Goal: Entertainment & Leisure: Browse casually

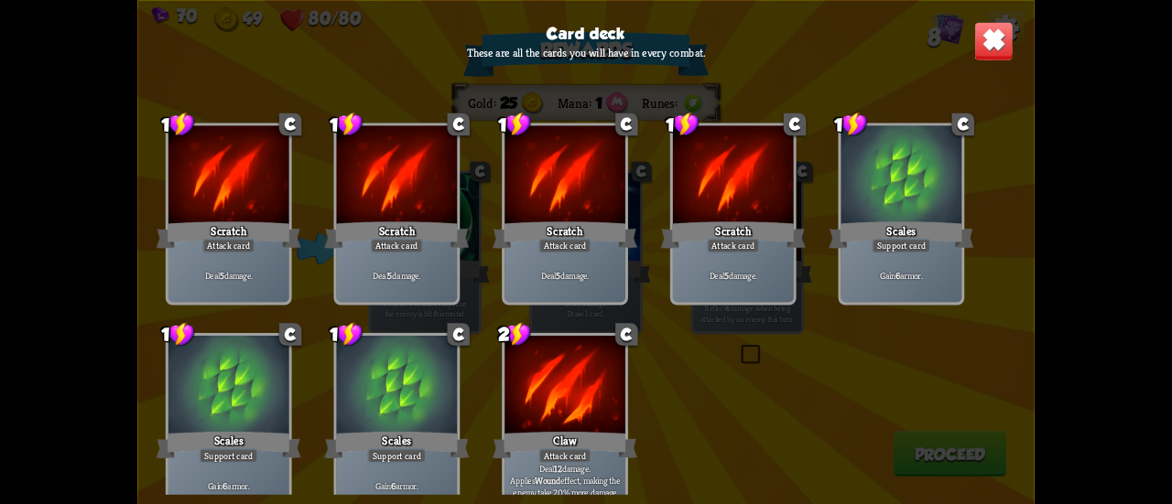
click at [980, 43] on img at bounding box center [993, 40] width 39 height 39
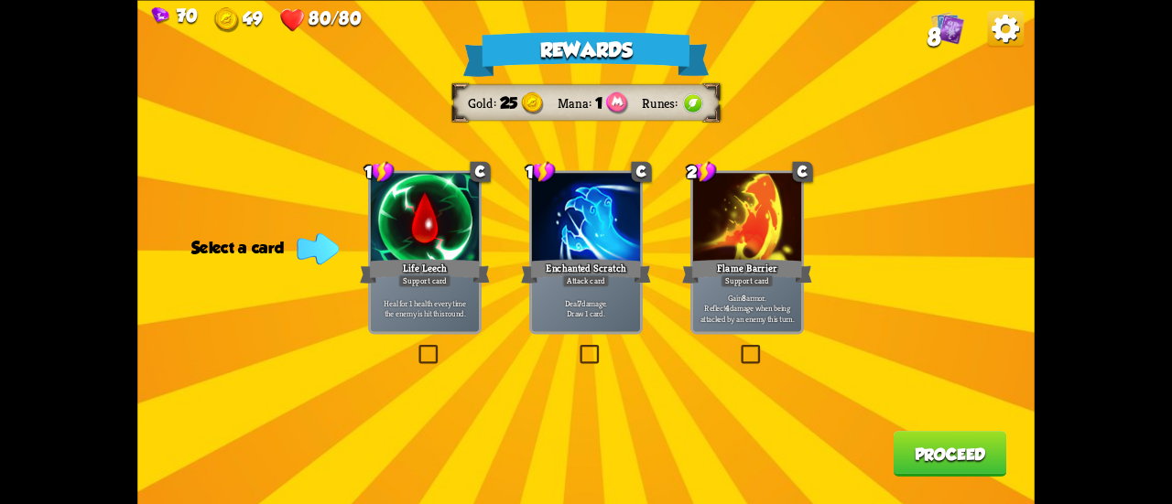
click at [729, 265] on div "Flame Barrier" at bounding box center [747, 270] width 130 height 29
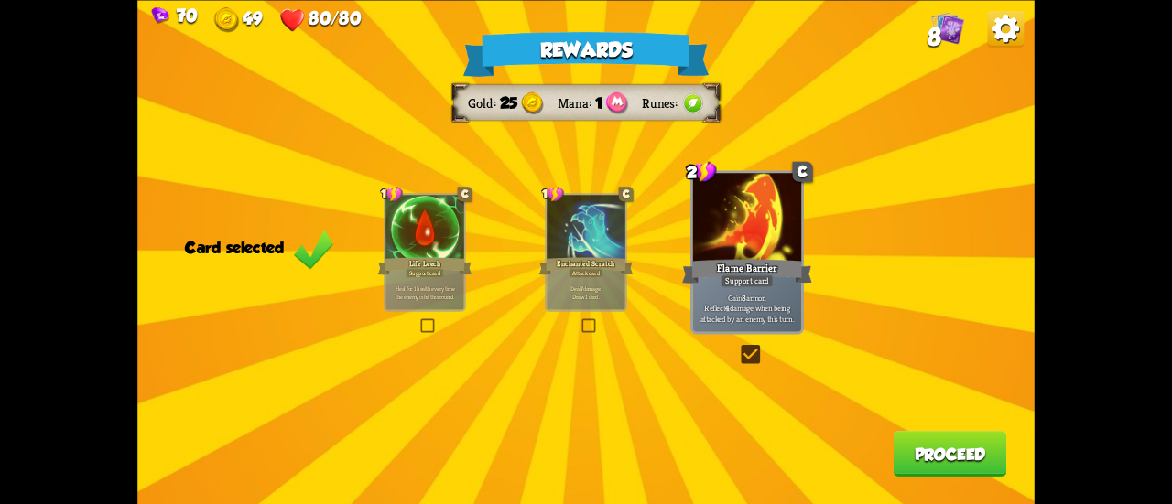
click at [909, 457] on button "Proceed" at bounding box center [951, 454] width 114 height 46
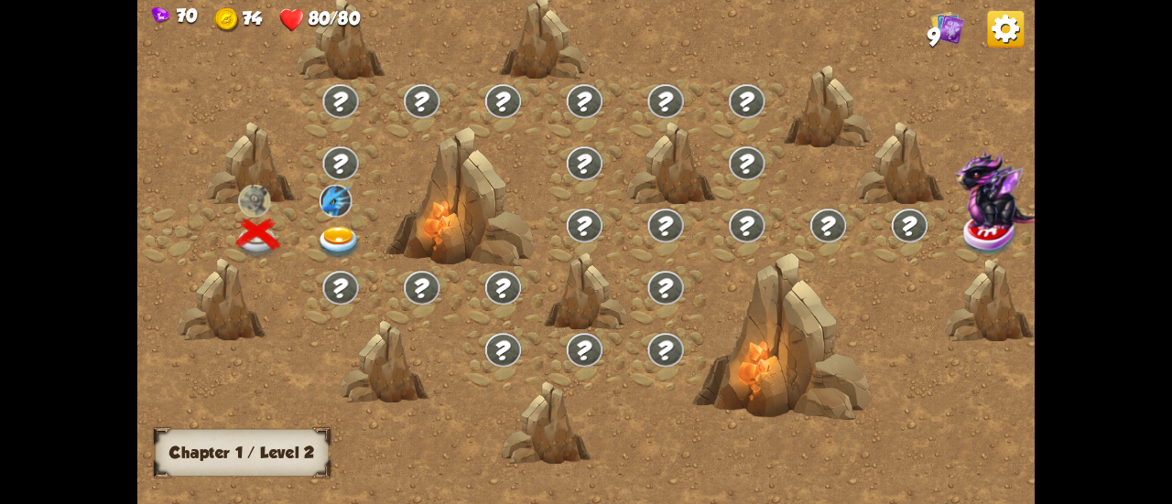
click at [335, 237] on img at bounding box center [339, 243] width 45 height 33
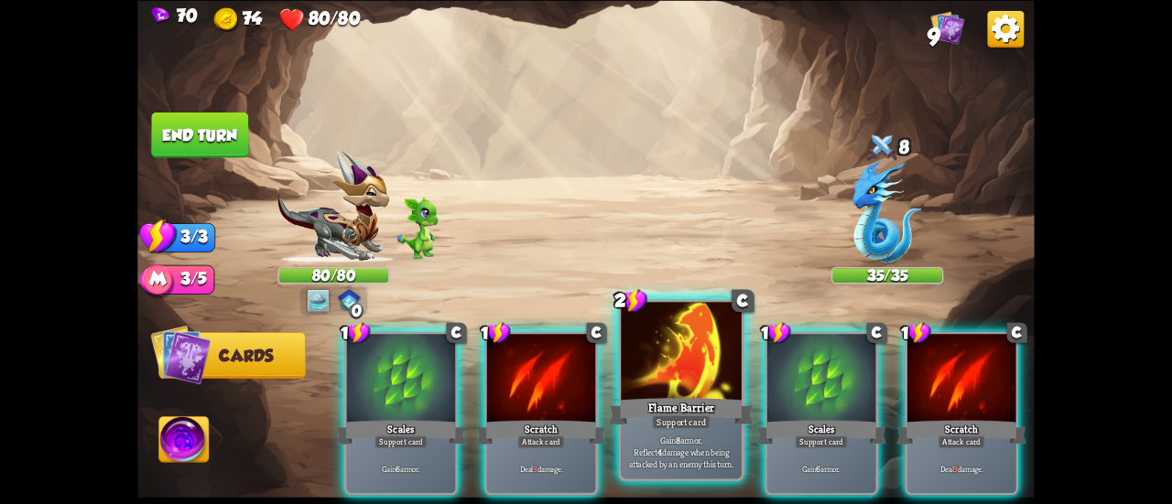
click at [699, 394] on div at bounding box center [681, 353] width 121 height 102
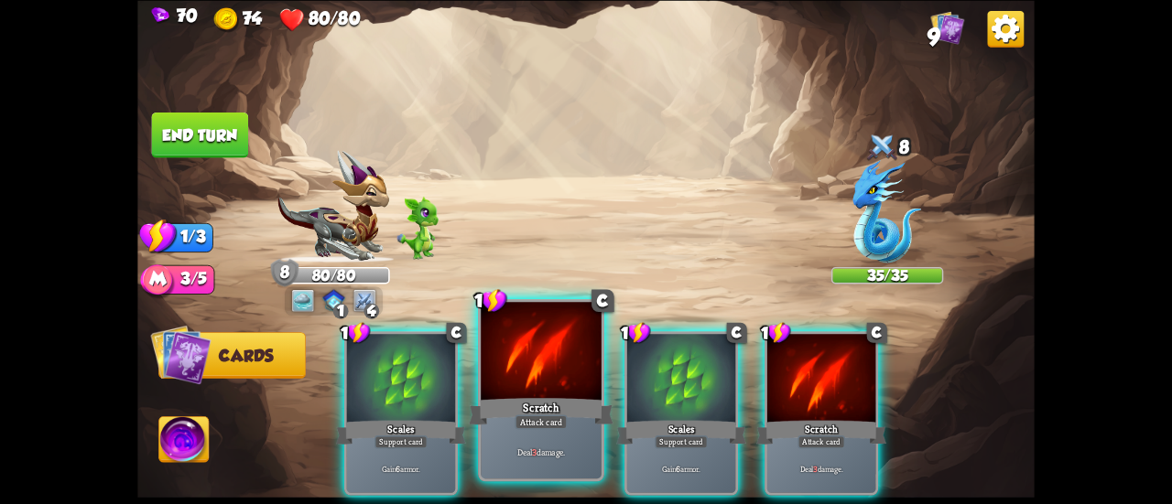
click at [549, 413] on div "Scratch" at bounding box center [541, 412] width 145 height 32
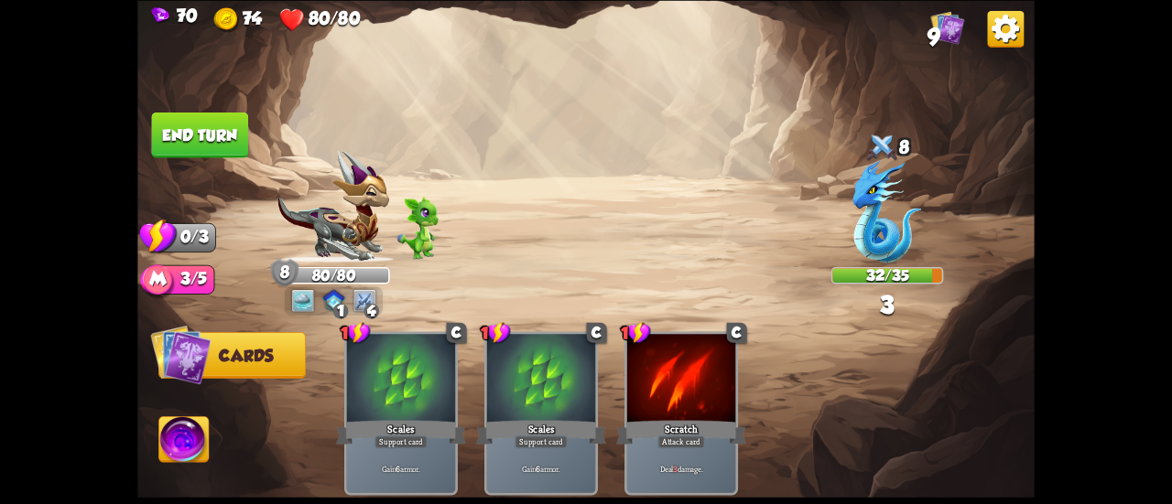
click at [233, 129] on button "End turn" at bounding box center [200, 135] width 97 height 46
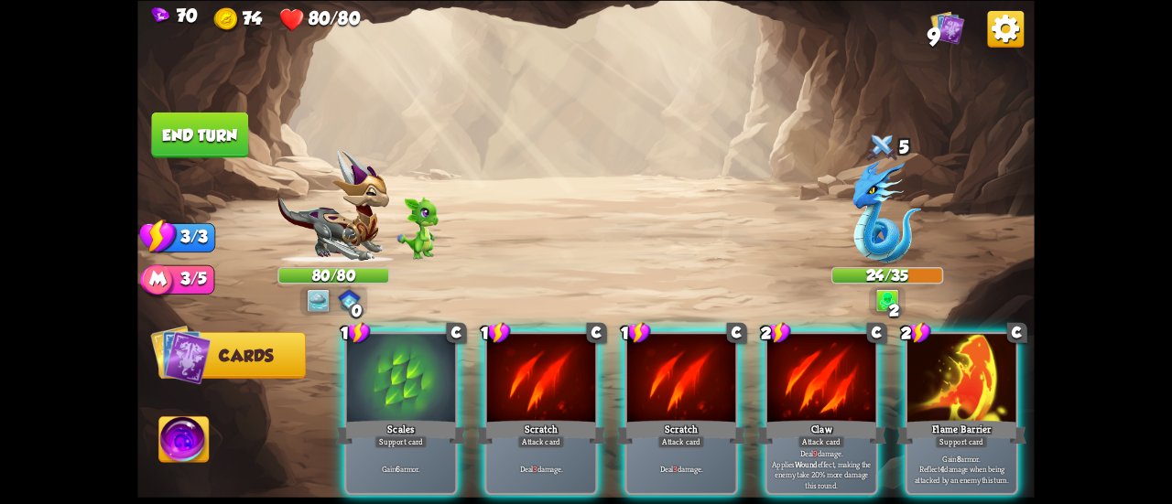
drag, startPoint x: 404, startPoint y: 351, endPoint x: 910, endPoint y: 267, distance: 513.1
click at [834, 250] on div "Select an enemy to attack... You don't have enough stamina to play that card...…" at bounding box center [585, 252] width 897 height 504
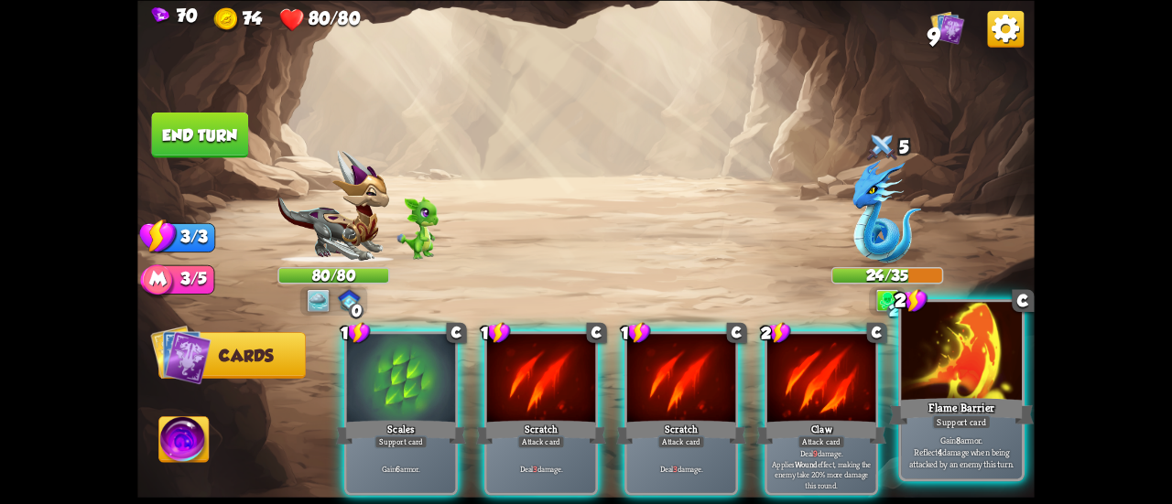
click at [958, 352] on div at bounding box center [961, 353] width 121 height 102
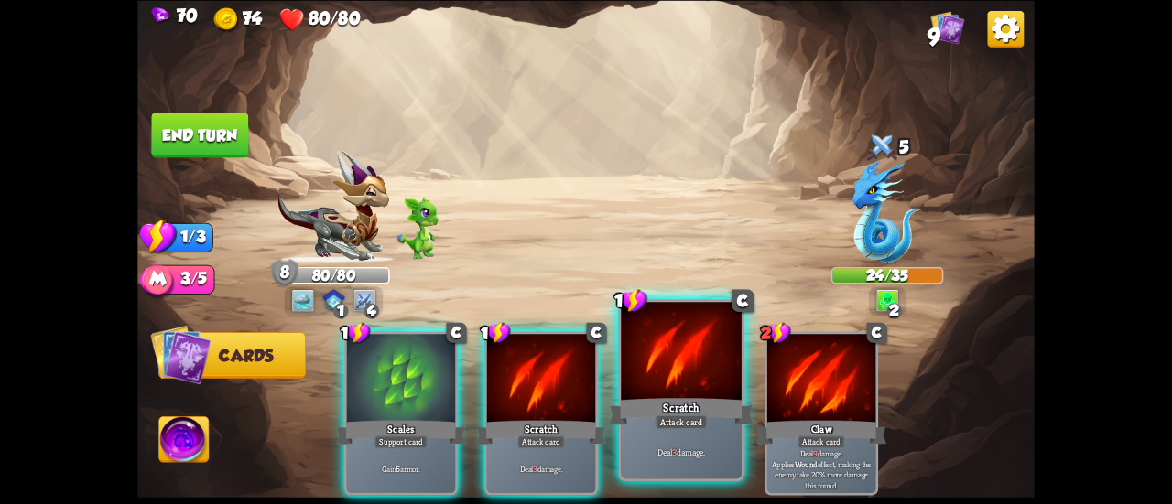
click at [689, 376] on div at bounding box center [681, 353] width 121 height 102
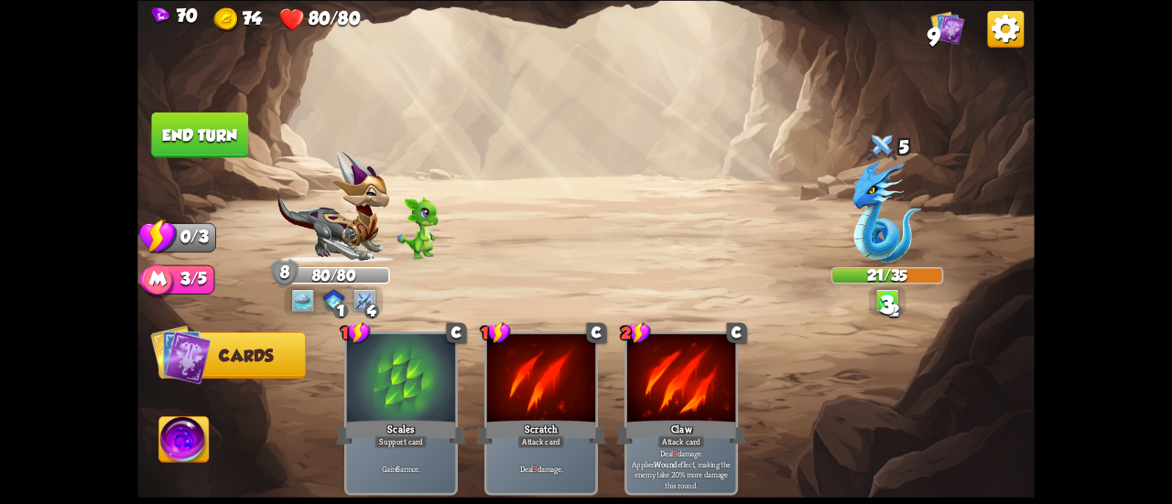
click at [233, 141] on button "End turn" at bounding box center [200, 135] width 97 height 46
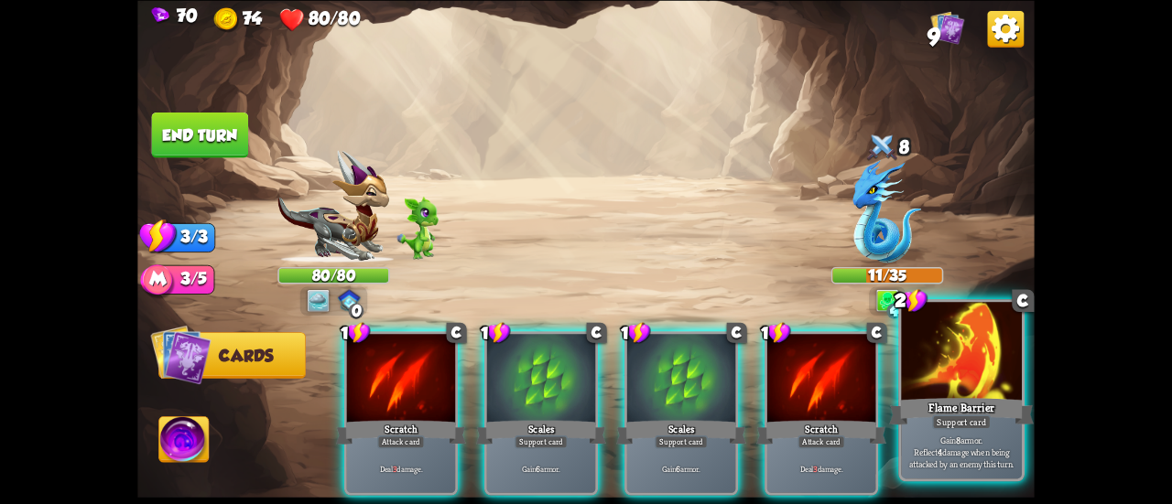
click at [919, 400] on div "Flame Barrier" at bounding box center [961, 412] width 145 height 32
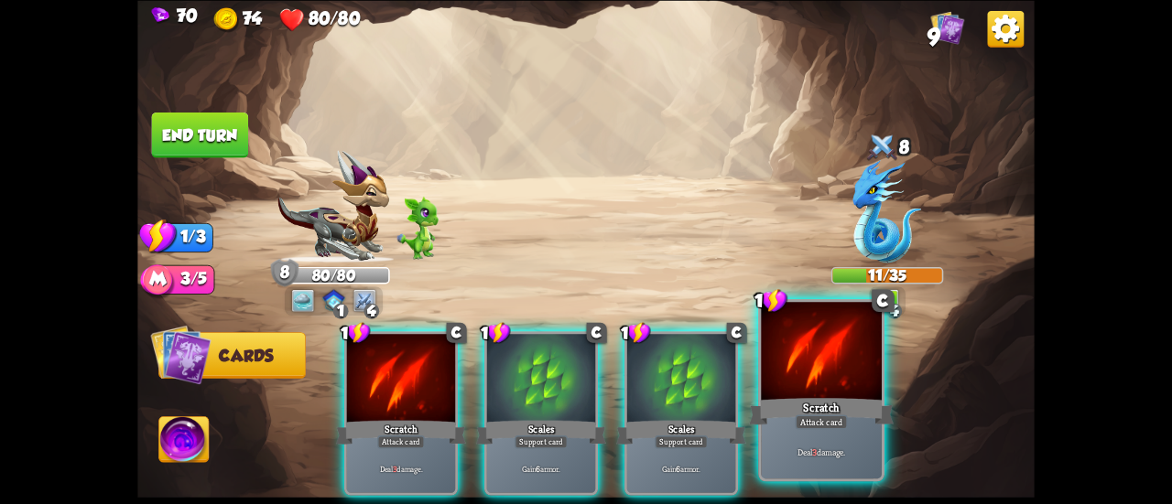
click at [808, 402] on div "Scratch" at bounding box center [821, 412] width 145 height 32
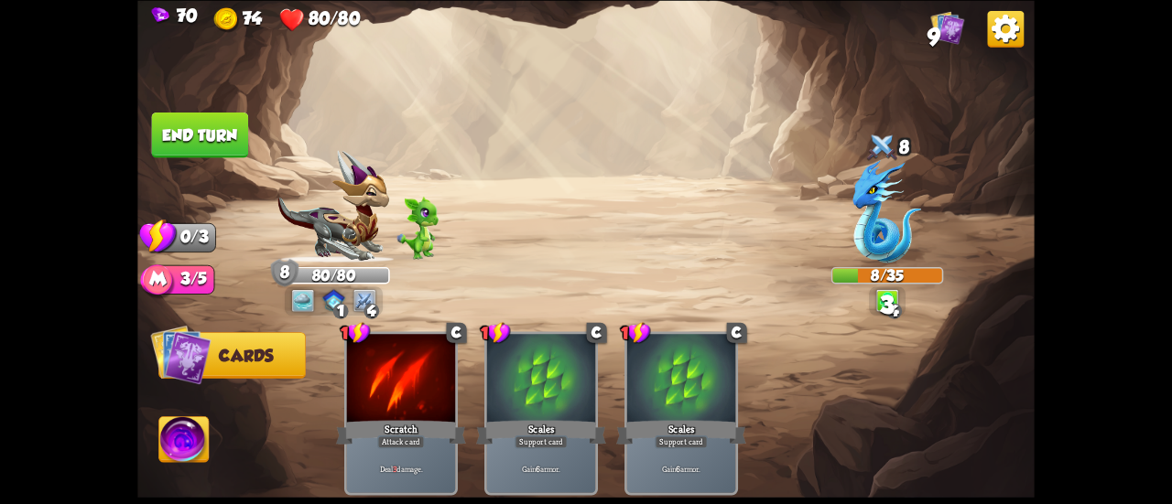
click at [206, 139] on button "End turn" at bounding box center [200, 135] width 97 height 46
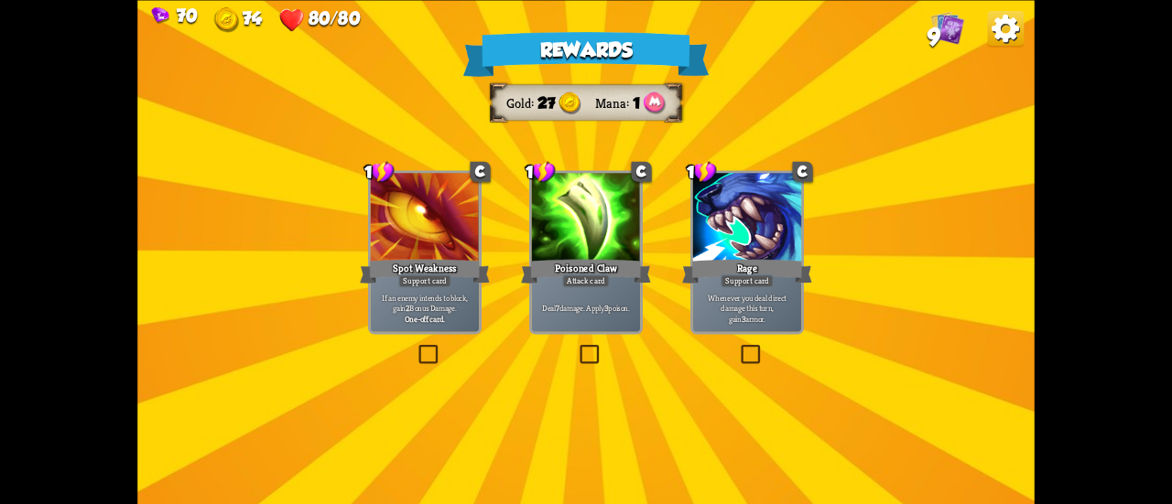
click at [600, 264] on div "Poisoned Claw" at bounding box center [586, 270] width 130 height 29
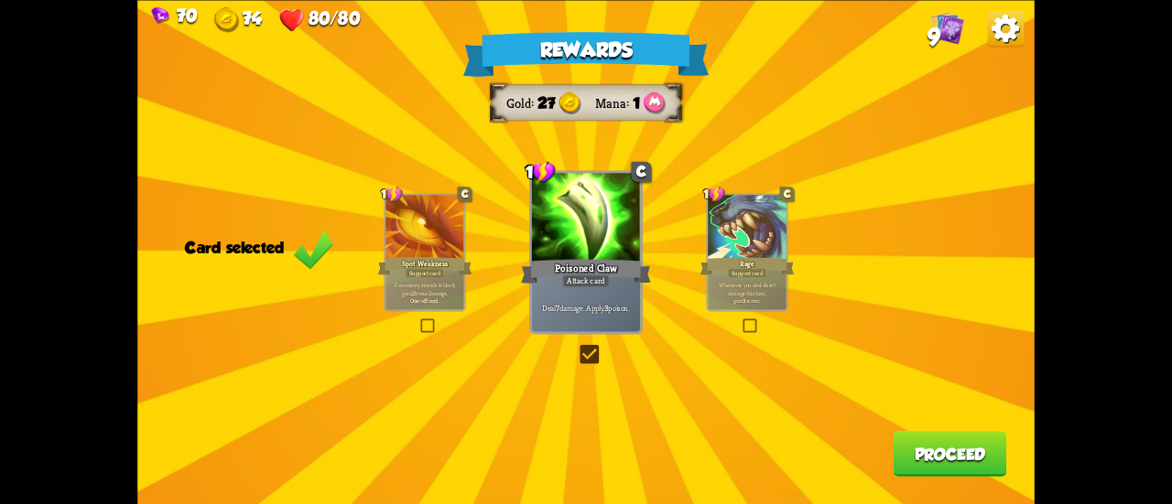
click at [965, 462] on button "Proceed" at bounding box center [951, 454] width 114 height 46
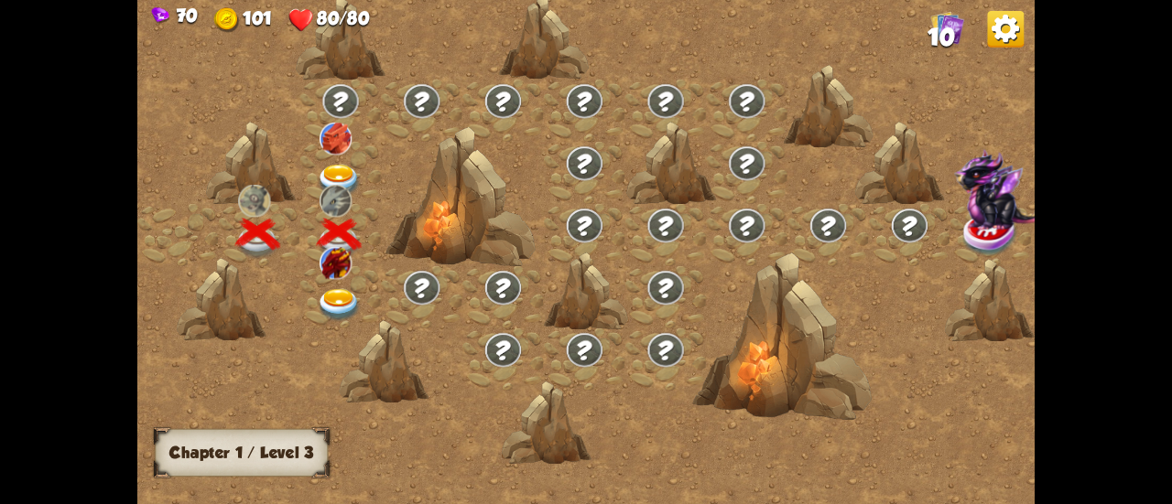
click at [342, 282] on div at bounding box center [340, 297] width 81 height 62
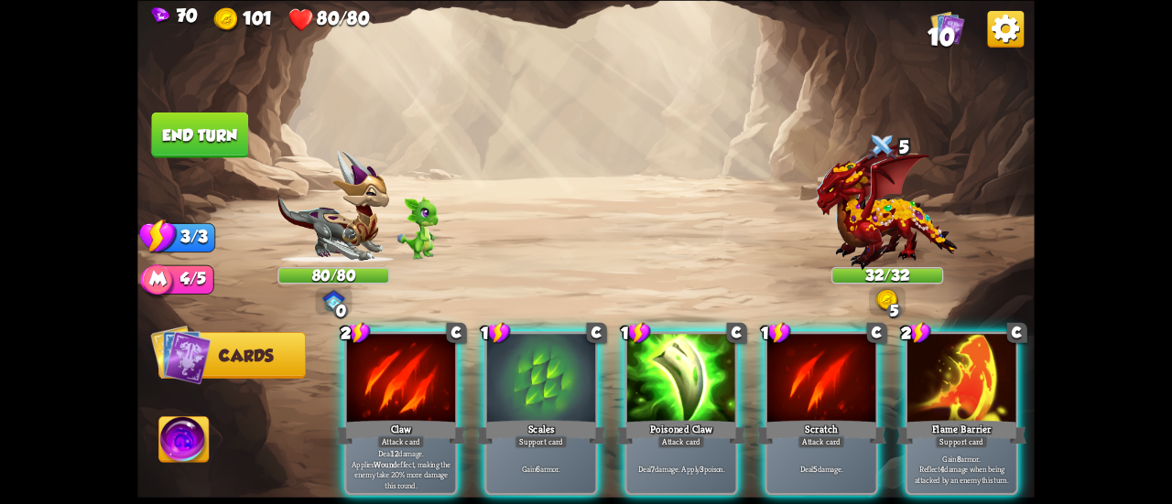
click at [926, 367] on div at bounding box center [961, 380] width 108 height 92
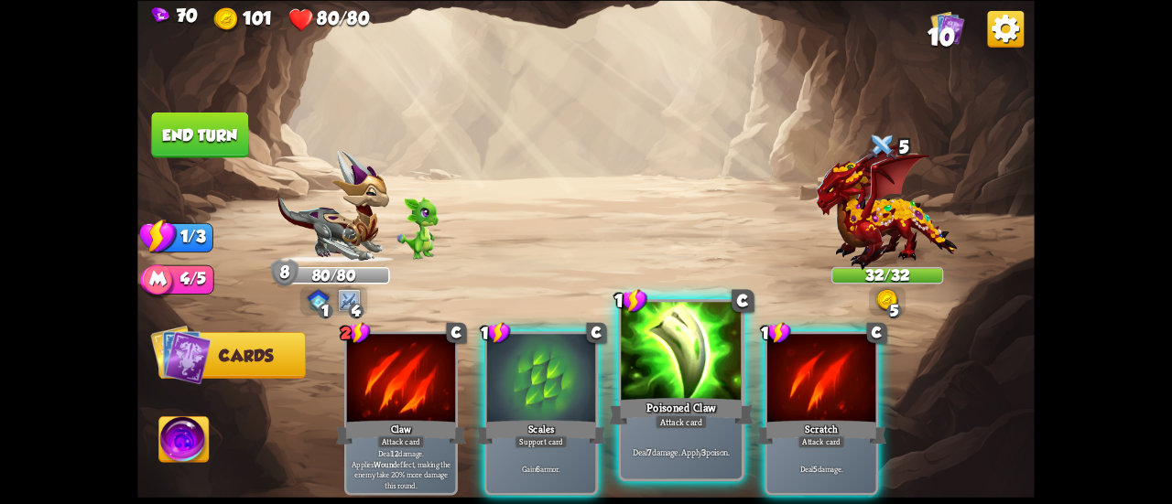
click at [689, 411] on div "Poisoned Claw" at bounding box center [681, 412] width 145 height 32
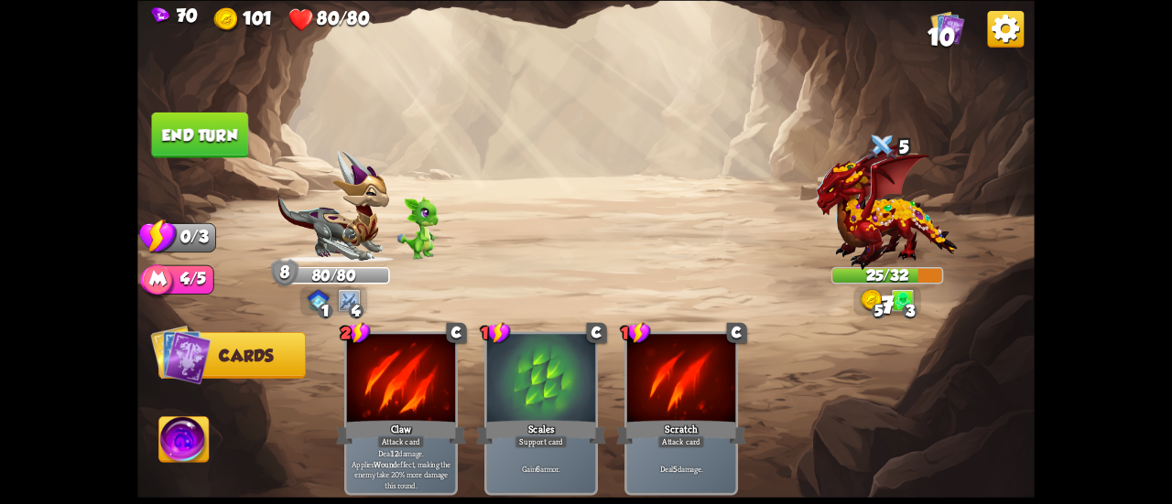
click at [232, 111] on img at bounding box center [585, 252] width 897 height 504
click at [232, 122] on button "End turn" at bounding box center [200, 135] width 97 height 46
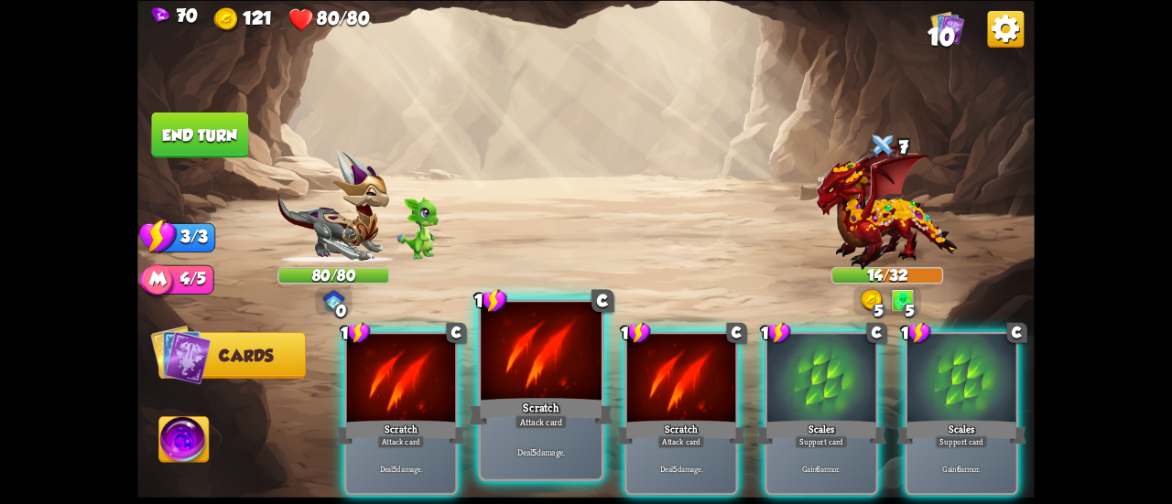
click at [547, 369] on div at bounding box center [541, 353] width 121 height 102
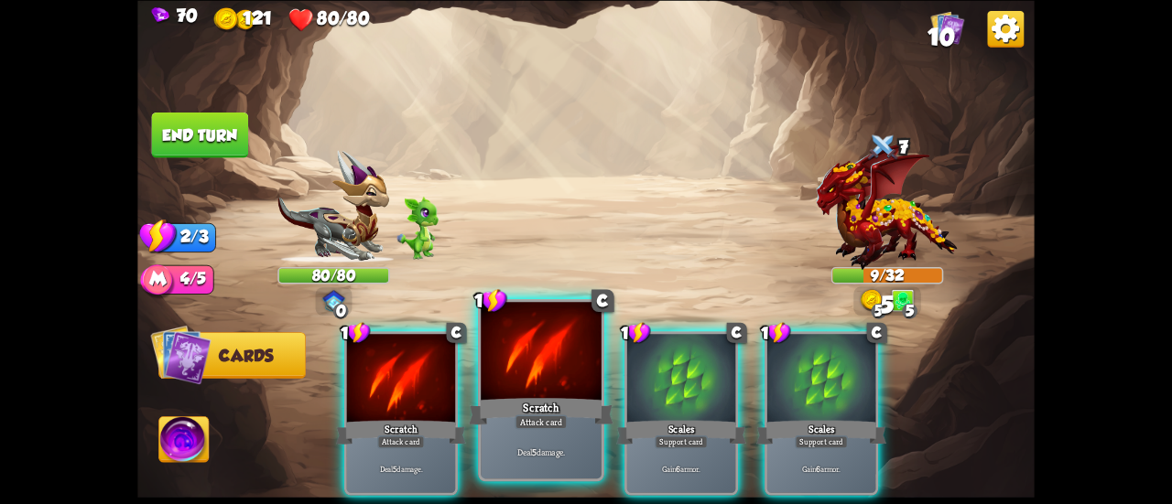
click at [523, 373] on div at bounding box center [541, 353] width 121 height 102
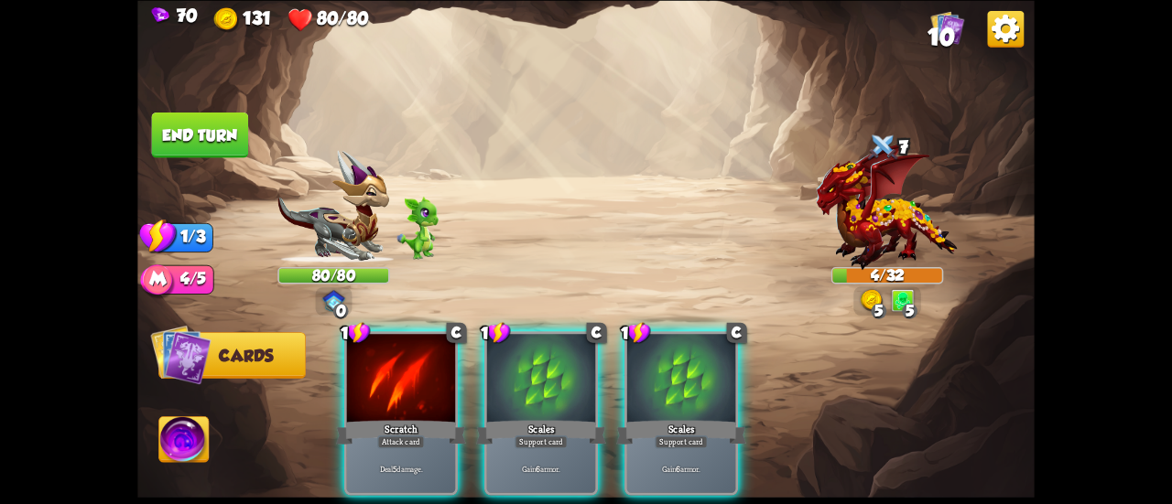
click at [183, 136] on button "End turn" at bounding box center [200, 135] width 97 height 46
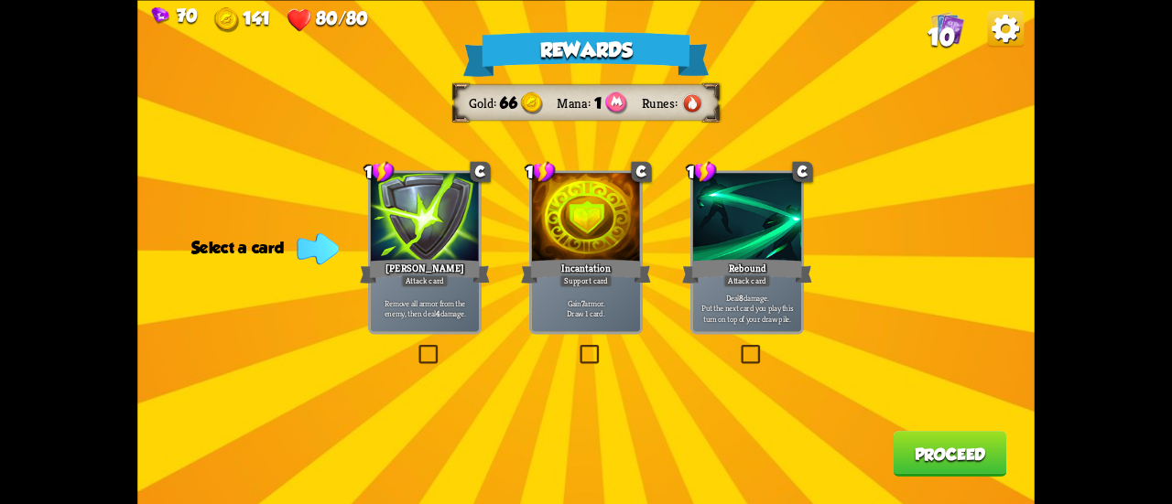
click at [621, 312] on p "Gain 7 armor. Draw 1 card." at bounding box center [586, 308] width 103 height 21
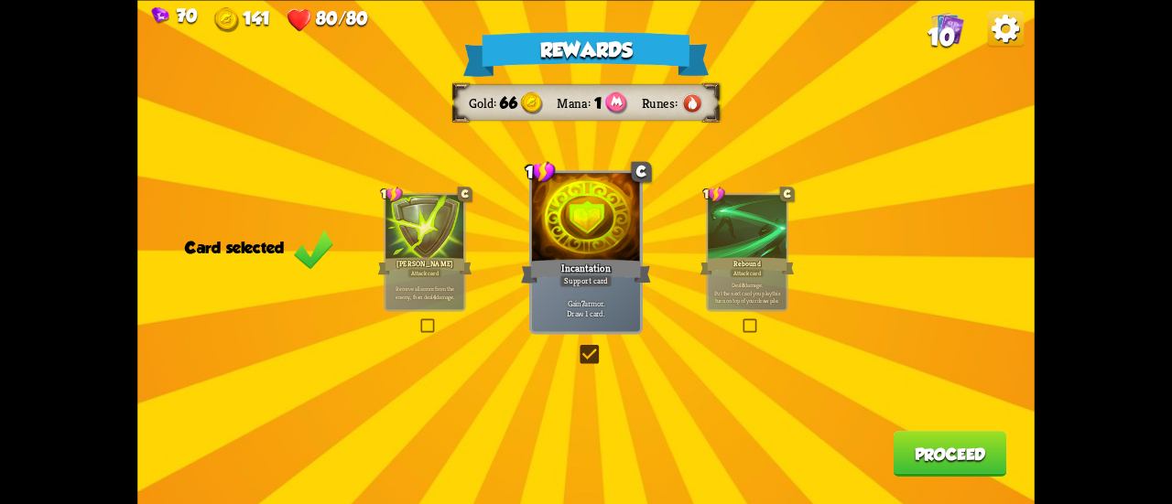
click at [927, 460] on button "Proceed" at bounding box center [951, 454] width 114 height 46
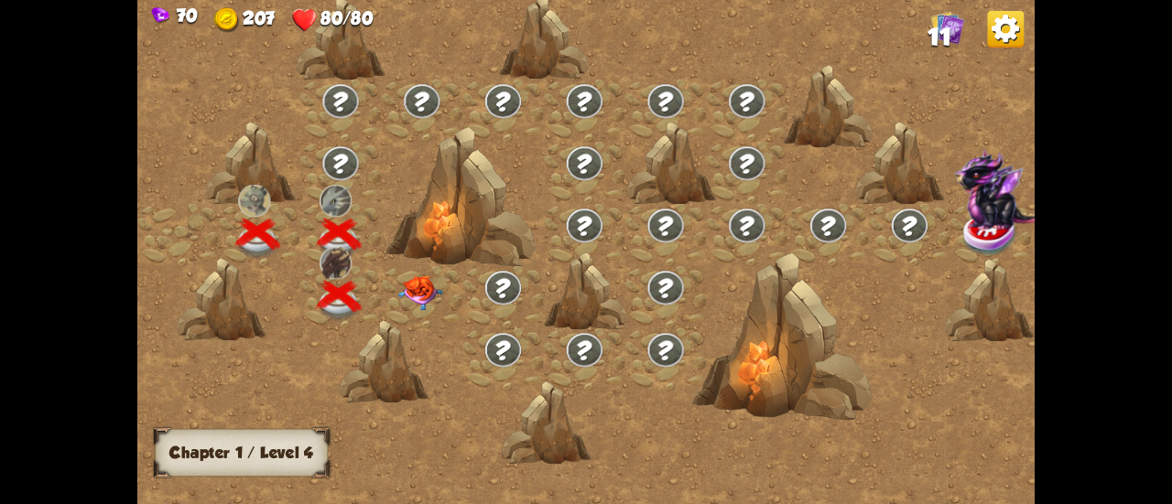
click at [411, 299] on img at bounding box center [420, 293] width 45 height 35
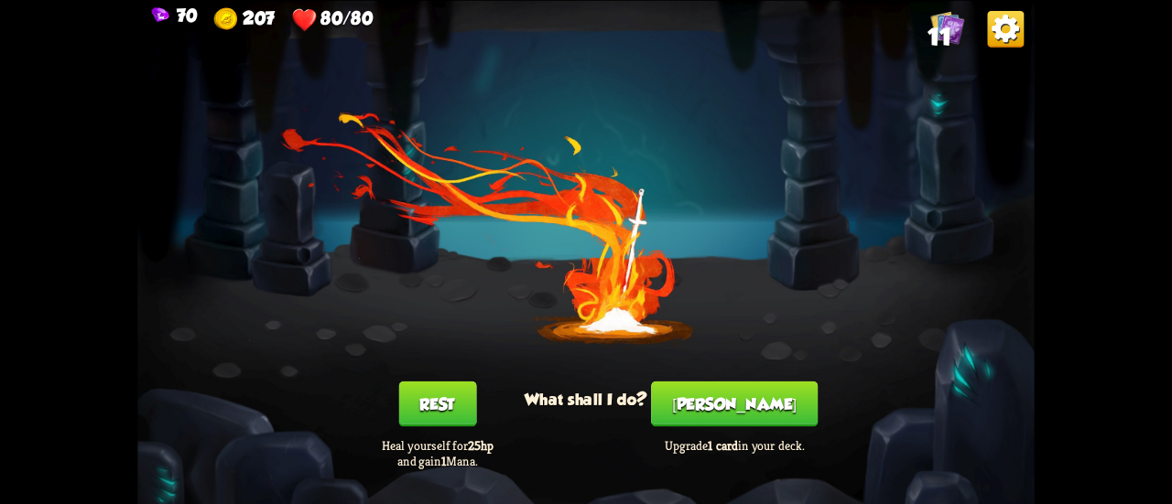
click at [730, 393] on button "[PERSON_NAME]" at bounding box center [734, 404] width 167 height 46
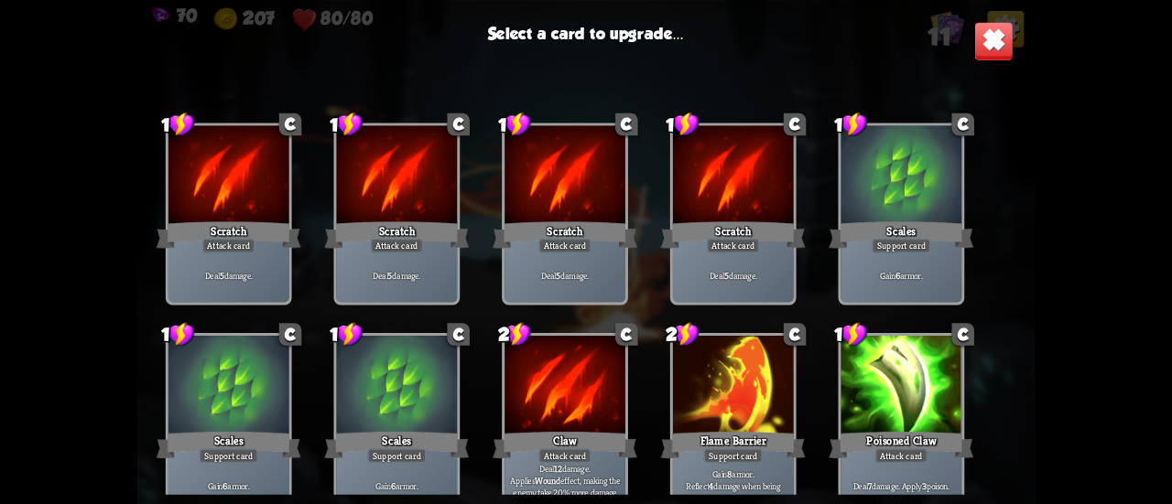
scroll to position [301, 0]
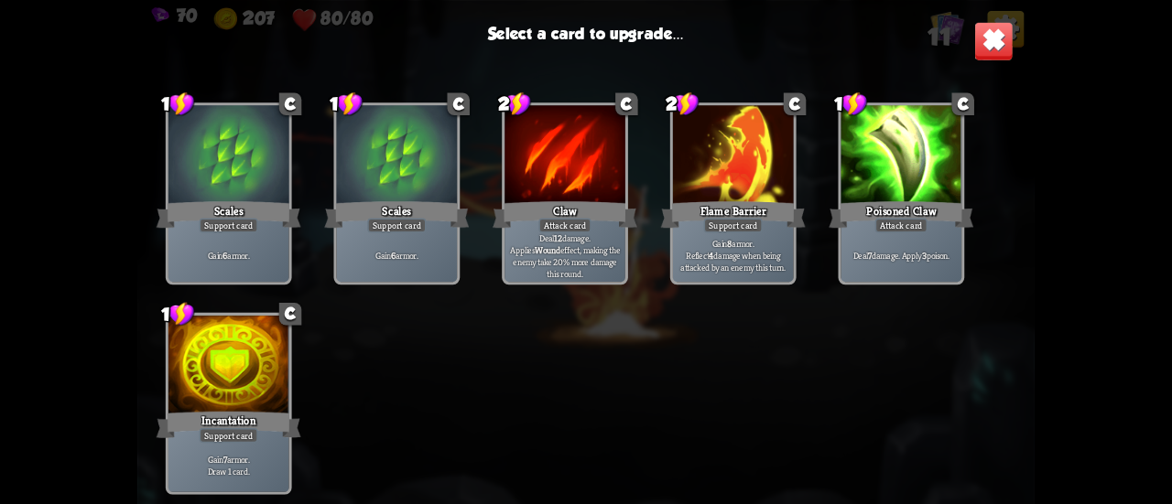
click at [710, 232] on div "Support card" at bounding box center [733, 225] width 59 height 15
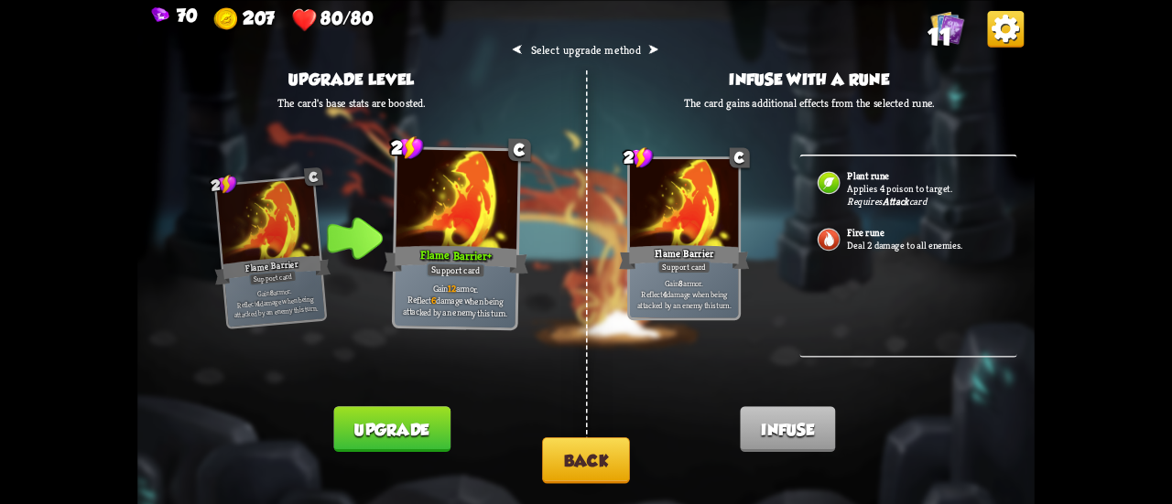
click at [606, 466] on button "Back" at bounding box center [586, 461] width 88 height 47
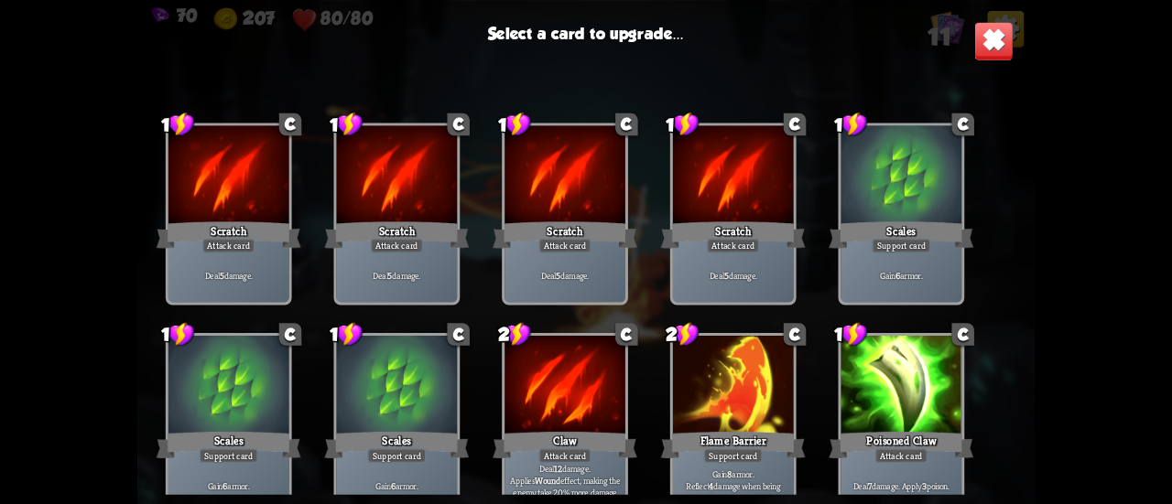
click at [851, 378] on div at bounding box center [901, 387] width 121 height 102
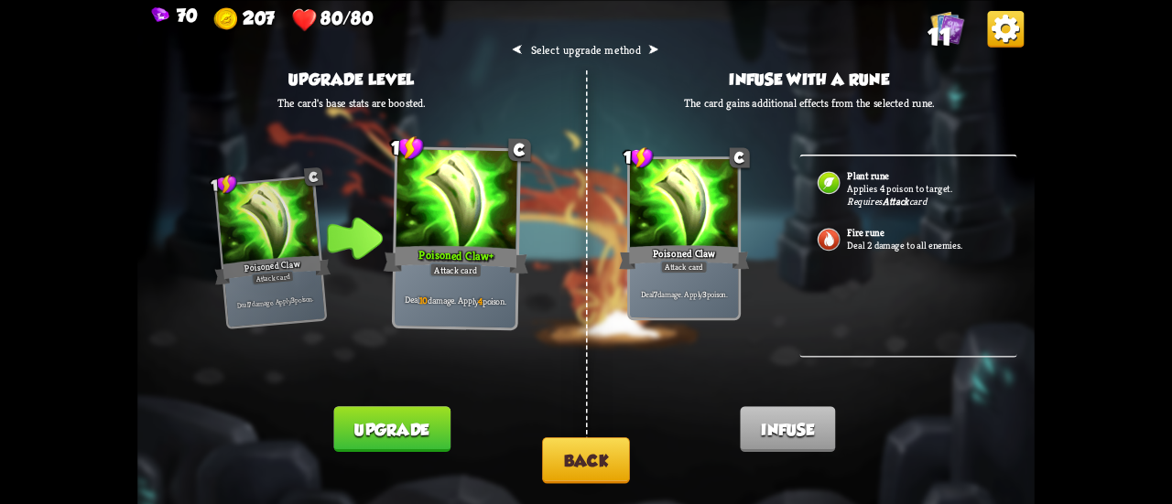
click at [884, 183] on p "Applies 4 poison to target." at bounding box center [923, 188] width 152 height 13
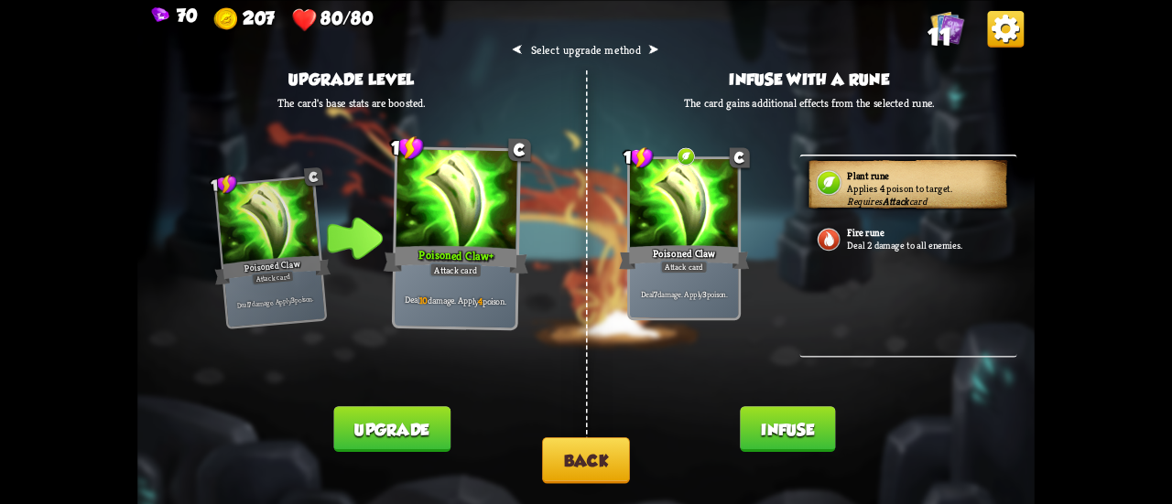
click at [786, 439] on button "Infuse" at bounding box center [787, 430] width 95 height 46
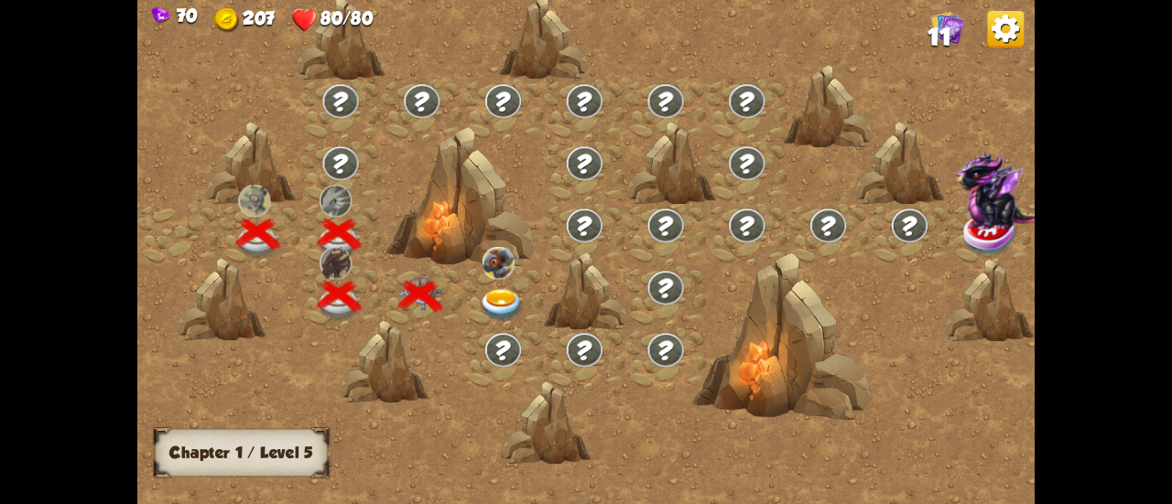
click at [495, 292] on img at bounding box center [502, 305] width 45 height 33
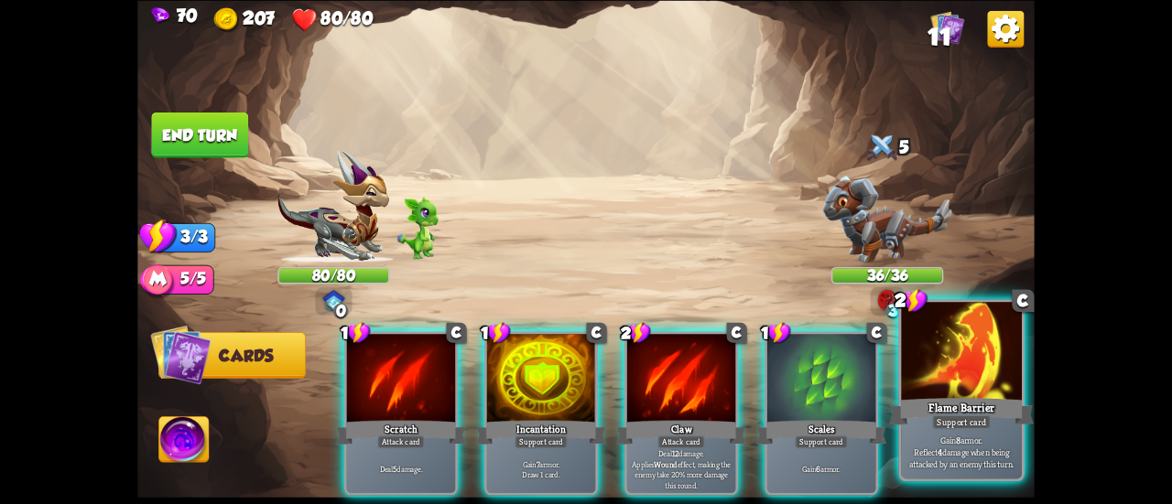
click at [963, 365] on div at bounding box center [961, 353] width 121 height 102
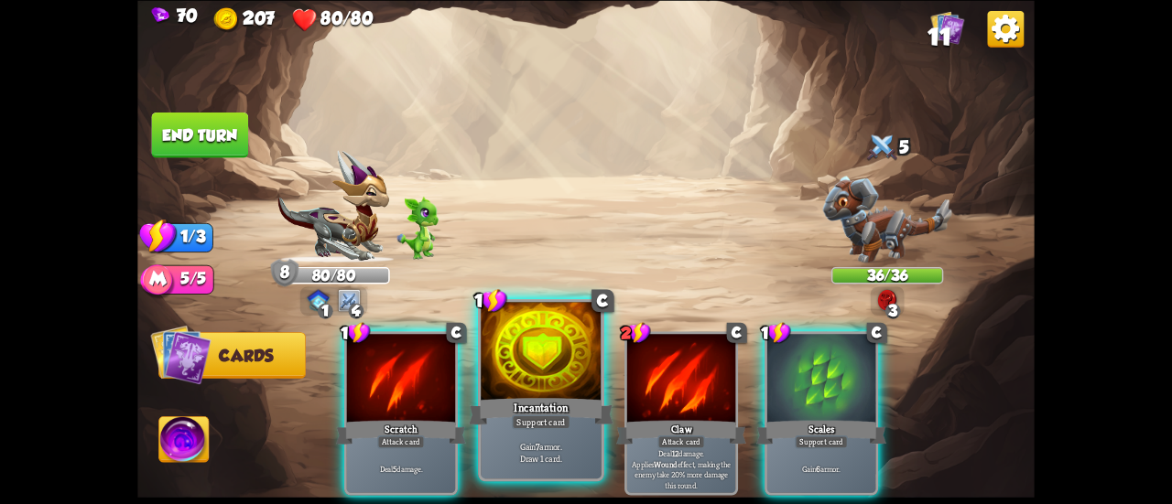
click at [488, 374] on div at bounding box center [541, 353] width 121 height 102
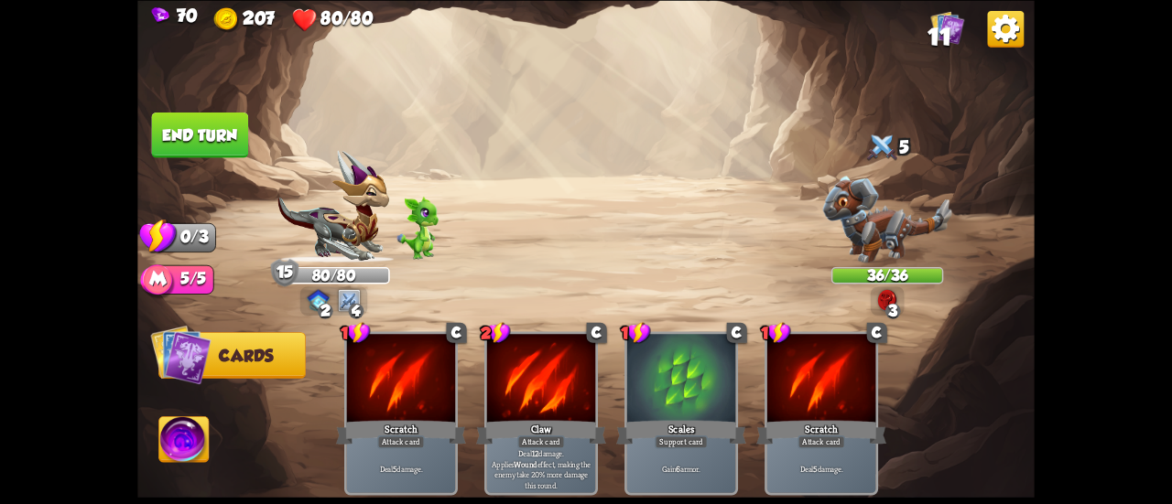
click at [191, 129] on button "End turn" at bounding box center [200, 135] width 97 height 46
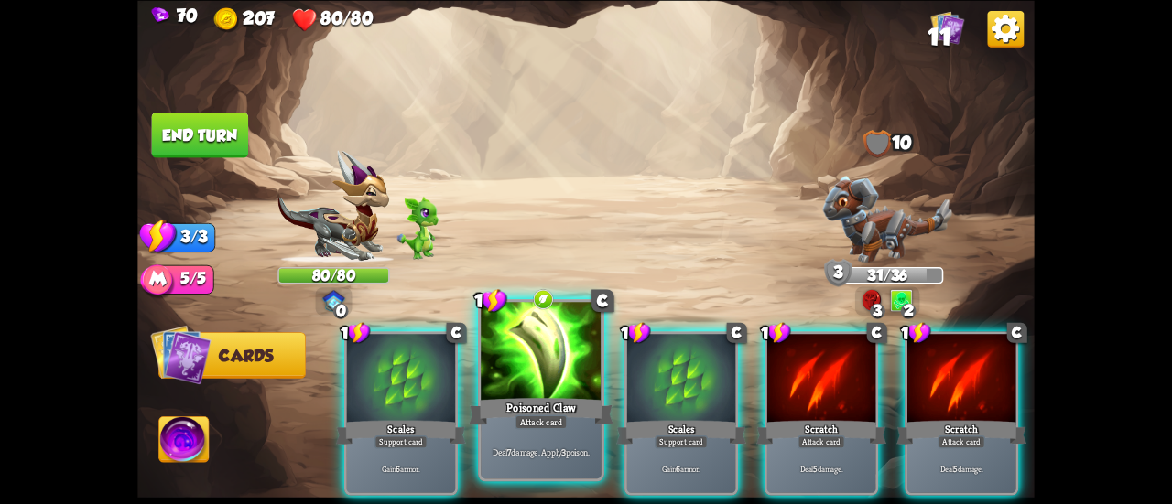
click at [559, 420] on div "Attack card" at bounding box center [541, 422] width 52 height 15
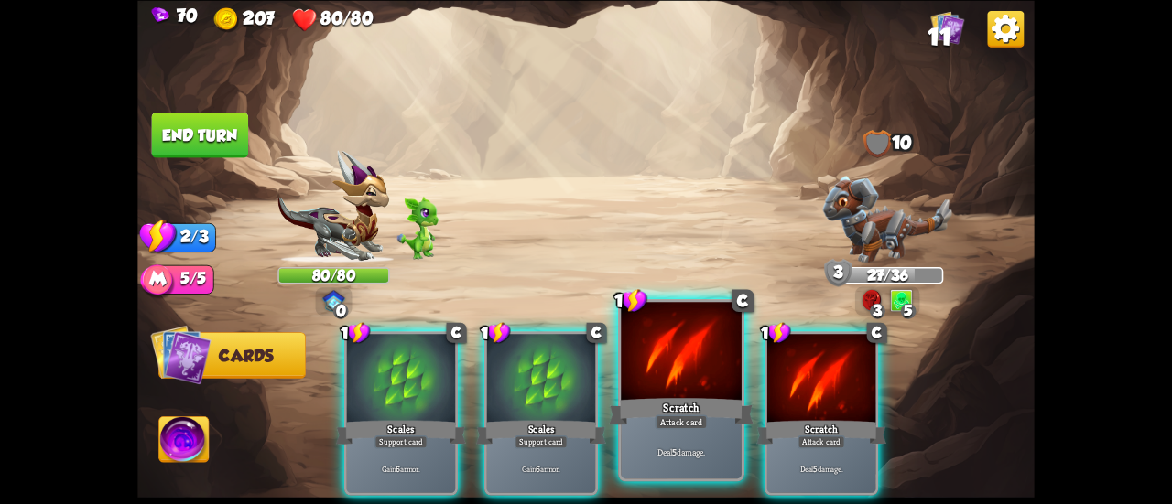
click at [693, 400] on div "Scratch" at bounding box center [681, 412] width 145 height 32
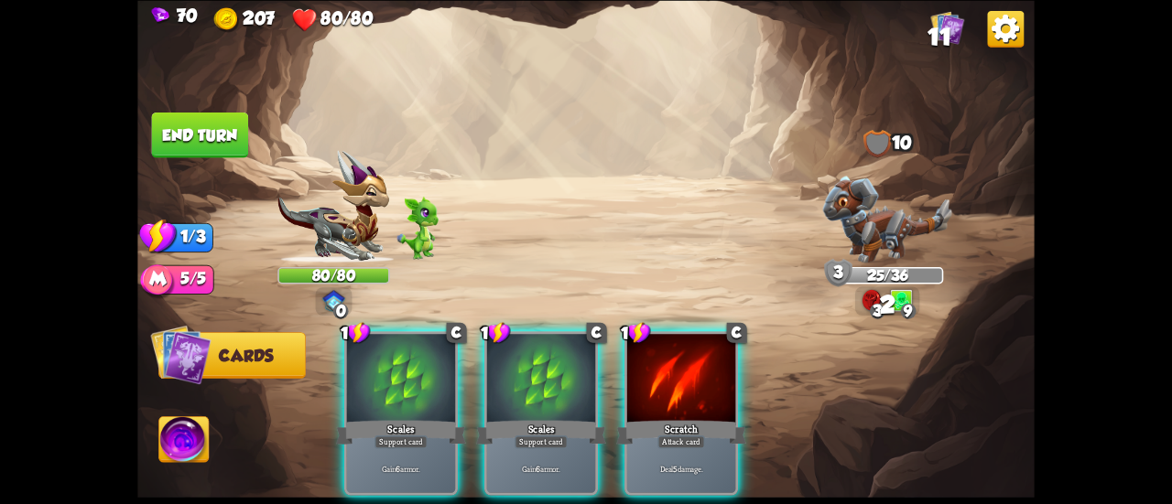
click at [693, 418] on div "Scratch" at bounding box center [681, 432] width 130 height 29
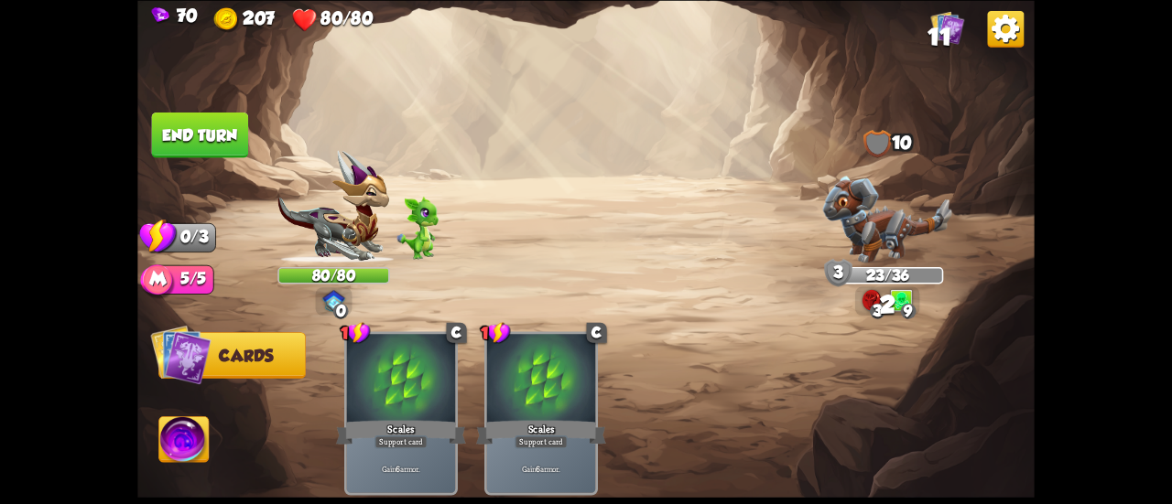
click at [212, 157] on button "End turn" at bounding box center [200, 135] width 97 height 46
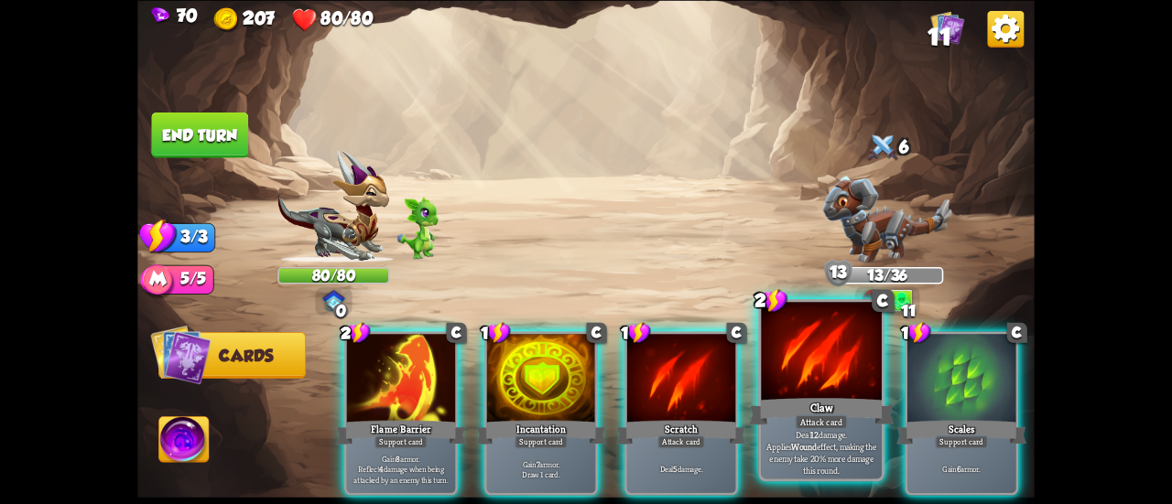
click at [784, 407] on div "Claw" at bounding box center [821, 412] width 145 height 32
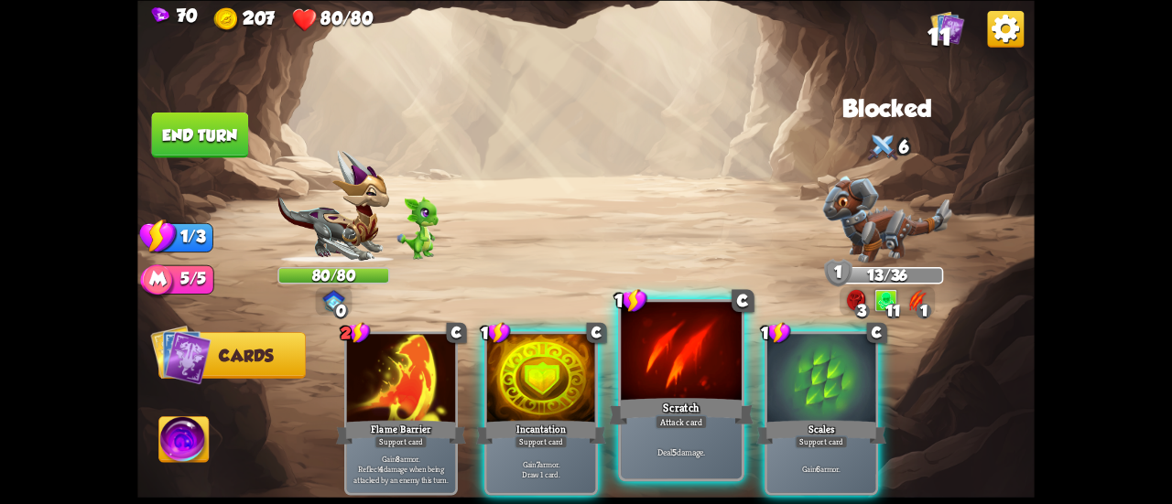
click at [702, 399] on div "Scratch" at bounding box center [681, 412] width 145 height 32
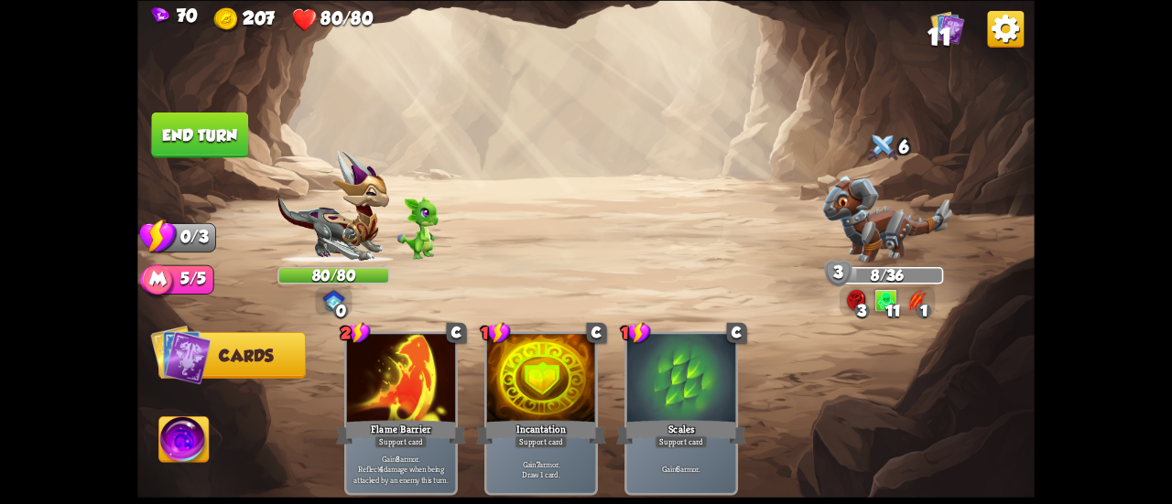
click at [223, 115] on button "End turn" at bounding box center [200, 135] width 97 height 46
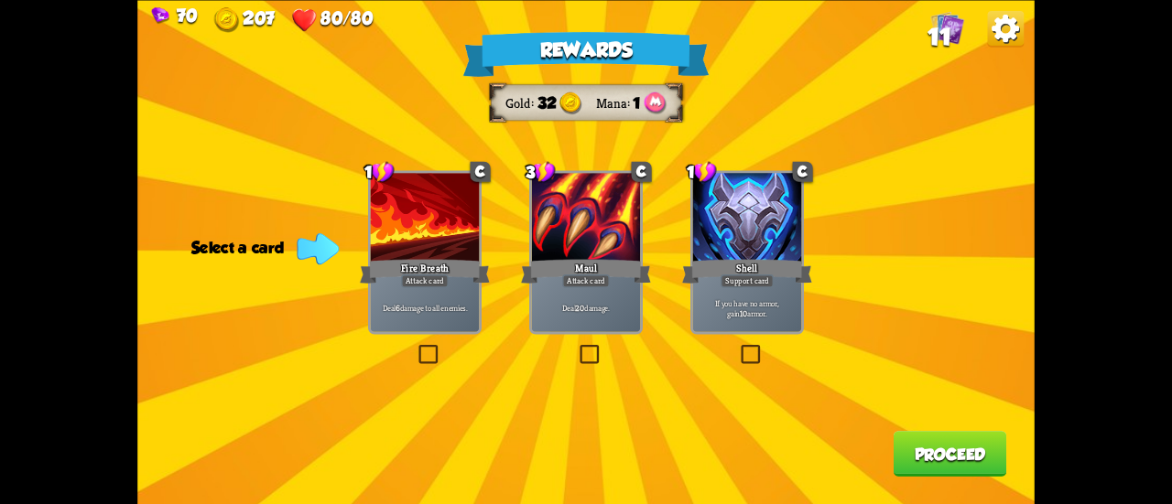
click at [645, 323] on div "Rewards Gold 32 Mana 1 Select a card 1 C Fire Breath Attack card Deal 6 damage …" at bounding box center [585, 252] width 897 height 504
click at [590, 315] on div "Deal 20 damage." at bounding box center [586, 309] width 108 height 48
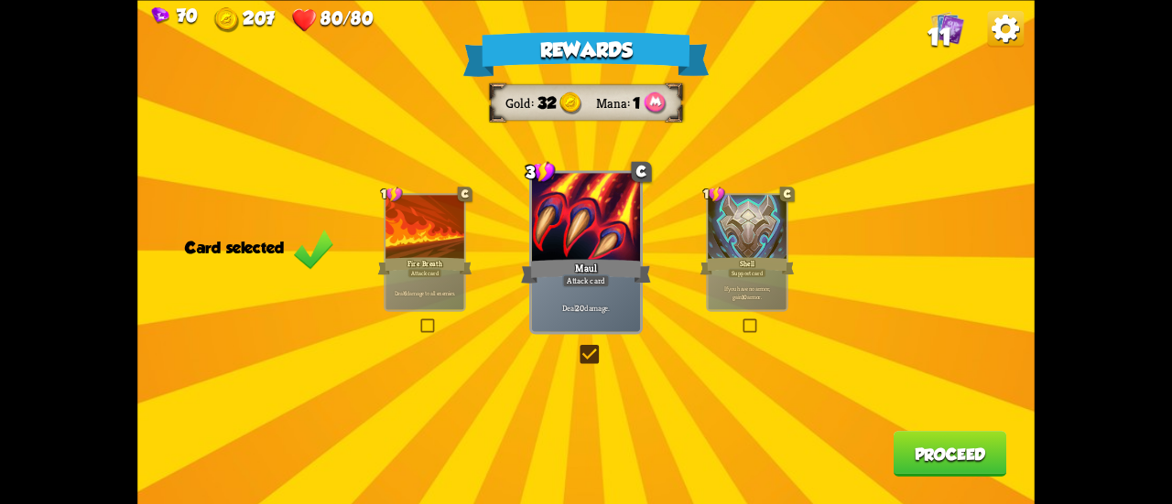
click at [888, 444] on div "Rewards Gold 32 Mana 1 Card selected 1 C Fire Breath Attack card Deal 6 damage …" at bounding box center [585, 252] width 897 height 504
click at [911, 461] on button "Proceed" at bounding box center [951, 454] width 114 height 46
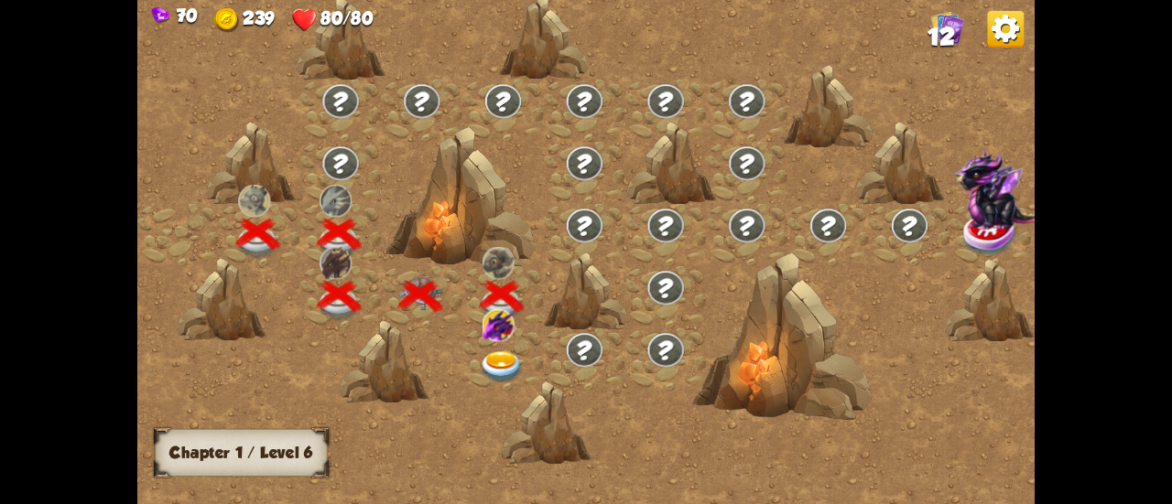
click at [500, 354] on img at bounding box center [502, 368] width 45 height 33
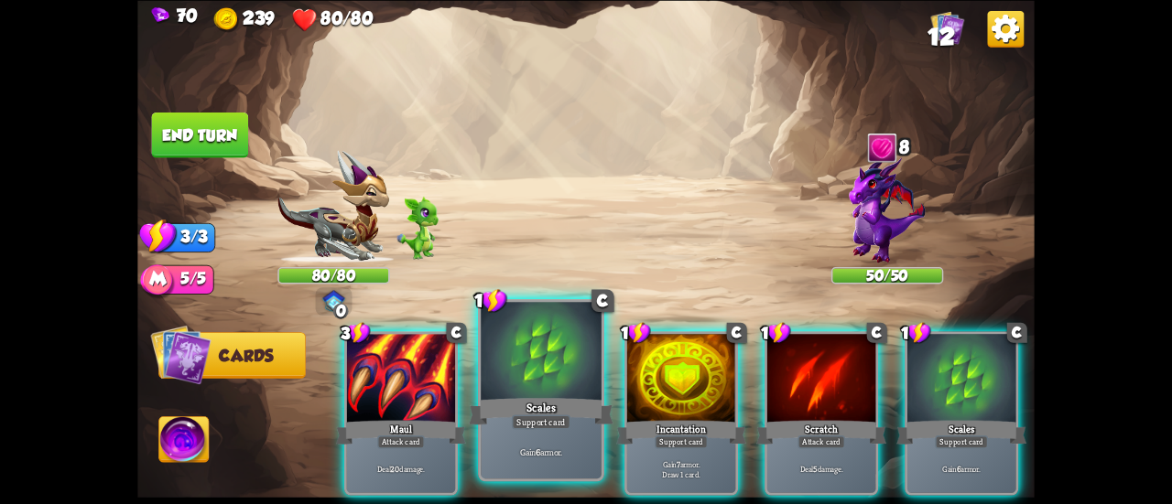
click at [575, 394] on div at bounding box center [541, 353] width 121 height 102
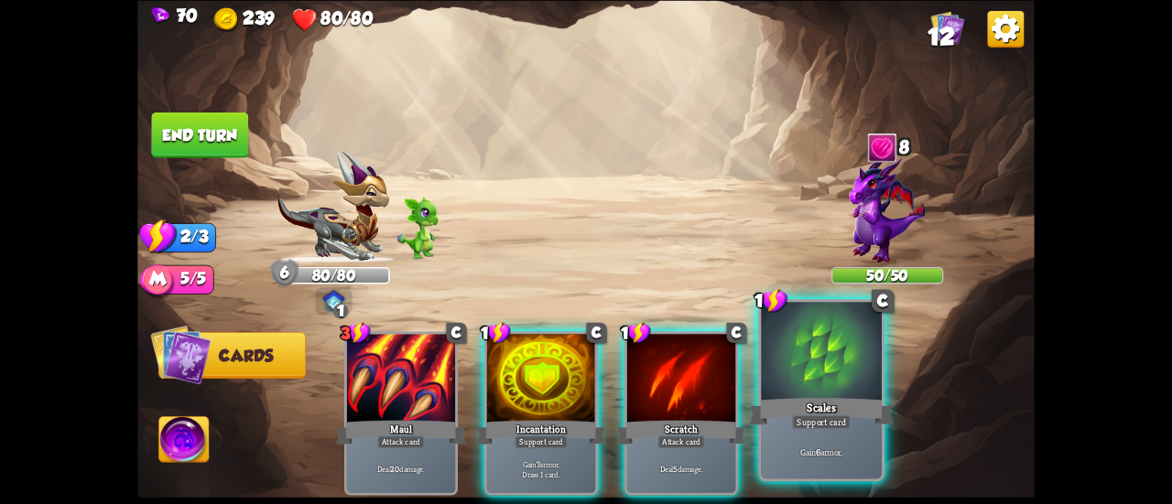
click at [826, 380] on div at bounding box center [821, 353] width 121 height 102
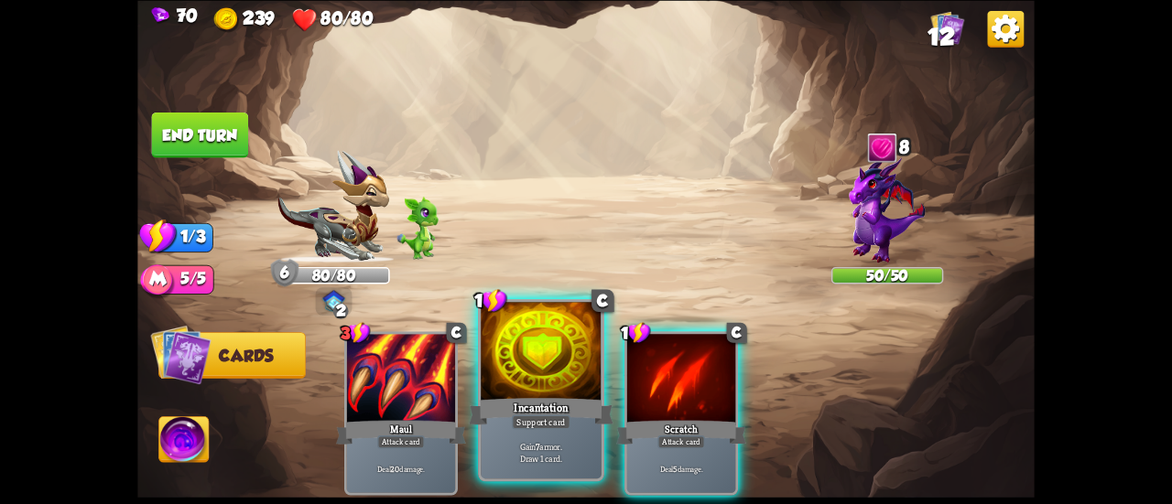
click at [544, 418] on div "Support card" at bounding box center [541, 422] width 59 height 15
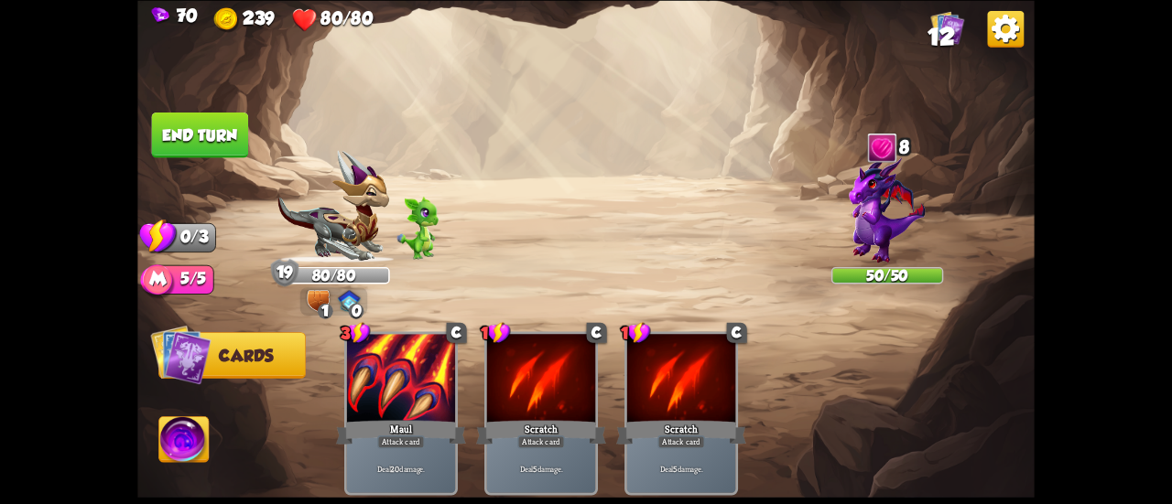
click at [201, 127] on button "End turn" at bounding box center [200, 135] width 97 height 46
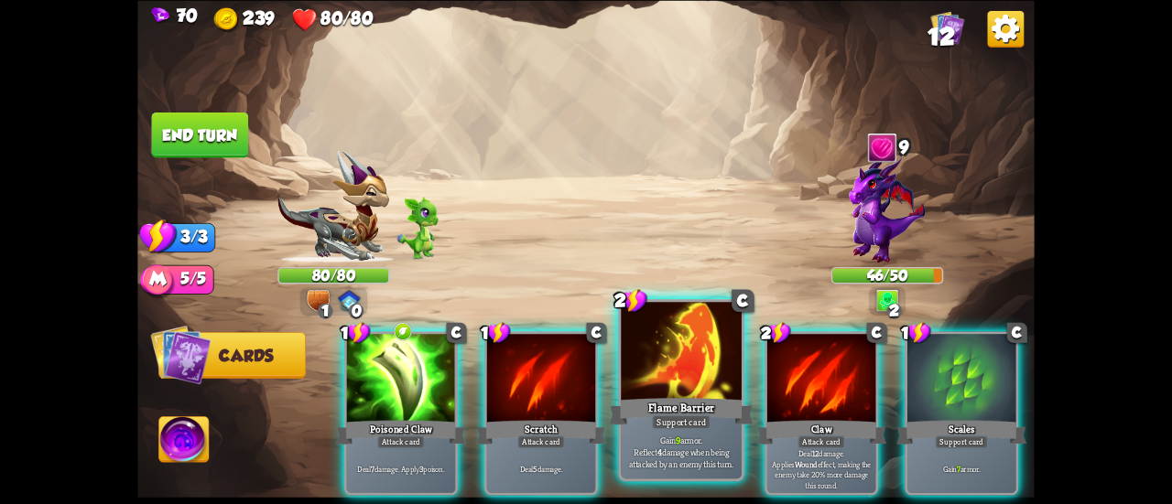
click at [678, 345] on div at bounding box center [681, 353] width 121 height 102
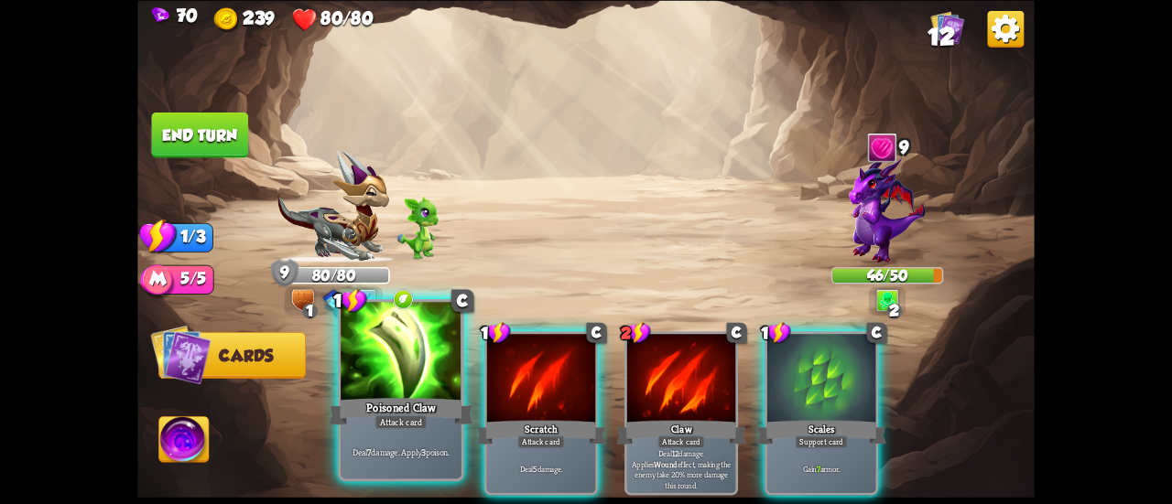
click at [402, 392] on div at bounding box center [401, 353] width 121 height 102
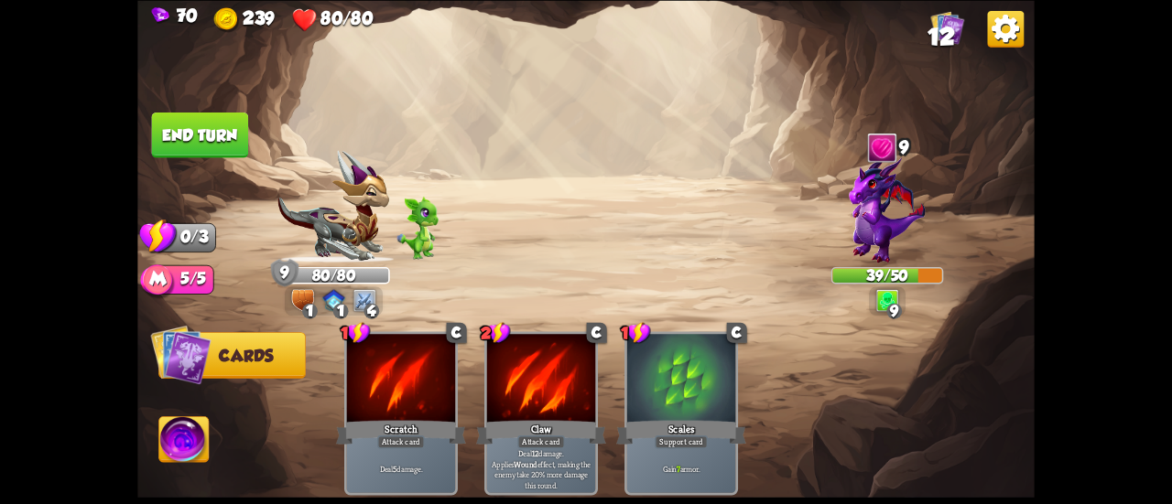
click at [224, 122] on button "End turn" at bounding box center [200, 135] width 97 height 46
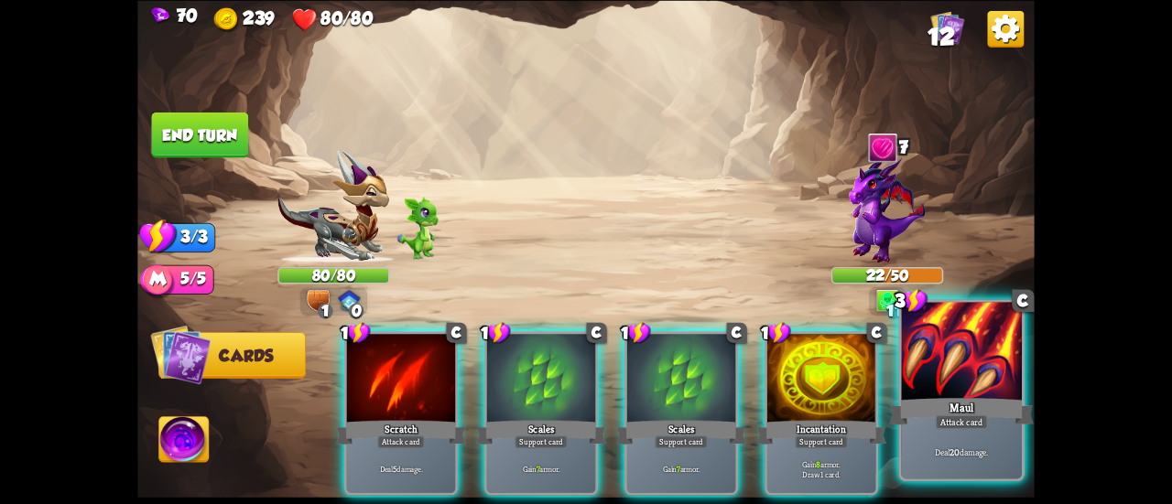
click at [917, 380] on div at bounding box center [961, 353] width 121 height 102
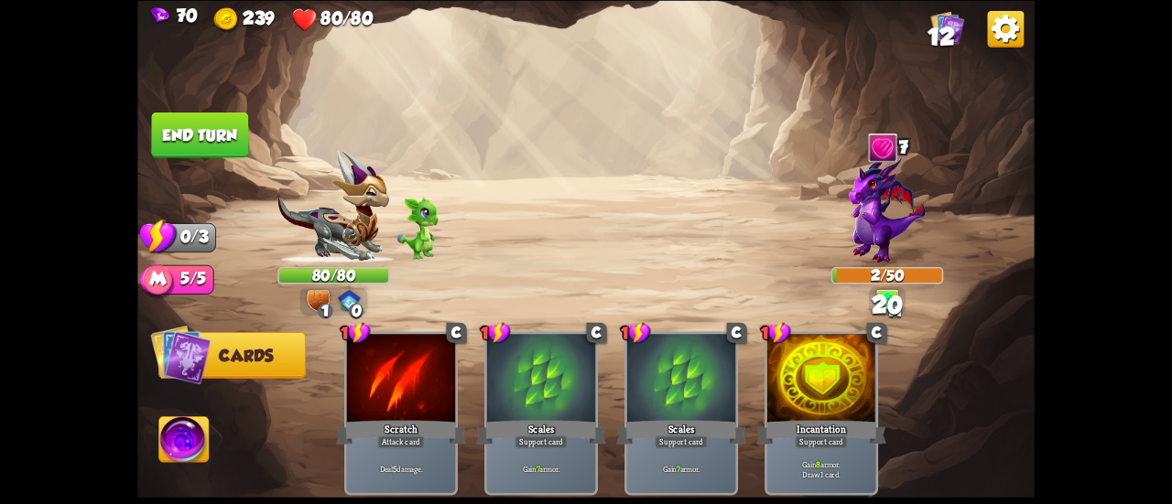
click at [195, 133] on button "End turn" at bounding box center [200, 135] width 97 height 46
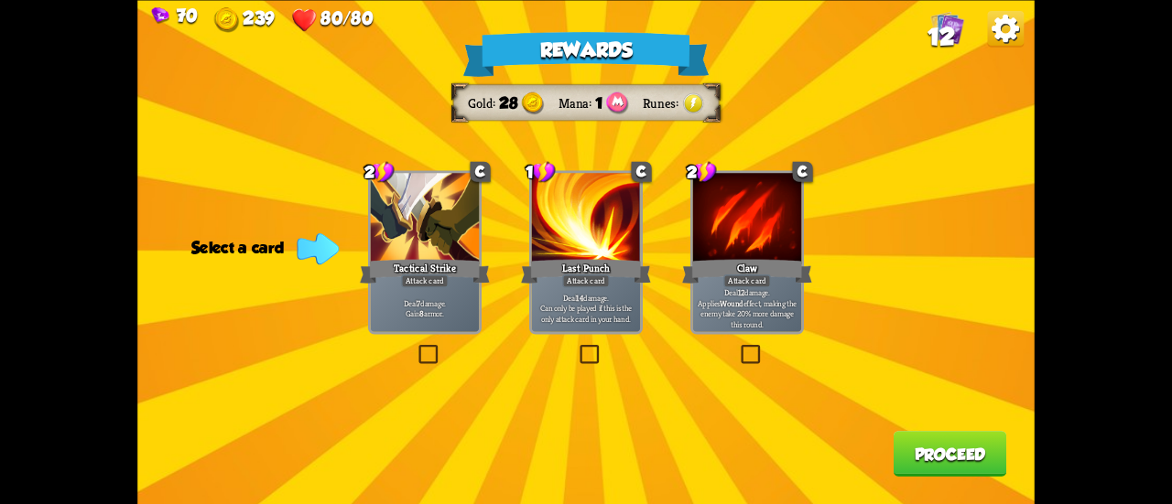
click at [392, 270] on div "Tactical Strike" at bounding box center [425, 270] width 130 height 29
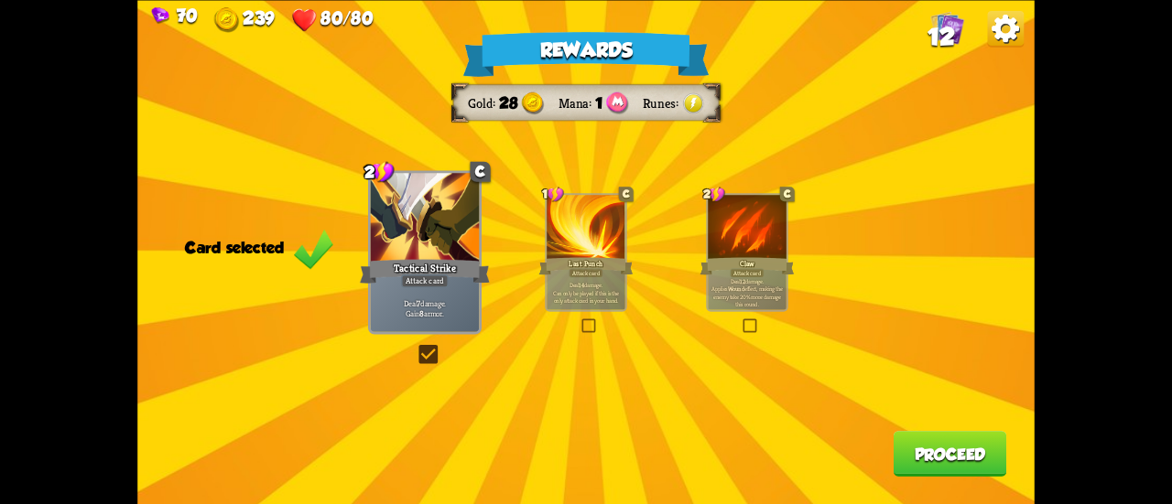
click at [943, 470] on button "Proceed" at bounding box center [951, 454] width 114 height 46
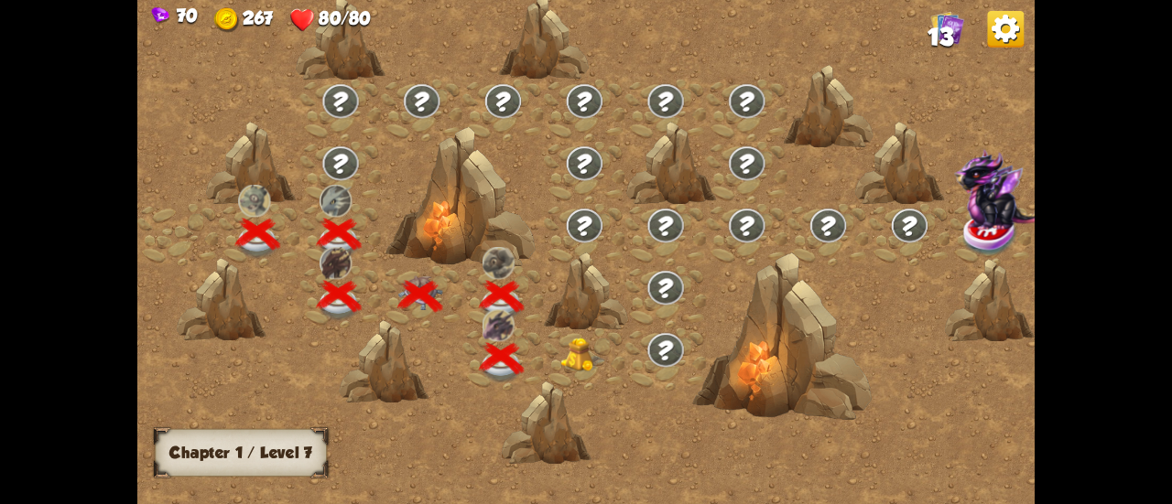
click at [568, 367] on img at bounding box center [582, 355] width 45 height 34
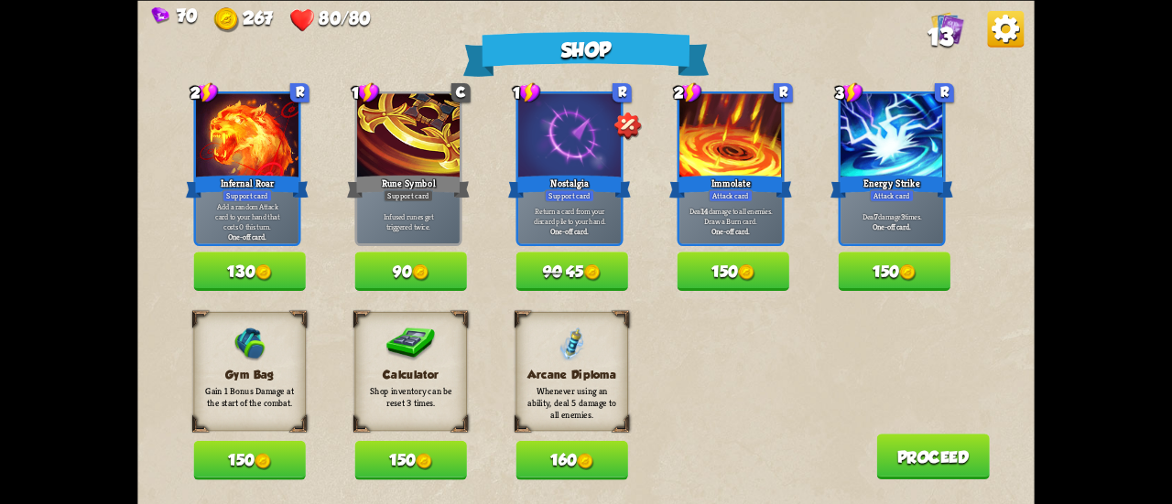
click at [275, 459] on button "150" at bounding box center [249, 460] width 112 height 39
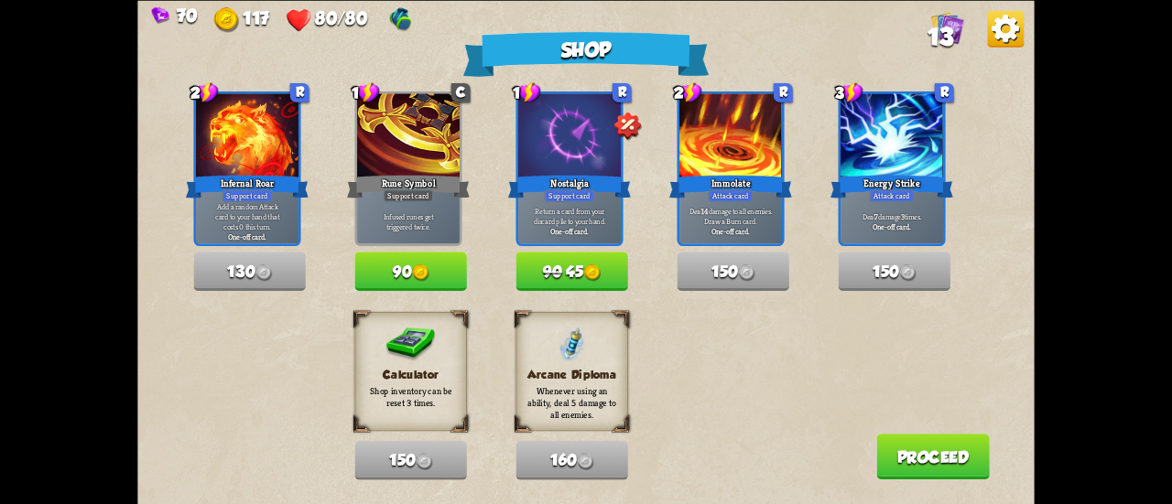
click at [903, 431] on div "Gym Bag Gain 1 Bonus Damage at the start of the combat. 150 Calculator Shop inv…" at bounding box center [613, 396] width 841 height 168
click at [905, 440] on div "Shop 2 R Infernal Roar Support card Add a random Attack card to your hand that …" at bounding box center [585, 252] width 897 height 504
click at [905, 442] on button "Proceed" at bounding box center [933, 457] width 114 height 46
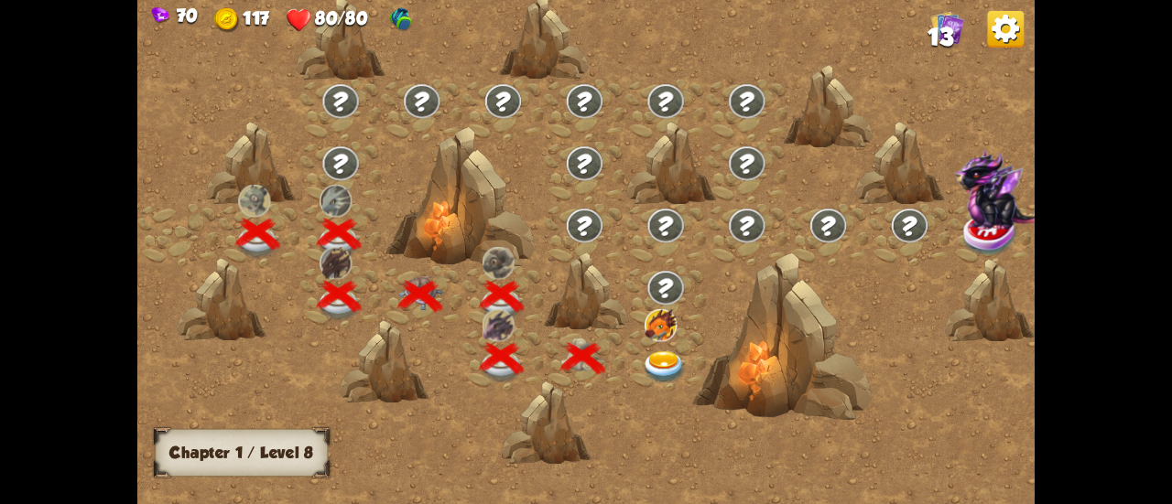
click at [662, 361] on img at bounding box center [664, 368] width 45 height 33
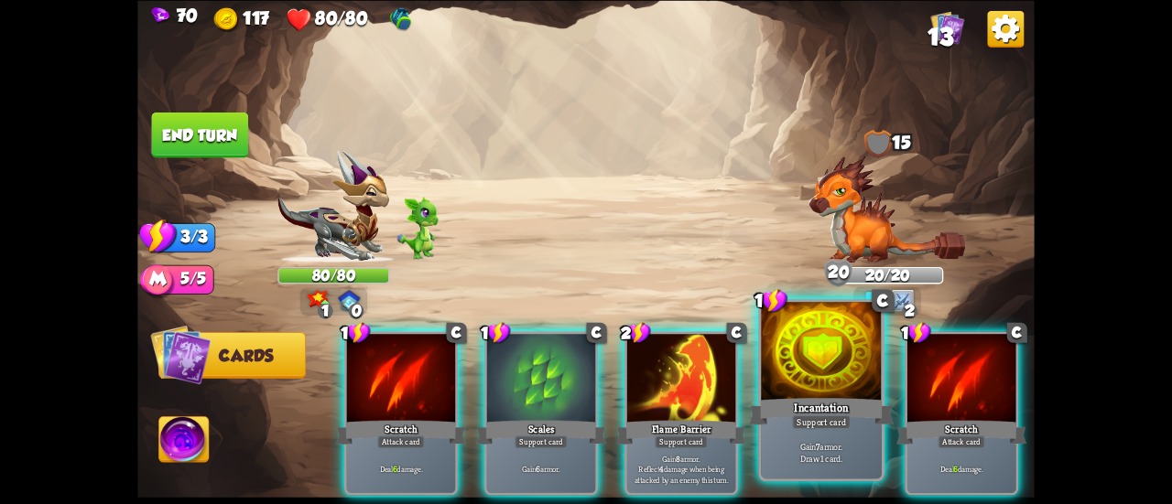
click at [804, 385] on div at bounding box center [821, 353] width 121 height 102
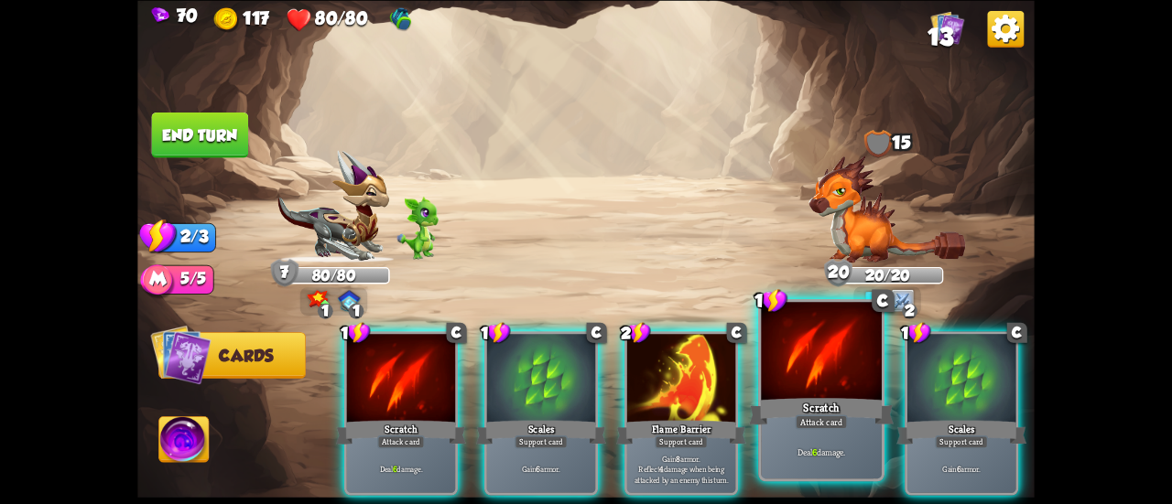
click at [811, 384] on div at bounding box center [821, 353] width 121 height 102
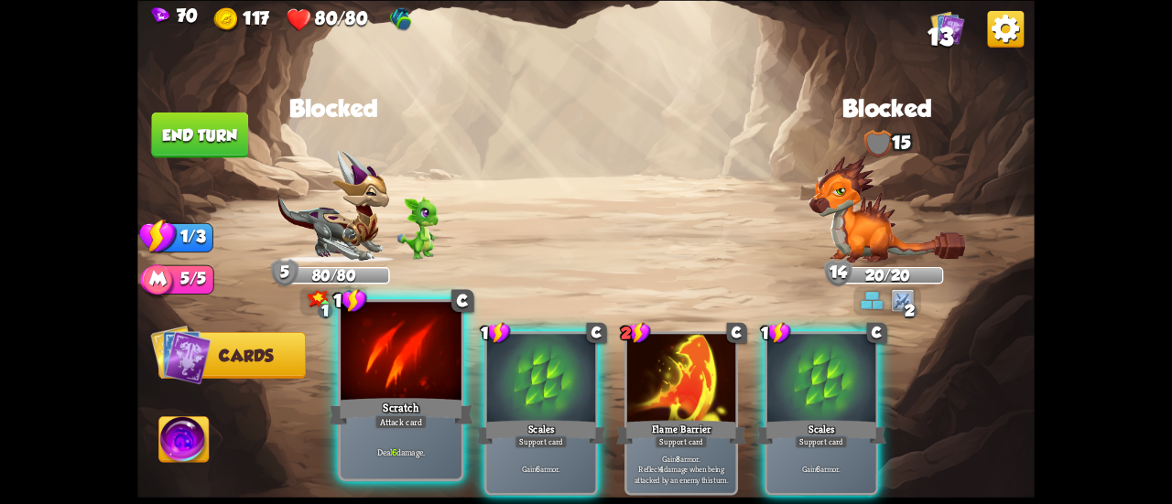
click at [439, 393] on div at bounding box center [401, 353] width 121 height 102
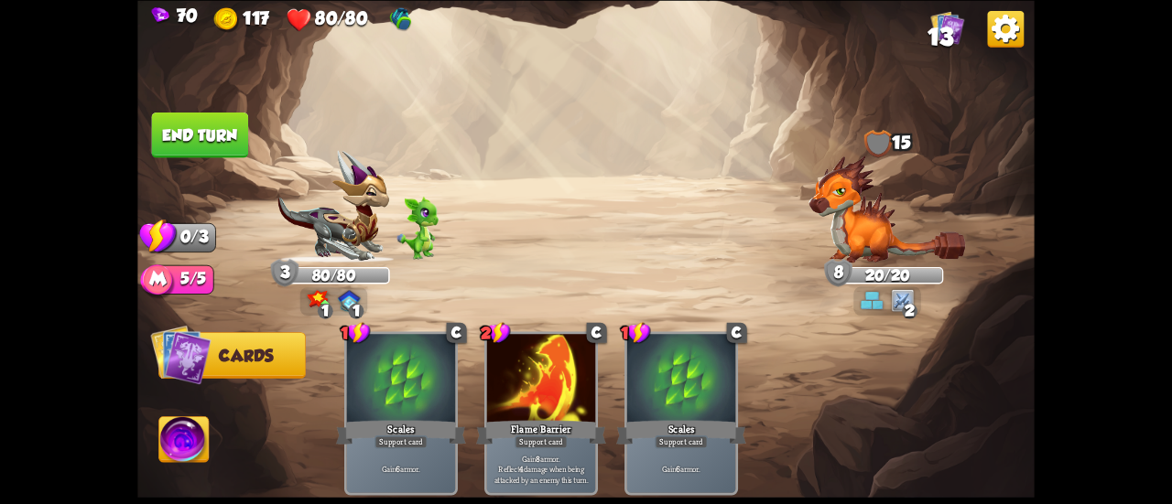
click at [238, 131] on button "End turn" at bounding box center [199, 135] width 99 height 47
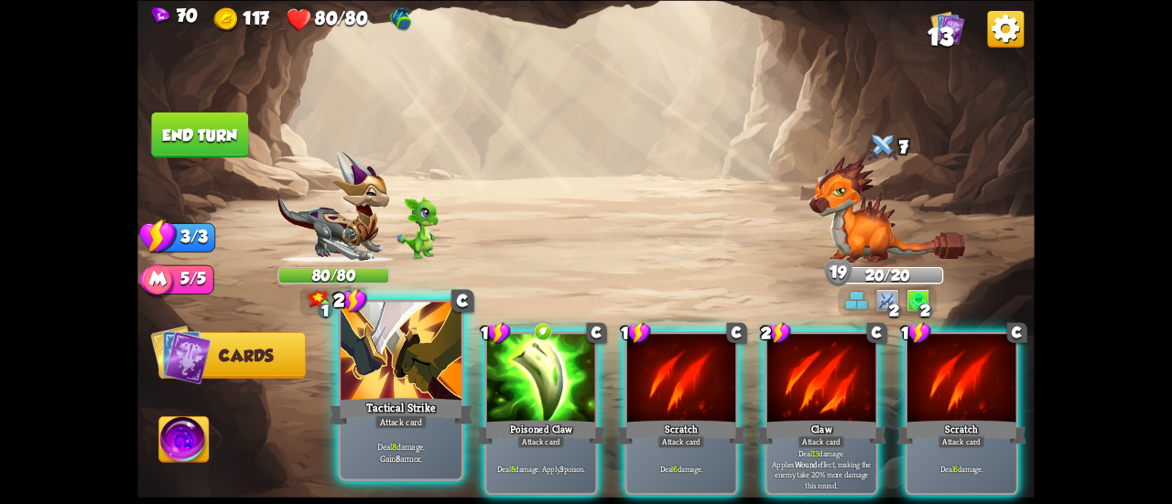
click at [397, 358] on div at bounding box center [401, 353] width 121 height 102
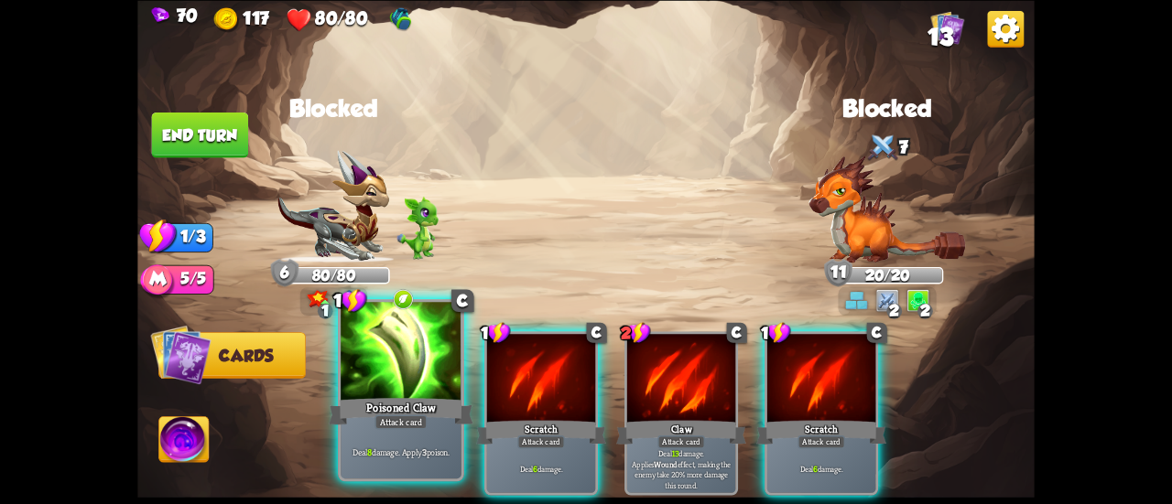
click at [379, 374] on div at bounding box center [401, 353] width 121 height 102
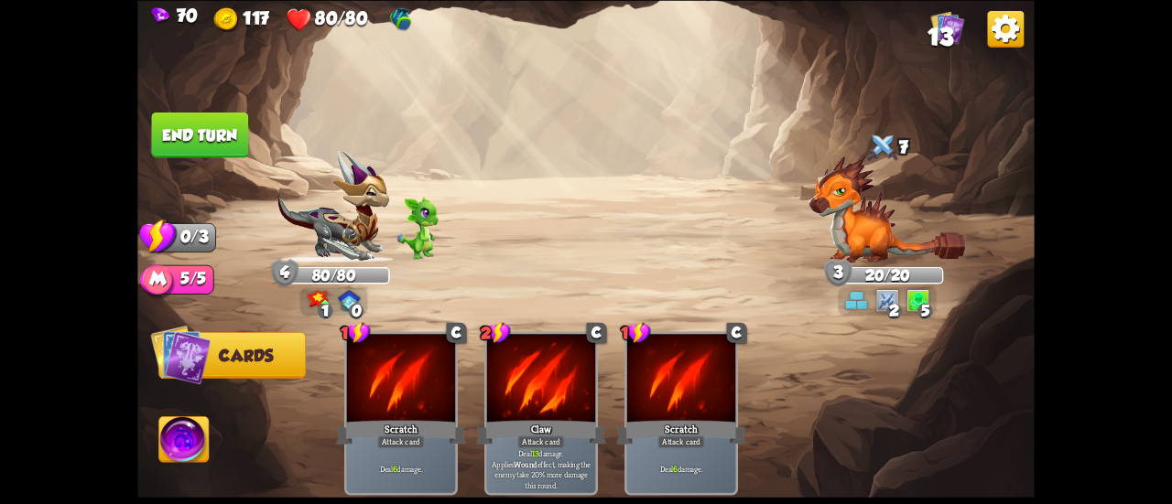
click at [215, 144] on button "End turn" at bounding box center [199, 135] width 99 height 47
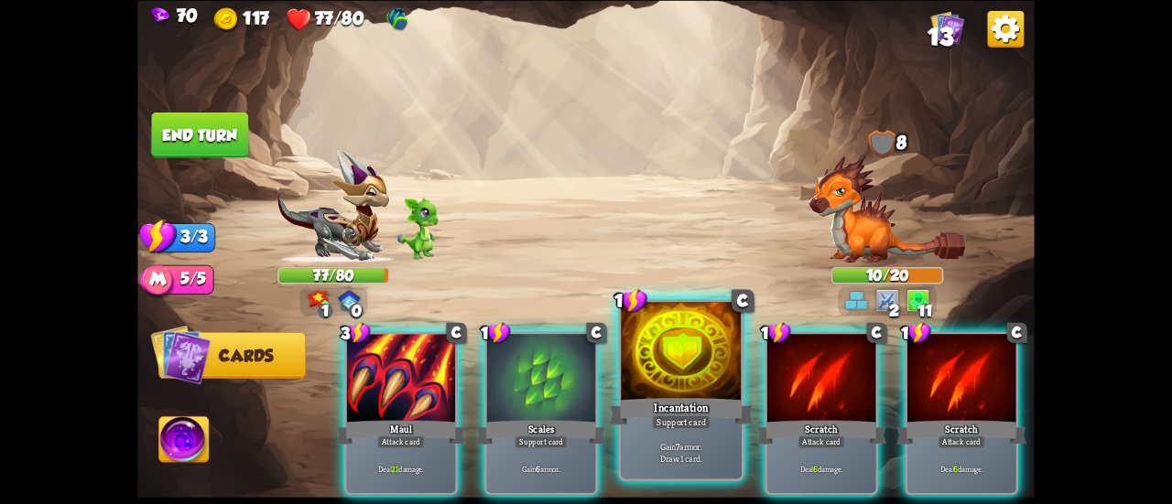
click at [655, 349] on div at bounding box center [681, 353] width 121 height 102
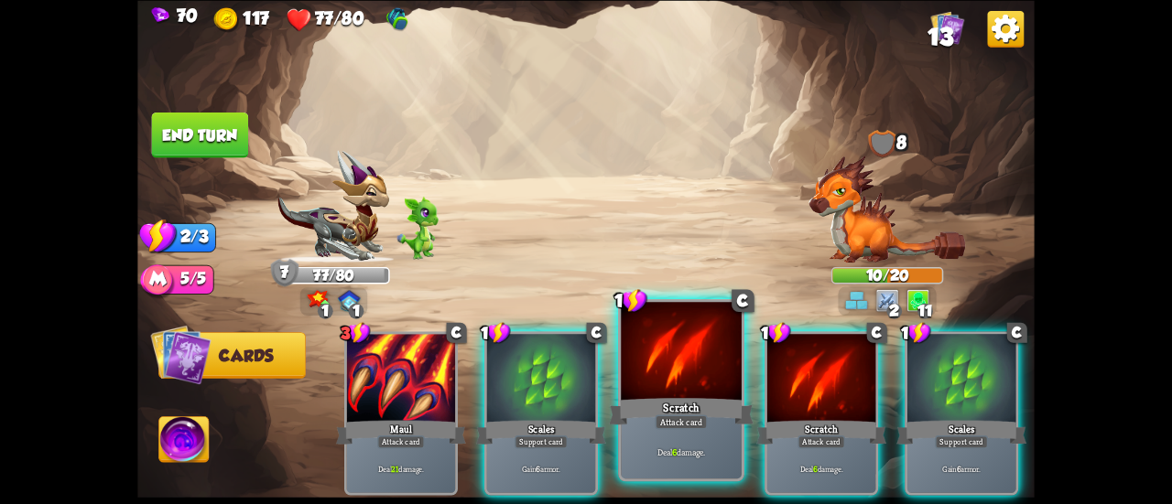
click at [652, 361] on div at bounding box center [681, 353] width 121 height 102
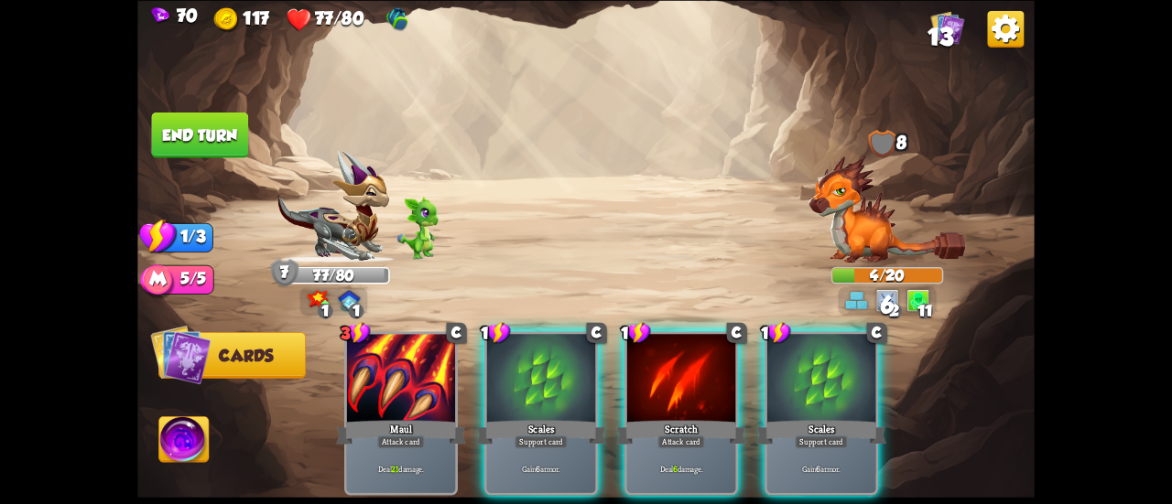
click at [652, 361] on div at bounding box center [681, 380] width 108 height 92
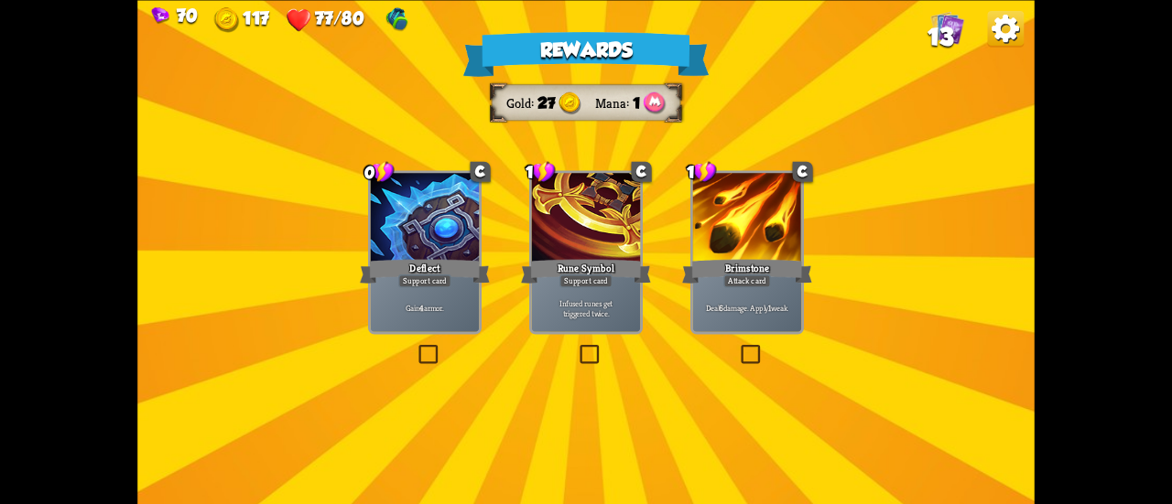
click at [417, 285] on div "Support card" at bounding box center [424, 281] width 53 height 13
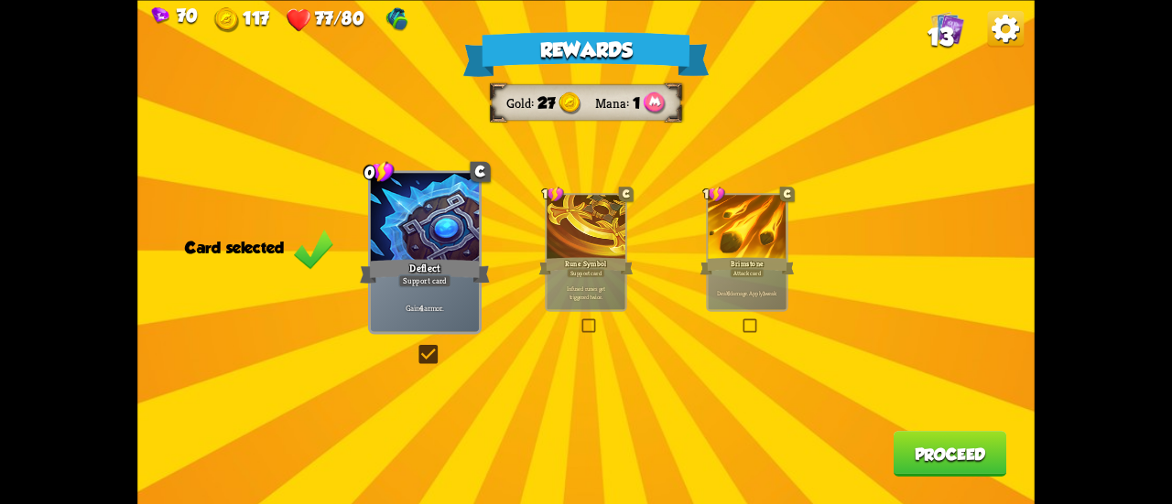
click at [960, 461] on button "Proceed" at bounding box center [951, 454] width 114 height 46
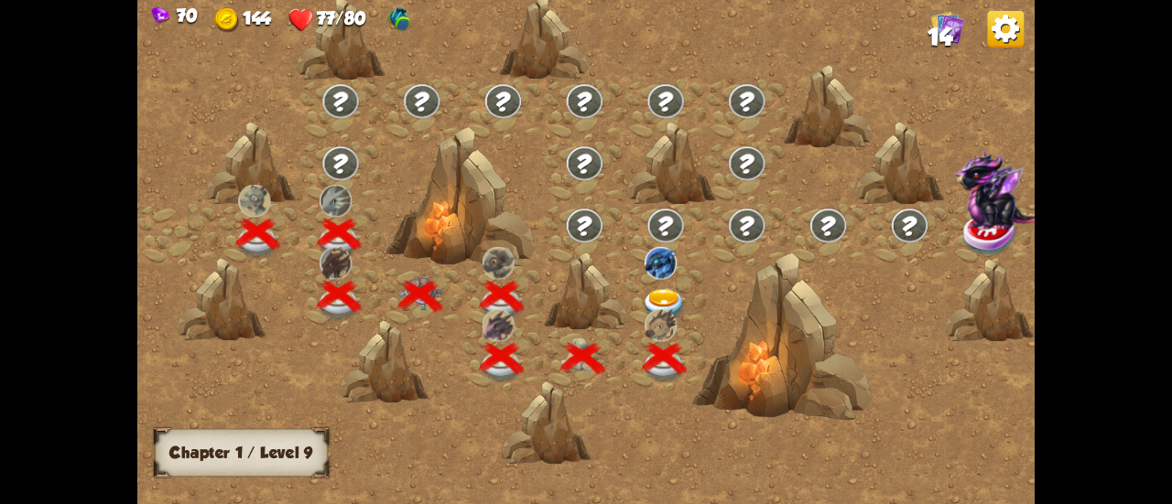
click at [663, 301] on img at bounding box center [664, 305] width 45 height 33
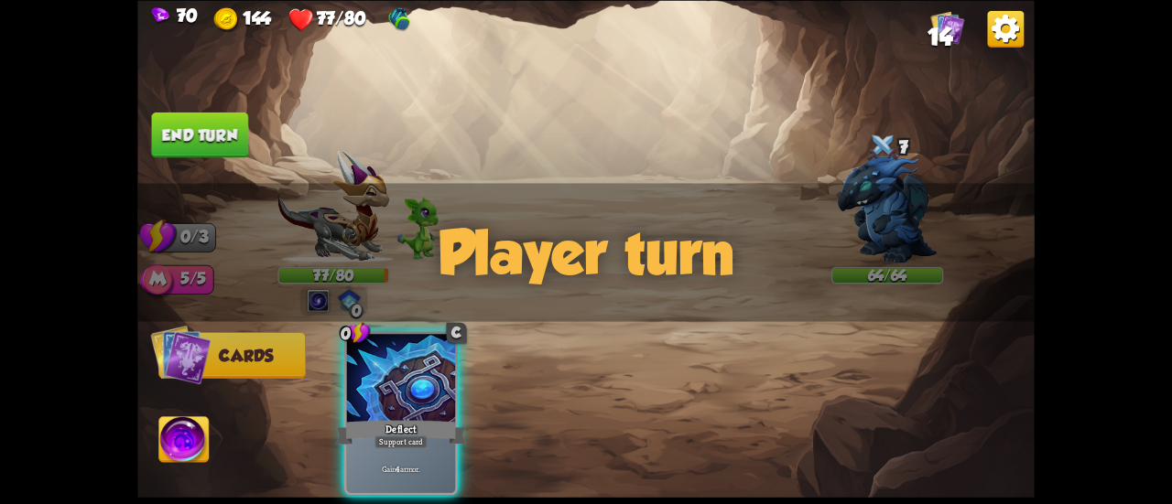
click at [895, 188] on div "Player turn" at bounding box center [585, 252] width 897 height 138
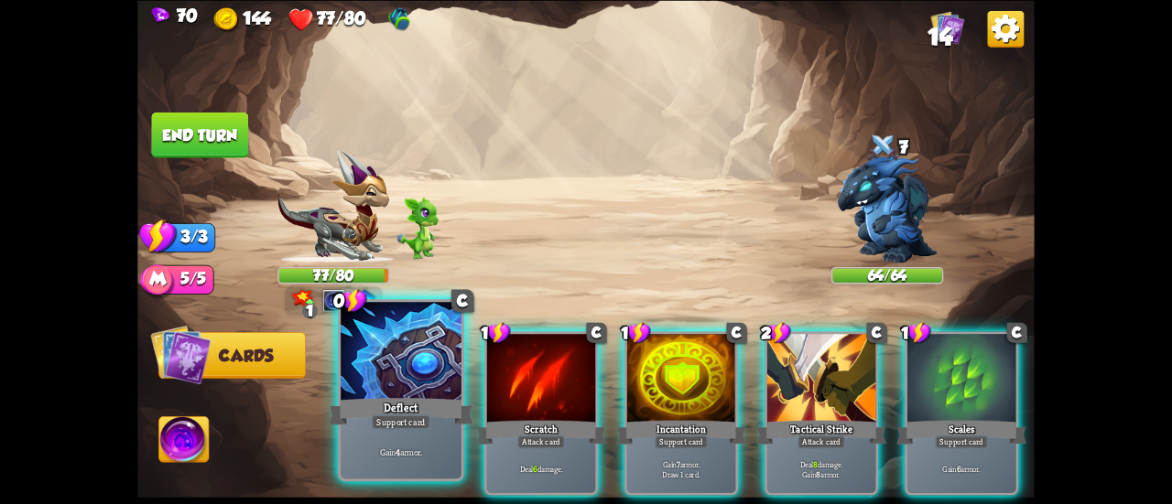
click at [411, 372] on div at bounding box center [401, 353] width 121 height 102
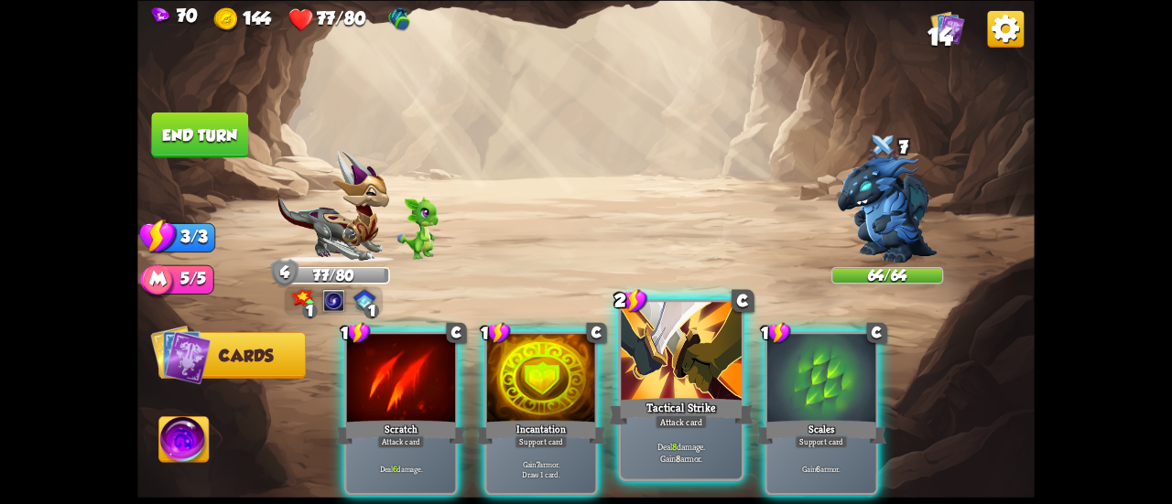
click at [658, 386] on div at bounding box center [681, 353] width 121 height 102
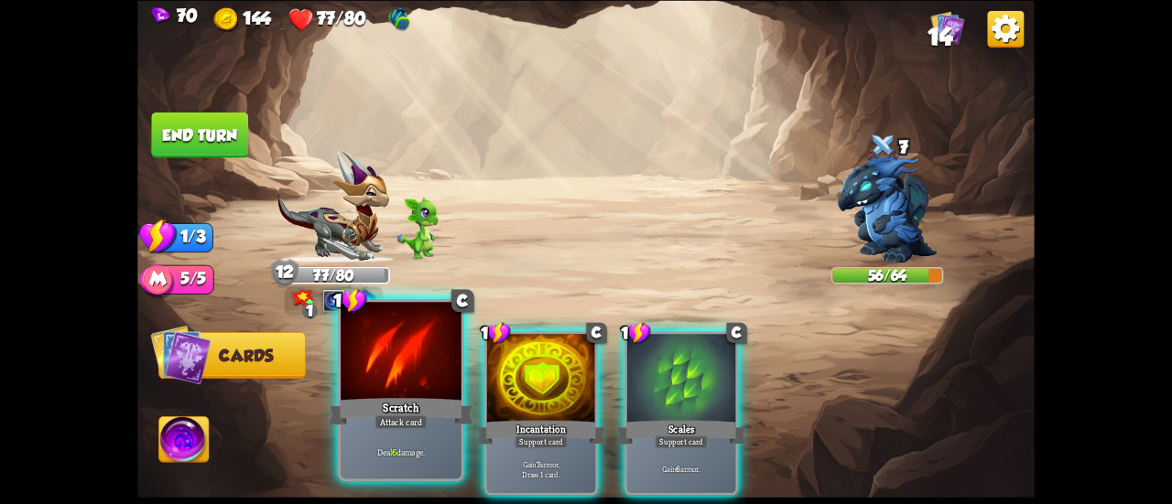
click at [409, 421] on div "Attack card" at bounding box center [400, 422] width 52 height 15
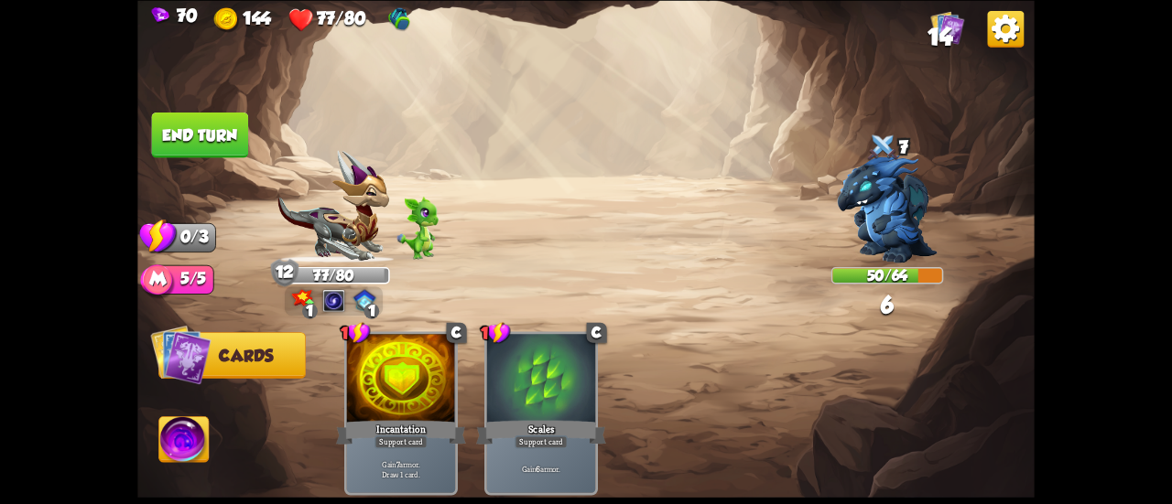
click at [332, 244] on img at bounding box center [333, 206] width 112 height 113
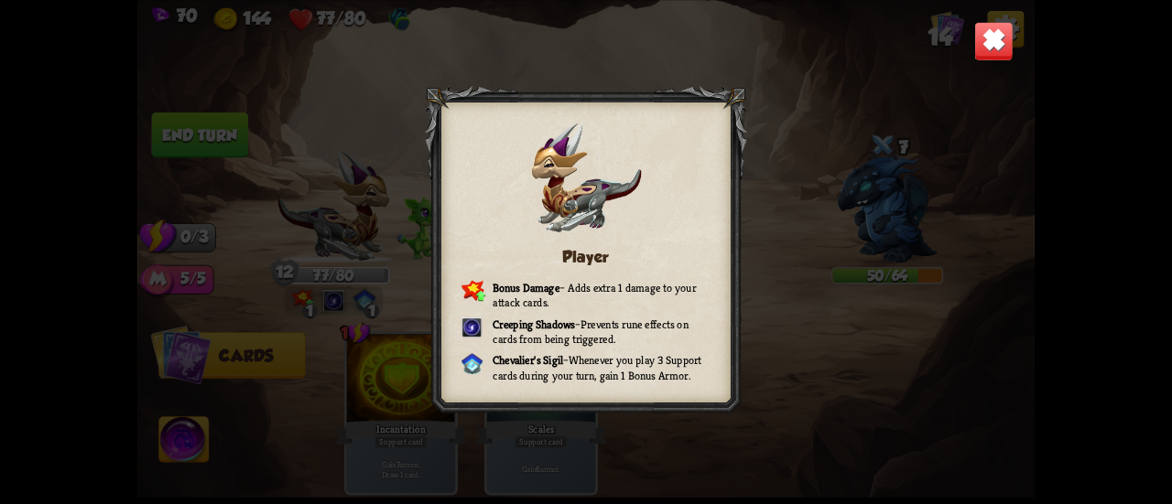
click at [975, 32] on img at bounding box center [993, 40] width 39 height 39
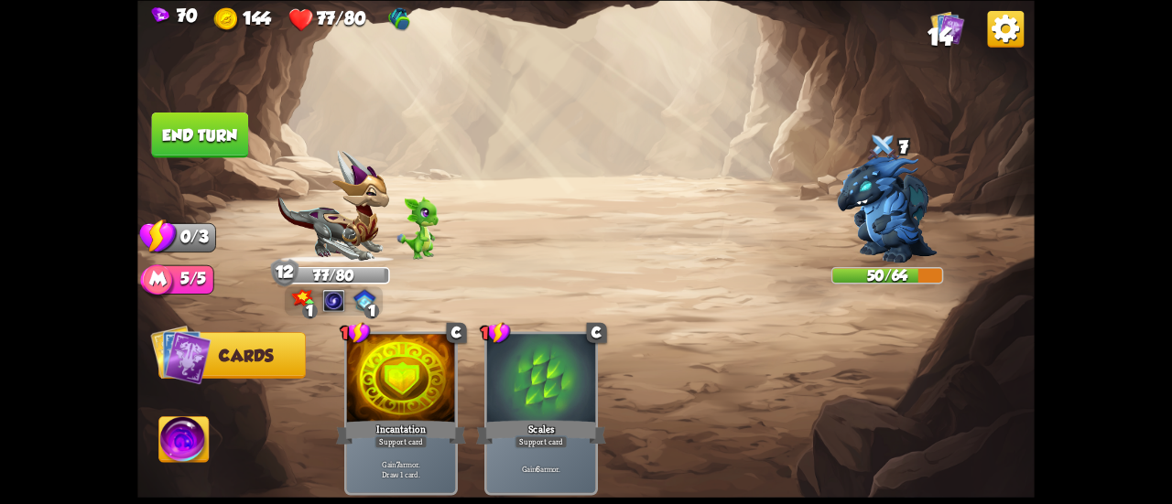
click at [185, 147] on button "End turn" at bounding box center [200, 135] width 99 height 47
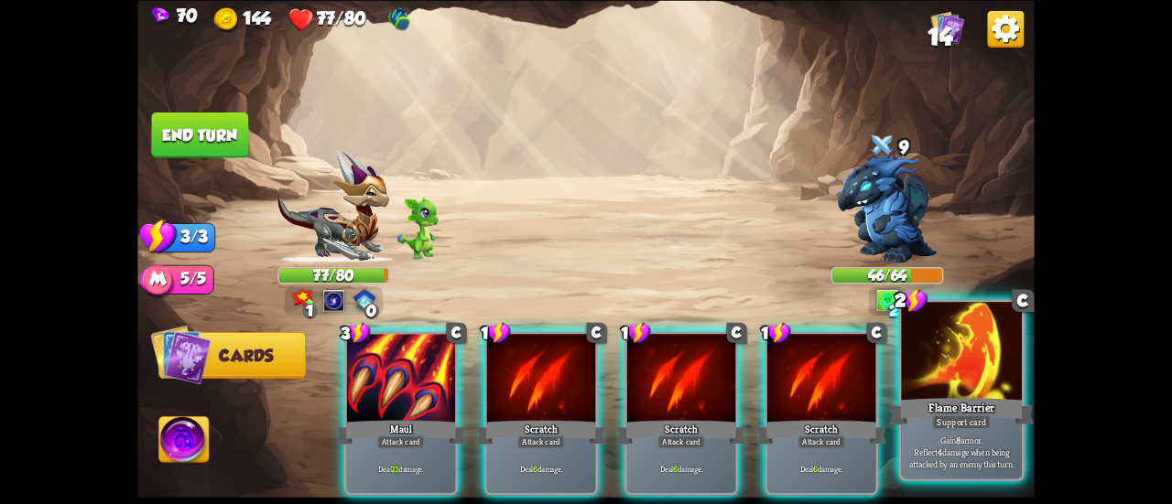
click at [932, 365] on div at bounding box center [961, 353] width 121 height 102
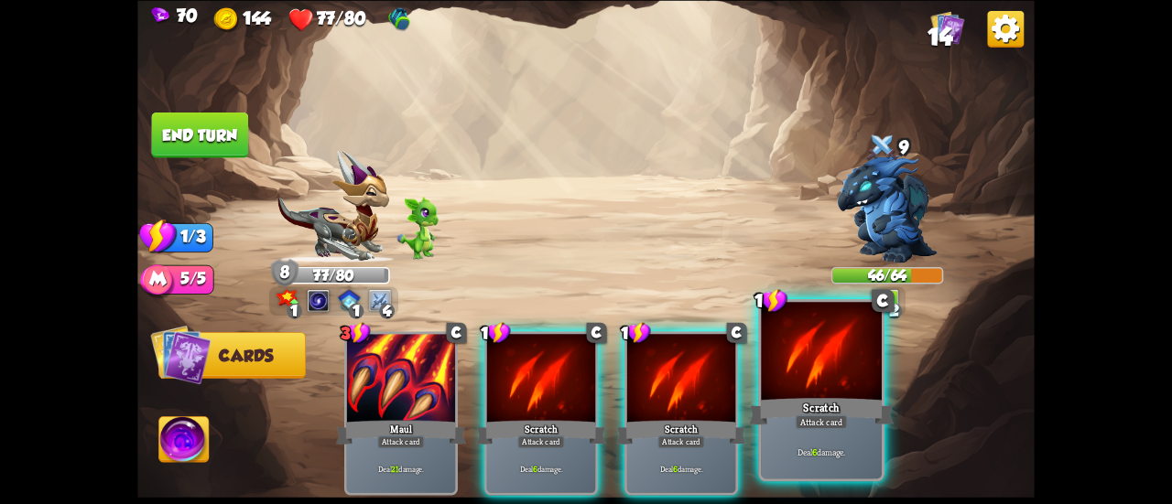
click at [773, 391] on div at bounding box center [821, 353] width 121 height 102
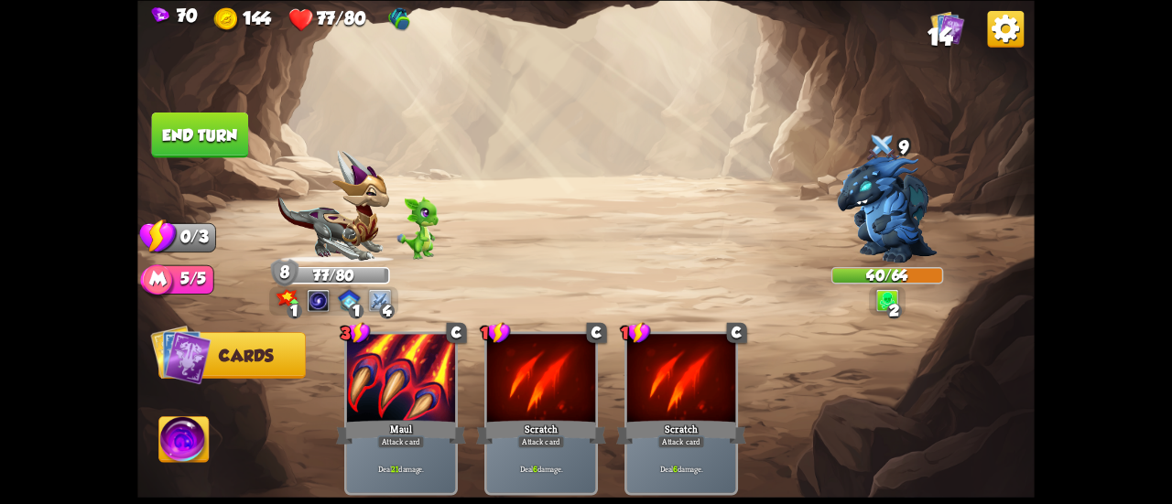
click at [212, 149] on button "End turn" at bounding box center [199, 135] width 97 height 46
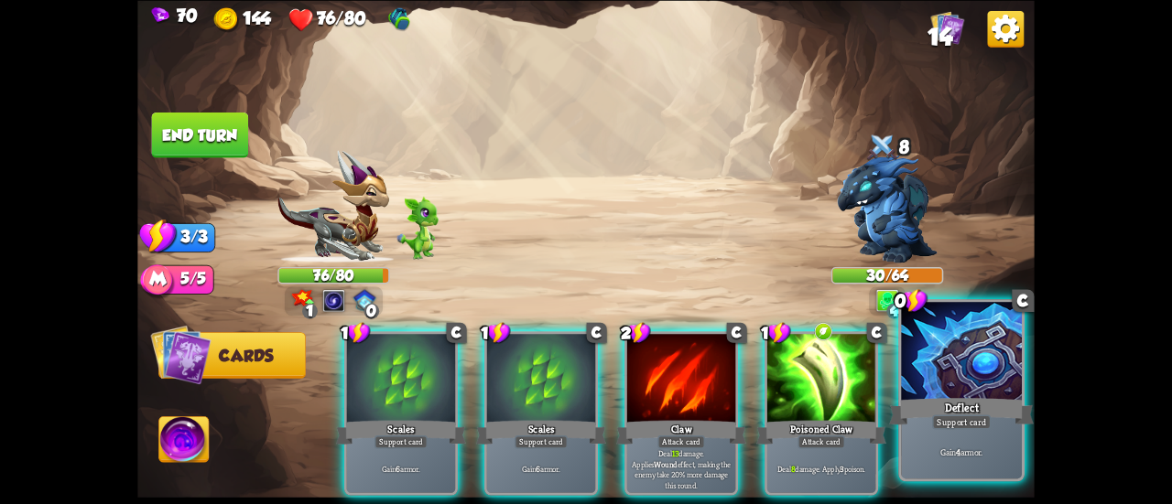
click at [940, 373] on div at bounding box center [961, 353] width 121 height 102
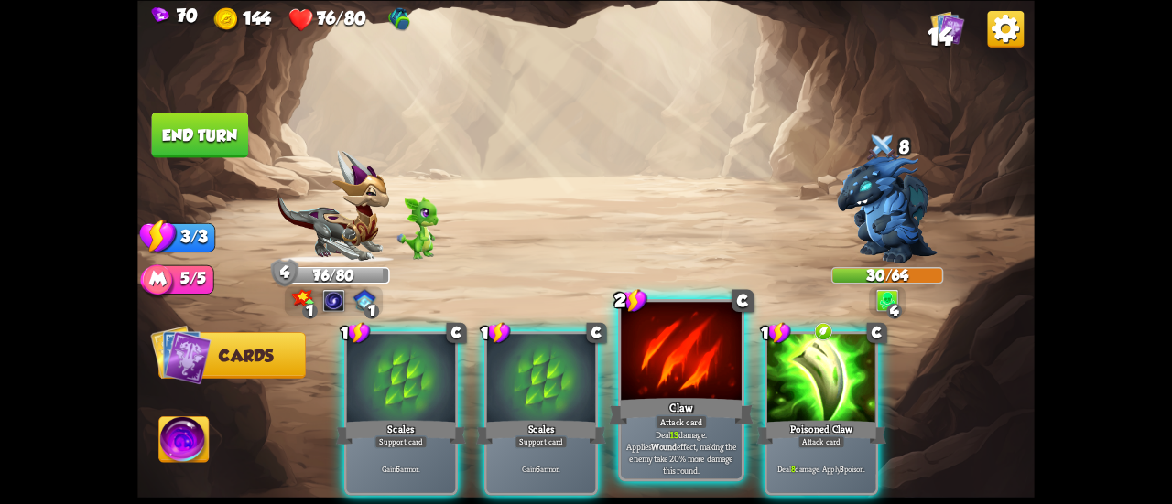
click at [700, 374] on div at bounding box center [681, 353] width 121 height 102
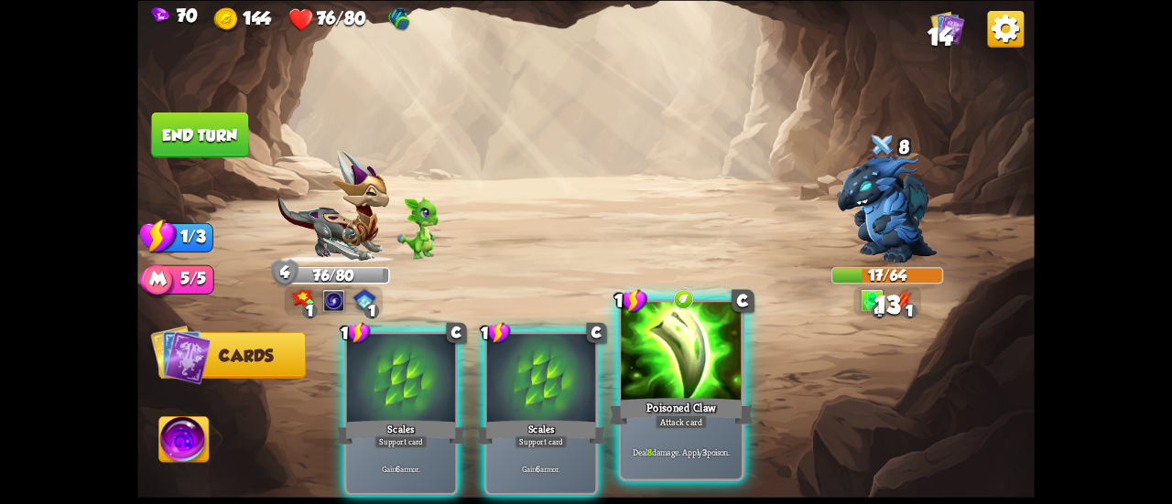
click at [689, 384] on div at bounding box center [681, 353] width 121 height 102
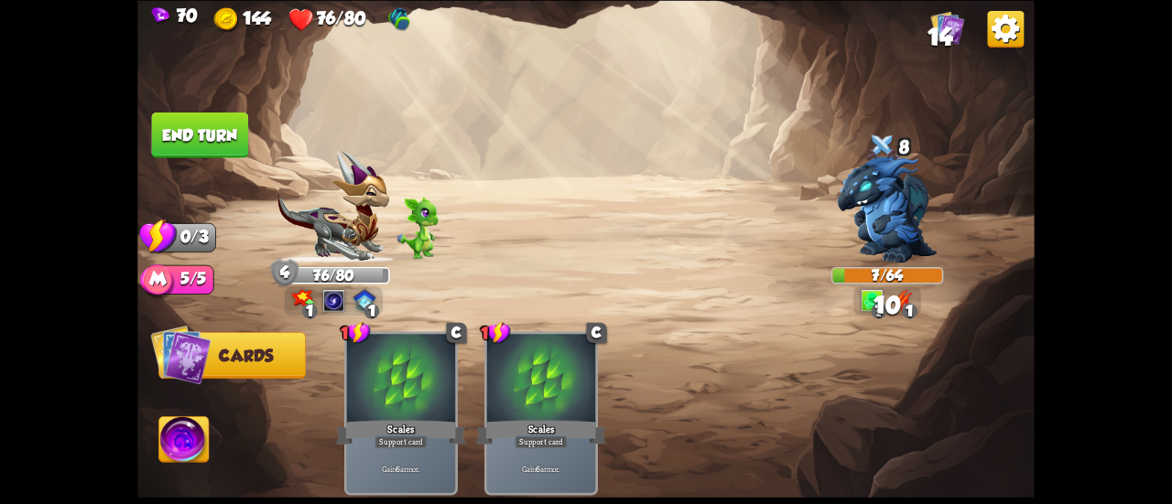
click at [233, 143] on button "End turn" at bounding box center [199, 135] width 97 height 46
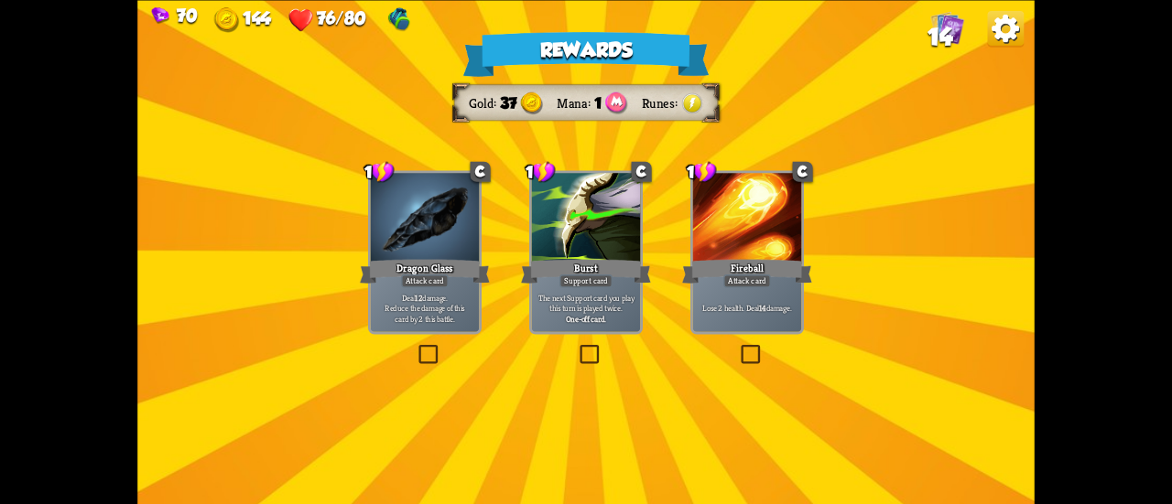
click at [602, 261] on div "Burst" at bounding box center [586, 270] width 130 height 29
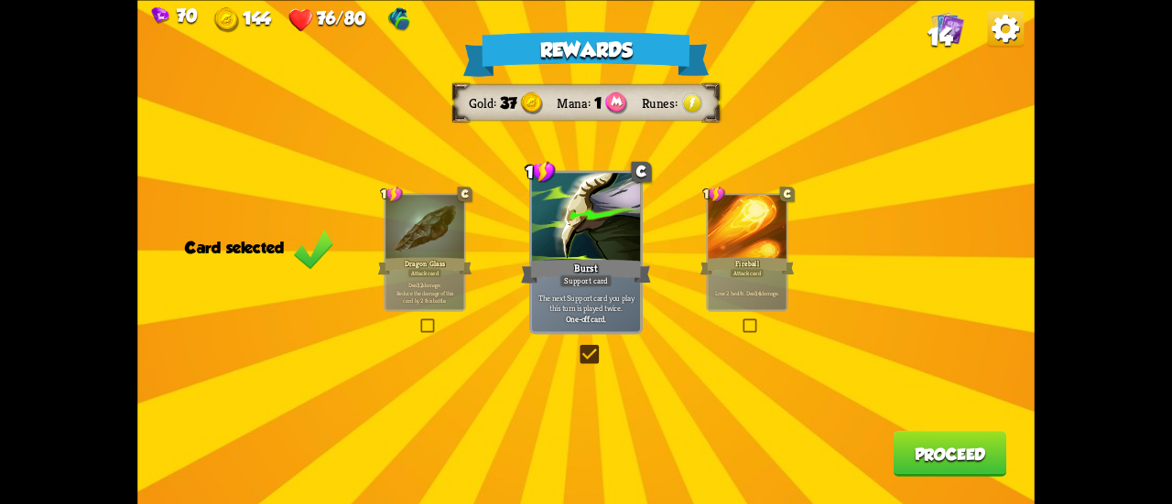
click at [928, 457] on button "Proceed" at bounding box center [951, 454] width 114 height 46
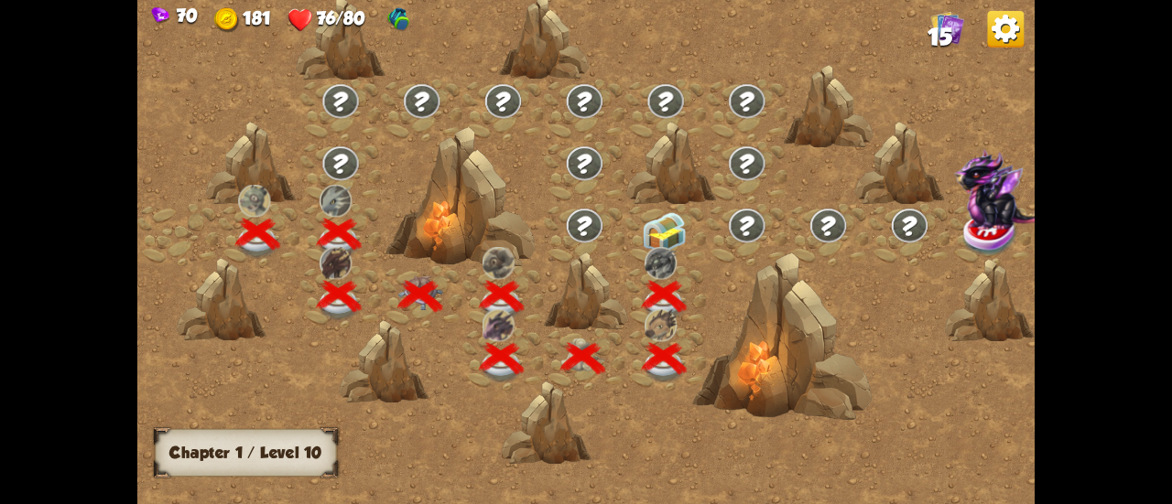
click at [669, 233] on img at bounding box center [664, 233] width 45 height 42
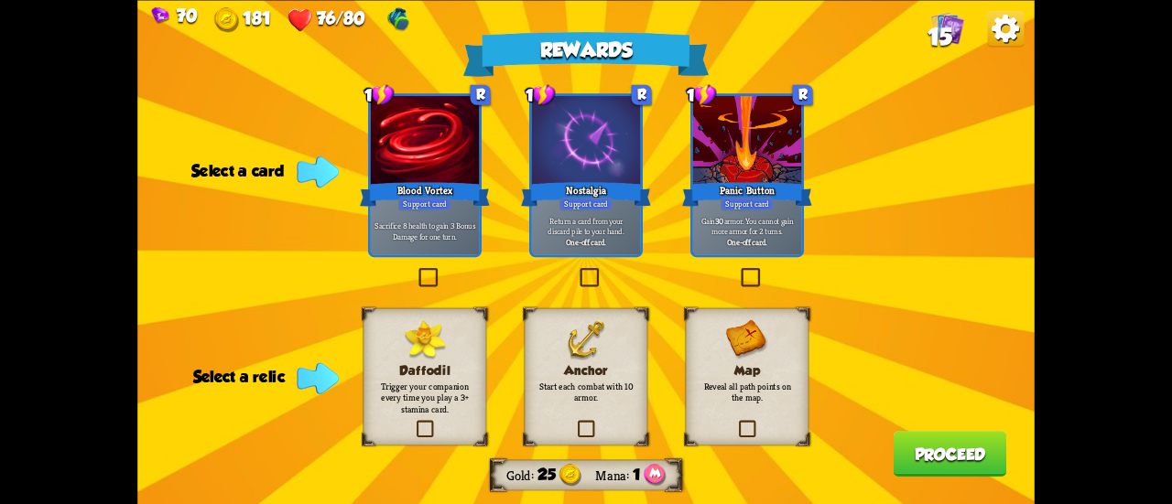
click at [628, 404] on div "Anchor Start each combat with 10 armor." at bounding box center [587, 376] width 124 height 137
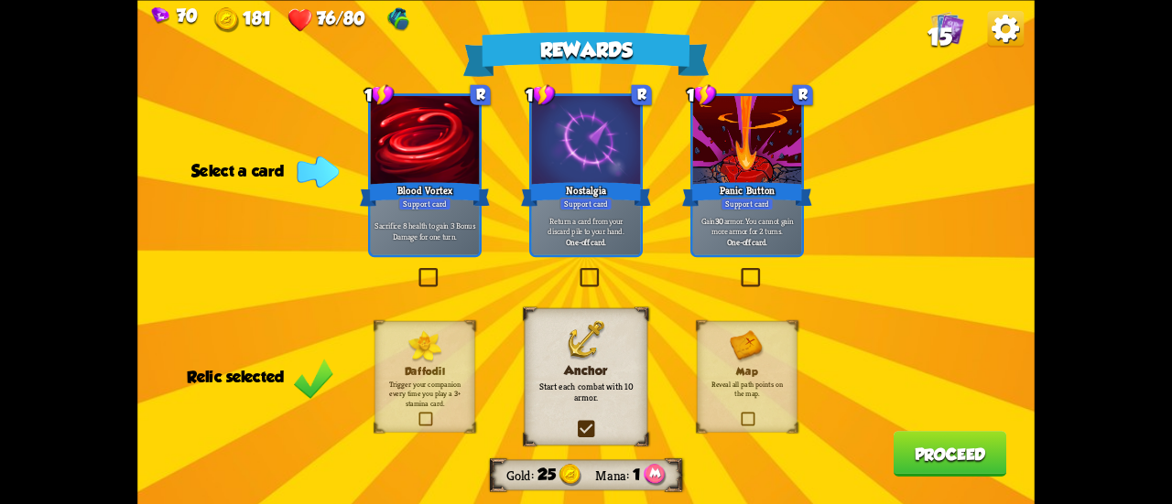
click at [619, 246] on div "One-off card." at bounding box center [586, 241] width 103 height 11
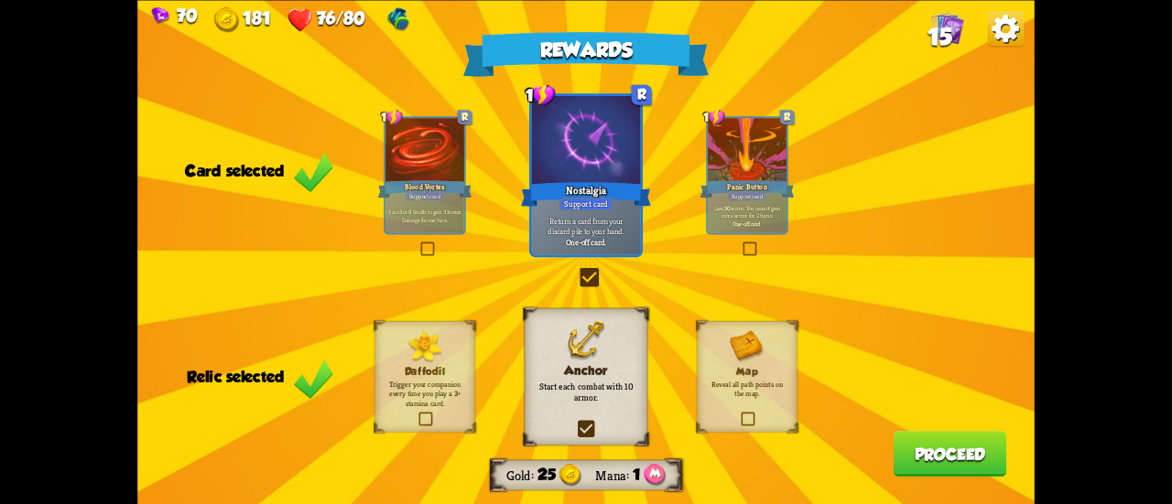
click at [920, 450] on button "Proceed" at bounding box center [951, 454] width 114 height 46
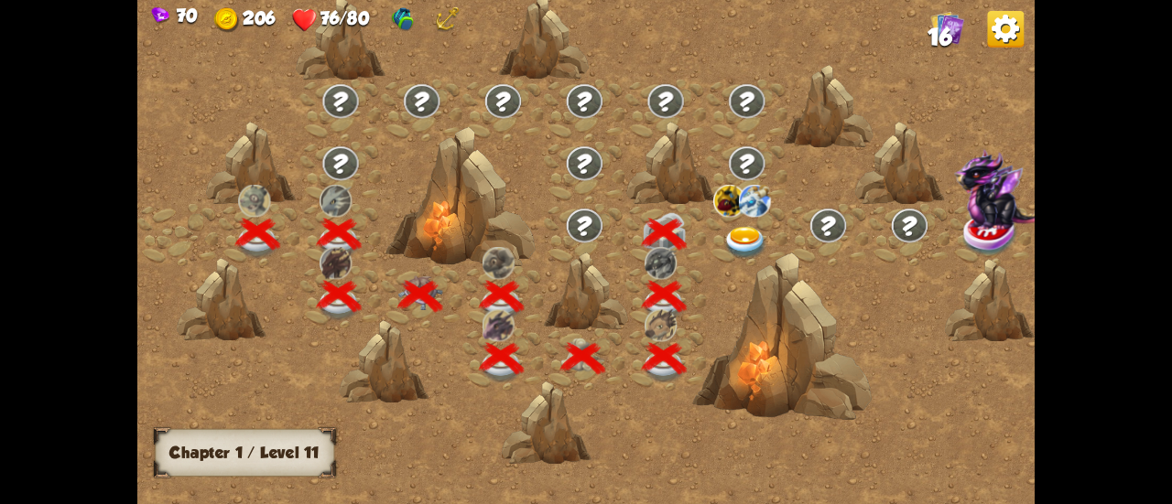
scroll to position [0, 278]
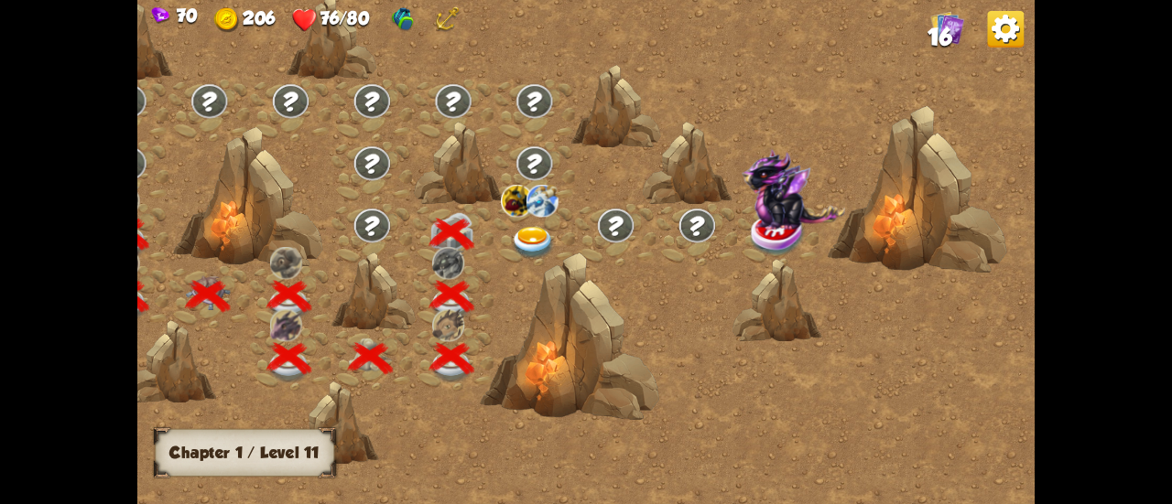
click at [522, 228] on img at bounding box center [532, 243] width 45 height 33
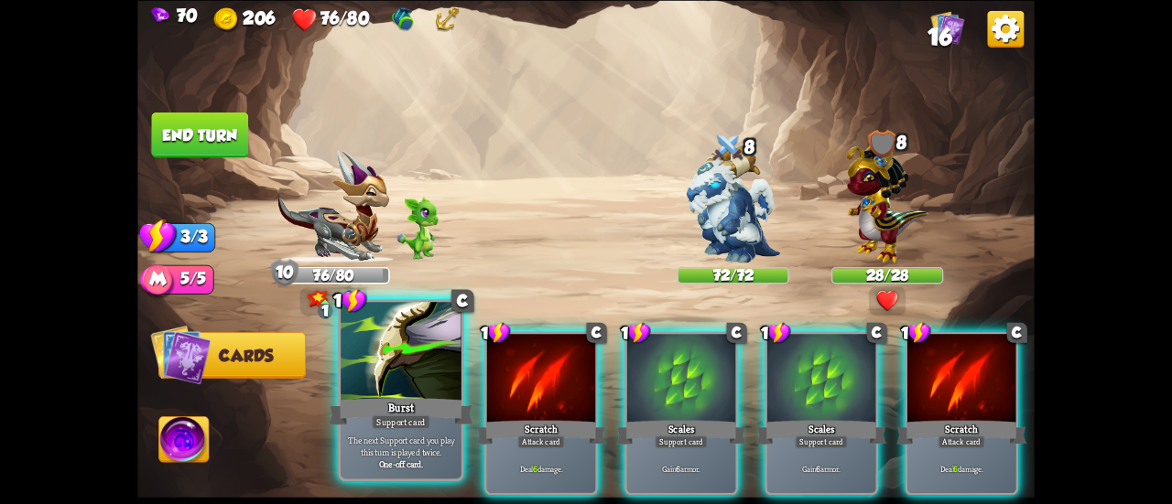
click at [372, 369] on div at bounding box center [401, 353] width 121 height 102
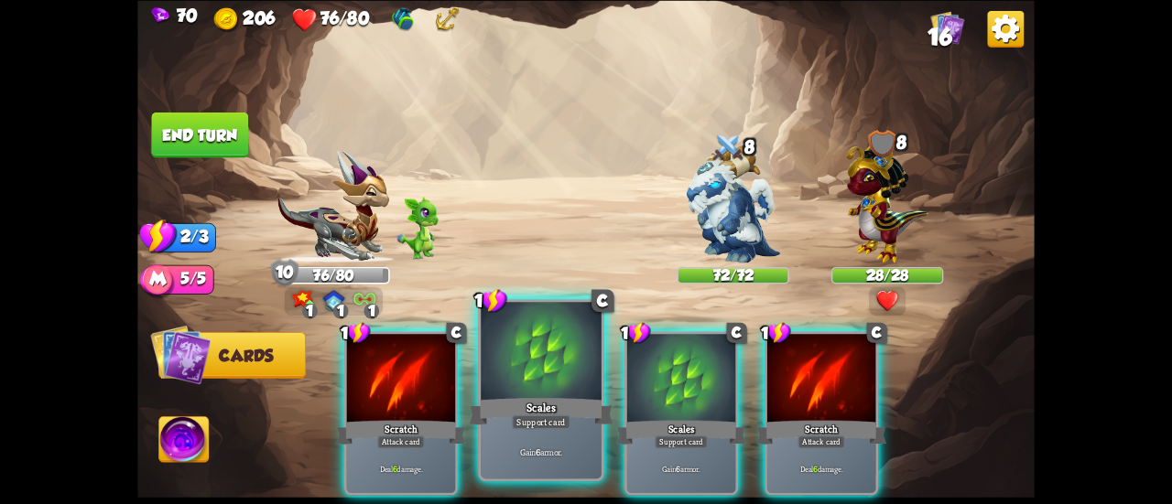
click at [537, 372] on div at bounding box center [541, 353] width 121 height 102
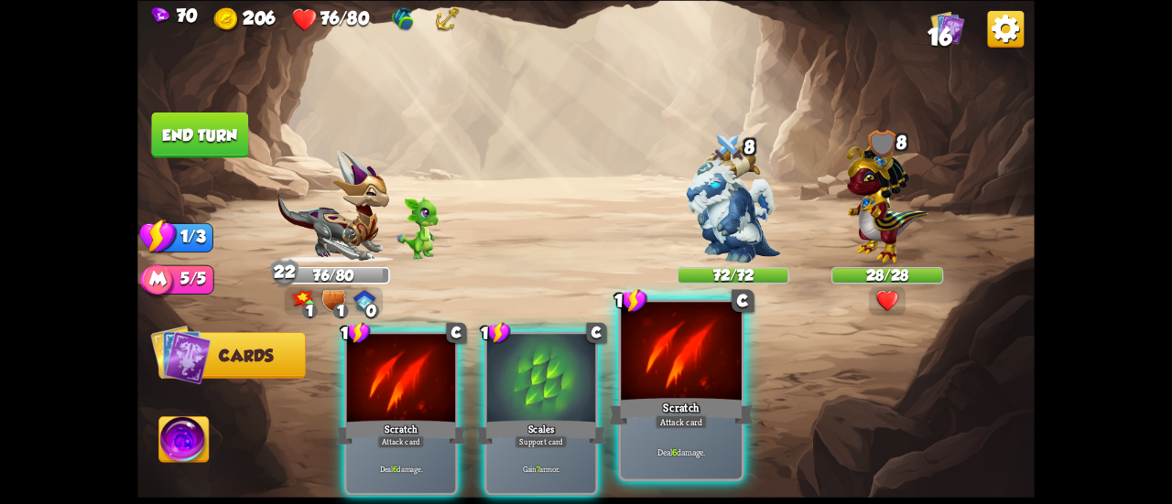
click at [651, 395] on div at bounding box center [681, 353] width 121 height 102
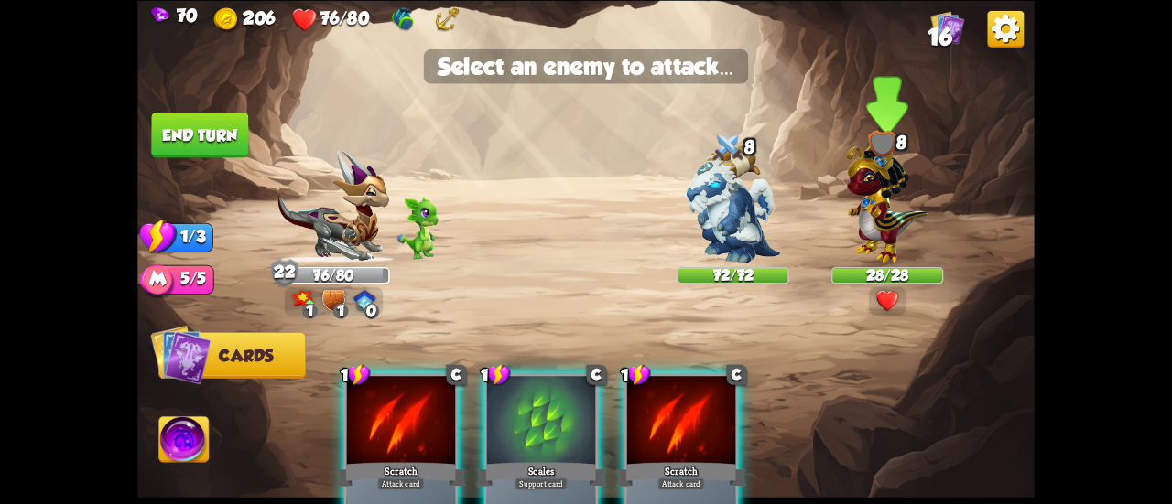
click at [881, 212] on img at bounding box center [886, 199] width 81 height 127
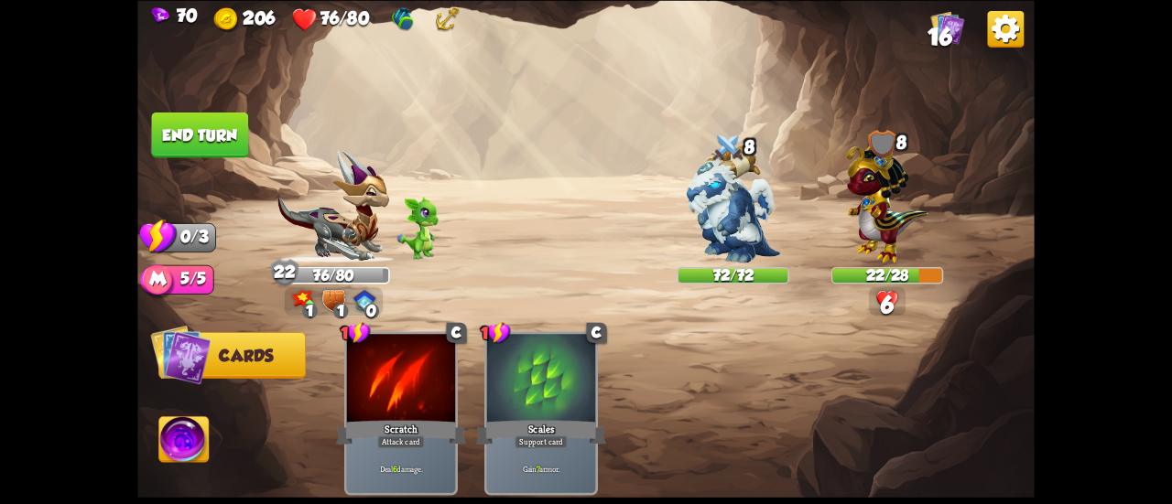
click at [233, 119] on button "End turn" at bounding box center [199, 135] width 97 height 46
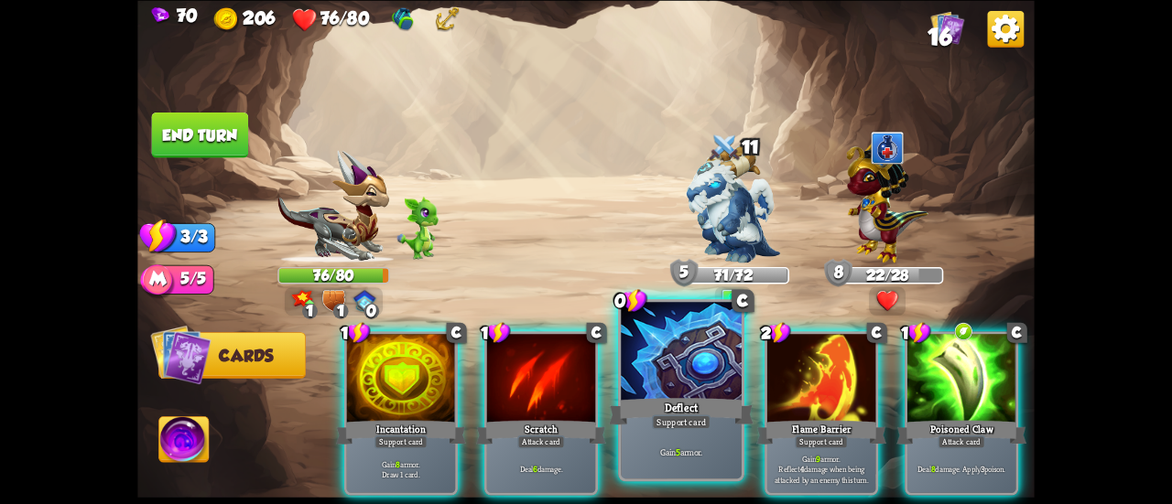
click at [707, 371] on div at bounding box center [681, 353] width 121 height 102
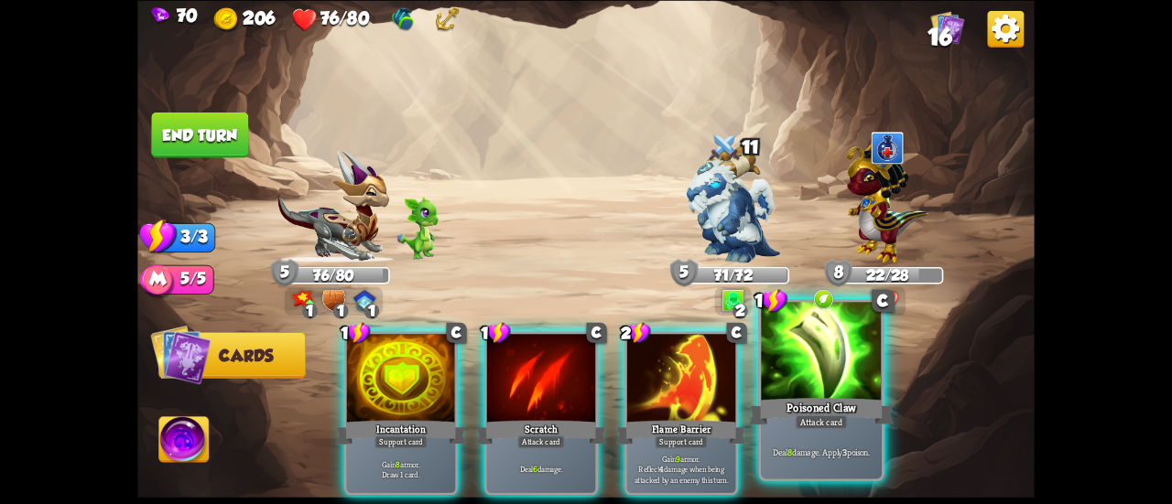
click at [784, 393] on div at bounding box center [821, 353] width 121 height 102
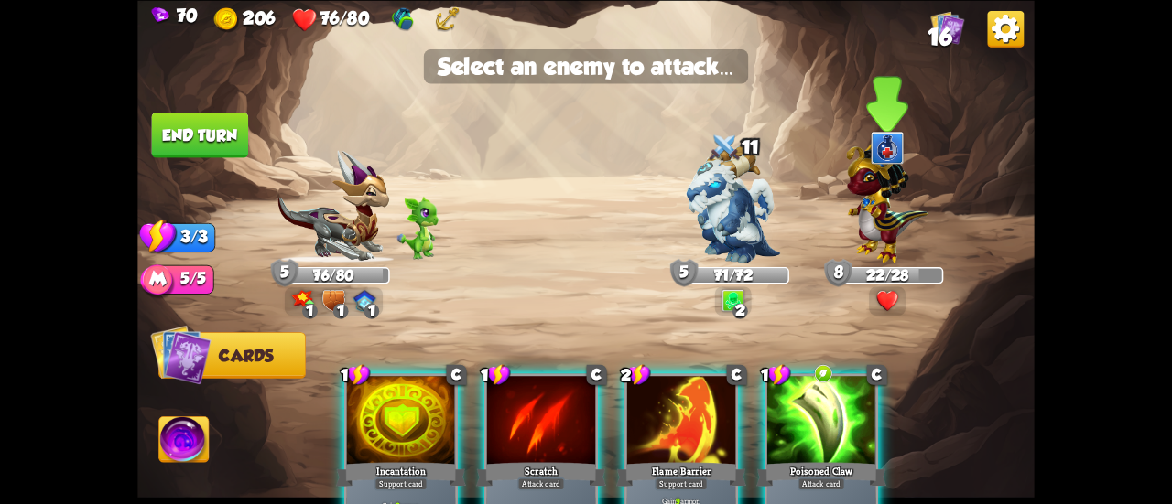
click at [881, 221] on img at bounding box center [886, 199] width 81 height 127
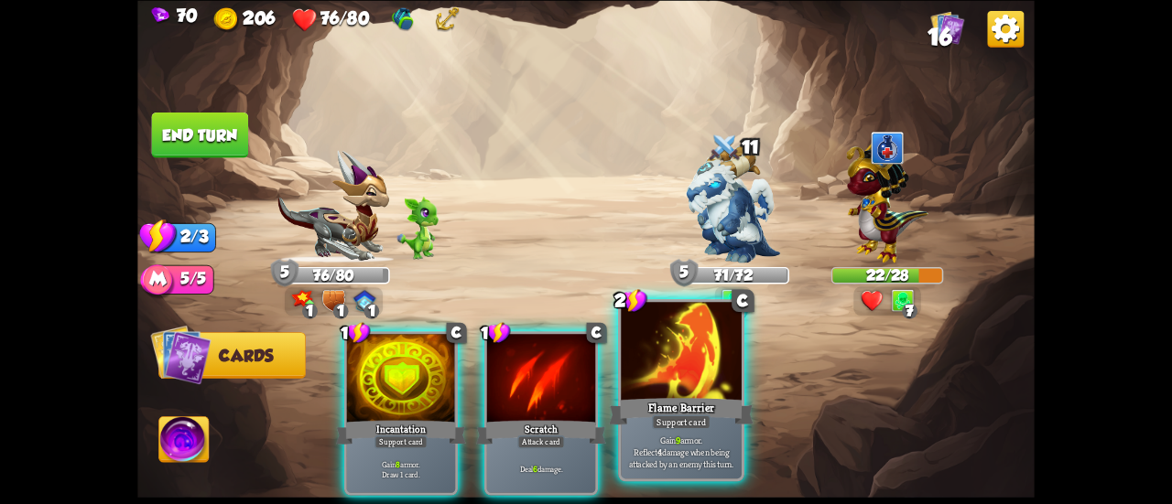
click at [686, 363] on div at bounding box center [681, 353] width 121 height 102
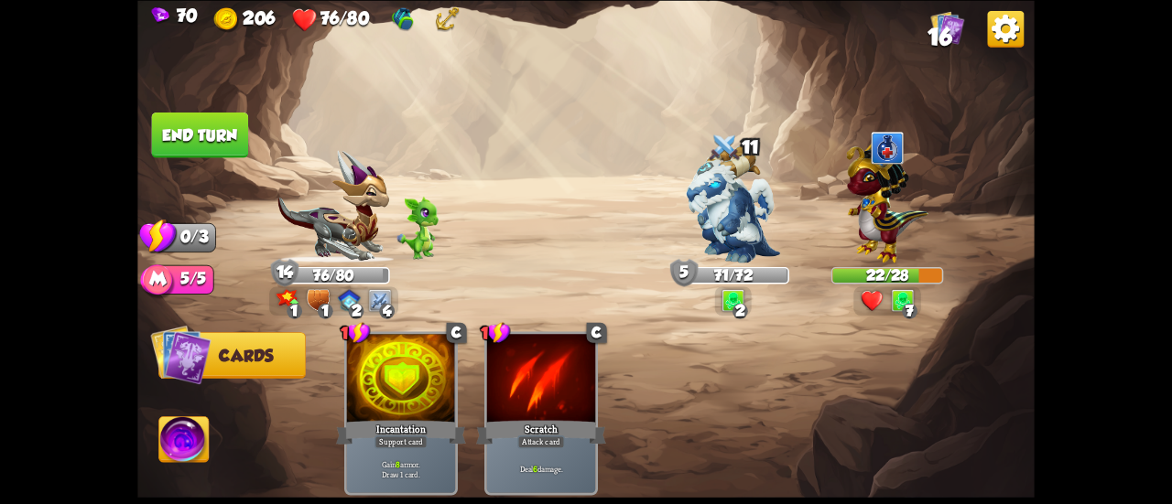
click at [205, 156] on button "End turn" at bounding box center [200, 135] width 99 height 47
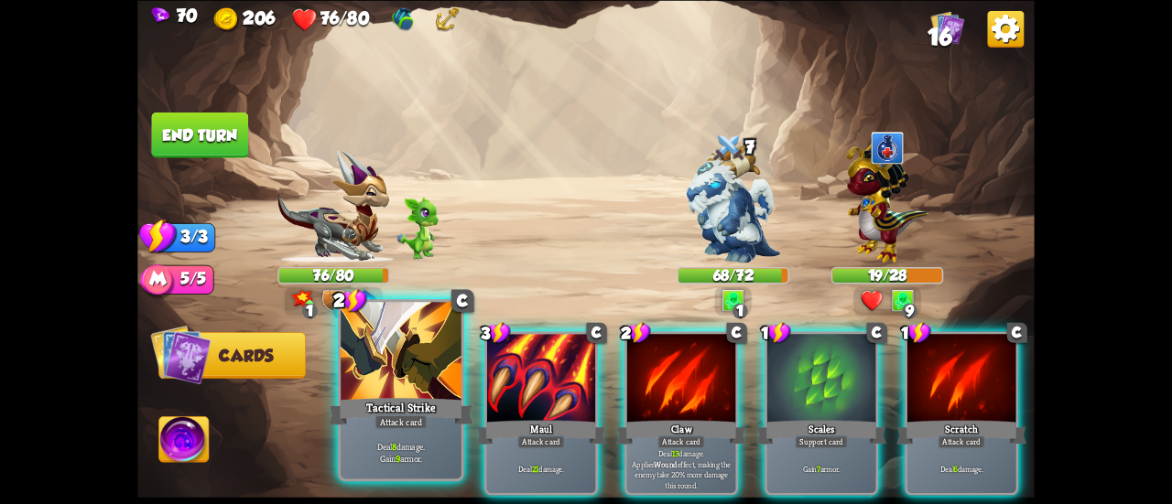
click at [408, 371] on div at bounding box center [401, 353] width 121 height 102
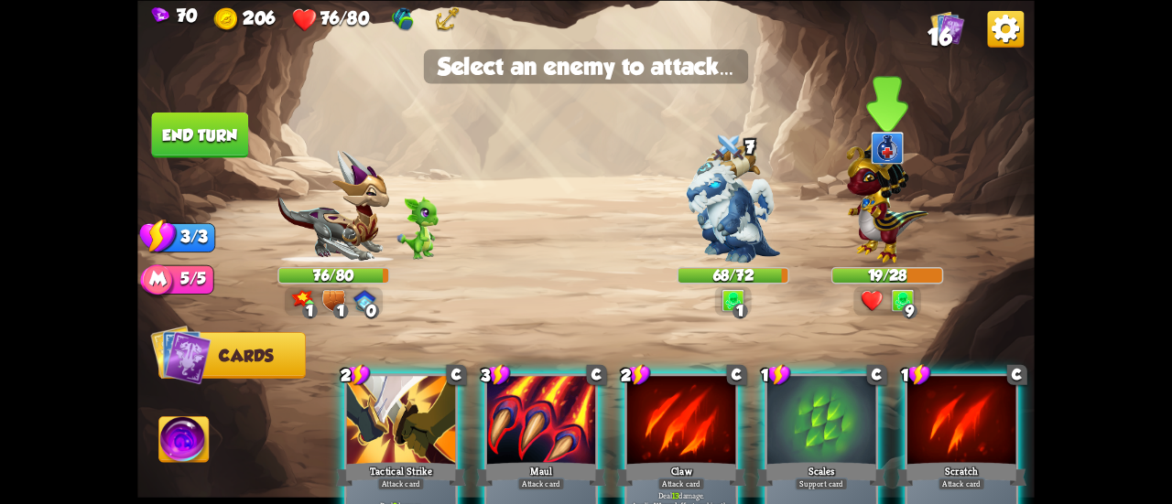
click at [859, 192] on img at bounding box center [886, 199] width 81 height 127
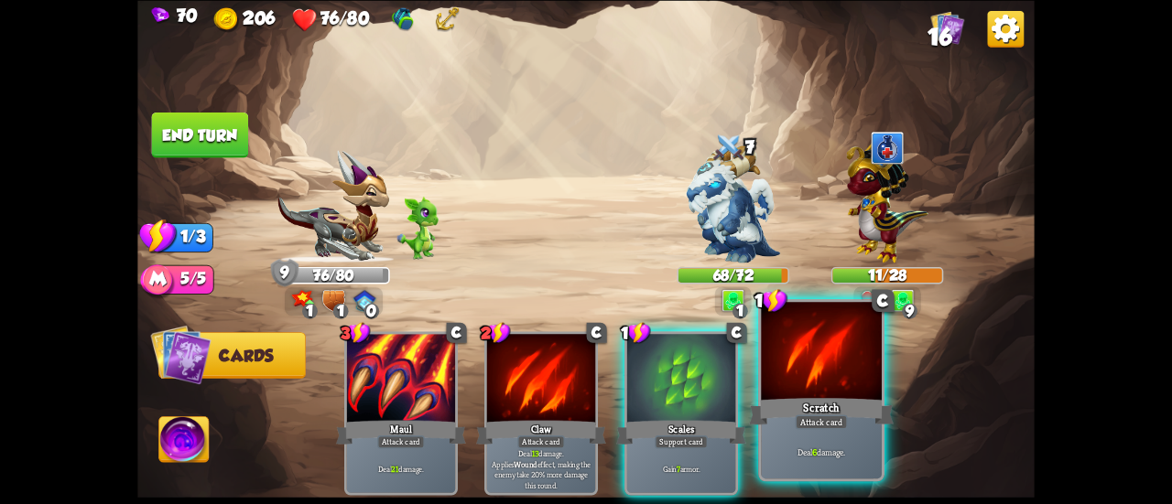
click at [786, 415] on div "Scratch" at bounding box center [821, 412] width 145 height 32
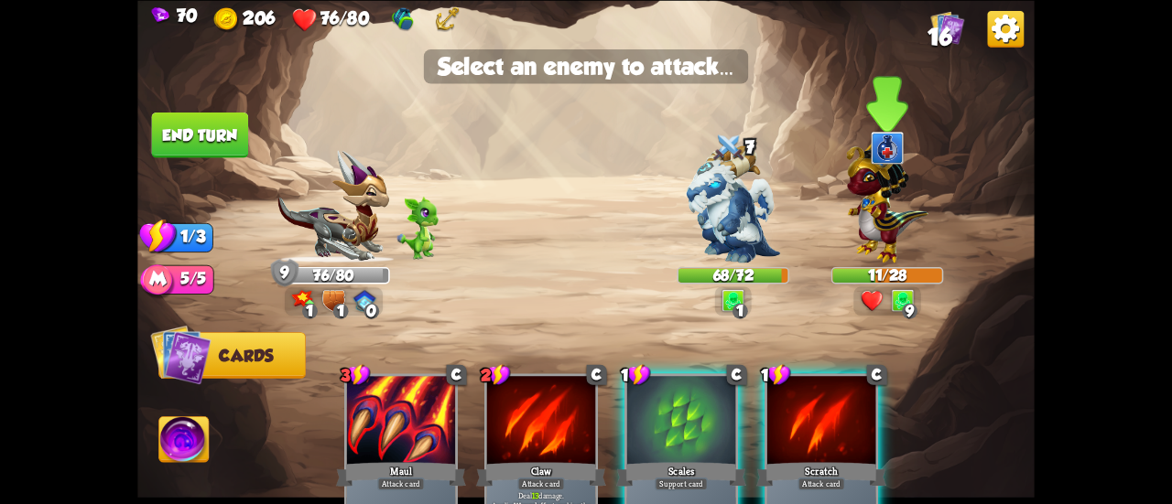
click at [890, 212] on img at bounding box center [886, 199] width 81 height 127
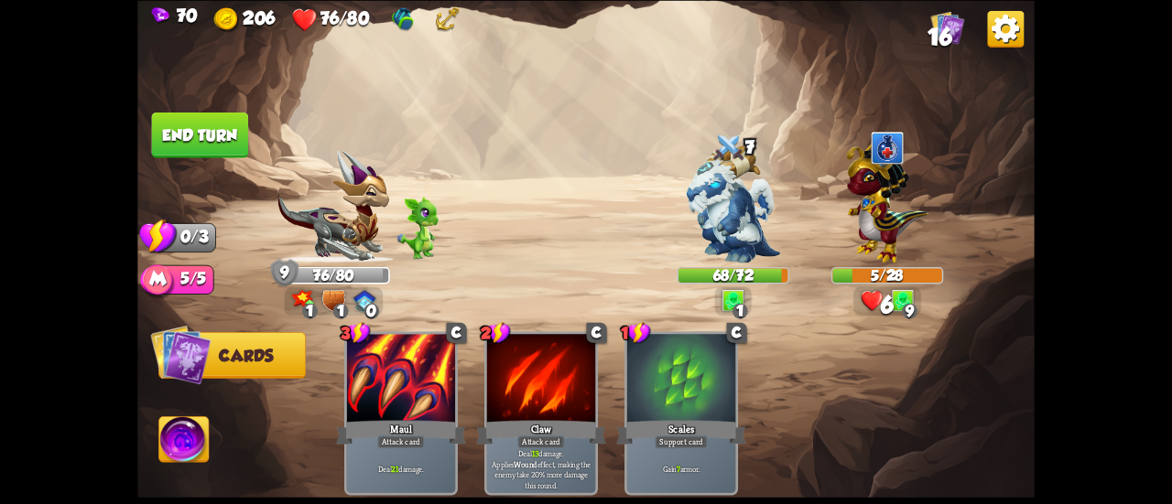
click at [245, 136] on button "End turn" at bounding box center [199, 135] width 97 height 46
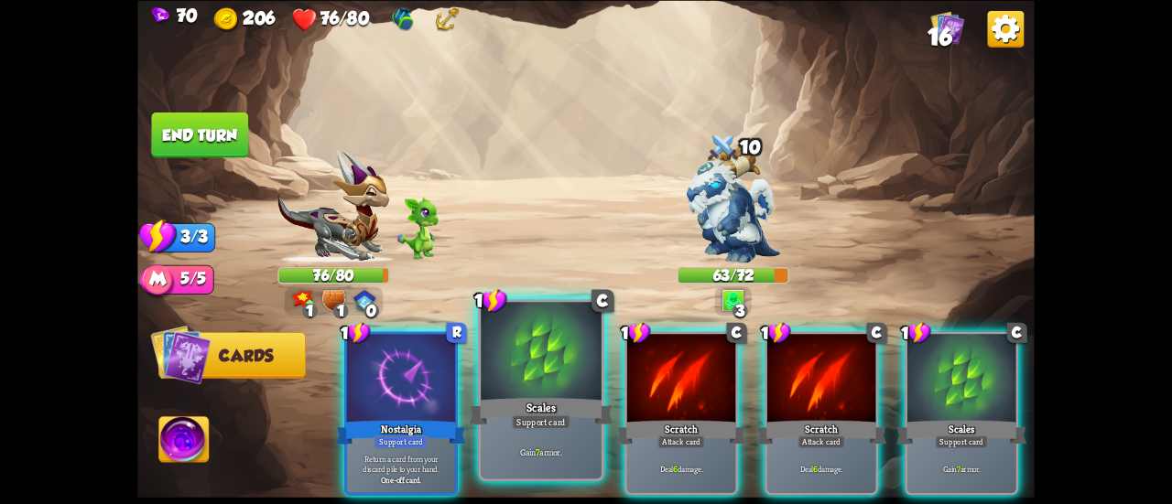
click at [527, 332] on div at bounding box center [541, 353] width 121 height 102
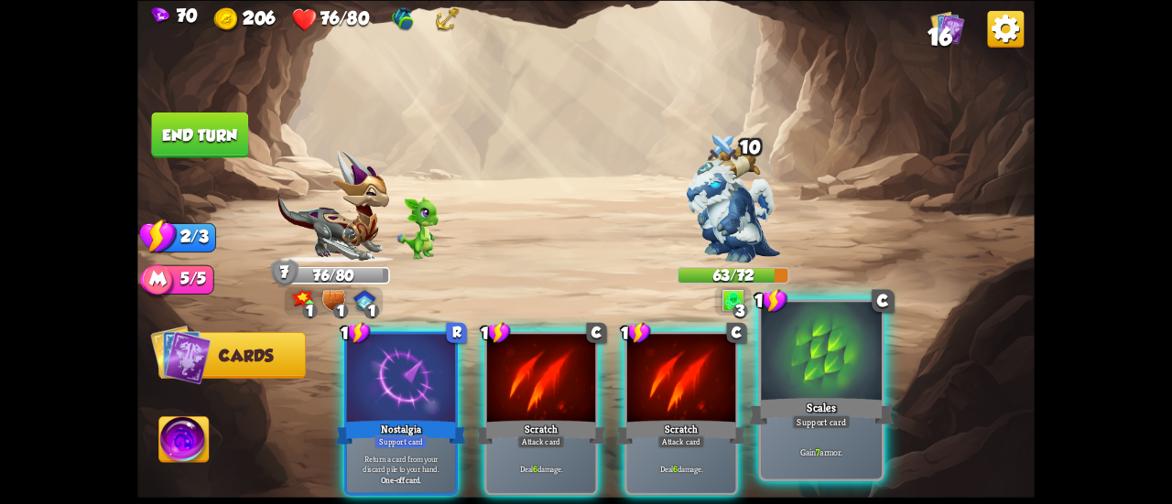
click at [867, 363] on div at bounding box center [821, 353] width 121 height 102
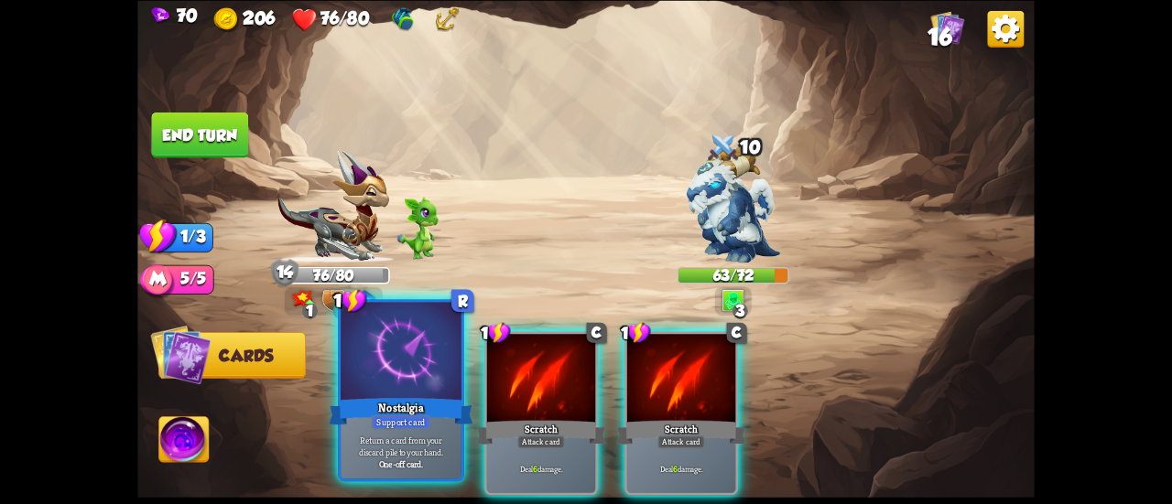
click at [391, 343] on div at bounding box center [401, 353] width 121 height 102
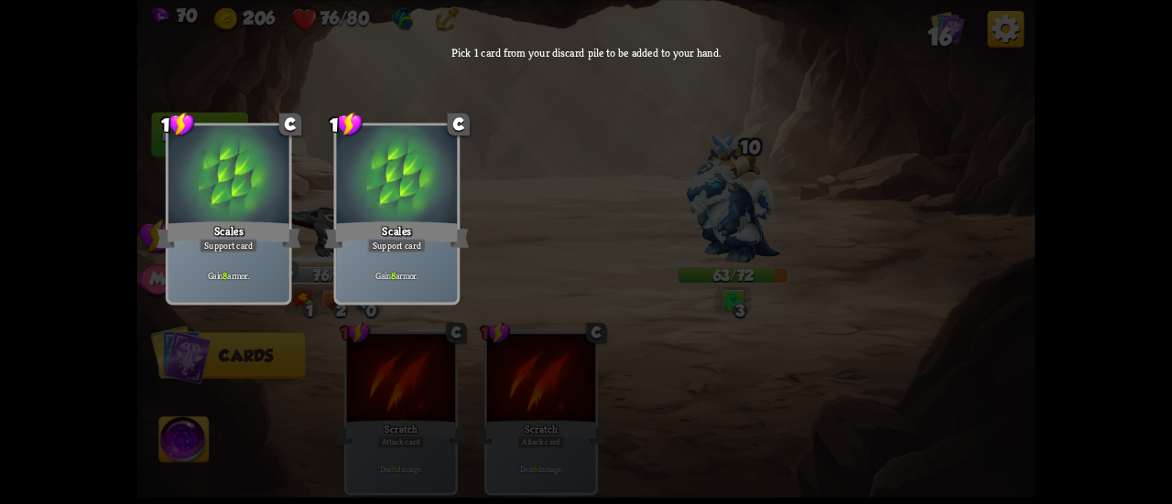
click at [400, 184] on div at bounding box center [397, 176] width 121 height 102
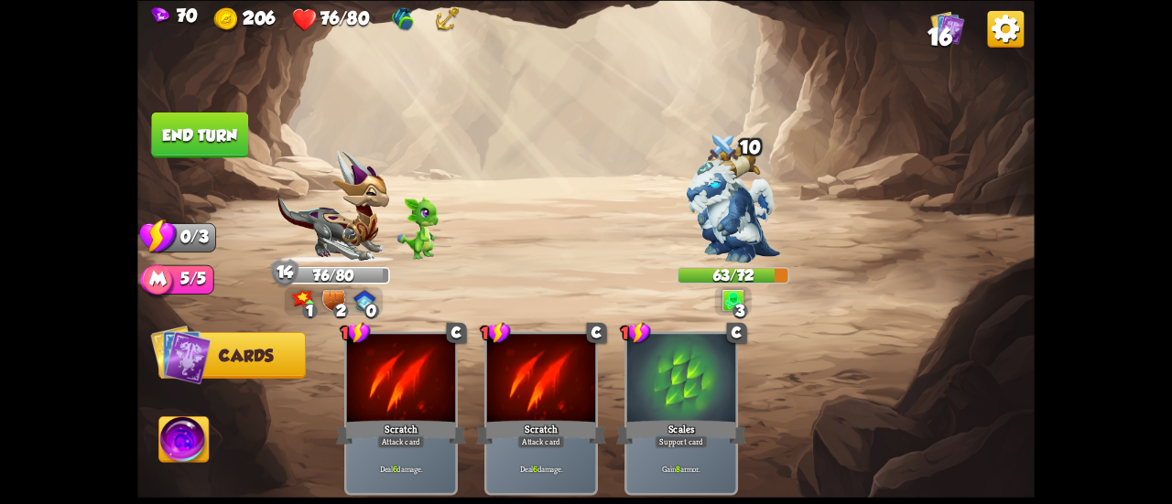
click at [203, 125] on button "End turn" at bounding box center [200, 135] width 97 height 46
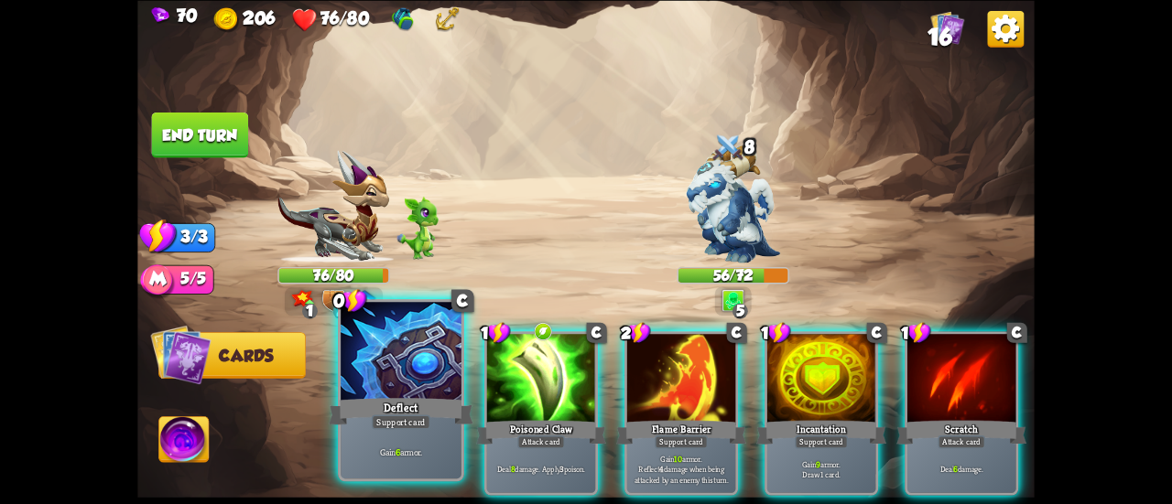
click at [396, 379] on div at bounding box center [401, 353] width 121 height 102
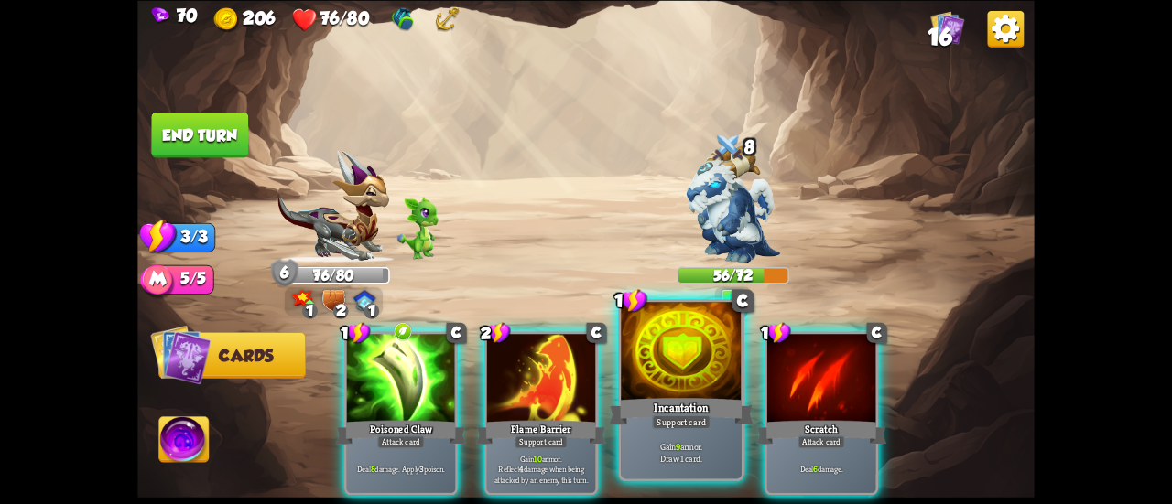
click at [645, 371] on div at bounding box center [681, 353] width 121 height 102
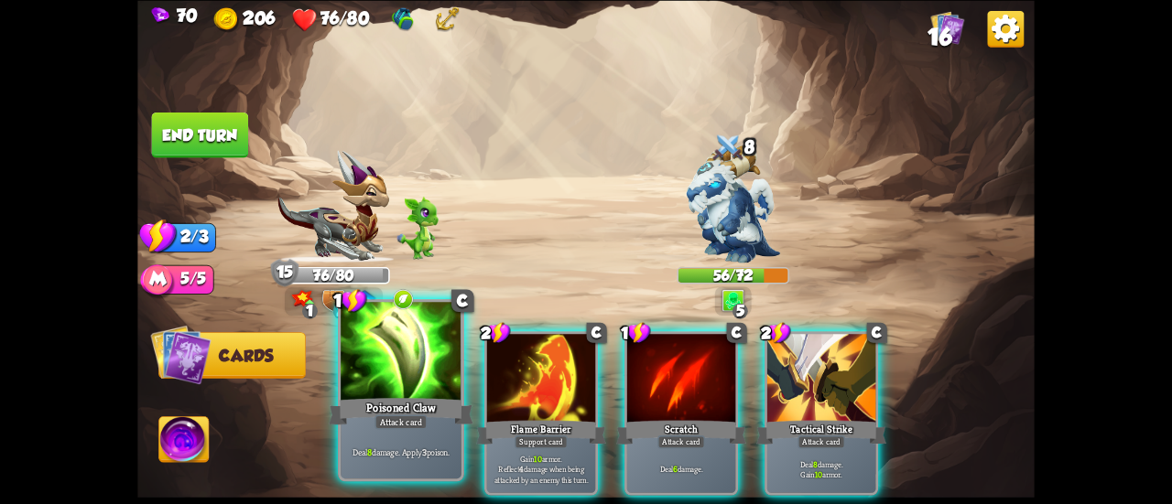
click at [396, 358] on div at bounding box center [401, 353] width 121 height 102
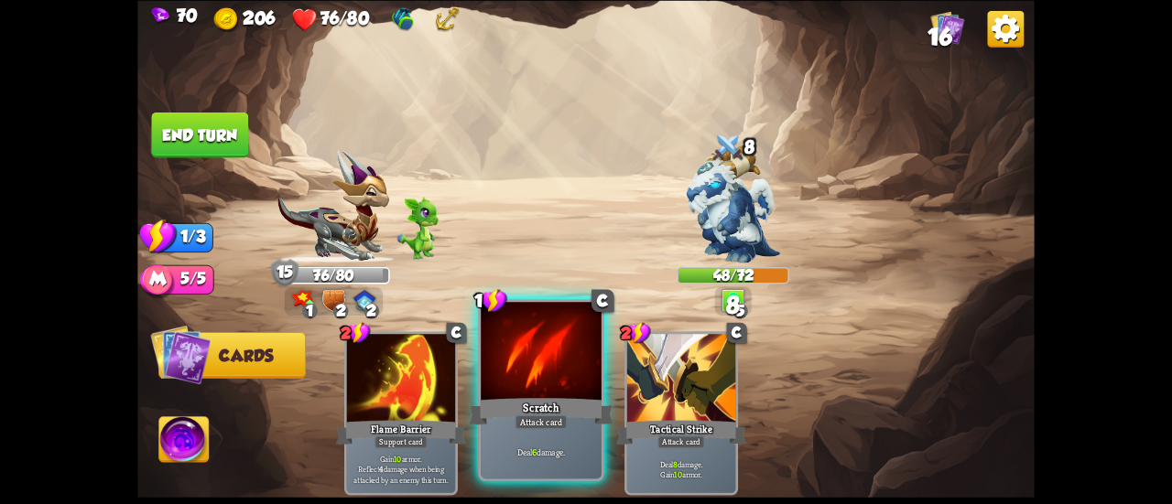
click at [562, 367] on div at bounding box center [541, 353] width 121 height 102
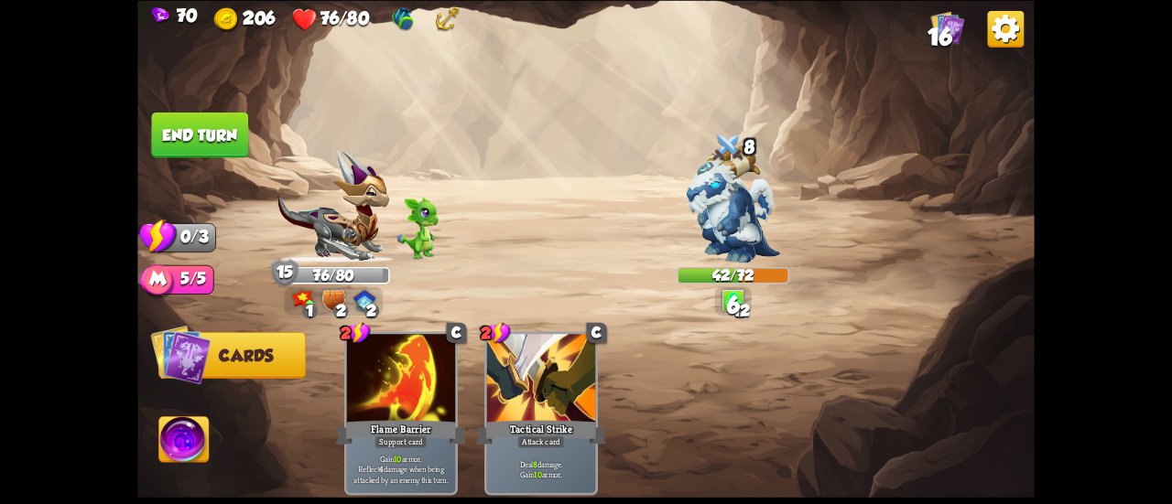
click at [226, 136] on button "End turn" at bounding box center [200, 135] width 97 height 46
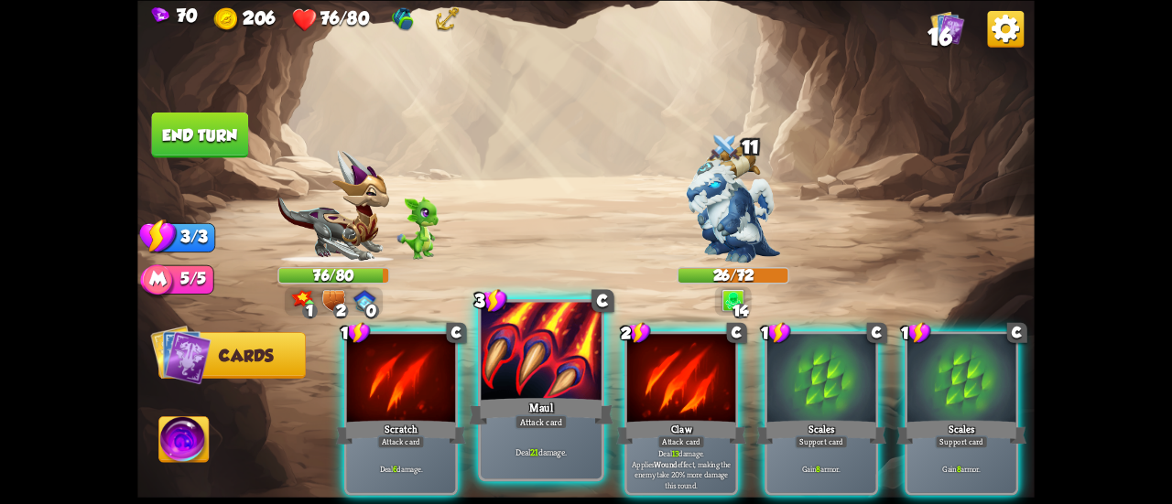
click at [571, 363] on div at bounding box center [541, 353] width 121 height 102
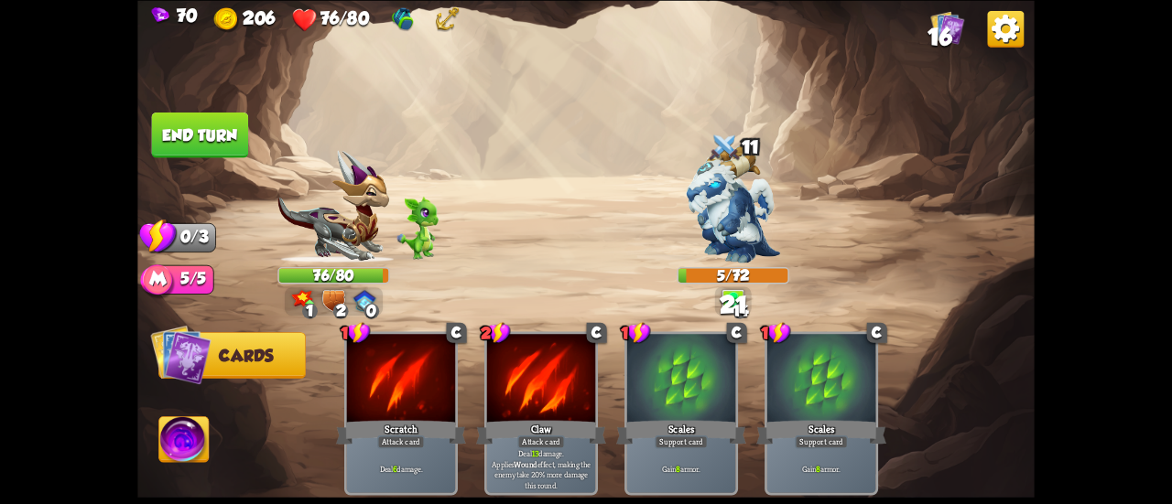
click at [238, 144] on button "End turn" at bounding box center [200, 135] width 97 height 46
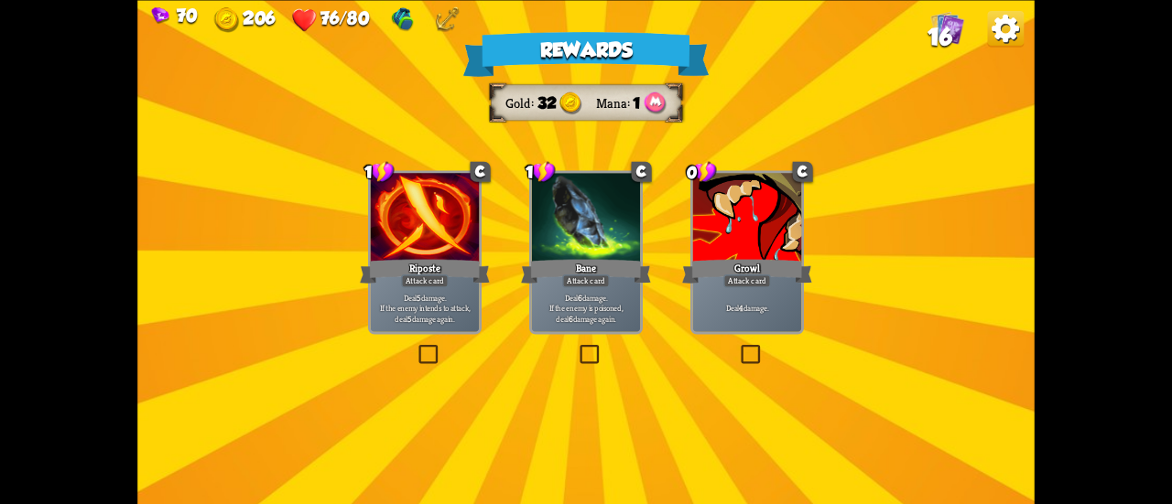
click at [613, 228] on div at bounding box center [586, 219] width 108 height 92
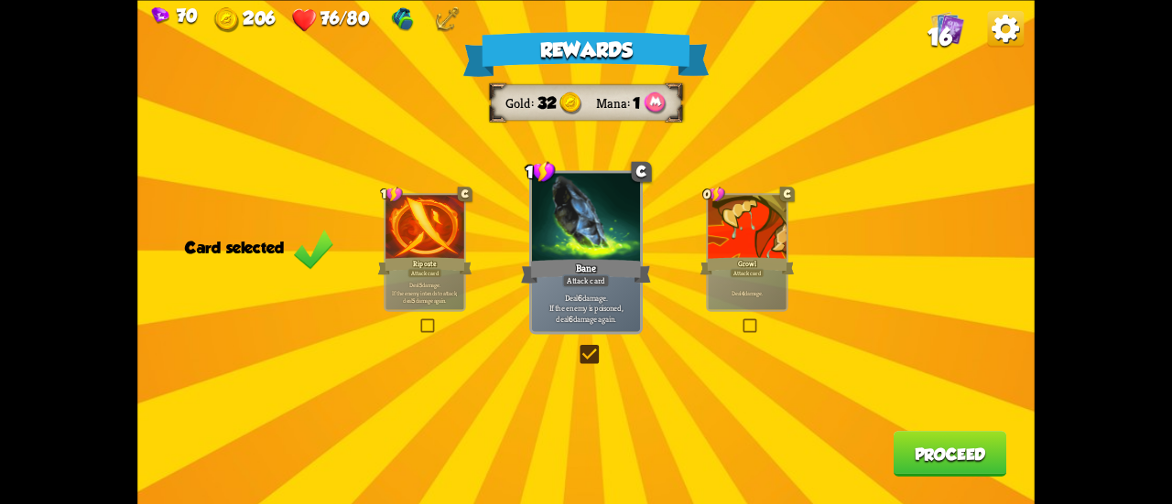
click at [724, 279] on div "Deal 4 damage." at bounding box center [747, 293] width 79 height 34
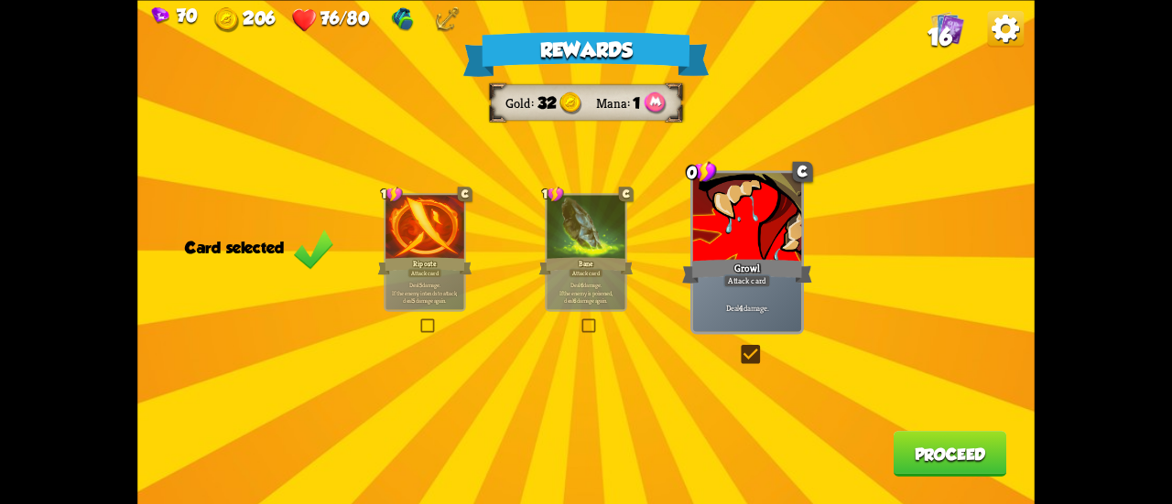
click at [919, 425] on div "Rewards Gold 32 Mana 1 Card selected 1 C Riposte Attack card Deal 5 damage. If …" at bounding box center [585, 252] width 897 height 504
click at [917, 451] on button "Proceed" at bounding box center [951, 454] width 114 height 46
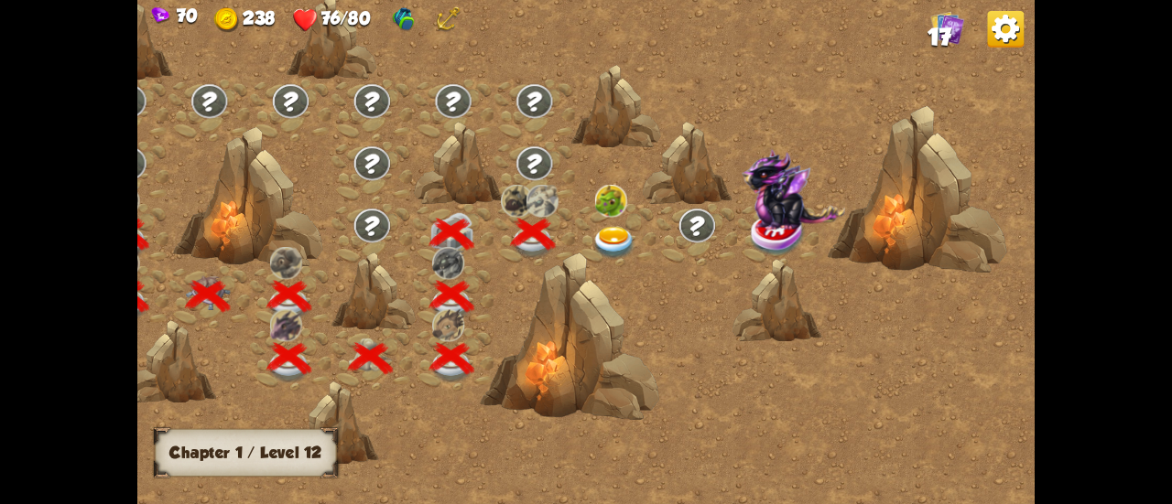
click at [602, 239] on img at bounding box center [613, 243] width 45 height 33
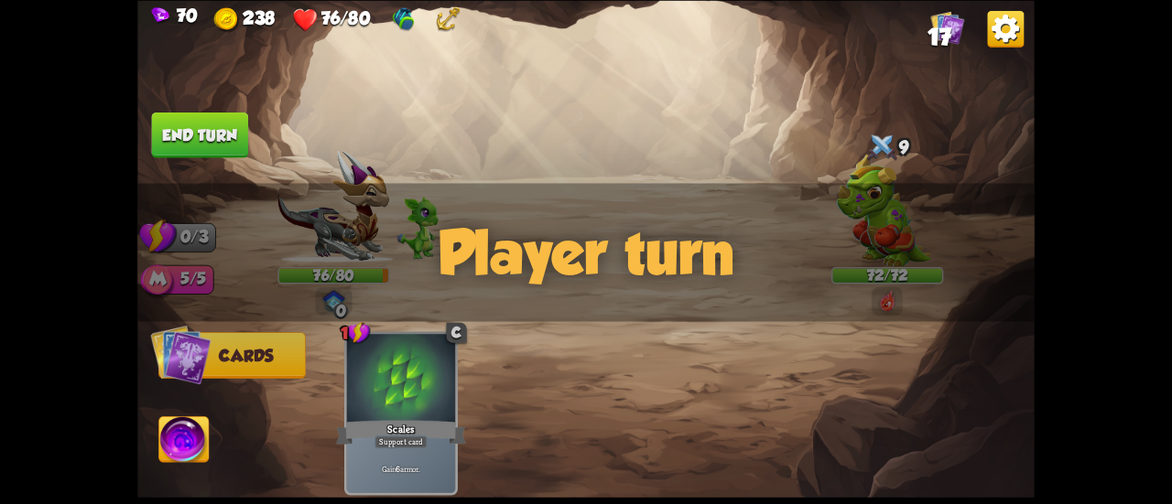
click at [873, 194] on div "Player turn" at bounding box center [585, 252] width 897 height 138
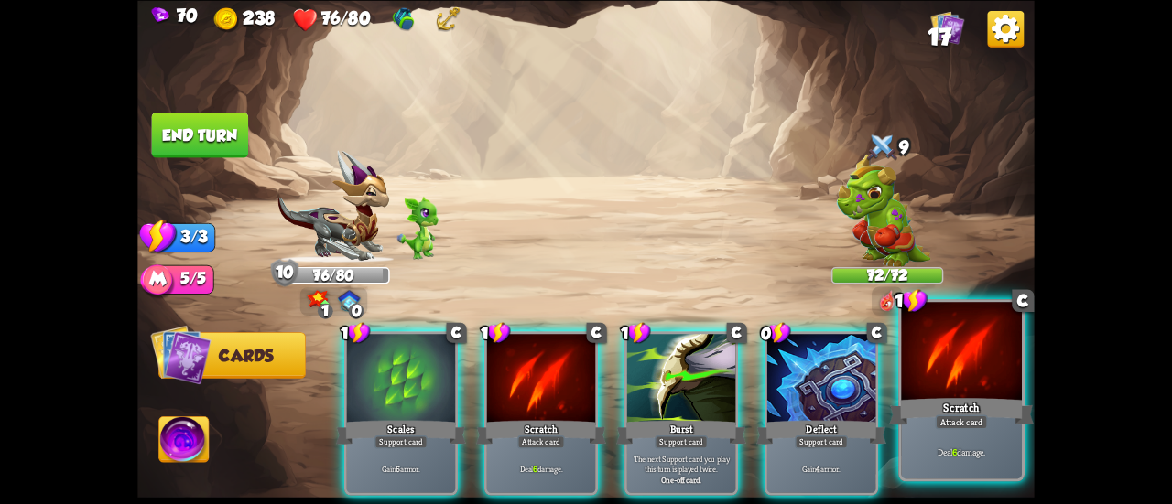
click at [939, 365] on div at bounding box center [961, 353] width 121 height 102
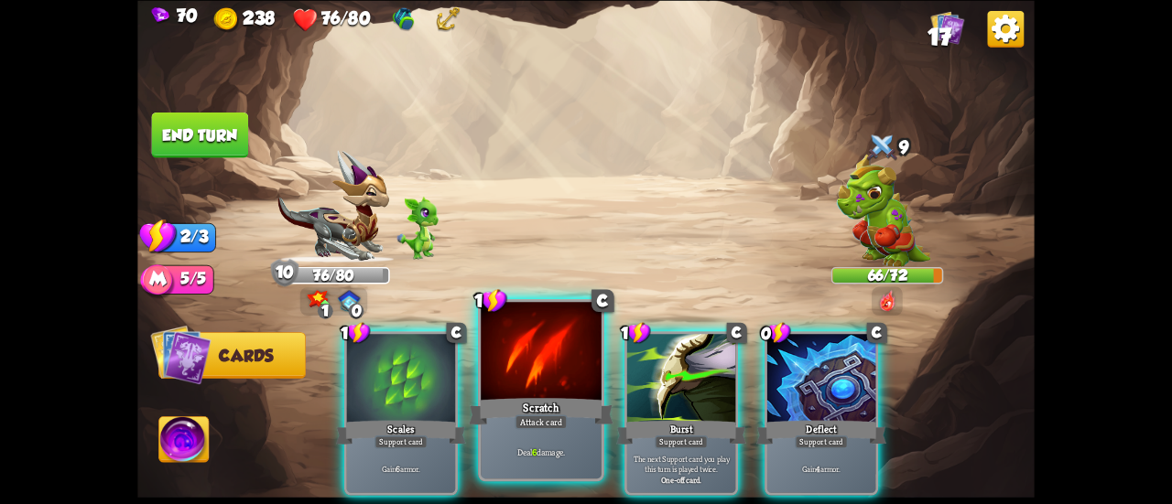
click at [502, 341] on div at bounding box center [541, 353] width 121 height 102
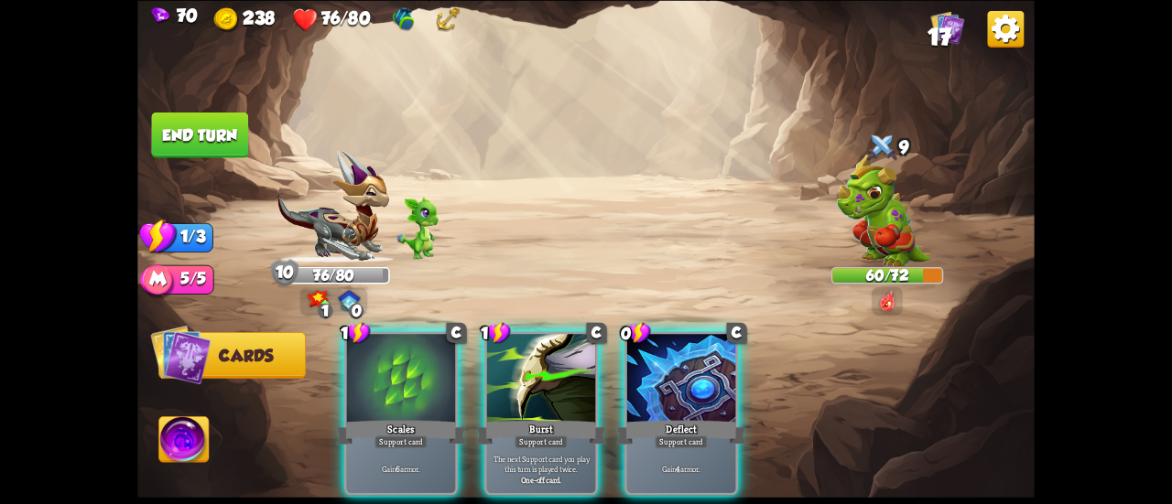
click at [200, 125] on button "End turn" at bounding box center [200, 135] width 99 height 47
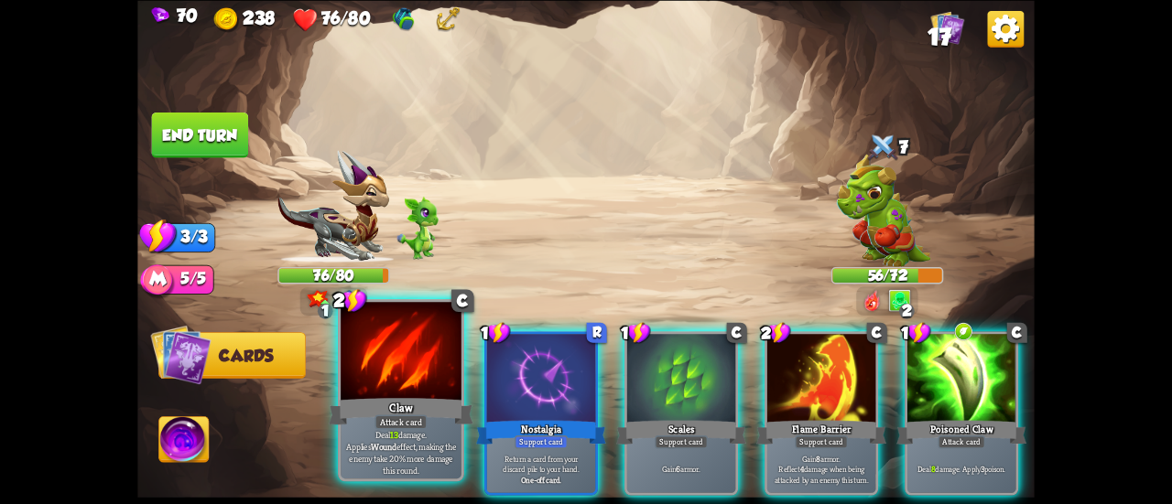
click at [377, 351] on div at bounding box center [401, 353] width 121 height 102
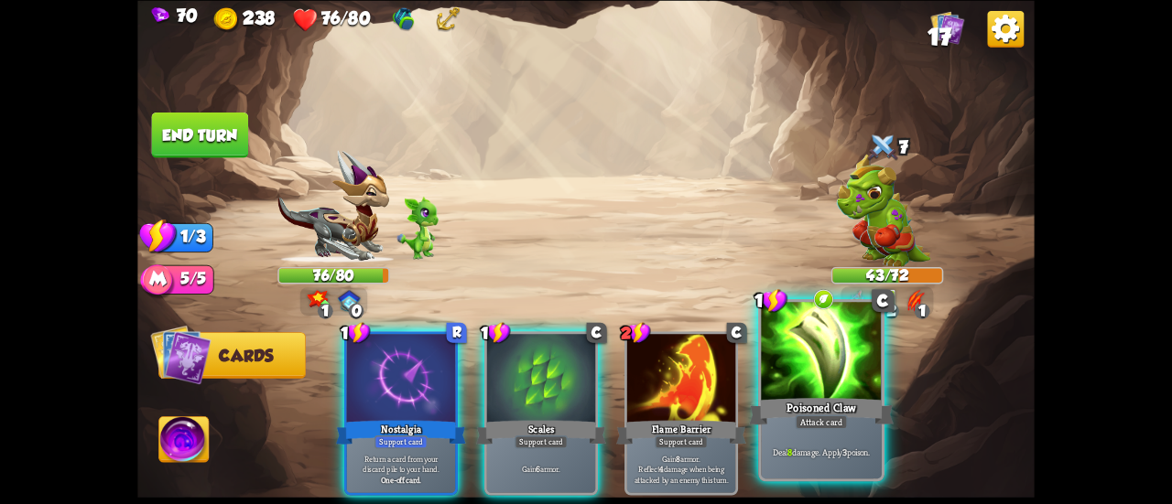
click at [800, 374] on div at bounding box center [821, 353] width 121 height 102
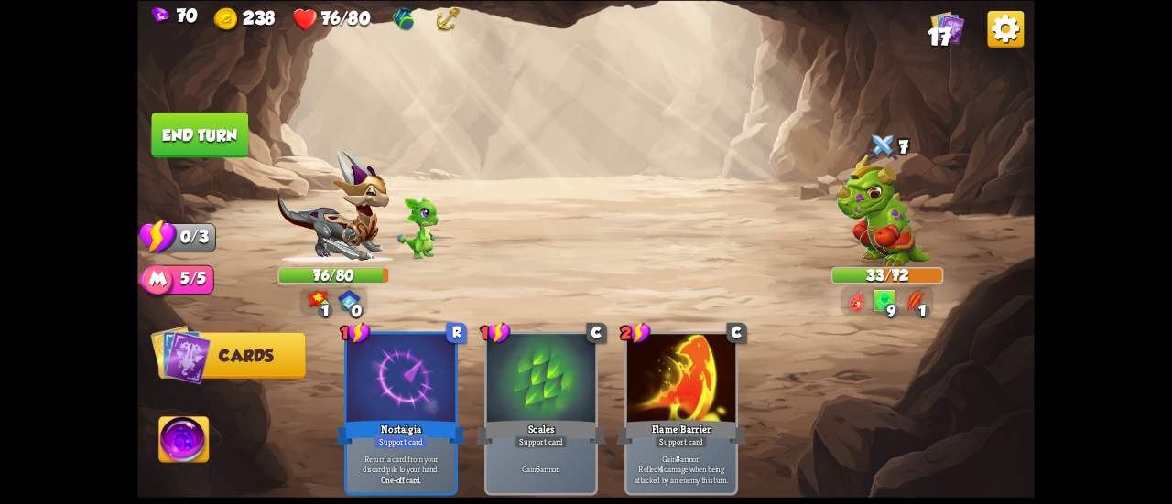
click at [225, 148] on button "End turn" at bounding box center [200, 135] width 98 height 46
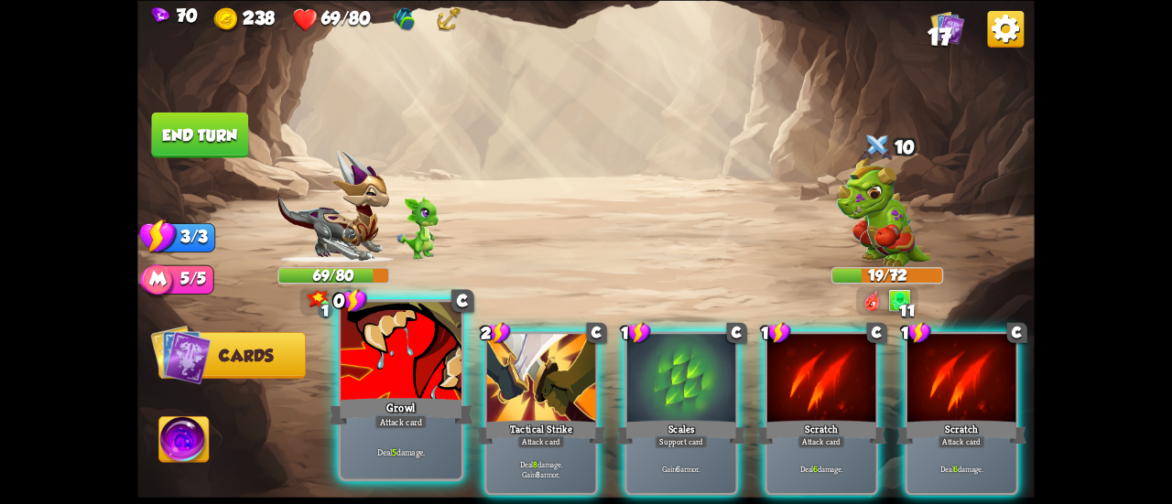
click at [388, 367] on div at bounding box center [401, 353] width 121 height 102
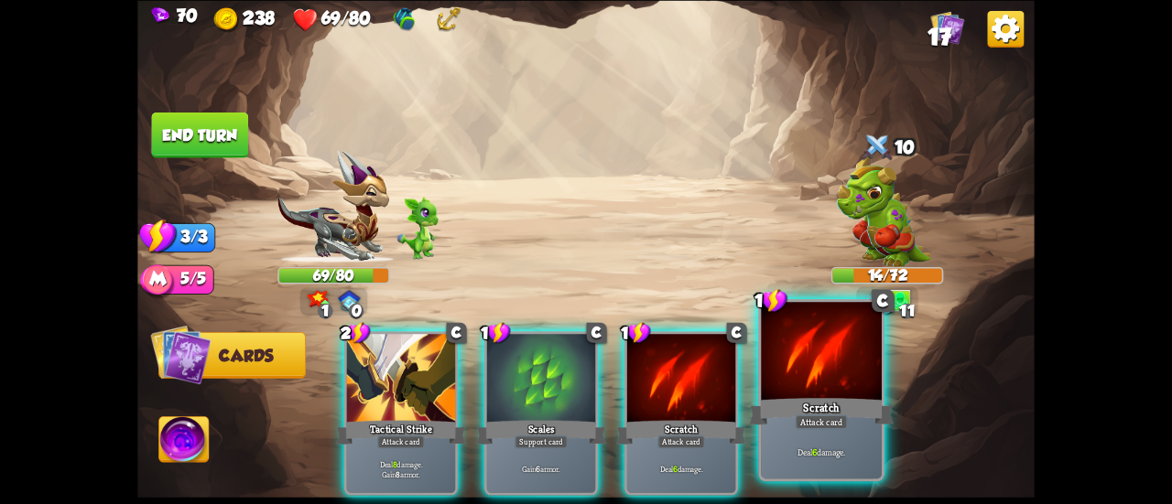
click at [791, 385] on div at bounding box center [821, 353] width 121 height 102
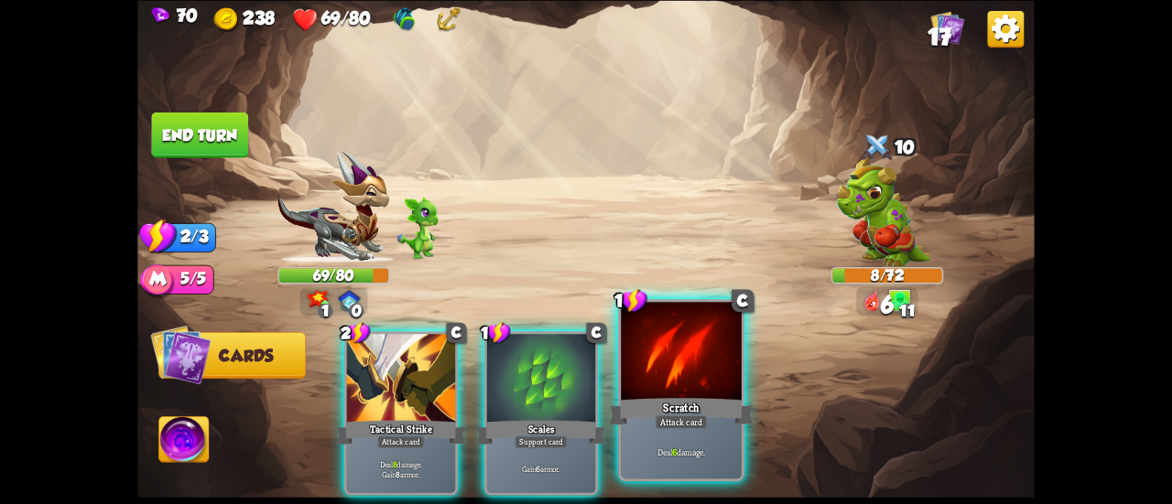
click at [698, 378] on div at bounding box center [681, 353] width 121 height 102
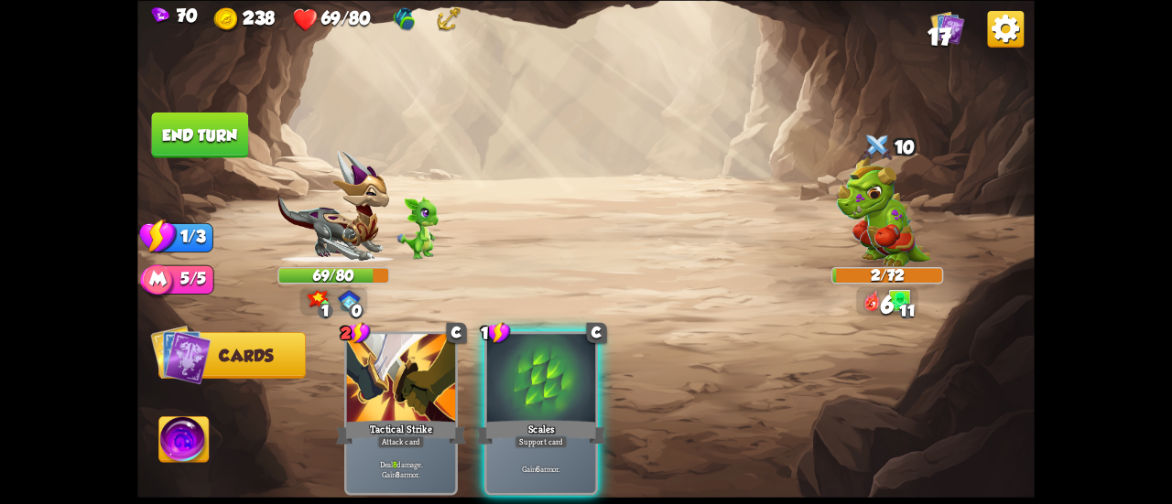
click at [200, 141] on button "End turn" at bounding box center [200, 135] width 97 height 46
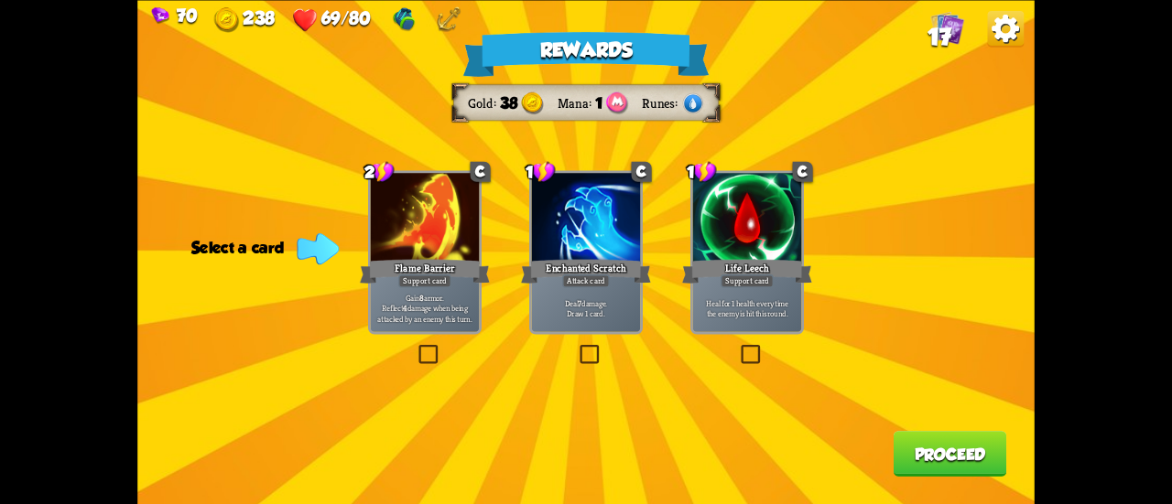
click at [612, 325] on div "Deal 7 damage. Draw 1 card." at bounding box center [586, 309] width 108 height 48
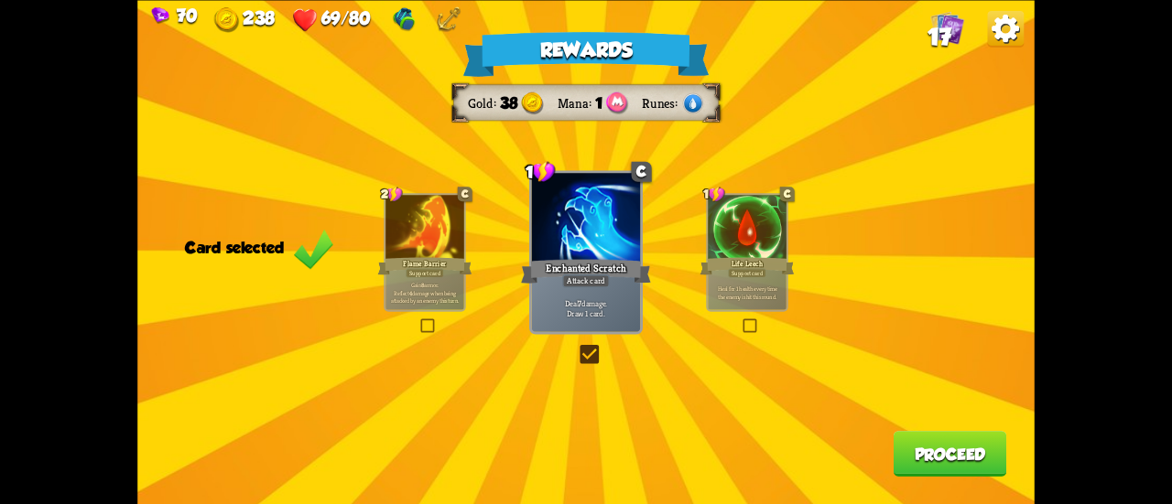
click at [938, 449] on button "Proceed" at bounding box center [951, 454] width 114 height 46
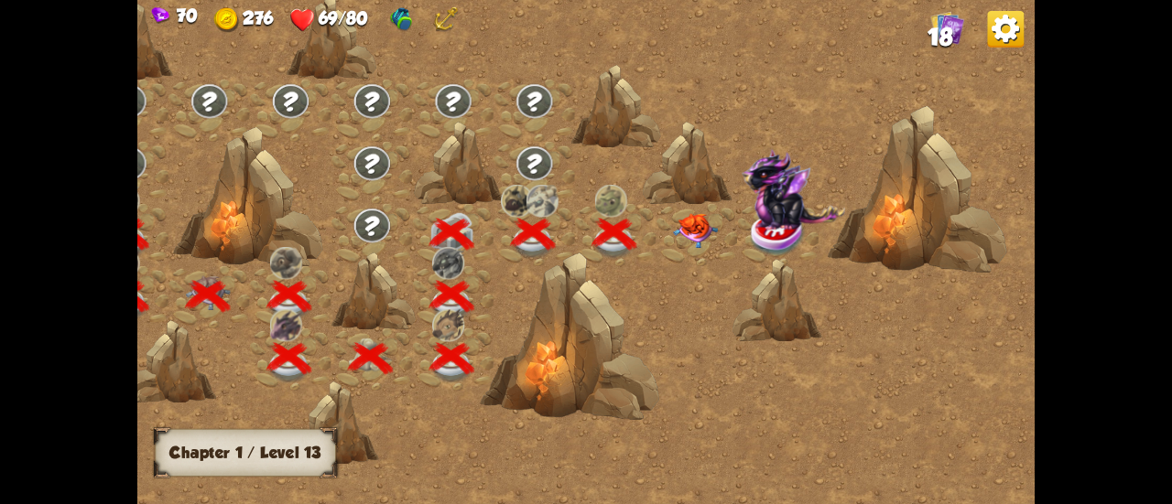
click at [678, 229] on img at bounding box center [695, 230] width 45 height 35
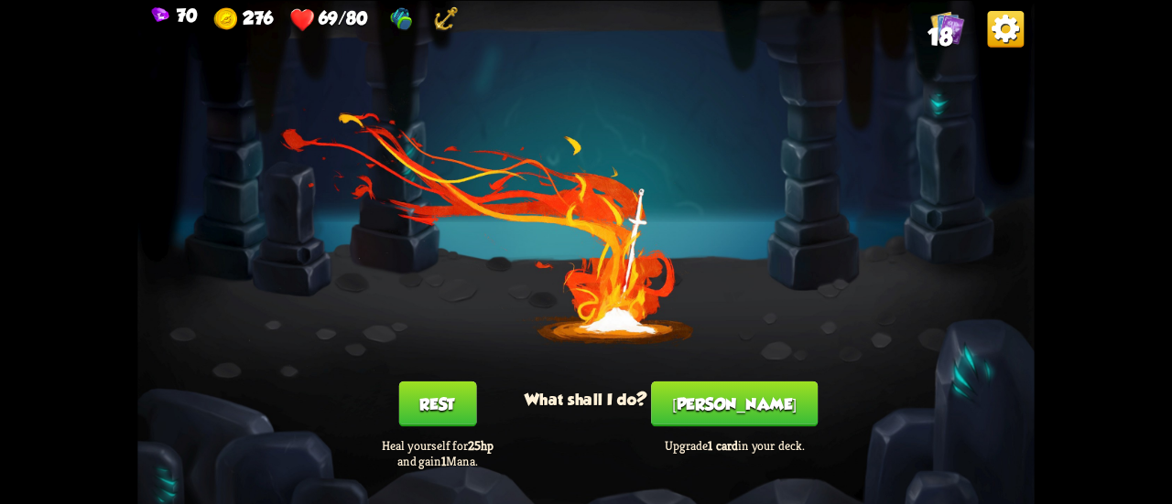
click at [723, 400] on button "[PERSON_NAME]" at bounding box center [734, 404] width 167 height 46
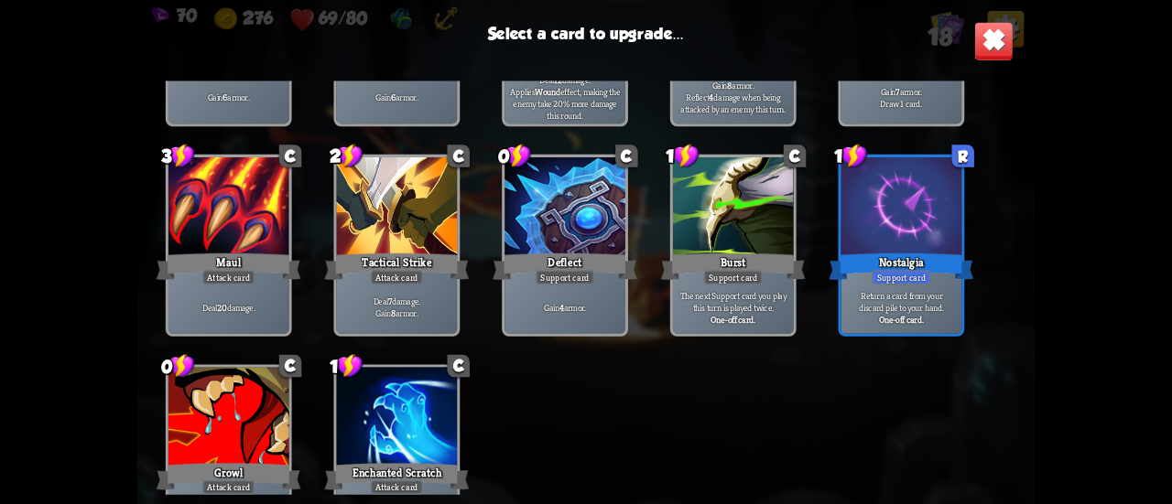
scroll to position [576, 0]
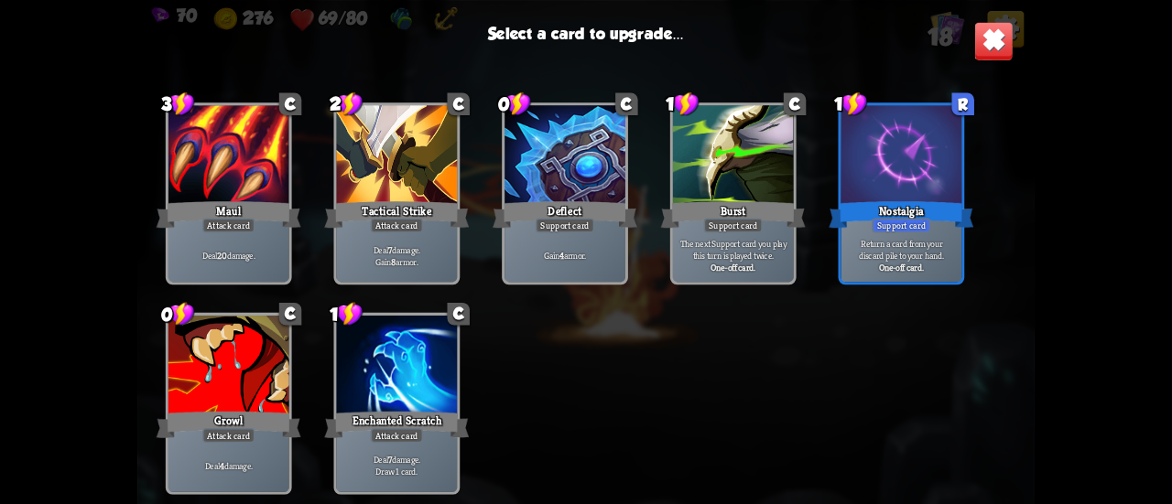
click at [548, 228] on div "Support card" at bounding box center [565, 225] width 59 height 15
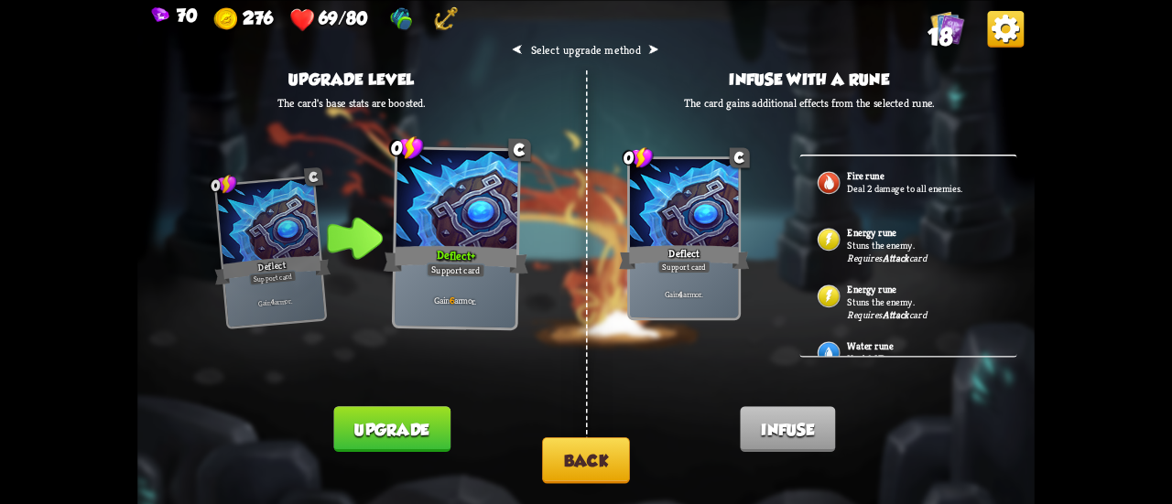
scroll to position [29, 0]
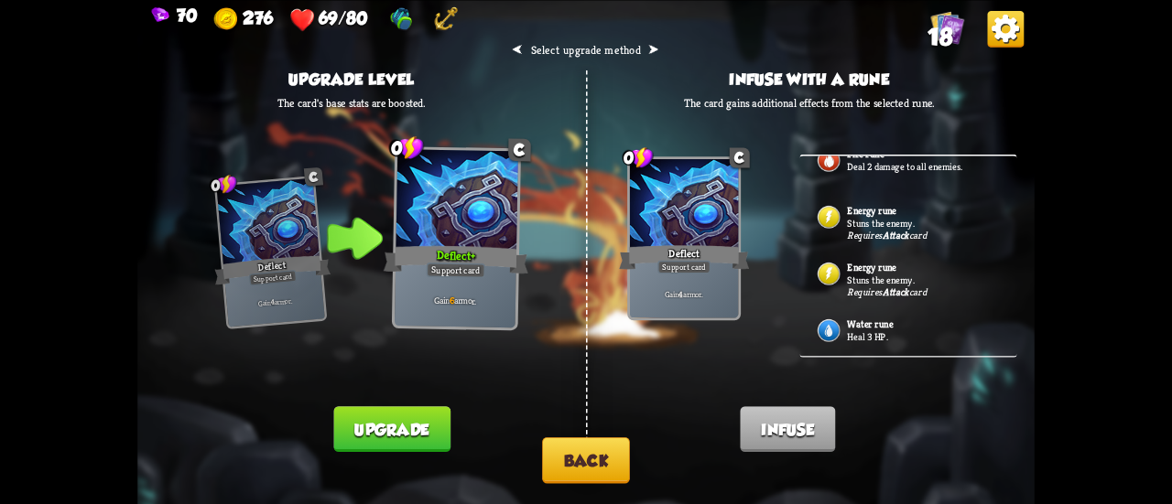
click at [610, 450] on button "Back" at bounding box center [586, 461] width 88 height 47
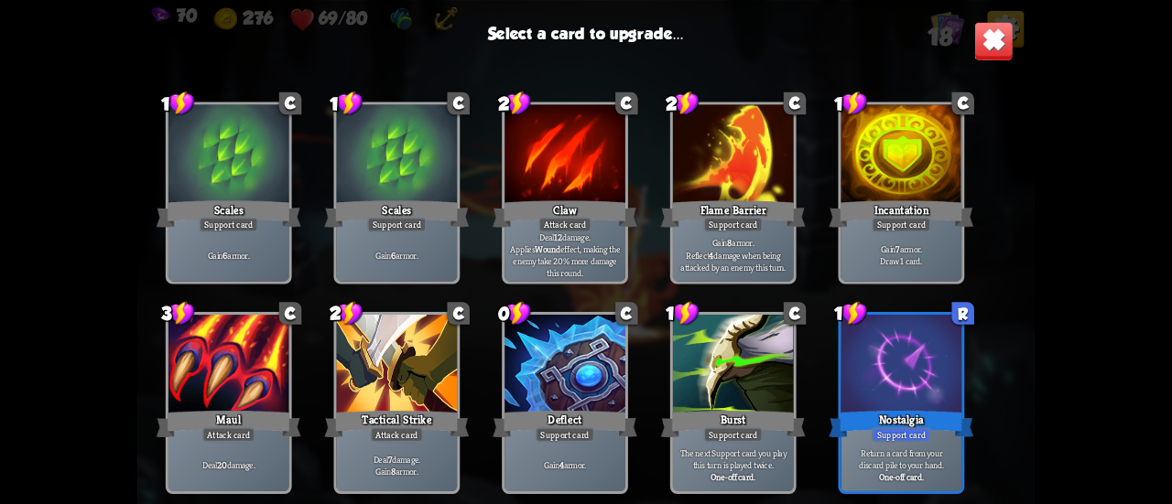
scroll to position [211, 0]
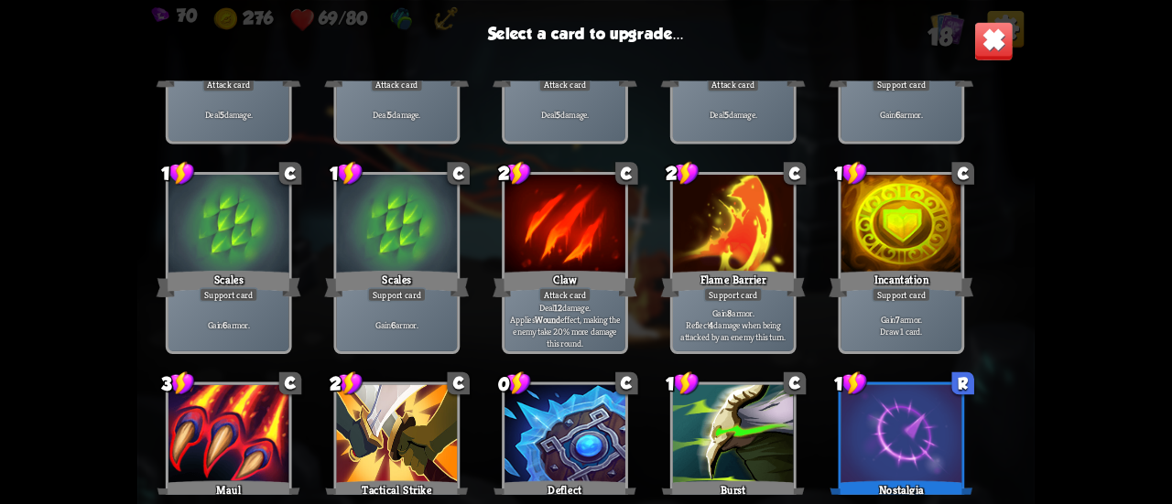
click at [723, 309] on p "Gain 8 armor. Reflect 4 damage when being attacked by an enemy this turn." at bounding box center [733, 325] width 114 height 36
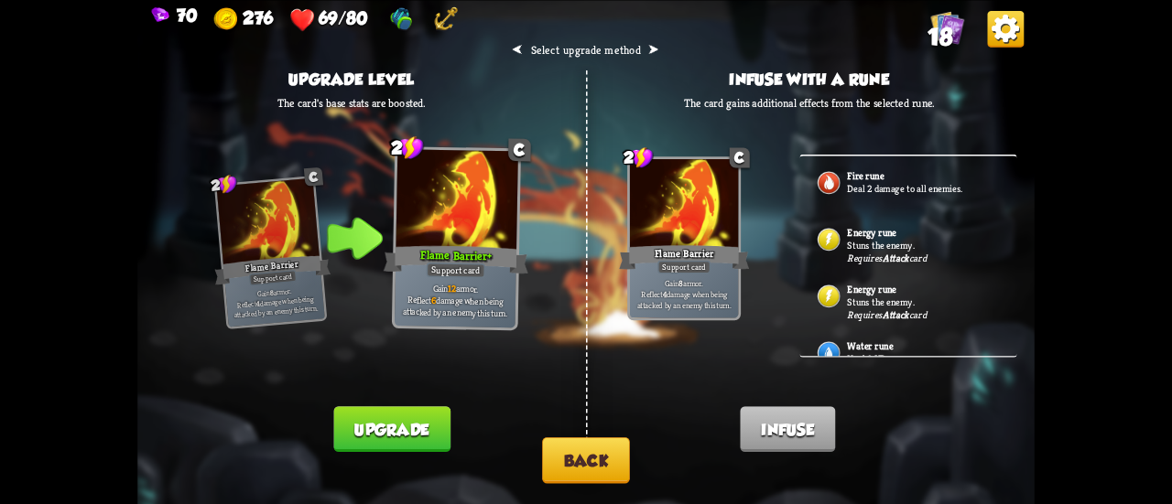
scroll to position [29, 0]
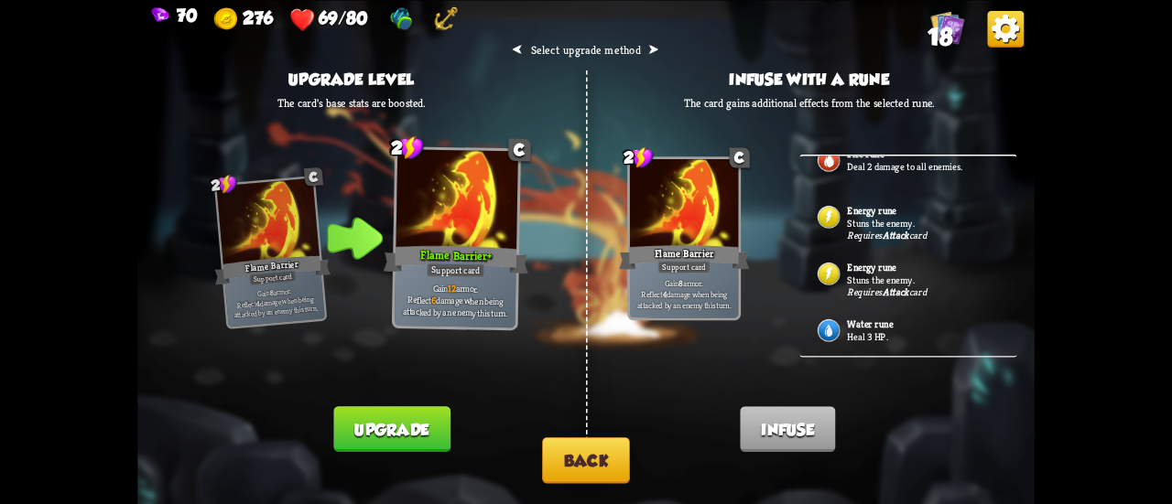
drag, startPoint x: 870, startPoint y: 320, endPoint x: 574, endPoint y: 406, distance: 308.0
click at [574, 406] on div "⮜ Select upgrade method ⮞ Upgrade level The card's base stats are boosted. 2 C …" at bounding box center [585, 252] width 897 height 504
click at [562, 445] on button "Back" at bounding box center [586, 461] width 88 height 47
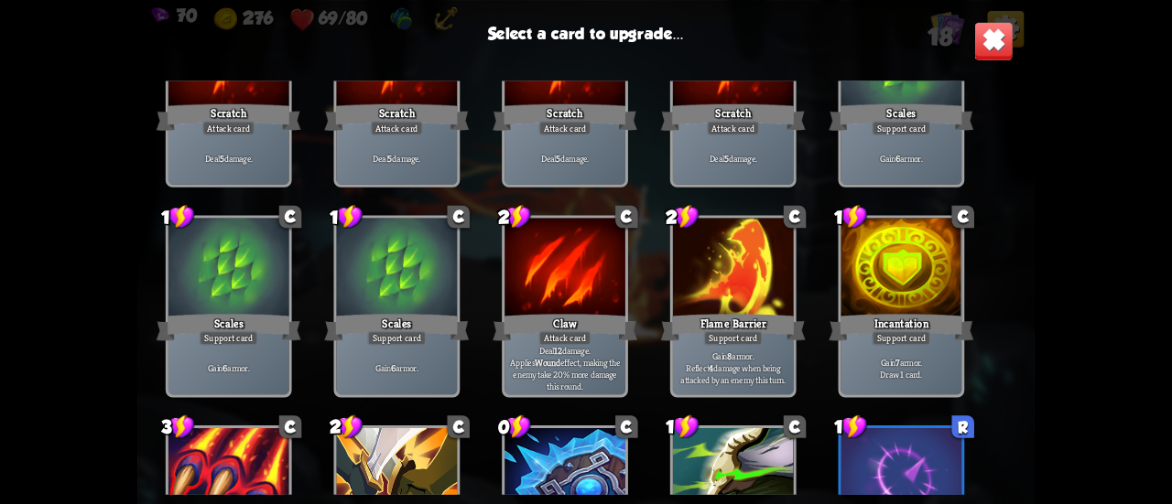
scroll to position [183, 0]
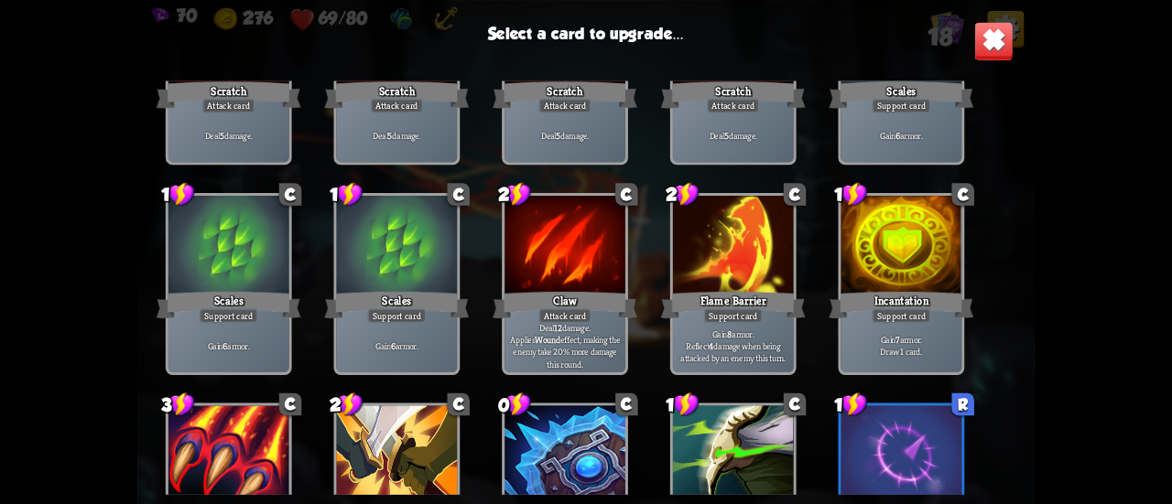
click at [901, 297] on div "Incantation" at bounding box center [901, 304] width 145 height 32
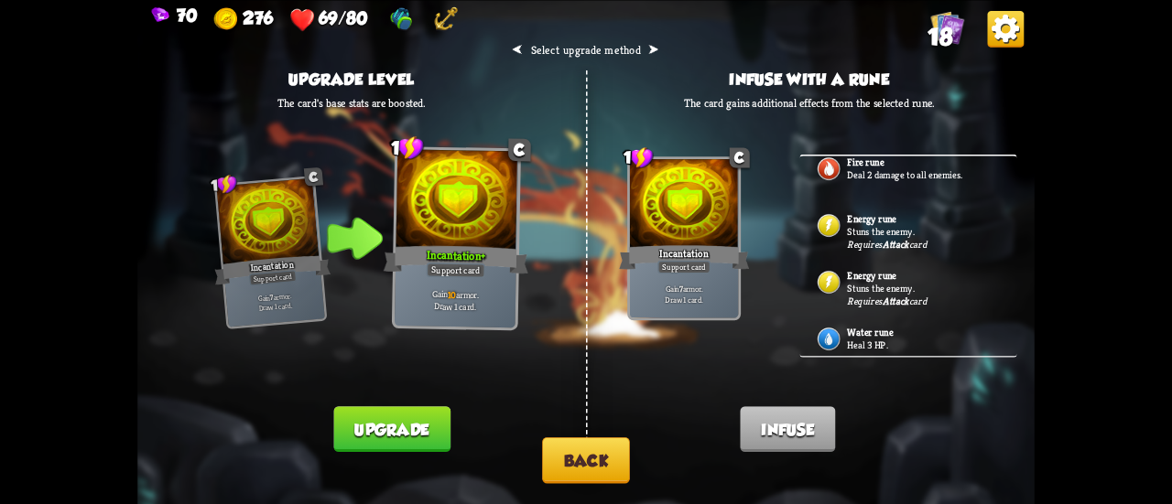
scroll to position [29, 0]
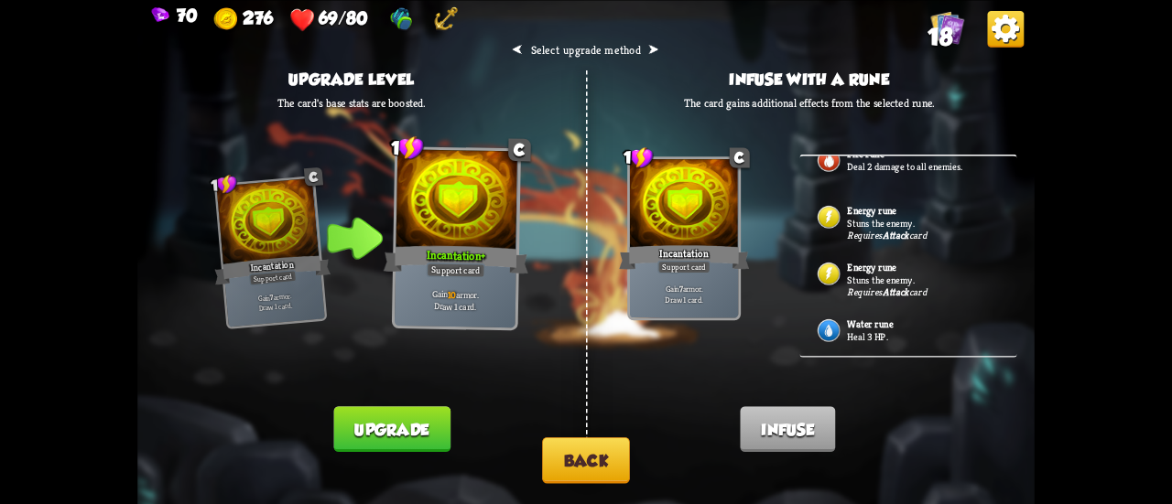
click at [626, 450] on button "Back" at bounding box center [586, 461] width 88 height 47
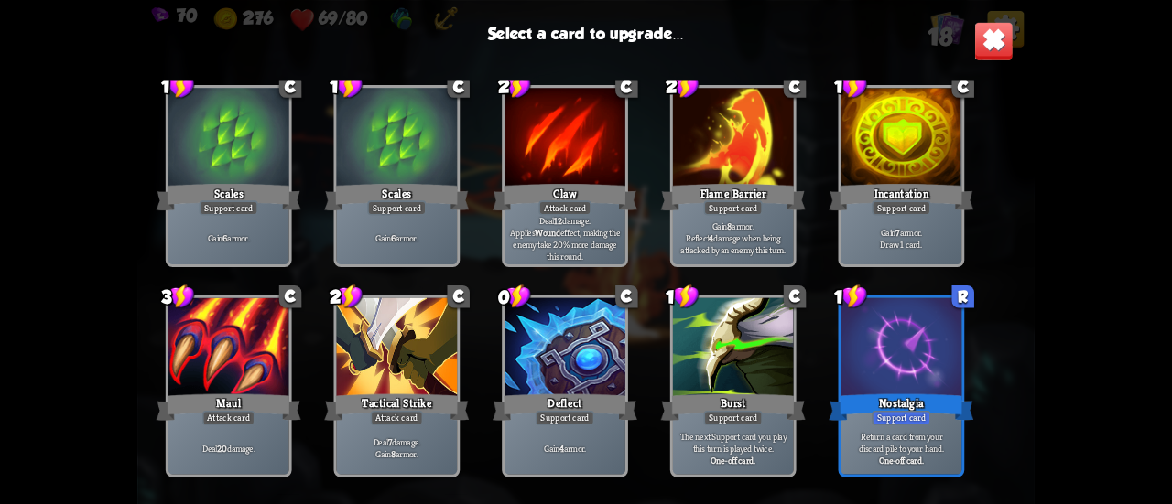
scroll to position [458, 0]
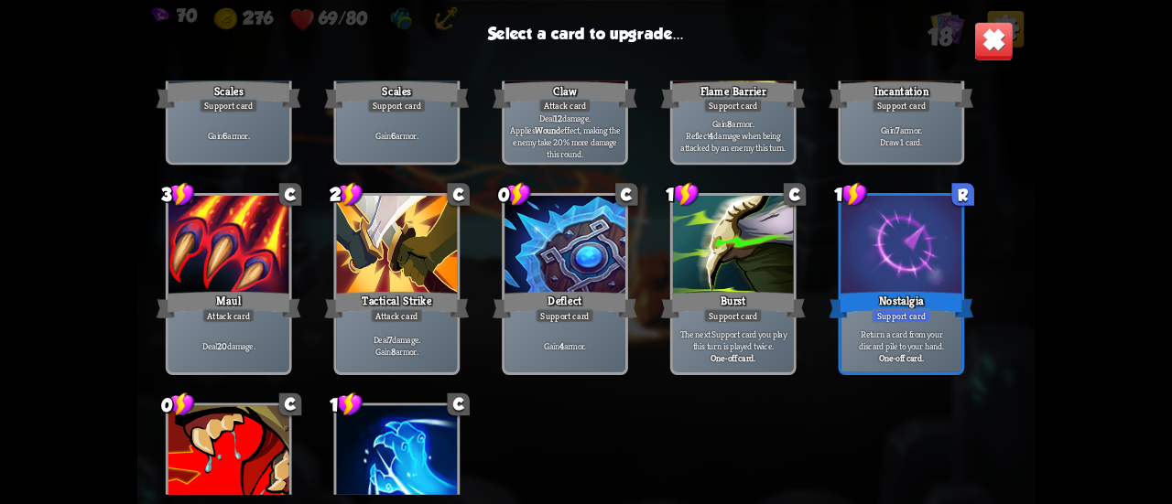
click at [761, 303] on div "Burst" at bounding box center [733, 304] width 145 height 32
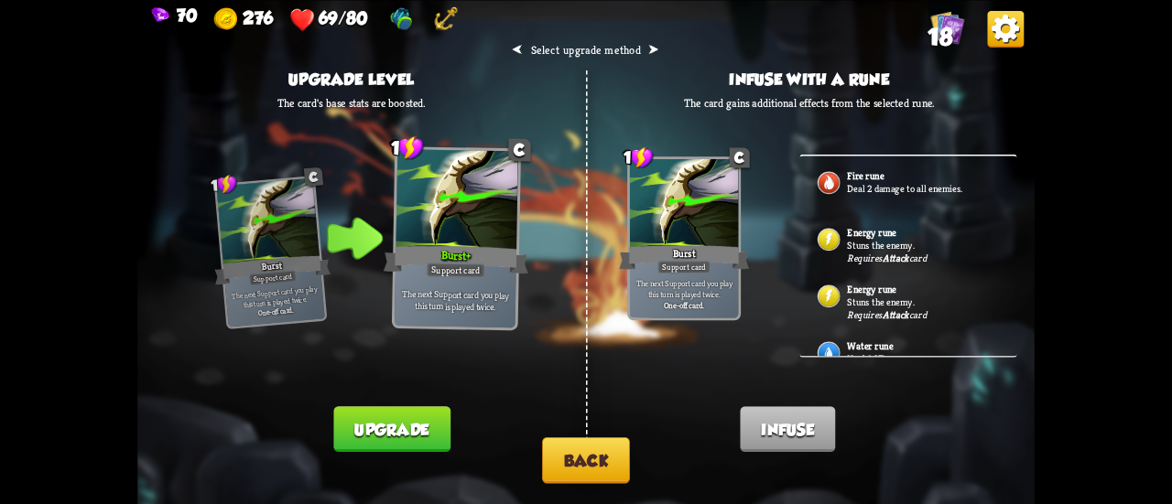
scroll to position [29, 0]
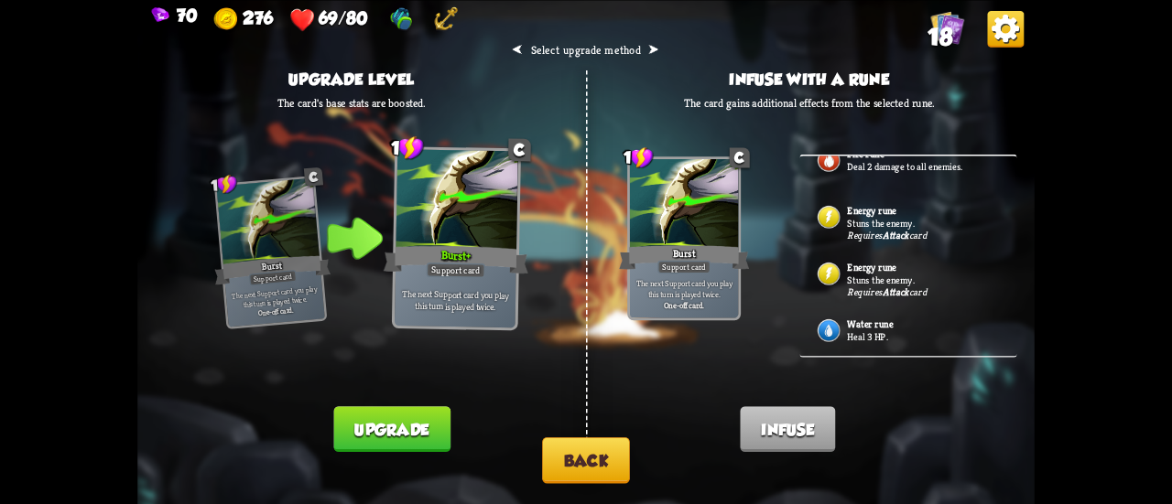
click at [855, 334] on p "Heal 3 HP." at bounding box center [923, 336] width 152 height 13
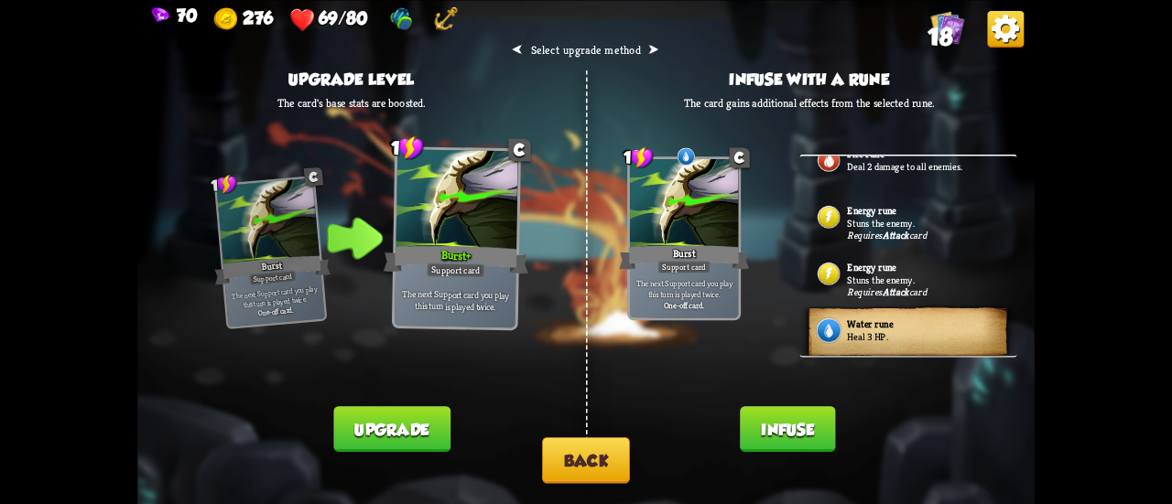
click at [577, 471] on button "Back" at bounding box center [586, 461] width 88 height 47
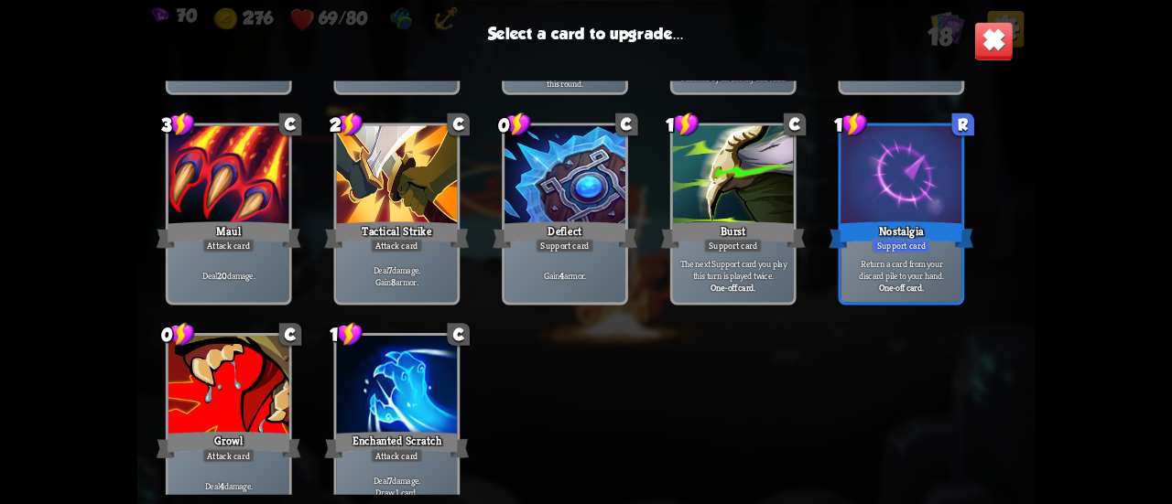
scroll to position [576, 0]
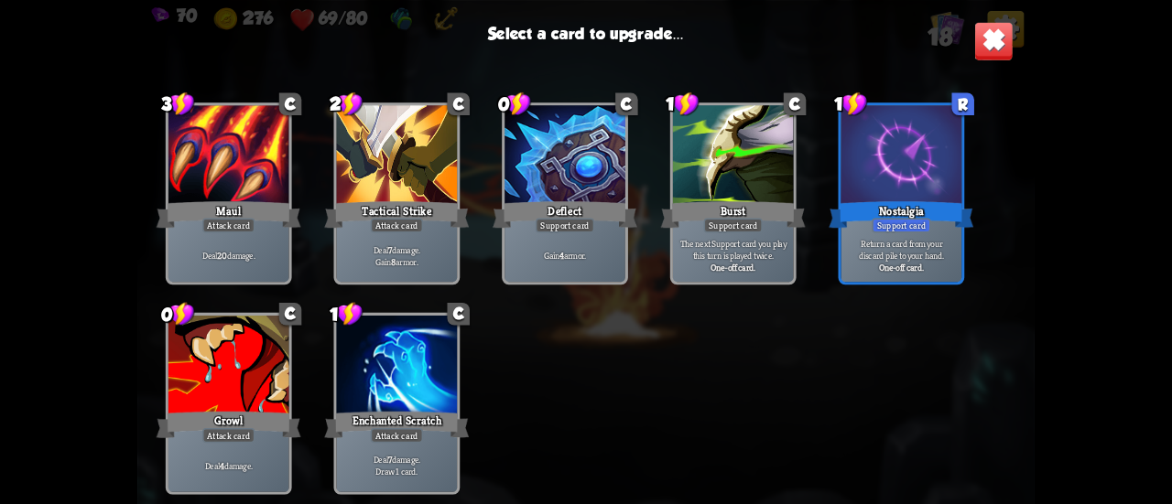
click at [418, 255] on p "Deal 7 damage. Gain 8 armor." at bounding box center [397, 256] width 114 height 24
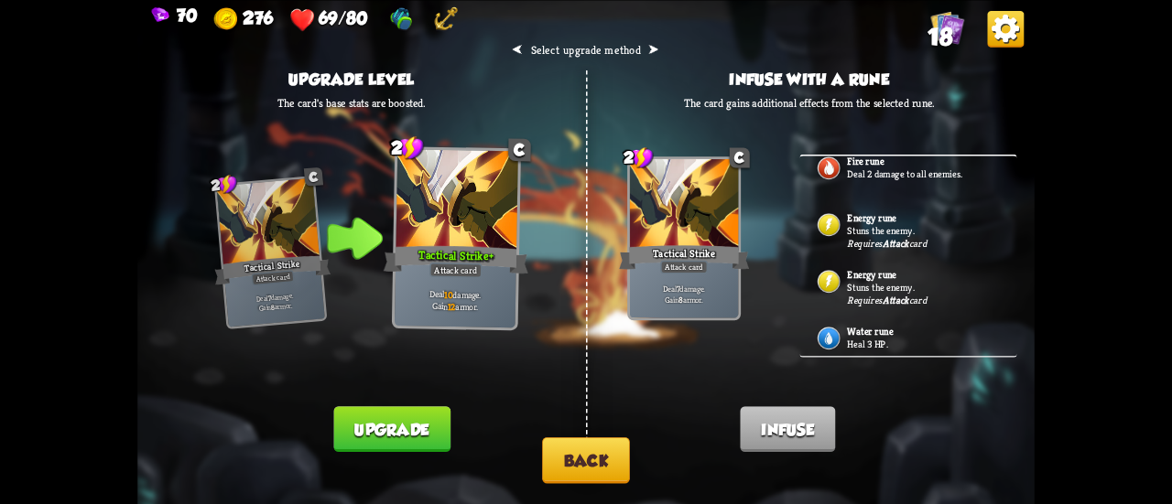
scroll to position [29, 0]
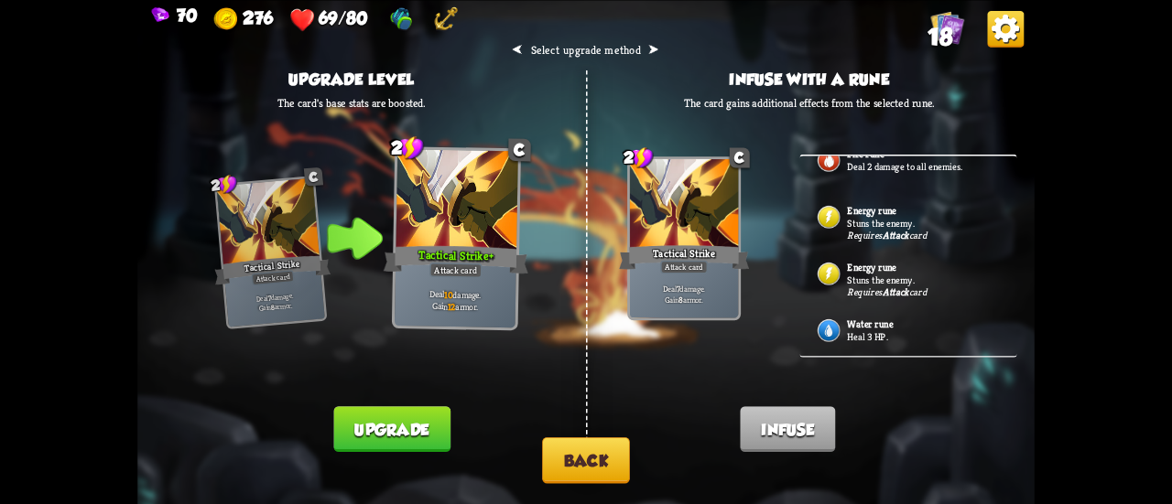
click at [863, 322] on b "Water rune" at bounding box center [870, 324] width 46 height 13
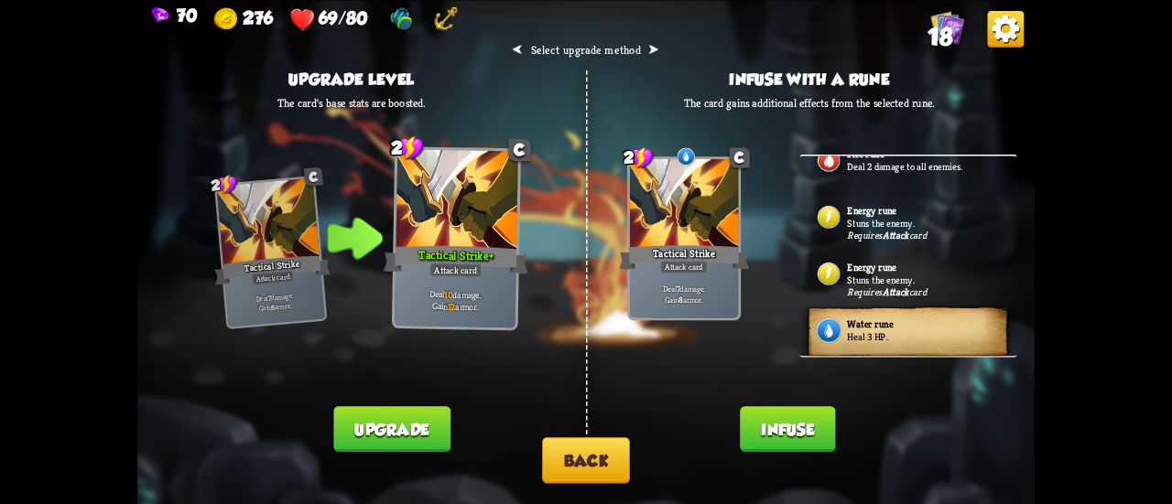
click at [602, 455] on button "Back" at bounding box center [586, 461] width 88 height 47
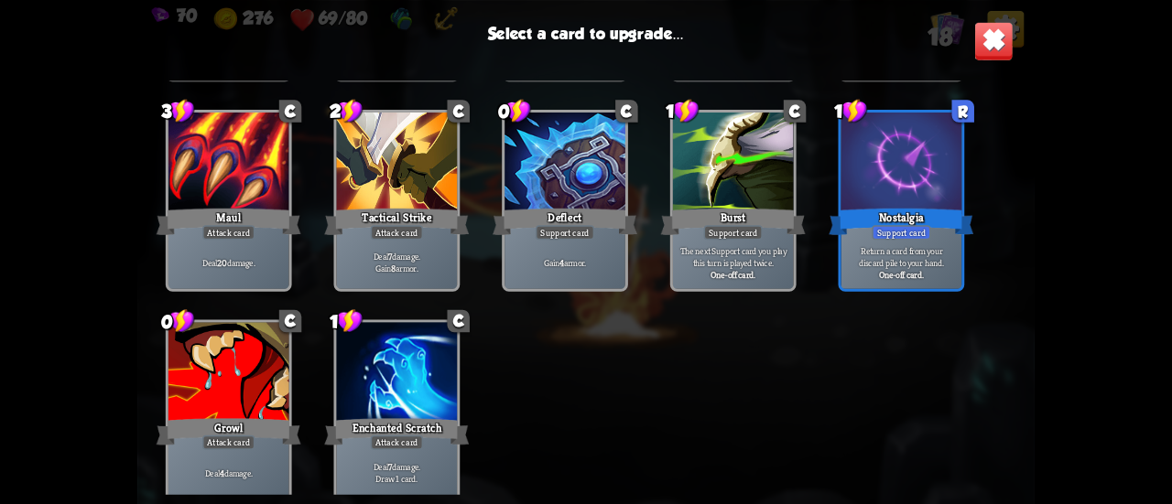
scroll to position [576, 0]
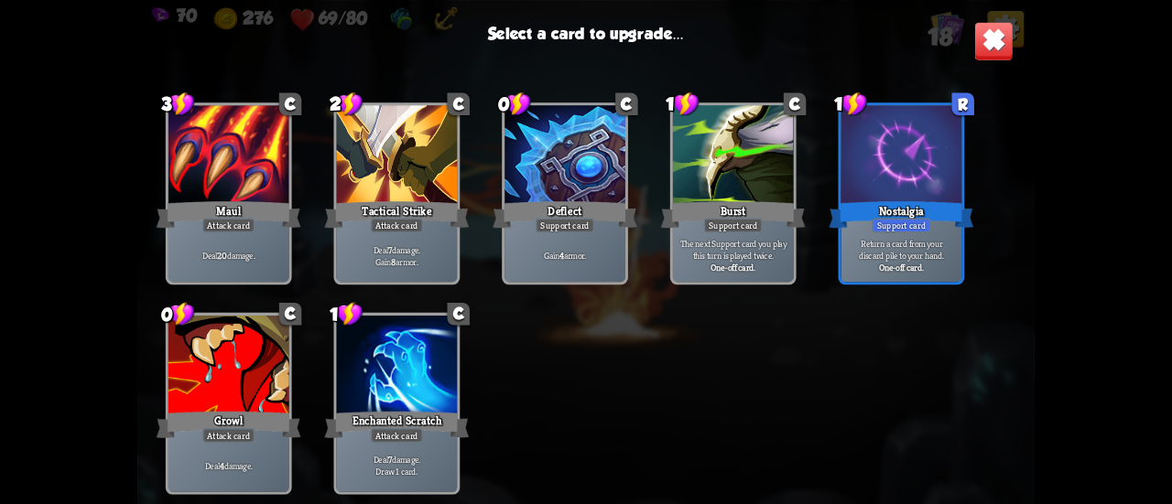
click at [258, 352] on div at bounding box center [228, 367] width 121 height 102
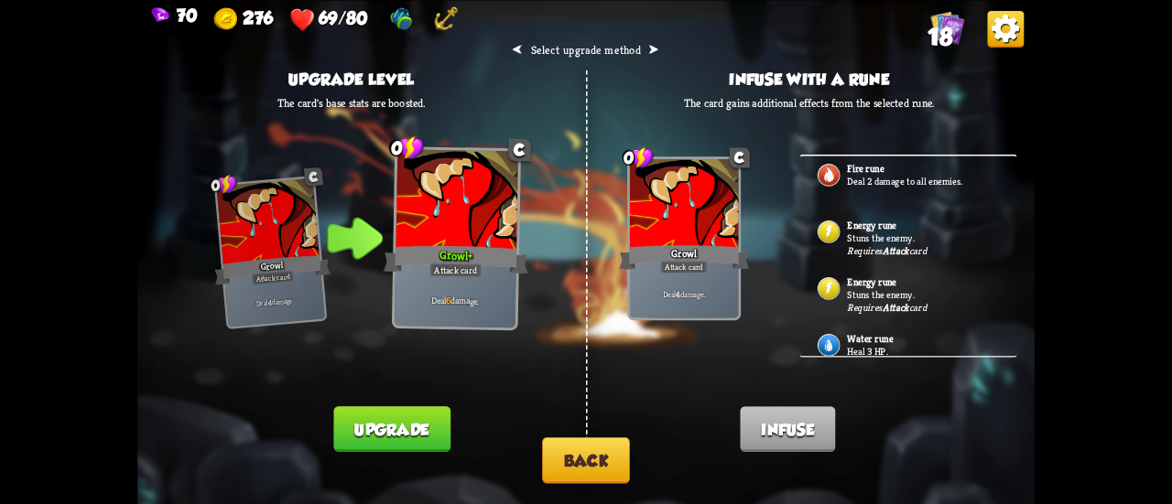
scroll to position [0, 0]
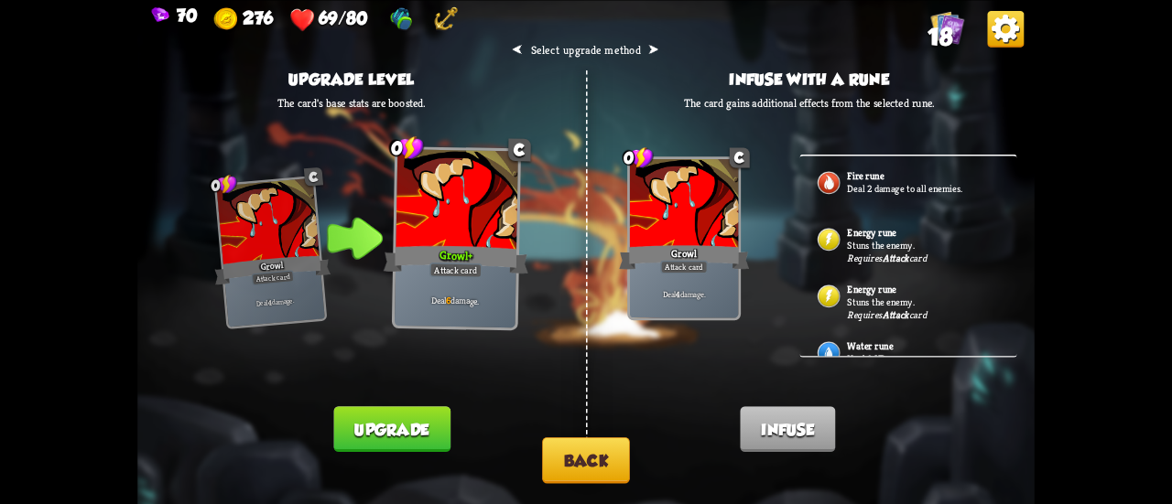
click at [919, 233] on div "Energy rune Stuns the enemy. Requires Attack card" at bounding box center [907, 240] width 217 height 57
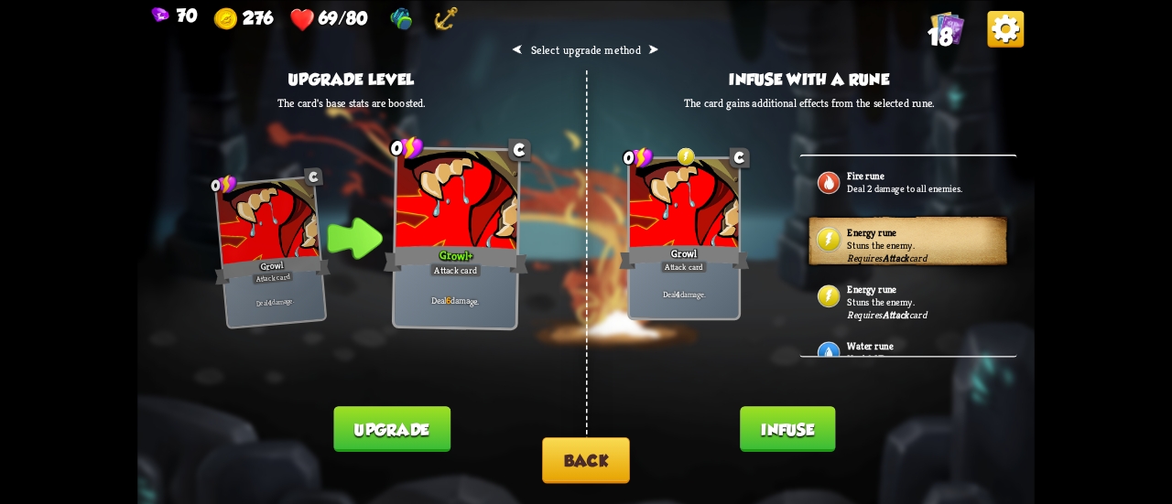
click at [805, 430] on button "Infuse" at bounding box center [787, 430] width 95 height 46
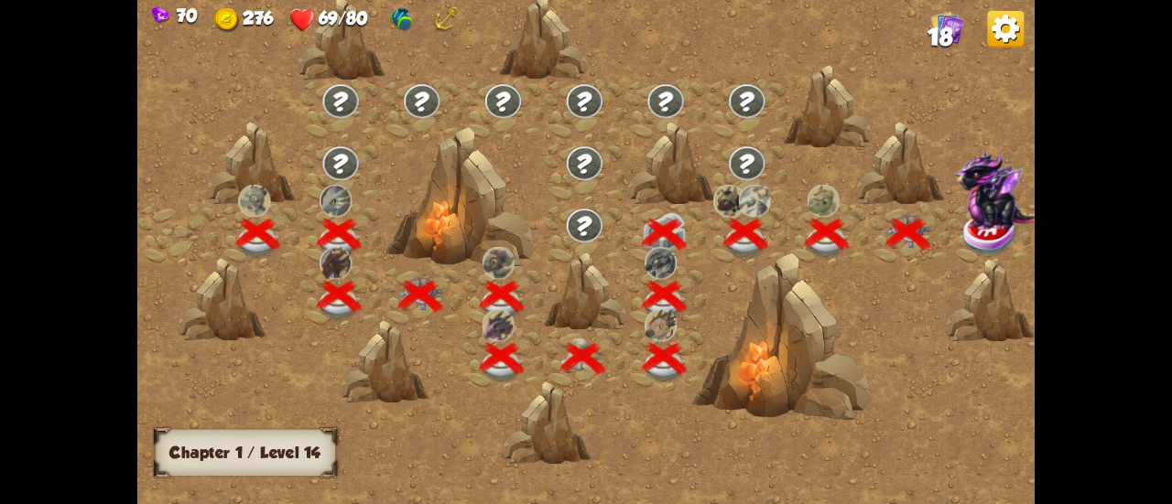
scroll to position [0, 278]
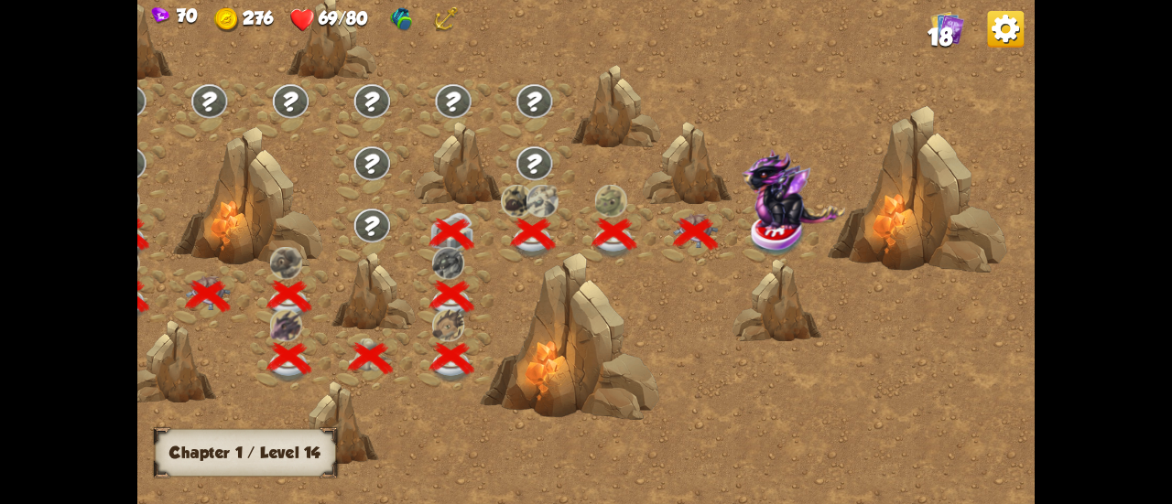
click at [758, 228] on img at bounding box center [792, 189] width 103 height 81
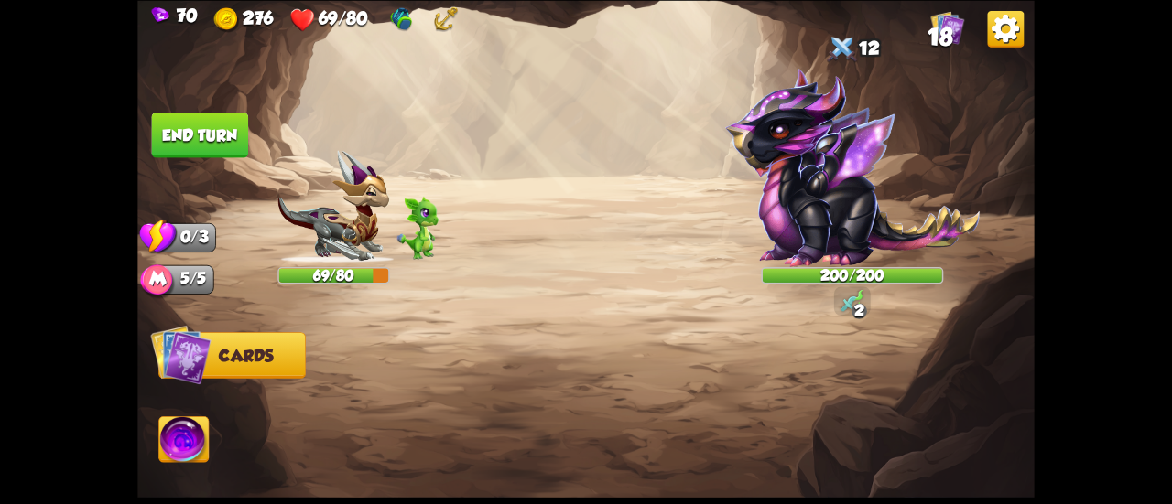
click at [848, 197] on img at bounding box center [852, 168] width 255 height 200
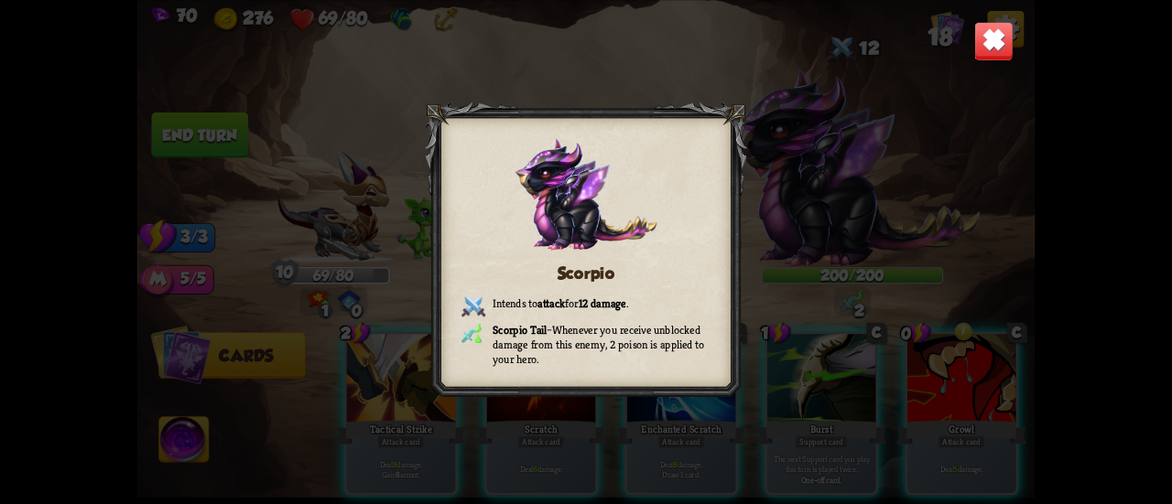
click at [991, 44] on img at bounding box center [993, 40] width 39 height 39
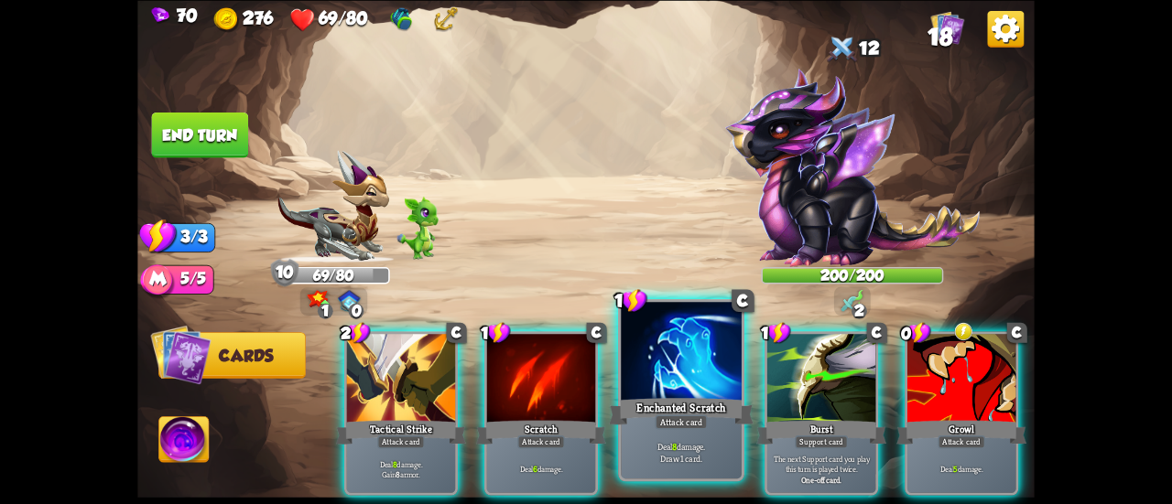
click at [707, 395] on div at bounding box center [681, 353] width 121 height 102
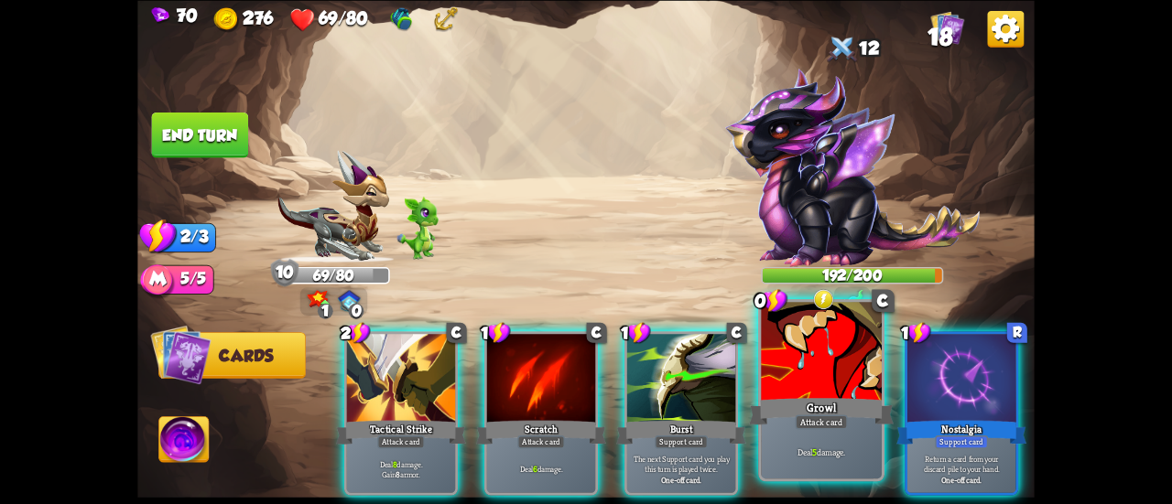
click at [798, 396] on div "Growl" at bounding box center [821, 412] width 145 height 32
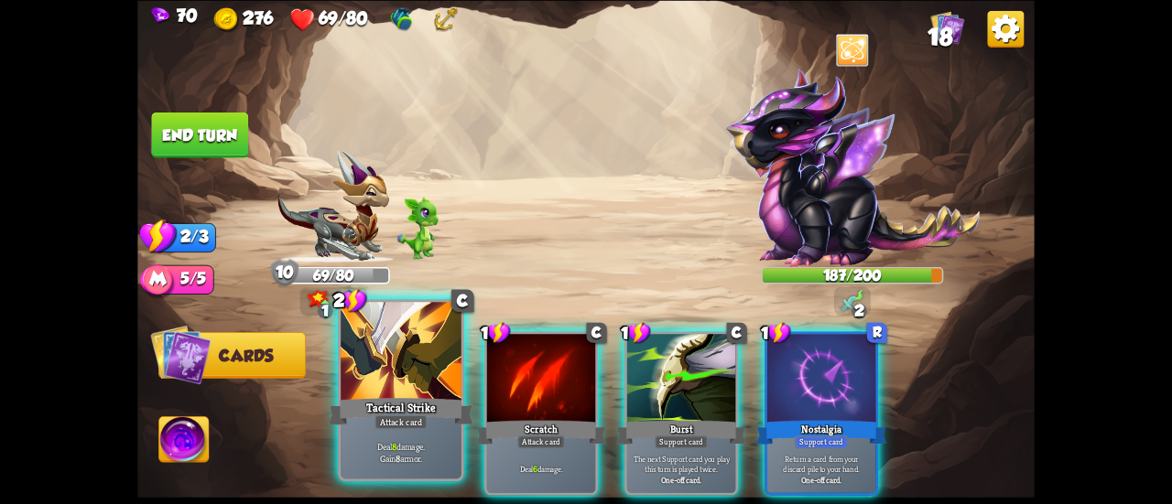
click at [441, 411] on div "Tactical Strike" at bounding box center [401, 412] width 145 height 32
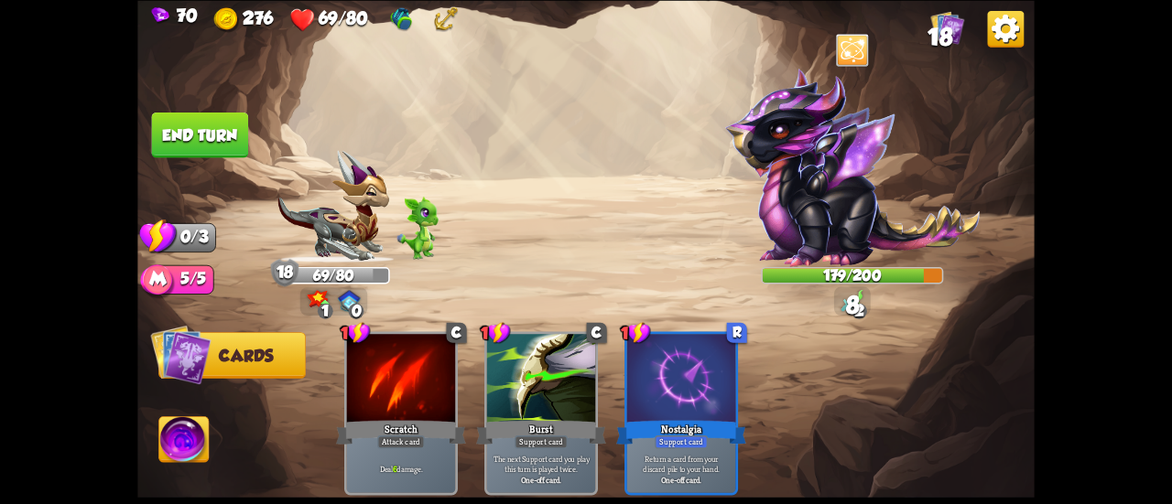
click at [240, 156] on button "End turn" at bounding box center [200, 135] width 97 height 46
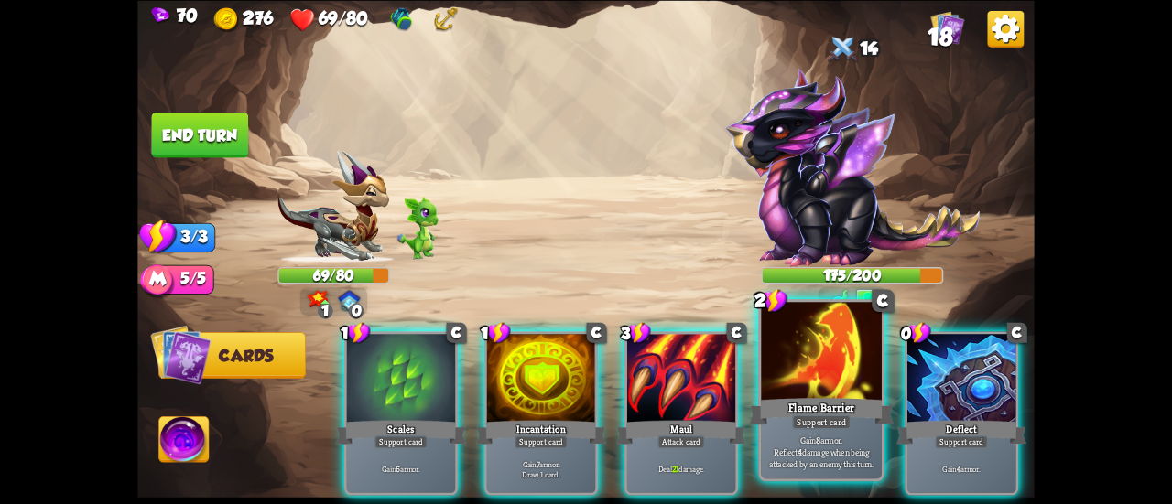
click at [793, 339] on div at bounding box center [821, 353] width 121 height 102
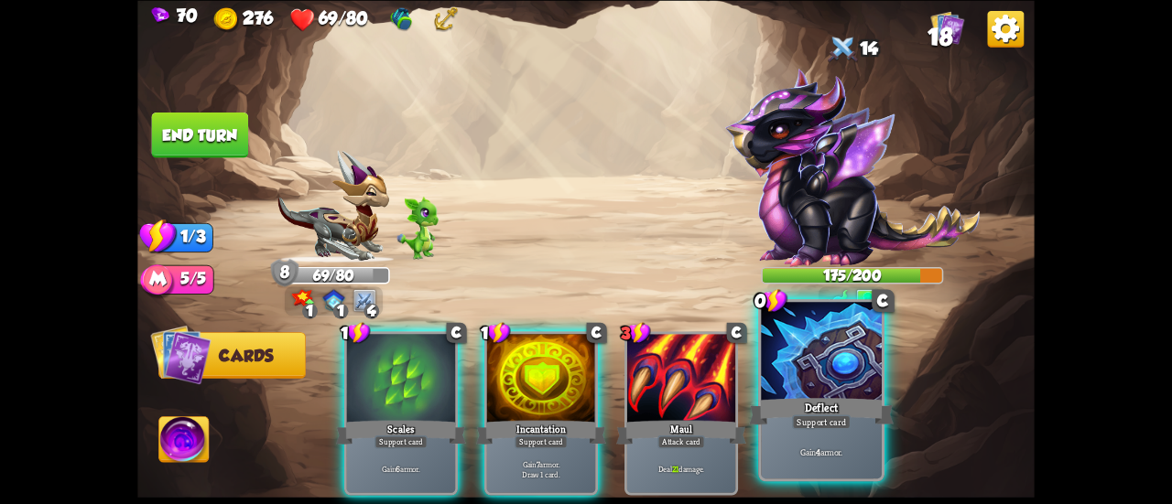
click at [826, 363] on div at bounding box center [821, 353] width 121 height 102
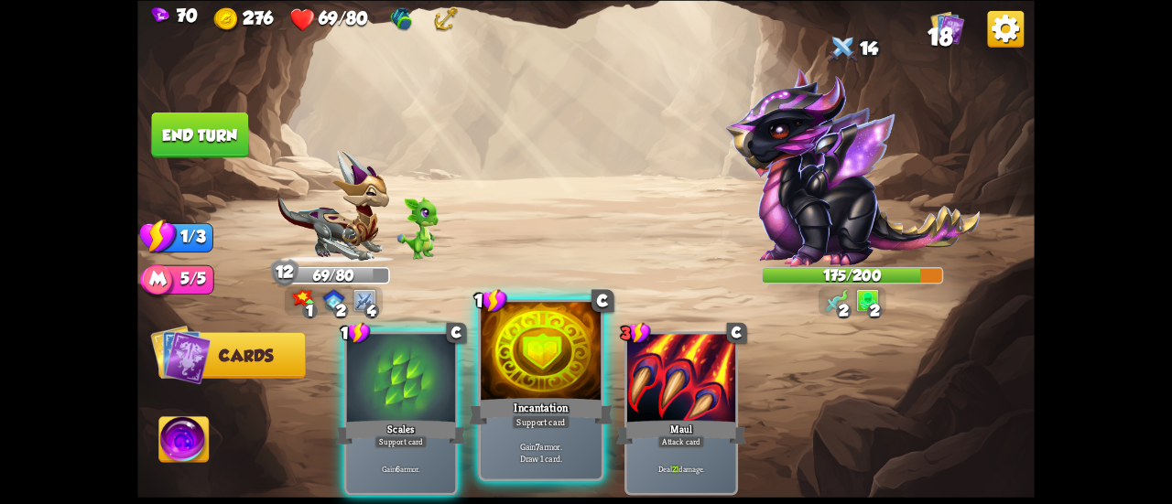
click at [521, 376] on div at bounding box center [541, 353] width 121 height 102
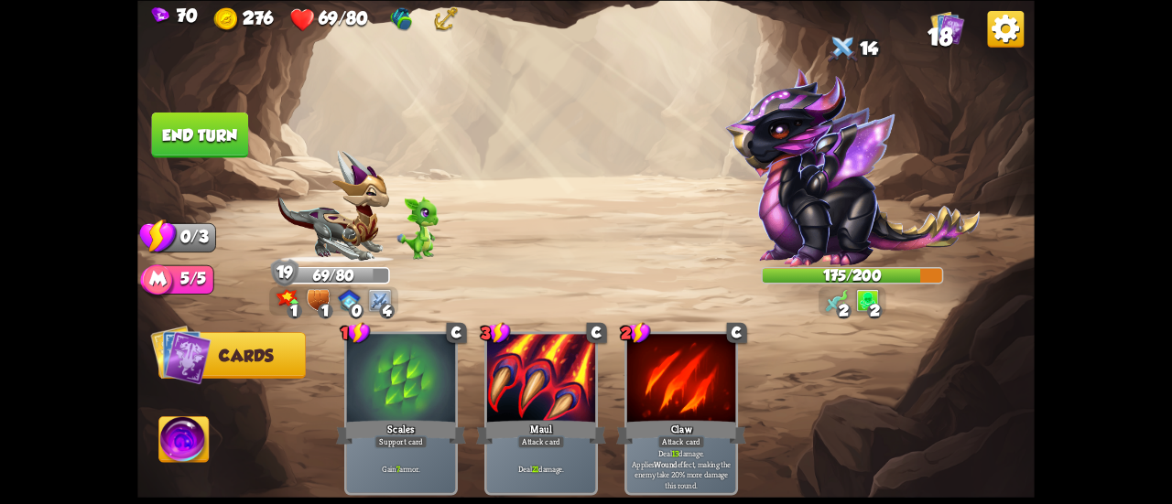
click at [218, 131] on button "End turn" at bounding box center [200, 135] width 98 height 46
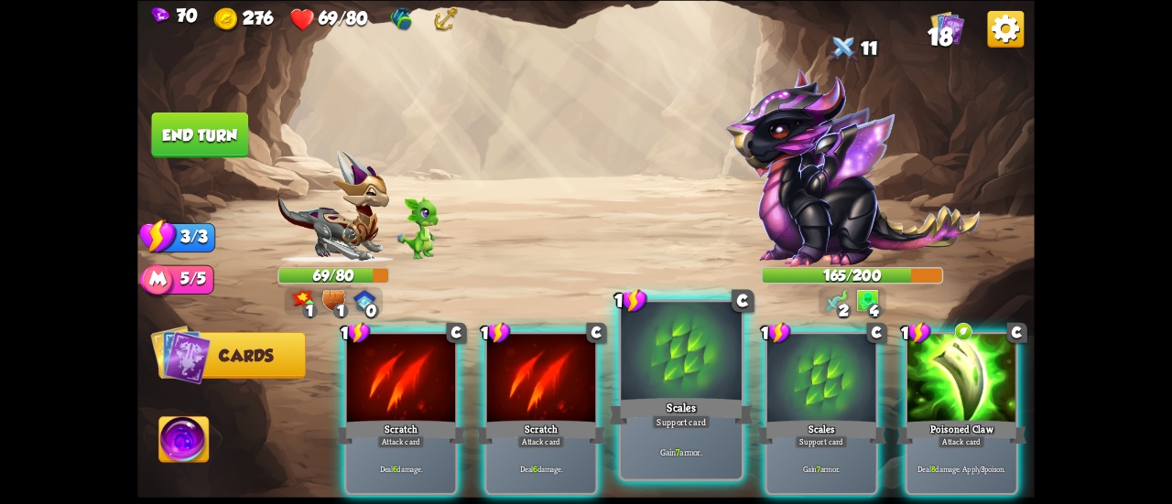
click at [685, 369] on div at bounding box center [681, 353] width 121 height 102
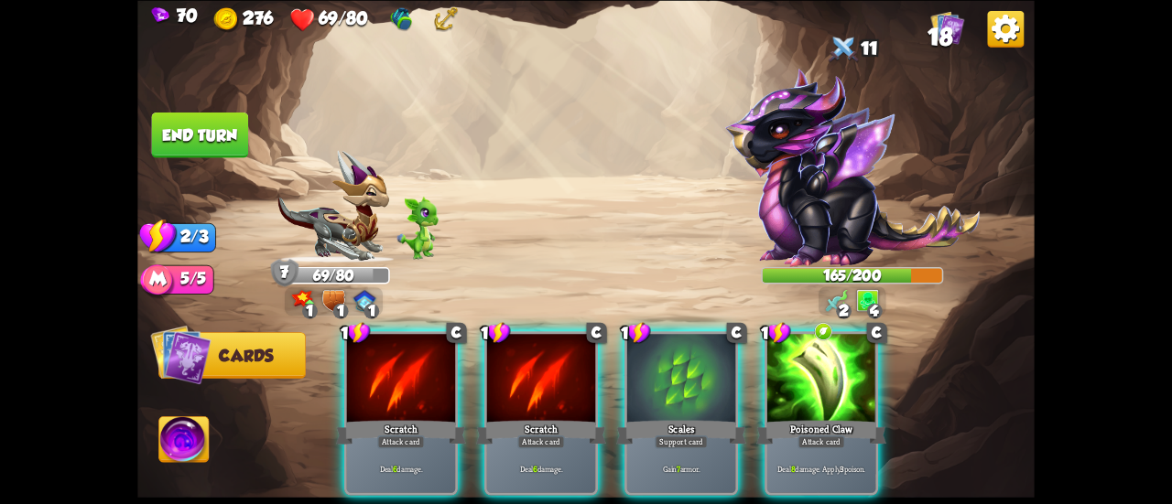
click at [685, 369] on div at bounding box center [681, 380] width 108 height 92
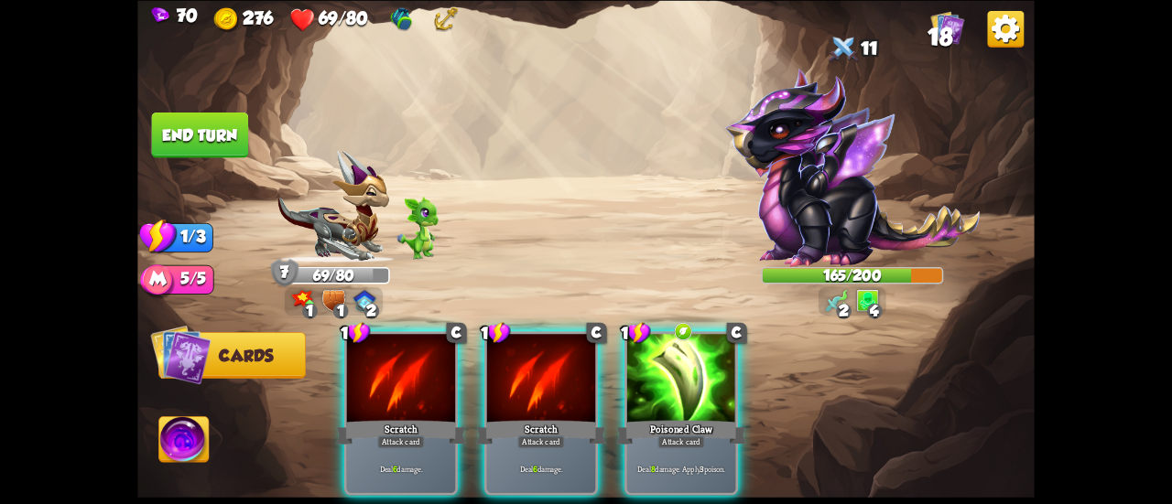
click at [685, 369] on div at bounding box center [681, 380] width 108 height 92
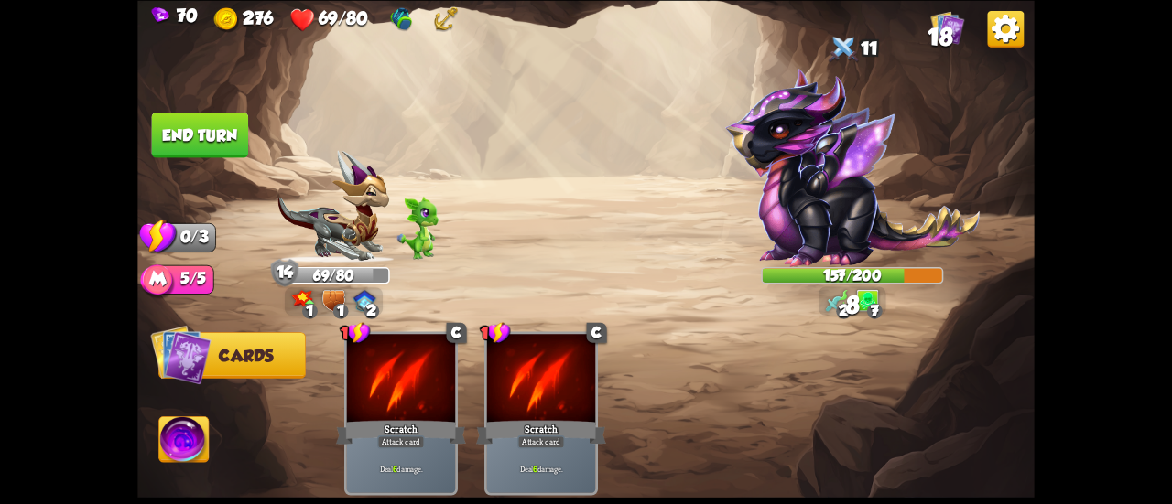
click at [211, 117] on button "End turn" at bounding box center [200, 135] width 97 height 46
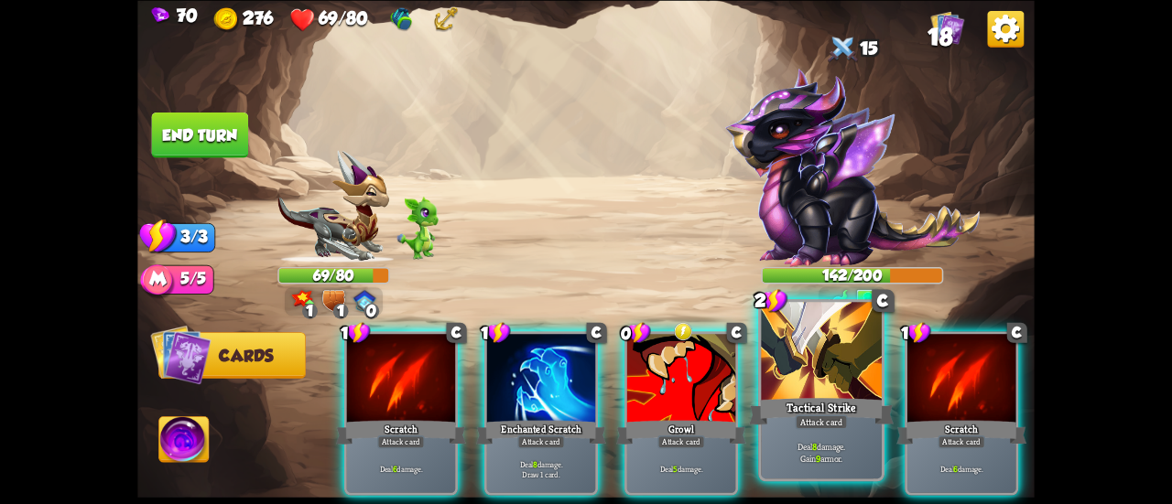
click at [781, 396] on div "Tactical Strike" at bounding box center [821, 412] width 145 height 32
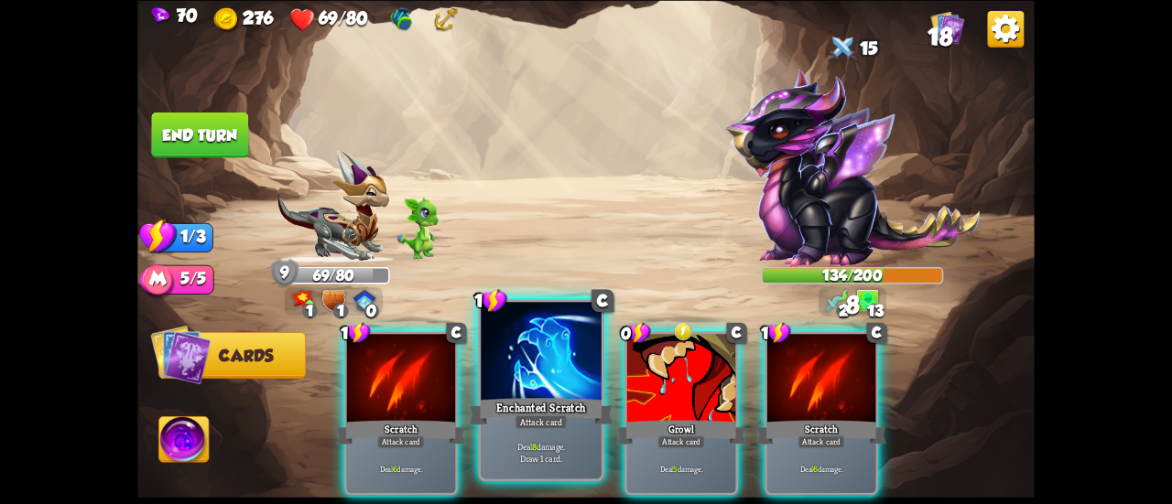
click at [555, 424] on div "Attack card" at bounding box center [541, 422] width 52 height 15
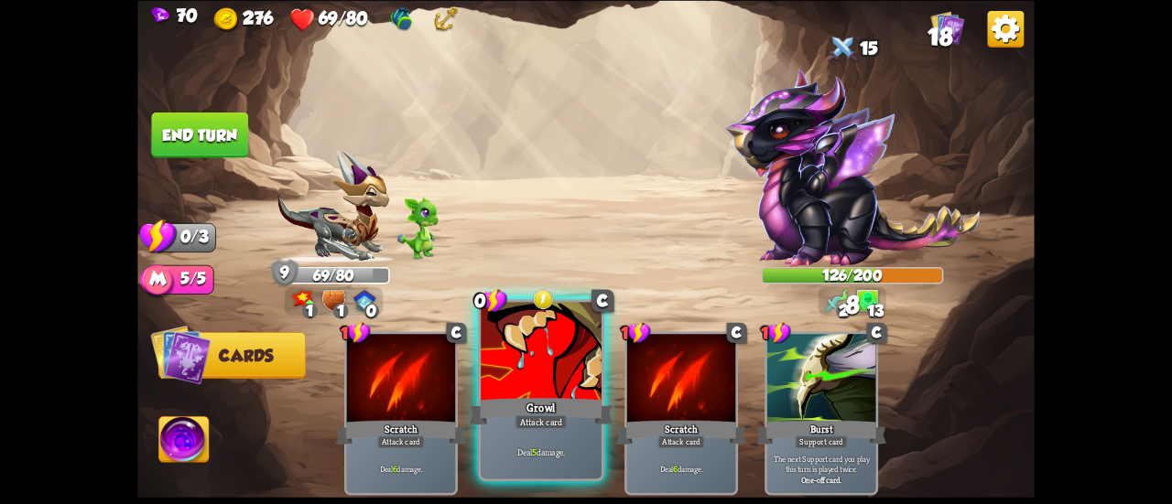
click at [555, 406] on div "Growl" at bounding box center [541, 412] width 145 height 32
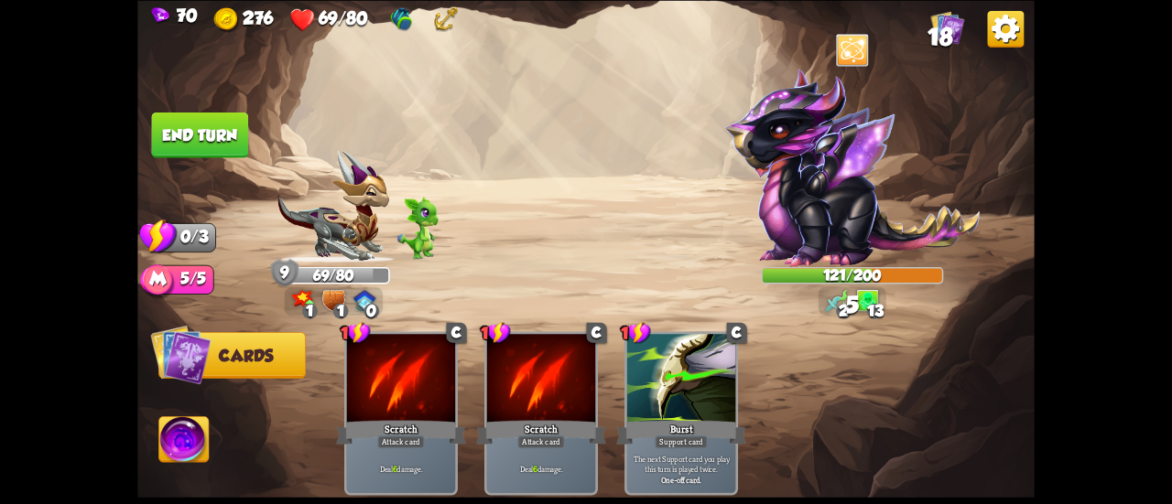
click at [193, 144] on button "End turn" at bounding box center [200, 135] width 97 height 46
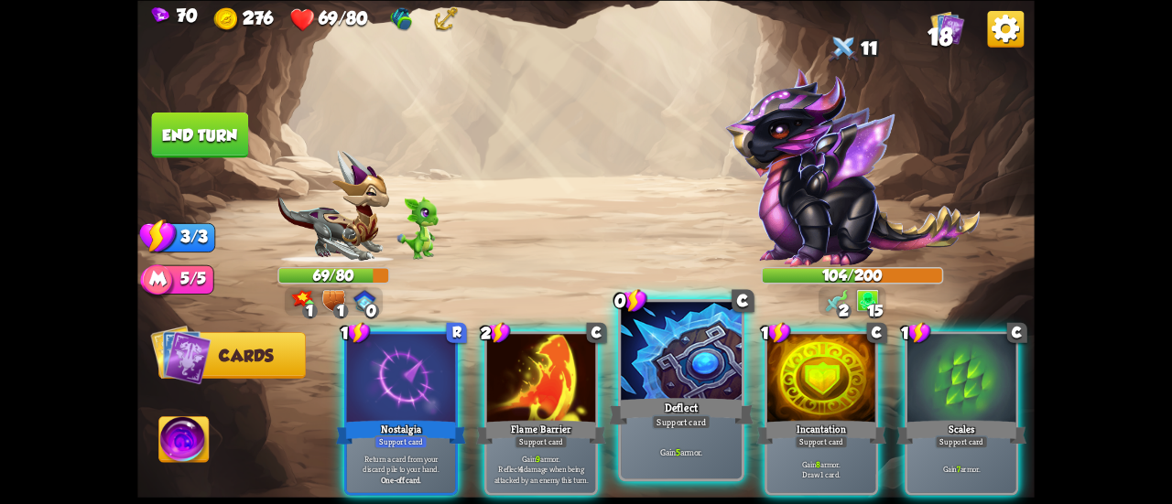
click at [646, 355] on div at bounding box center [681, 353] width 121 height 102
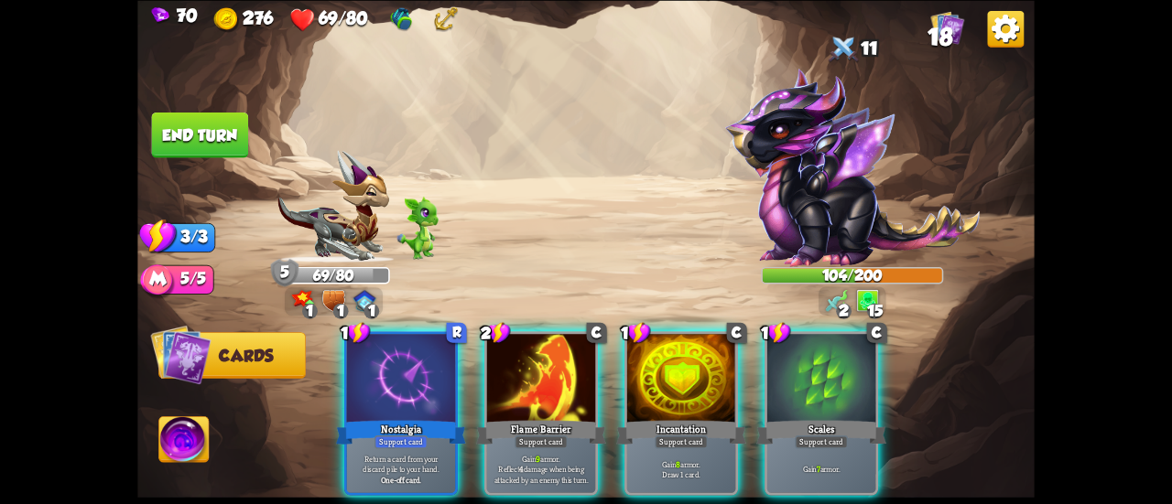
click at [646, 355] on div at bounding box center [681, 380] width 108 height 92
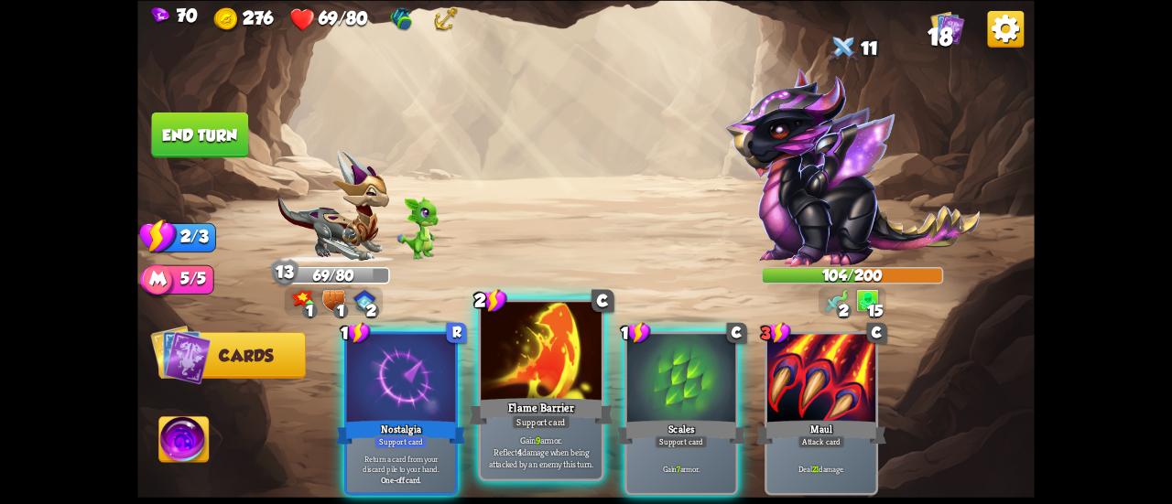
click at [566, 371] on div at bounding box center [541, 353] width 121 height 102
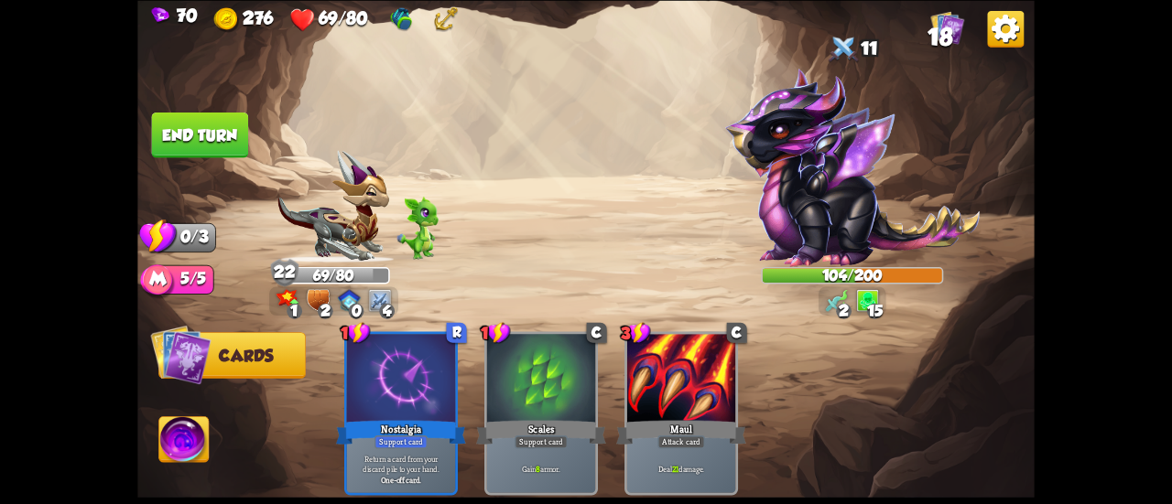
click at [251, 160] on img at bounding box center [585, 252] width 897 height 504
click at [248, 157] on img at bounding box center [585, 252] width 897 height 504
click at [227, 136] on button "End turn" at bounding box center [200, 135] width 97 height 46
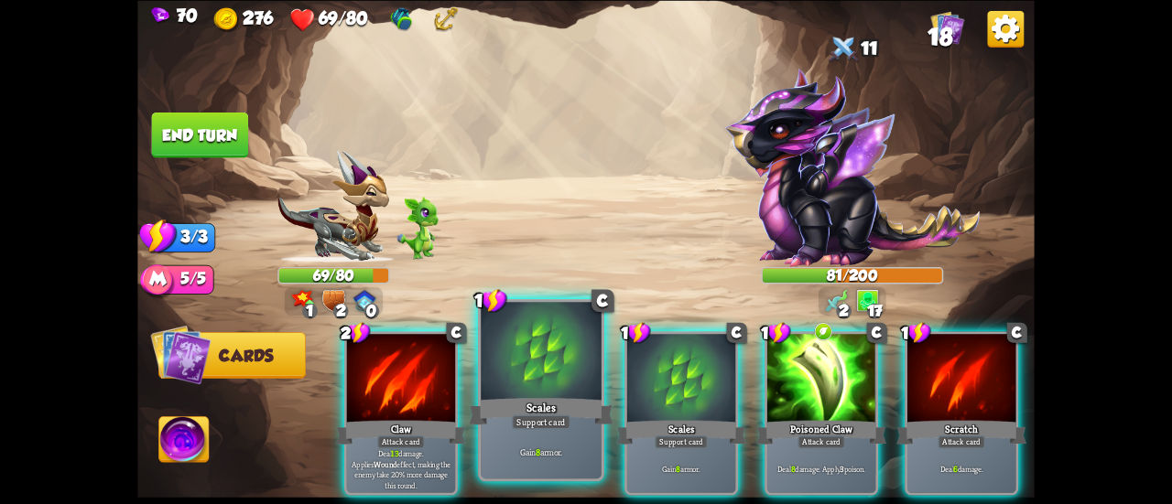
click at [521, 351] on div at bounding box center [541, 353] width 121 height 102
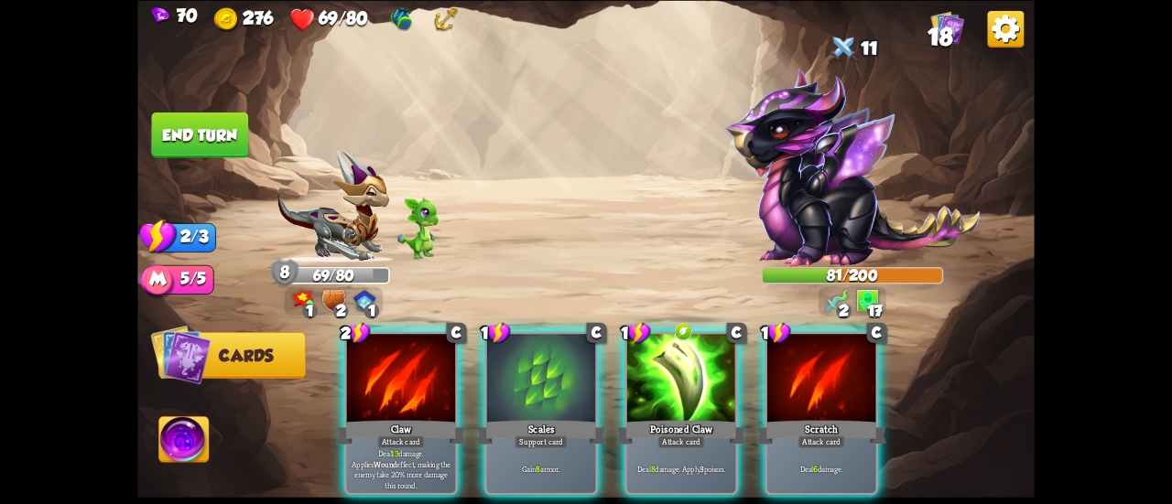
click at [521, 351] on div at bounding box center [541, 380] width 108 height 92
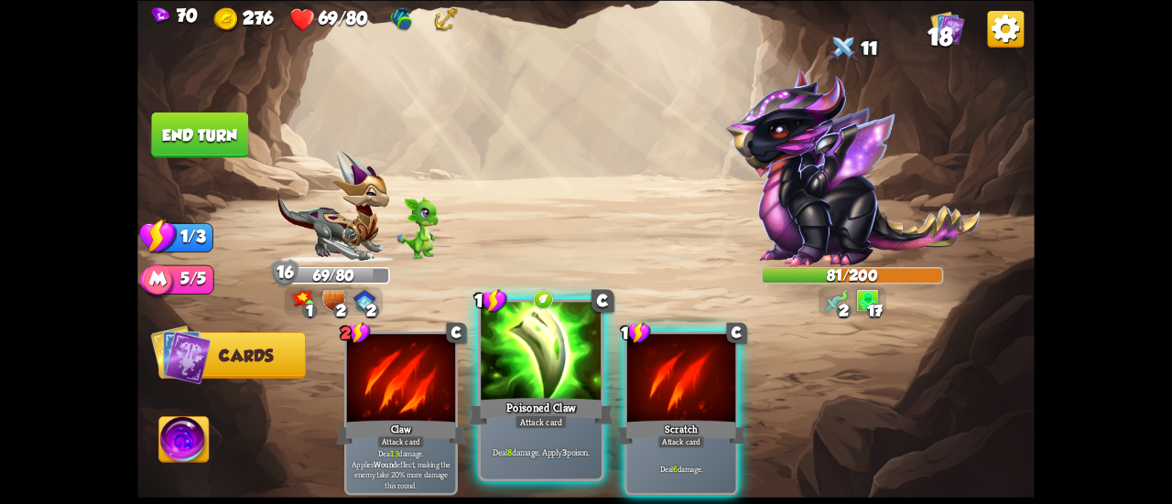
click at [532, 360] on div at bounding box center [541, 353] width 121 height 102
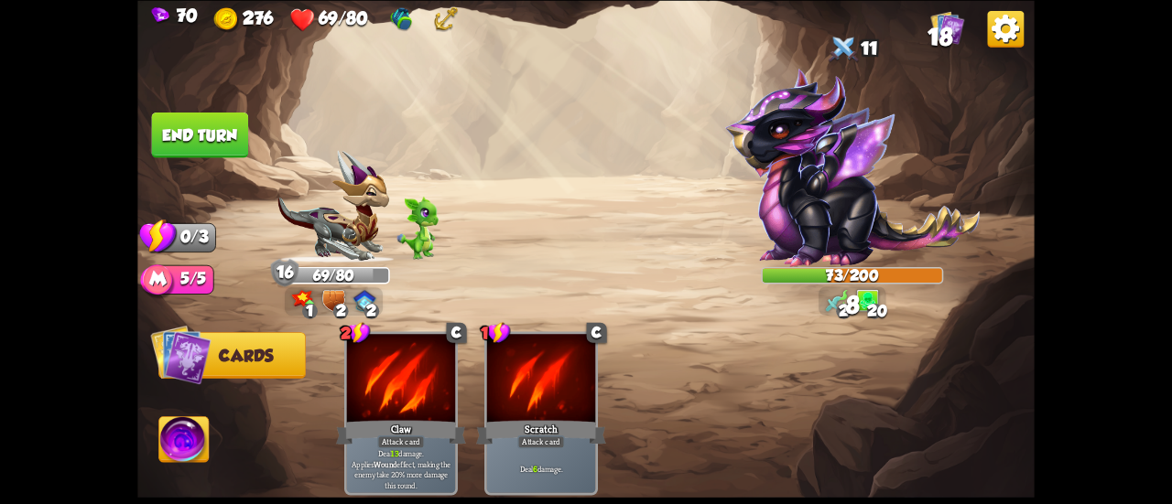
click at [207, 125] on button "End turn" at bounding box center [200, 135] width 97 height 46
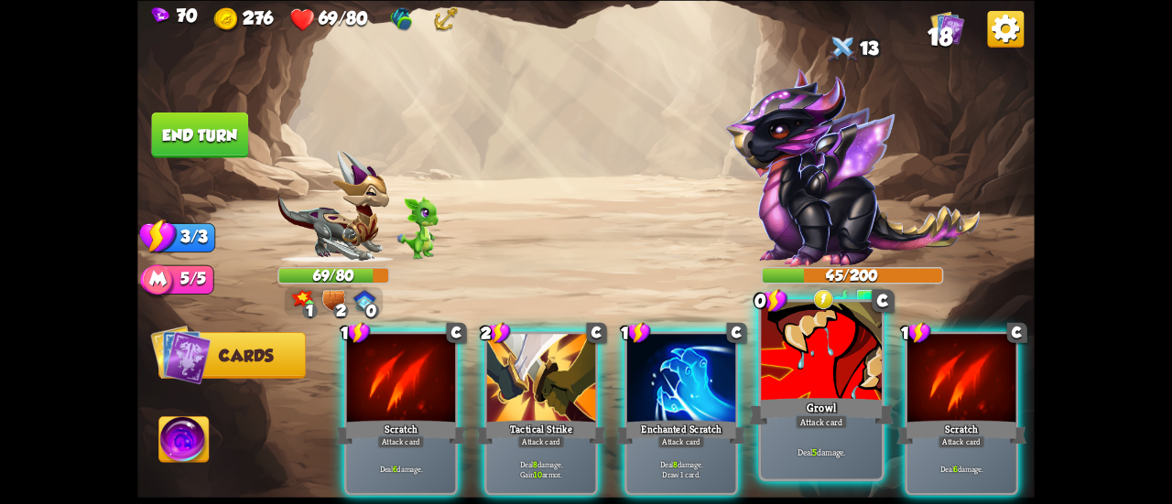
click at [809, 358] on div at bounding box center [821, 353] width 121 height 102
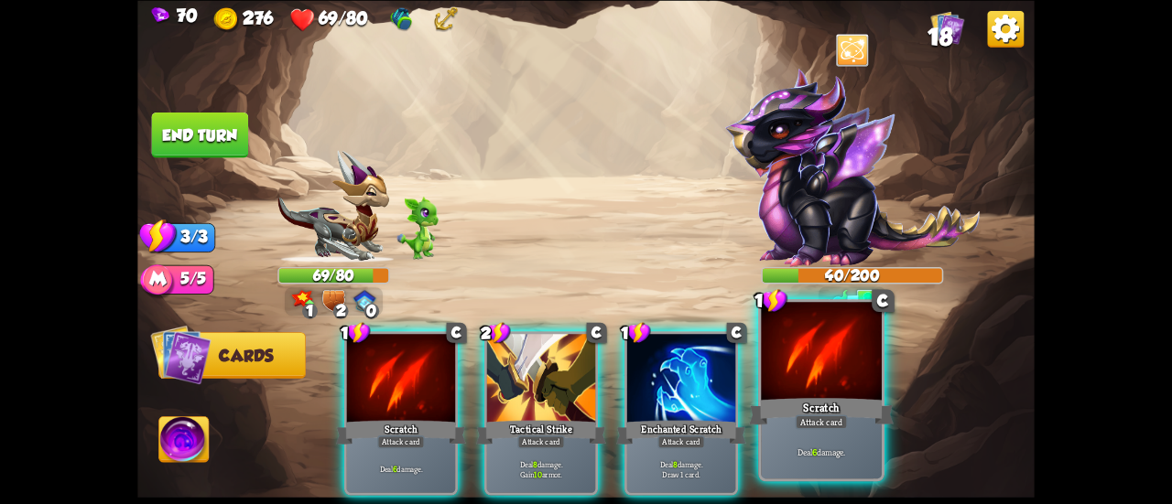
click at [811, 380] on div at bounding box center [821, 353] width 121 height 102
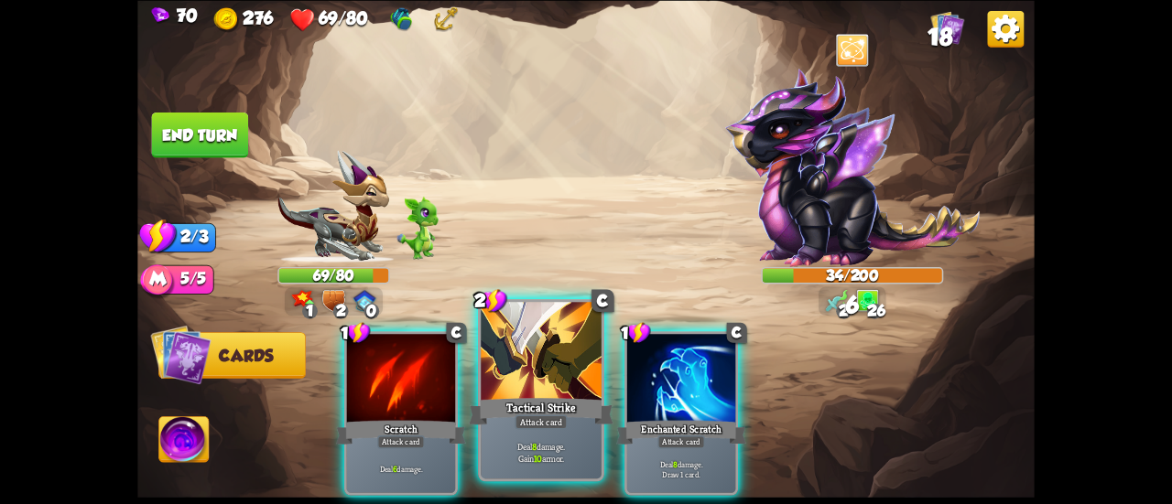
click at [538, 394] on div at bounding box center [541, 353] width 121 height 102
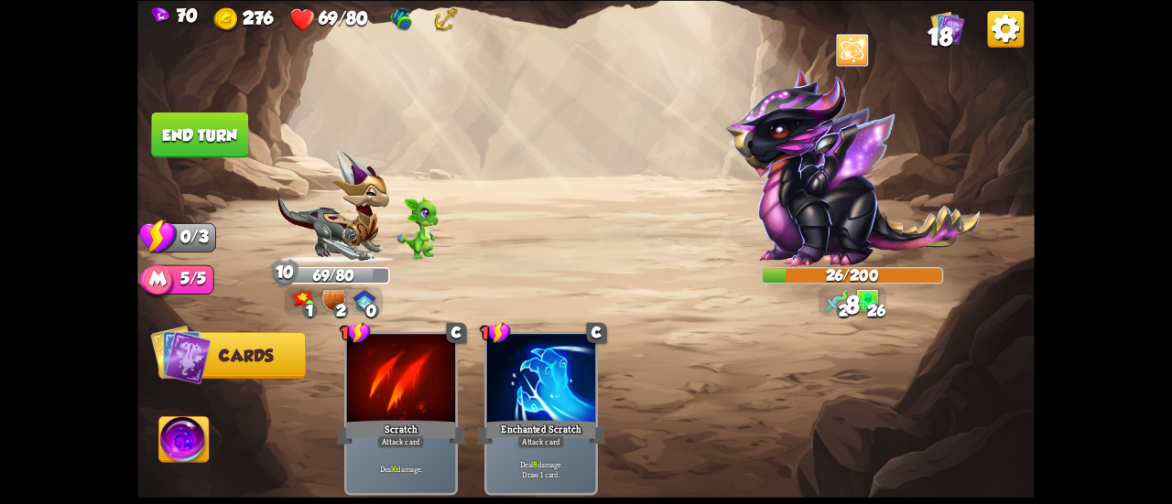
click at [212, 127] on button "End turn" at bounding box center [199, 135] width 99 height 47
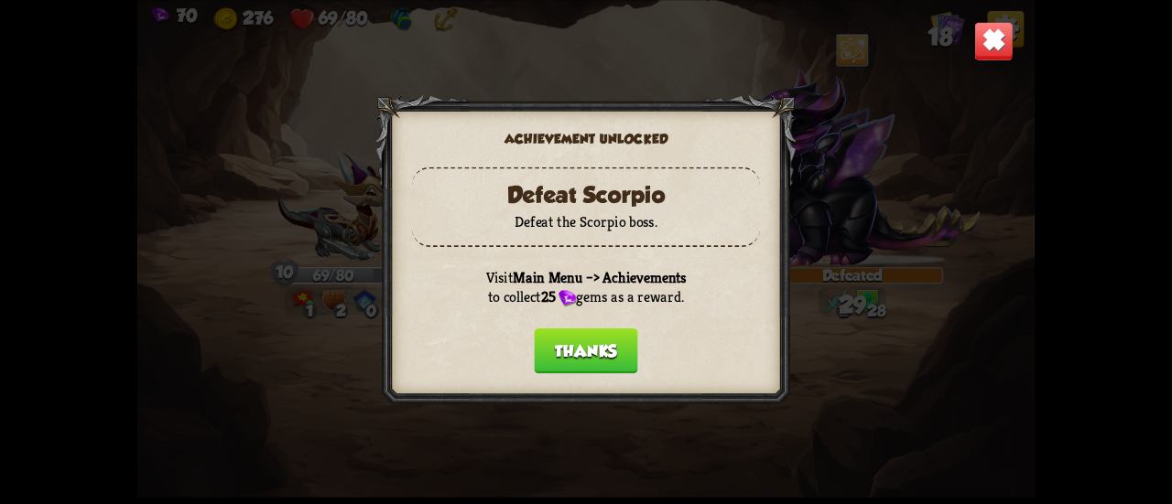
click at [601, 329] on button "Thanks" at bounding box center [585, 351] width 103 height 46
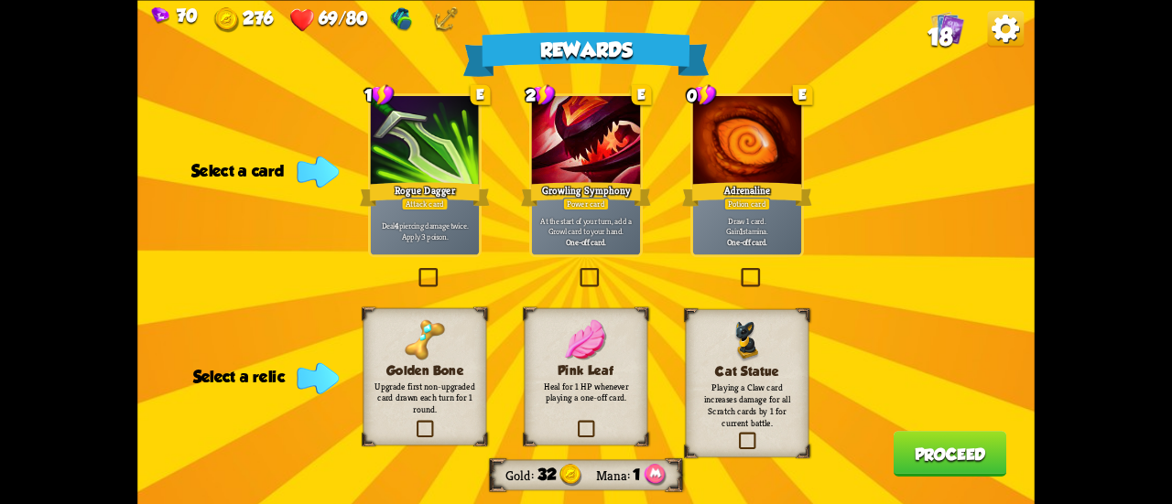
click at [468, 248] on div "Deal 4 piercing damage twice. Apply 3 poison." at bounding box center [425, 231] width 108 height 48
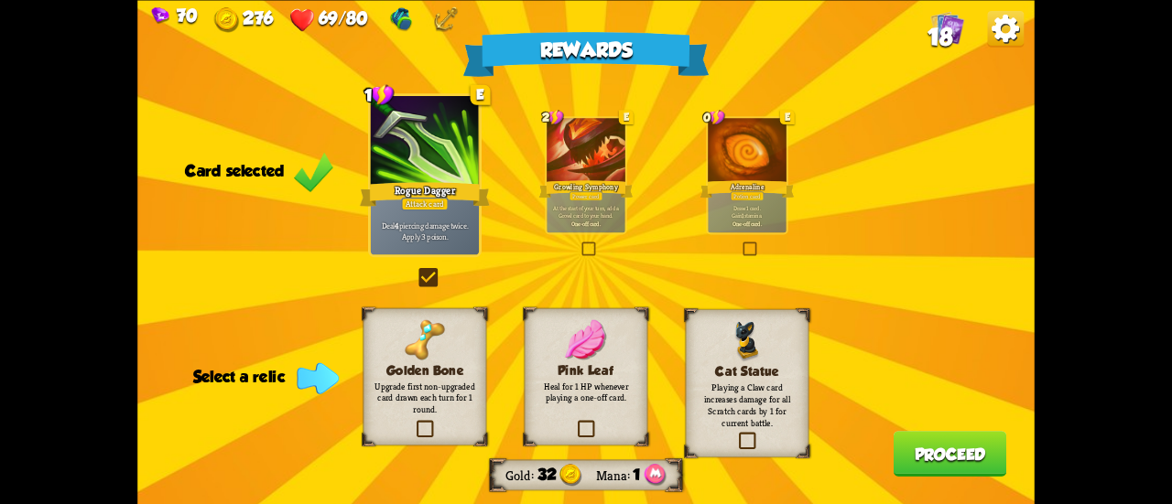
click at [472, 397] on p "Upgrade first non-upgraded card drawn each turn for 1 round." at bounding box center [424, 398] width 100 height 36
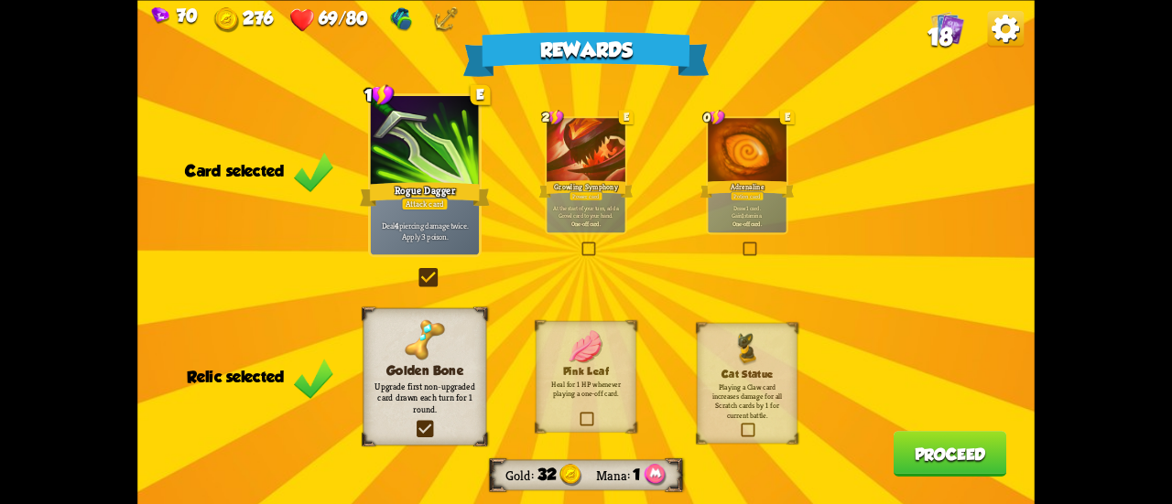
click at [910, 458] on button "Proceed" at bounding box center [951, 454] width 114 height 46
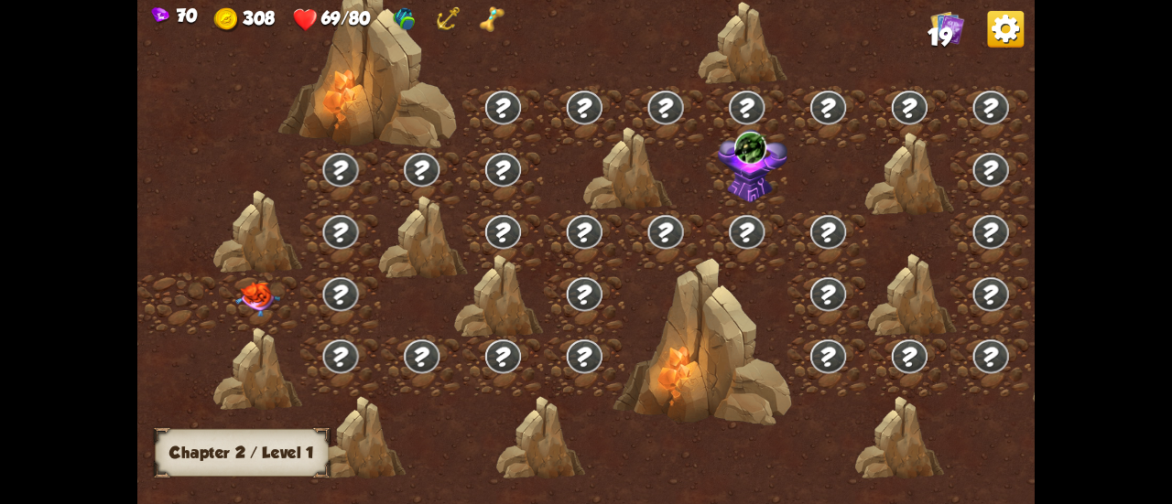
drag, startPoint x: 701, startPoint y: 494, endPoint x: 901, endPoint y: 491, distance: 199.6
click at [927, 477] on div at bounding box center [692, 261] width 1110 height 524
click at [264, 296] on img at bounding box center [257, 299] width 45 height 35
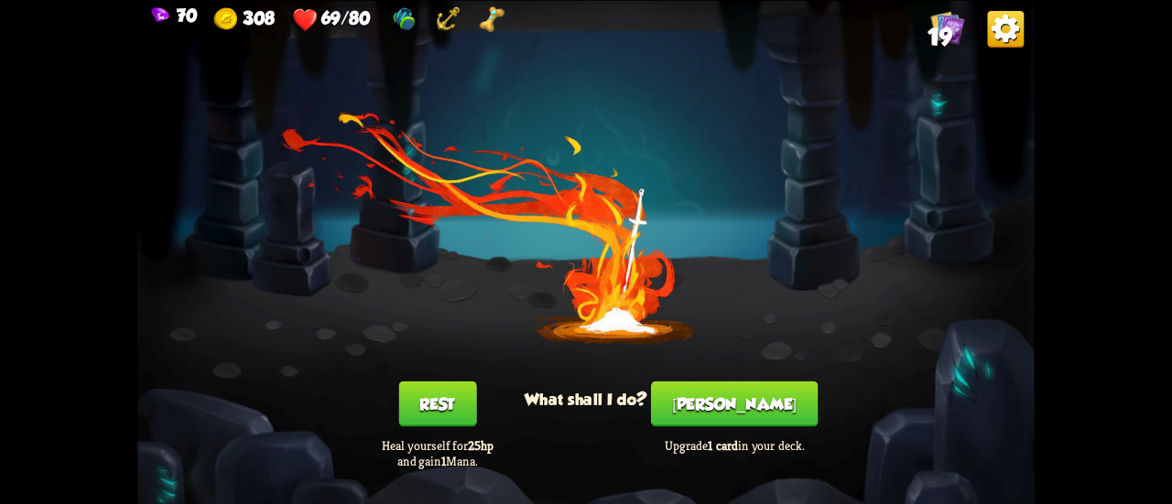
click at [704, 396] on button "[PERSON_NAME]" at bounding box center [734, 404] width 167 height 46
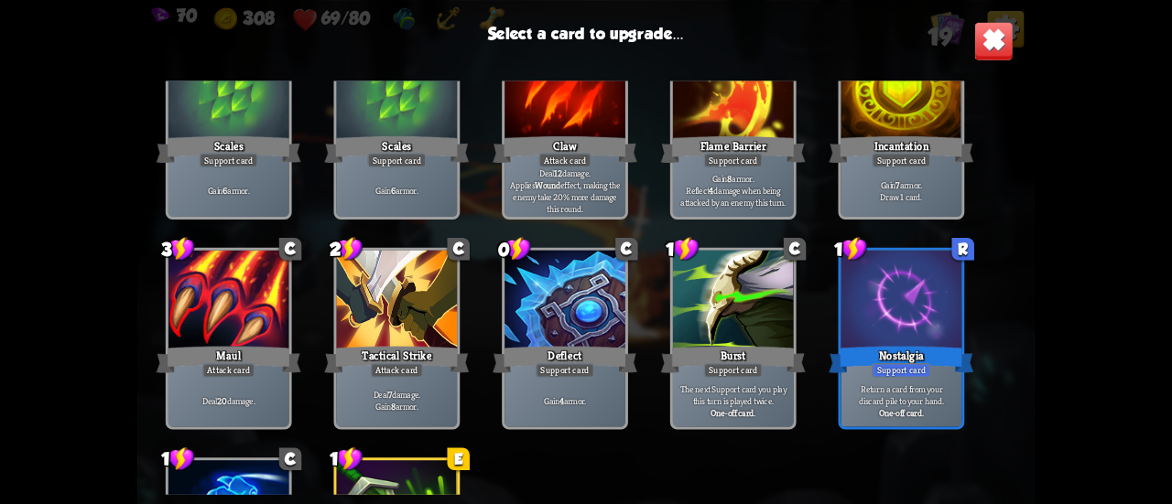
scroll to position [576, 0]
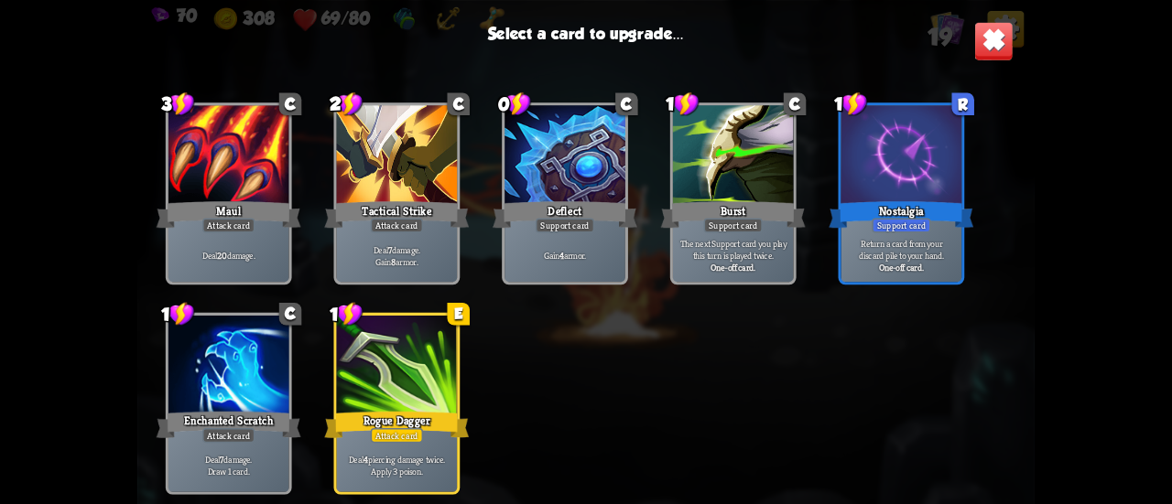
click at [370, 370] on div at bounding box center [397, 367] width 121 height 102
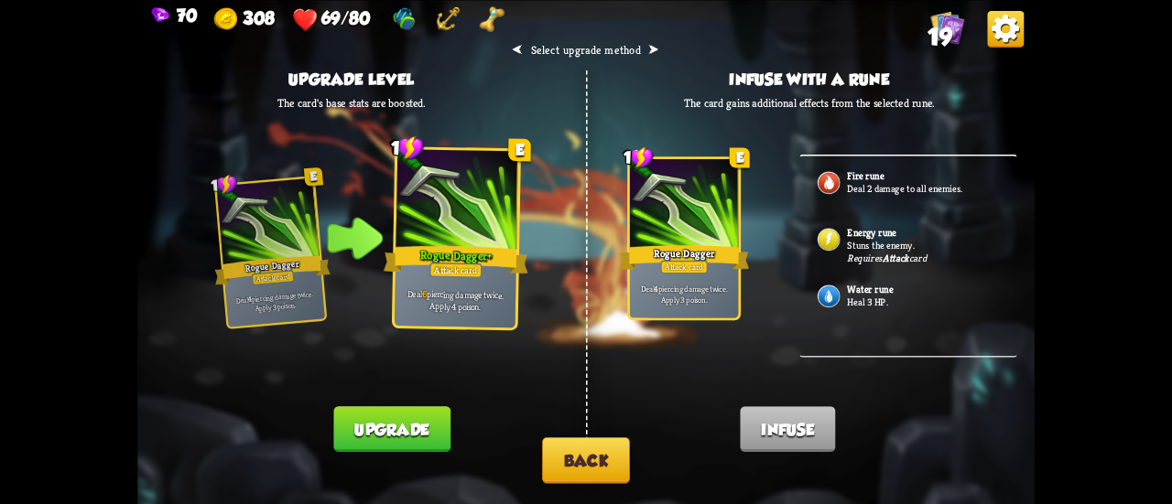
drag, startPoint x: 426, startPoint y: 420, endPoint x: 467, endPoint y: 329, distance: 100.4
click at [467, 0] on div "⮜ Select upgrade method ⮞ Upgrade level The card's base stats are boosted. 1 E …" at bounding box center [585, 0] width 897 height 0
click at [436, 415] on div "⮜ Select upgrade method ⮞ Upgrade level The card's base stats are boosted. 1 E …" at bounding box center [585, 252] width 897 height 504
click at [436, 426] on button "Upgrade" at bounding box center [391, 430] width 116 height 46
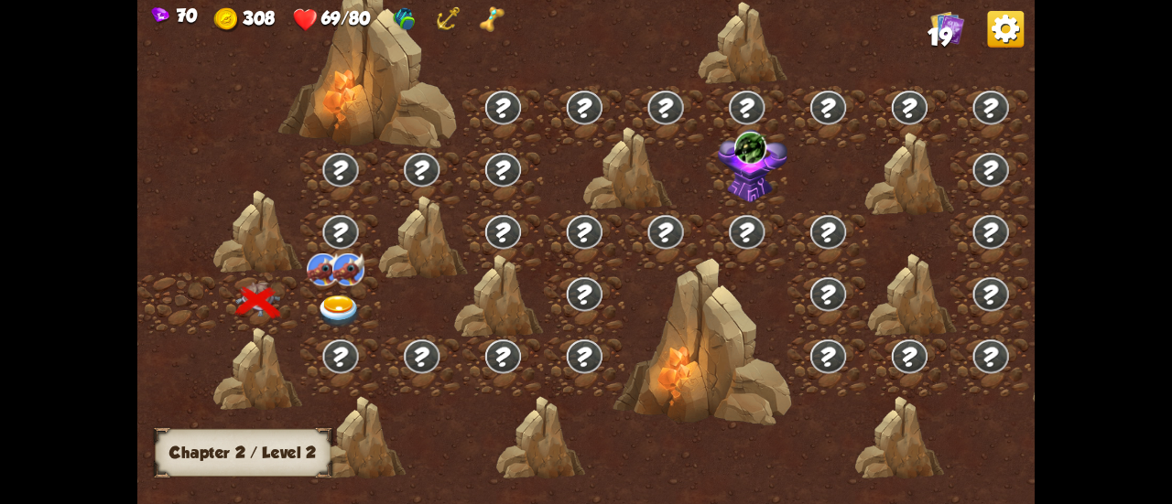
click at [342, 306] on img at bounding box center [339, 312] width 45 height 33
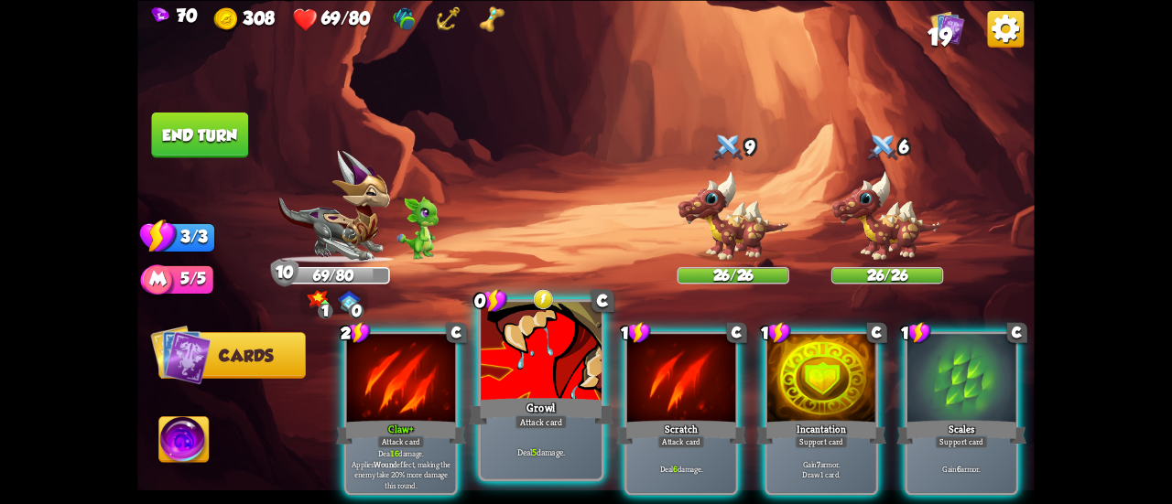
click at [541, 352] on div at bounding box center [541, 353] width 121 height 102
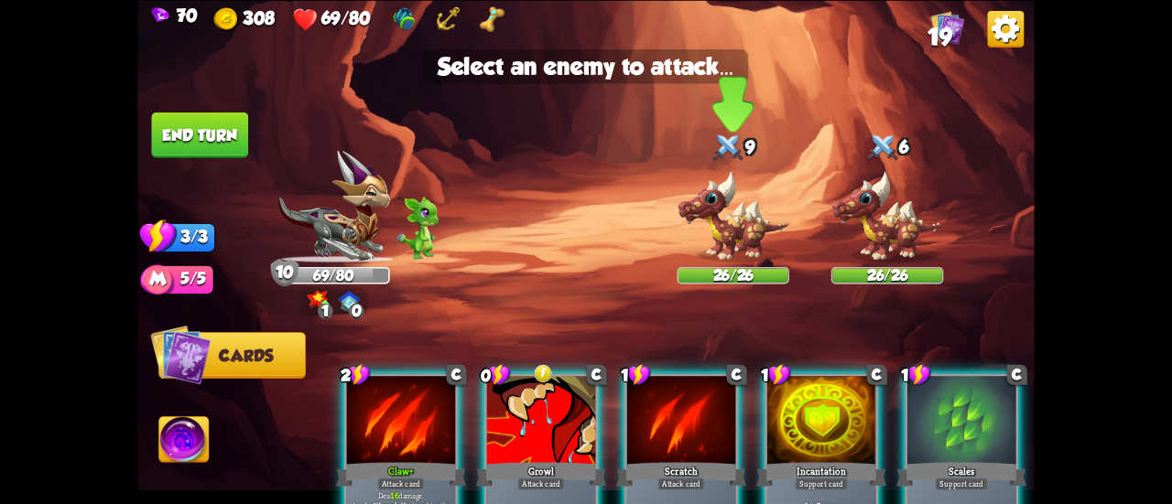
click at [705, 215] on img at bounding box center [733, 216] width 112 height 92
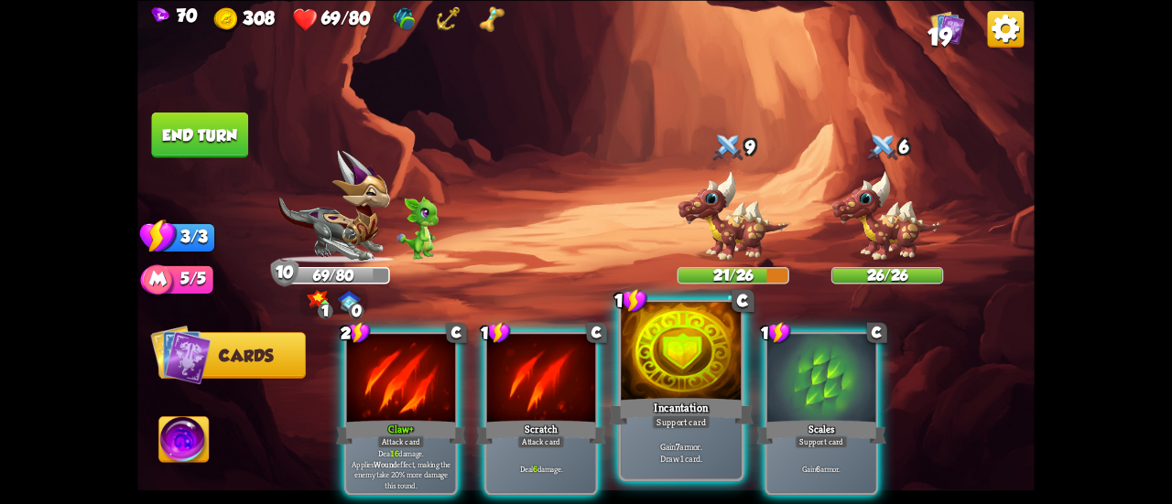
click at [650, 348] on div at bounding box center [681, 353] width 121 height 102
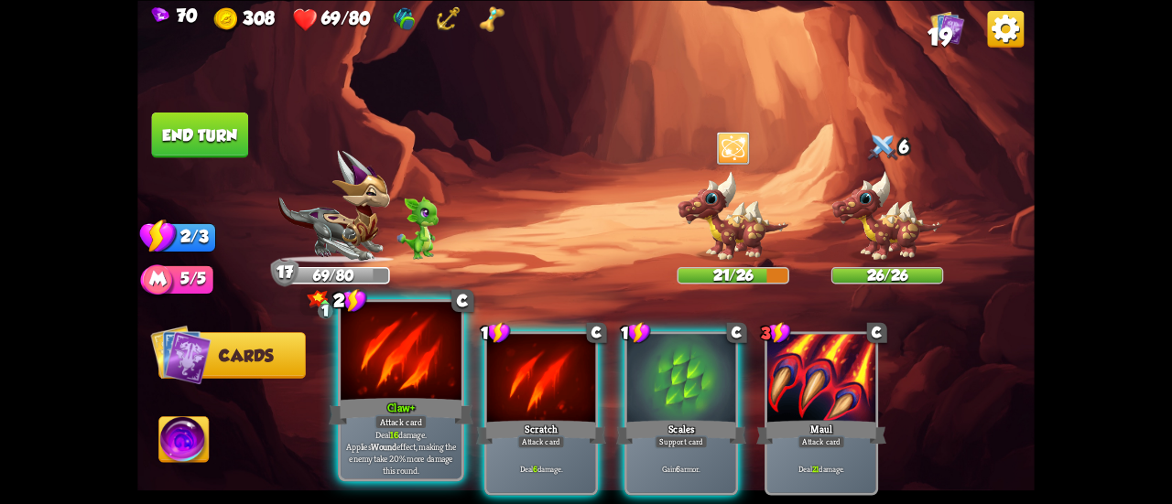
click at [380, 364] on div at bounding box center [401, 353] width 121 height 102
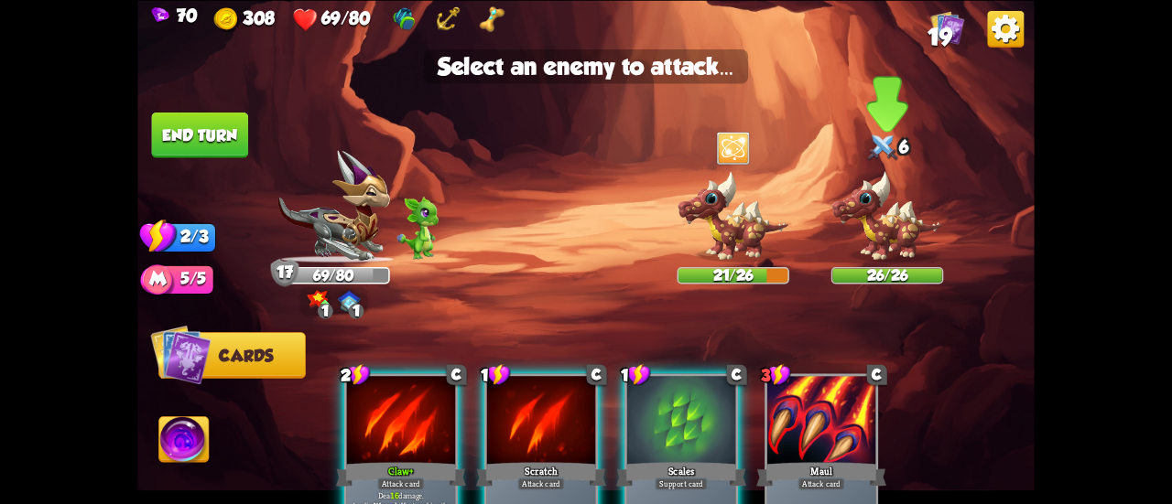
click at [873, 226] on img at bounding box center [887, 216] width 112 height 92
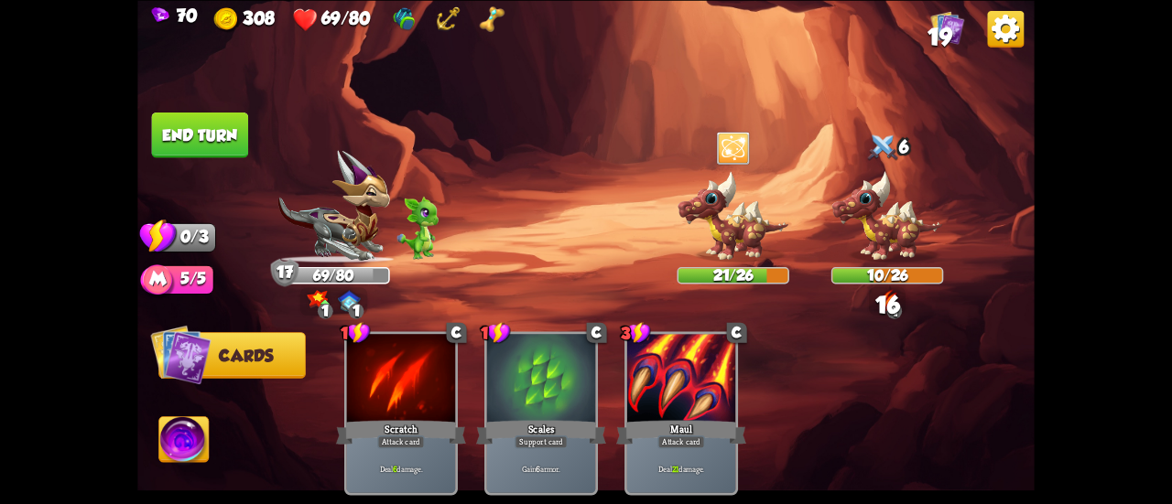
click at [200, 164] on img at bounding box center [585, 252] width 897 height 504
click at [198, 155] on button "End turn" at bounding box center [200, 135] width 98 height 46
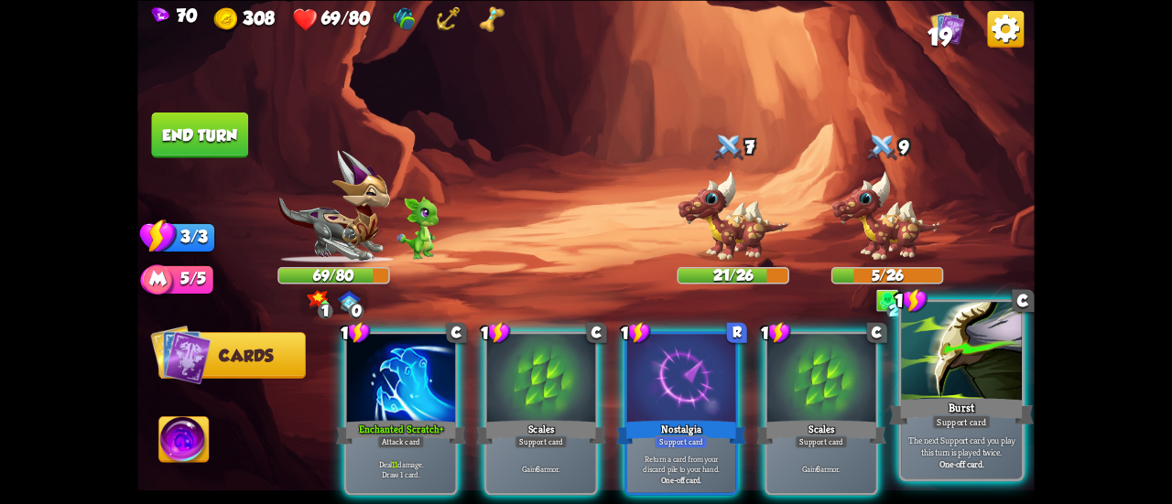
click at [954, 407] on div "Burst" at bounding box center [961, 412] width 145 height 32
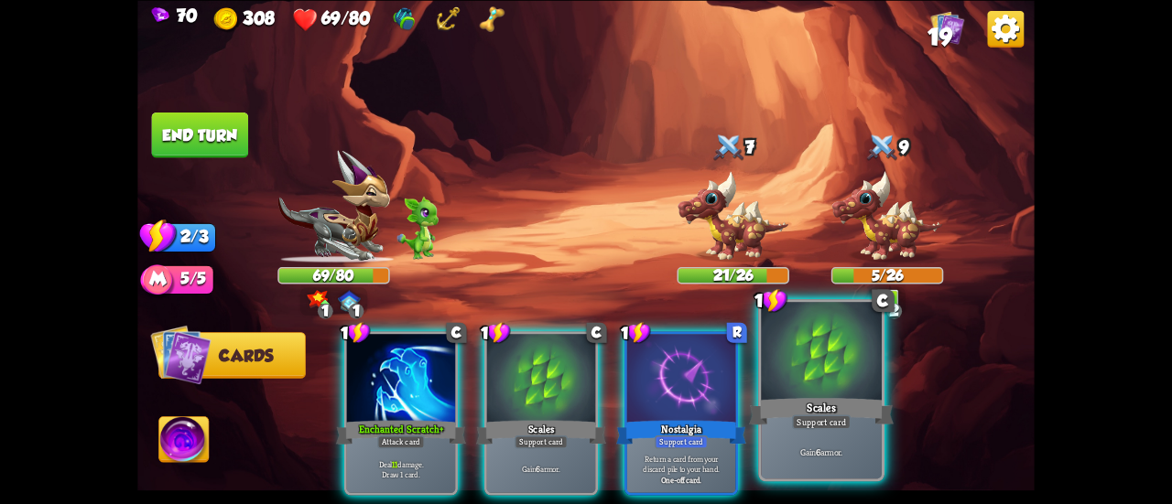
click at [870, 413] on div "Scales" at bounding box center [821, 412] width 145 height 32
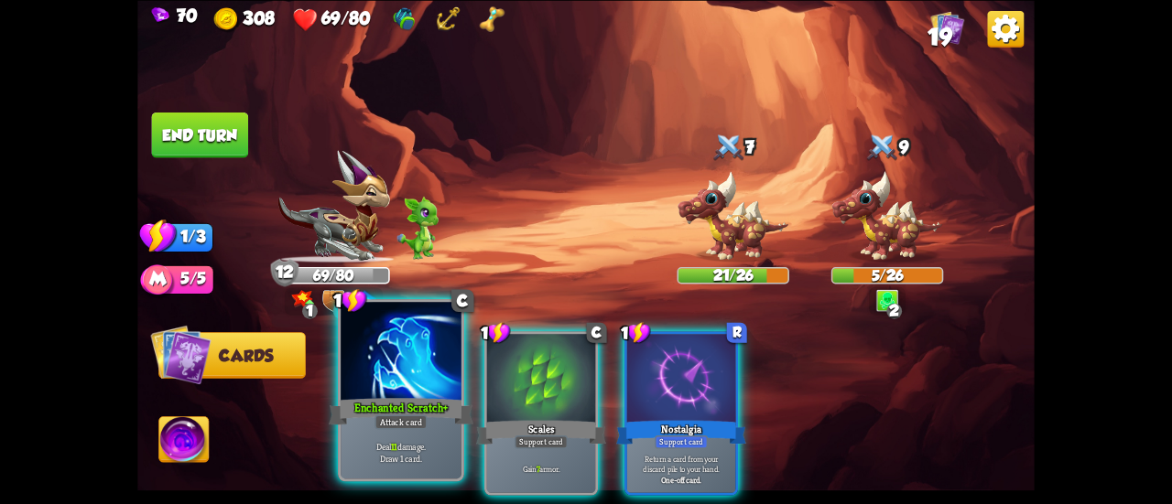
click at [379, 364] on div at bounding box center [401, 353] width 121 height 102
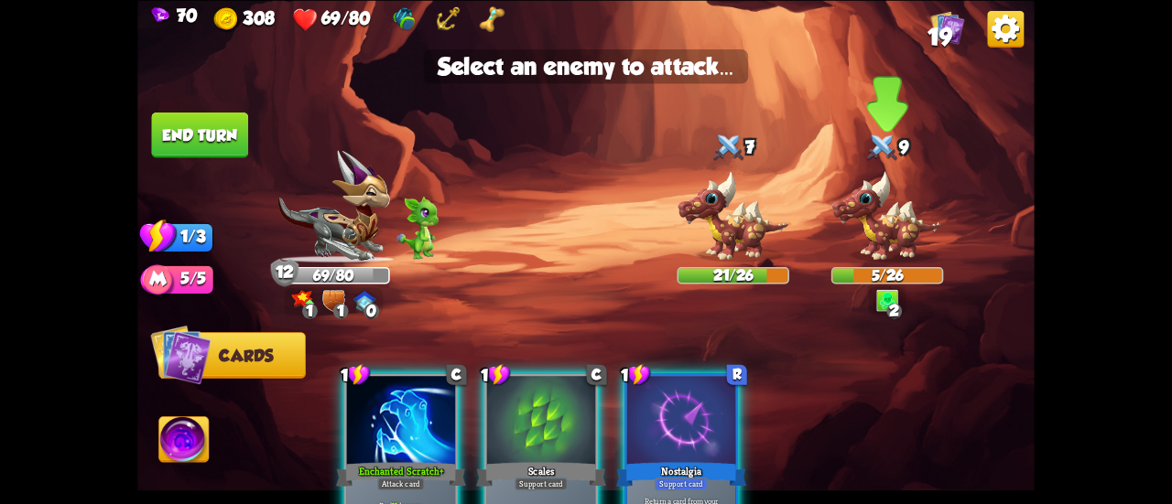
click at [882, 216] on img at bounding box center [887, 216] width 112 height 92
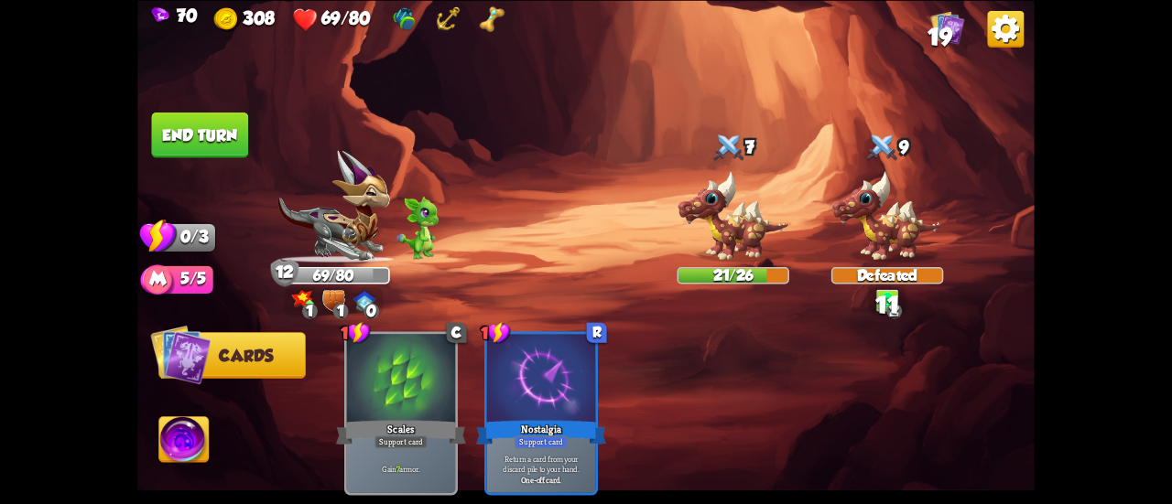
click at [236, 141] on button "End turn" at bounding box center [200, 135] width 98 height 47
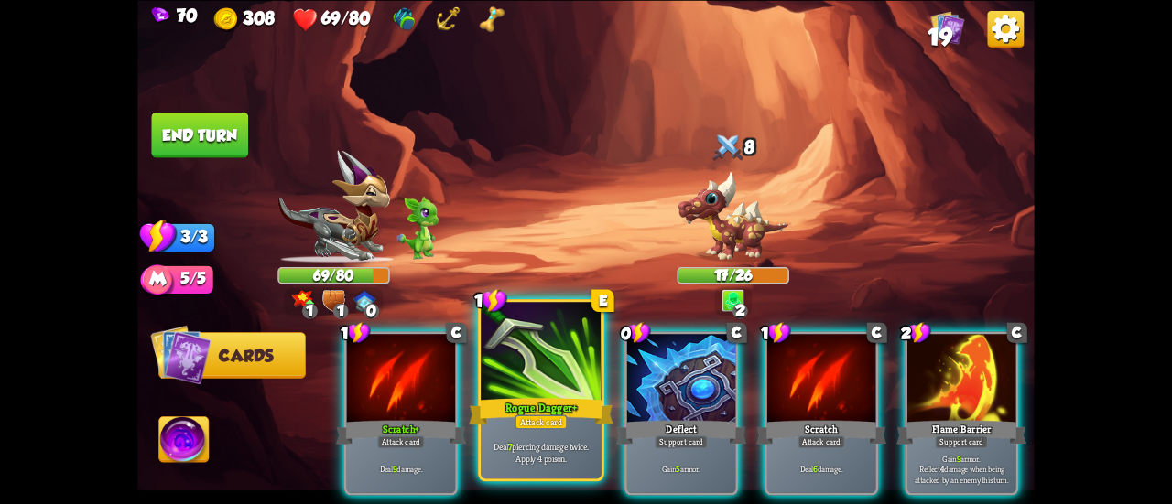
click at [493, 356] on div at bounding box center [541, 353] width 121 height 102
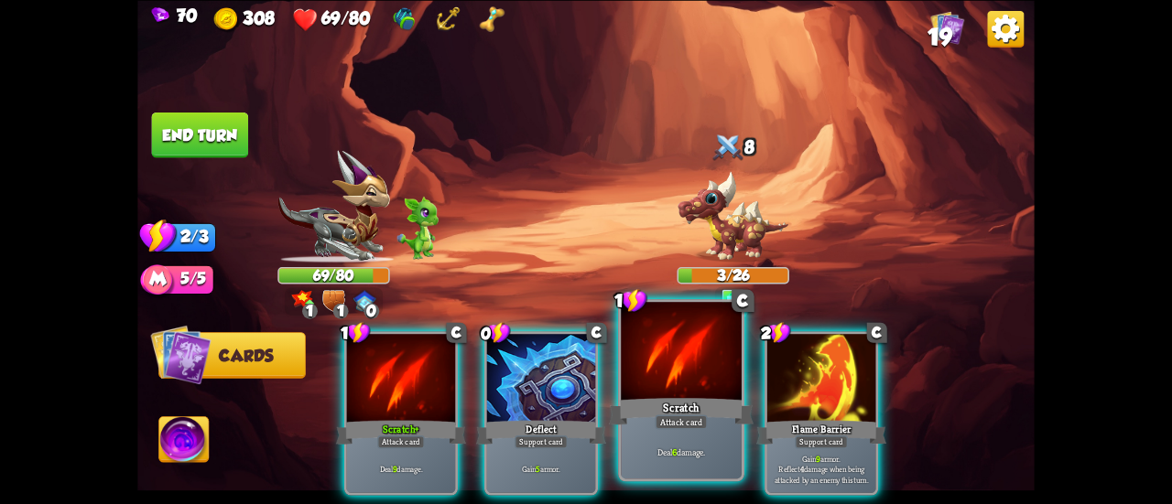
click at [633, 342] on div at bounding box center [681, 353] width 121 height 102
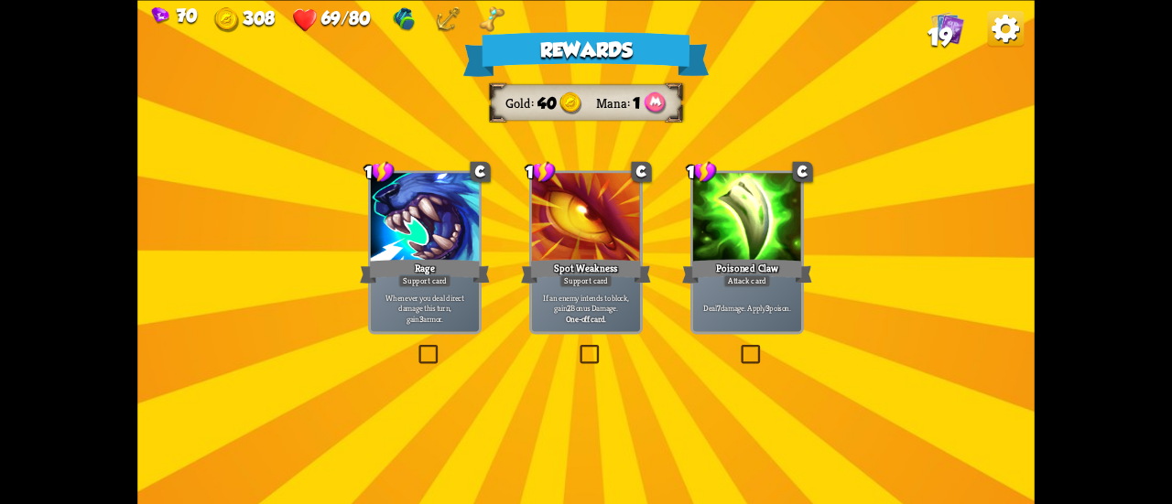
click at [751, 319] on div "Deal 7 damage. Apply 3 poison." at bounding box center [747, 309] width 108 height 48
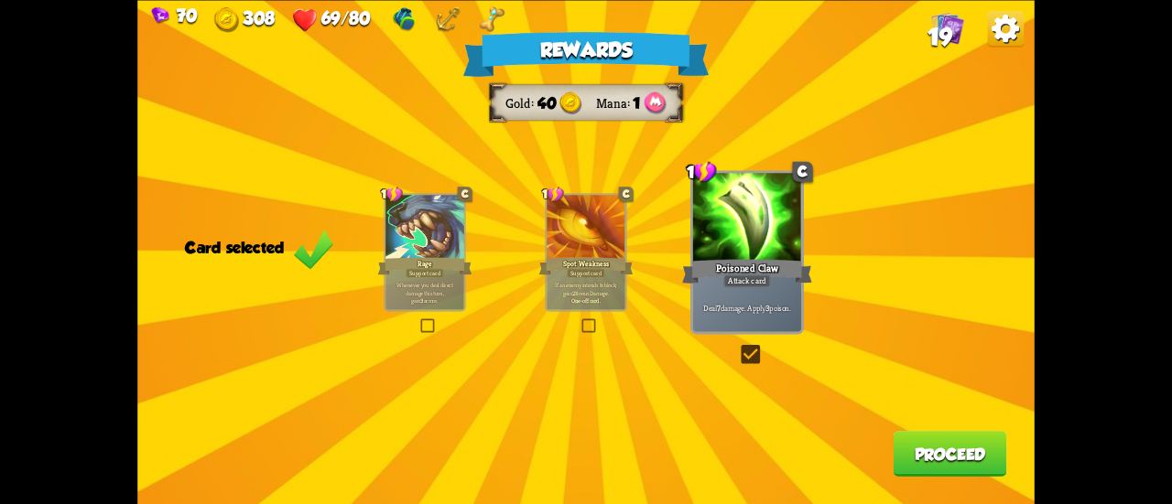
click at [929, 453] on button "Proceed" at bounding box center [951, 454] width 114 height 46
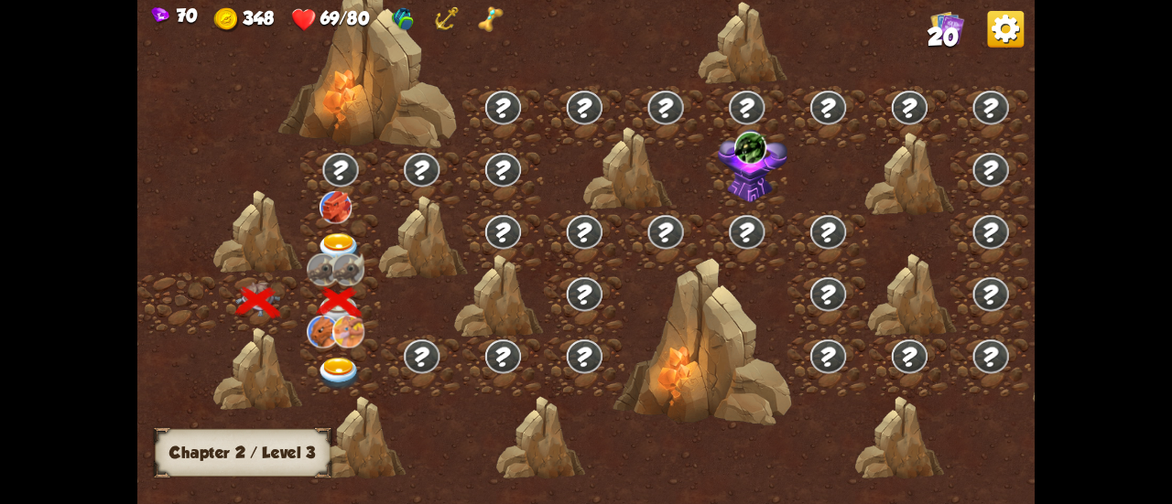
click at [324, 365] on img at bounding box center [339, 374] width 45 height 33
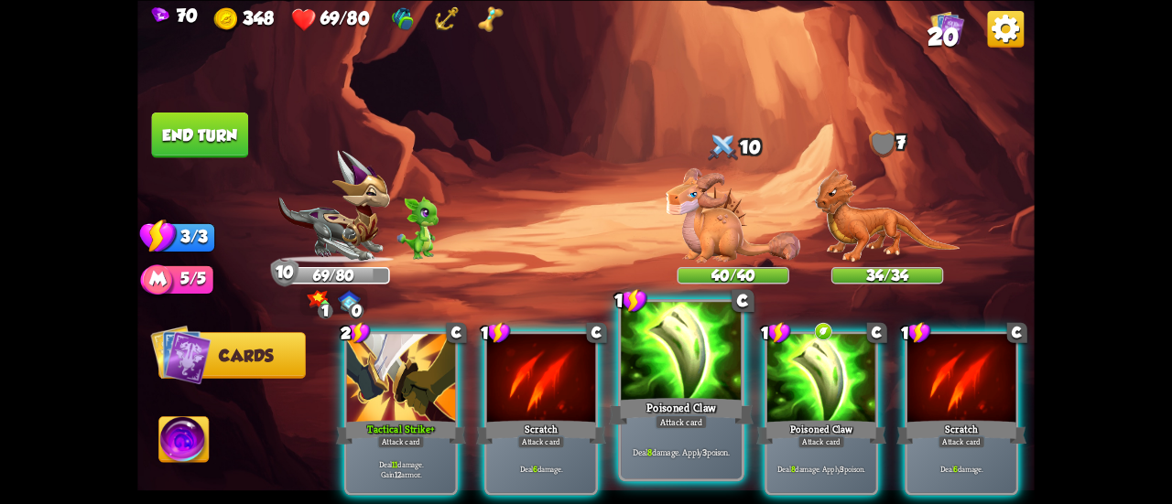
click at [642, 404] on div "Poisoned Claw" at bounding box center [681, 412] width 145 height 32
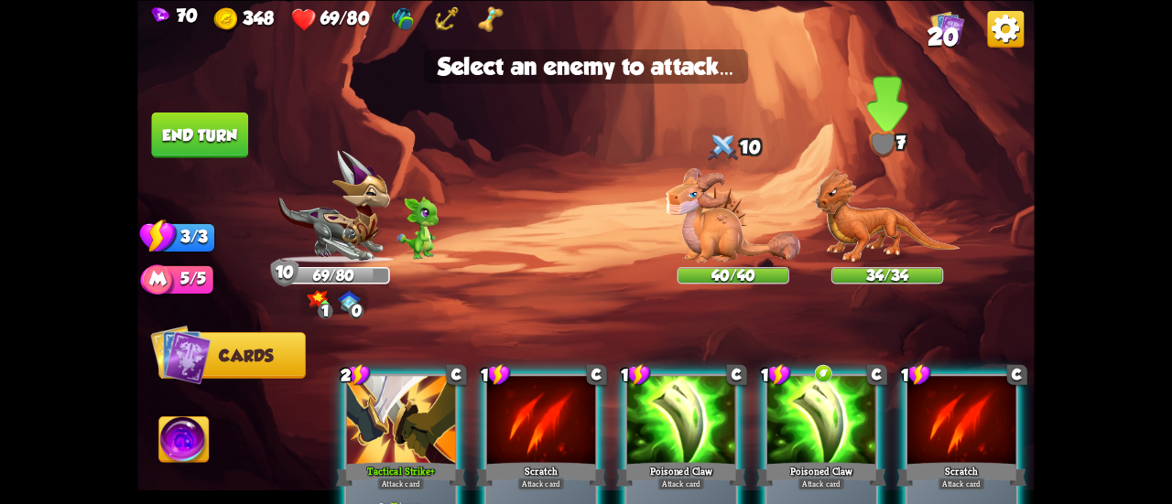
click at [847, 224] on img at bounding box center [887, 215] width 146 height 94
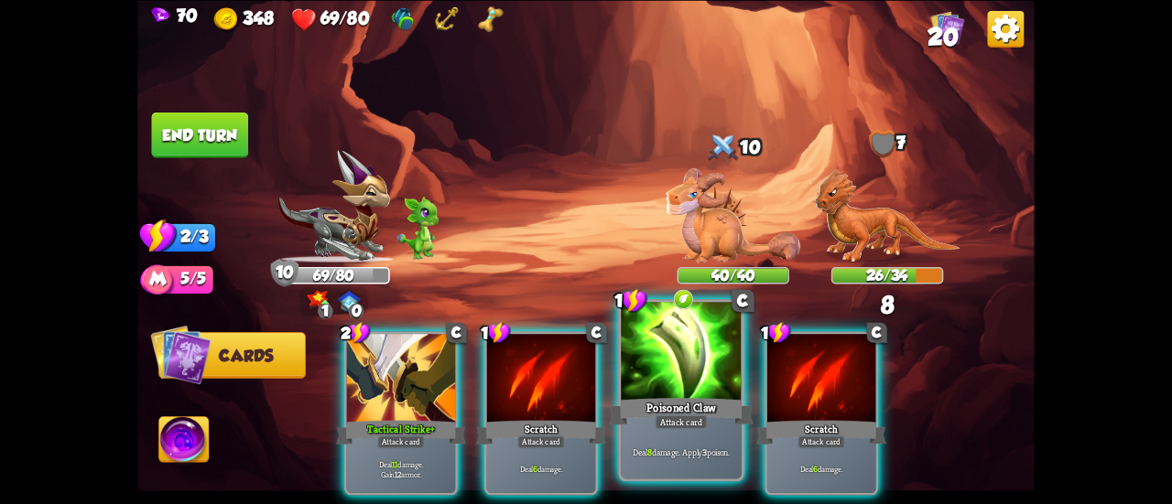
click at [688, 355] on div at bounding box center [681, 353] width 121 height 102
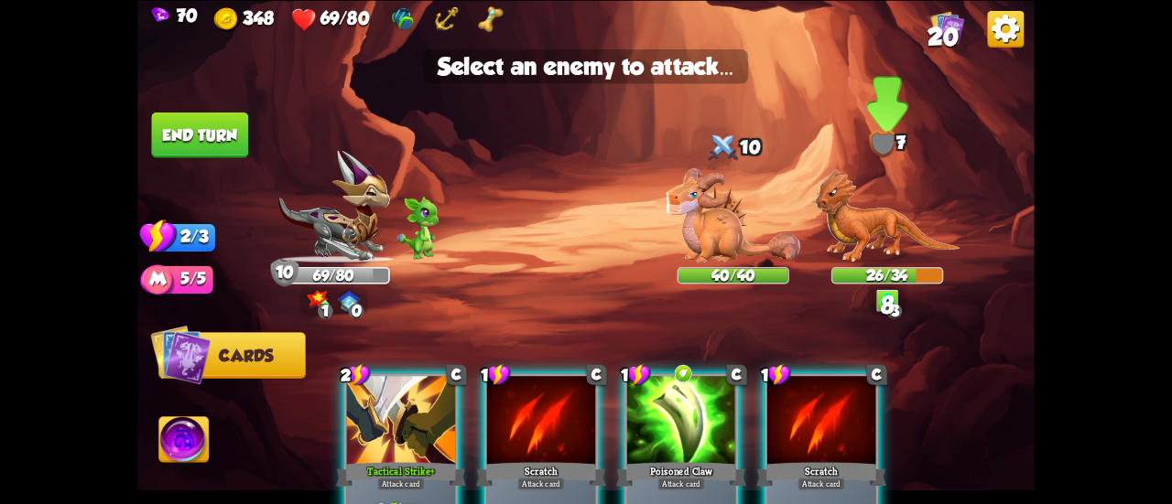
click at [853, 216] on img at bounding box center [887, 215] width 146 height 94
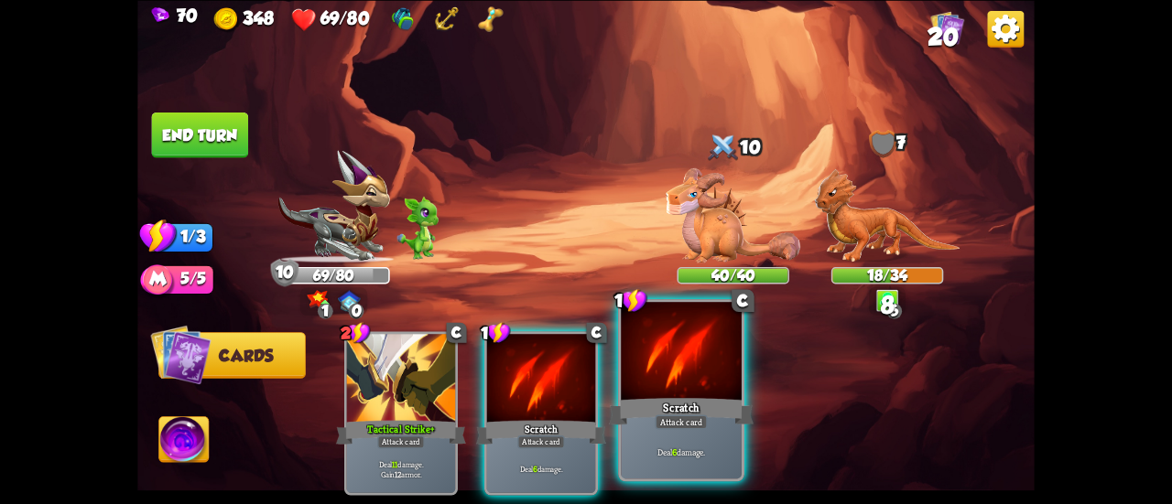
click at [721, 385] on div at bounding box center [681, 353] width 121 height 102
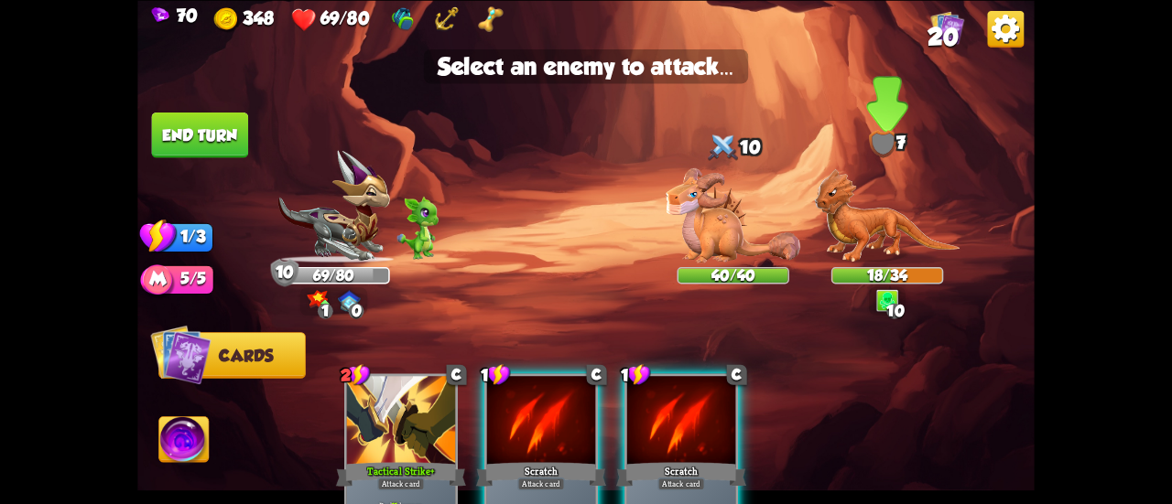
click at [844, 224] on img at bounding box center [887, 215] width 146 height 94
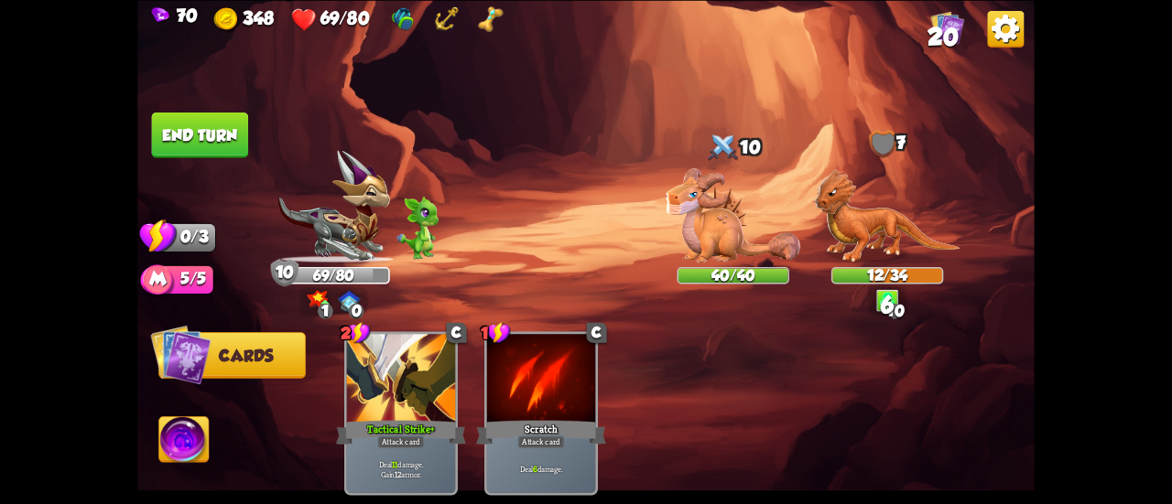
click at [216, 142] on button "End turn" at bounding box center [199, 135] width 99 height 47
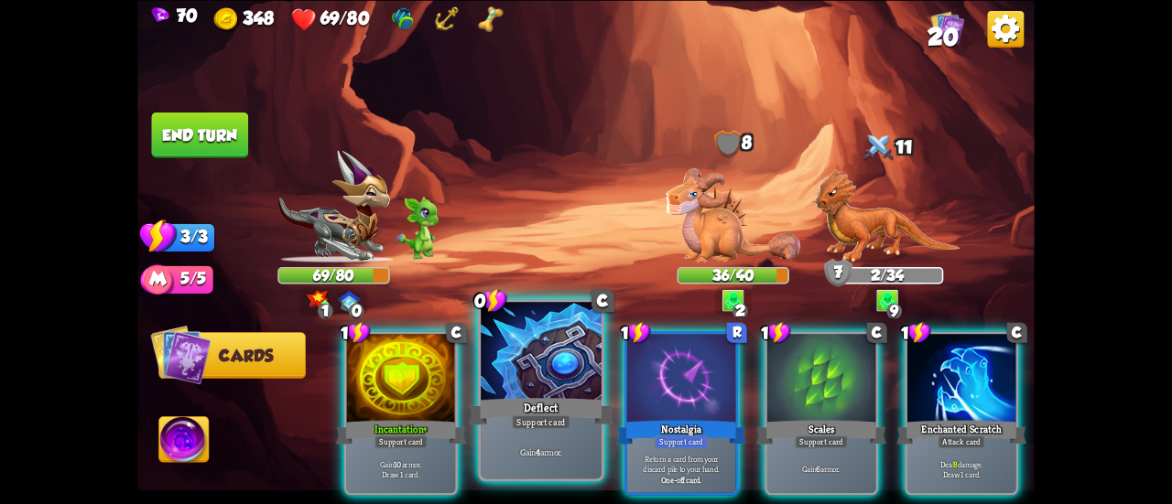
click at [536, 394] on div at bounding box center [541, 353] width 121 height 102
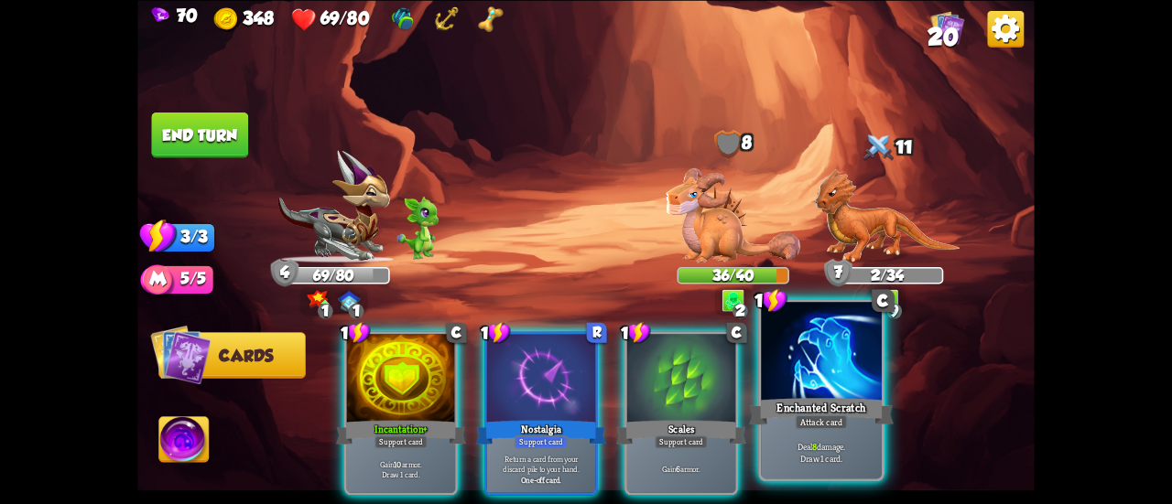
click at [792, 440] on div "Deal 8 damage. Draw 1 card." at bounding box center [821, 452] width 121 height 52
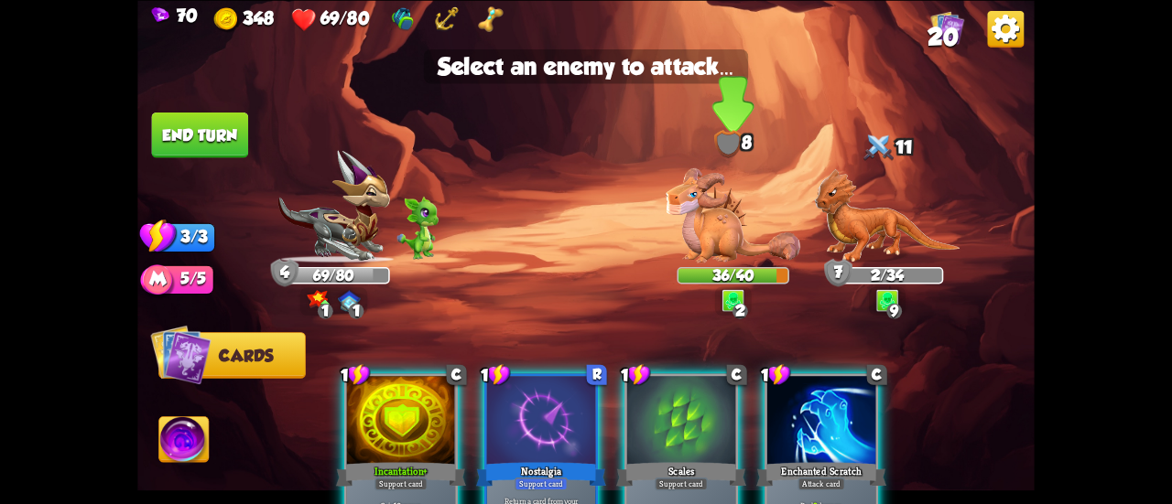
click at [723, 246] on img at bounding box center [733, 215] width 135 height 94
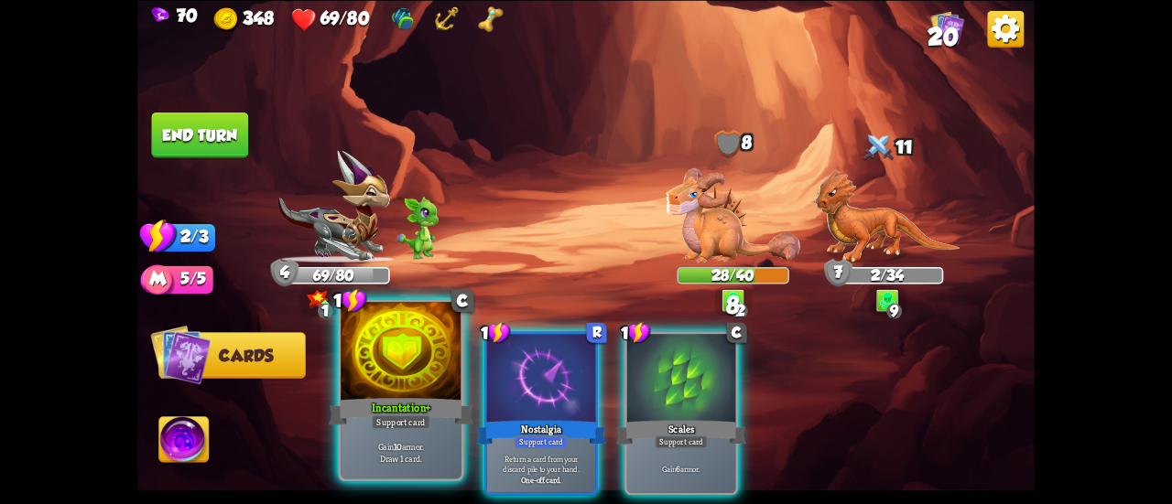
click at [371, 369] on div at bounding box center [401, 353] width 121 height 102
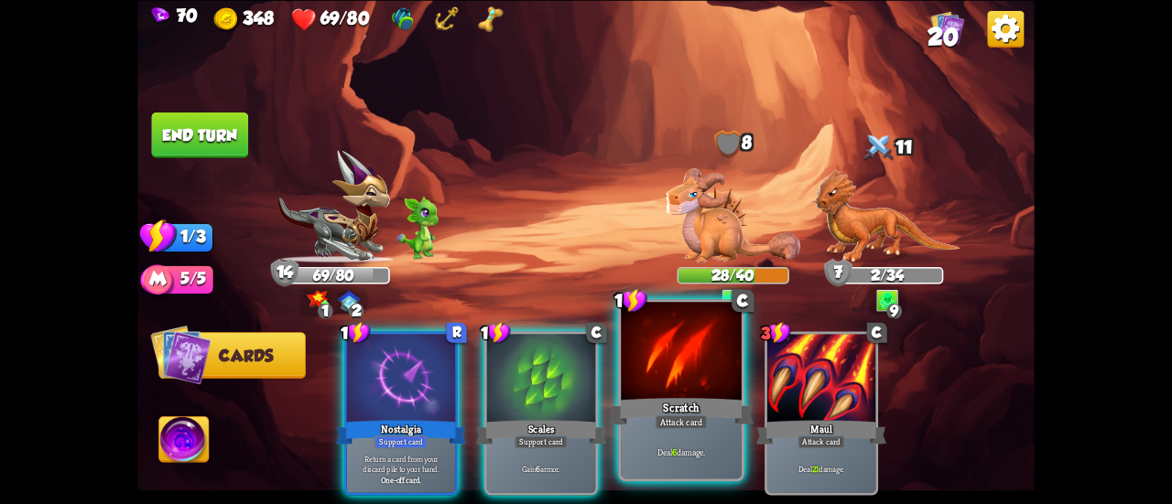
click at [685, 410] on div "Scratch" at bounding box center [681, 412] width 145 height 32
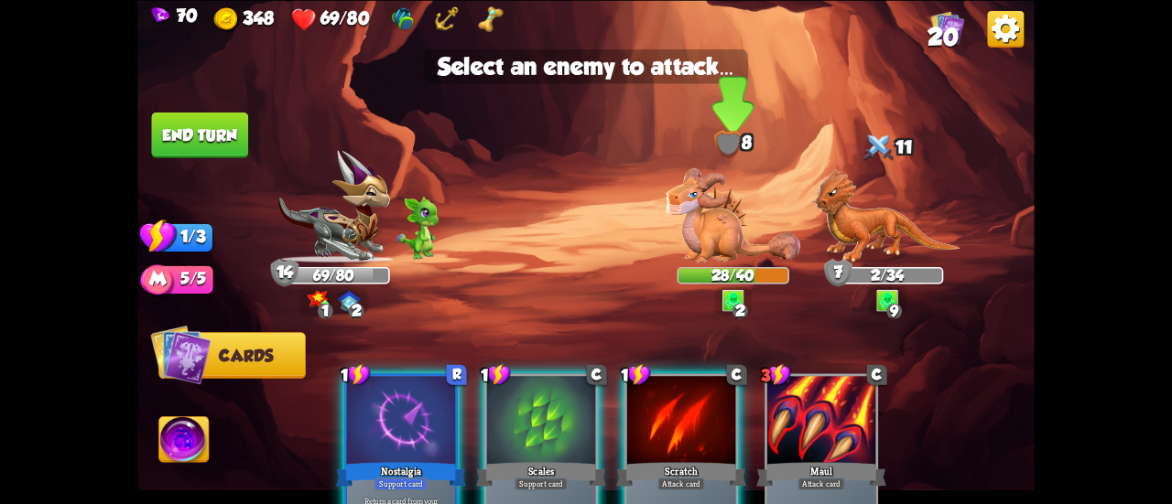
click at [701, 223] on img at bounding box center [733, 215] width 135 height 94
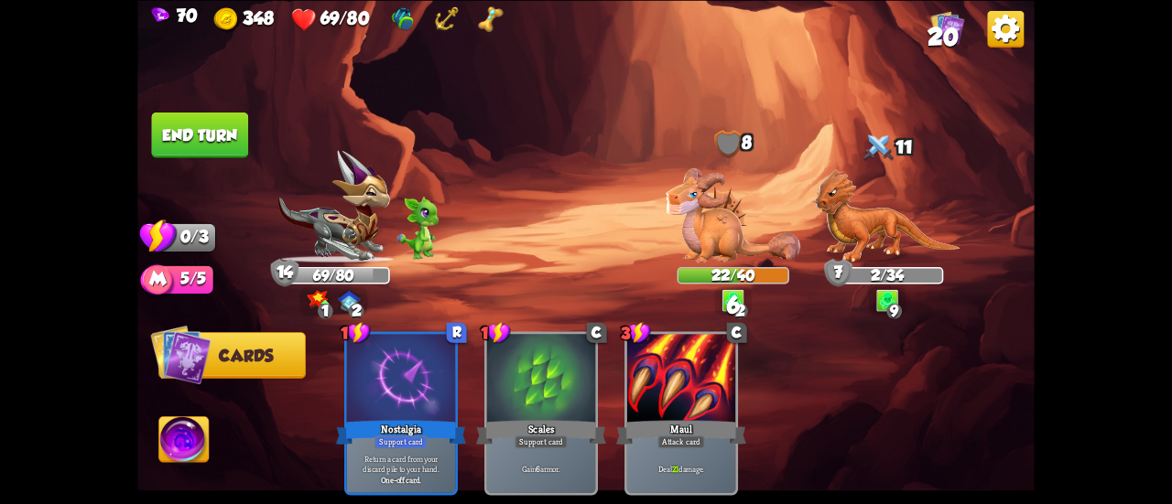
click at [242, 153] on button "End turn" at bounding box center [199, 135] width 97 height 46
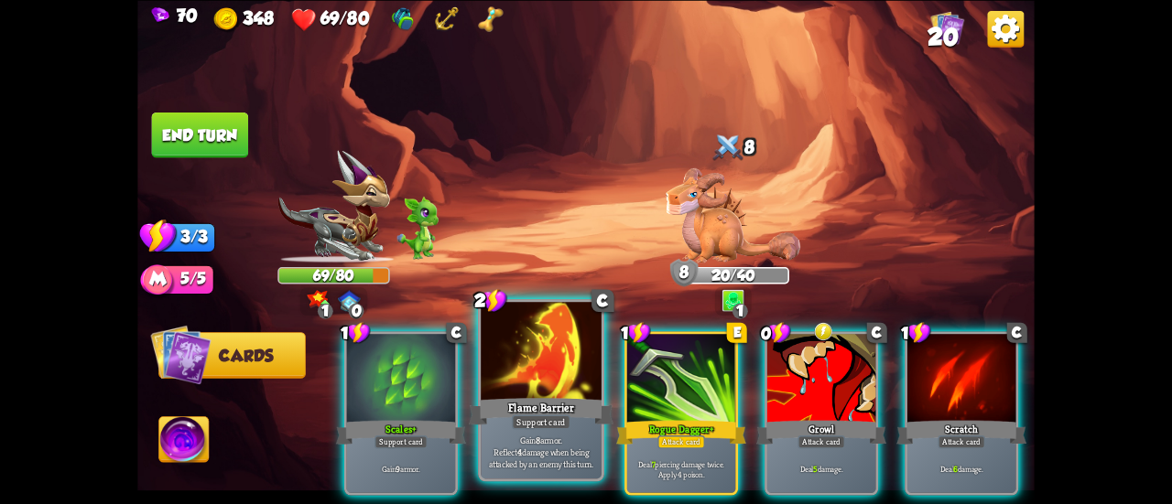
click at [540, 376] on div at bounding box center [541, 353] width 121 height 102
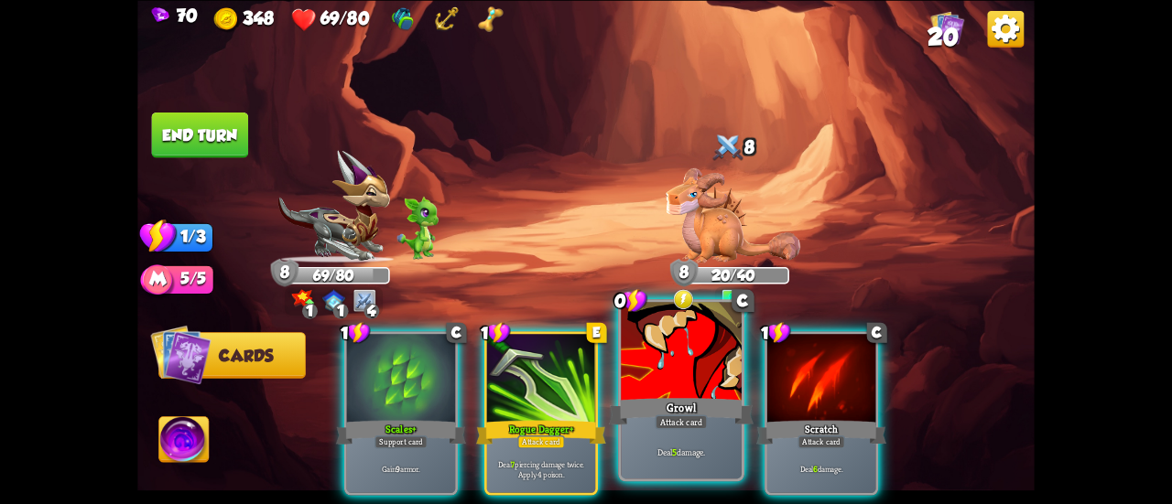
click at [645, 403] on div "Growl" at bounding box center [681, 412] width 145 height 32
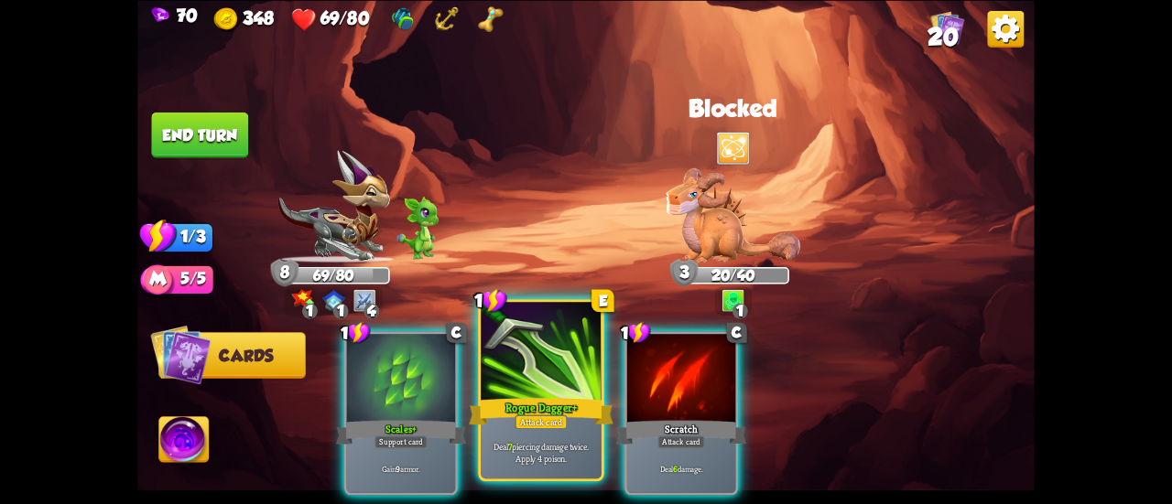
click at [569, 396] on div "Rogue Dagger+" at bounding box center [541, 412] width 145 height 32
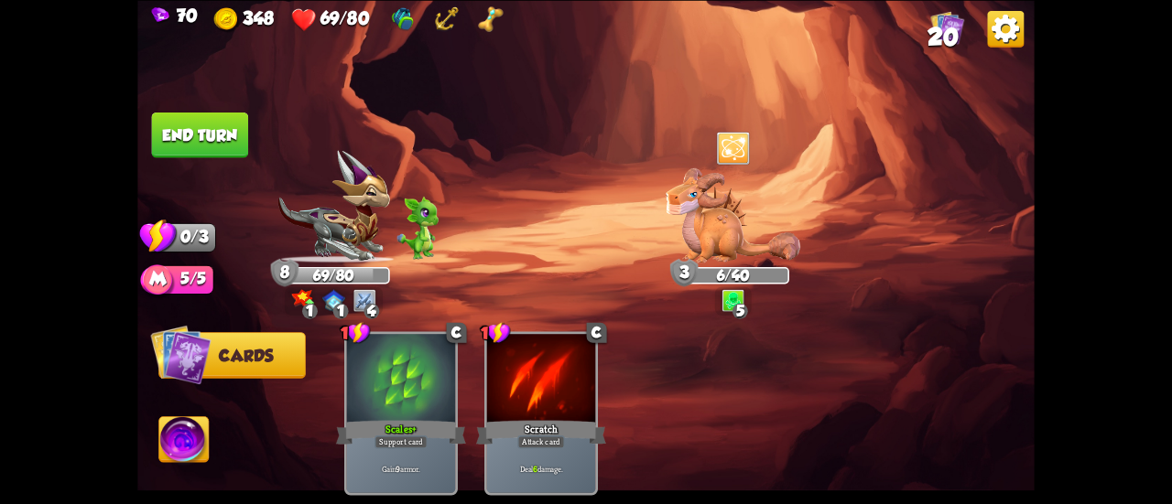
click at [207, 118] on button "End turn" at bounding box center [199, 135] width 97 height 46
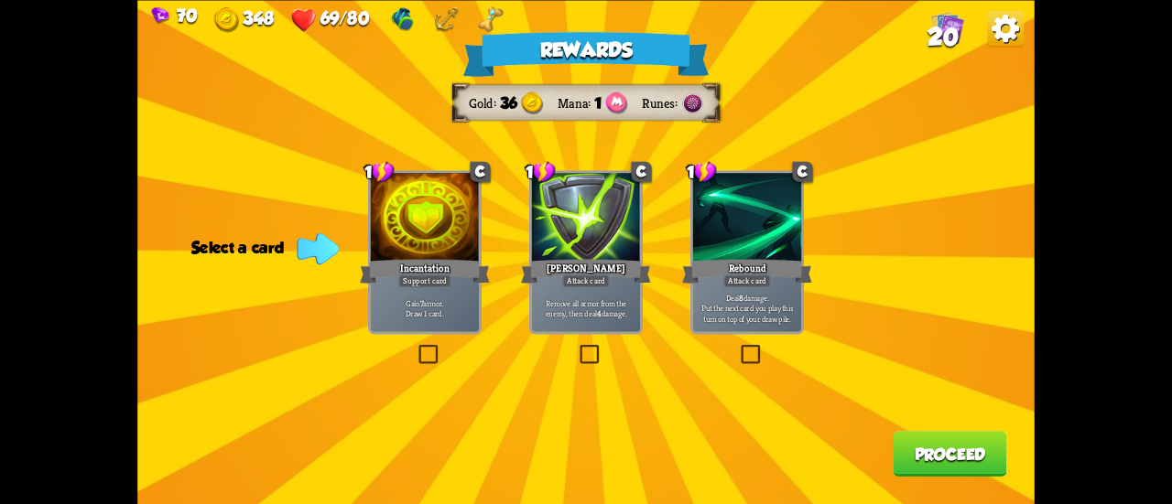
click at [738, 347] on label at bounding box center [738, 347] width 0 height 0
click at [0, 0] on input "checkbox" at bounding box center [0, 0] width 0 height 0
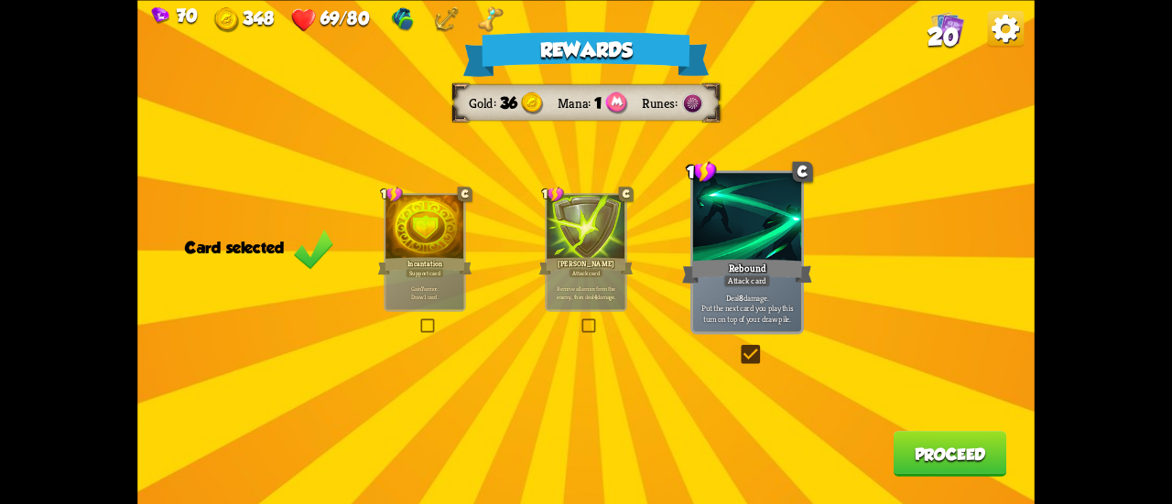
click at [923, 445] on button "Proceed" at bounding box center [951, 454] width 114 height 46
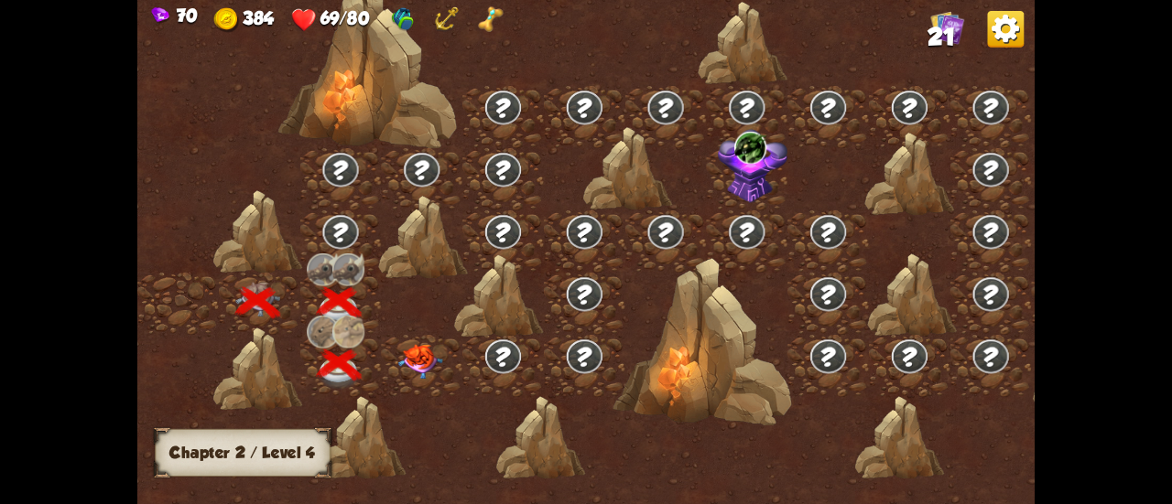
click at [428, 363] on img at bounding box center [420, 361] width 45 height 35
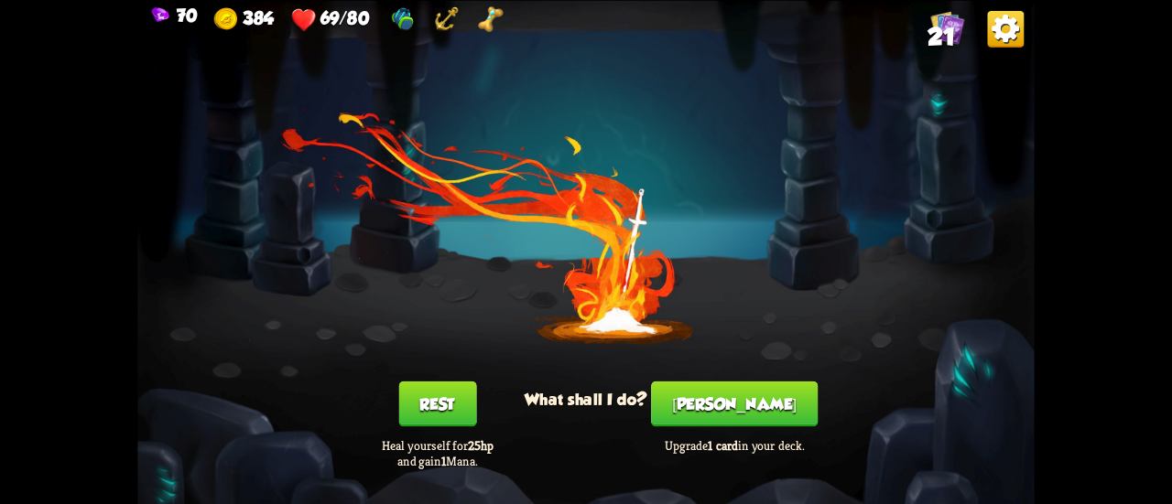
drag, startPoint x: 778, startPoint y: 428, endPoint x: 754, endPoint y: 430, distance: 24.8
click at [754, 430] on div "[PERSON_NAME] Upgrade 1 card in your deck." at bounding box center [734, 425] width 179 height 88
click at [749, 417] on button "[PERSON_NAME]" at bounding box center [734, 404] width 167 height 46
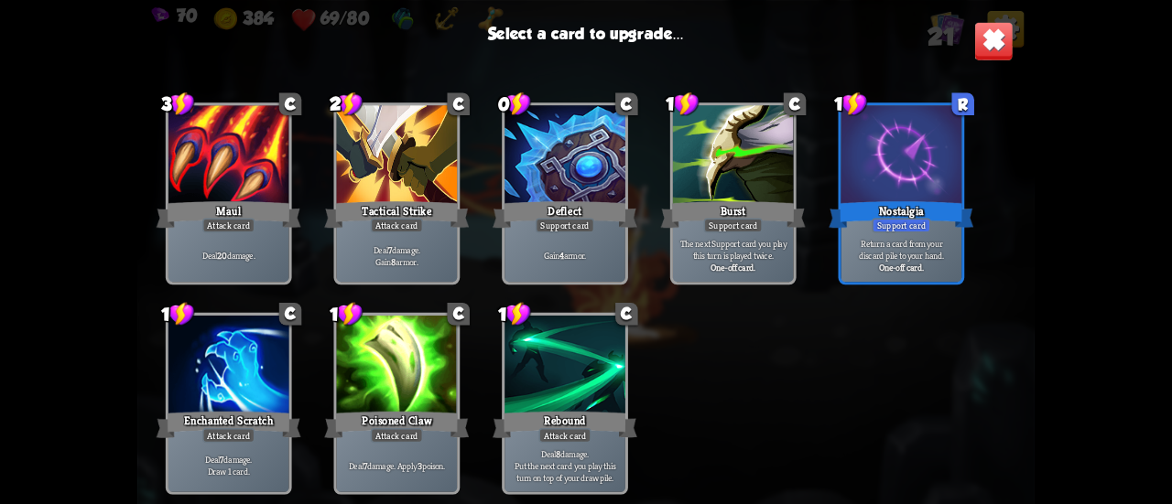
click at [569, 382] on div at bounding box center [564, 367] width 121 height 102
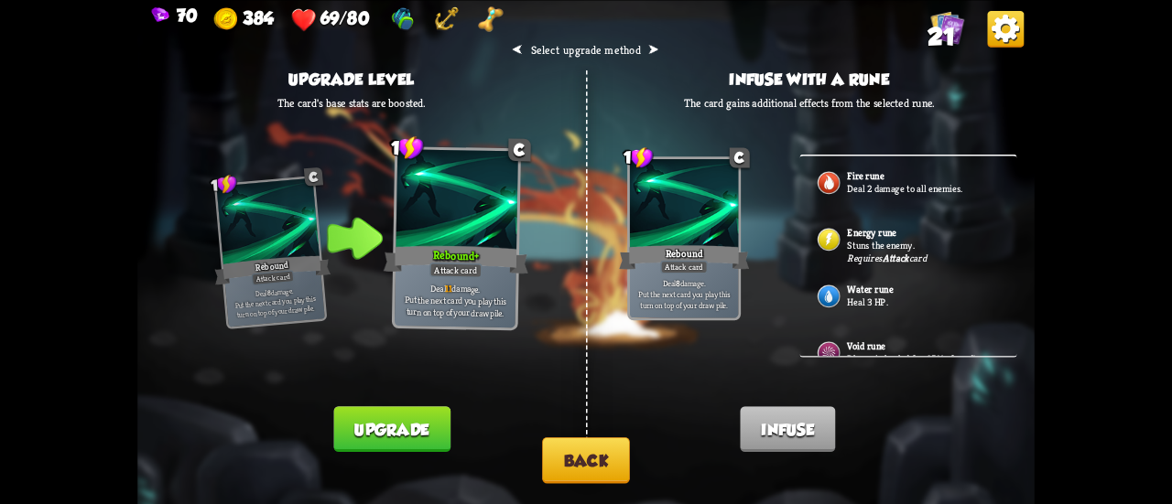
click at [580, 456] on button "Back" at bounding box center [586, 461] width 88 height 47
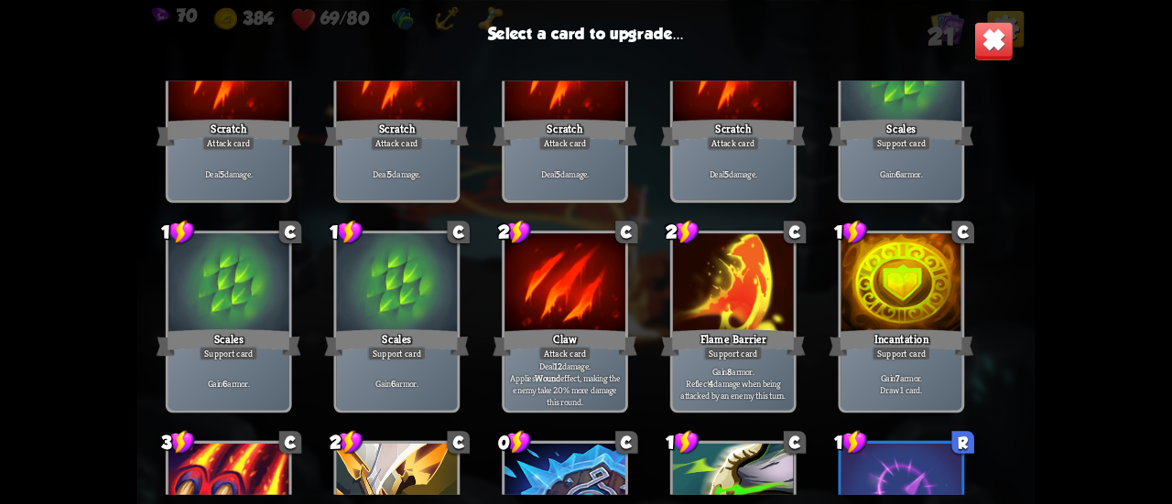
scroll to position [366, 0]
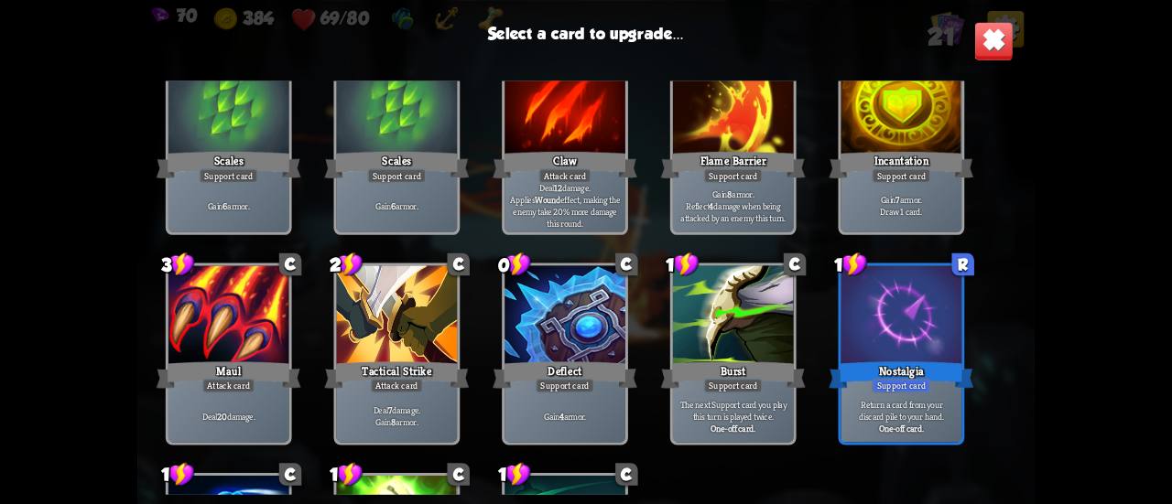
click at [701, 345] on div at bounding box center [733, 317] width 121 height 102
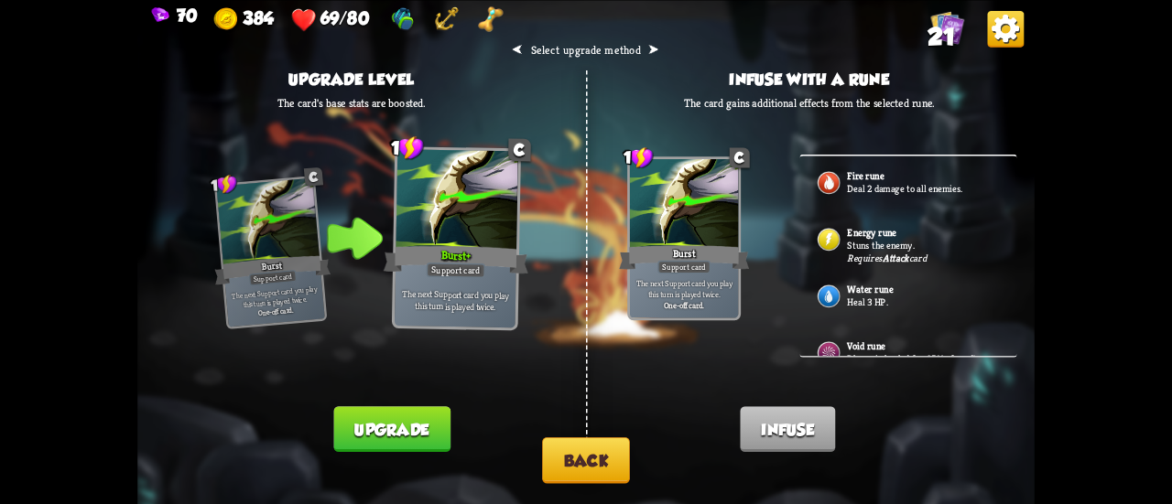
click at [580, 452] on button "Back" at bounding box center [586, 461] width 88 height 47
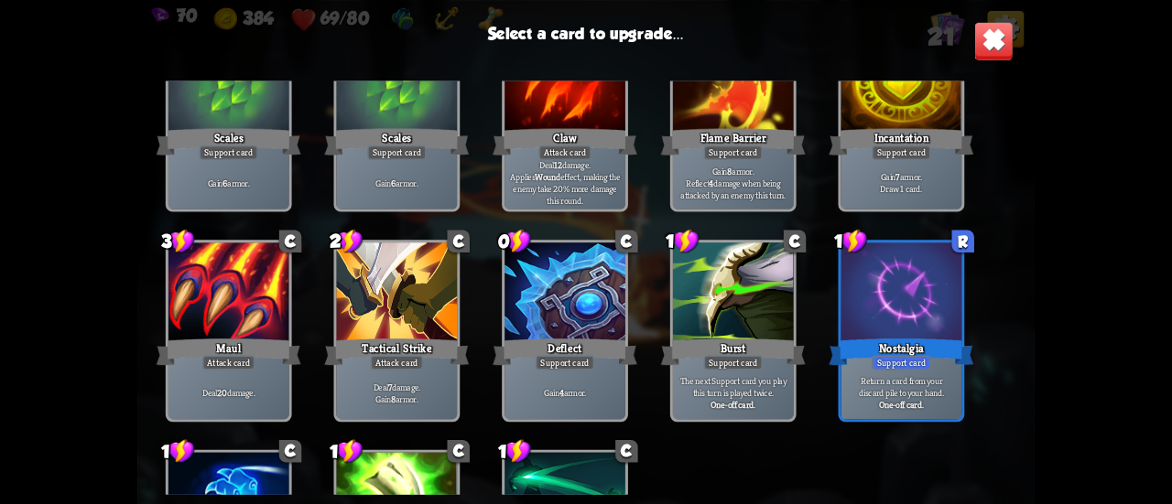
scroll to position [549, 0]
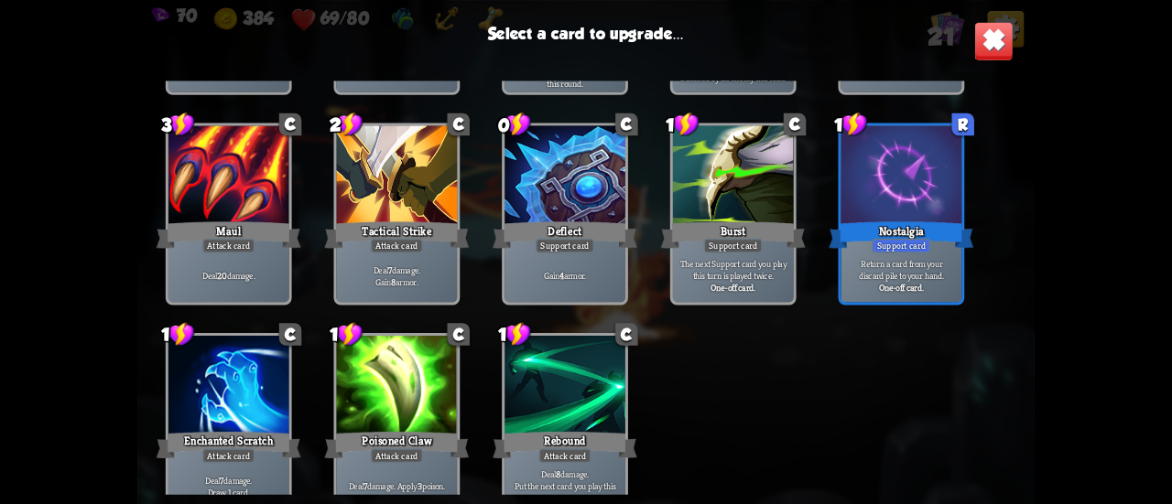
click at [423, 363] on div at bounding box center [397, 387] width 121 height 102
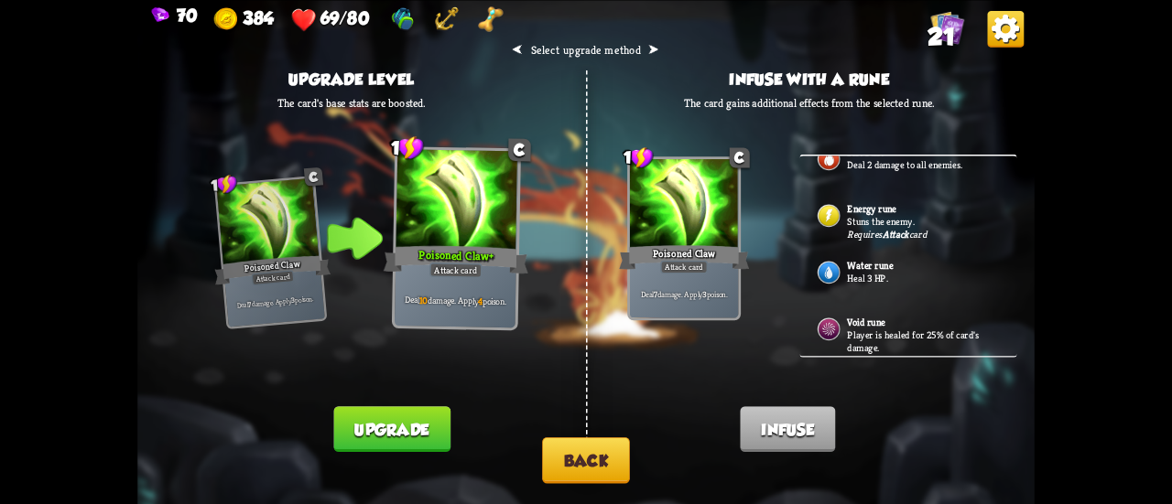
scroll to position [46, 0]
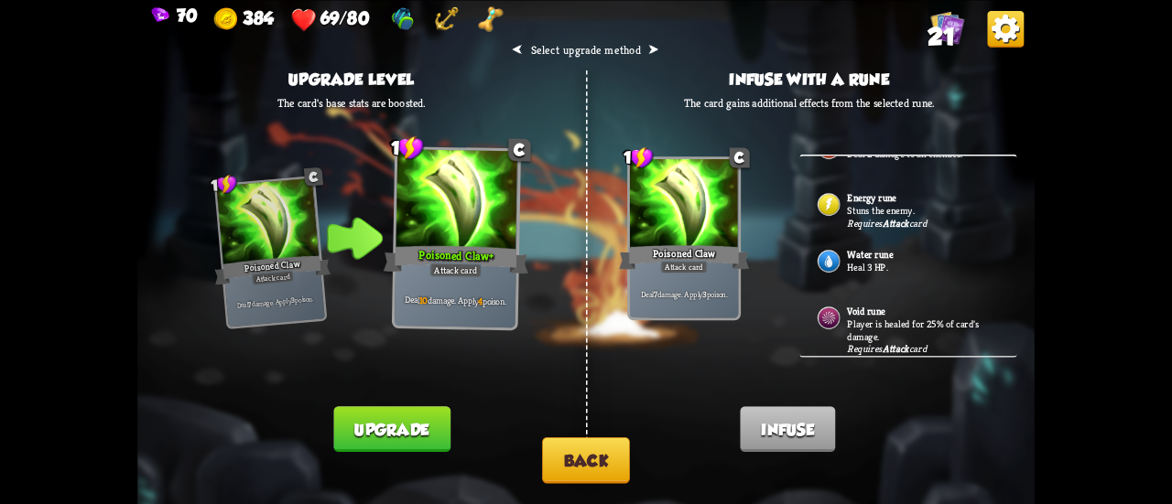
click at [569, 472] on button "Back" at bounding box center [586, 461] width 88 height 47
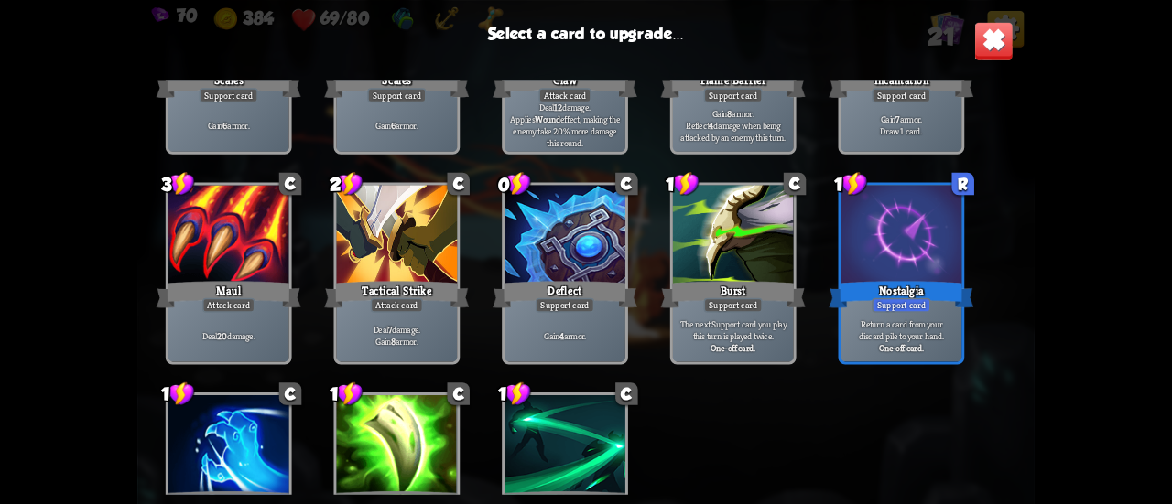
scroll to position [549, 0]
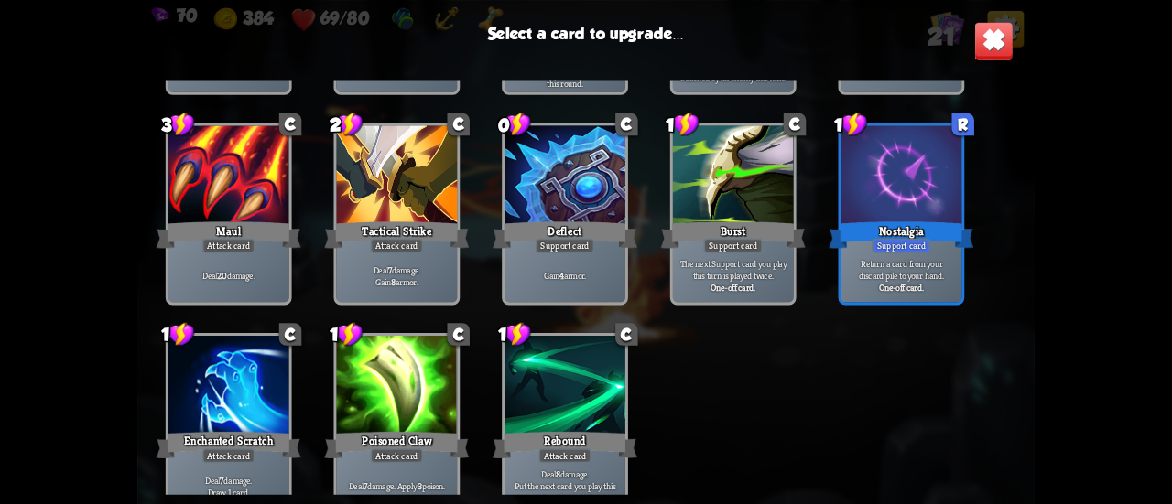
click at [229, 241] on div "Attack card" at bounding box center [228, 245] width 52 height 15
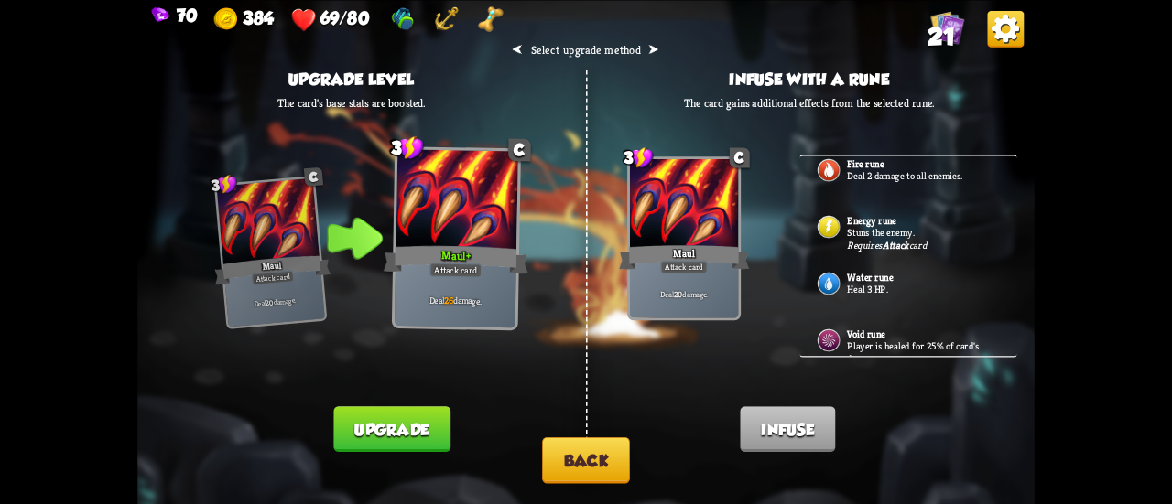
scroll to position [46, 0]
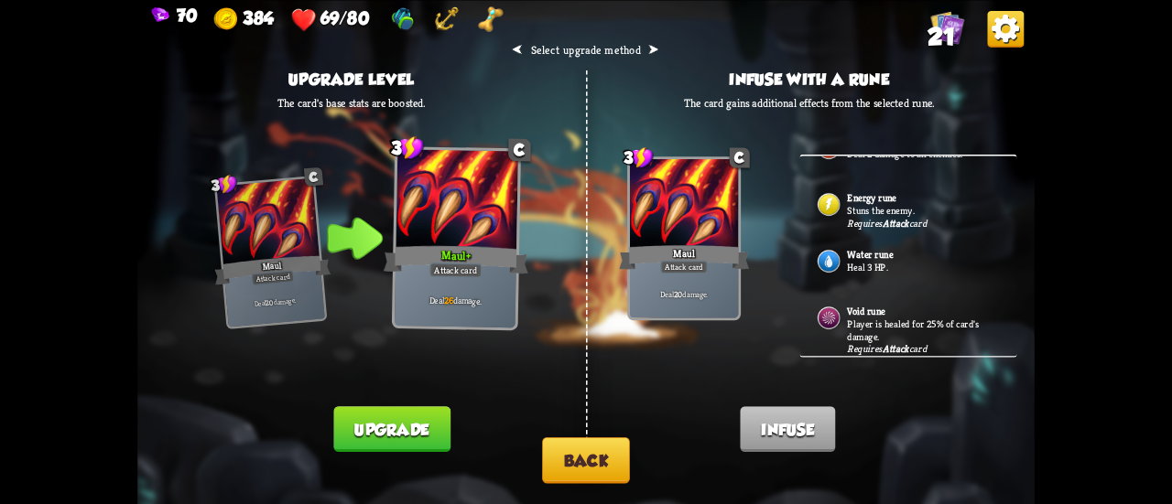
click at [870, 318] on p "Player is healed for 25% of card's damage." at bounding box center [923, 331] width 152 height 26
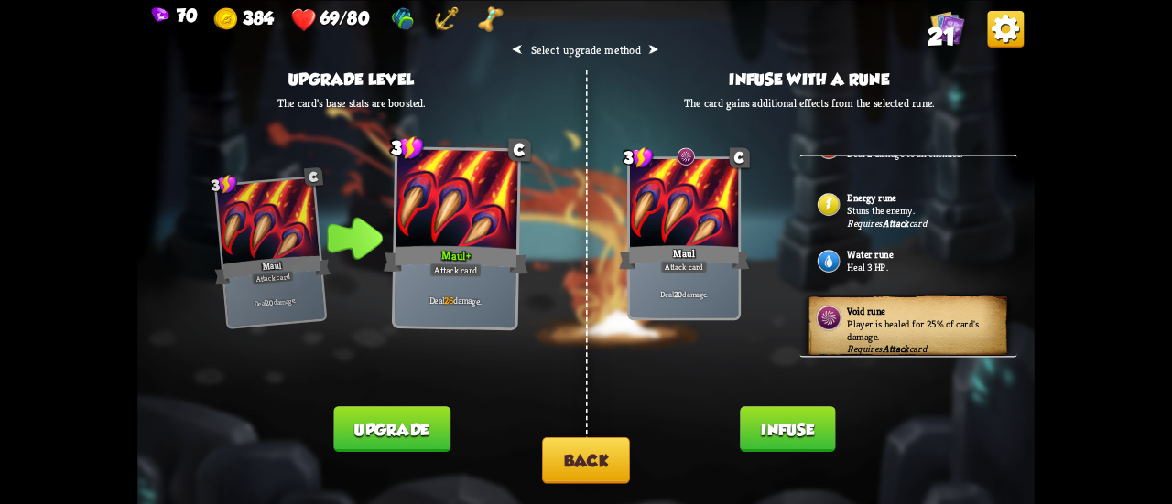
click at [754, 428] on button "Infuse" at bounding box center [787, 430] width 95 height 46
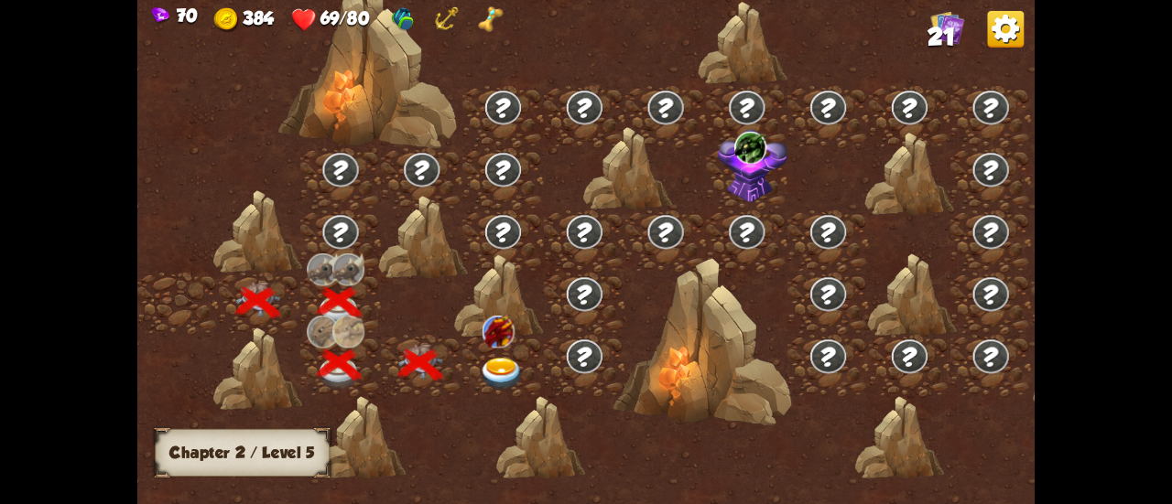
click at [511, 353] on div at bounding box center [502, 366] width 81 height 62
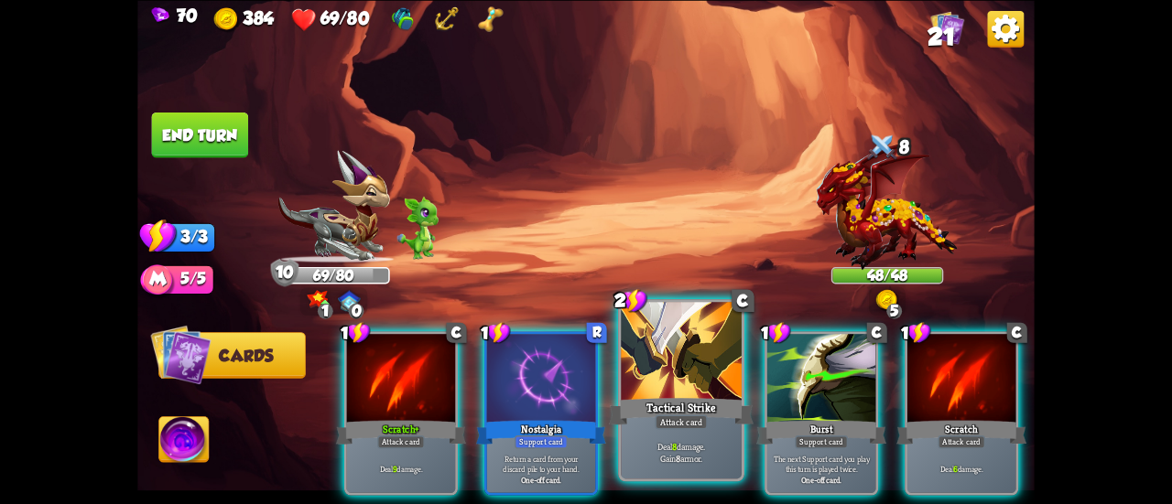
click at [669, 411] on div "Tactical Strike" at bounding box center [681, 412] width 145 height 32
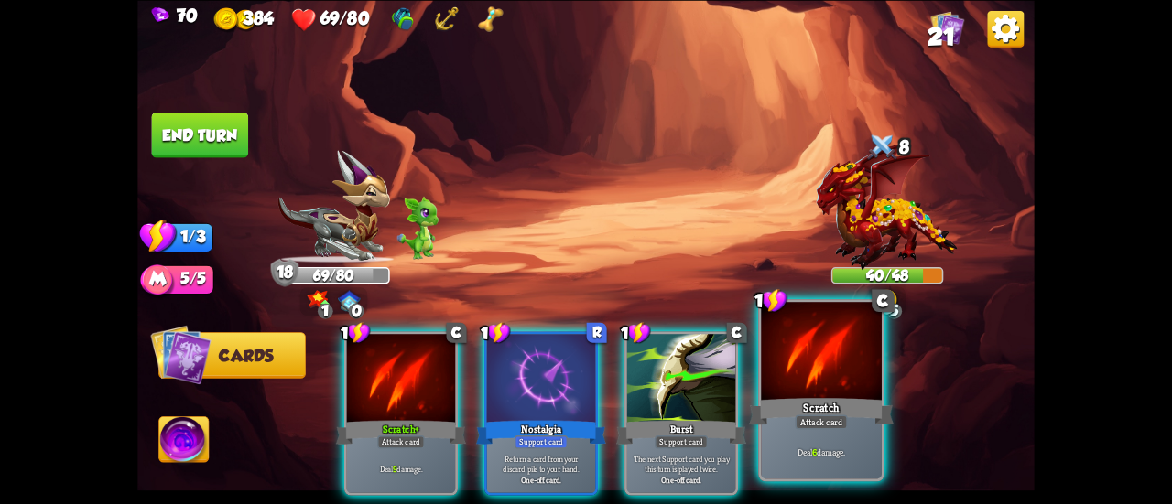
click at [831, 421] on div "Attack card" at bounding box center [821, 422] width 52 height 15
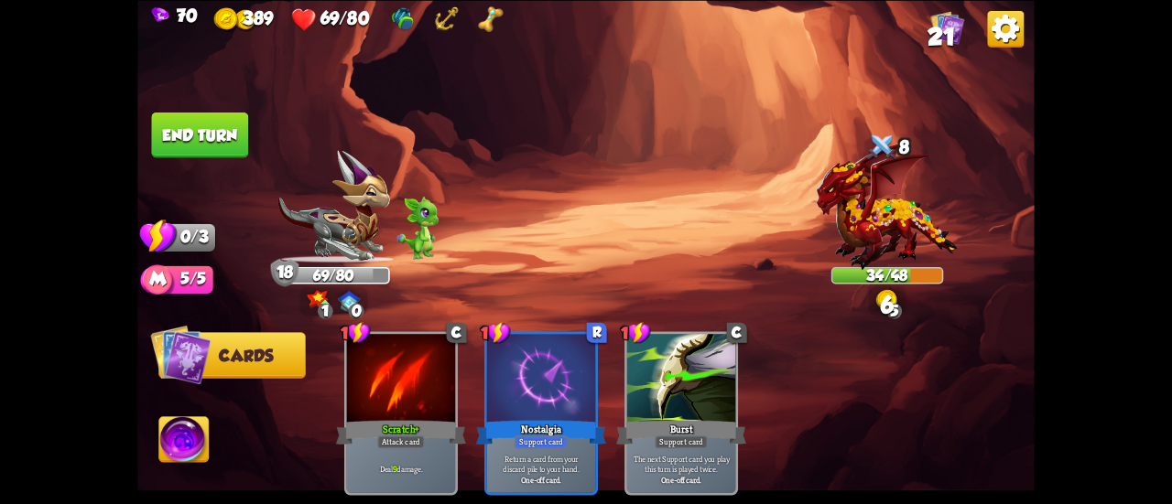
click at [214, 133] on button "End turn" at bounding box center [199, 135] width 99 height 47
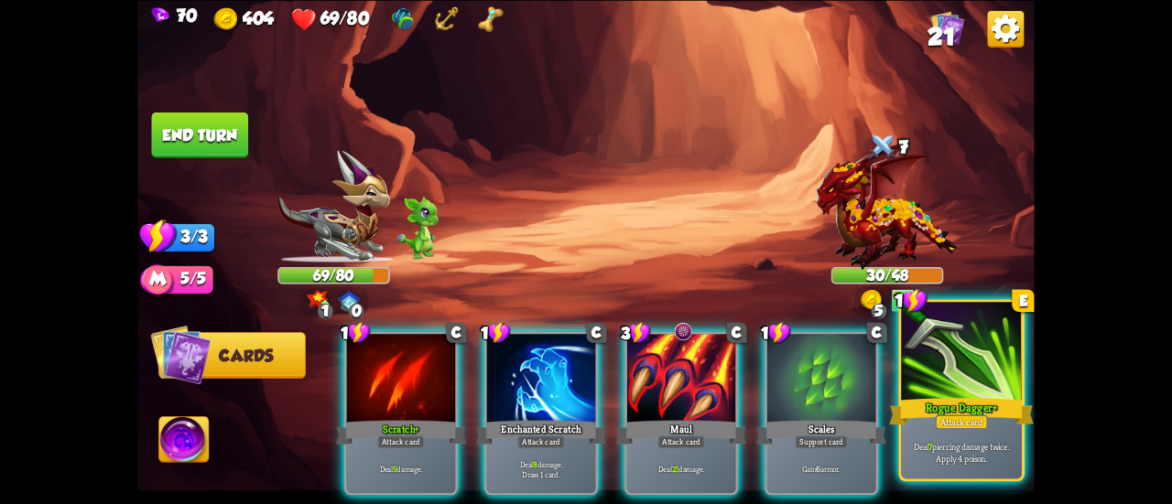
click at [984, 385] on div at bounding box center [961, 353] width 121 height 102
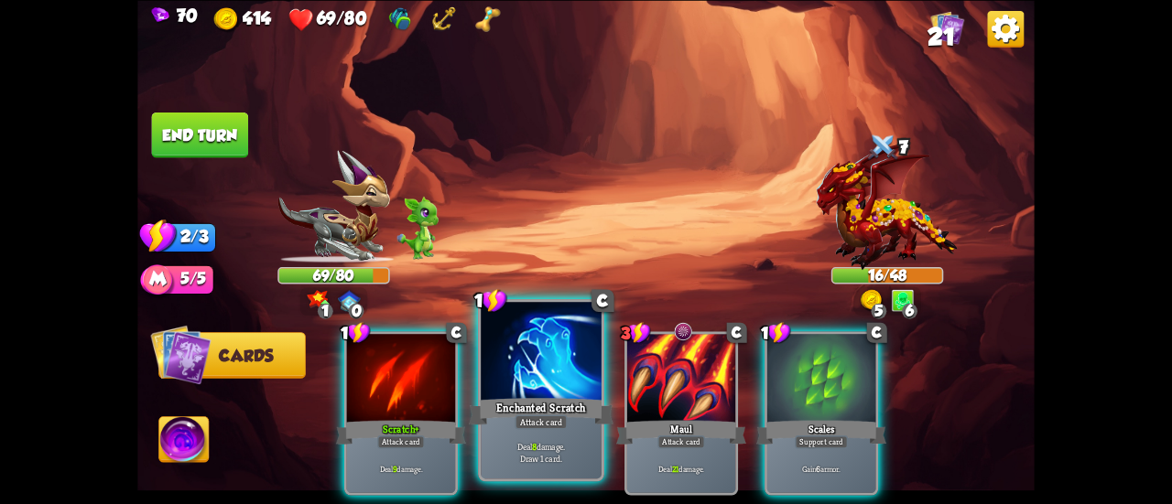
click at [571, 387] on div at bounding box center [541, 353] width 121 height 102
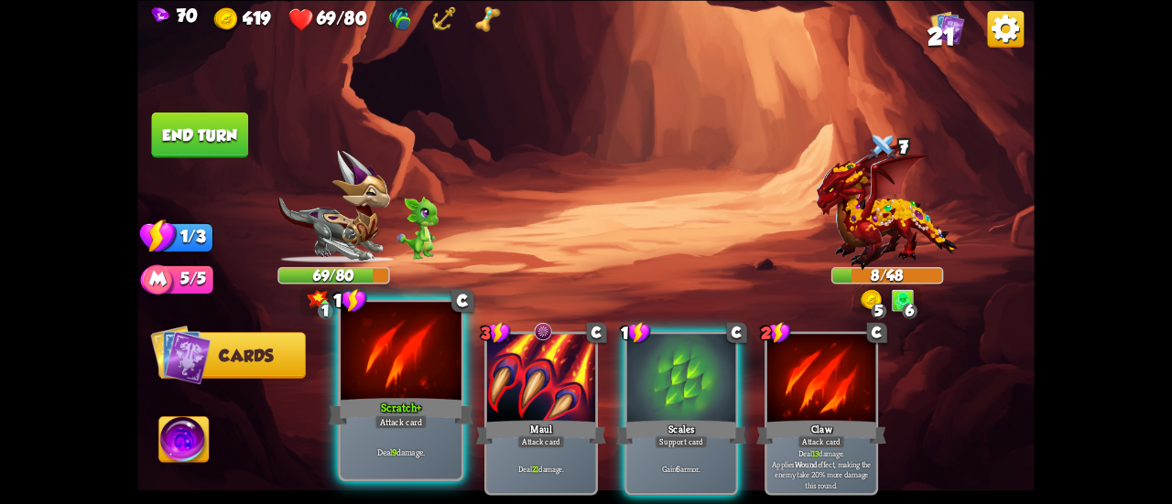
click at [427, 392] on div at bounding box center [401, 353] width 121 height 102
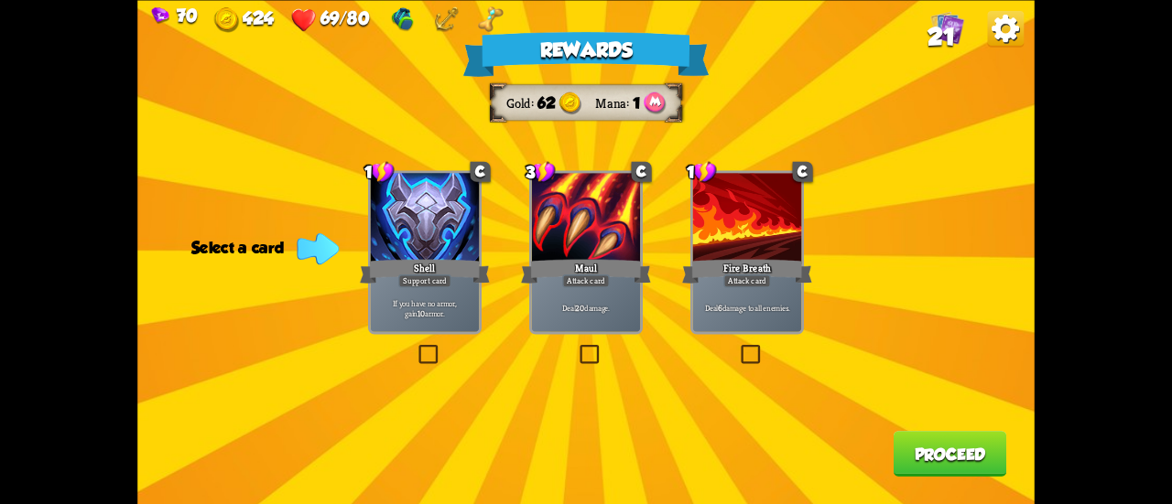
click at [750, 340] on div "Rewards Gold 62 Mana 1 Select a card 1 C Shell Support card If you have no armo…" at bounding box center [585, 252] width 897 height 504
click at [738, 347] on label at bounding box center [738, 347] width 0 height 0
click at [0, 0] on input "checkbox" at bounding box center [0, 0] width 0 height 0
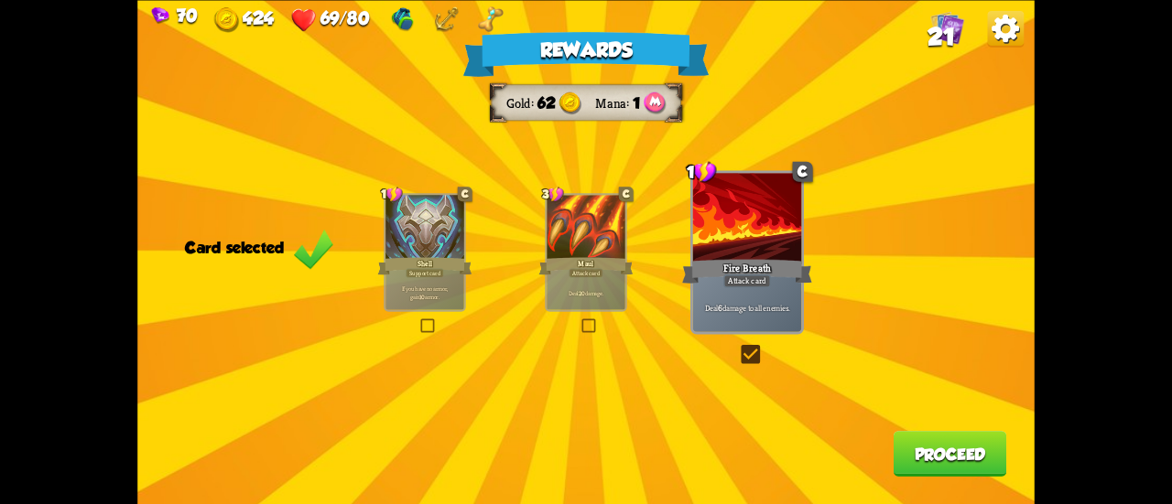
click at [941, 462] on button "Proceed" at bounding box center [951, 454] width 114 height 46
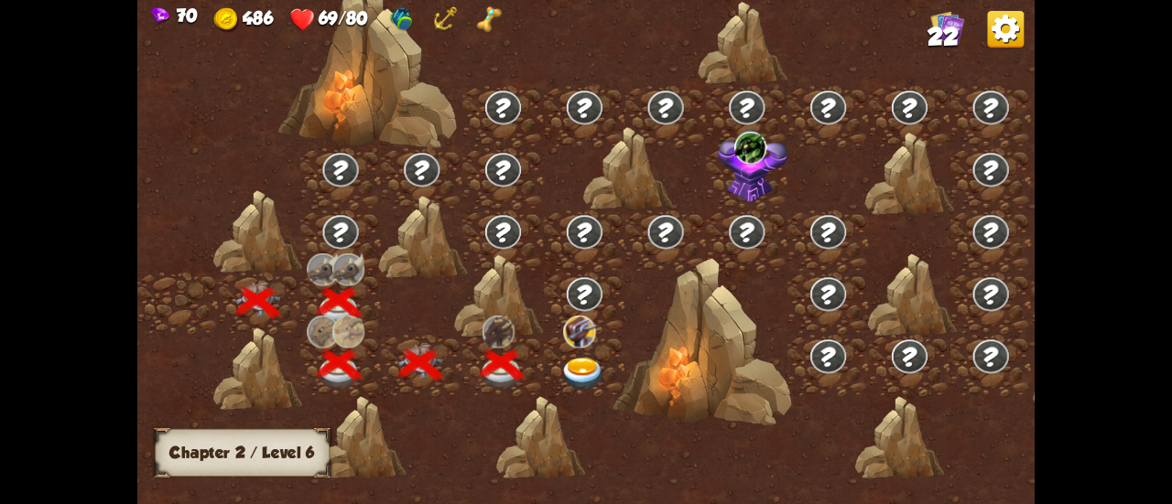
click at [591, 365] on img at bounding box center [582, 374] width 45 height 33
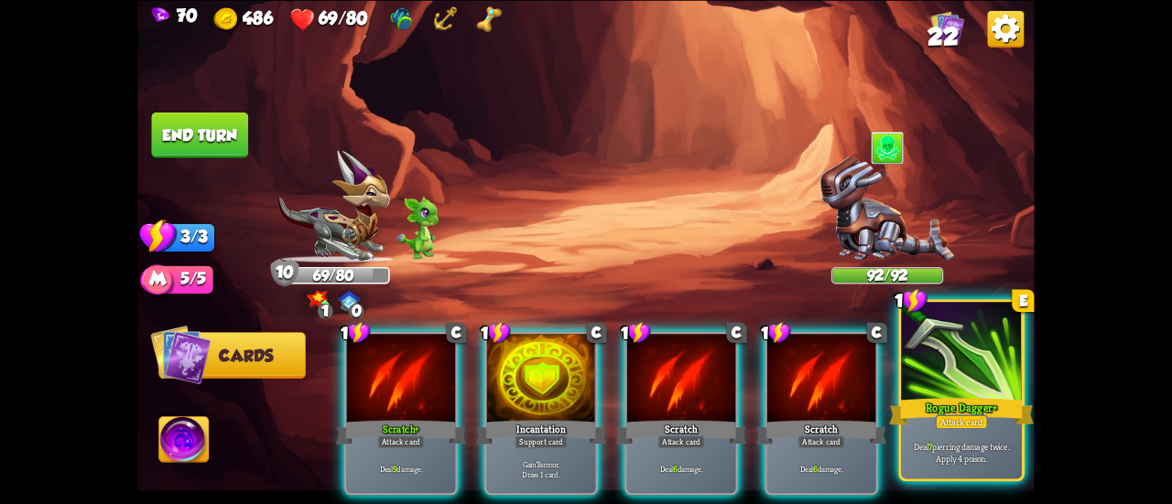
click at [920, 389] on div at bounding box center [961, 353] width 121 height 102
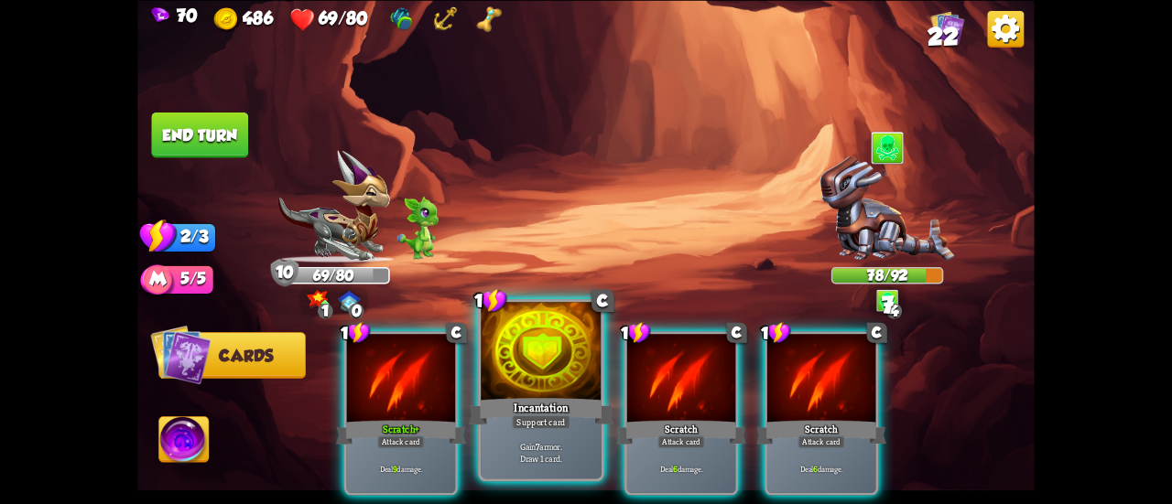
click at [569, 402] on div "Incantation" at bounding box center [541, 412] width 145 height 32
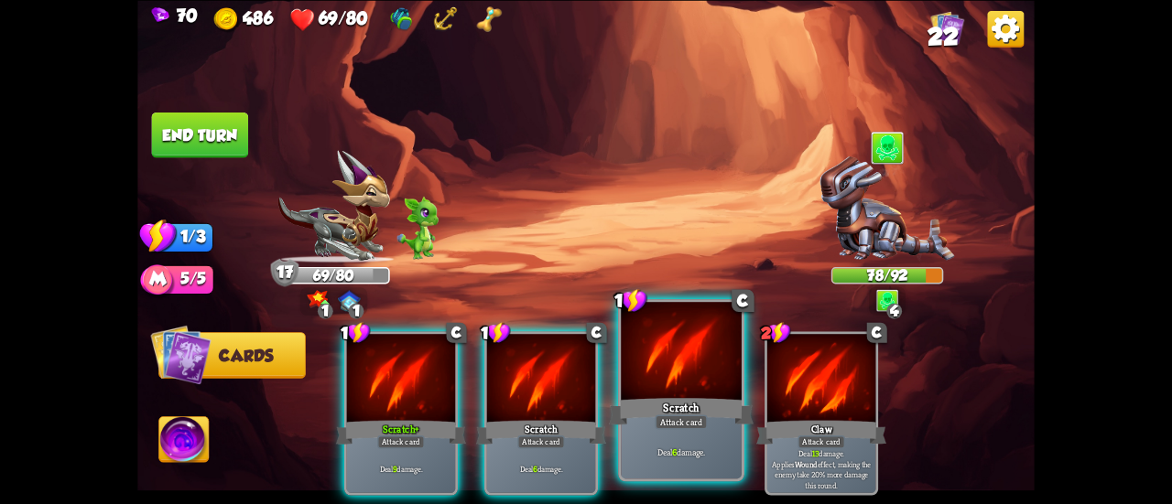
click at [655, 405] on div "Scratch" at bounding box center [681, 412] width 145 height 32
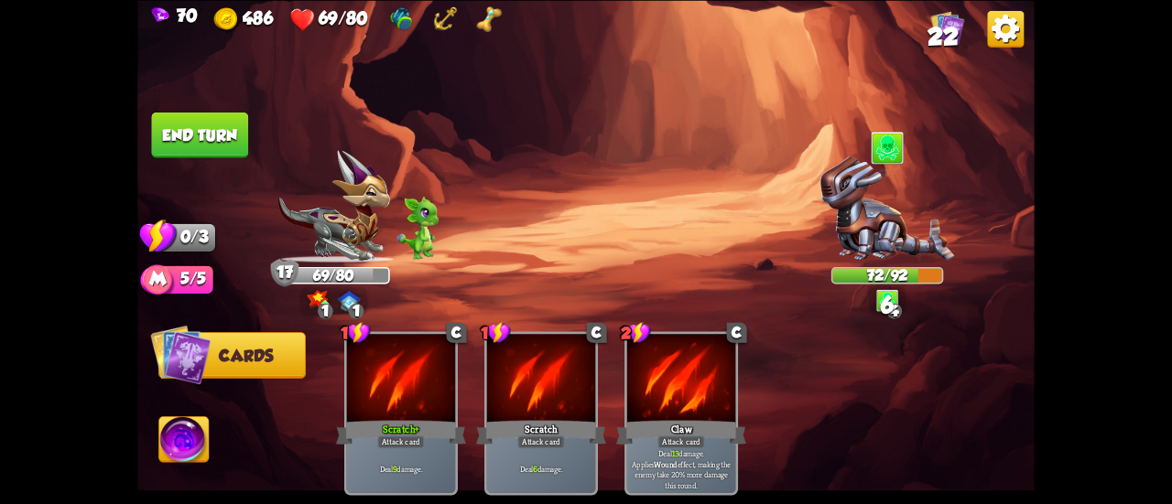
click at [216, 128] on button "End turn" at bounding box center [200, 135] width 97 height 46
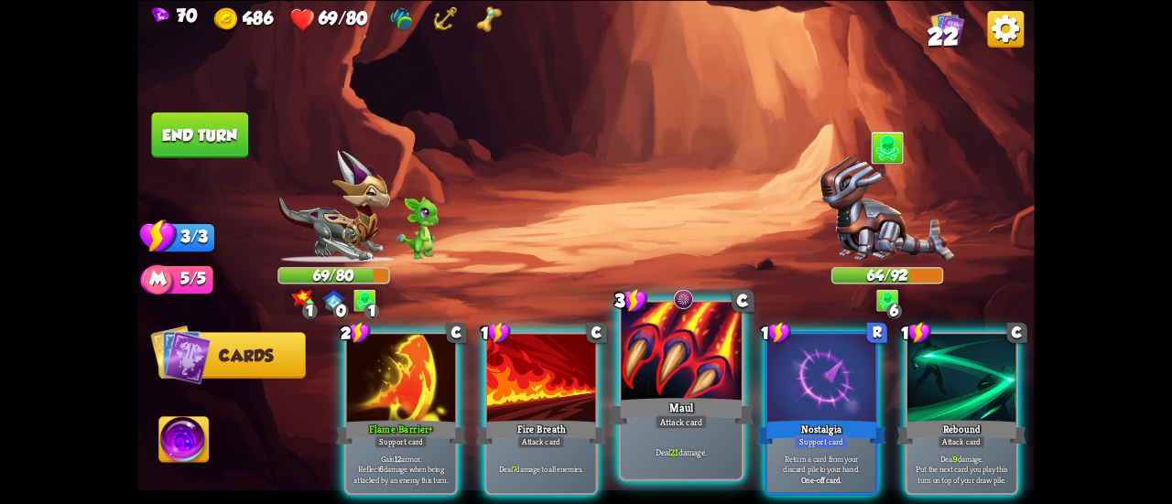
click at [637, 374] on div at bounding box center [681, 353] width 121 height 102
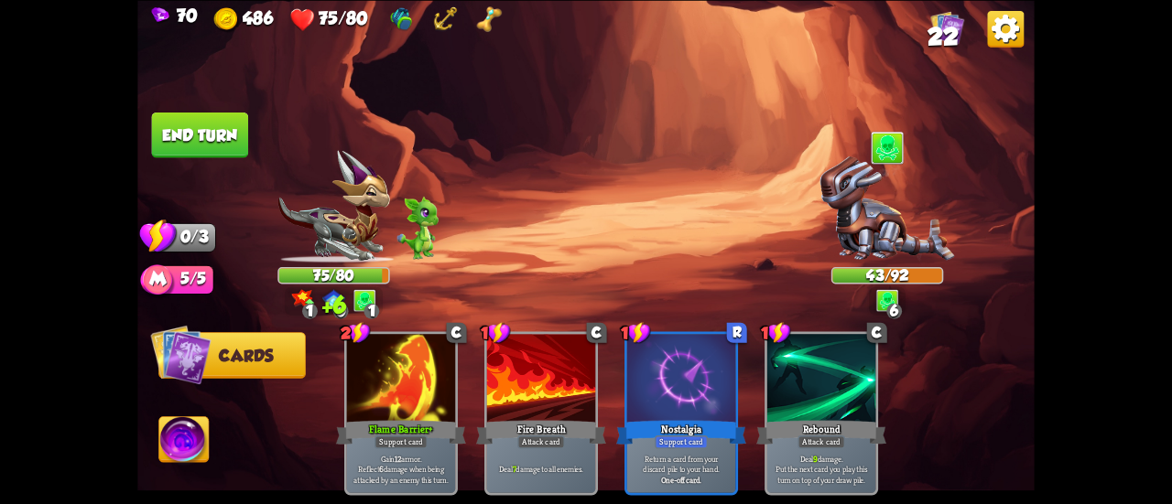
click at [218, 128] on button "End turn" at bounding box center [200, 135] width 97 height 46
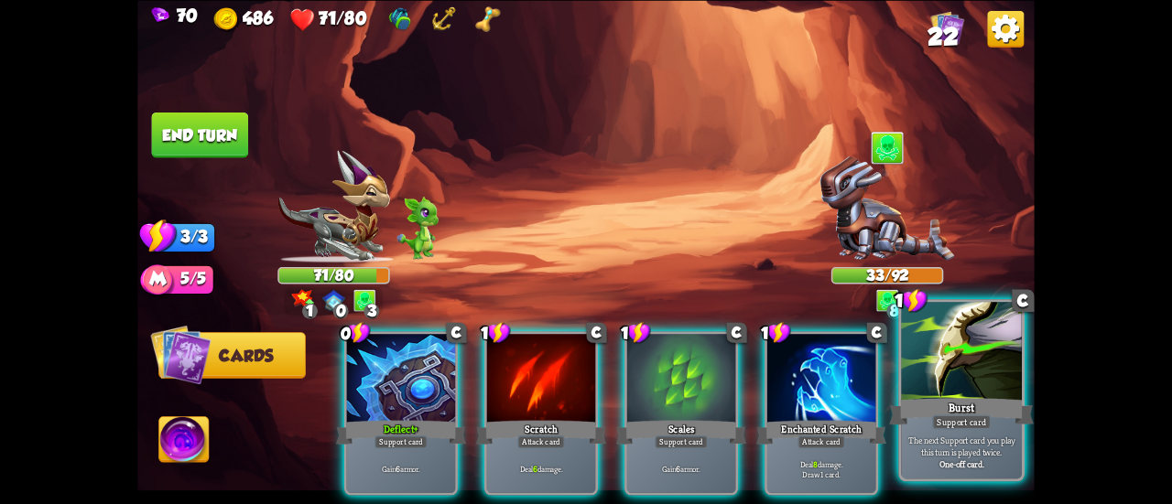
click at [982, 421] on div "Support card" at bounding box center [961, 422] width 59 height 15
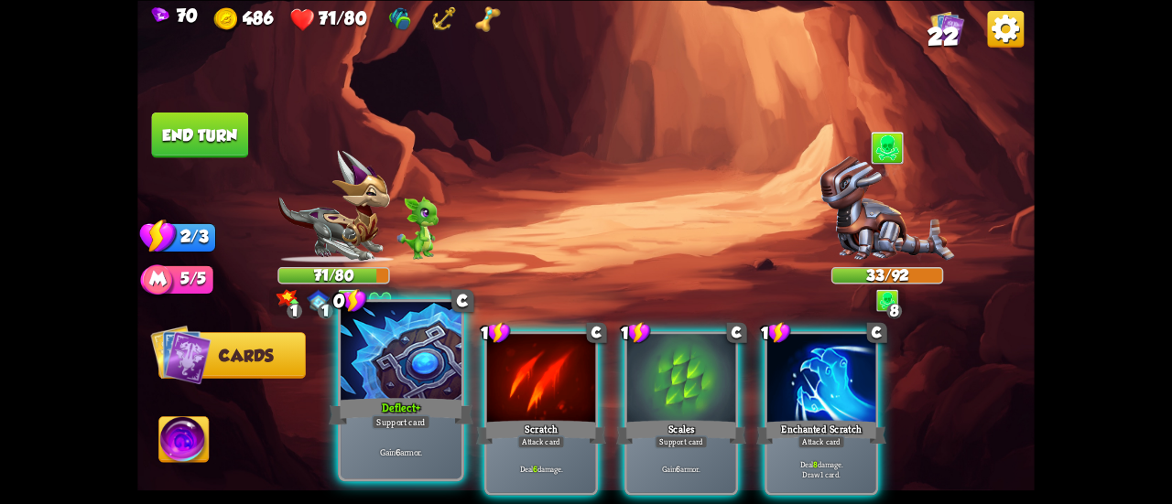
click at [421, 396] on div "Deflect+" at bounding box center [401, 412] width 145 height 32
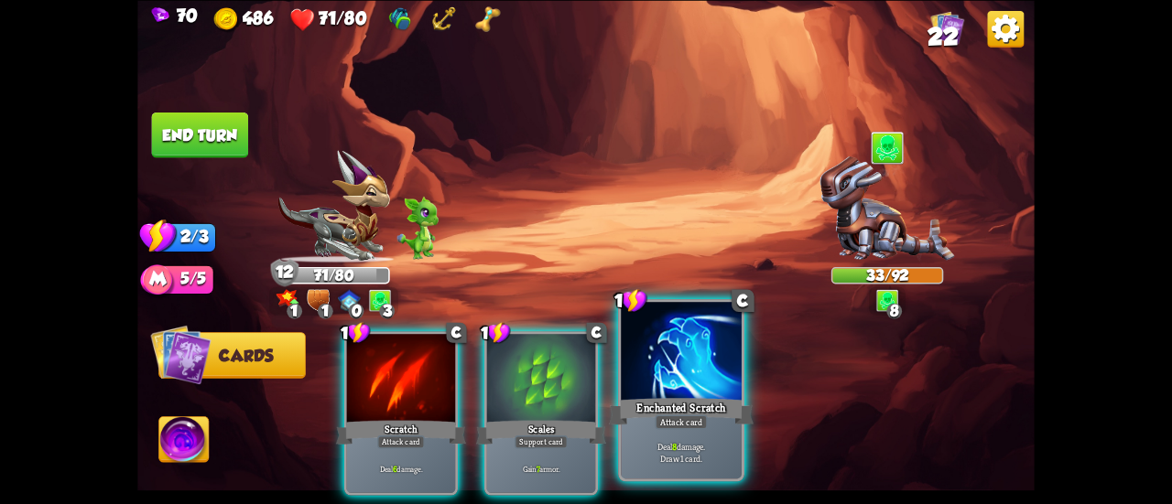
click at [703, 415] on div "Enchanted Scratch" at bounding box center [681, 412] width 145 height 32
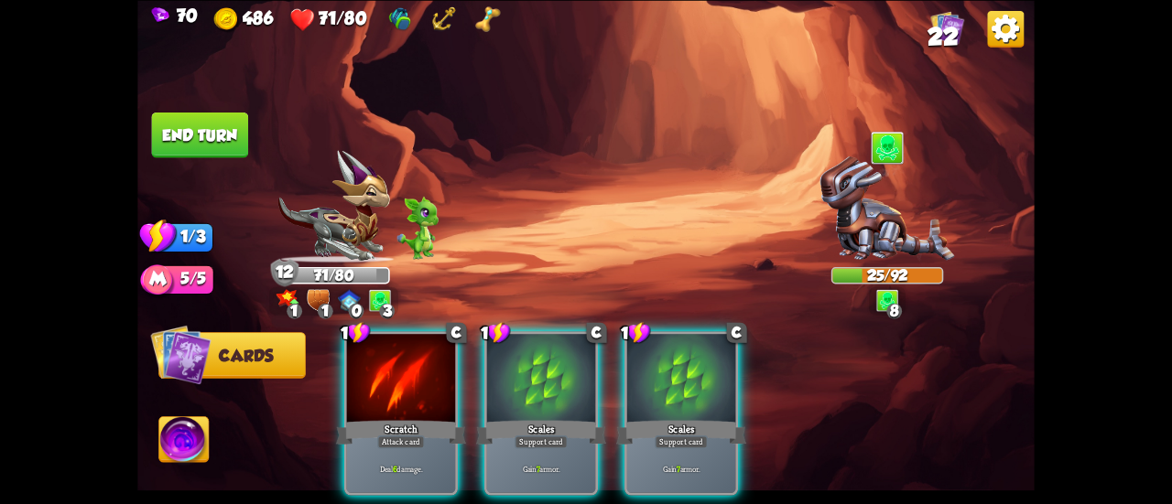
click at [419, 391] on div at bounding box center [401, 380] width 108 height 92
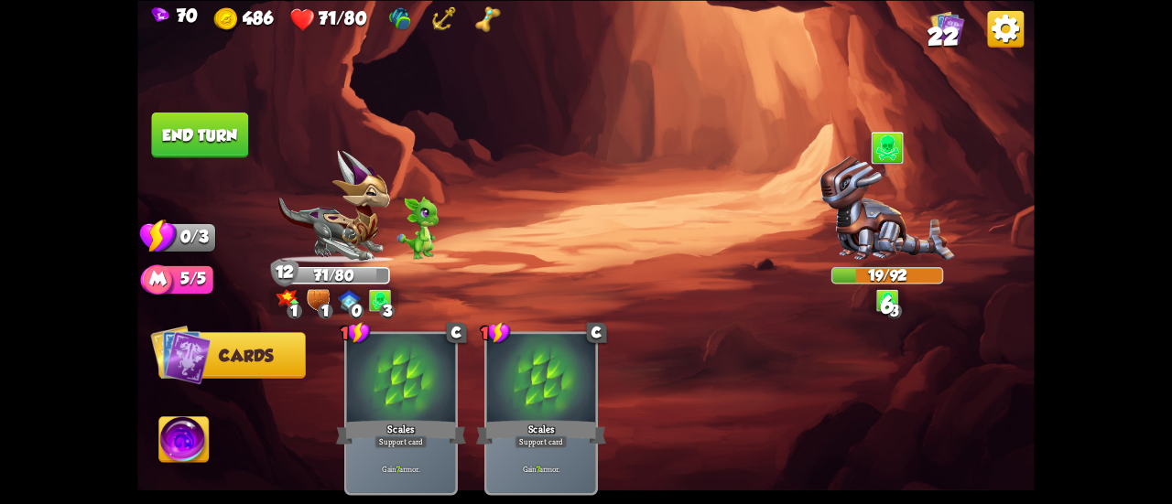
click at [217, 124] on button "End turn" at bounding box center [200, 135] width 97 height 46
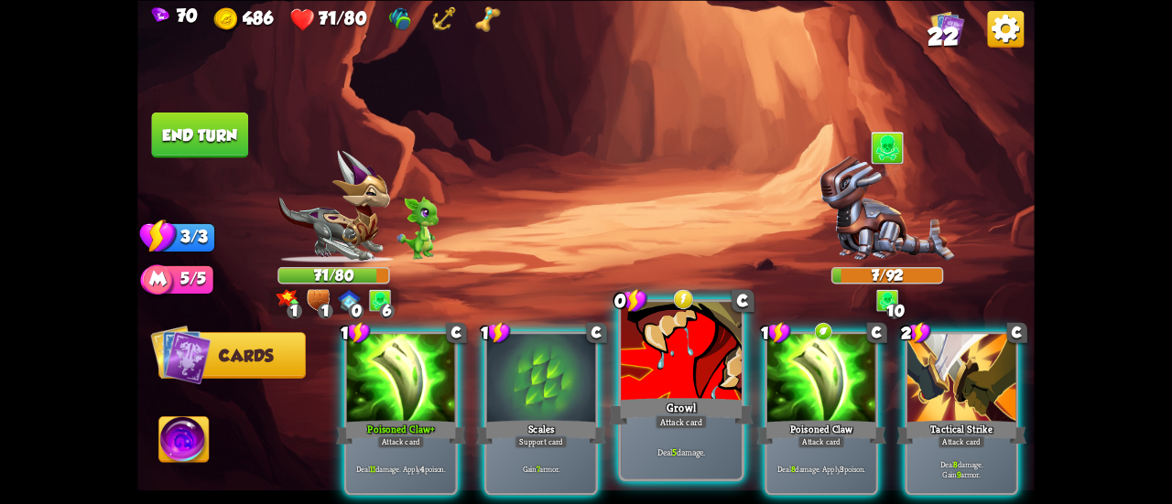
click at [635, 392] on div at bounding box center [681, 353] width 121 height 102
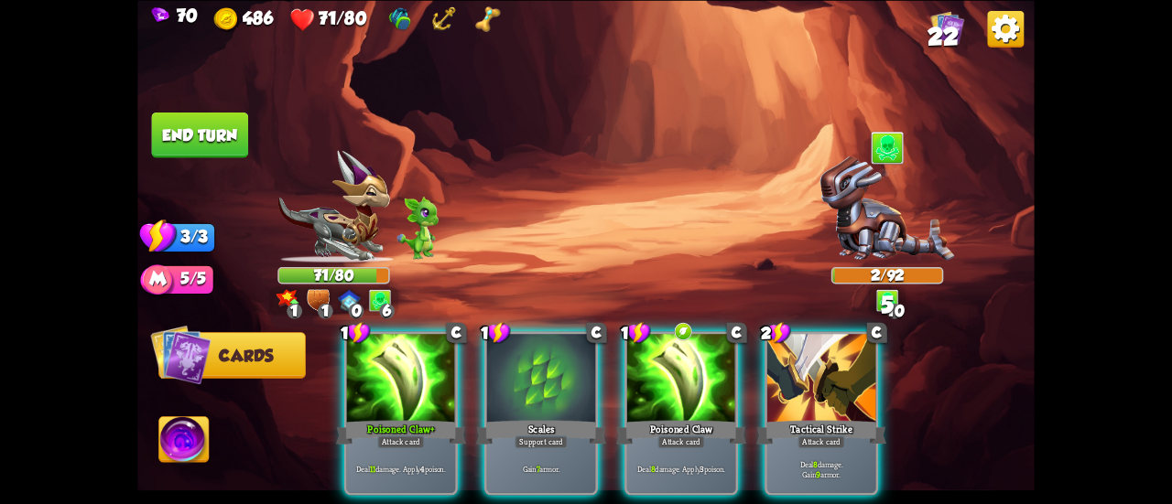
click at [635, 392] on div at bounding box center [681, 380] width 108 height 92
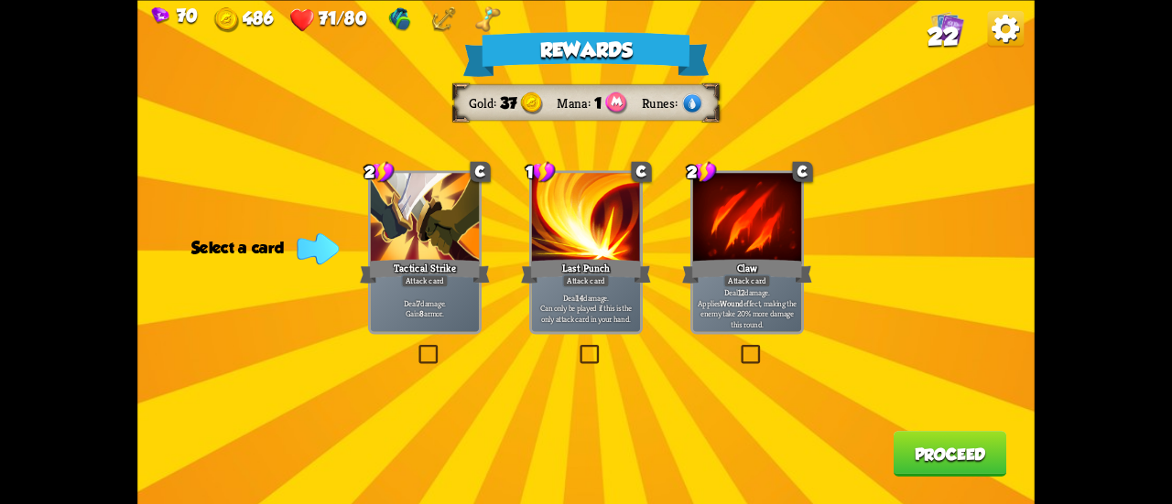
click at [750, 314] on p "Deal 12 damage. Applies Wound effect, making the enemy take 20% more damage thi…" at bounding box center [747, 308] width 103 height 43
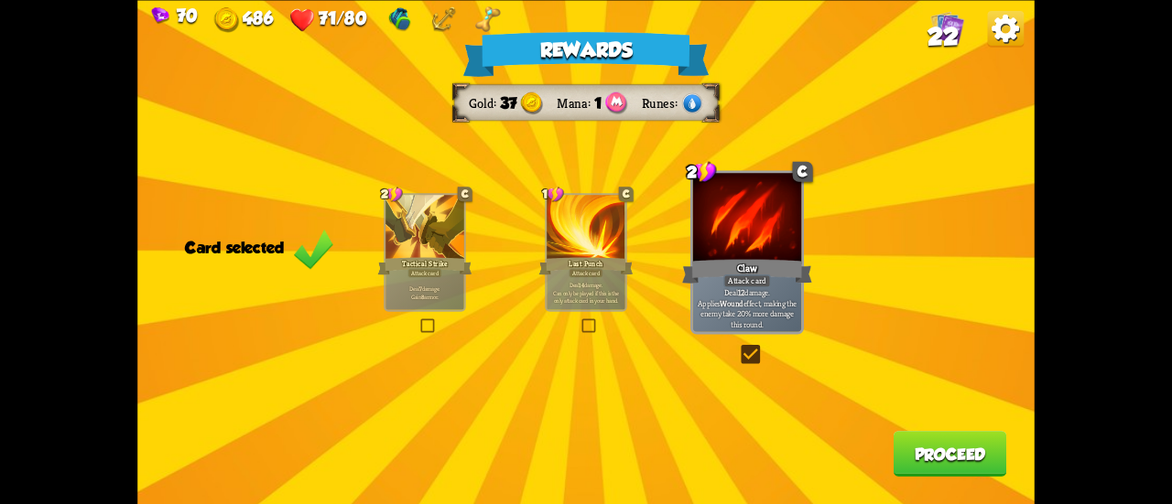
click at [911, 440] on button "Proceed" at bounding box center [951, 454] width 114 height 46
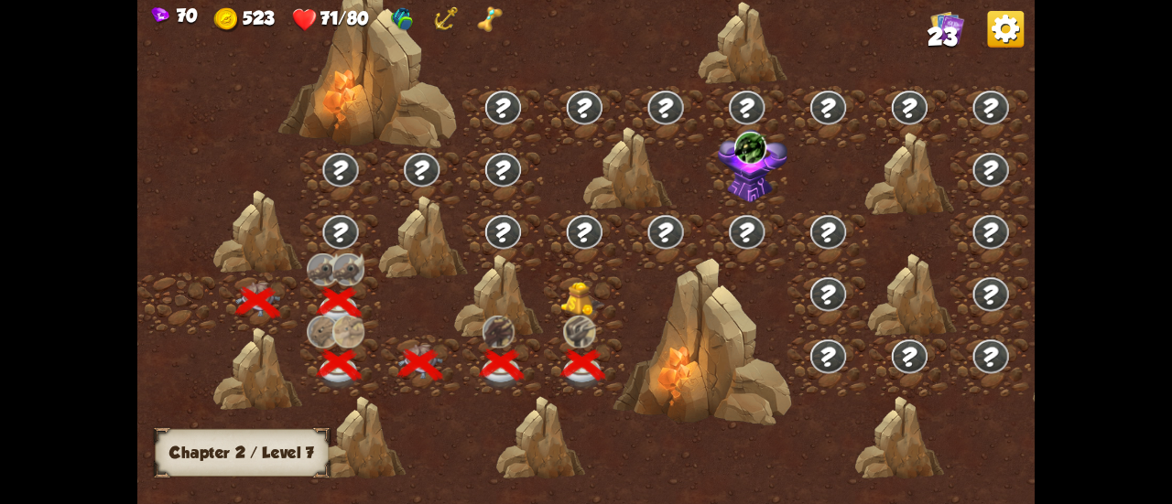
click at [569, 299] on img at bounding box center [582, 299] width 45 height 34
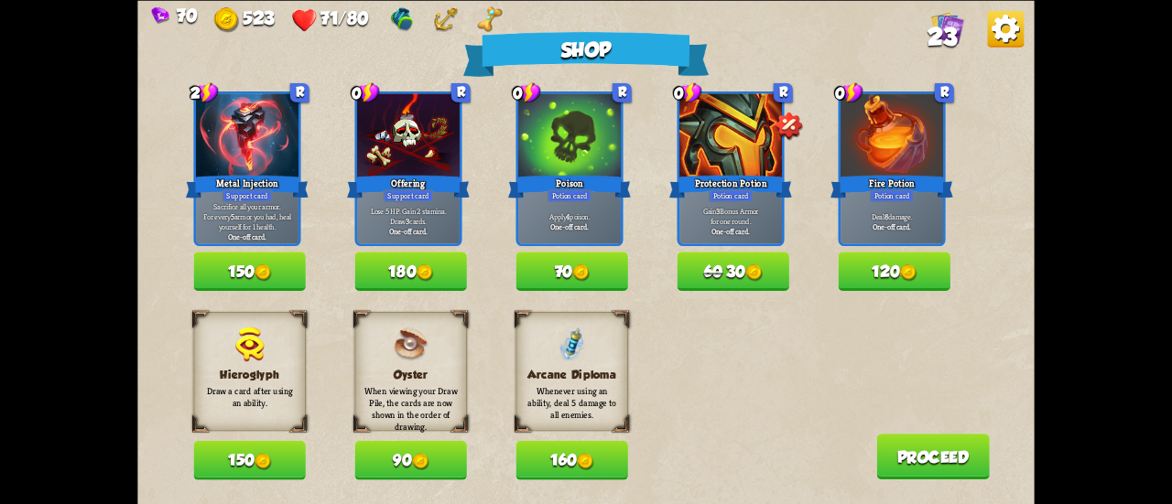
click at [589, 270] on img at bounding box center [580, 273] width 16 height 16
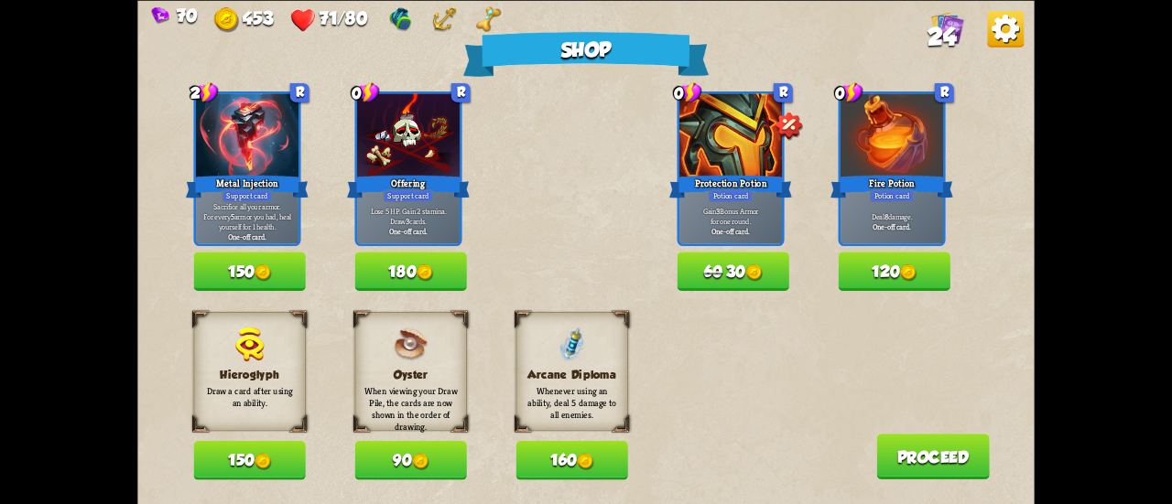
click at [886, 272] on button "120" at bounding box center [895, 271] width 112 height 39
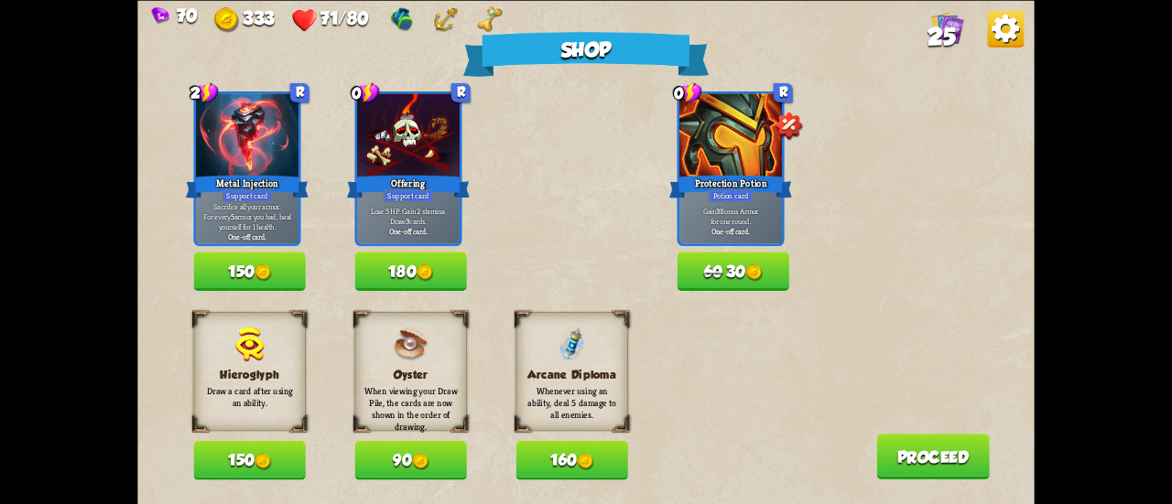
click at [778, 277] on button "60 30" at bounding box center [733, 271] width 112 height 39
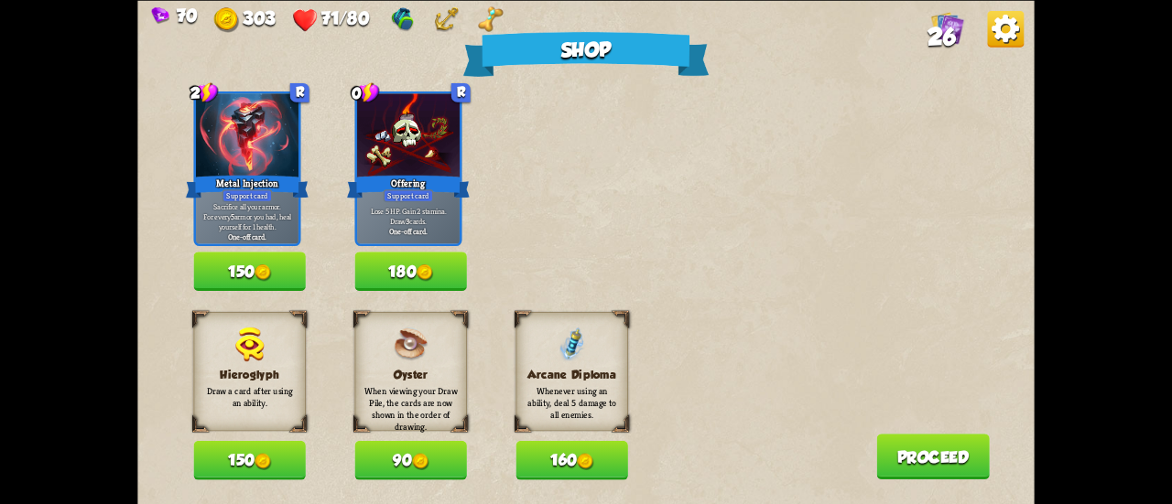
click at [928, 462] on button "Proceed" at bounding box center [933, 457] width 114 height 46
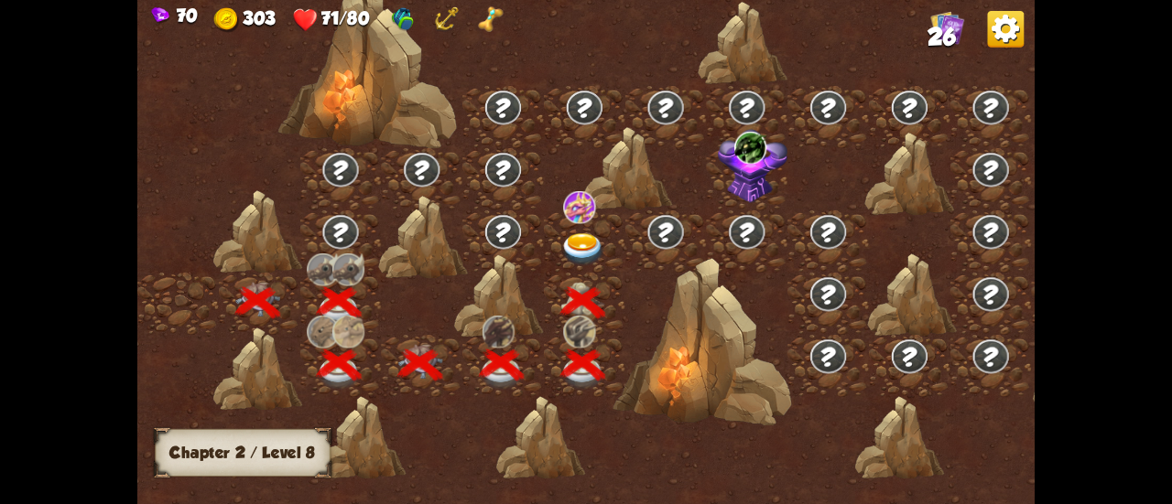
click at [590, 233] on img at bounding box center [582, 249] width 45 height 33
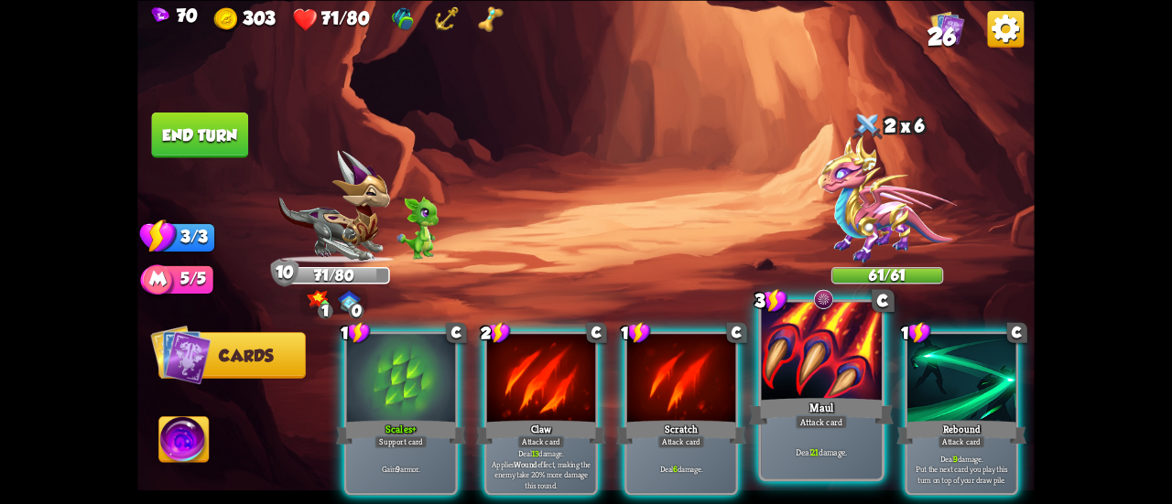
click at [800, 333] on div at bounding box center [821, 353] width 121 height 102
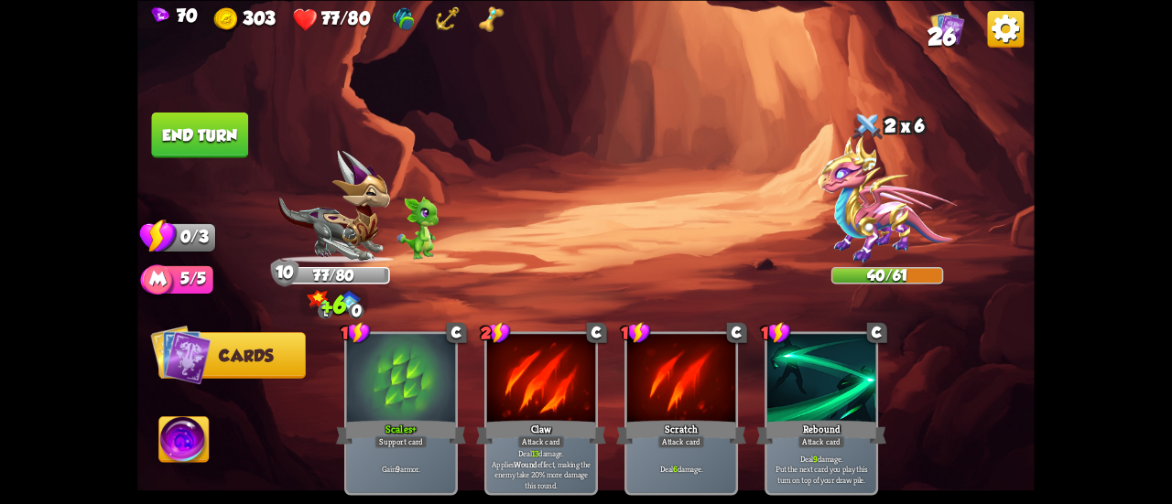
click at [205, 127] on button "End turn" at bounding box center [200, 135] width 97 height 46
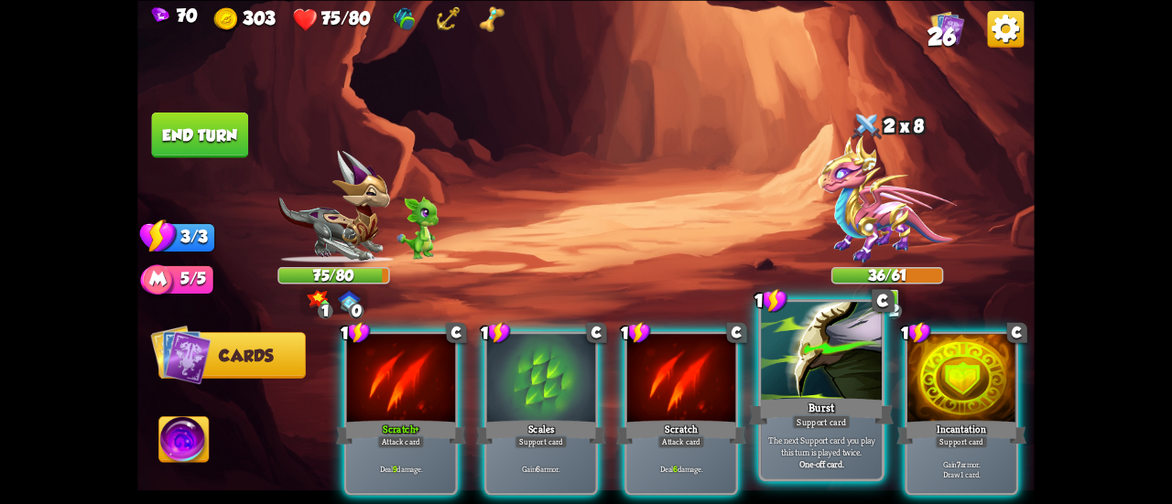
click at [802, 406] on div "Burst" at bounding box center [821, 412] width 145 height 32
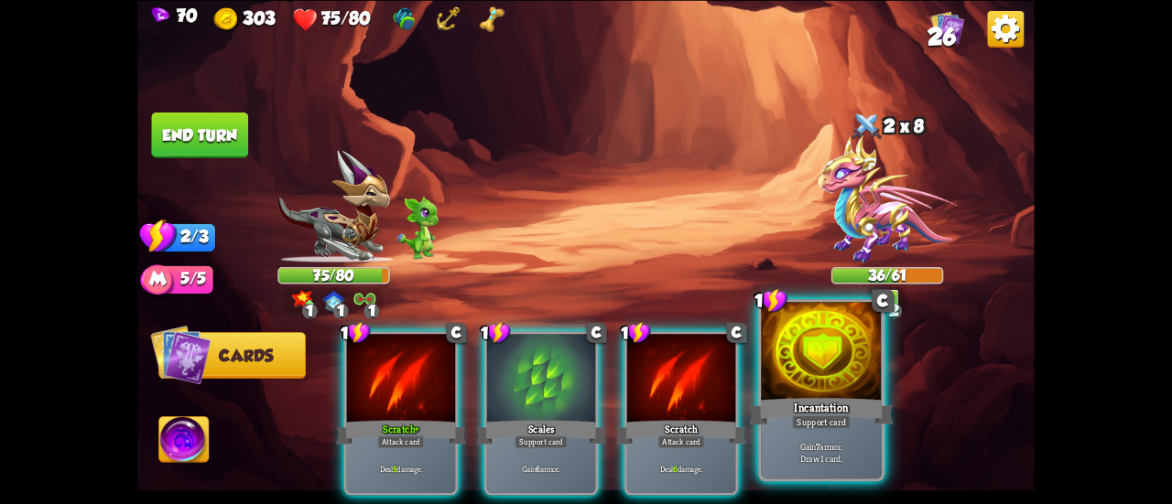
click at [816, 406] on div "Incantation" at bounding box center [821, 412] width 145 height 32
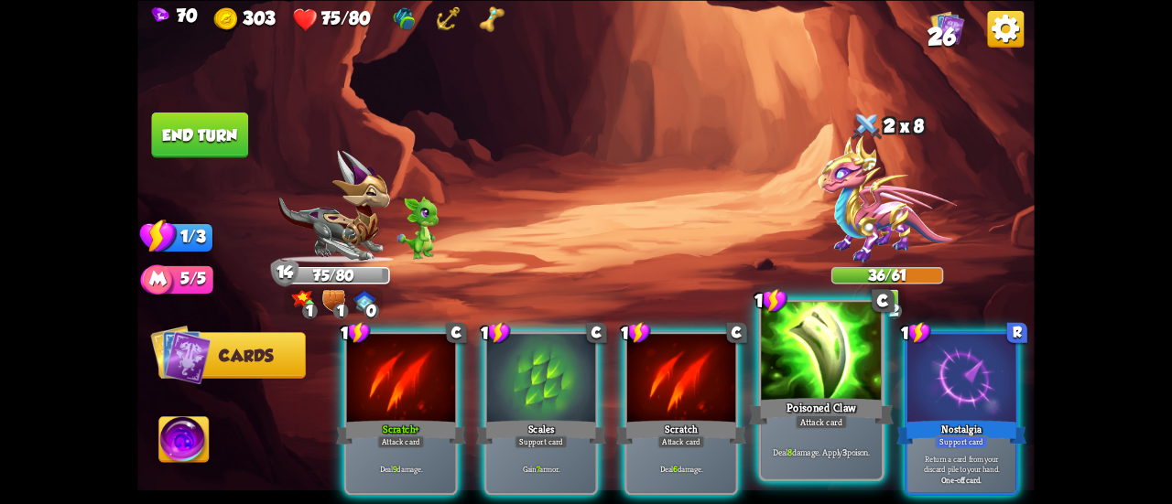
click at [797, 428] on div "Attack card" at bounding box center [821, 422] width 52 height 15
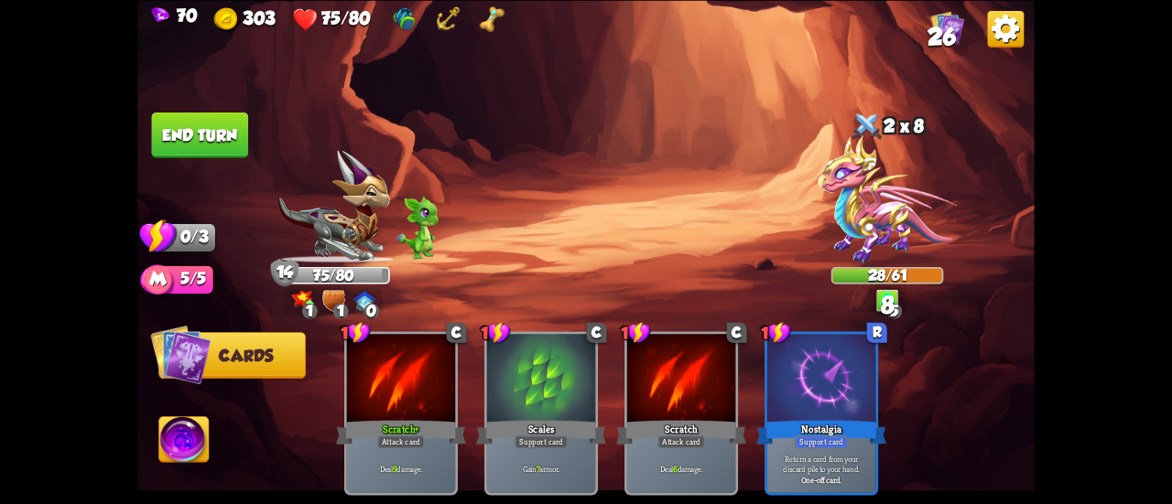
click at [229, 152] on button "End turn" at bounding box center [200, 135] width 97 height 46
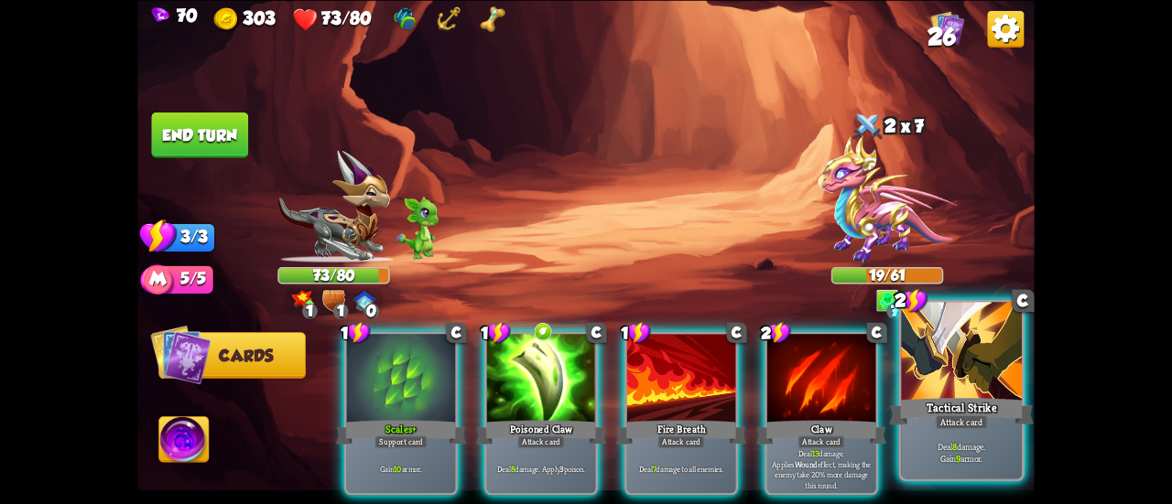
click at [943, 384] on div at bounding box center [961, 353] width 121 height 102
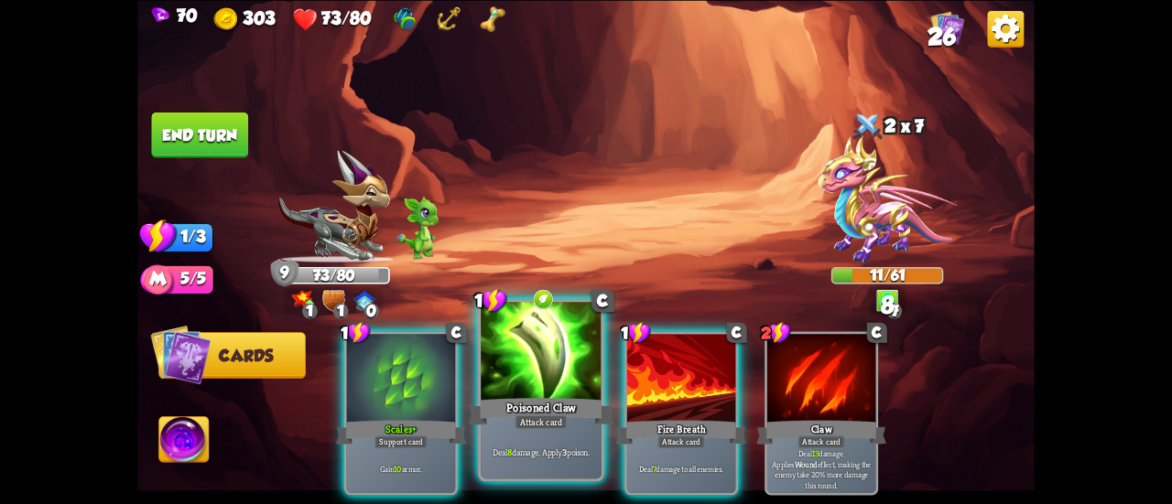
click at [534, 385] on div at bounding box center [541, 353] width 121 height 102
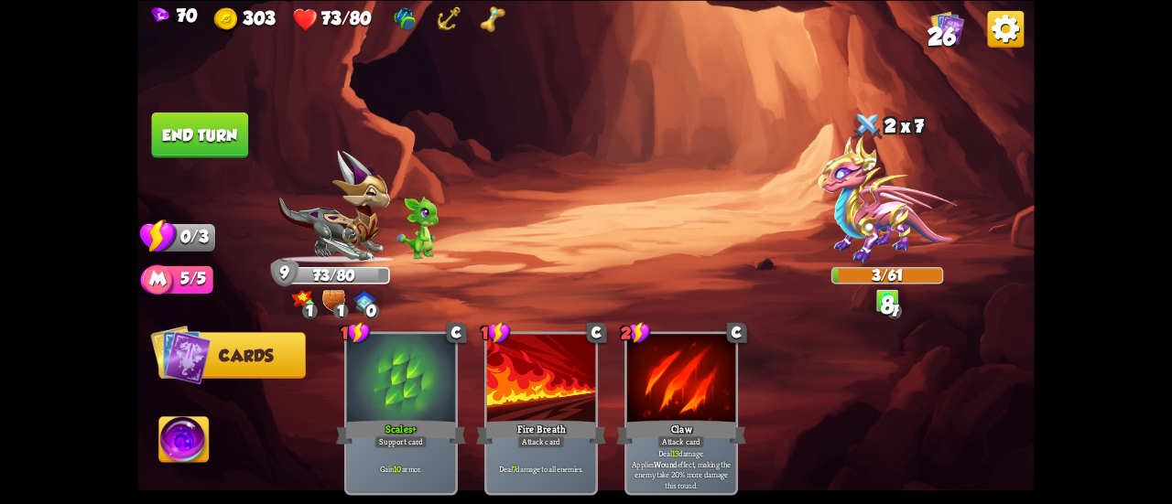
click at [225, 140] on button "End turn" at bounding box center [200, 135] width 97 height 46
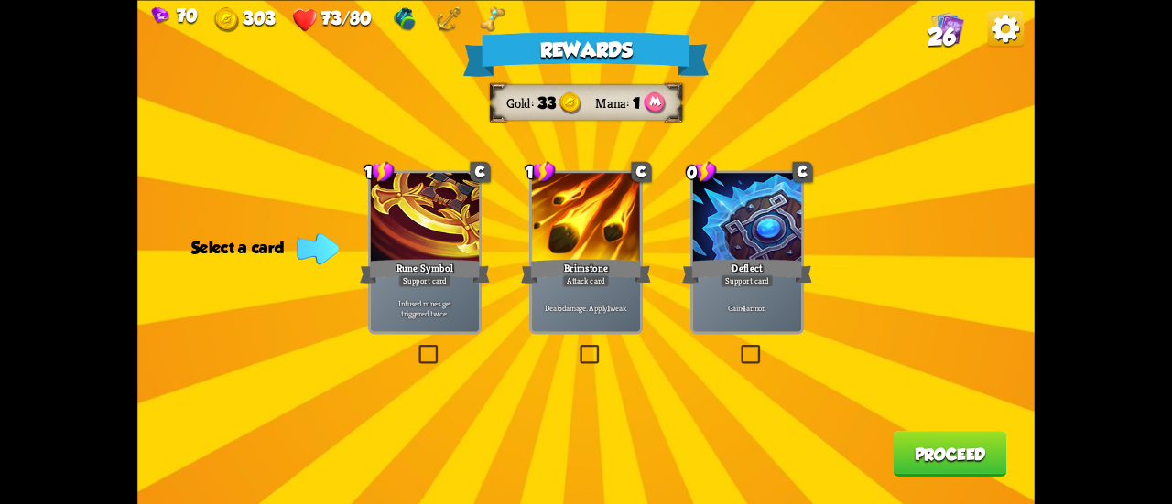
click at [732, 288] on div "Gain 4 armor." at bounding box center [747, 309] width 108 height 48
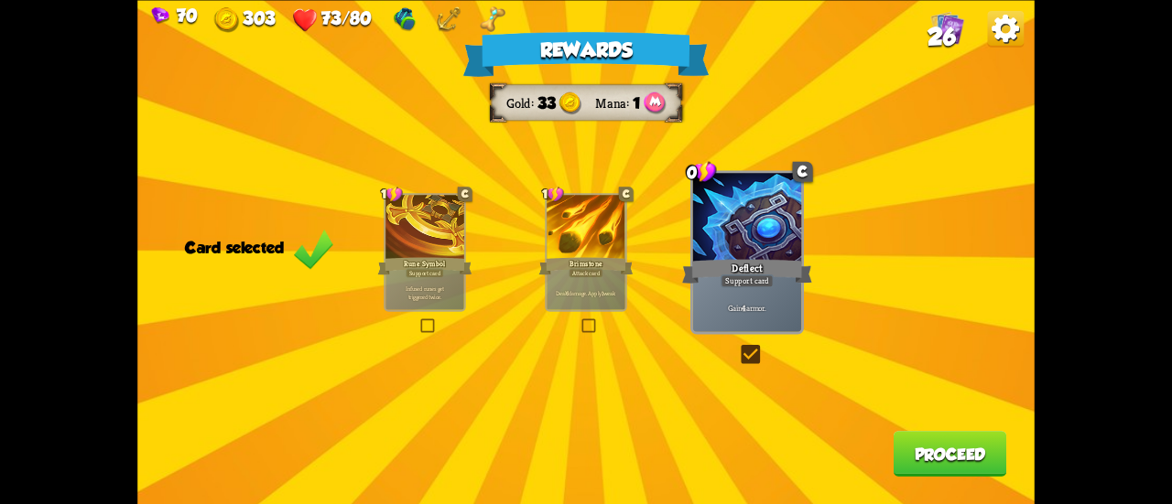
click at [585, 277] on div "Attack card" at bounding box center [586, 272] width 34 height 9
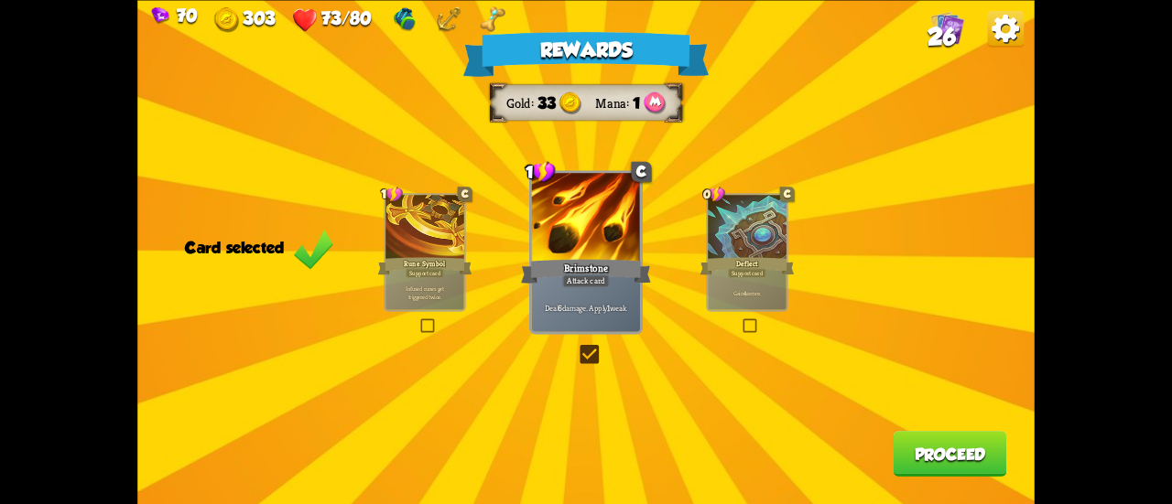
click at [916, 462] on button "Proceed" at bounding box center [951, 454] width 114 height 46
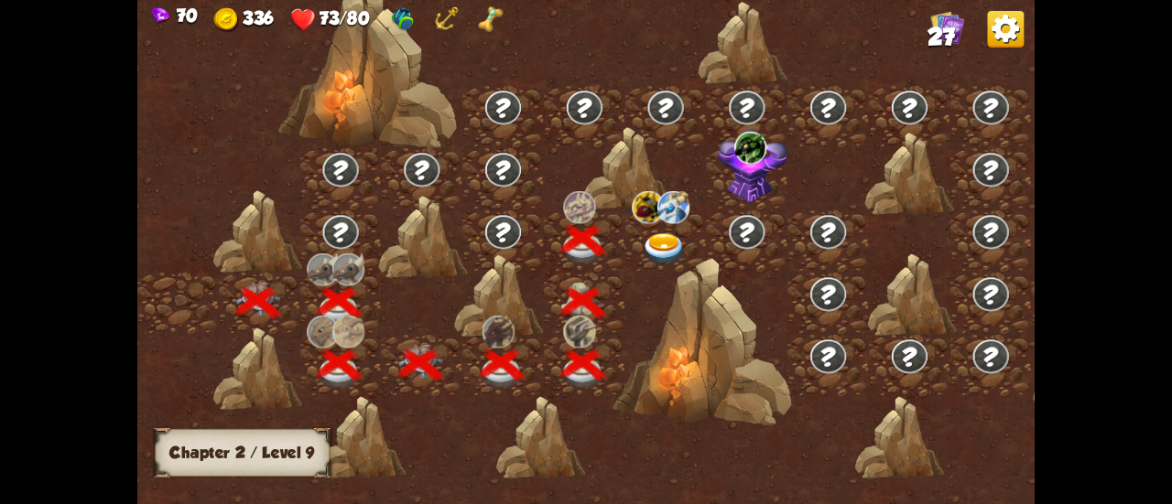
click at [650, 240] on img at bounding box center [664, 249] width 45 height 33
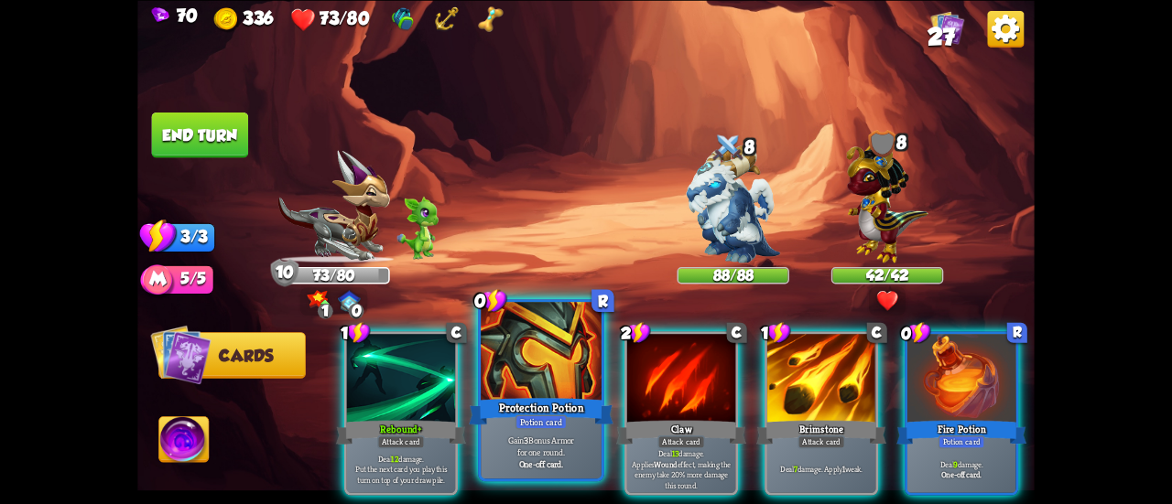
click at [557, 393] on div at bounding box center [541, 353] width 121 height 102
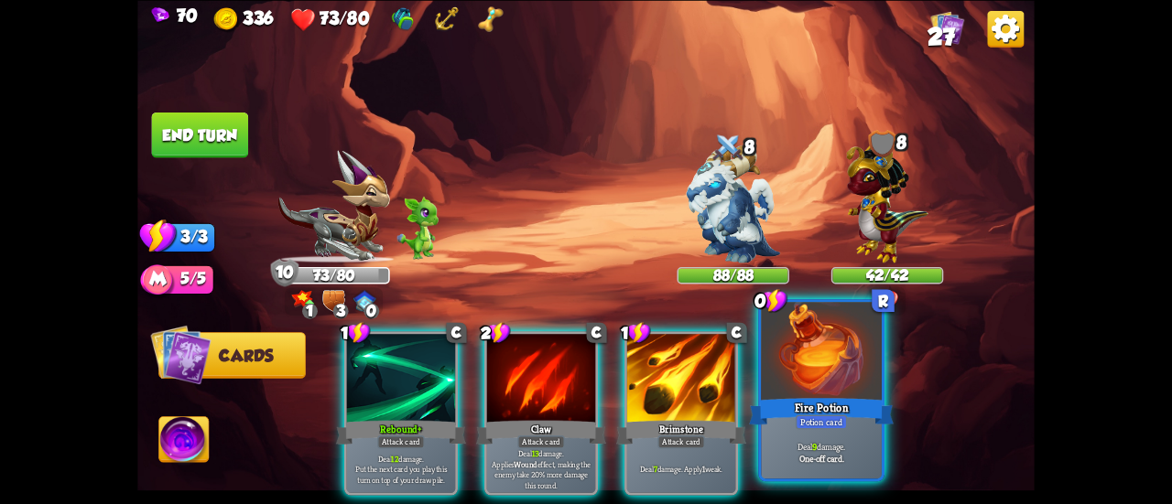
click at [794, 376] on div at bounding box center [821, 353] width 121 height 102
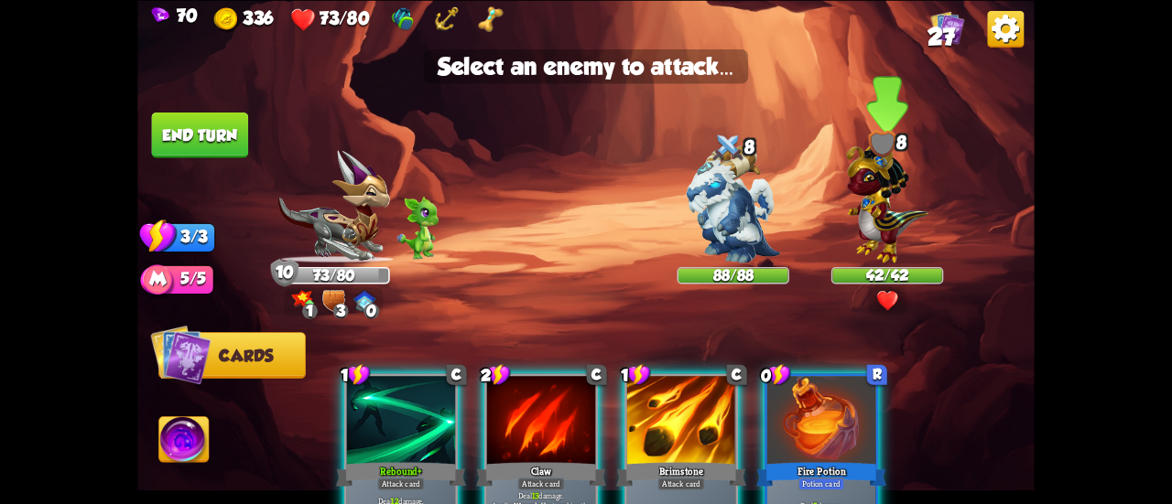
click at [870, 215] on img at bounding box center [886, 199] width 81 height 127
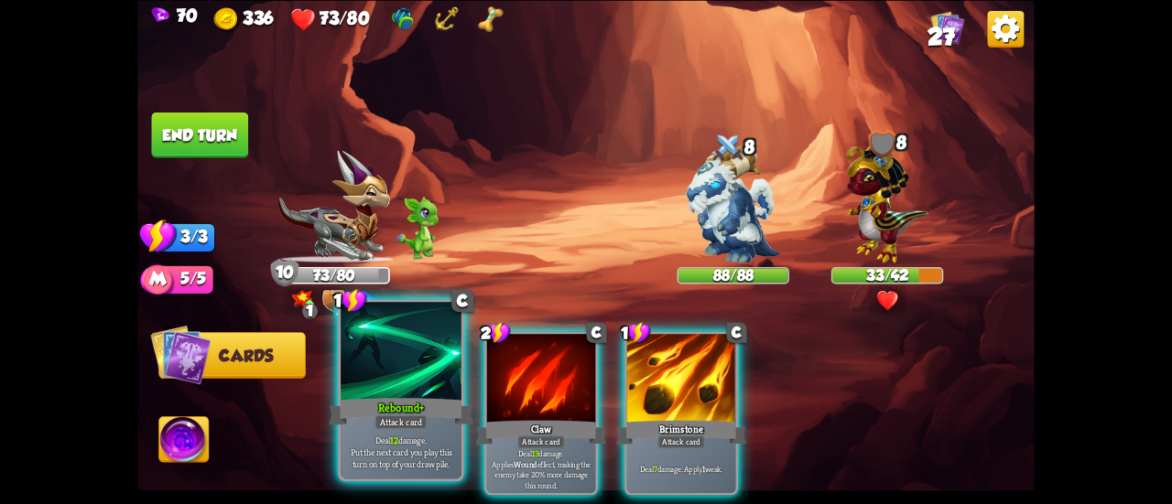
click at [412, 383] on div at bounding box center [401, 353] width 121 height 102
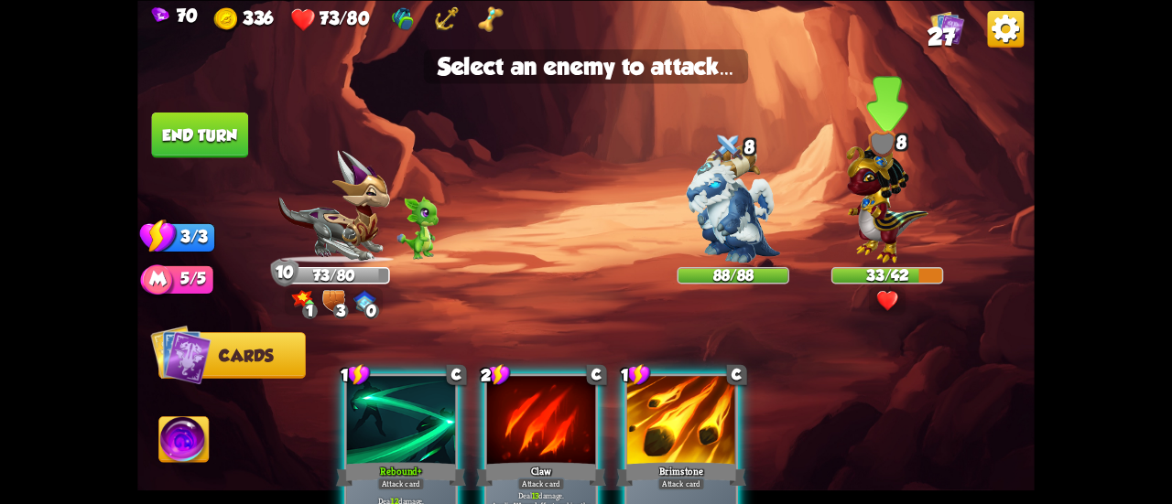
click at [892, 222] on img at bounding box center [886, 199] width 81 height 127
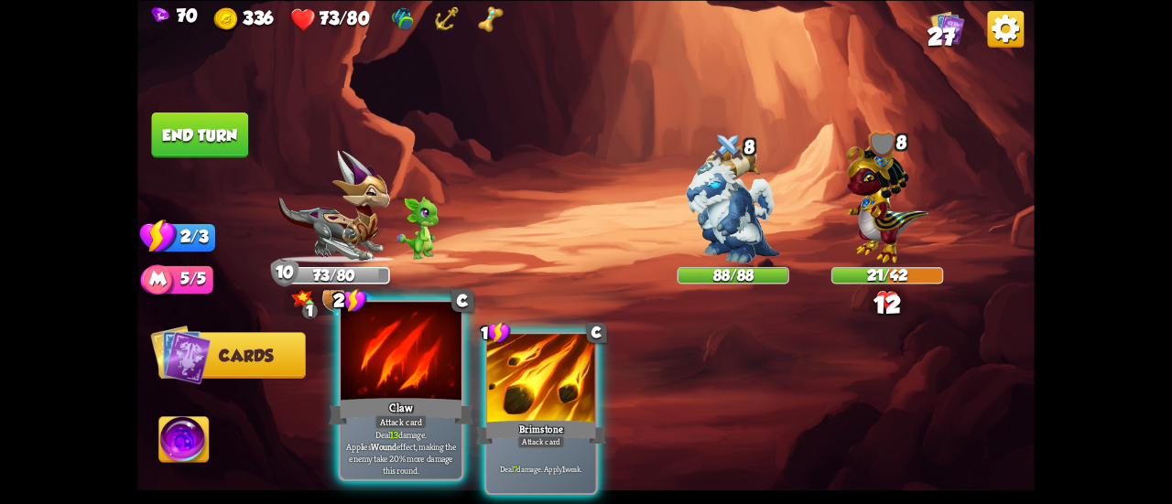
click at [434, 373] on div at bounding box center [401, 353] width 121 height 102
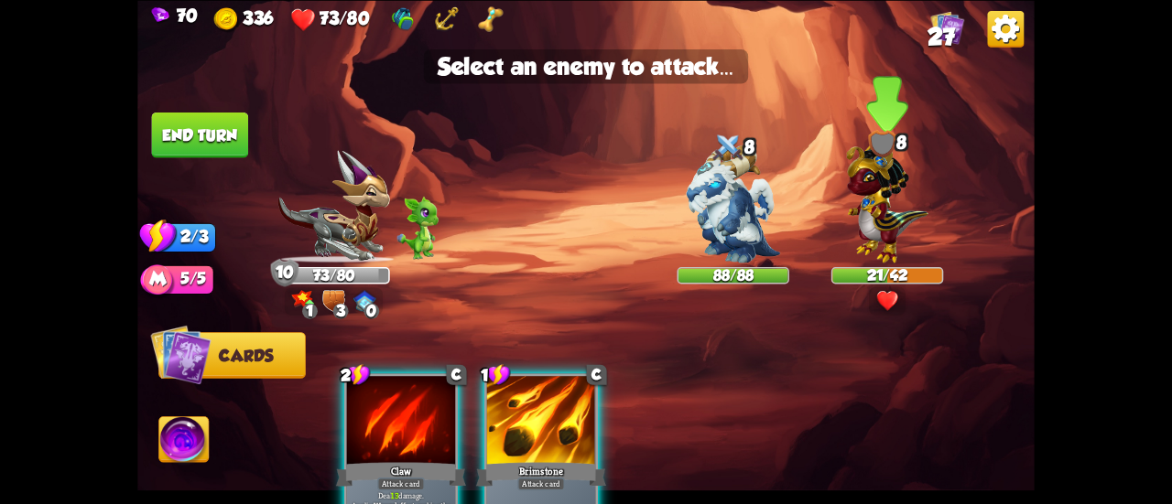
click at [860, 237] on img at bounding box center [886, 199] width 81 height 127
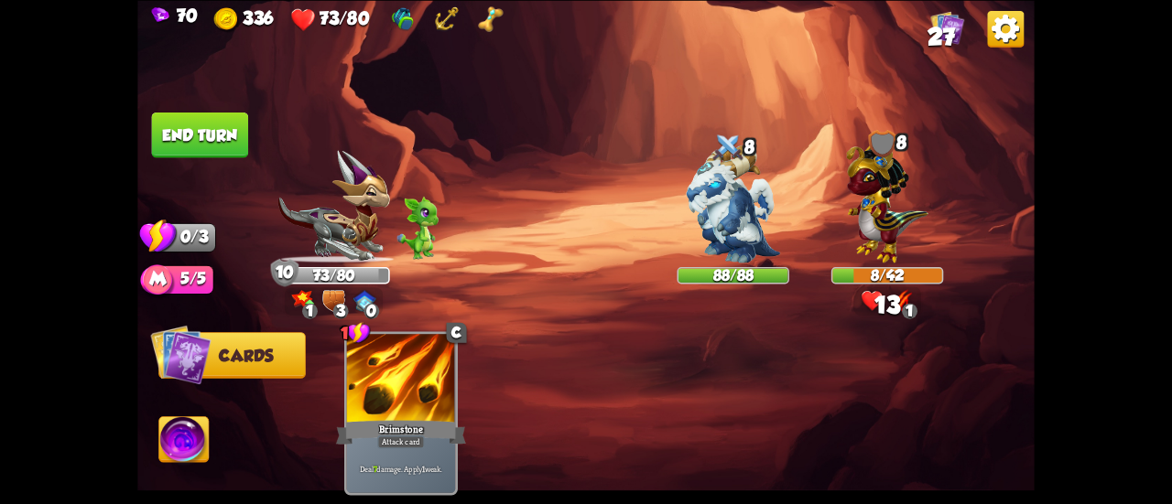
click at [198, 121] on button "End turn" at bounding box center [200, 135] width 97 height 46
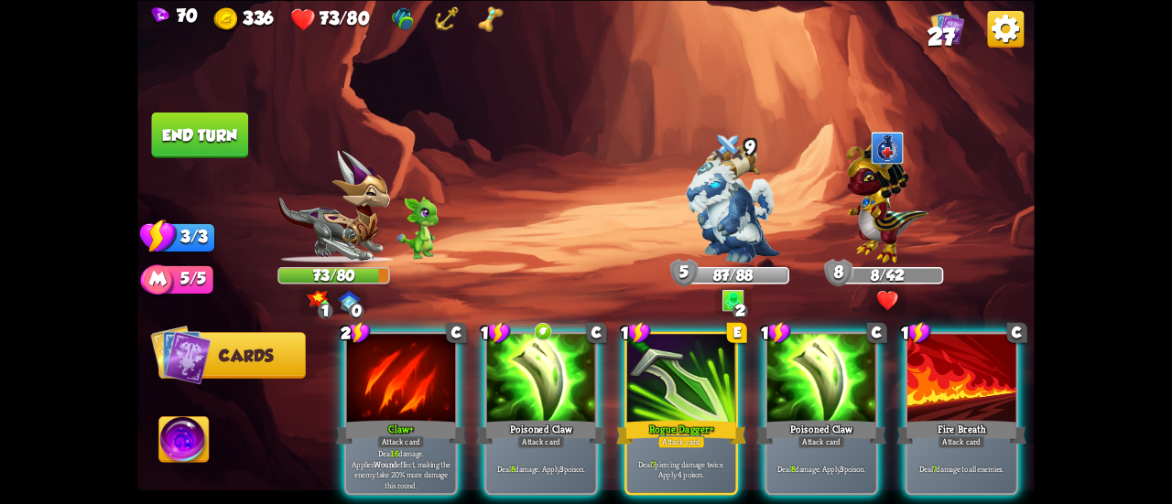
click at [188, 435] on img at bounding box center [183, 442] width 49 height 50
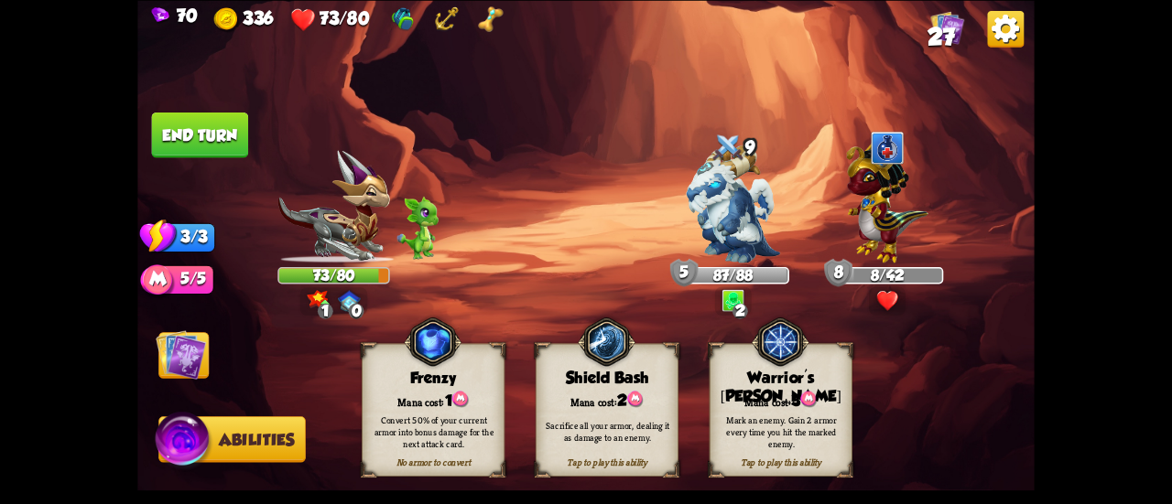
click at [788, 419] on div "Mark an enemy. Gain 2 armor every time you hit the marked enemy." at bounding box center [781, 432] width 129 height 36
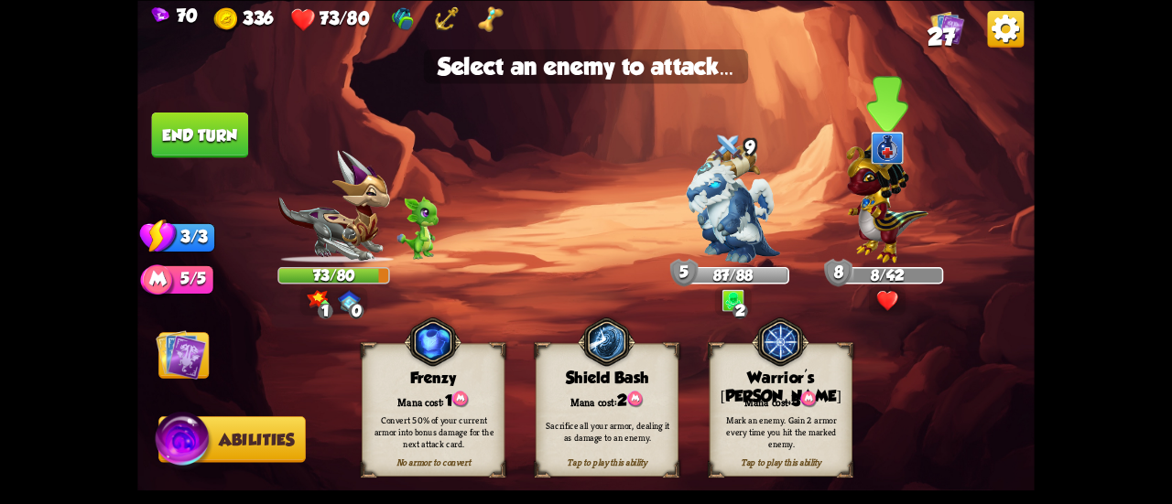
click at [881, 212] on img at bounding box center [886, 199] width 81 height 127
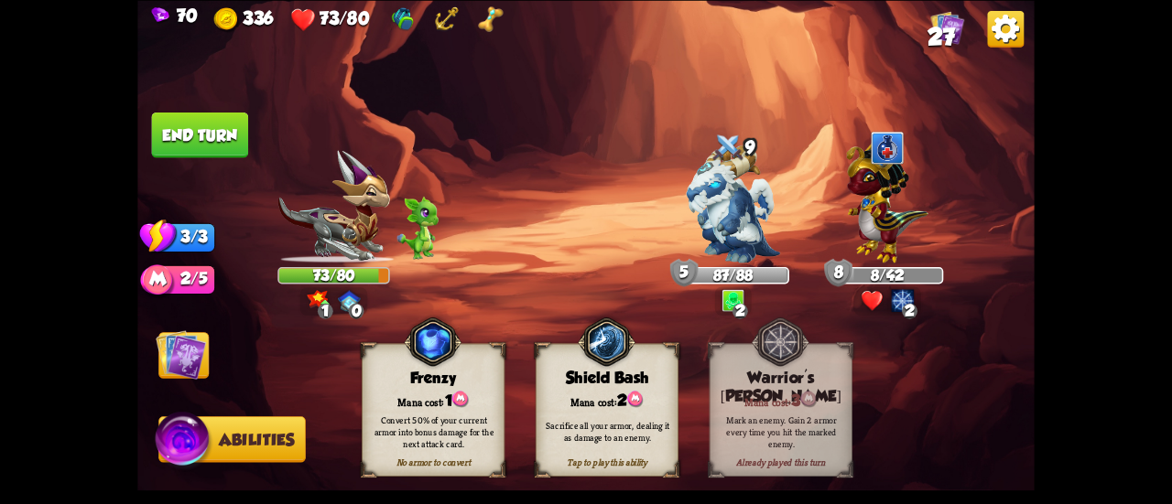
click at [170, 342] on img at bounding box center [181, 355] width 50 height 50
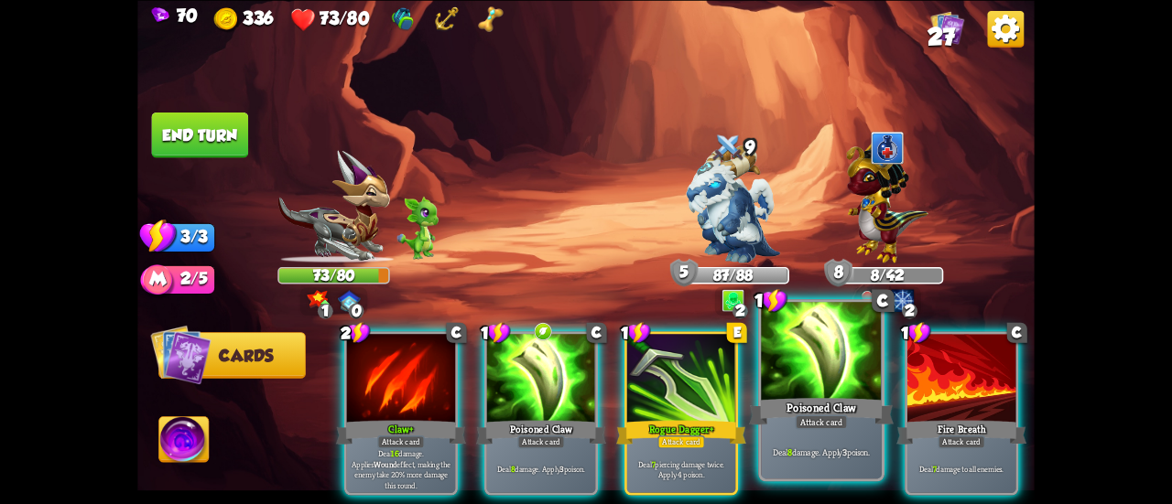
click at [820, 418] on div "Attack card" at bounding box center [821, 422] width 52 height 15
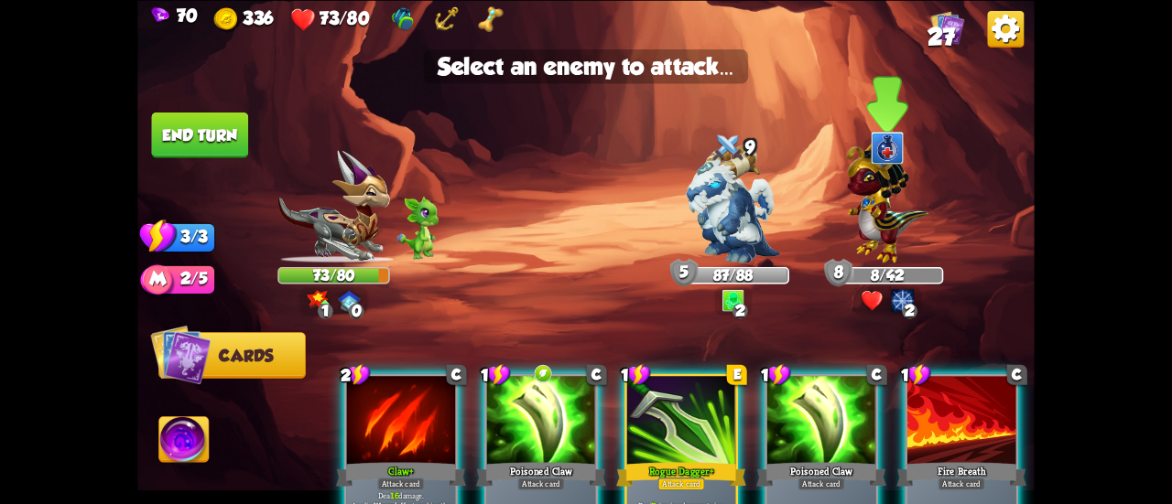
click at [870, 217] on img at bounding box center [886, 199] width 81 height 127
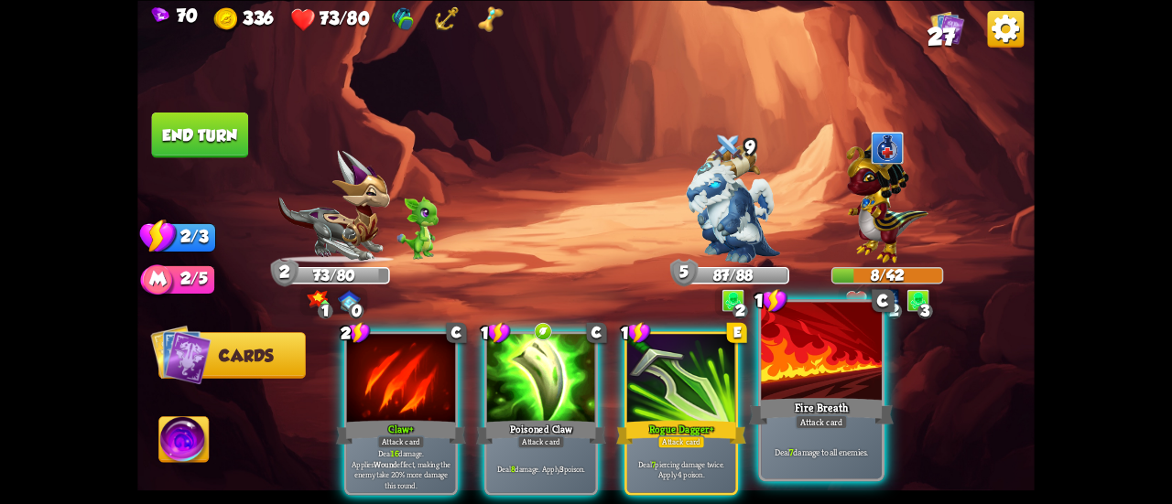
click at [828, 369] on div at bounding box center [821, 353] width 121 height 102
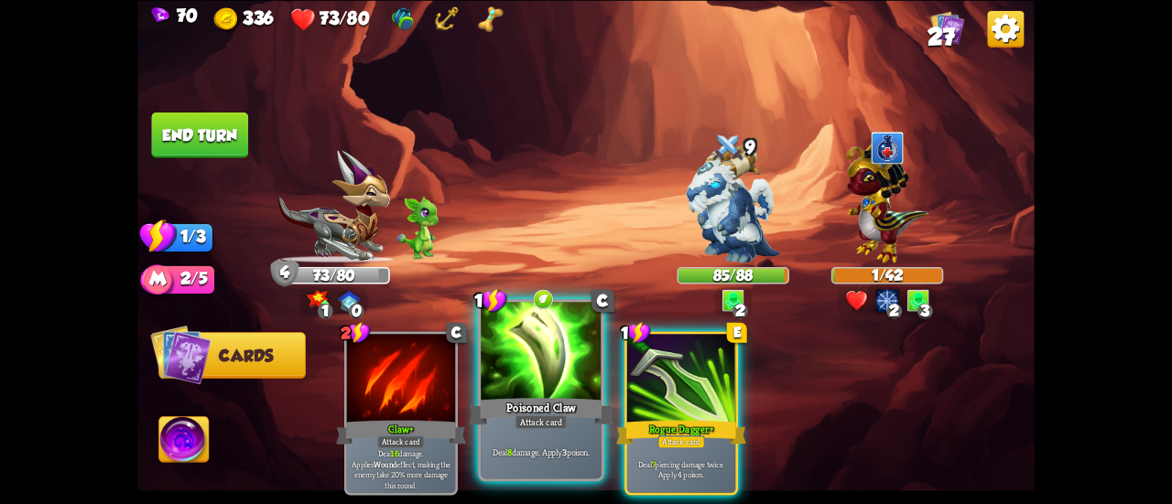
click at [528, 408] on div "Poisoned Claw" at bounding box center [541, 412] width 145 height 32
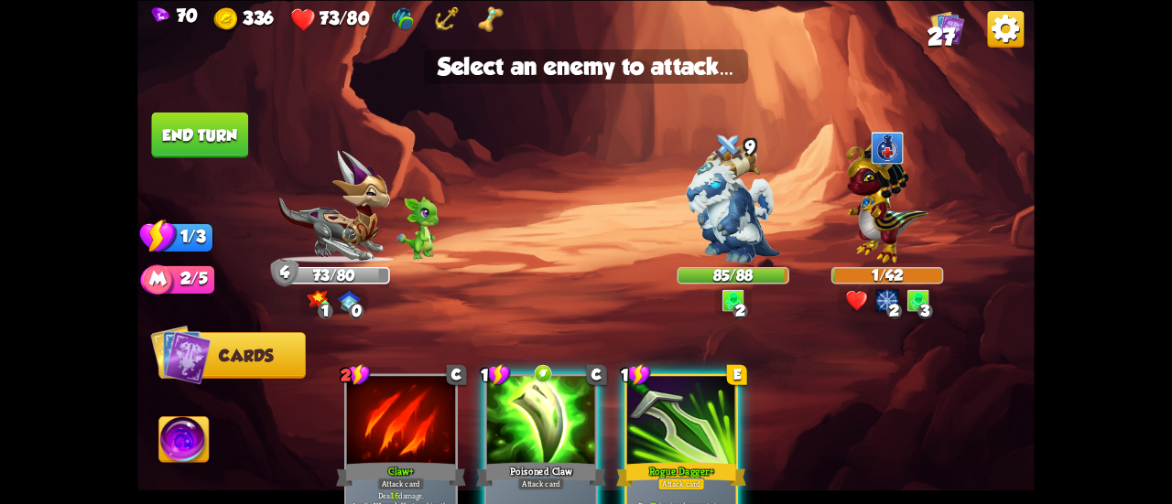
click at [560, 439] on div at bounding box center [541, 422] width 108 height 92
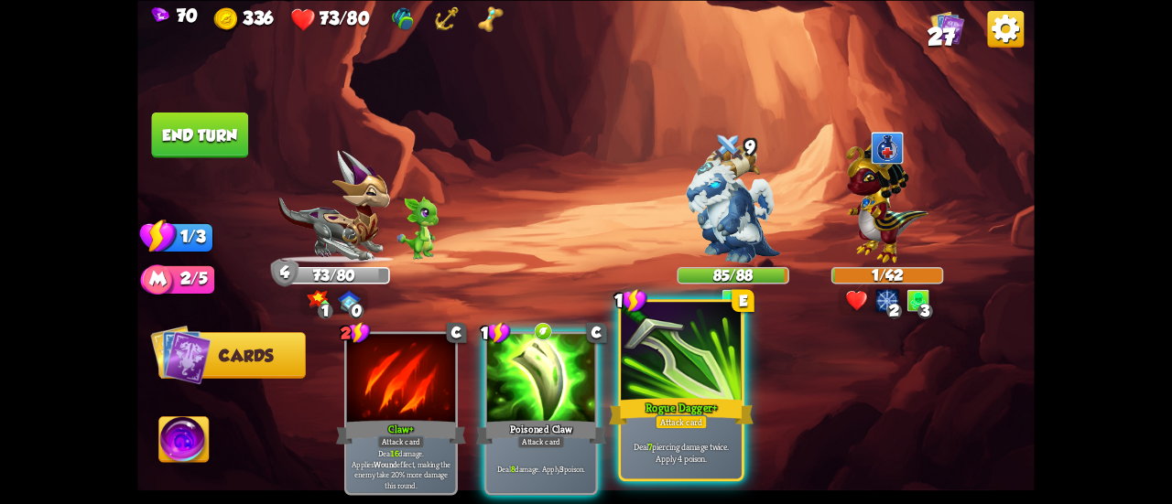
click at [650, 438] on div "Deal 7 piercing damage twice. Apply 4 poison." at bounding box center [681, 452] width 121 height 52
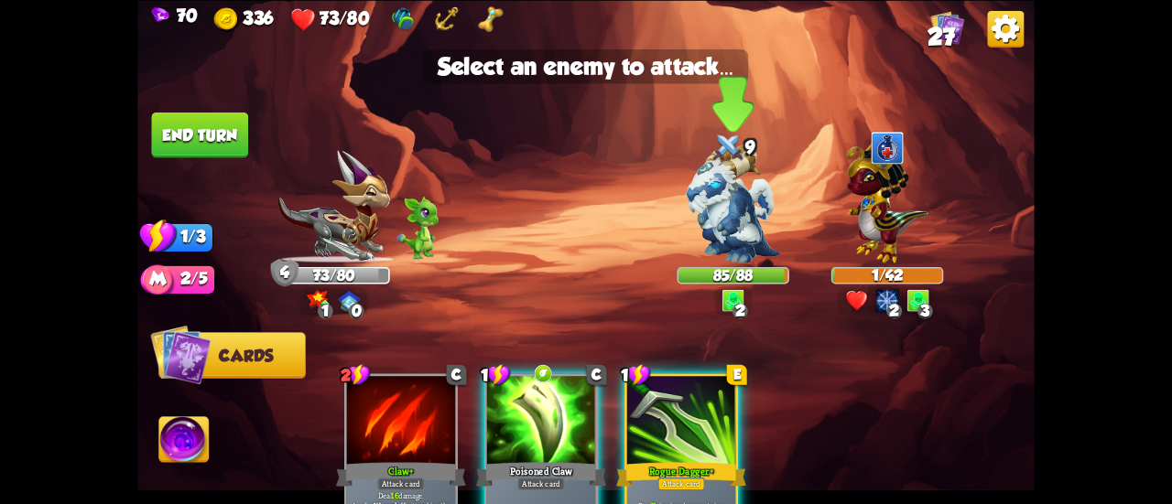
click at [729, 232] on img at bounding box center [733, 204] width 94 height 118
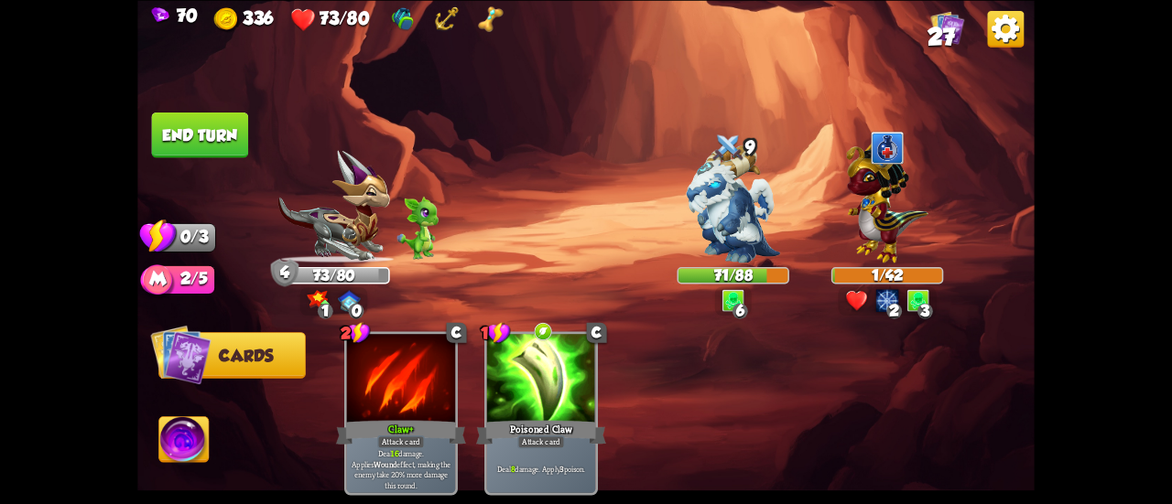
click at [240, 136] on button "End turn" at bounding box center [200, 135] width 97 height 46
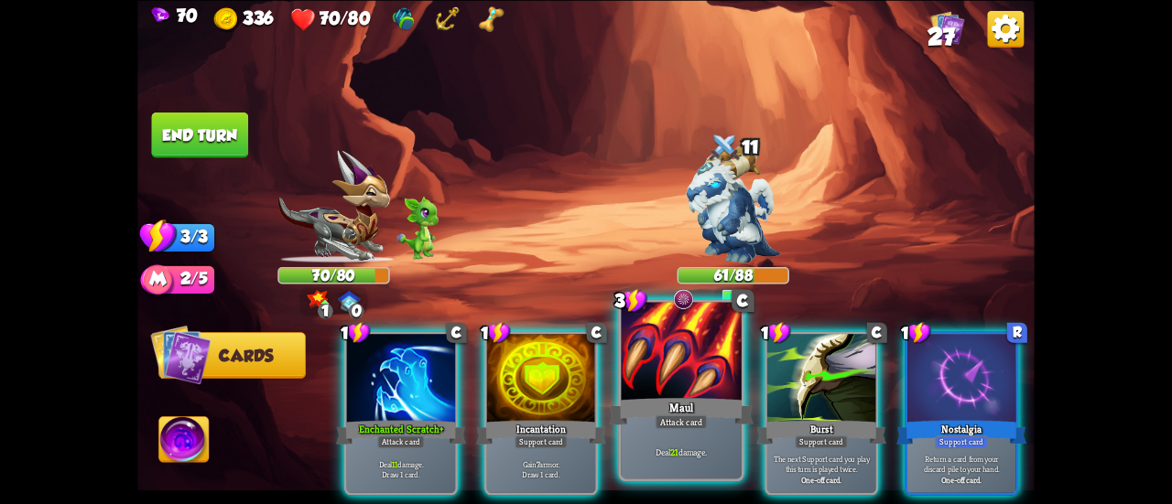
drag, startPoint x: 795, startPoint y: 404, endPoint x: 740, endPoint y: 418, distance: 56.9
click at [794, 418] on div "Burst" at bounding box center [821, 432] width 130 height 29
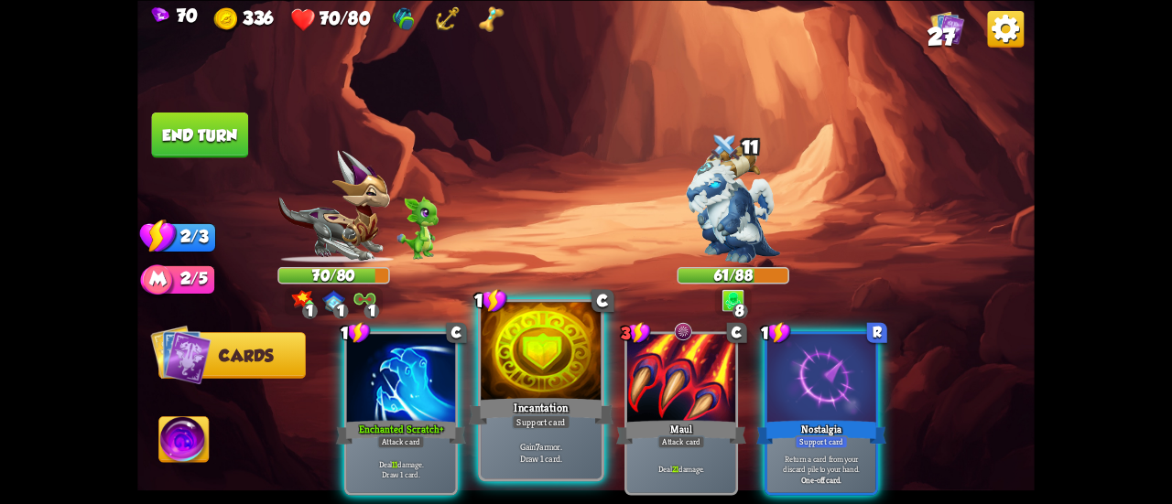
click at [571, 409] on div "Incantation" at bounding box center [541, 412] width 145 height 32
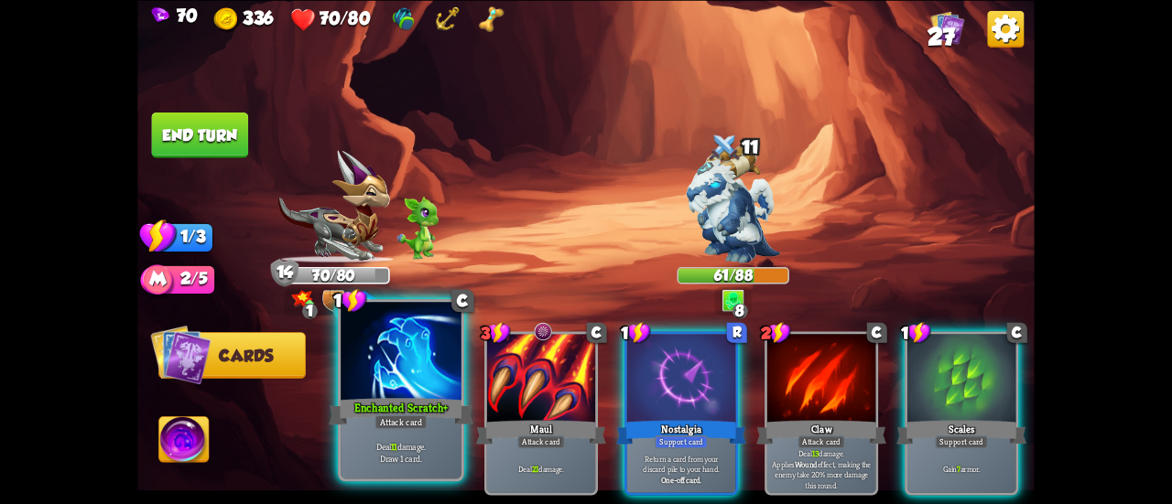
click at [434, 391] on div at bounding box center [401, 353] width 121 height 102
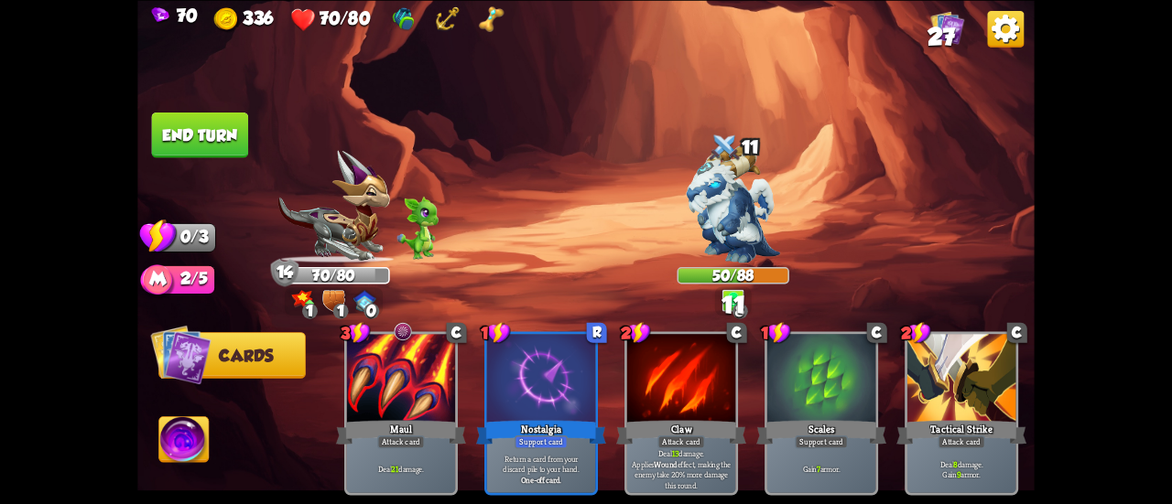
click at [211, 131] on button "End turn" at bounding box center [199, 135] width 99 height 47
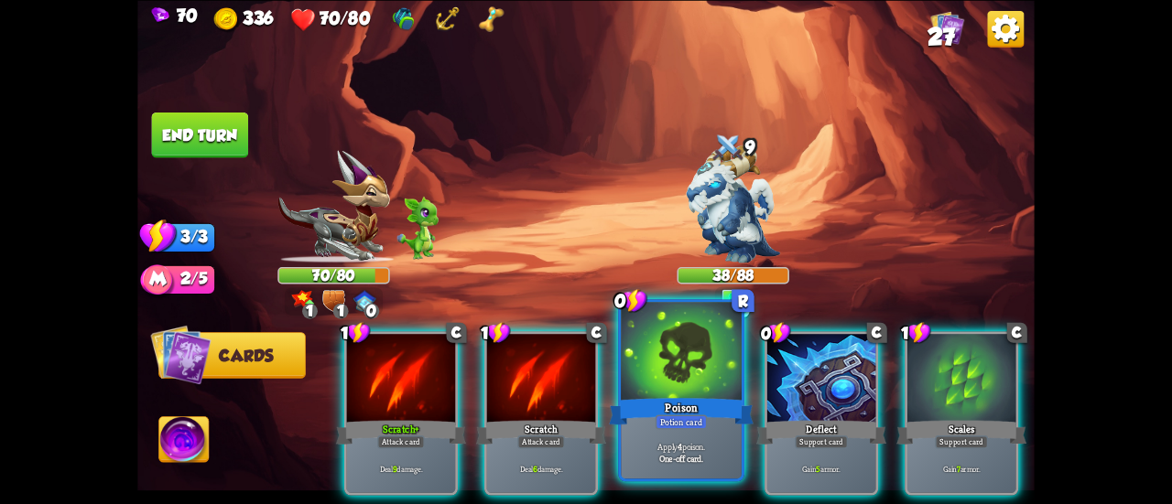
click at [672, 370] on div at bounding box center [681, 353] width 121 height 102
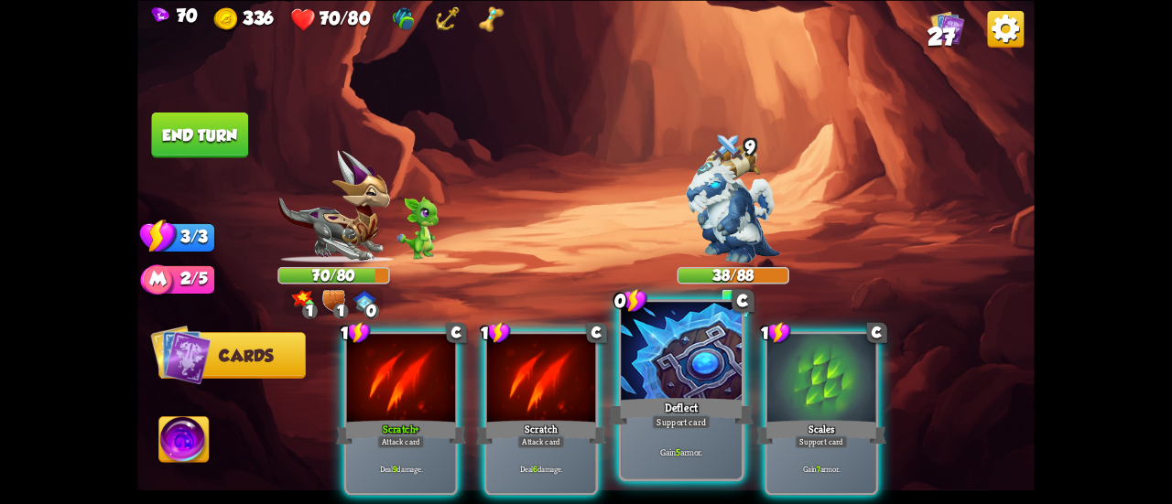
click at [667, 384] on div at bounding box center [681, 353] width 121 height 102
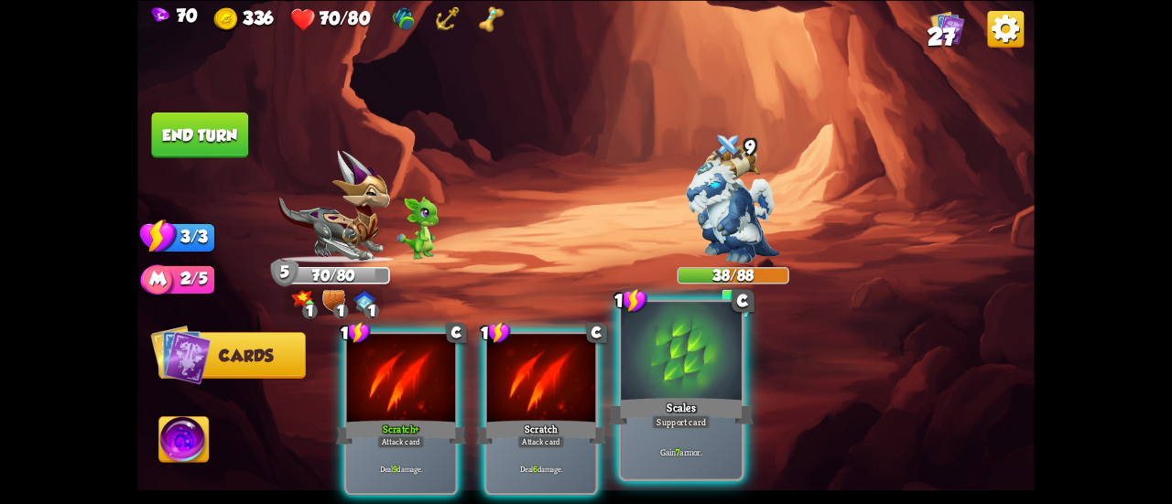
click at [661, 391] on div at bounding box center [681, 353] width 121 height 102
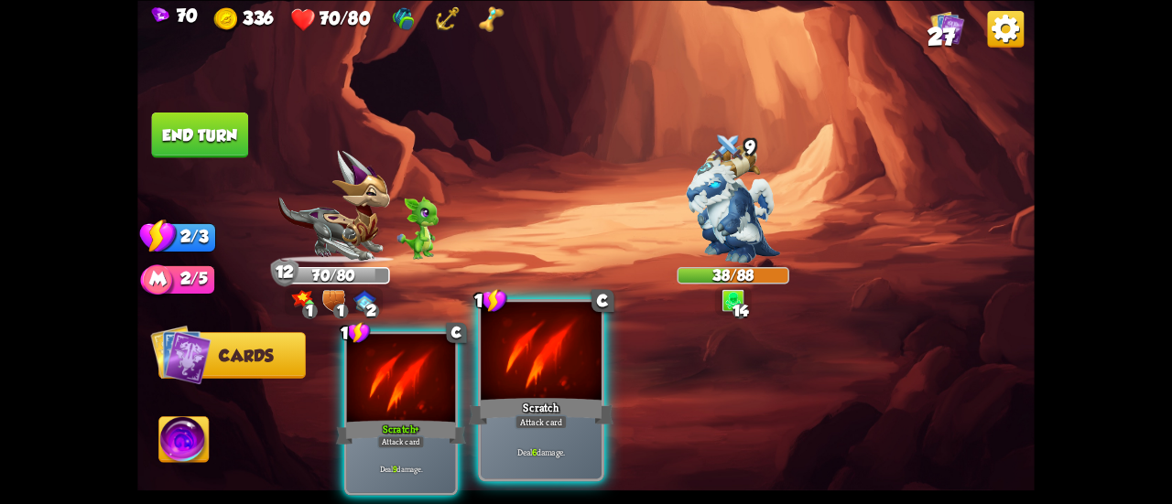
click at [567, 385] on div at bounding box center [541, 353] width 121 height 102
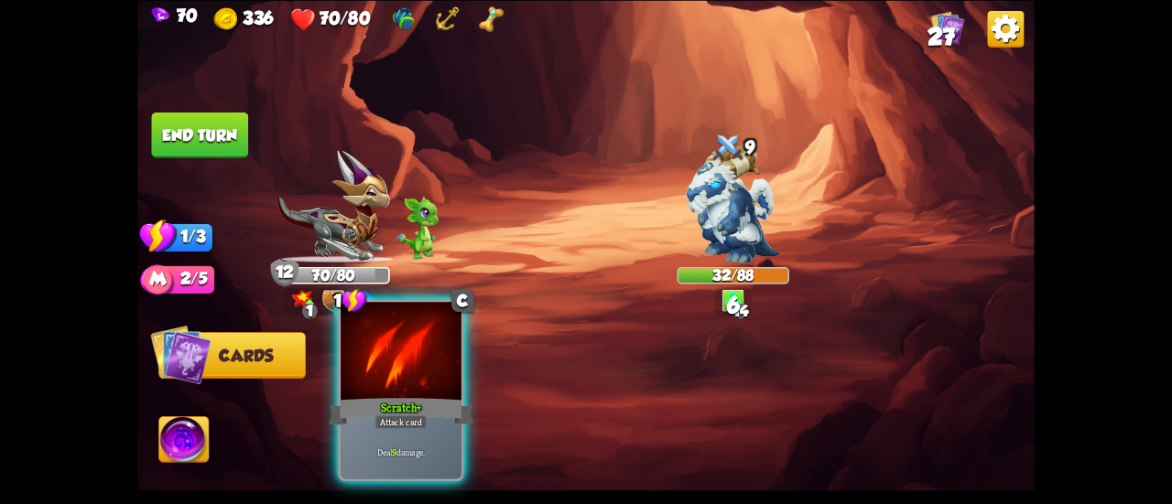
click at [437, 385] on div at bounding box center [401, 353] width 121 height 102
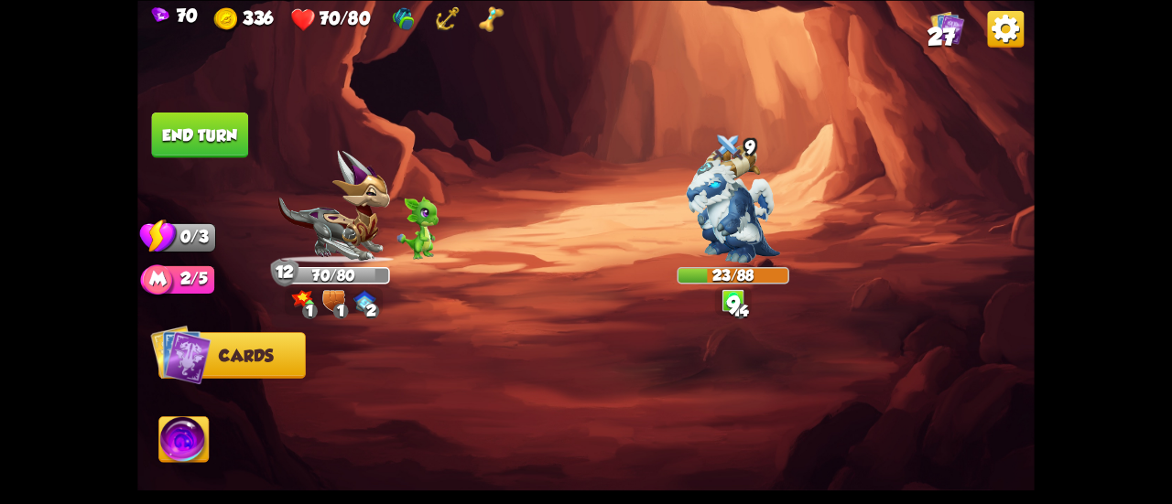
click at [224, 144] on button "End turn" at bounding box center [200, 135] width 97 height 46
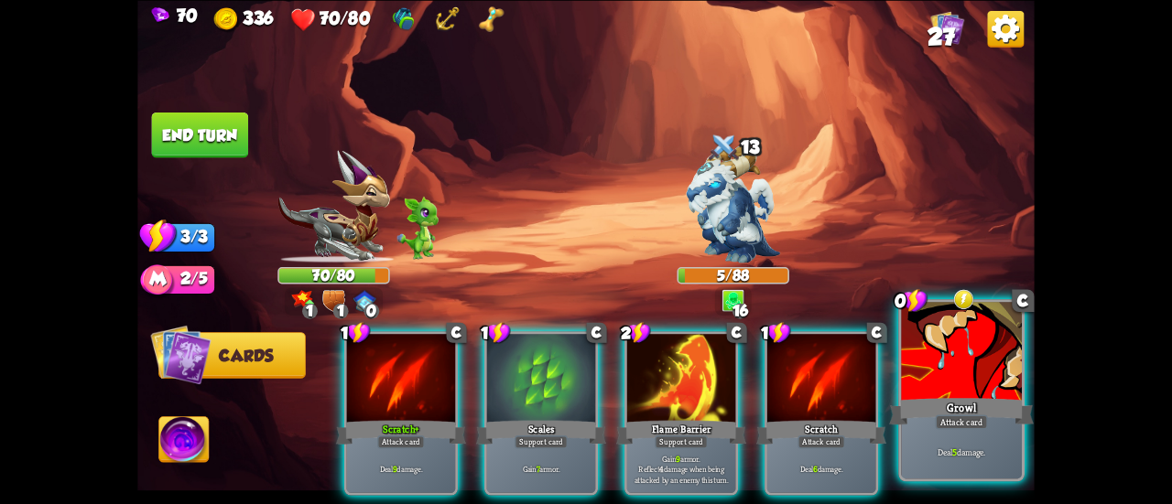
click at [971, 363] on div at bounding box center [961, 353] width 121 height 102
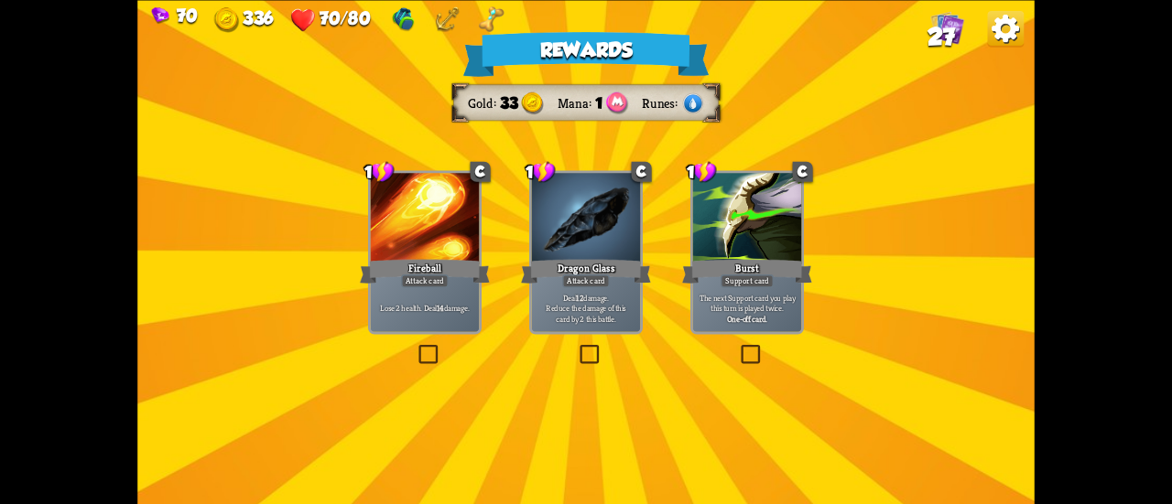
click at [761, 295] on p "The next Support card you play this turn is played twice." at bounding box center [747, 302] width 103 height 21
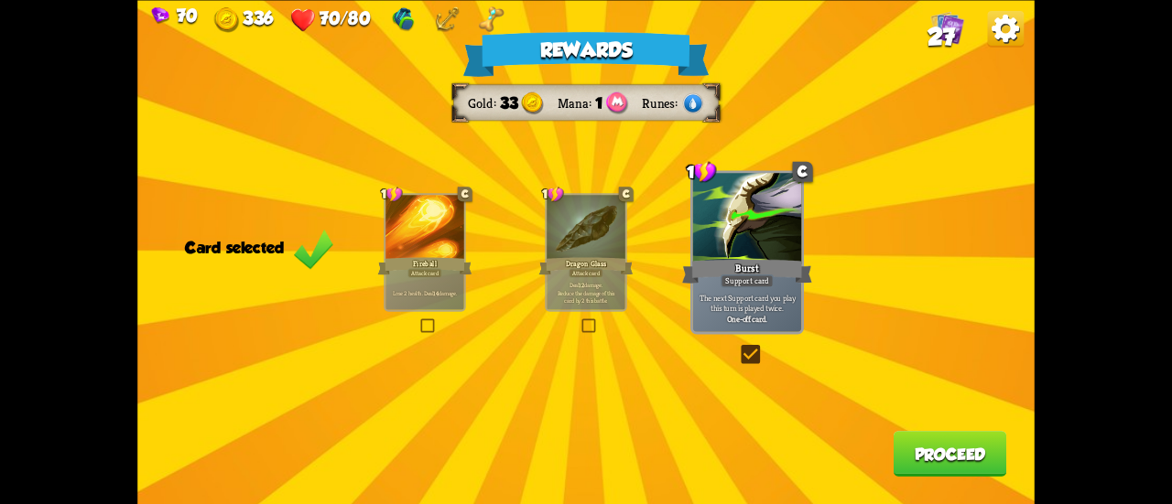
click at [905, 457] on button "Proceed" at bounding box center [951, 454] width 114 height 46
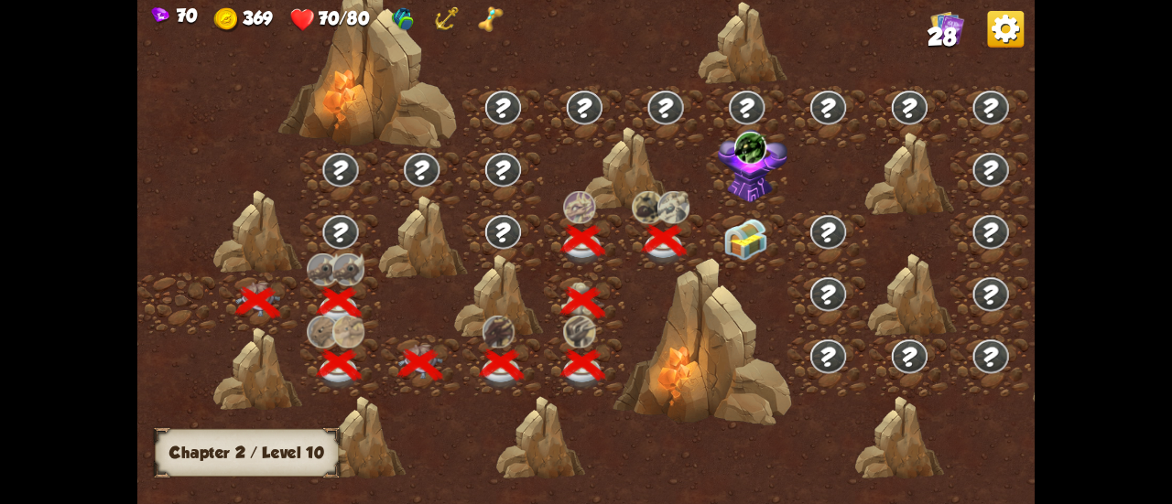
click at [744, 234] on img at bounding box center [745, 240] width 45 height 42
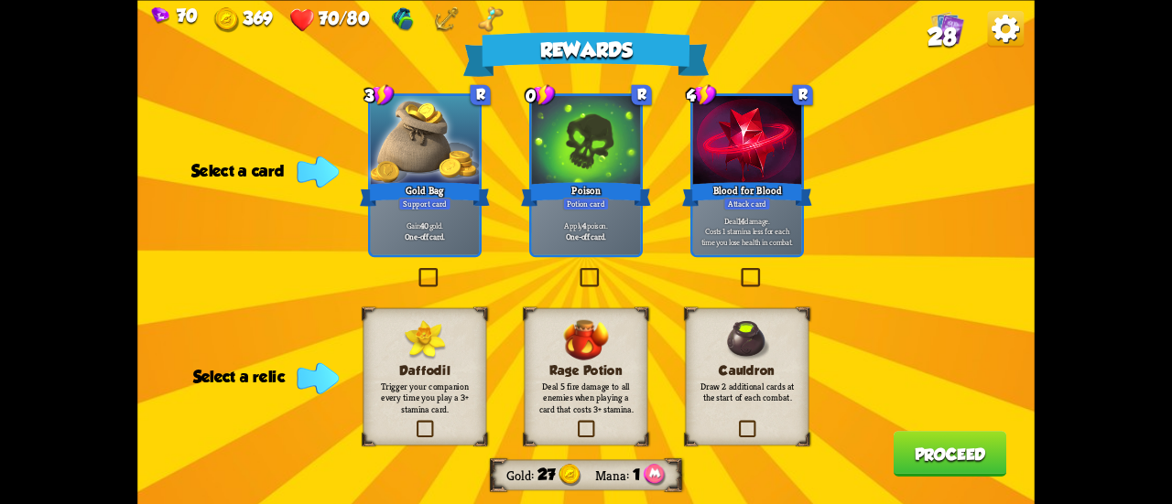
click at [559, 177] on div at bounding box center [586, 142] width 108 height 92
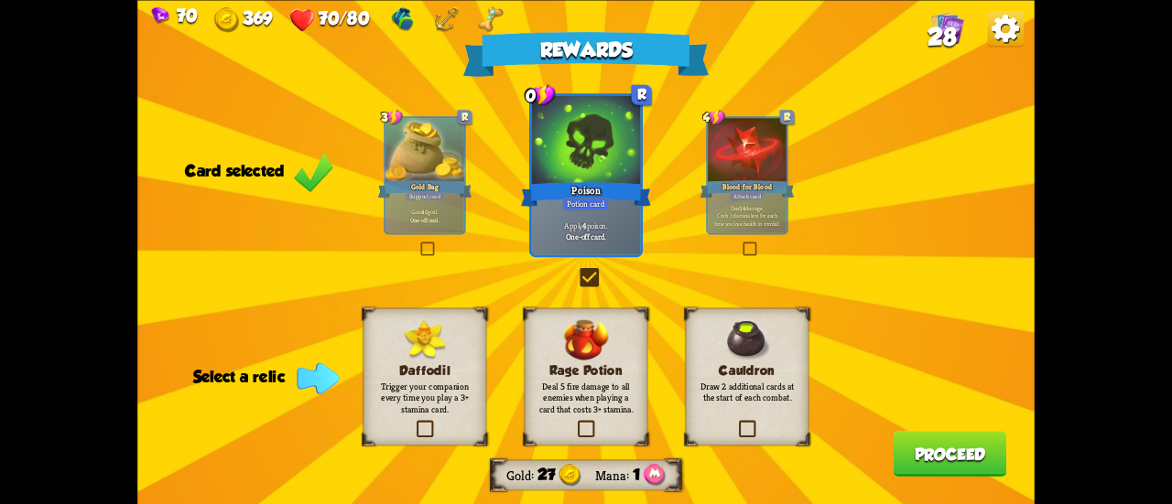
click at [736, 422] on label at bounding box center [736, 422] width 0 height 0
click at [0, 0] on input "checkbox" at bounding box center [0, 0] width 0 height 0
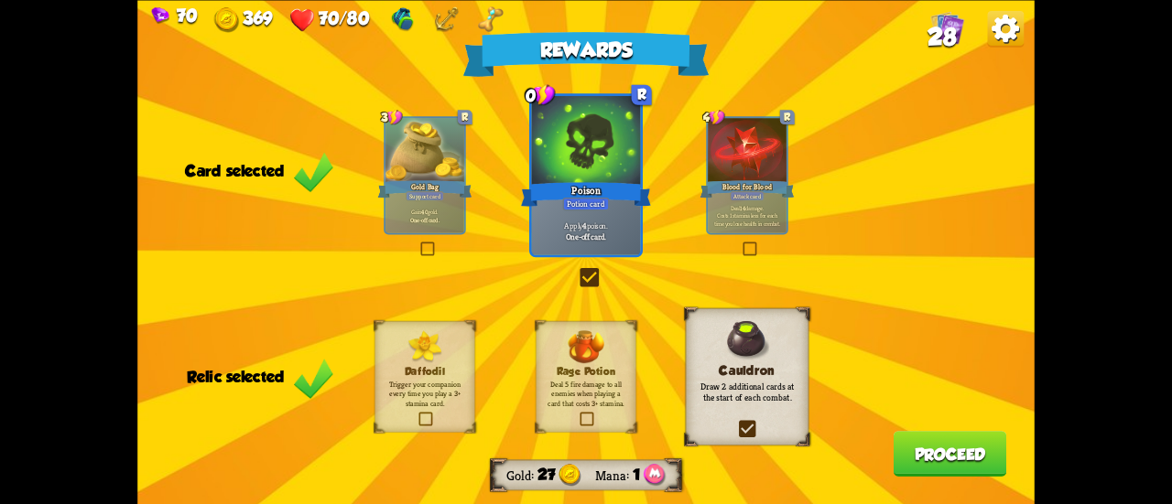
click at [929, 446] on button "Proceed" at bounding box center [951, 454] width 114 height 46
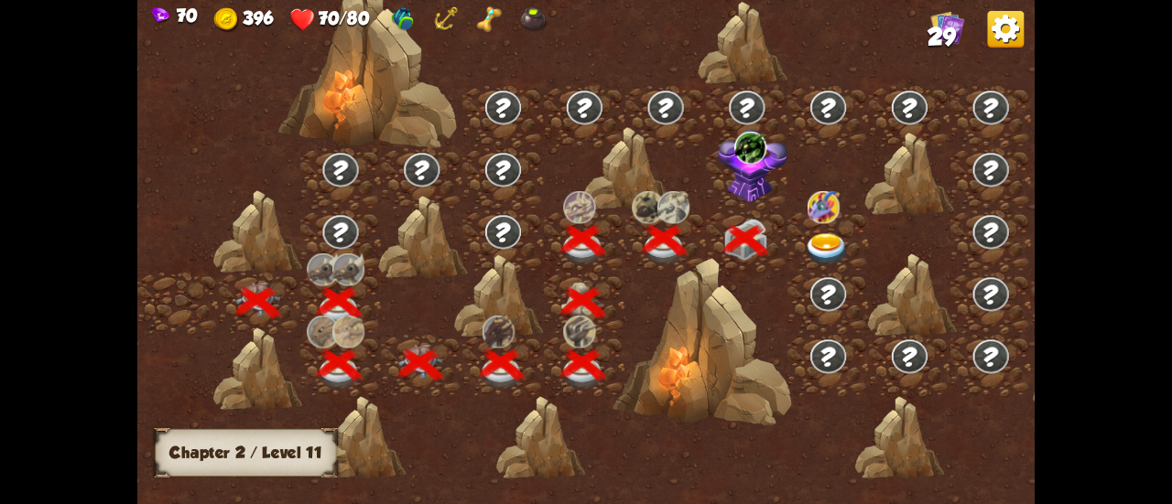
scroll to position [0, 278]
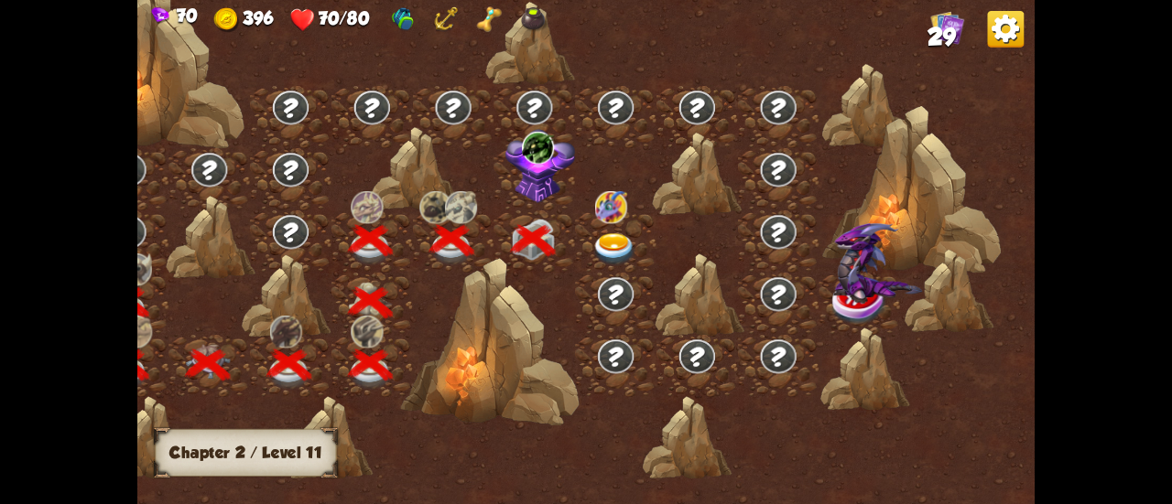
click at [557, 169] on img at bounding box center [539, 166] width 71 height 74
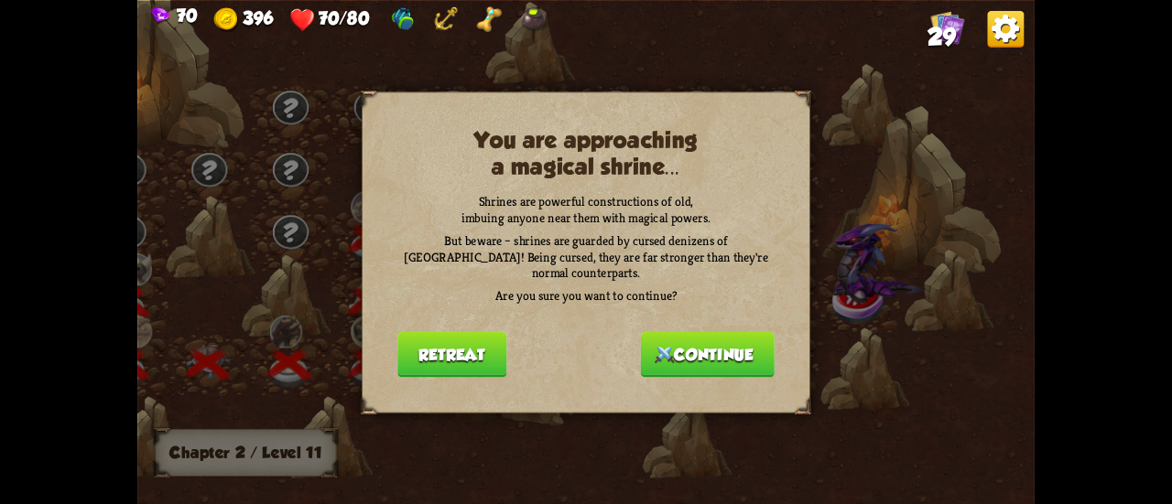
click at [685, 351] on button "Continue" at bounding box center [708, 354] width 134 height 46
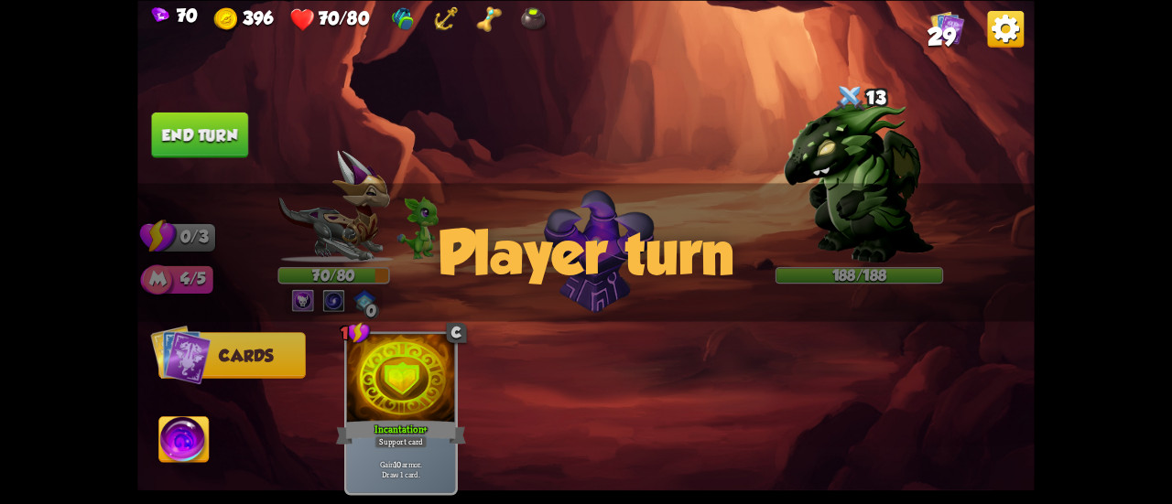
click at [841, 162] on img at bounding box center [859, 182] width 150 height 162
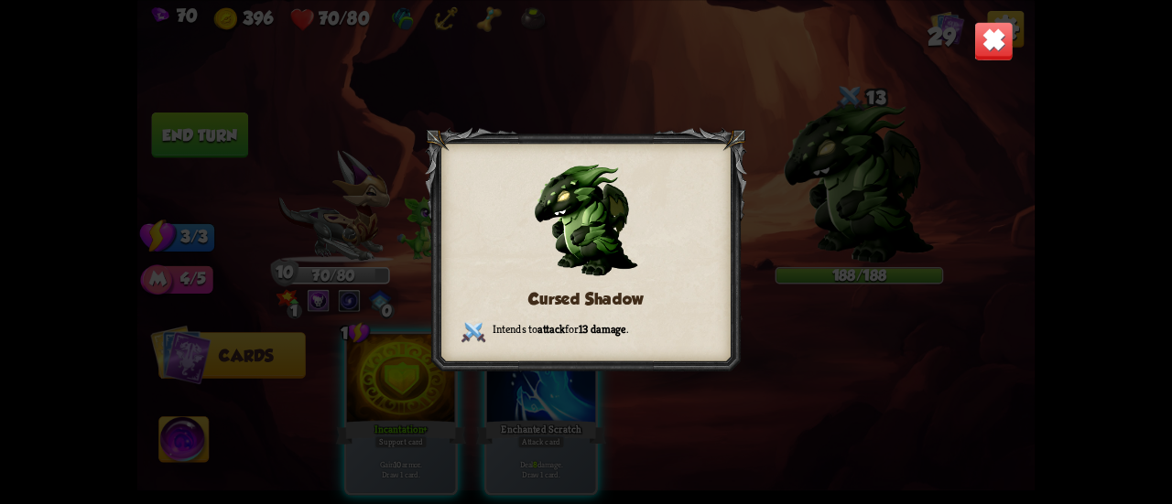
click at [983, 54] on img at bounding box center [993, 40] width 39 height 39
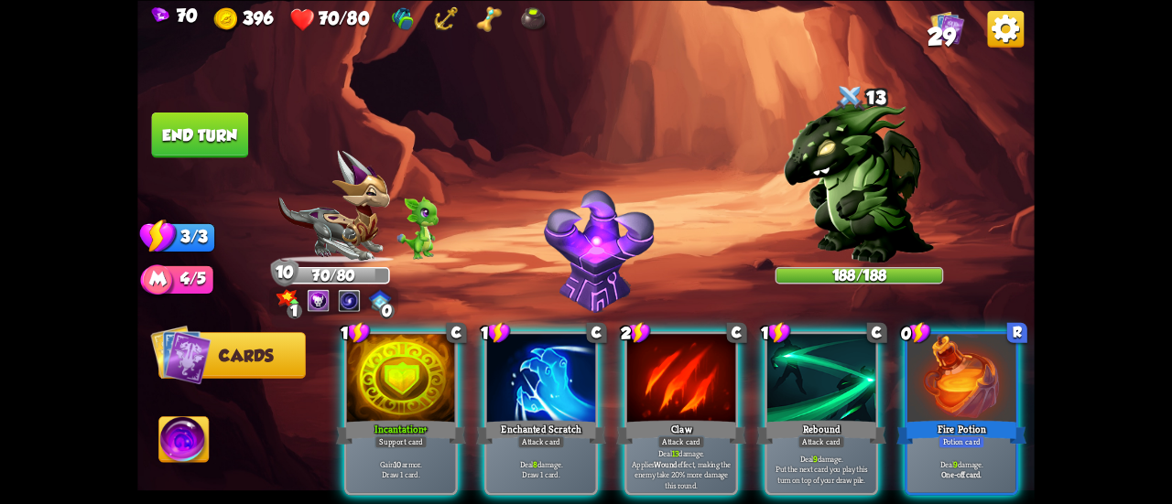
click at [342, 231] on img at bounding box center [333, 206] width 112 height 113
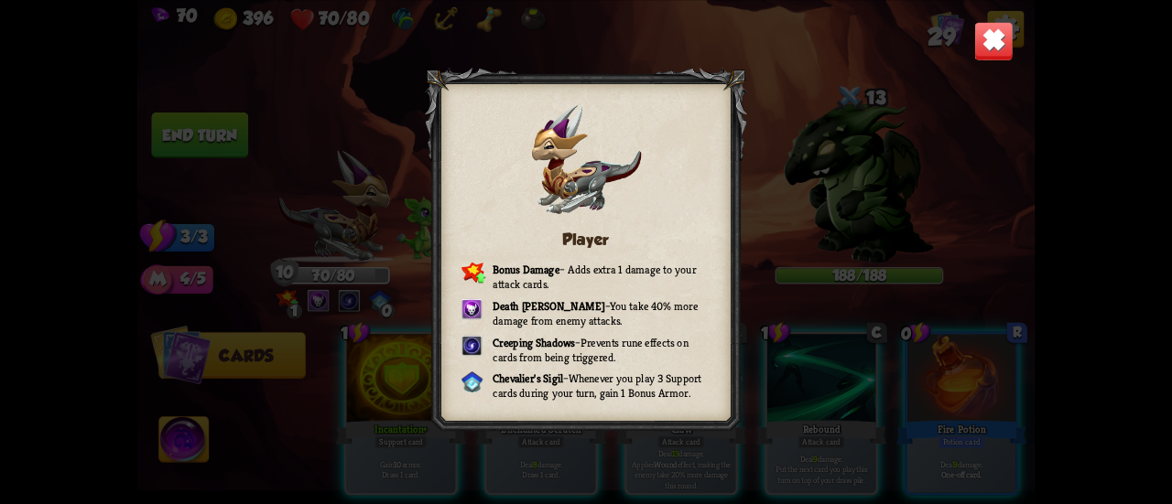
click at [965, 43] on div "Player Bonus Damage – Adds extra 1 damage to your attack cards. Death Mark – Yo…" at bounding box center [585, 252] width 897 height 504
click at [978, 43] on img at bounding box center [993, 40] width 39 height 39
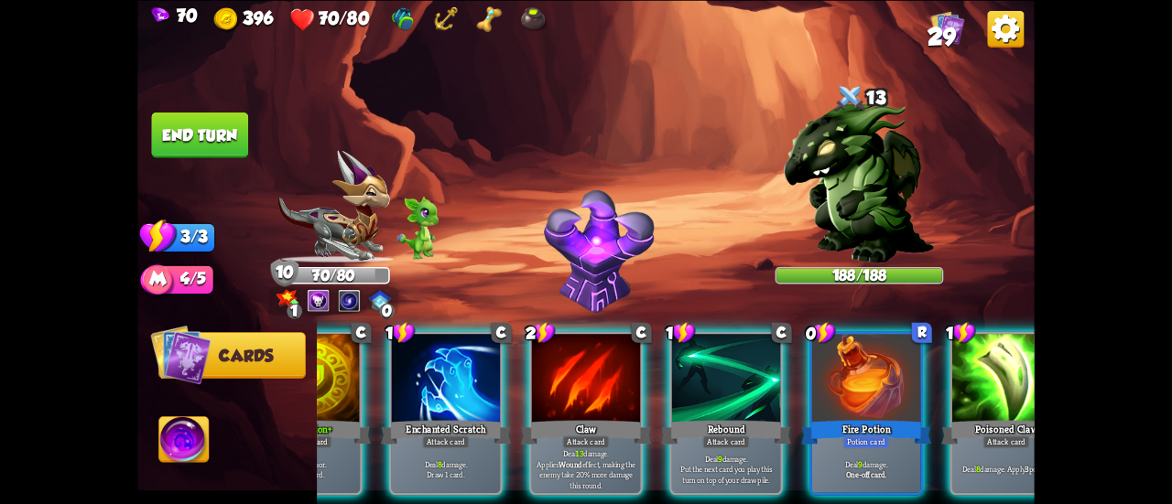
scroll to position [0, 0]
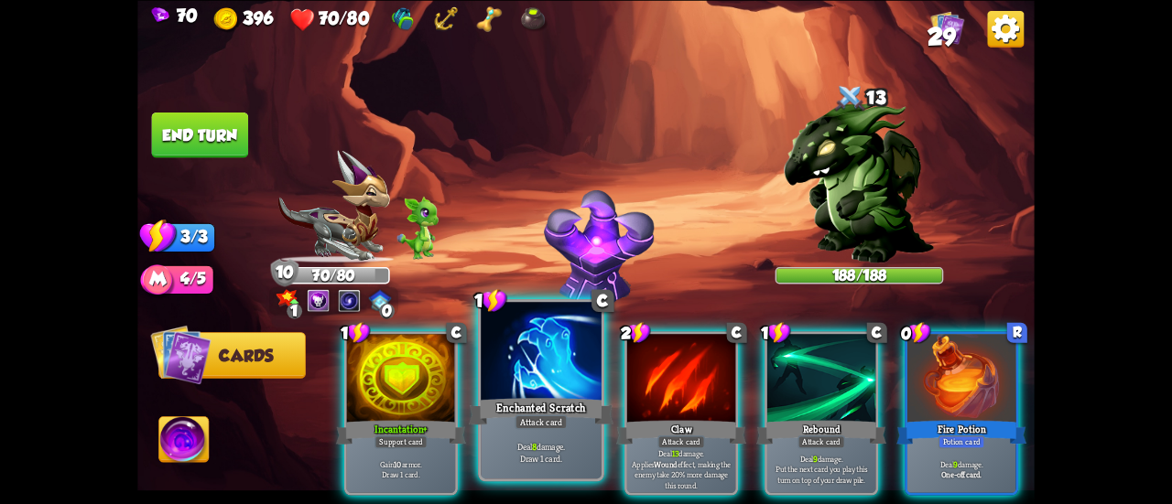
click at [497, 404] on div "Enchanted Scratch" at bounding box center [541, 412] width 145 height 32
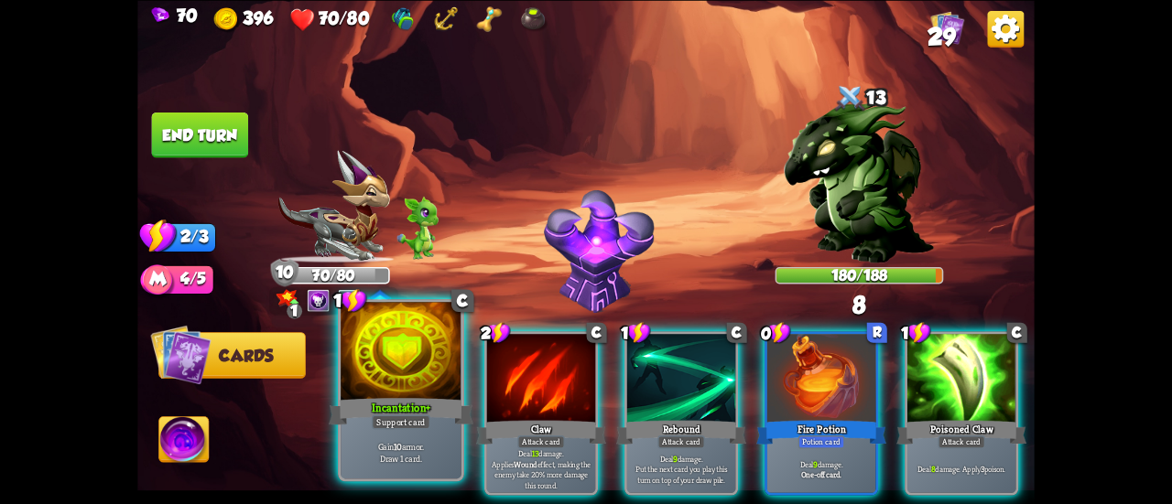
click at [401, 404] on div "Incantation+" at bounding box center [401, 412] width 145 height 32
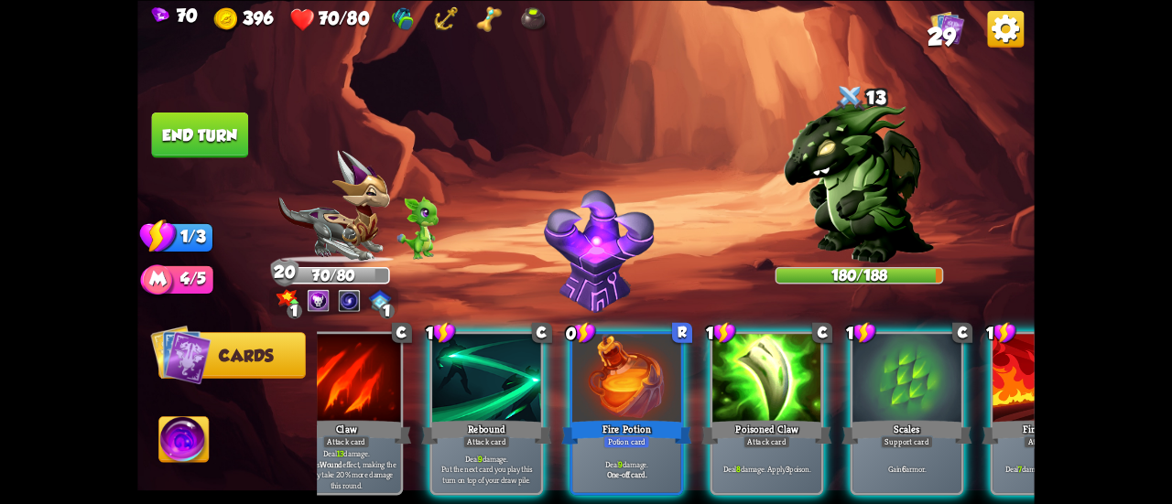
scroll to position [0, 69]
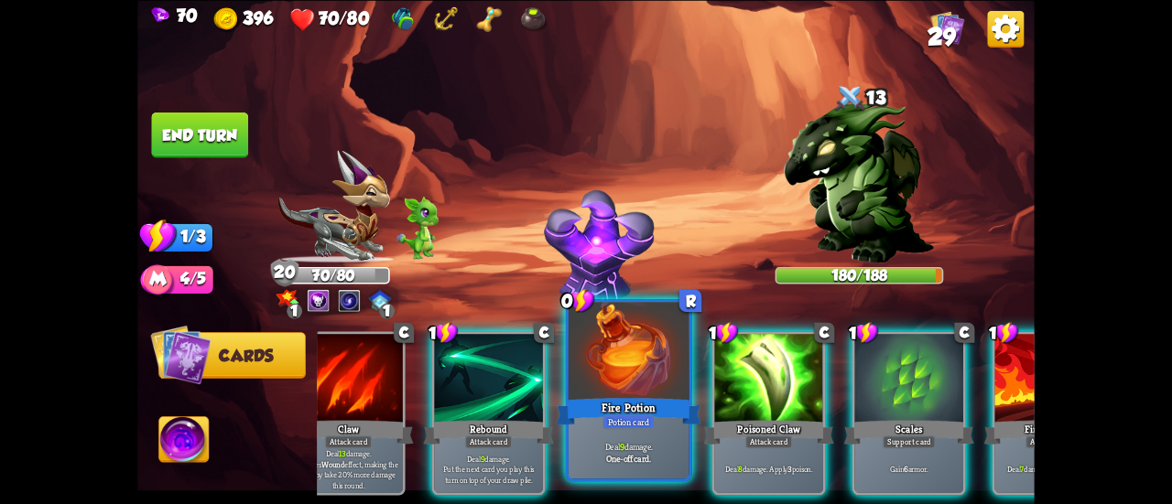
click at [663, 428] on div "Deal 9 damage. One-off card." at bounding box center [629, 452] width 121 height 52
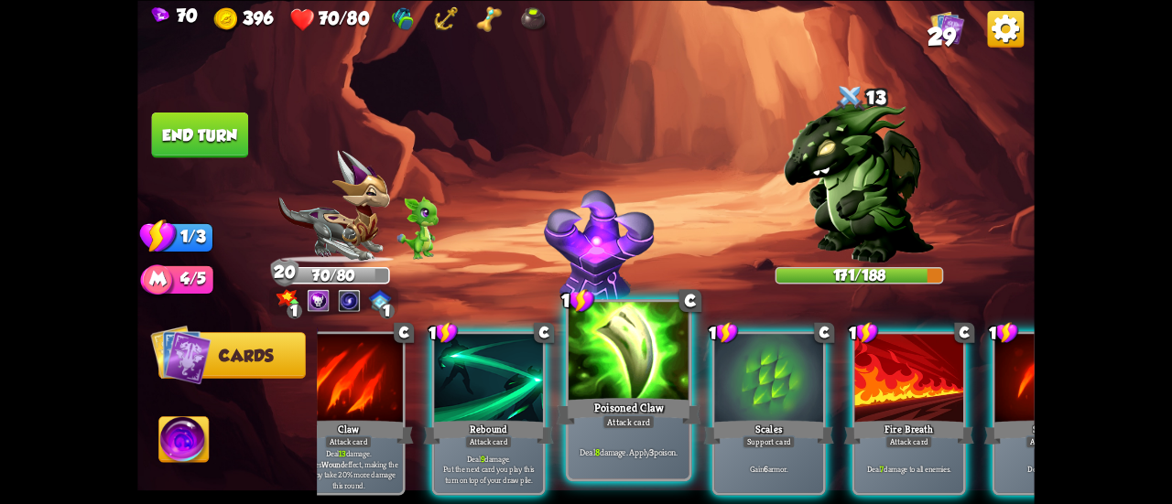
click at [652, 416] on div "Attack card" at bounding box center [628, 422] width 52 height 15
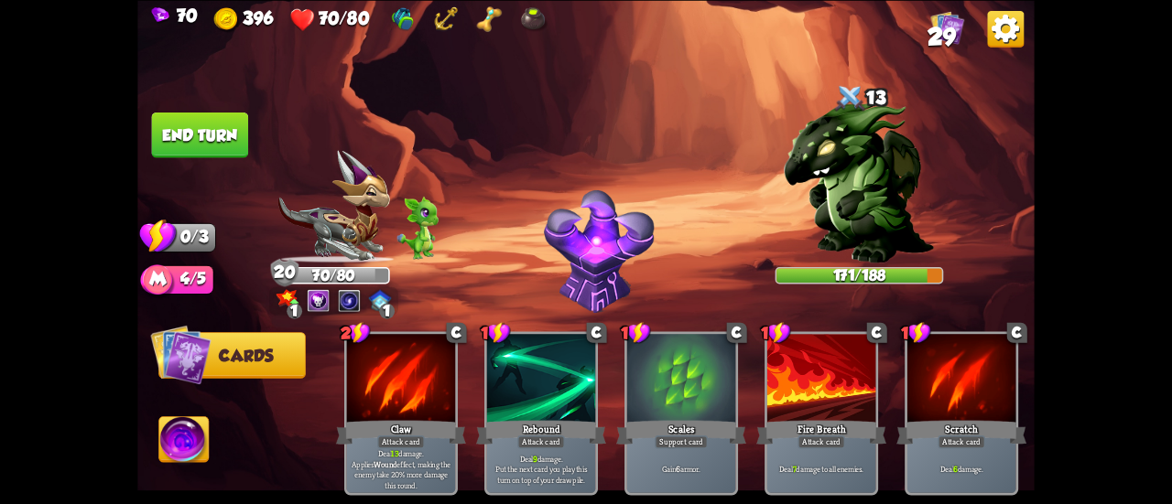
scroll to position [0, 0]
click at [226, 135] on button "End turn" at bounding box center [200, 135] width 97 height 46
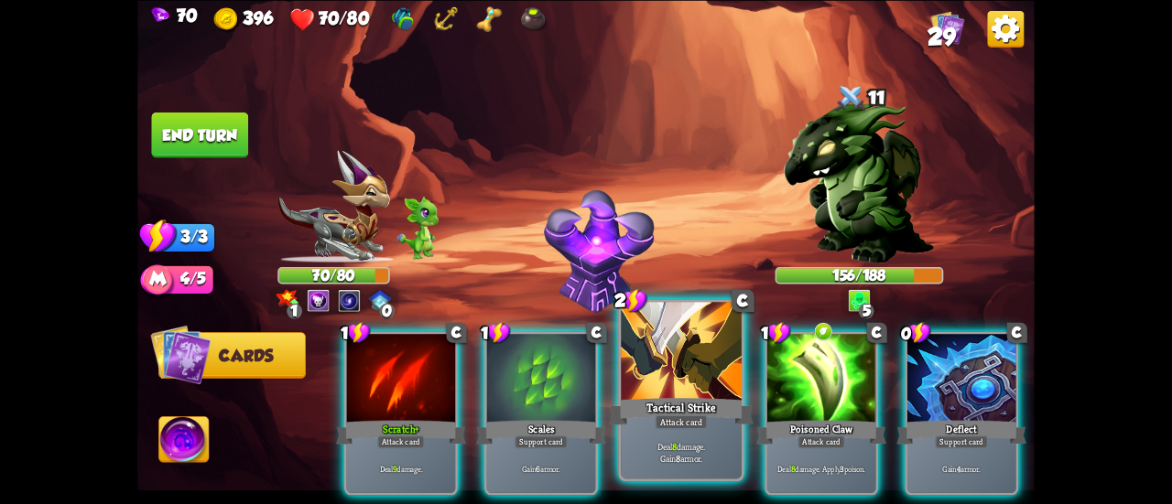
click at [645, 407] on div "Tactical Strike" at bounding box center [681, 412] width 145 height 32
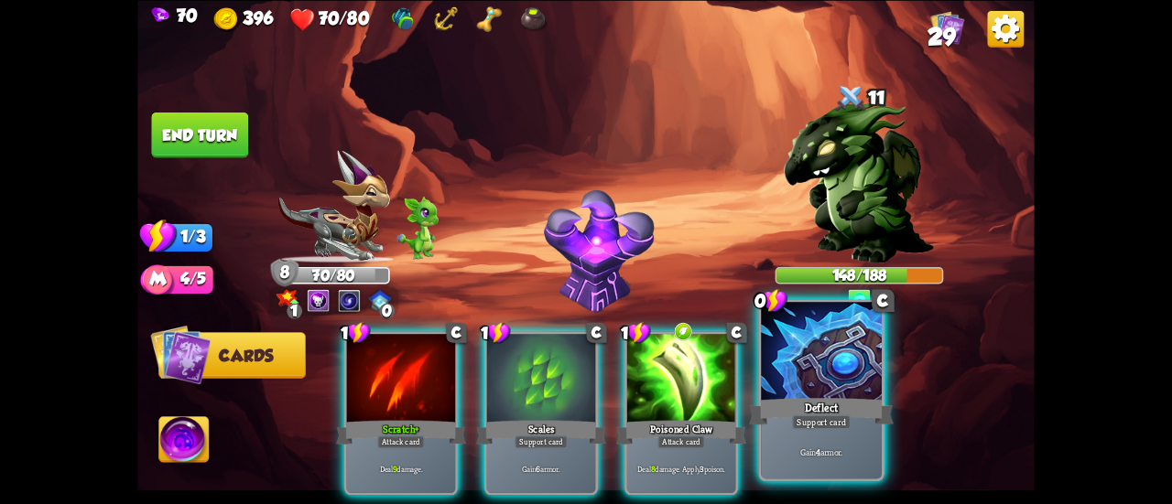
click at [784, 409] on div "Deflect" at bounding box center [821, 412] width 145 height 32
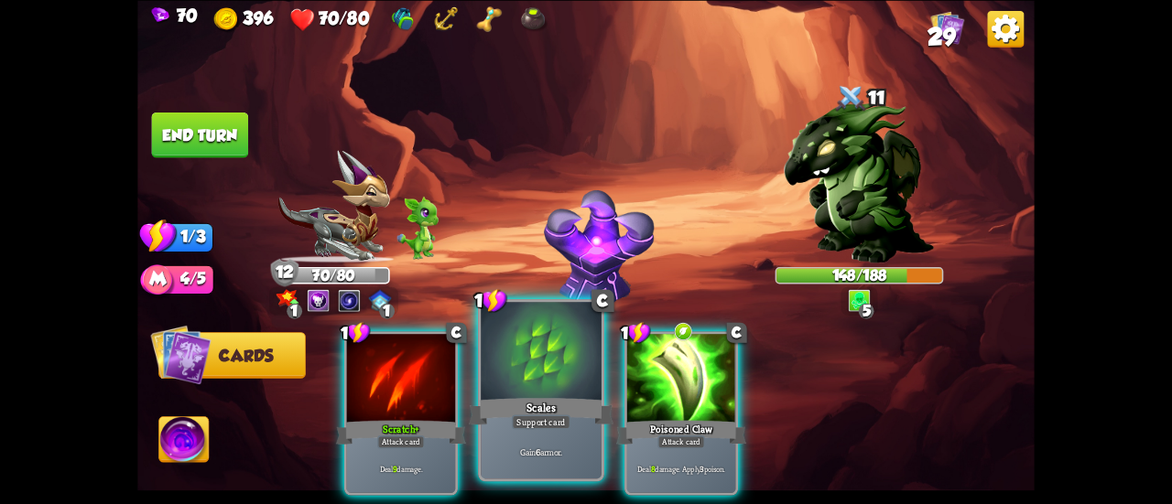
click at [546, 417] on div "Support card" at bounding box center [541, 422] width 59 height 15
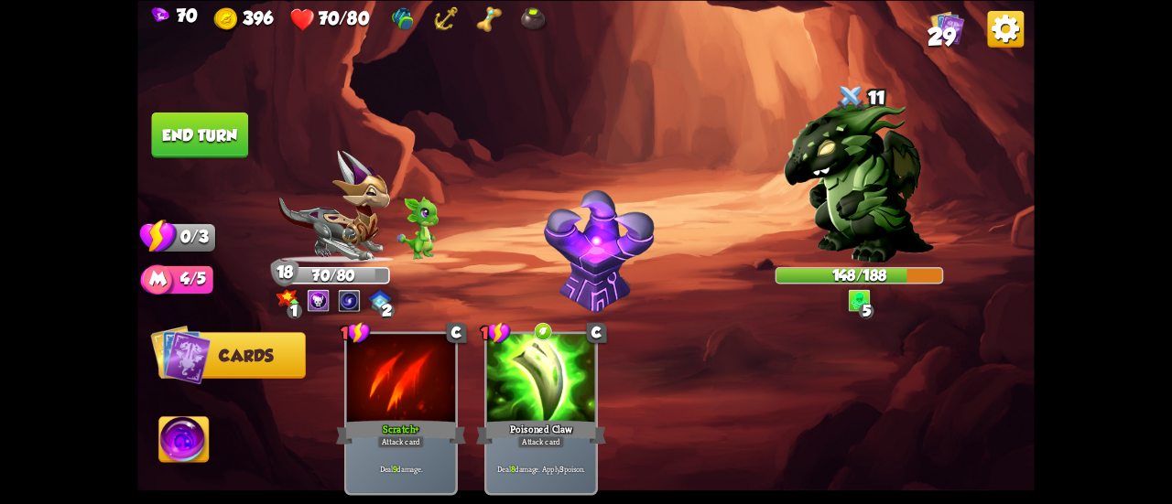
click at [199, 136] on button "End turn" at bounding box center [200, 135] width 97 height 46
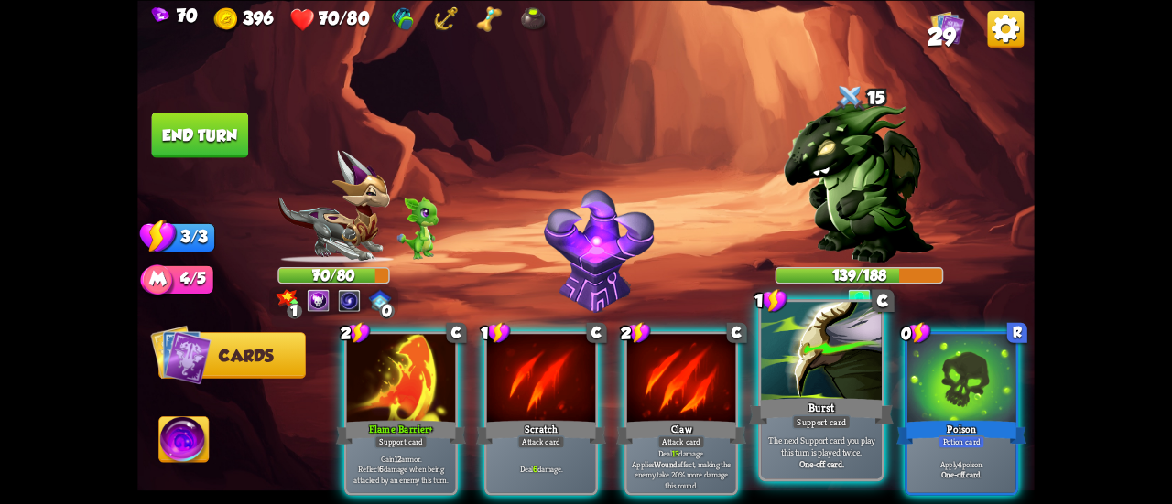
click at [819, 387] on div at bounding box center [821, 353] width 121 height 102
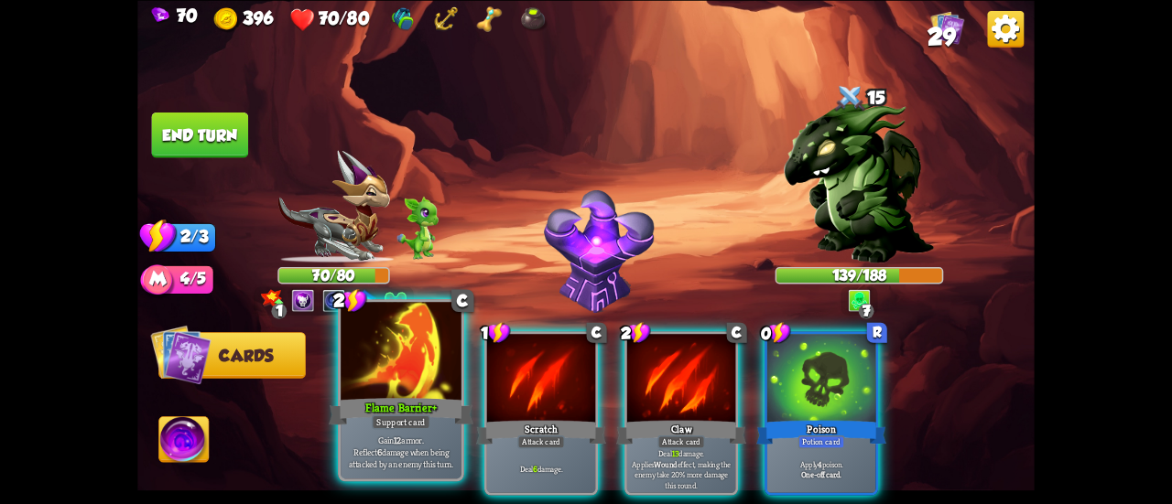
click at [411, 396] on div "Flame Barrier+" at bounding box center [401, 412] width 145 height 32
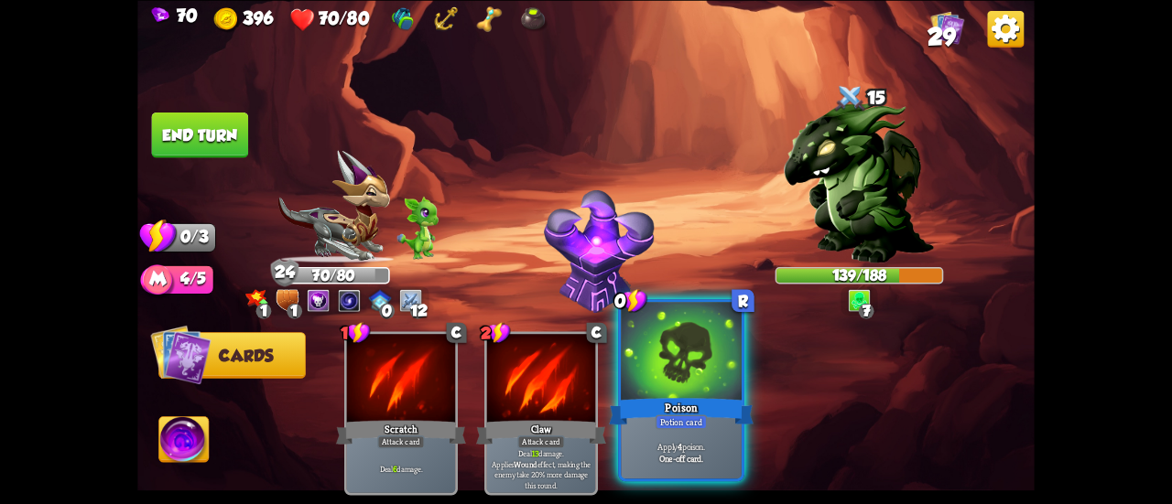
click at [655, 358] on div at bounding box center [681, 353] width 121 height 102
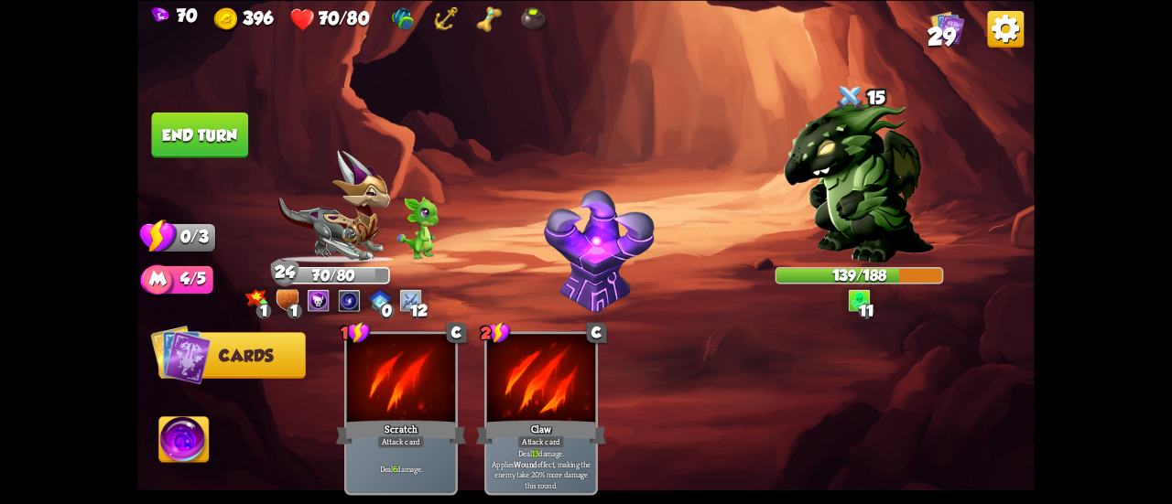
click at [229, 136] on button "End turn" at bounding box center [200, 135] width 98 height 47
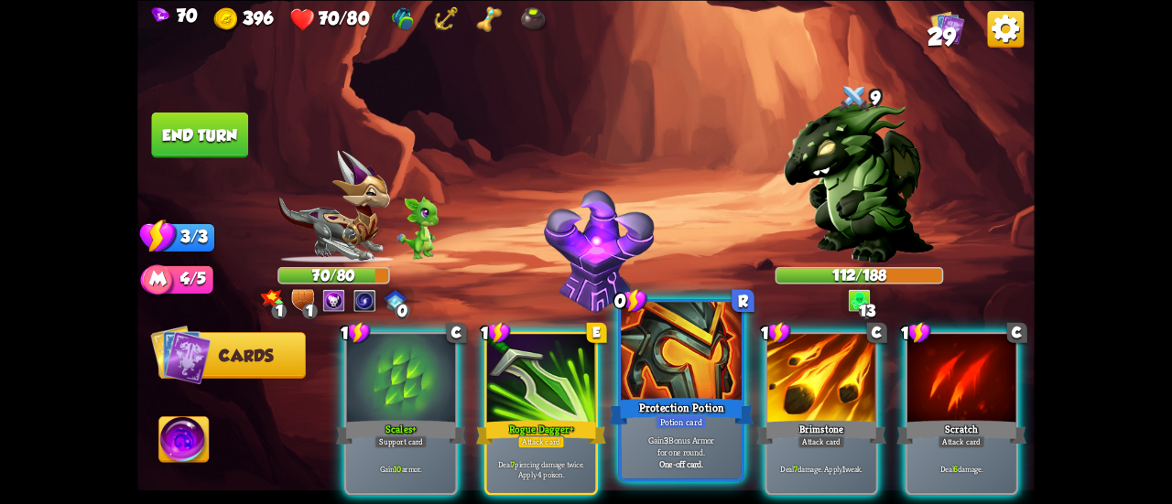
click at [676, 364] on div at bounding box center [681, 353] width 121 height 102
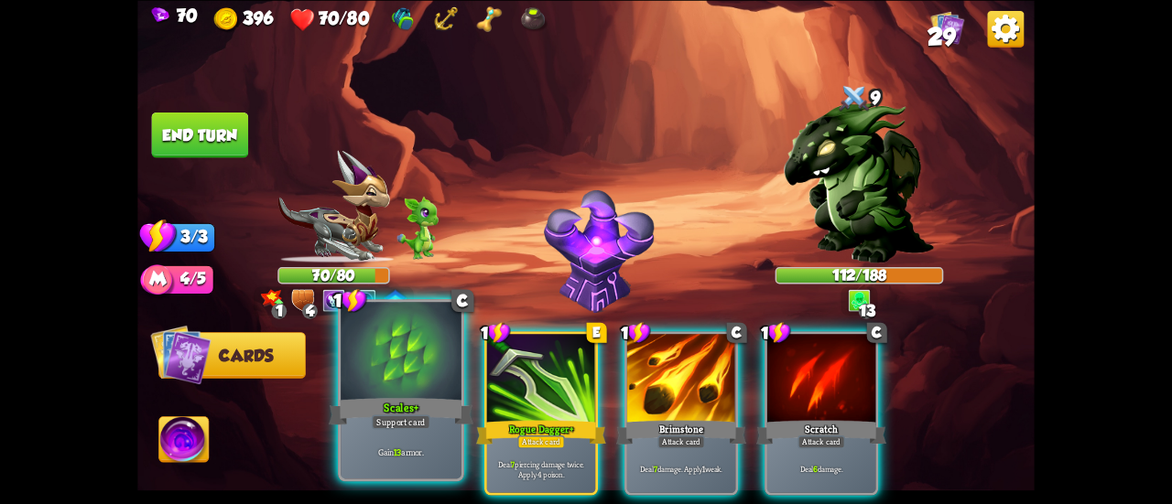
click at [368, 349] on div at bounding box center [401, 353] width 121 height 102
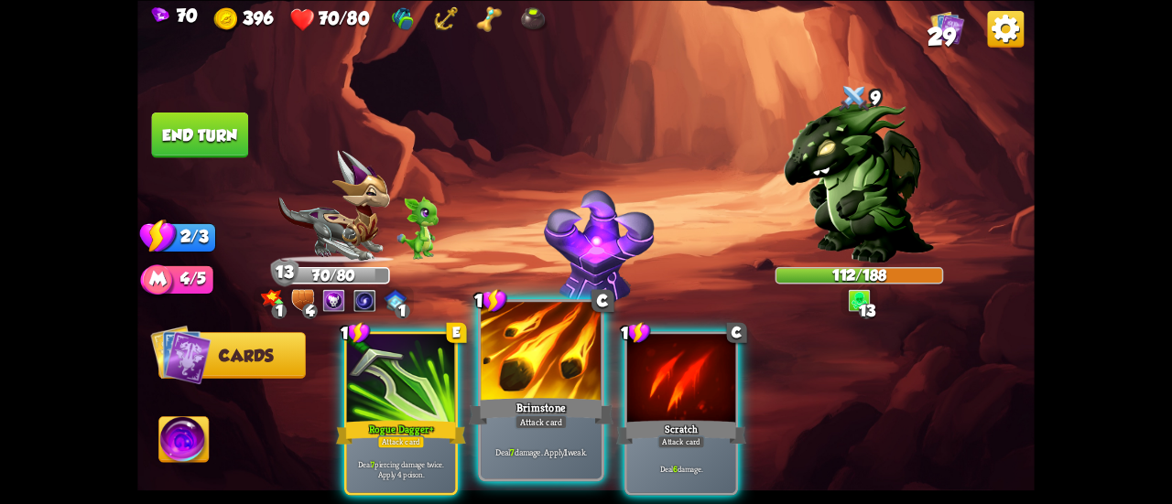
click at [518, 377] on div at bounding box center [541, 353] width 121 height 102
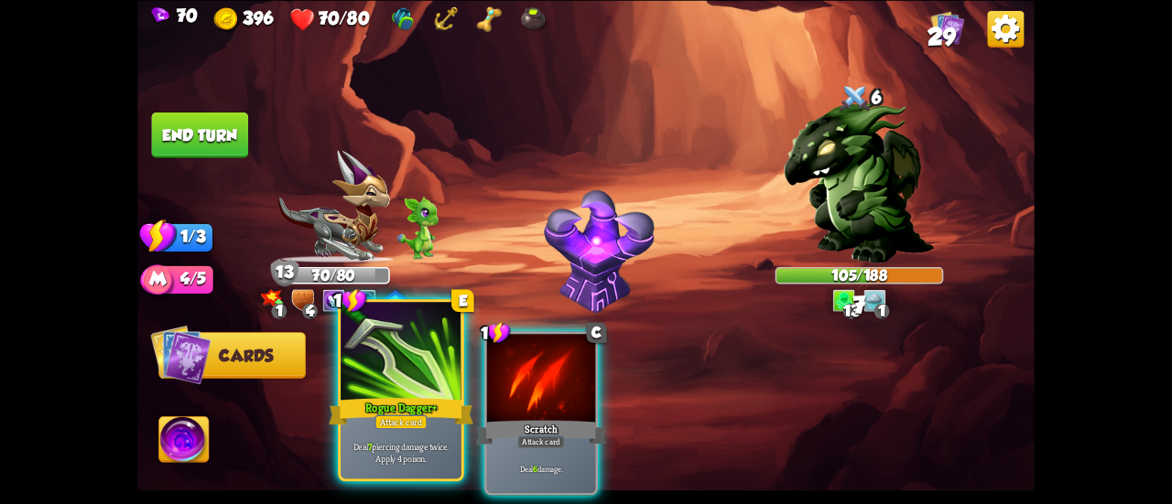
click at [418, 356] on div at bounding box center [401, 353] width 121 height 102
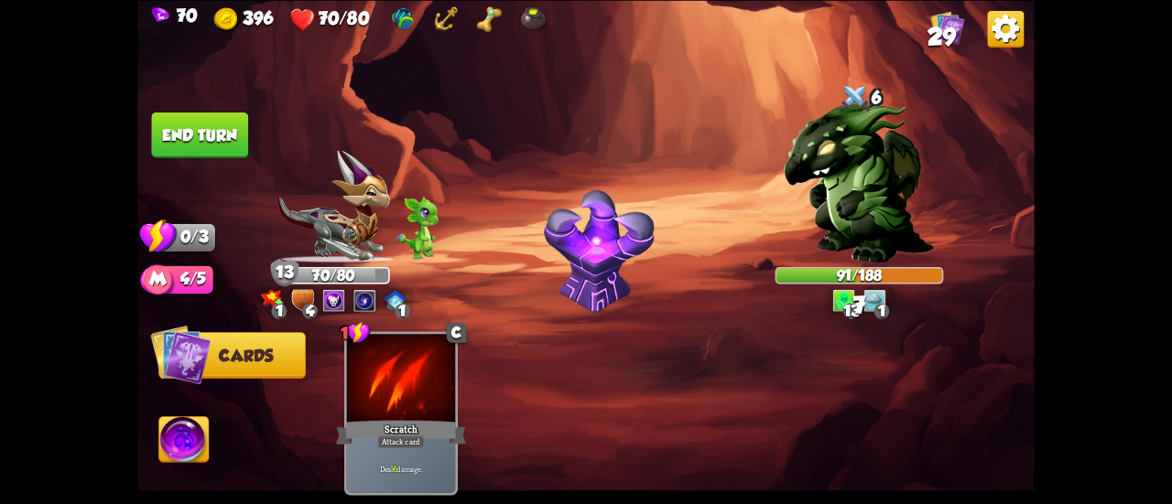
click at [211, 124] on button "End turn" at bounding box center [199, 135] width 99 height 47
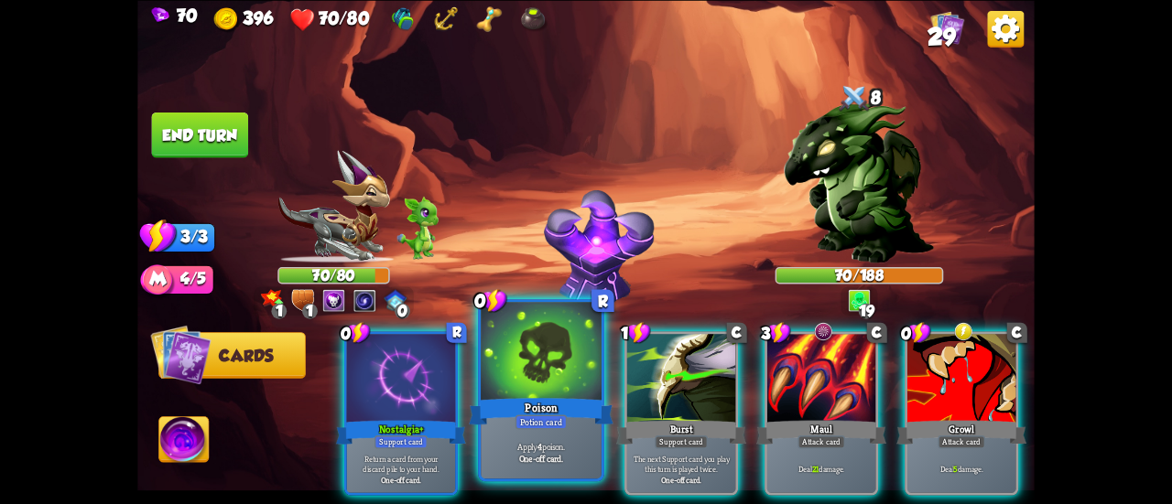
click at [555, 416] on div "Potion card" at bounding box center [541, 422] width 52 height 15
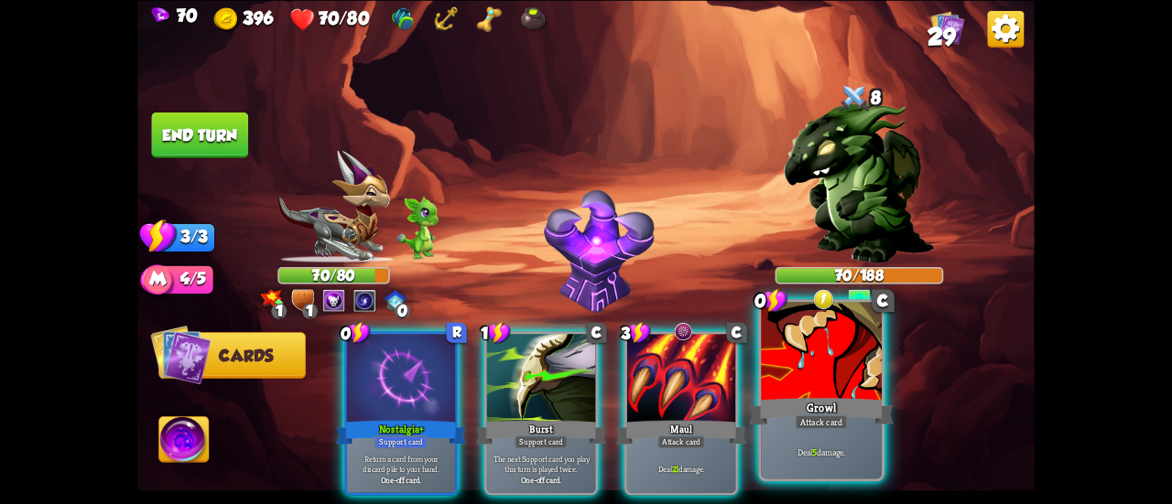
click at [793, 401] on div "Growl" at bounding box center [821, 412] width 145 height 32
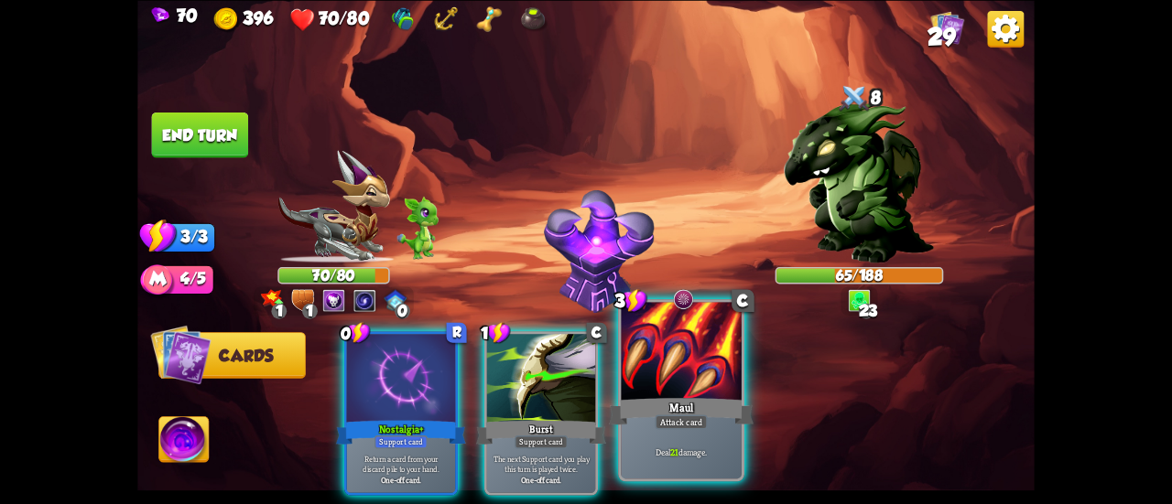
click at [650, 408] on div "Maul" at bounding box center [681, 412] width 145 height 32
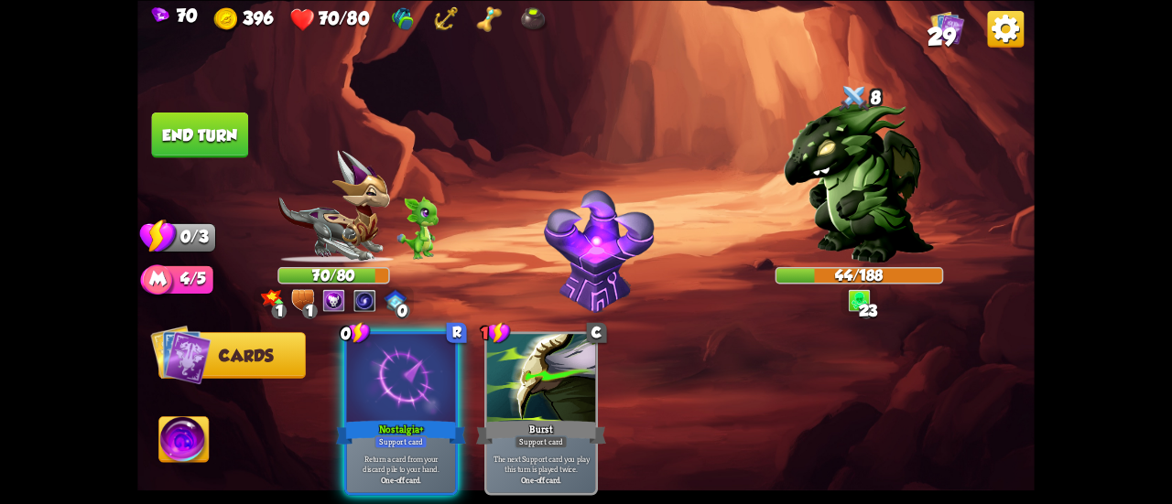
click at [175, 133] on button "End turn" at bounding box center [200, 135] width 97 height 46
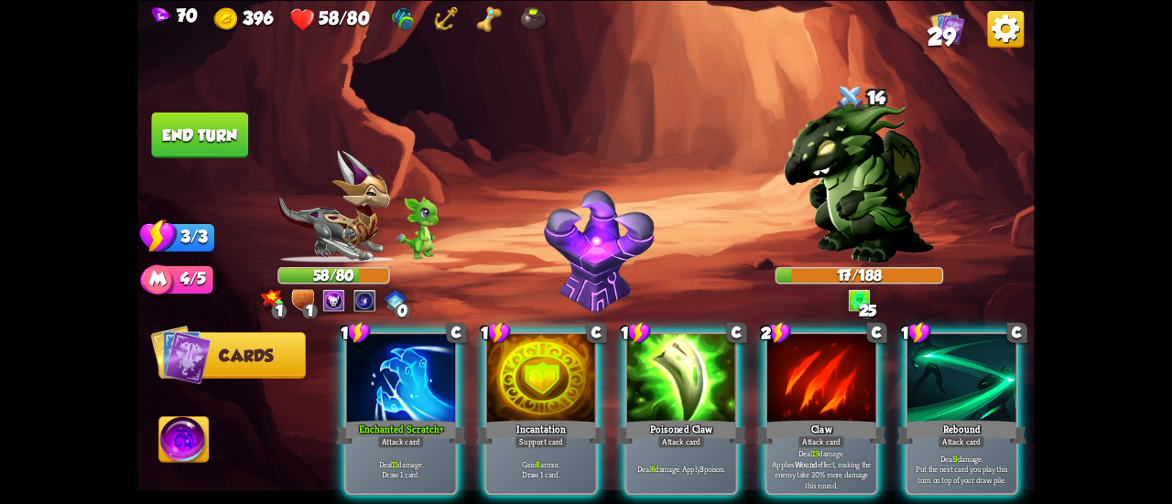
drag, startPoint x: 789, startPoint y: 395, endPoint x: 633, endPoint y: 219, distance: 235.4
click at [633, 219] on div "Select an enemy to attack... You don't have enough stamina to play that card...…" at bounding box center [585, 252] width 897 height 504
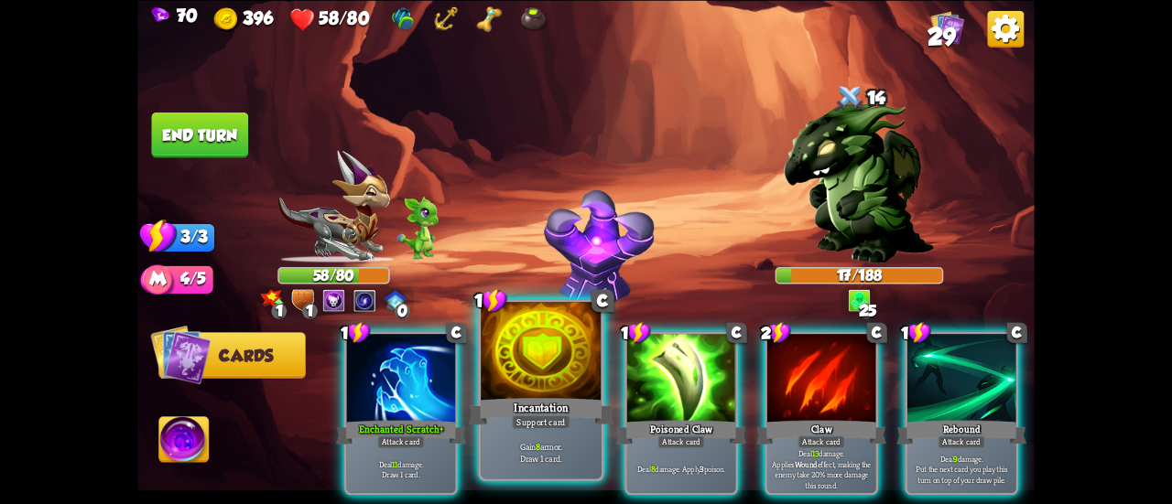
click at [532, 376] on div at bounding box center [541, 353] width 121 height 102
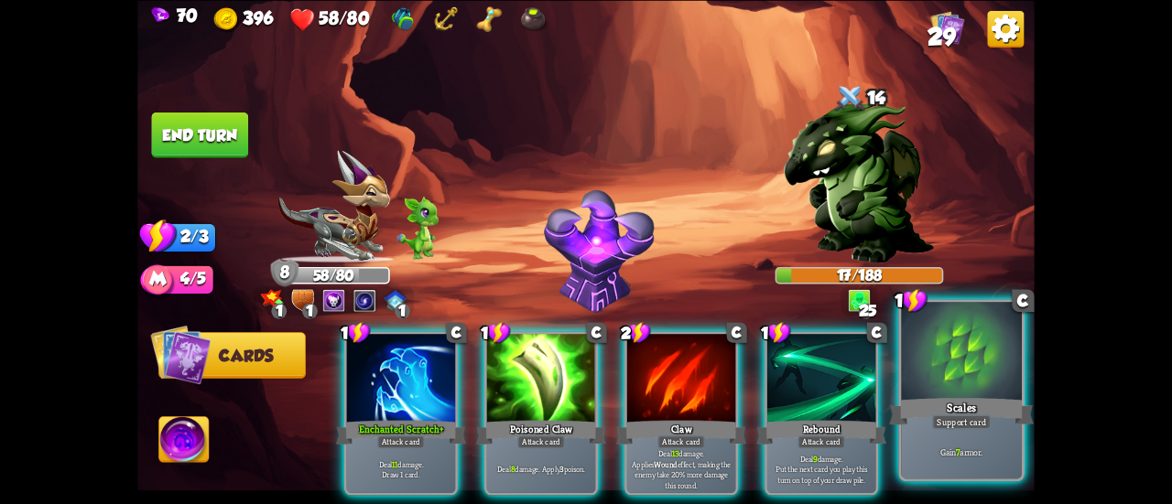
click at [932, 410] on div "Scales" at bounding box center [961, 412] width 145 height 32
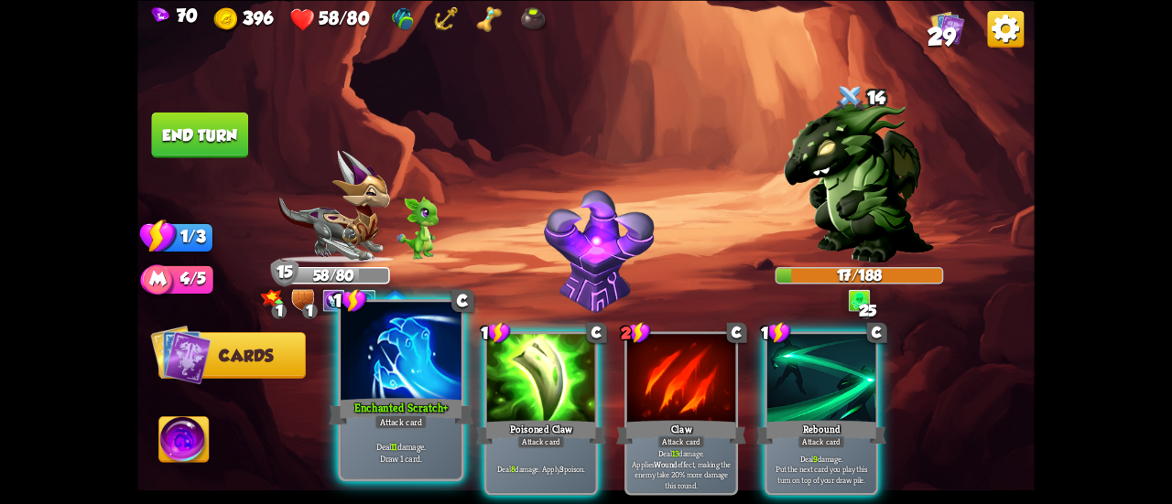
click at [387, 387] on div at bounding box center [401, 353] width 121 height 102
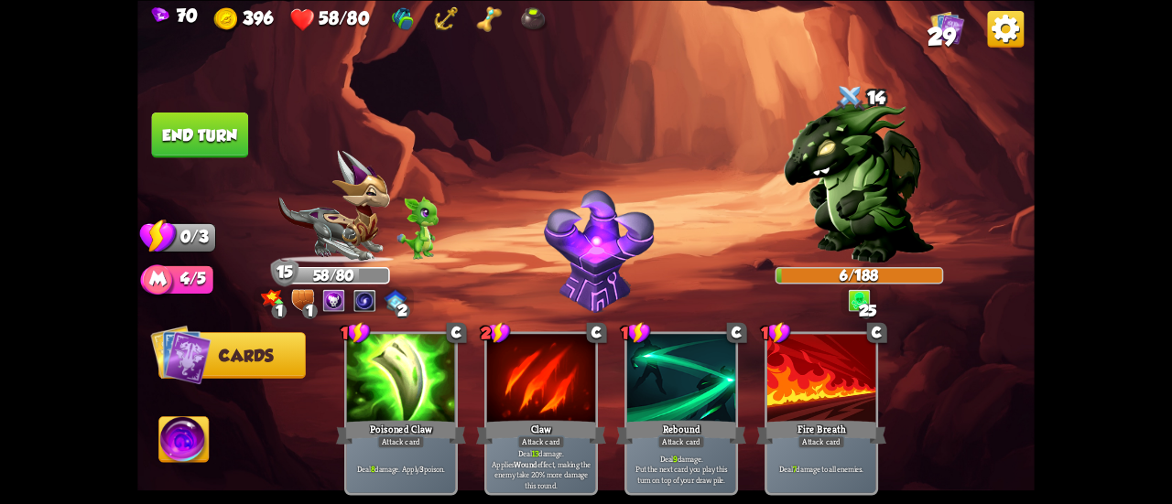
click at [169, 138] on button "End turn" at bounding box center [200, 135] width 97 height 46
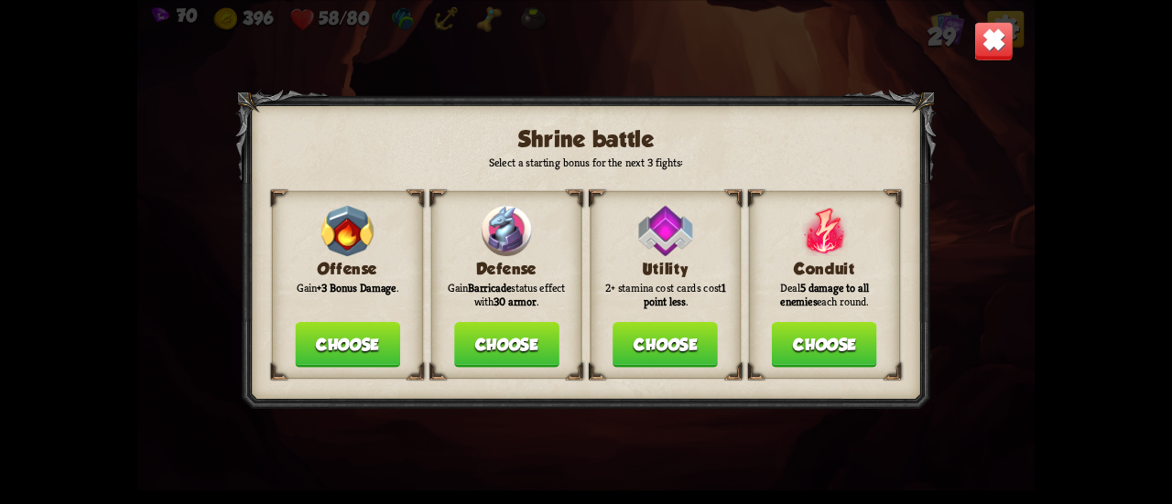
click at [505, 340] on button "Choose" at bounding box center [506, 345] width 105 height 46
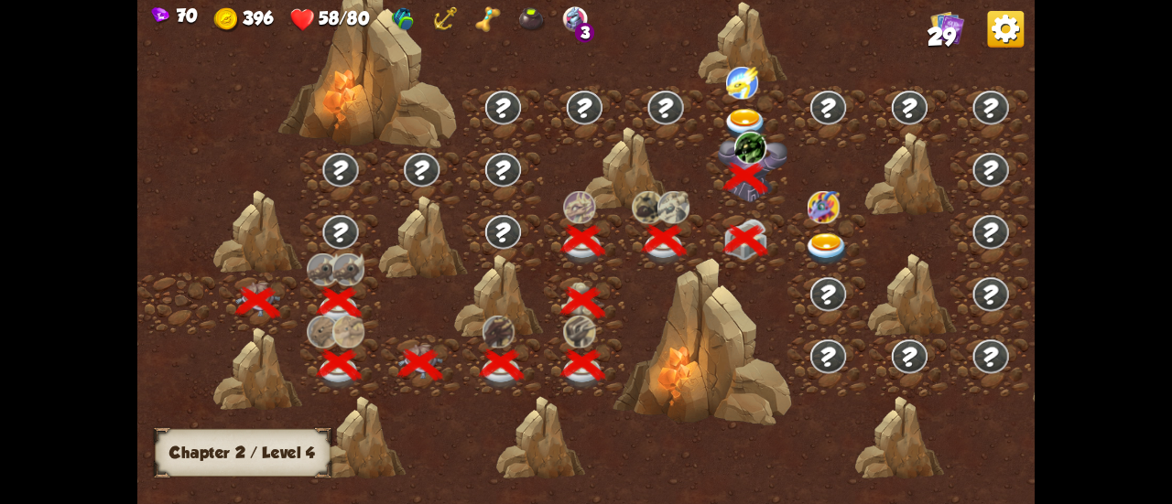
click at [811, 247] on img at bounding box center [827, 249] width 45 height 33
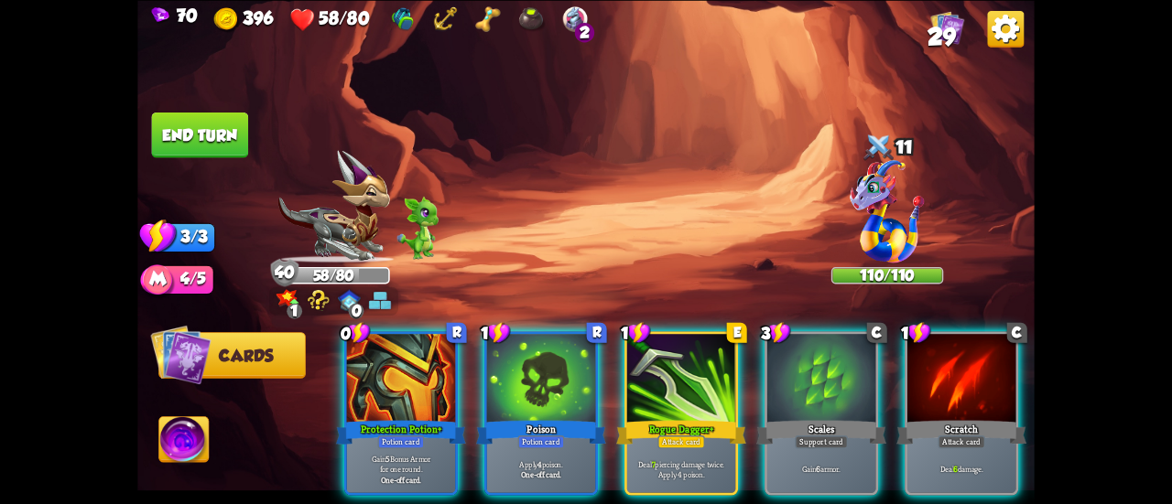
scroll to position [0, 356]
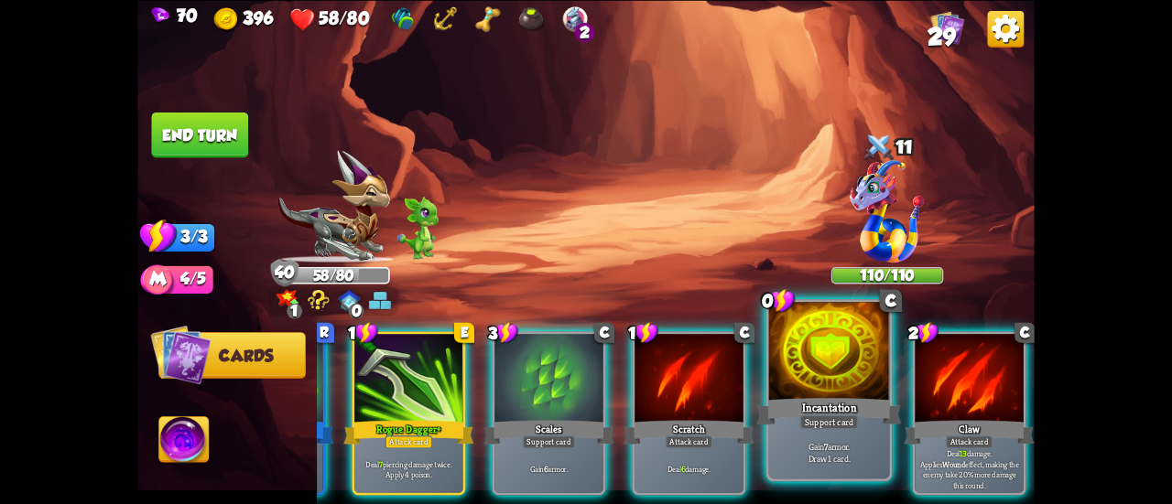
click at [828, 433] on div "Gain 7 armor. Draw 1 card." at bounding box center [829, 452] width 121 height 52
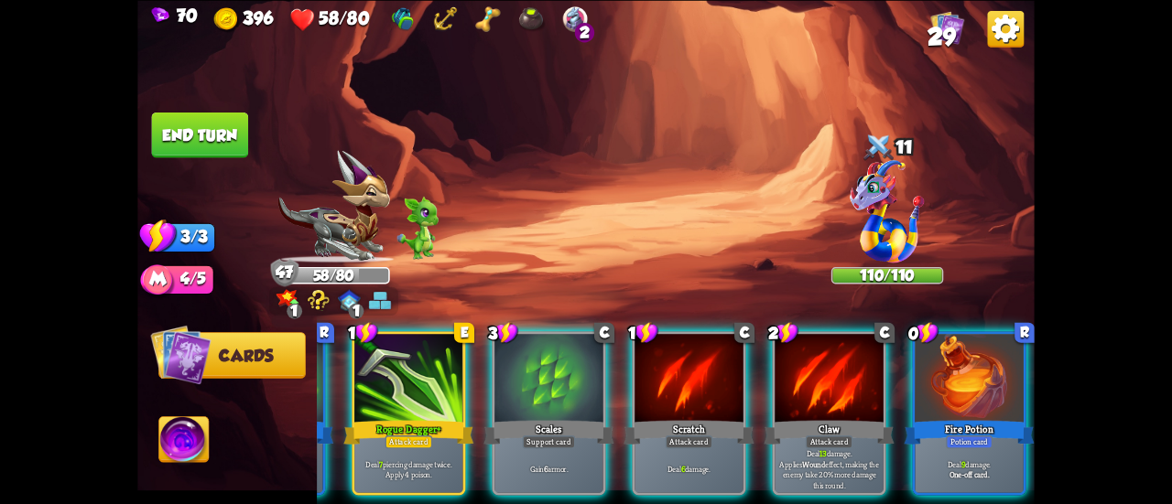
click at [811, 247] on img at bounding box center [585, 252] width 897 height 504
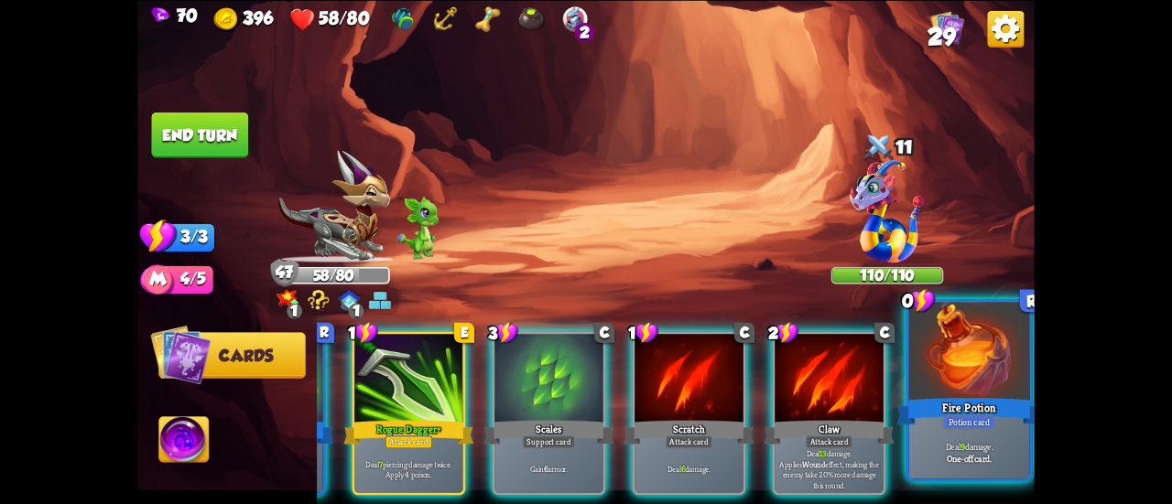
click at [969, 345] on div at bounding box center [969, 353] width 121 height 102
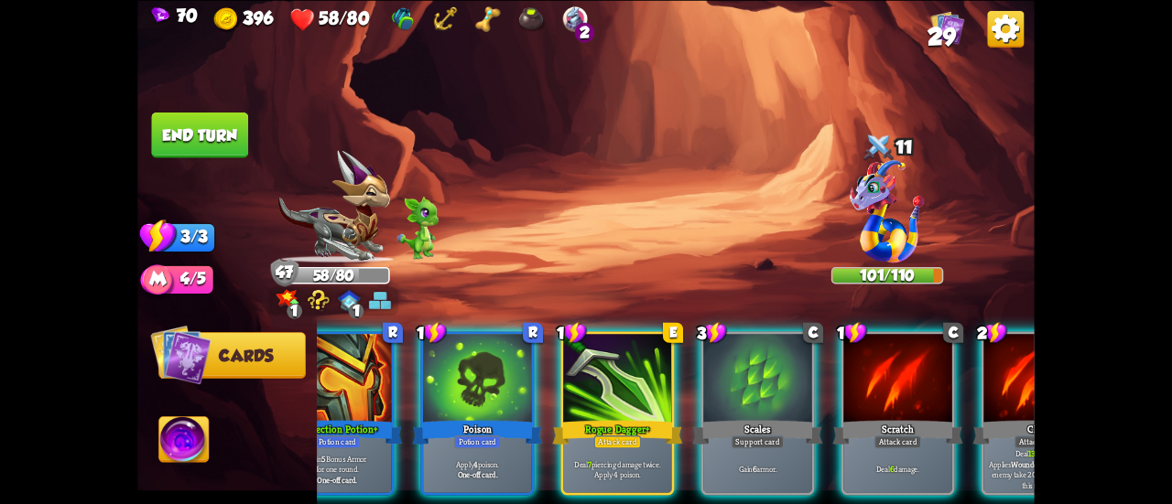
scroll to position [0, 0]
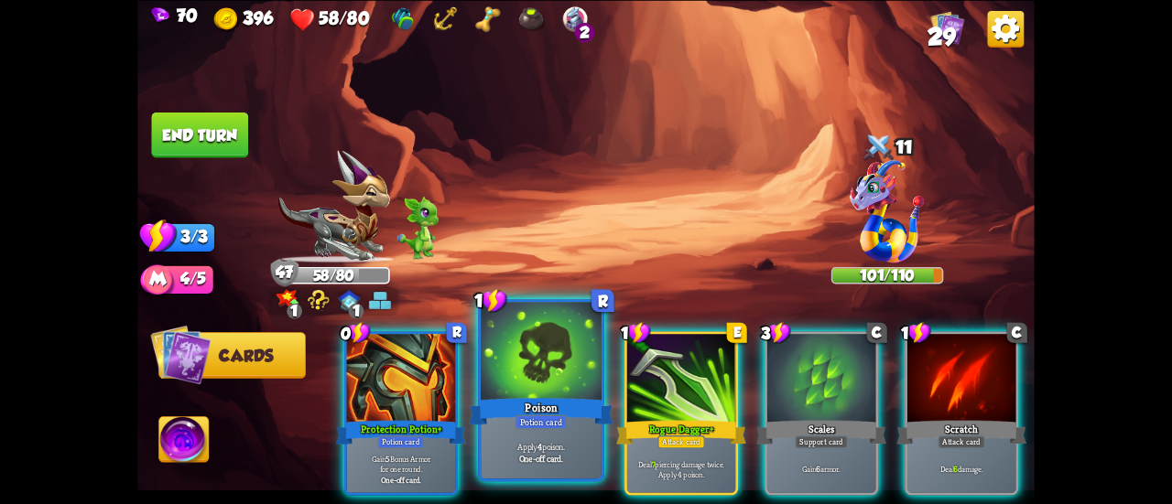
click at [555, 427] on div "Potion card" at bounding box center [541, 422] width 52 height 15
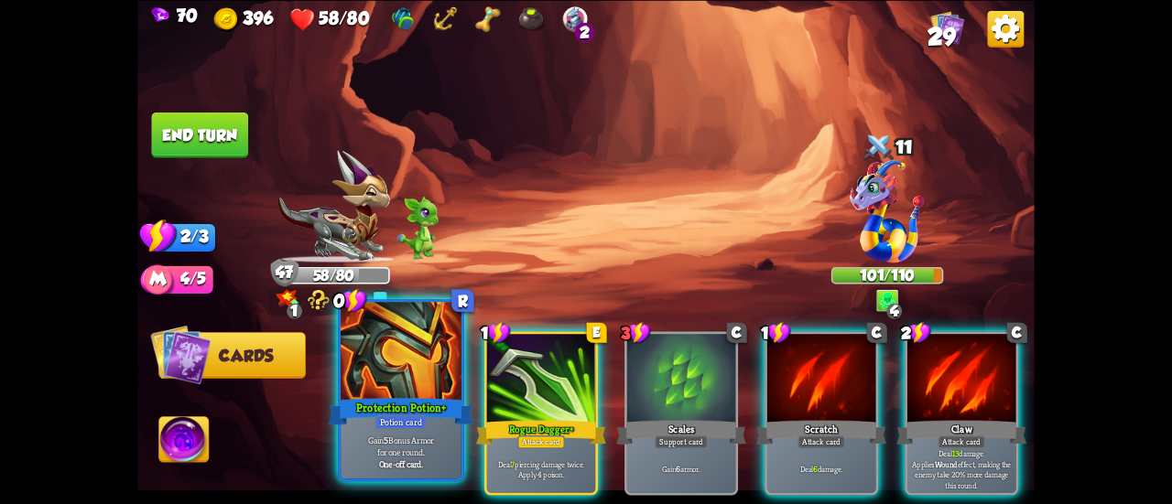
click at [430, 383] on div at bounding box center [401, 353] width 121 height 102
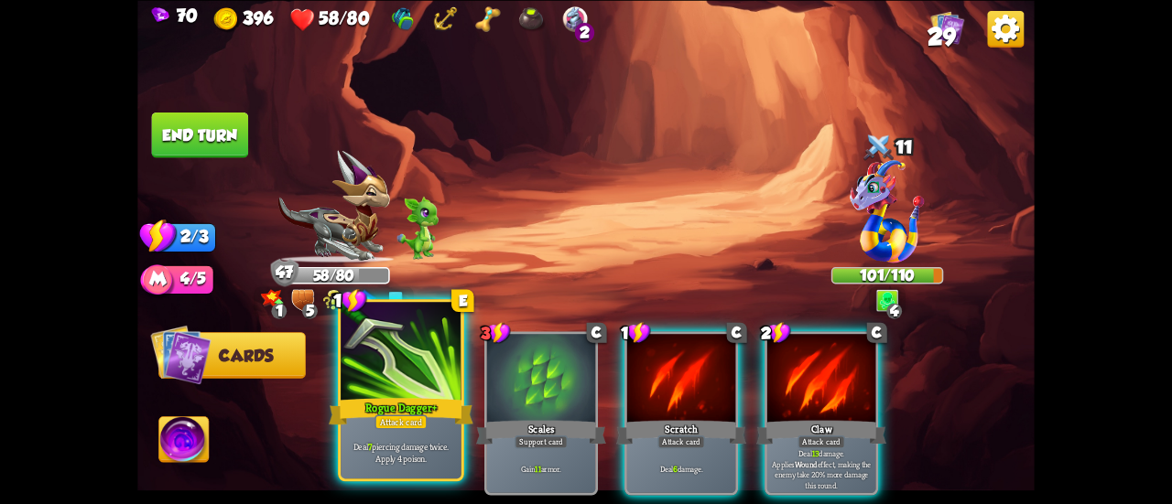
click at [412, 372] on div at bounding box center [401, 353] width 121 height 102
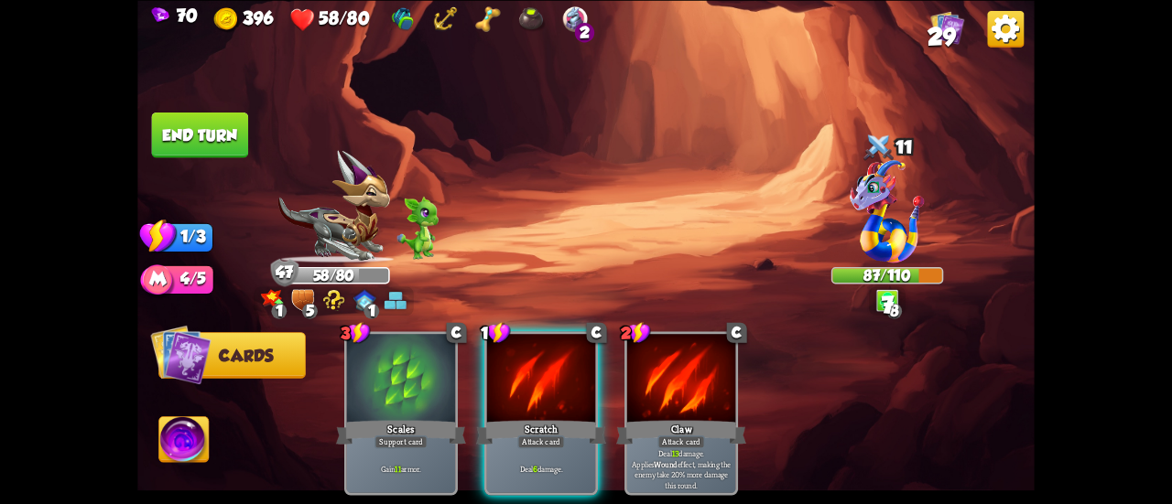
click at [179, 431] on img at bounding box center [183, 442] width 49 height 50
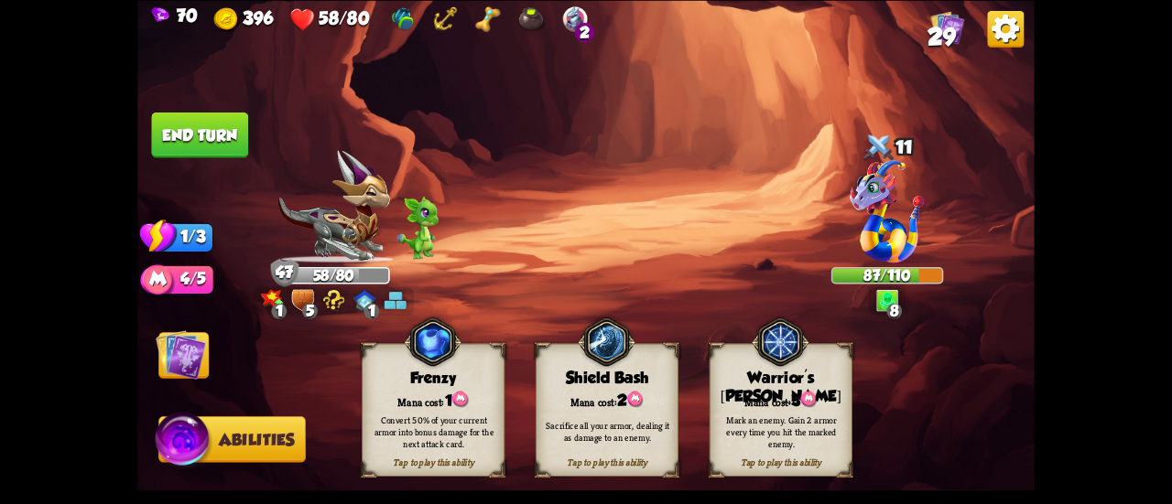
click at [384, 431] on div "Convert 50% of your current armor into bonus damage for the next attack card." at bounding box center [434, 432] width 129 height 36
click at [189, 360] on img at bounding box center [181, 355] width 50 height 50
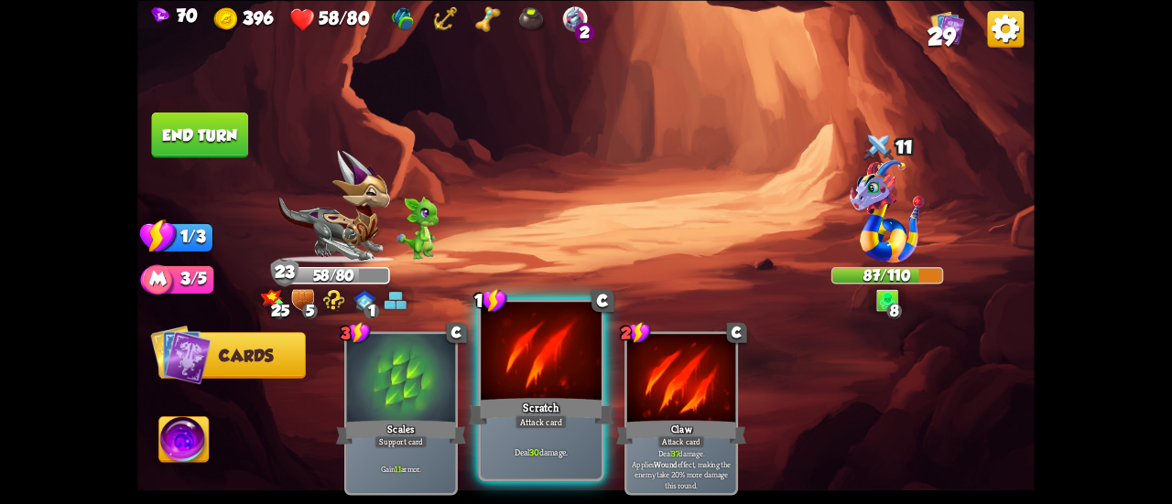
click at [539, 415] on div "Scratch" at bounding box center [541, 412] width 145 height 32
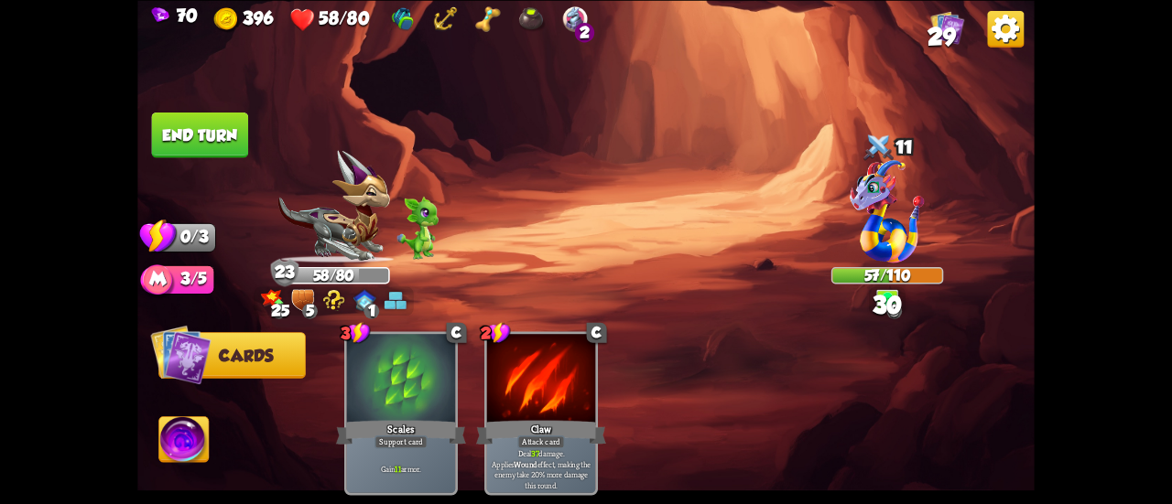
click at [236, 133] on button "End turn" at bounding box center [200, 135] width 97 height 46
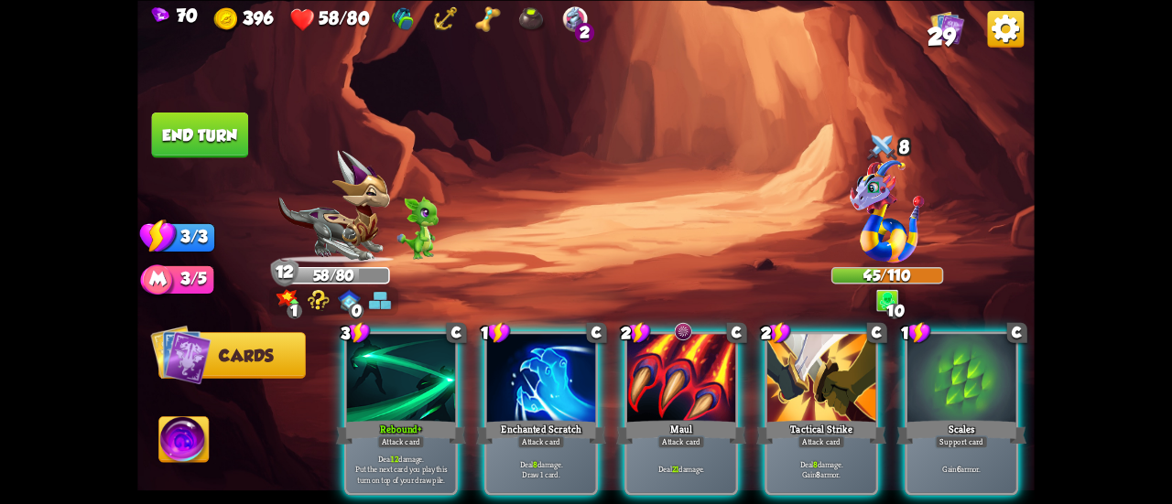
click at [975, 374] on div at bounding box center [961, 380] width 108 height 92
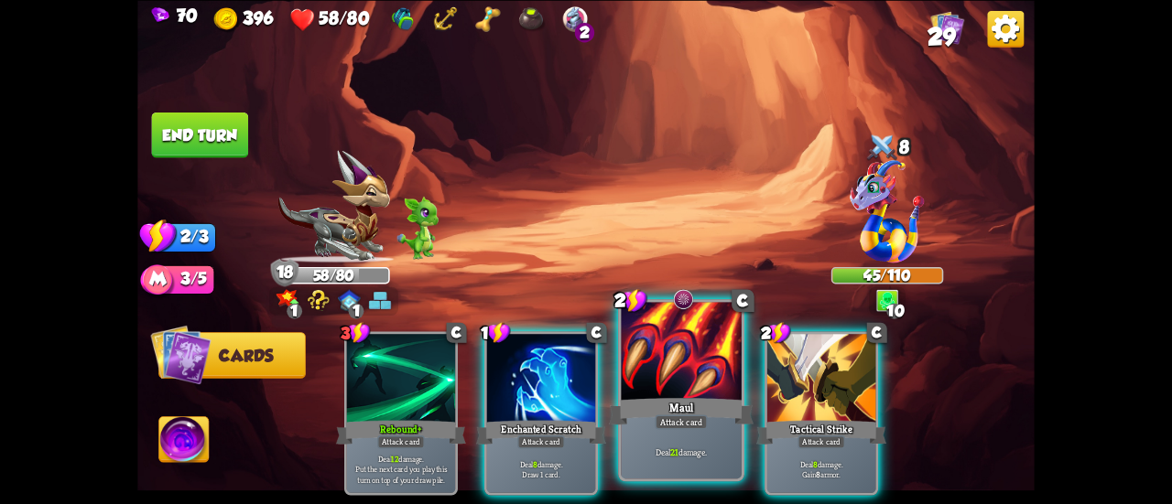
click at [657, 367] on div at bounding box center [681, 353] width 121 height 102
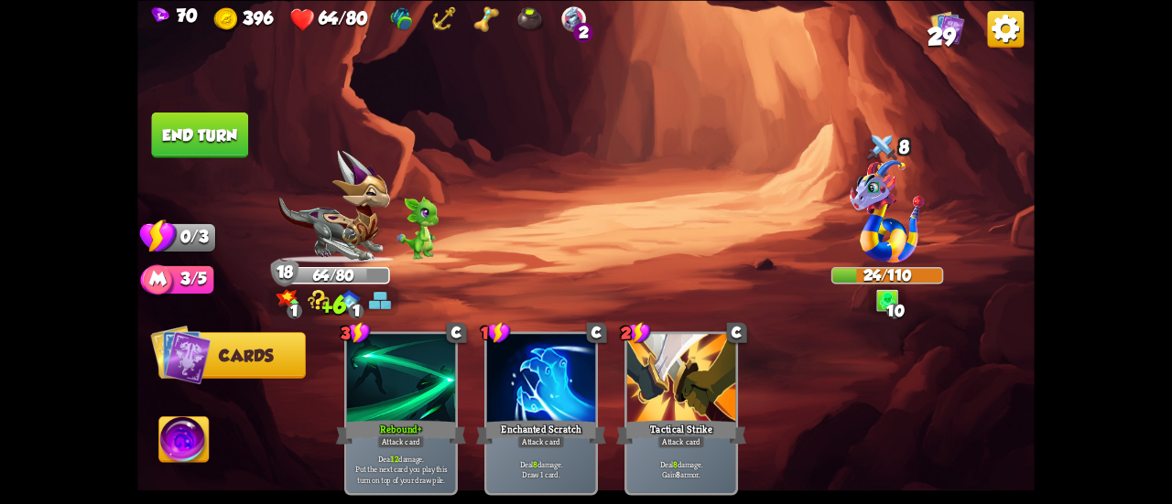
click at [194, 124] on button "End turn" at bounding box center [200, 135] width 97 height 46
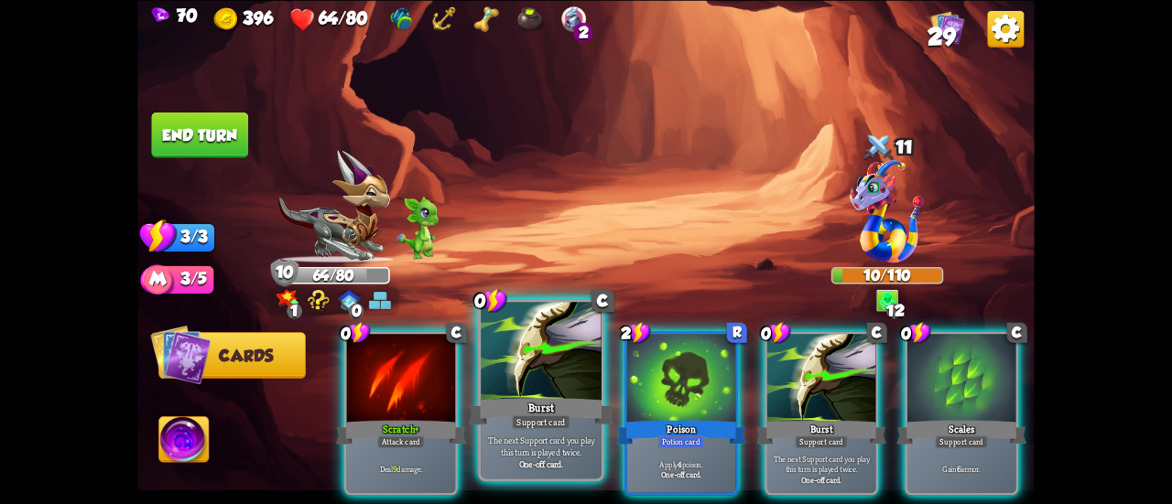
click at [538, 354] on div at bounding box center [541, 353] width 121 height 102
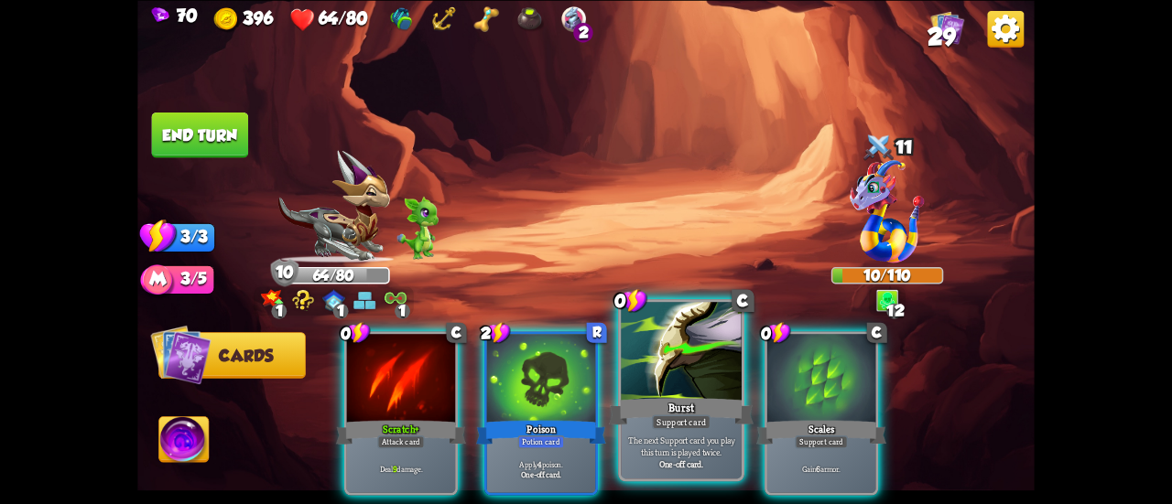
click at [667, 366] on div at bounding box center [681, 353] width 121 height 102
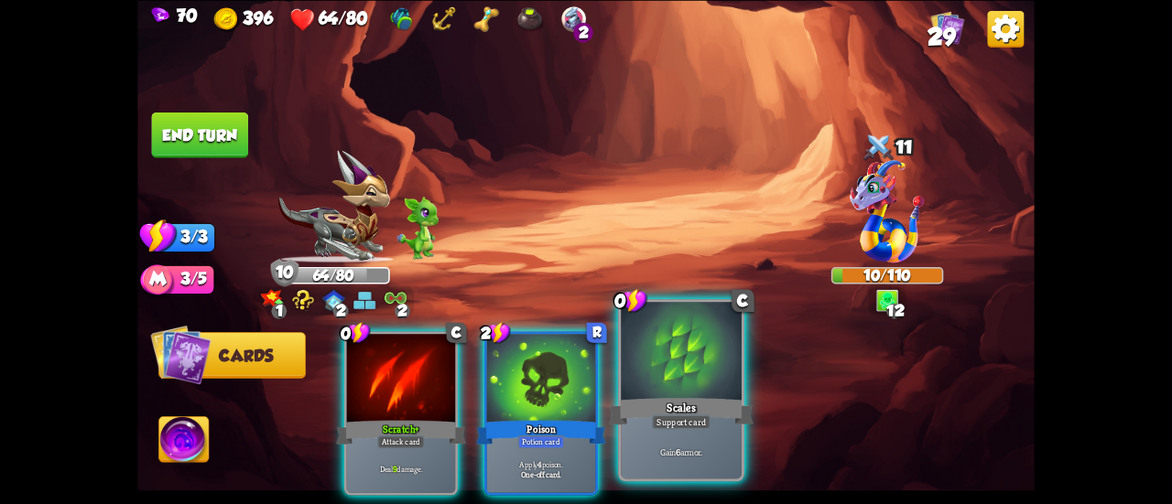
click at [666, 367] on div at bounding box center [681, 353] width 121 height 102
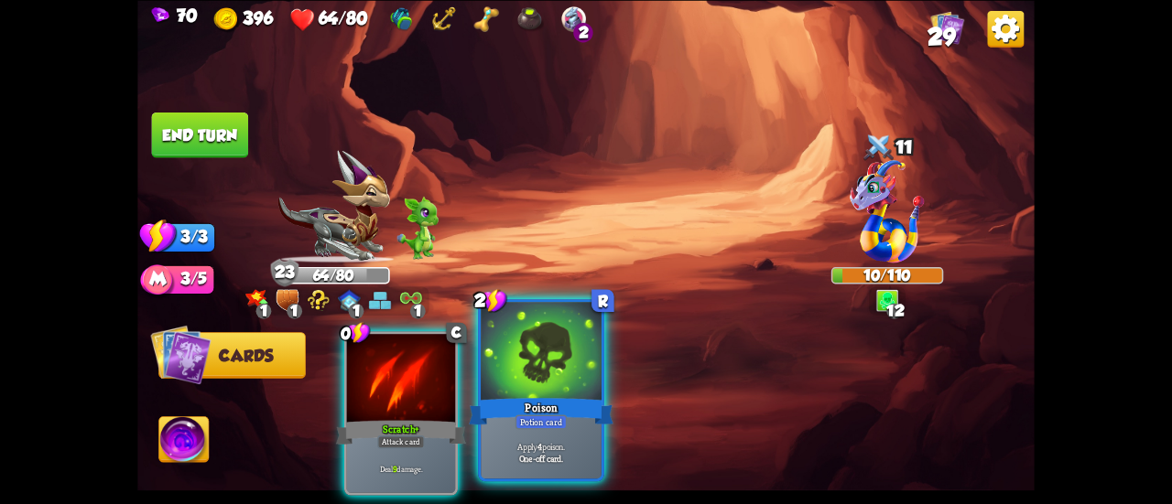
click at [572, 363] on div at bounding box center [541, 353] width 121 height 102
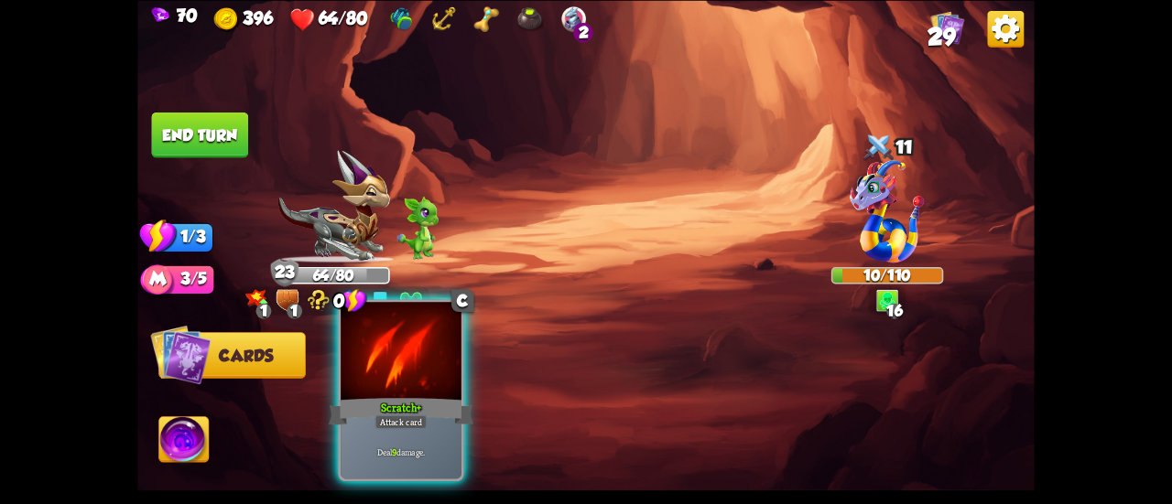
click at [443, 389] on div at bounding box center [401, 353] width 121 height 102
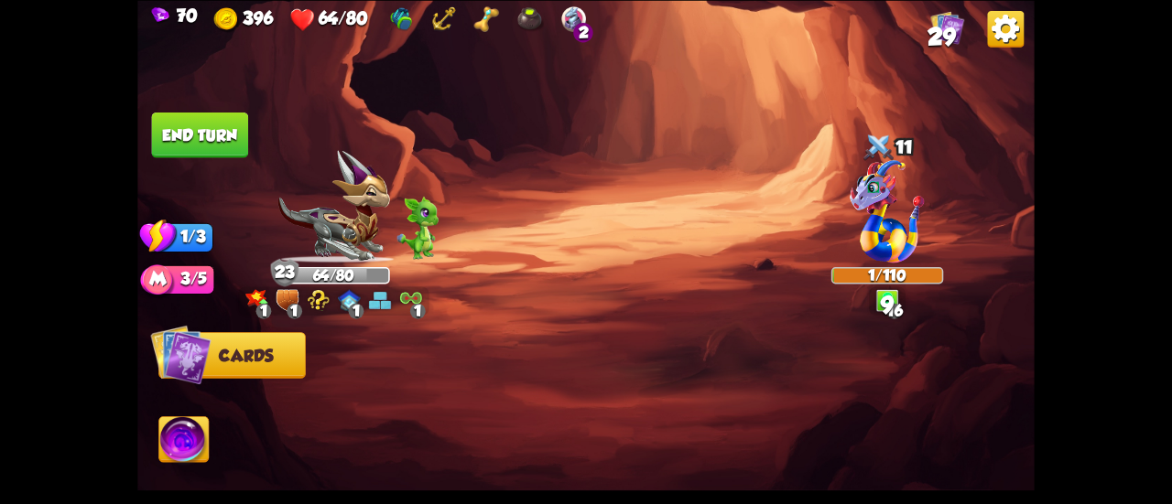
click at [183, 129] on button "End turn" at bounding box center [200, 135] width 97 height 46
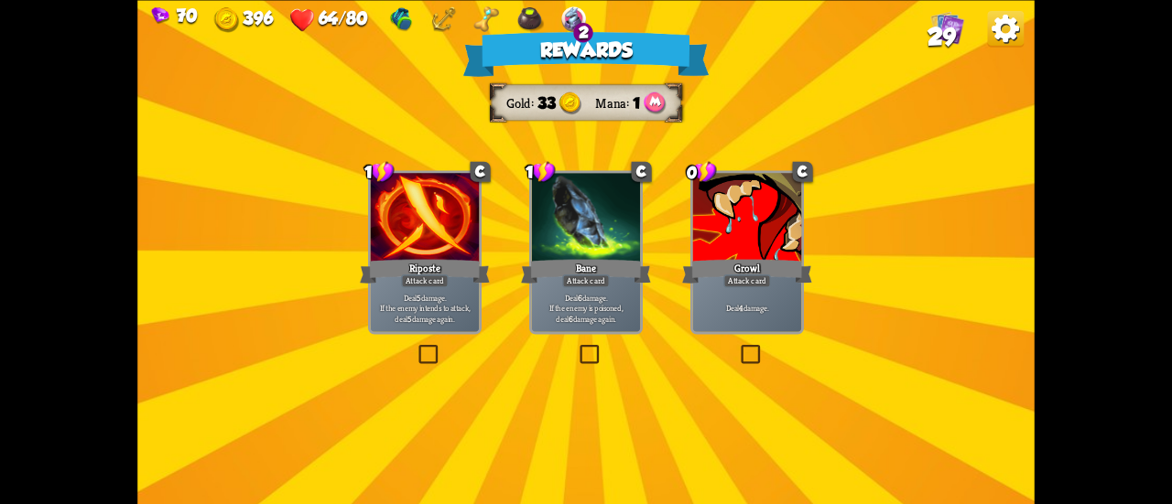
click at [571, 206] on div at bounding box center [586, 219] width 108 height 92
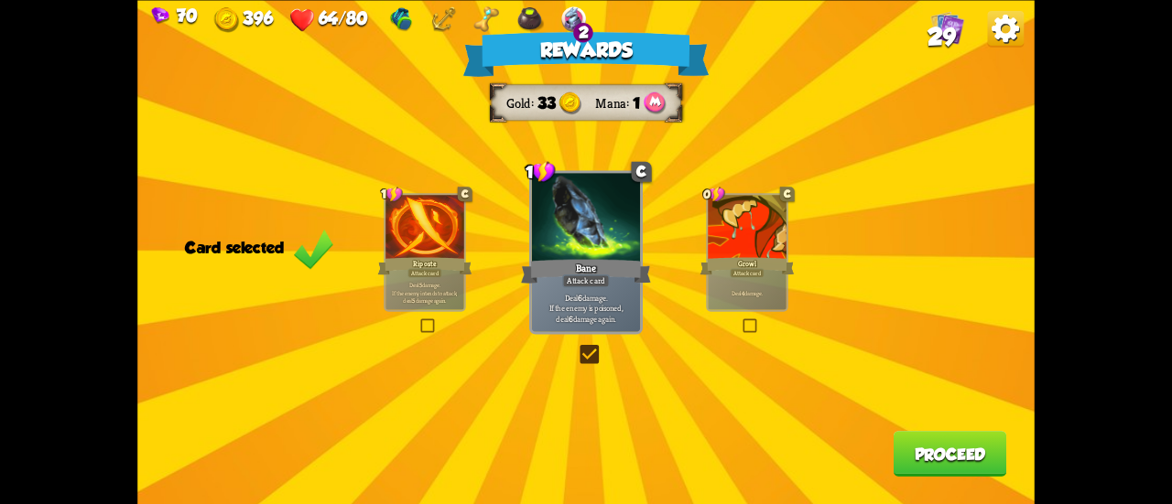
click at [724, 237] on div at bounding box center [747, 228] width 79 height 66
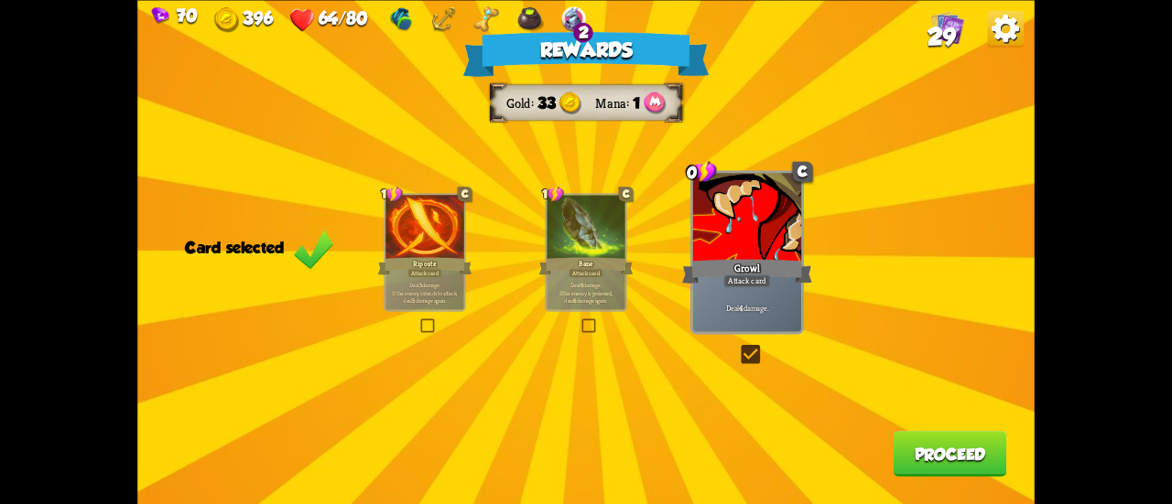
click at [890, 453] on div "Rewards Gold 33 Mana 1 Card selected 1 C Riposte Attack card Deal 5 damage. If …" at bounding box center [585, 252] width 897 height 504
click at [935, 452] on button "Proceed" at bounding box center [951, 454] width 114 height 46
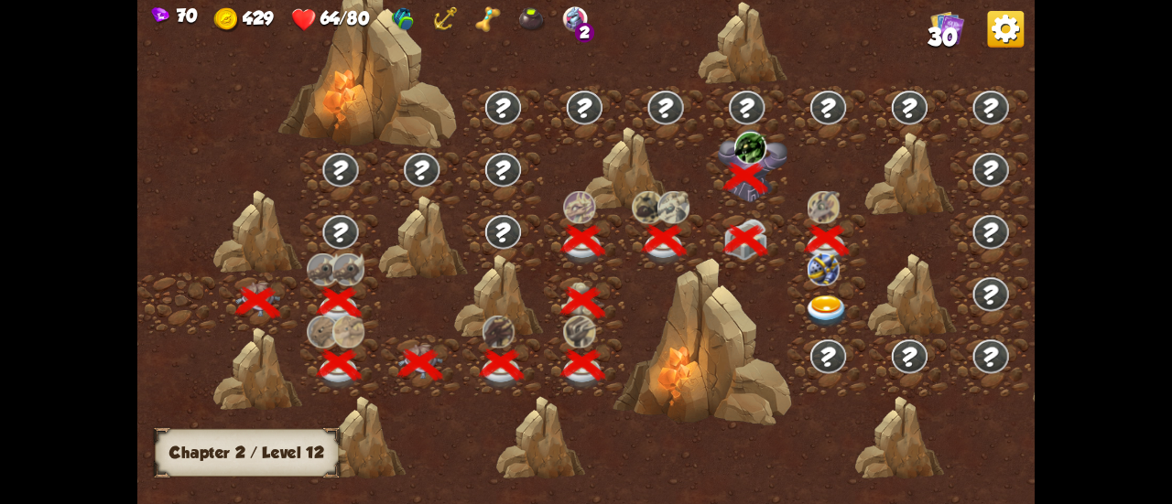
scroll to position [0, 278]
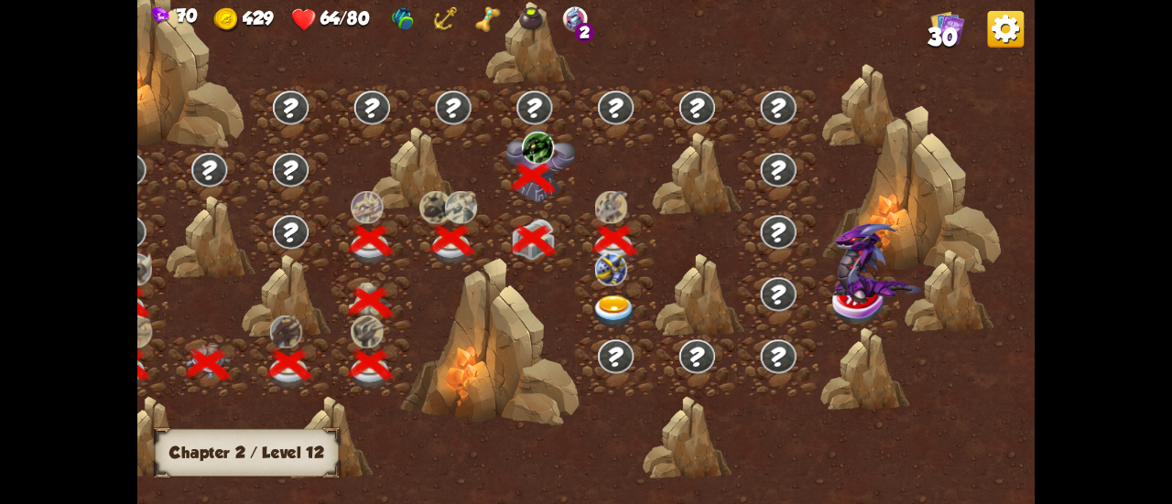
click at [609, 306] on img at bounding box center [613, 312] width 45 height 33
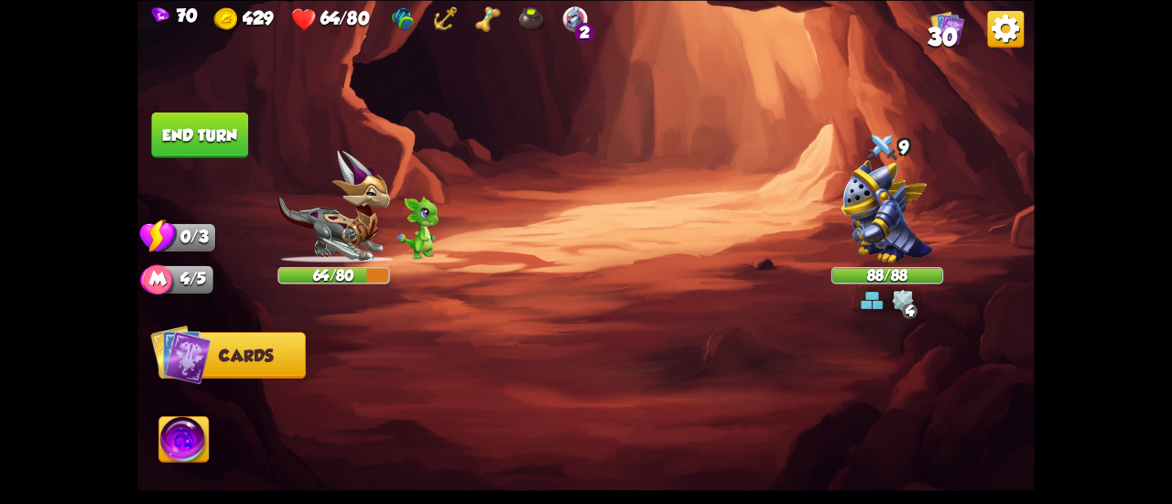
click at [893, 194] on div "Select an enemy to attack... You don't have enough stamina to play that card...…" at bounding box center [585, 252] width 897 height 504
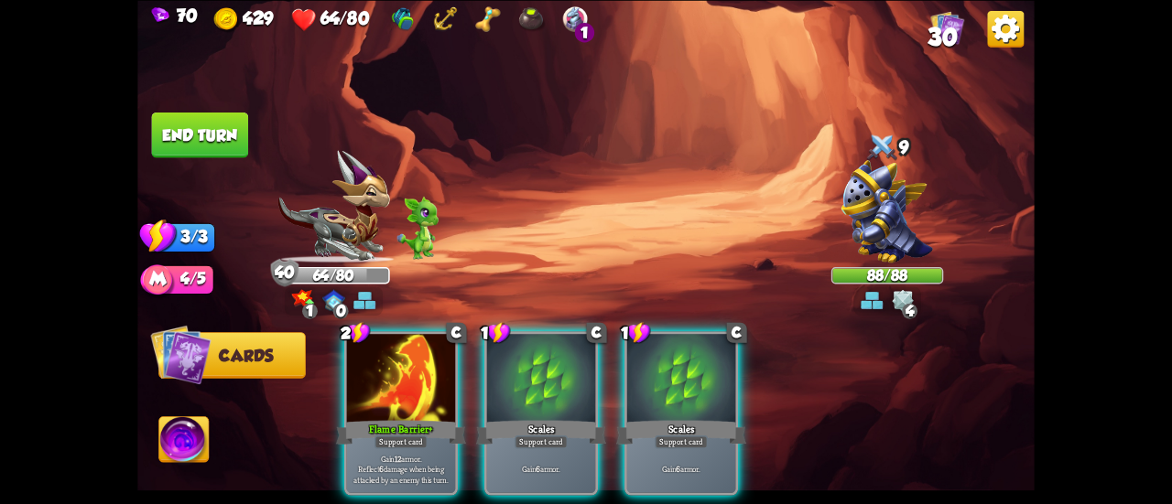
click at [880, 190] on img at bounding box center [887, 210] width 92 height 103
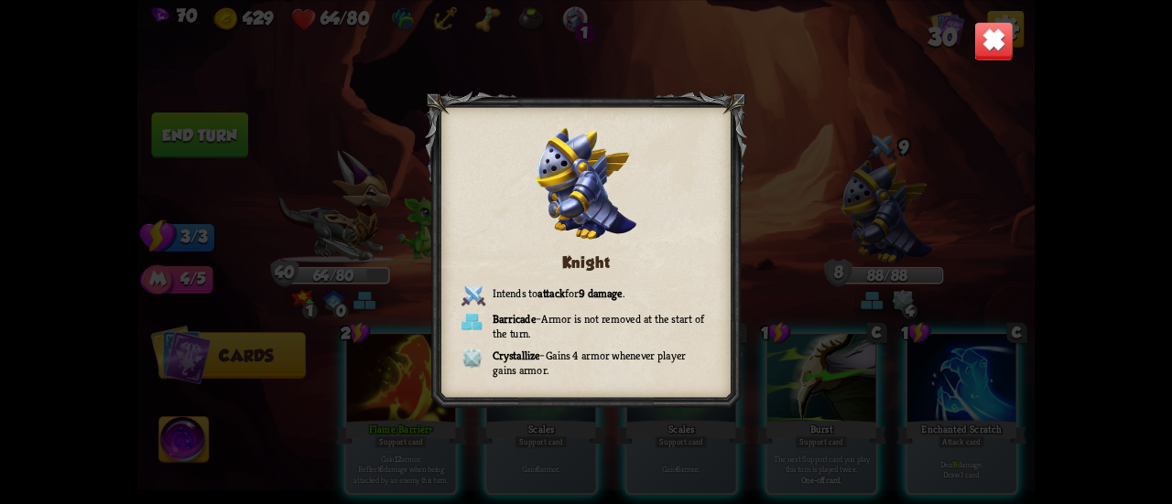
click at [981, 36] on img at bounding box center [993, 40] width 39 height 39
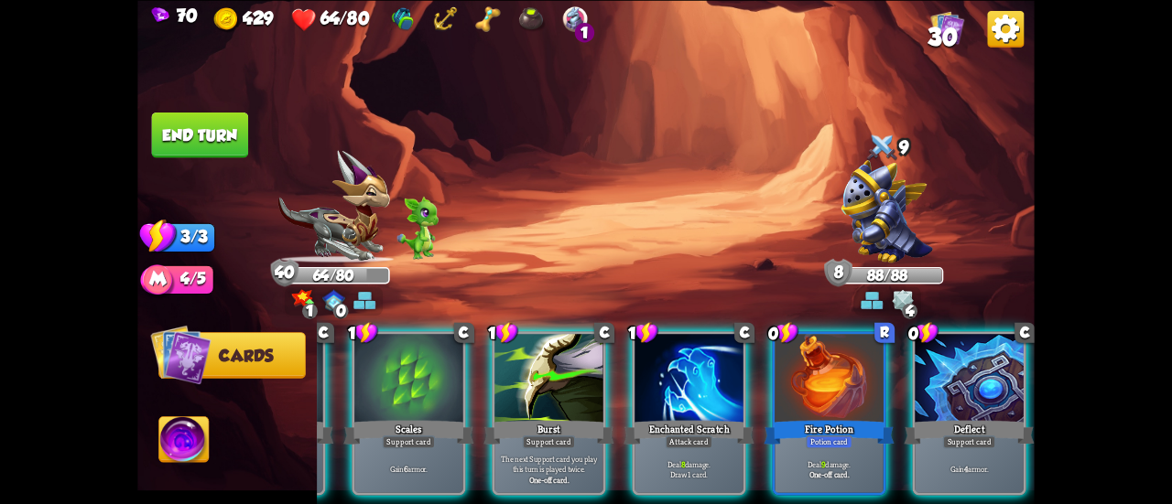
scroll to position [0, 0]
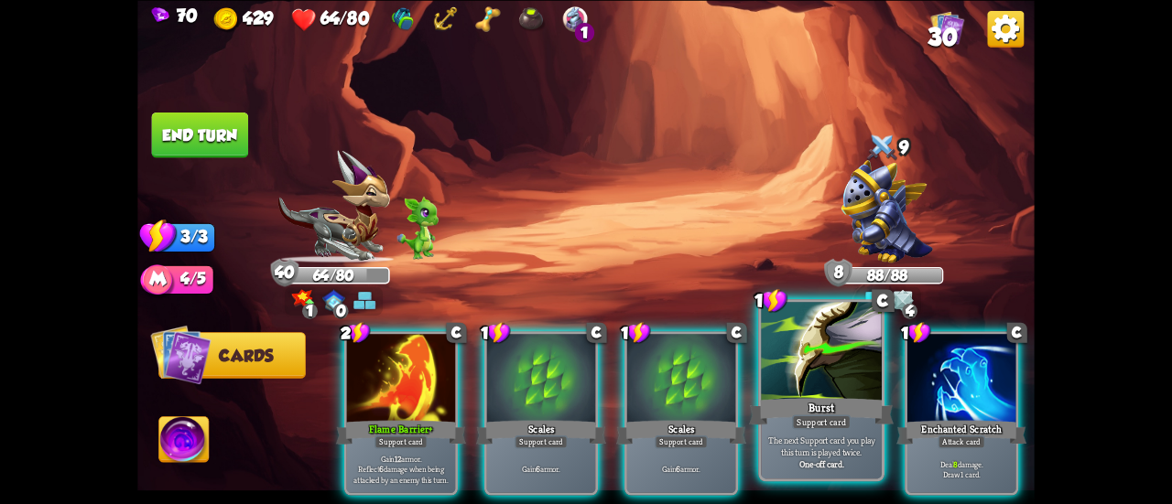
click at [839, 399] on div "Burst" at bounding box center [821, 412] width 145 height 32
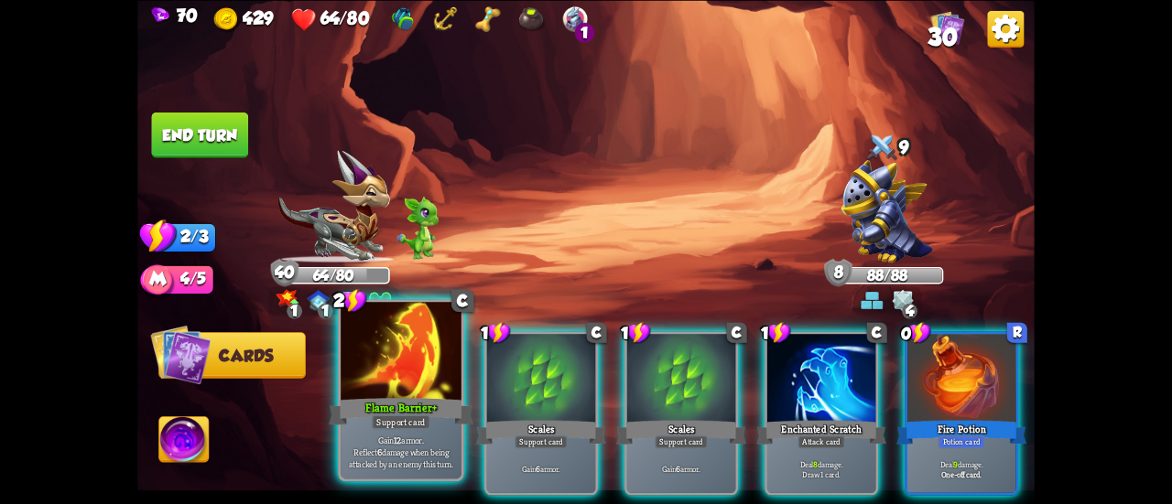
click at [444, 425] on div "Flame Barrier+" at bounding box center [401, 412] width 145 height 32
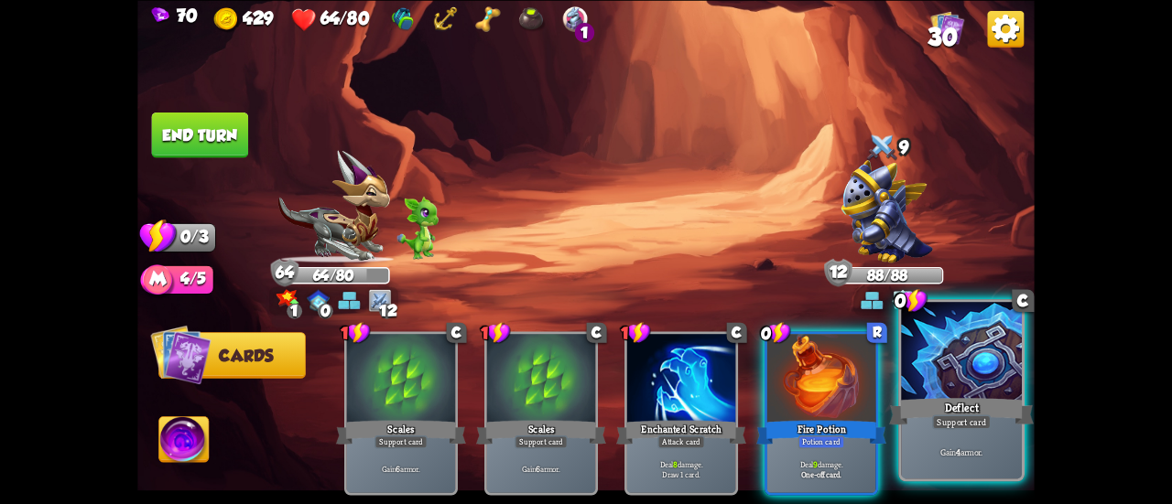
click at [939, 376] on div at bounding box center [961, 353] width 121 height 102
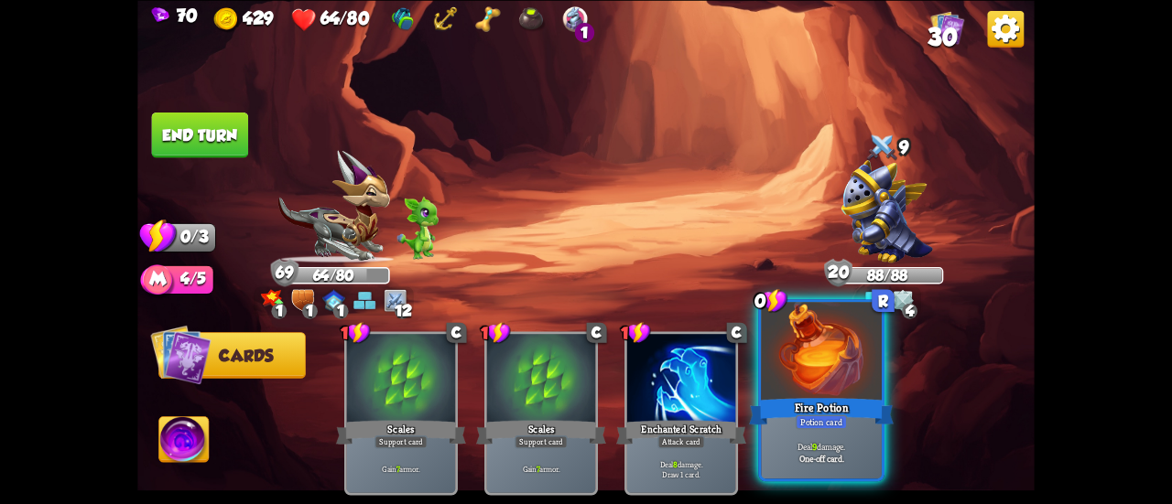
click at [842, 411] on div "Fire Potion" at bounding box center [821, 412] width 145 height 32
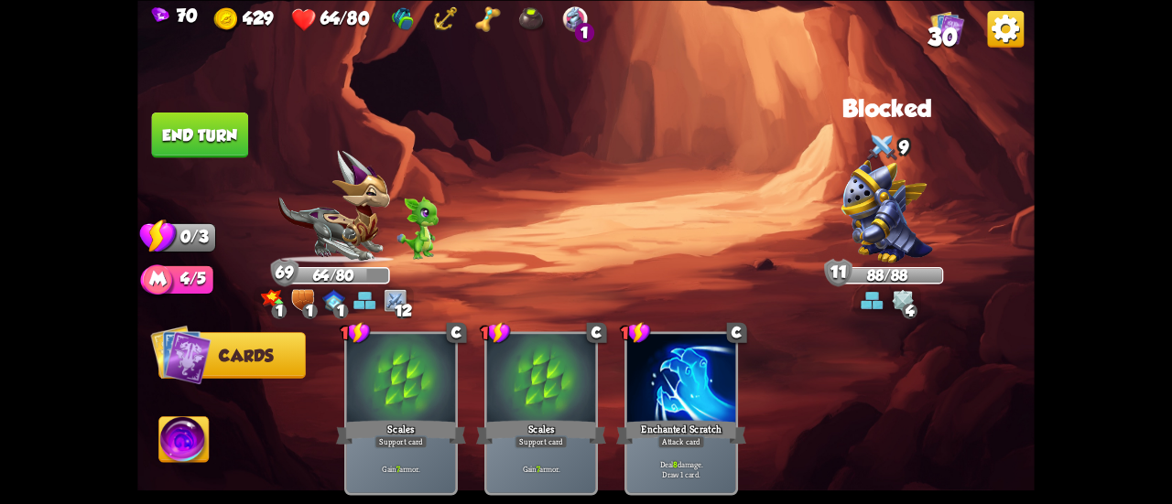
click at [198, 440] on img at bounding box center [183, 442] width 49 height 50
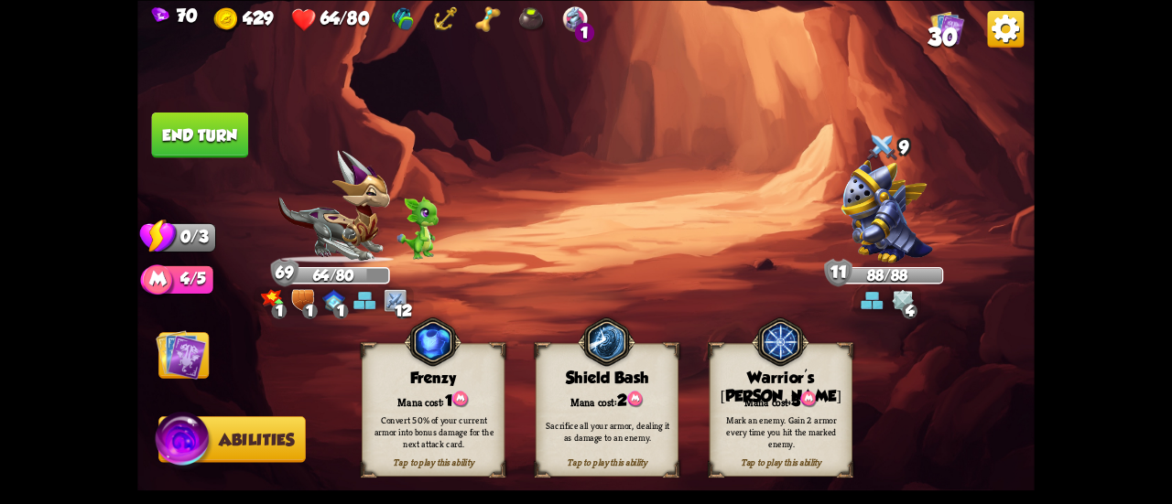
click at [194, 133] on button "End turn" at bounding box center [199, 135] width 99 height 47
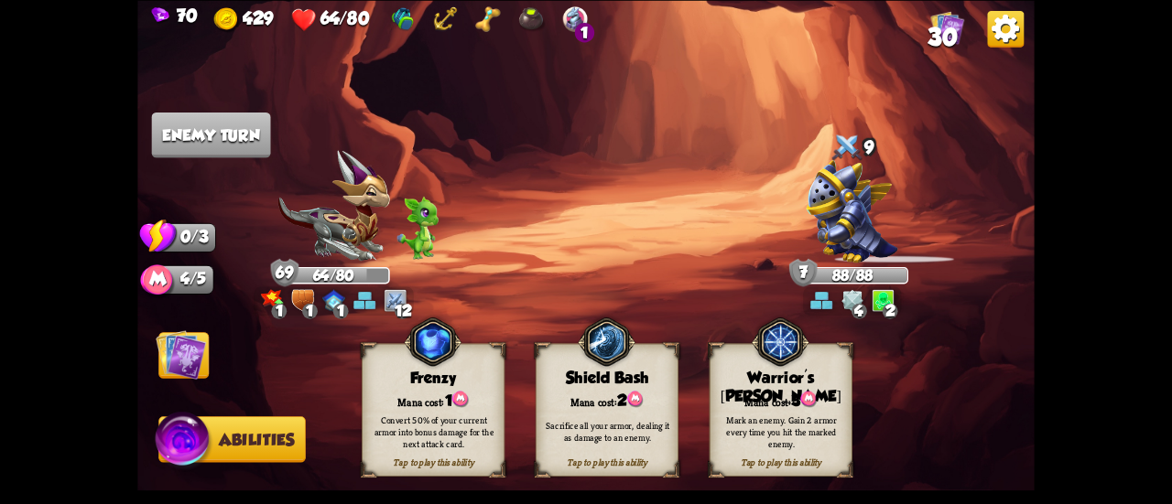
click at [212, 345] on img at bounding box center [585, 252] width 897 height 504
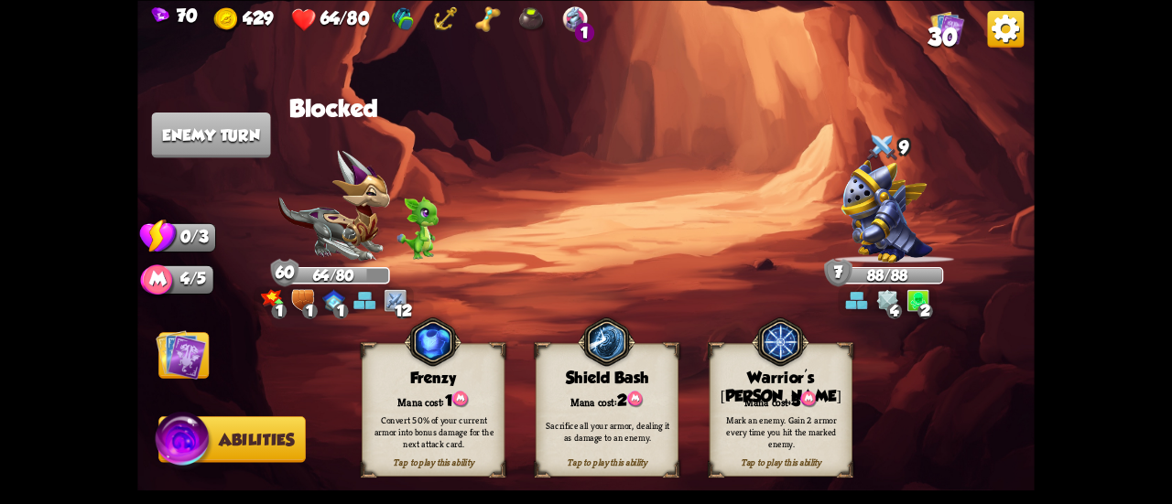
click at [198, 349] on img at bounding box center [181, 355] width 50 height 50
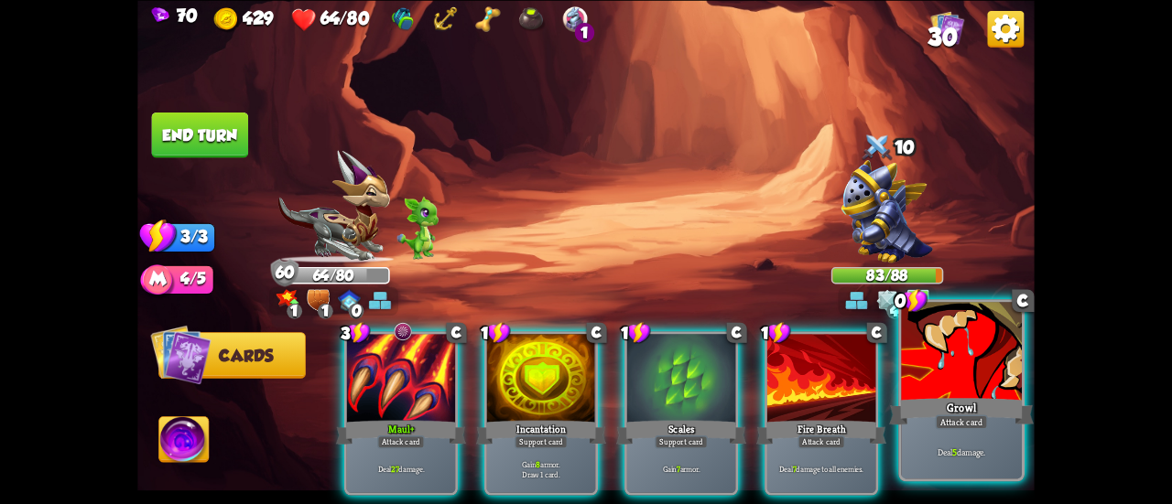
click at [1009, 423] on div "Growl" at bounding box center [961, 412] width 145 height 32
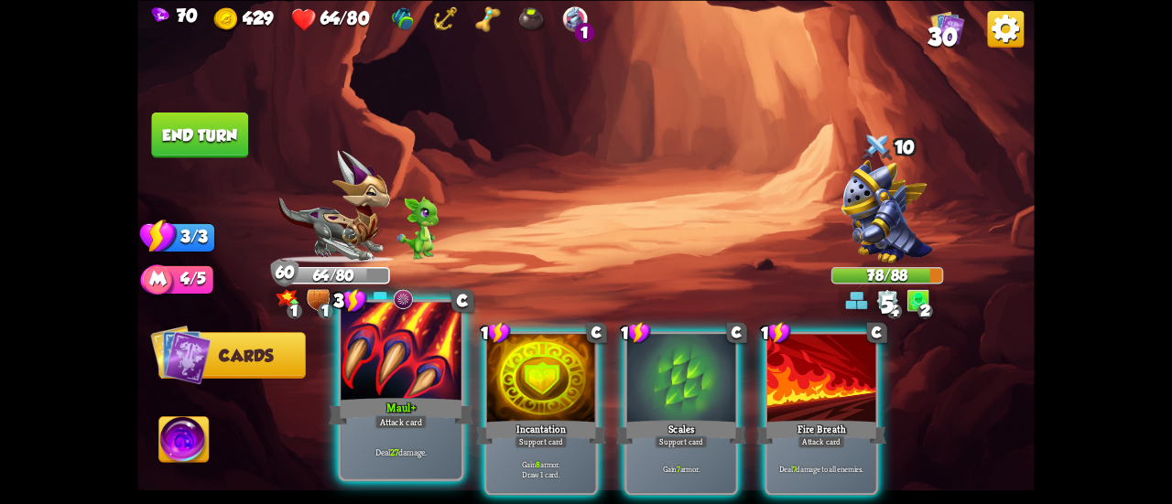
click at [416, 391] on div at bounding box center [401, 353] width 121 height 102
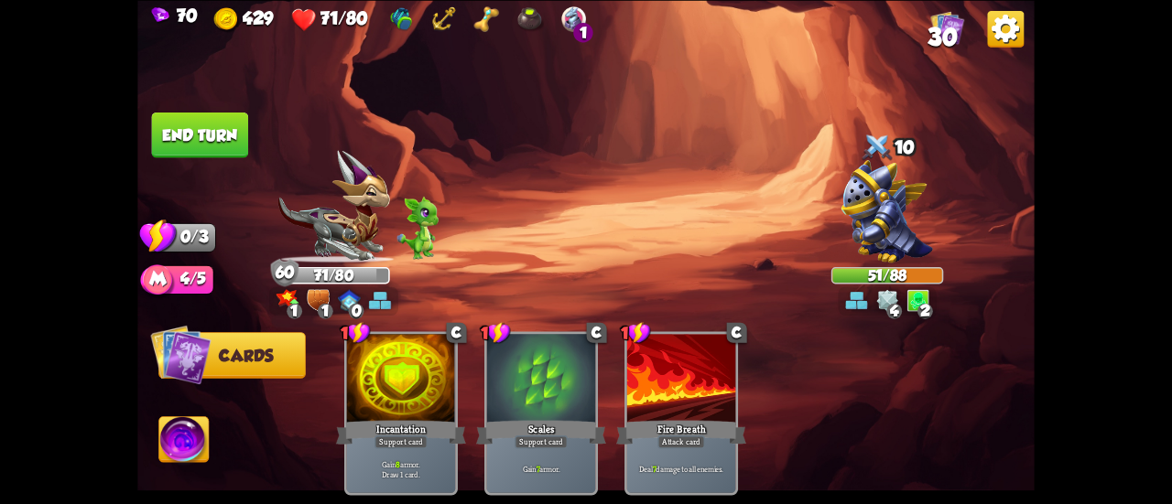
click at [188, 448] on img at bounding box center [183, 442] width 49 height 50
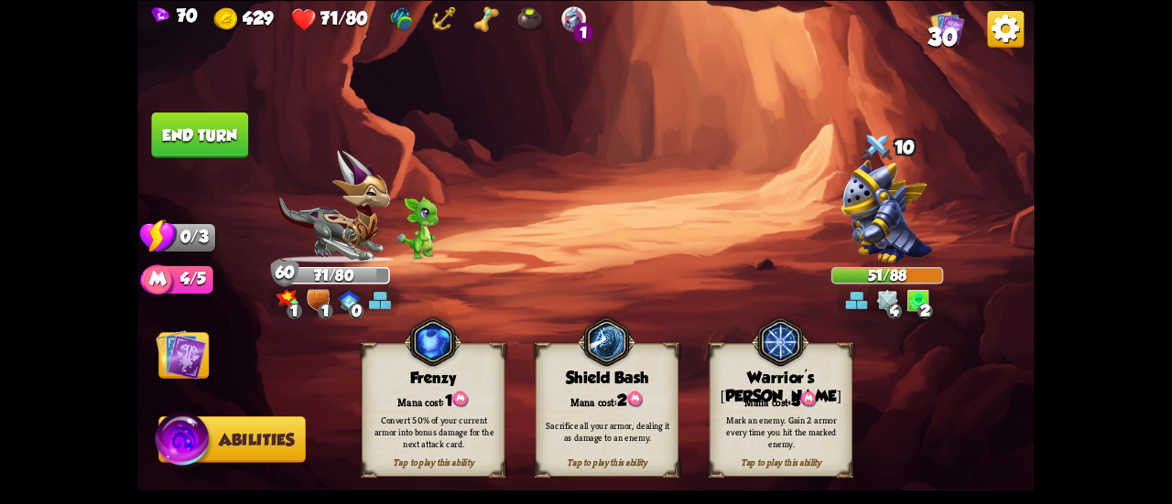
click at [598, 445] on div "Sacrifice all your armor, dealing it as damage to an enemy." at bounding box center [608, 432] width 143 height 56
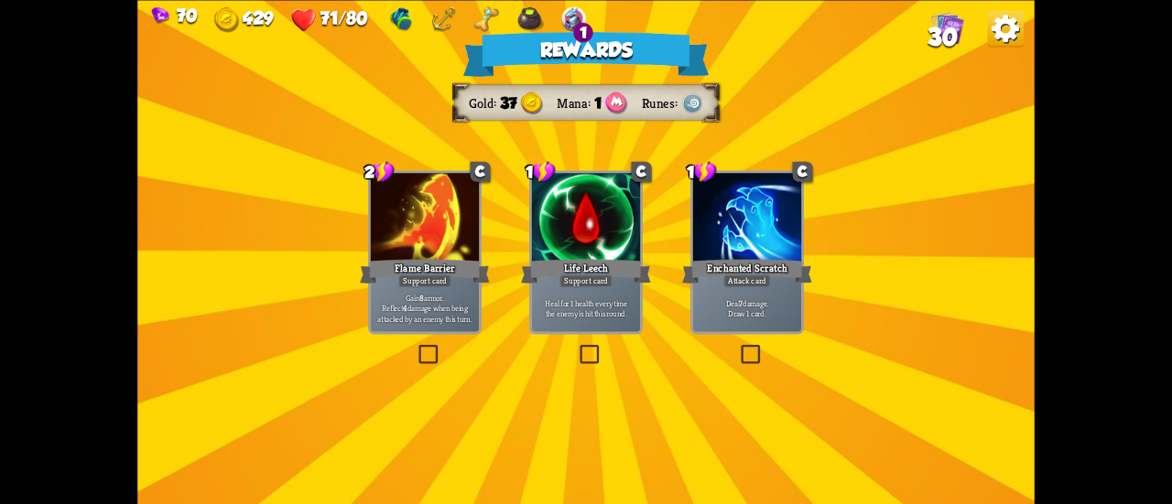
click at [449, 293] on p "Gain 8 armor. Reflect 4 damage when being attacked by an enemy this turn." at bounding box center [425, 308] width 103 height 32
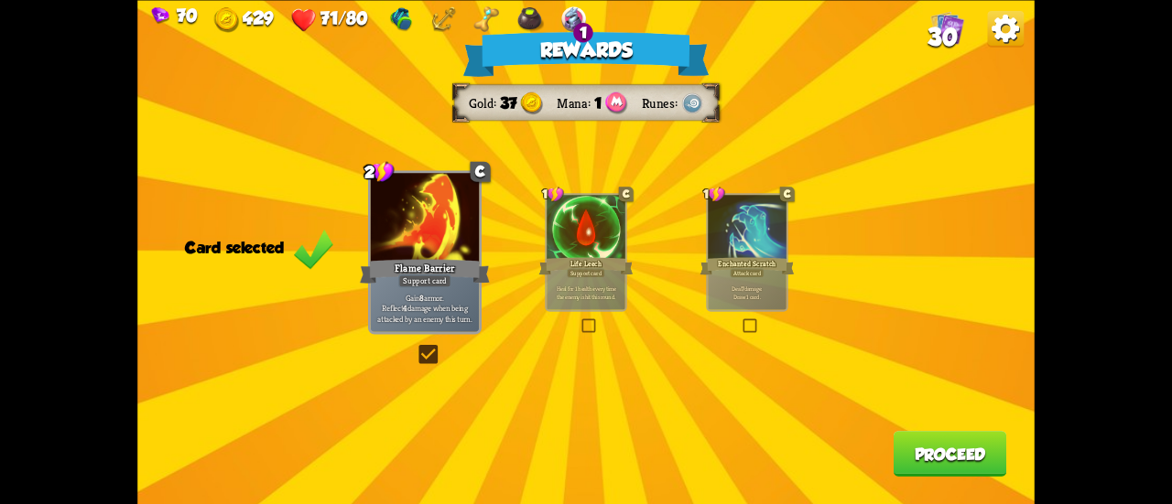
click at [926, 455] on button "Proceed" at bounding box center [951, 454] width 114 height 46
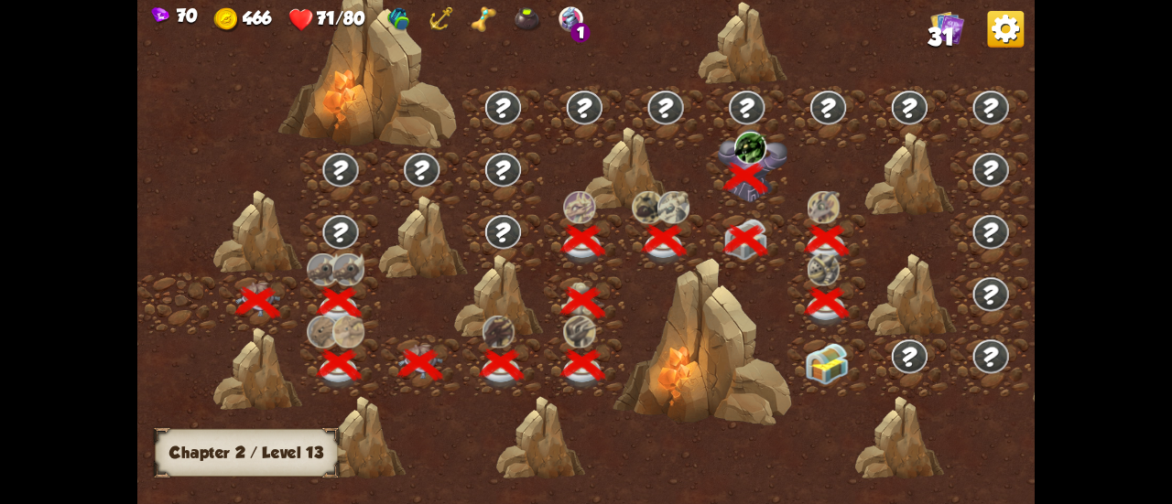
scroll to position [0, 278]
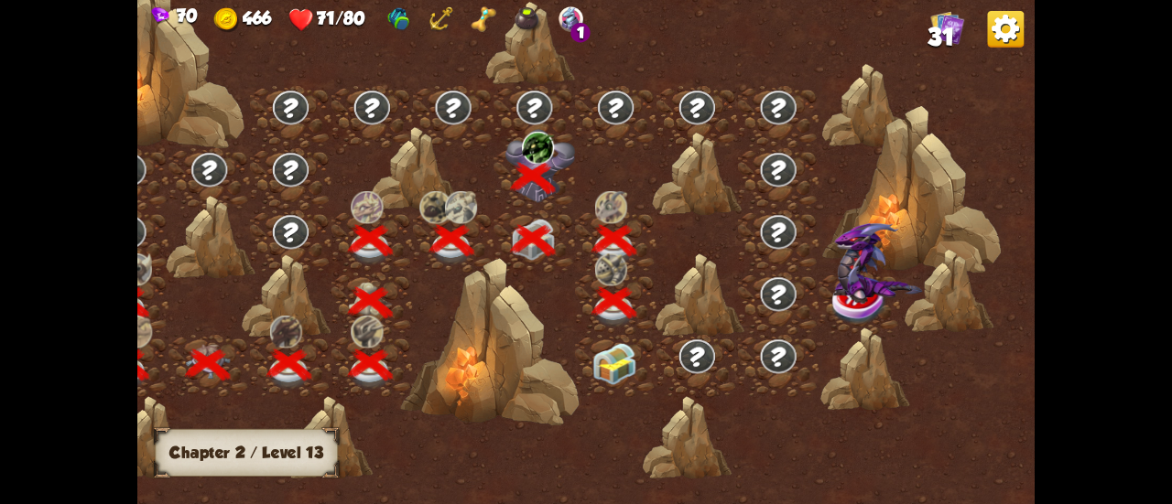
click at [609, 363] on img at bounding box center [613, 364] width 45 height 42
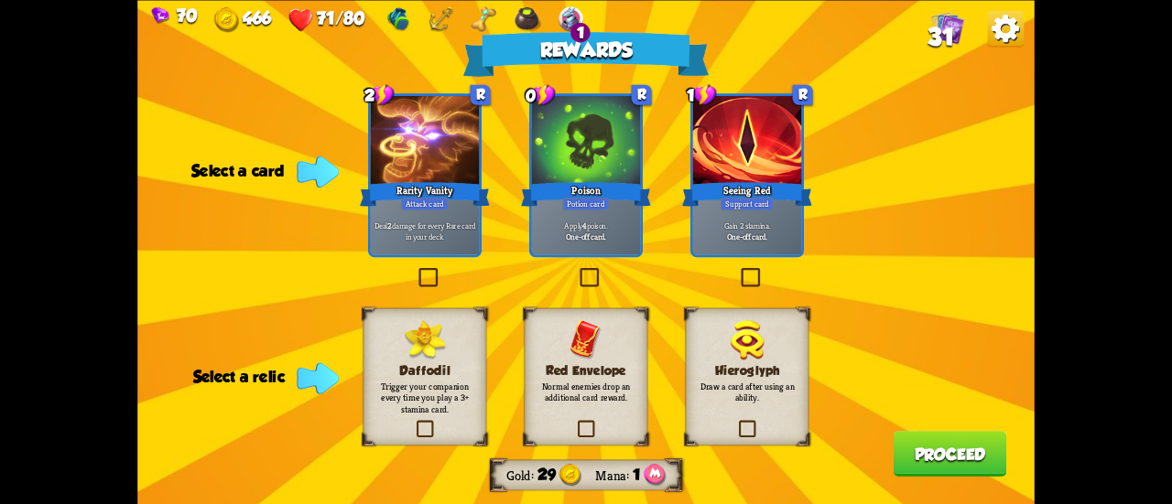
click at [606, 225] on p "Apply 4 poison." at bounding box center [586, 226] width 103 height 11
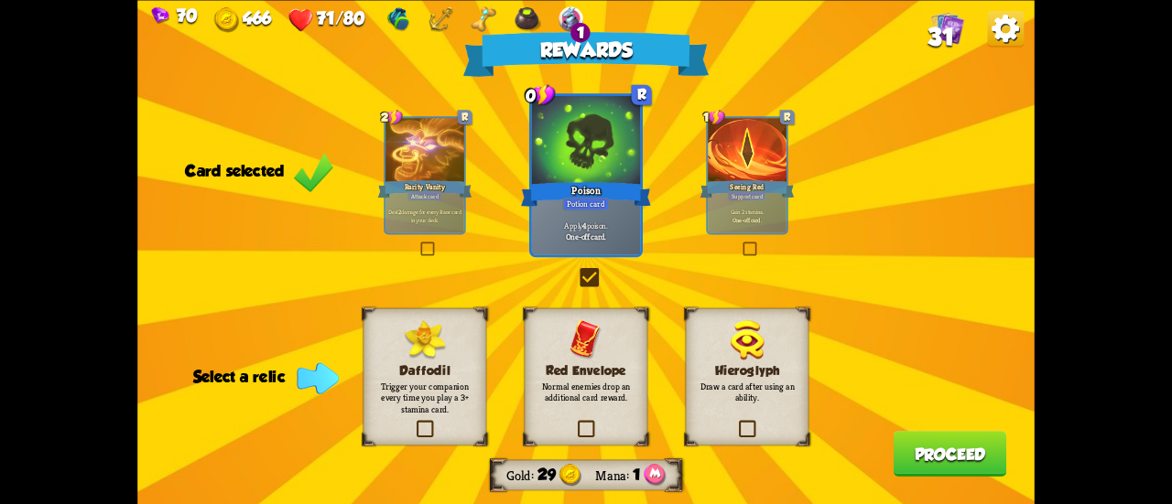
drag, startPoint x: 590, startPoint y: 426, endPoint x: 610, endPoint y: 429, distance: 20.5
click at [575, 422] on label at bounding box center [575, 422] width 0 height 0
click at [0, 0] on input "checkbox" at bounding box center [0, 0] width 0 height 0
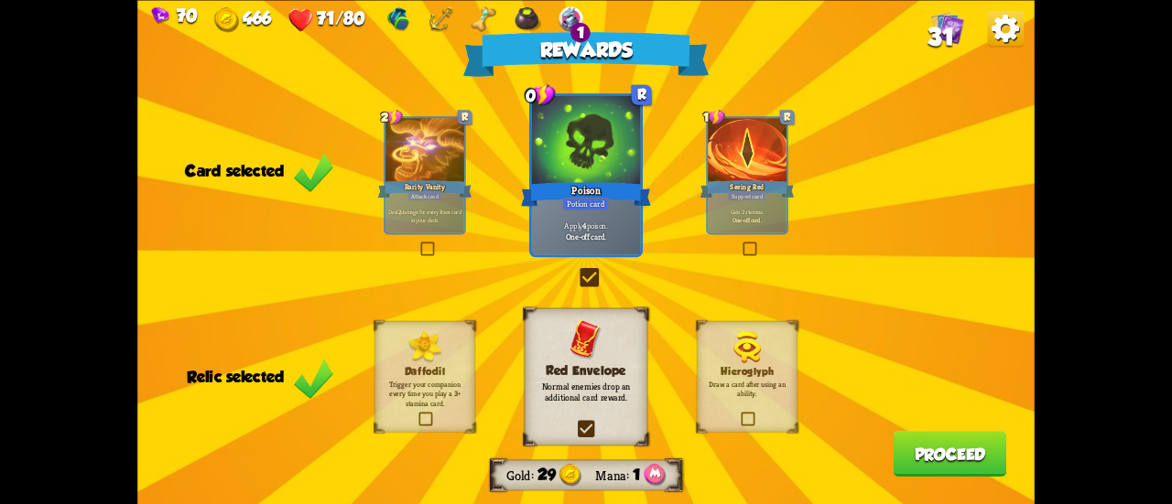
click at [993, 460] on button "Proceed" at bounding box center [951, 454] width 114 height 46
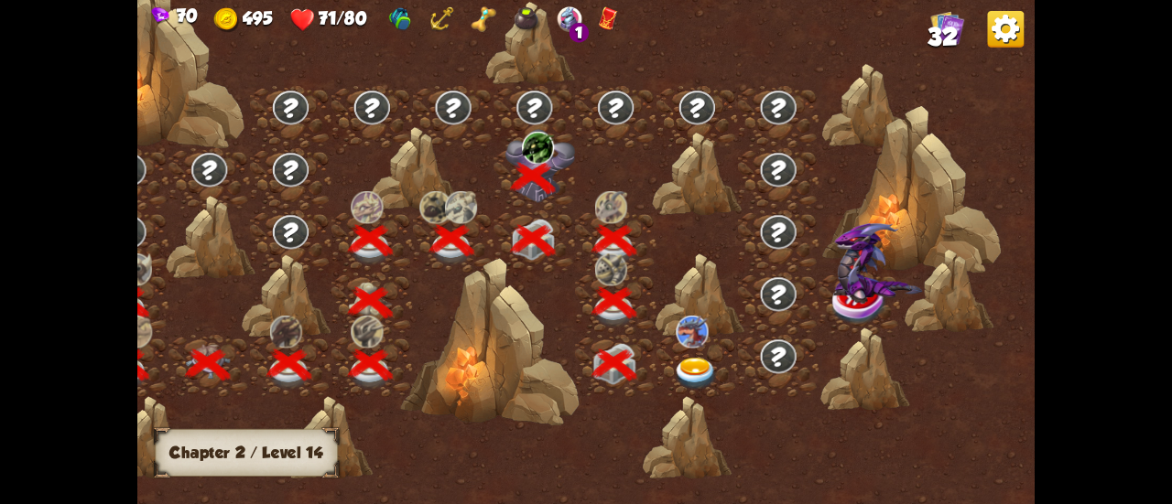
click at [703, 363] on img at bounding box center [695, 374] width 45 height 33
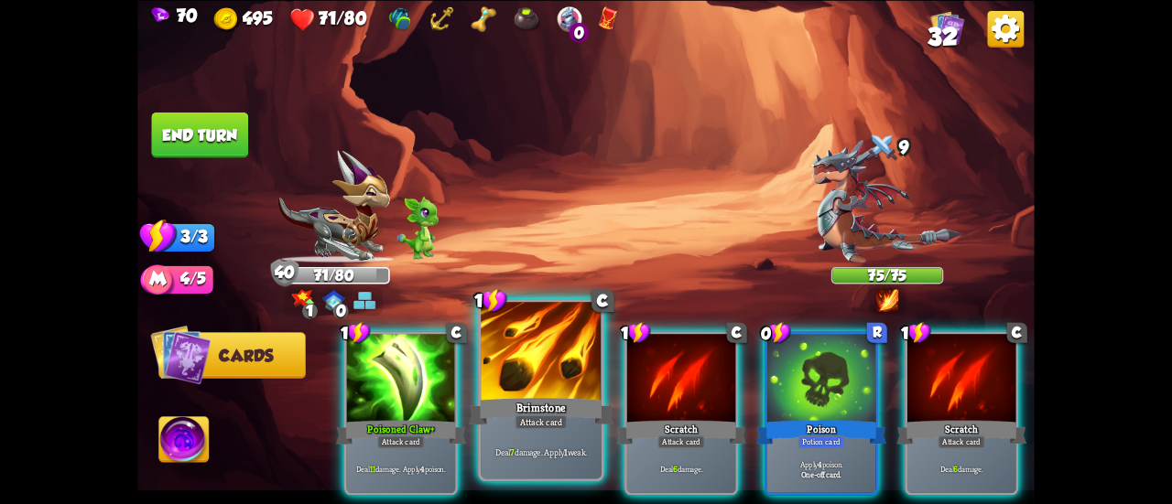
click at [568, 360] on div at bounding box center [541, 353] width 121 height 102
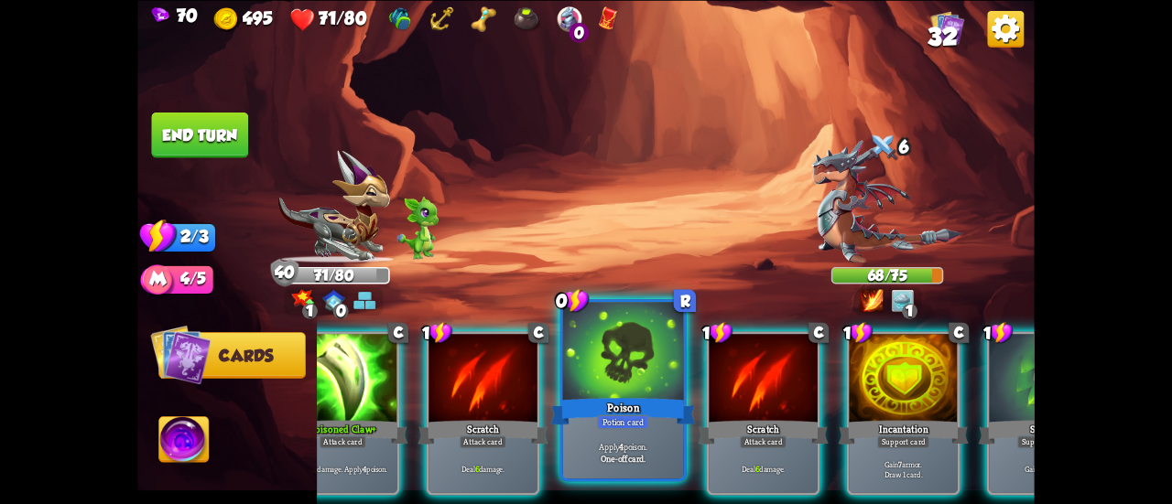
scroll to position [0, 56]
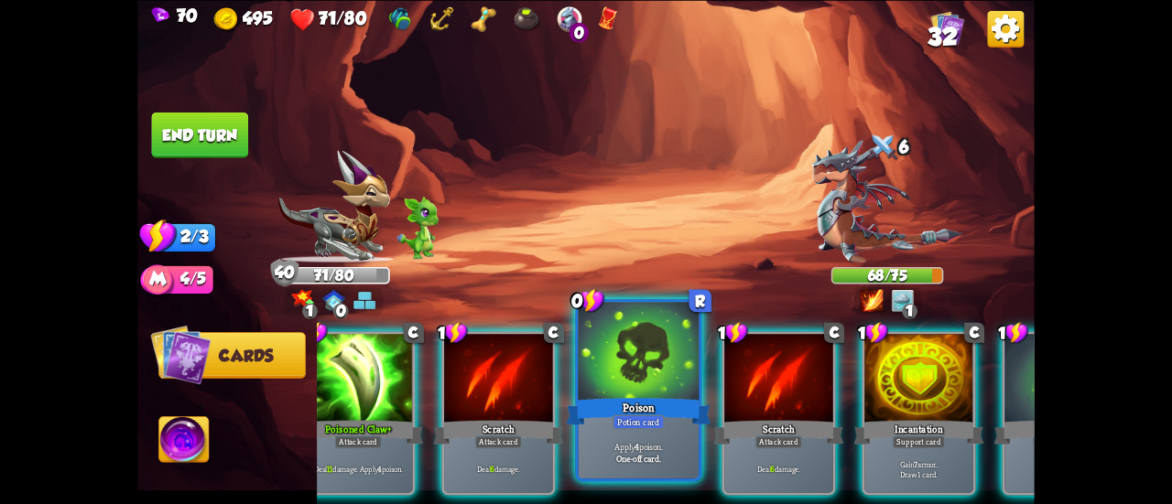
click at [624, 442] on p "Apply 4 poison." at bounding box center [638, 446] width 114 height 12
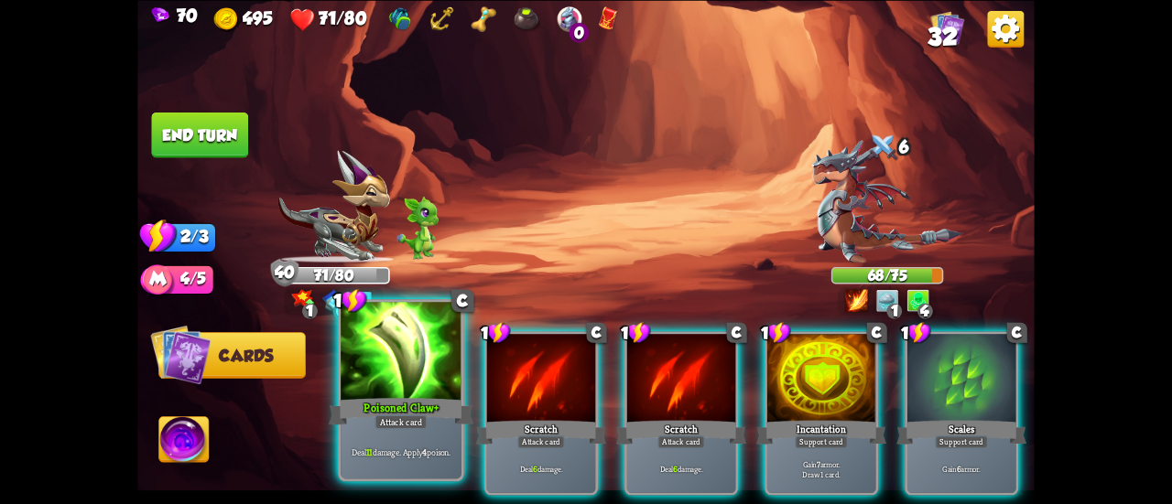
scroll to position [0, 0]
click at [400, 376] on div at bounding box center [401, 353] width 121 height 102
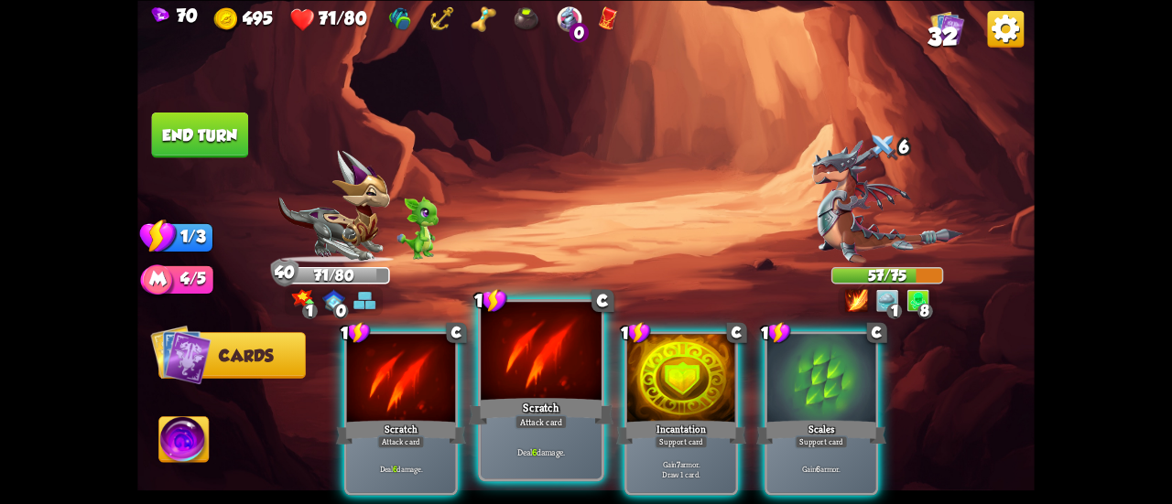
click at [526, 390] on div at bounding box center [541, 353] width 121 height 102
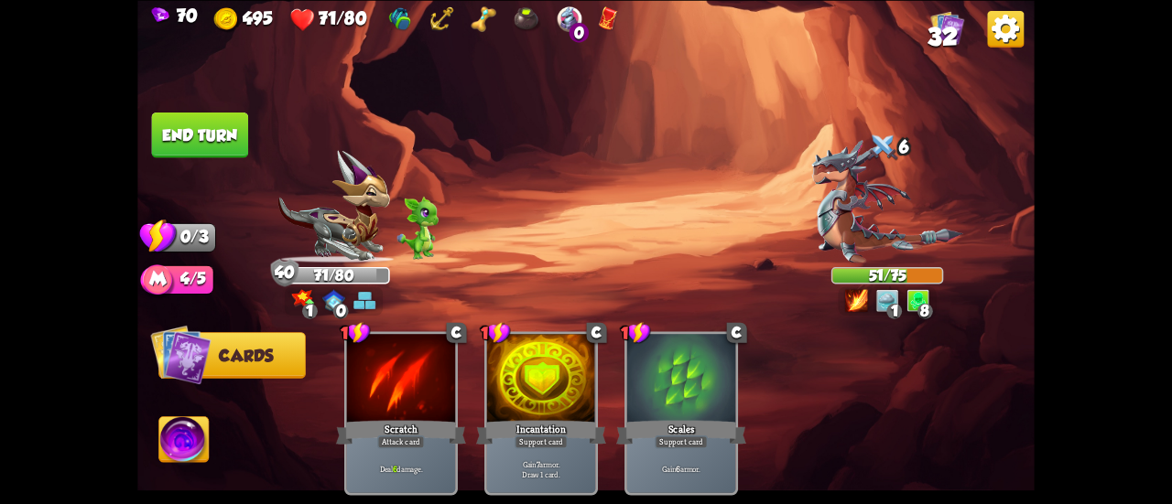
click at [200, 429] on img at bounding box center [183, 442] width 49 height 50
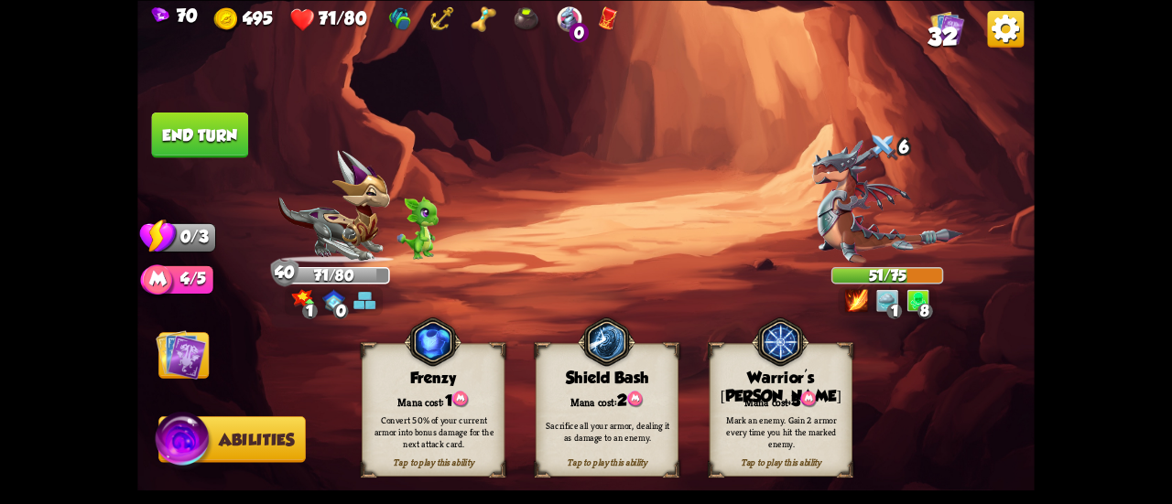
click at [600, 403] on div "Tap to play this ability Shield Bash Mana cost: 2 Sacrifice all your armor, dea…" at bounding box center [607, 409] width 143 height 133
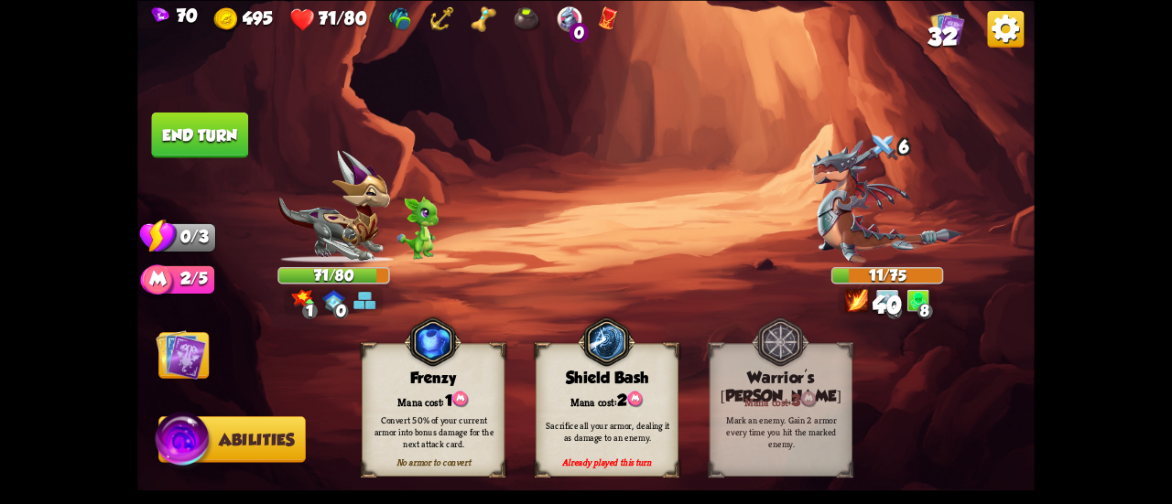
click at [222, 147] on button "End turn" at bounding box center [200, 135] width 97 height 46
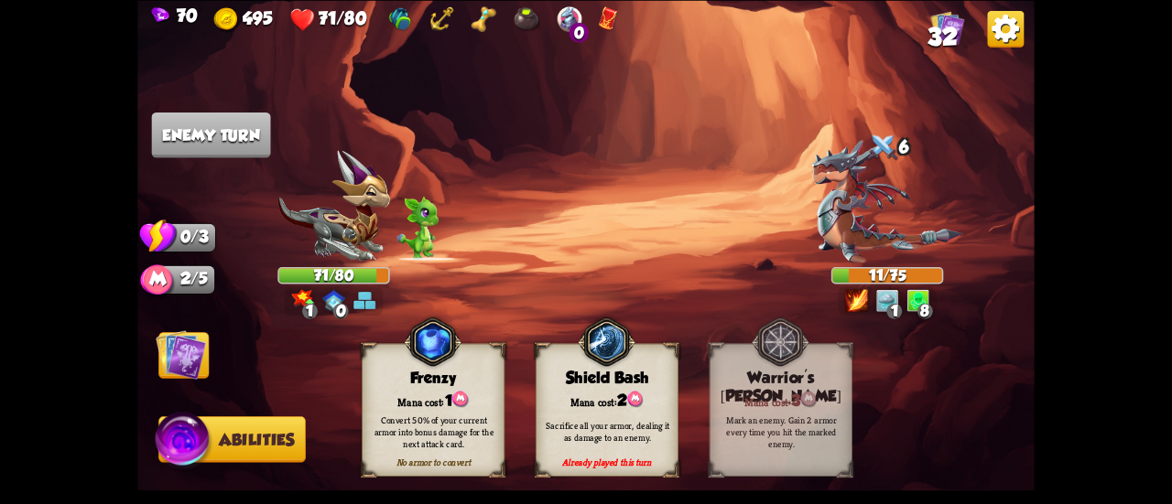
click at [212, 332] on img at bounding box center [585, 252] width 897 height 504
click at [201, 342] on img at bounding box center [181, 355] width 50 height 50
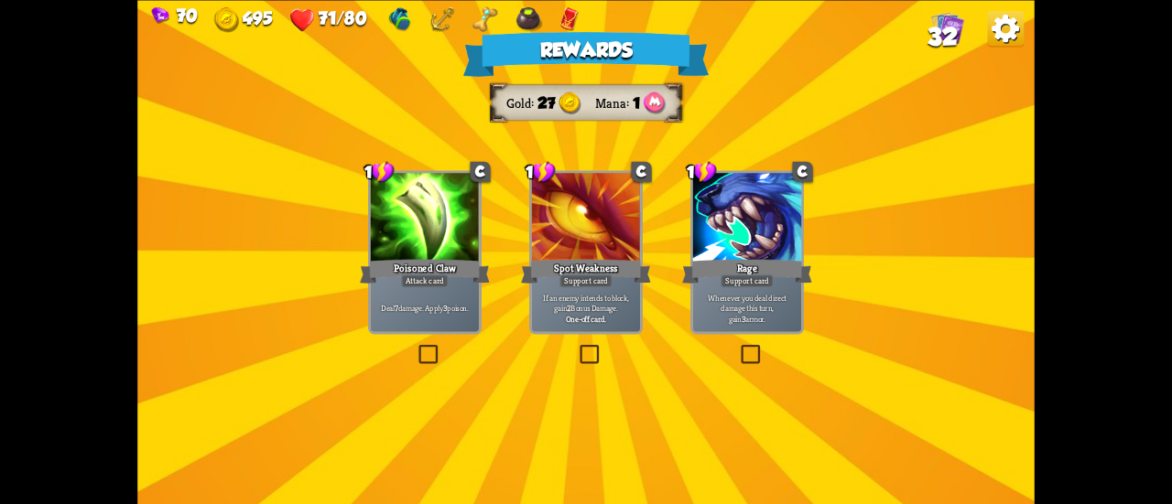
click at [434, 263] on div "Poisoned Claw" at bounding box center [425, 270] width 130 height 29
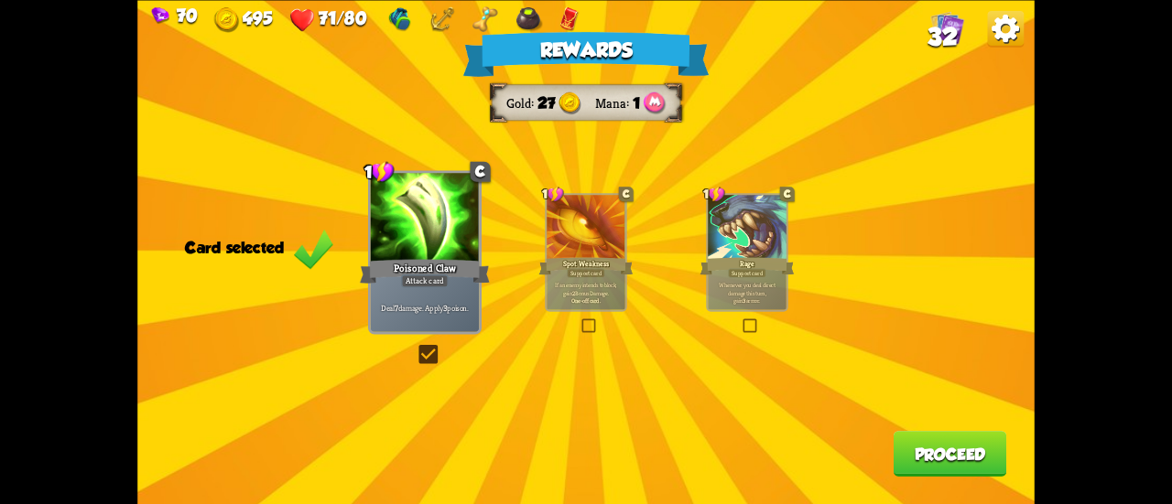
click at [945, 464] on button "Proceed" at bounding box center [951, 454] width 114 height 46
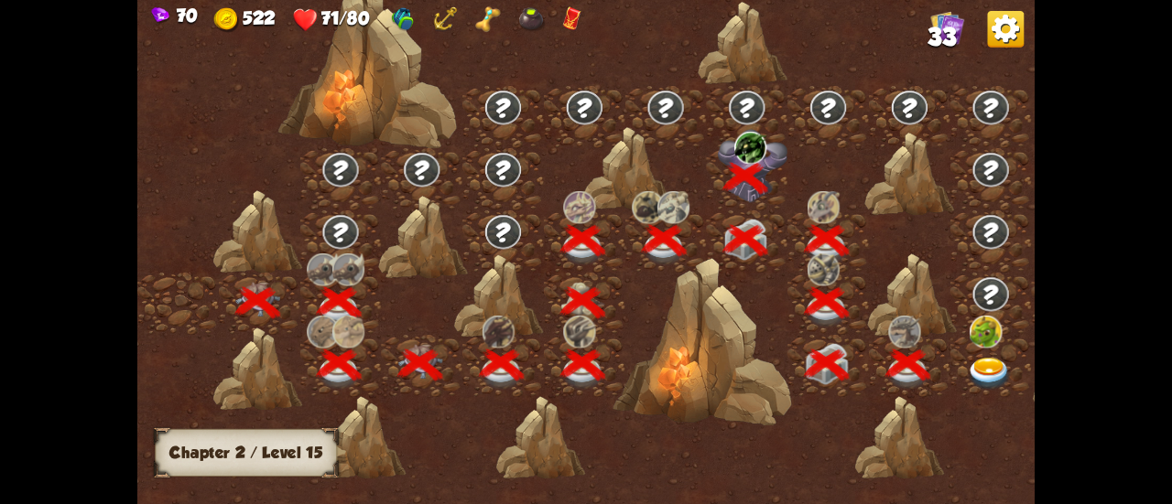
scroll to position [0, 278]
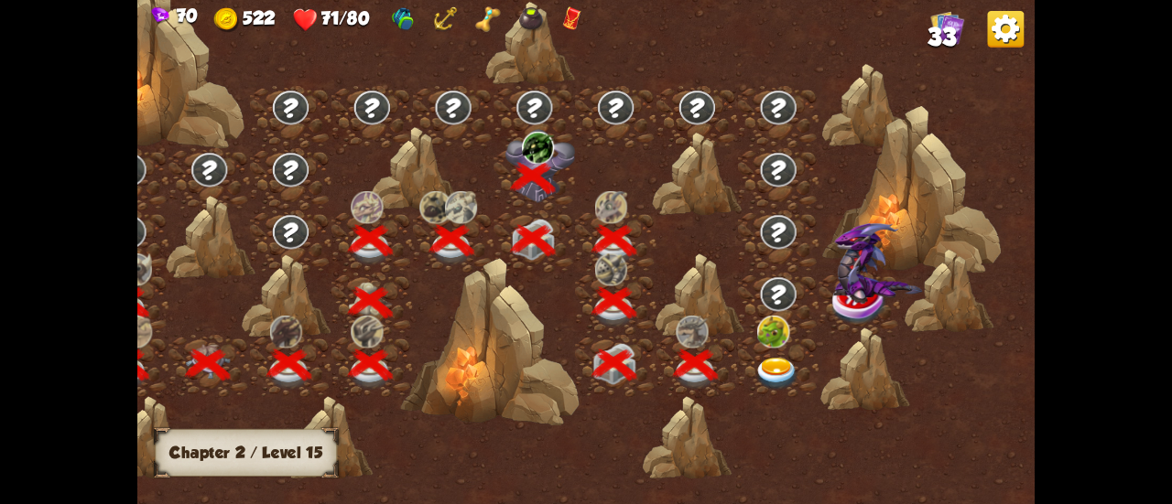
click at [771, 346] on img at bounding box center [773, 332] width 32 height 33
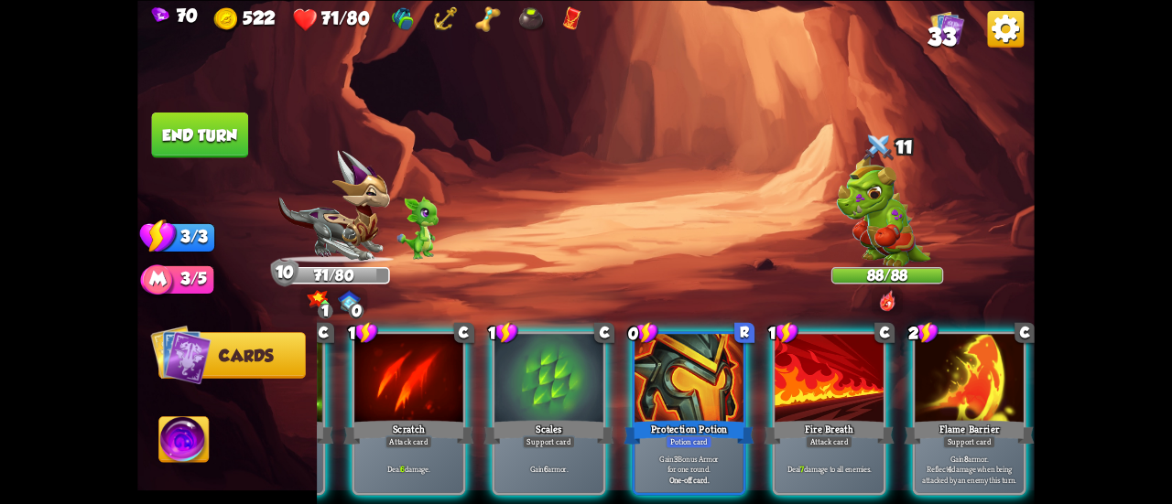
scroll to position [0, 0]
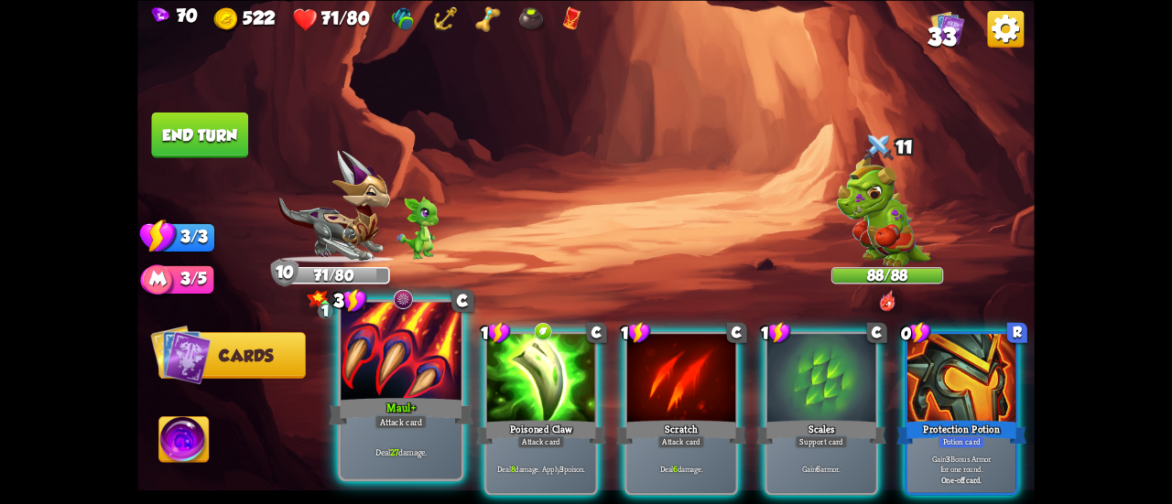
click at [409, 389] on div at bounding box center [401, 353] width 121 height 102
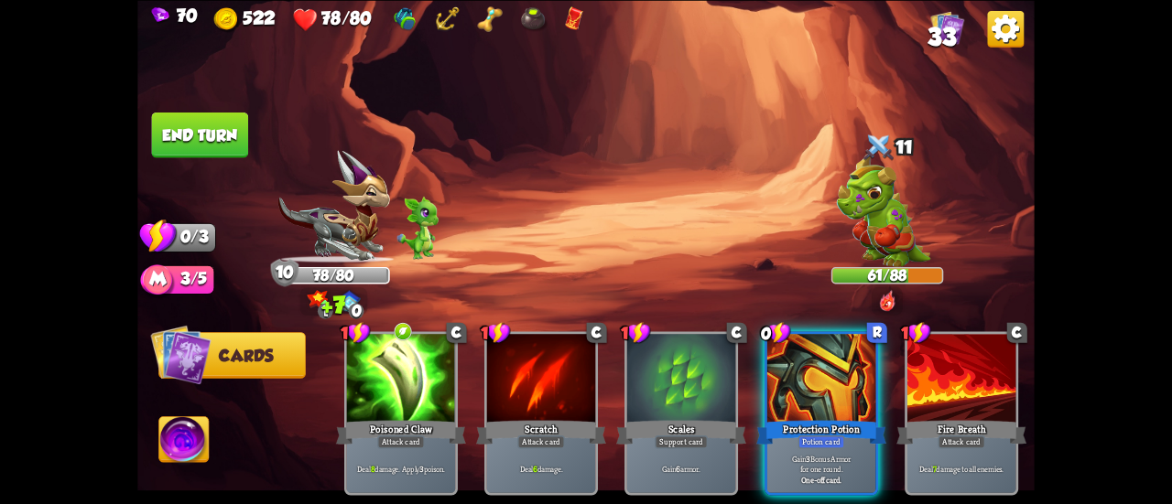
click at [216, 125] on button "End turn" at bounding box center [200, 135] width 97 height 46
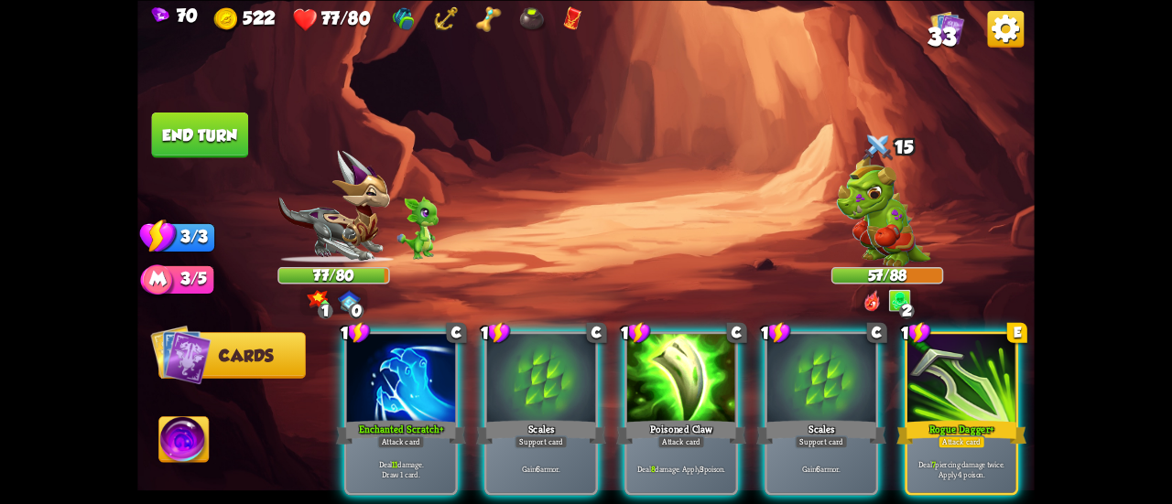
click at [196, 430] on img at bounding box center [183, 442] width 49 height 50
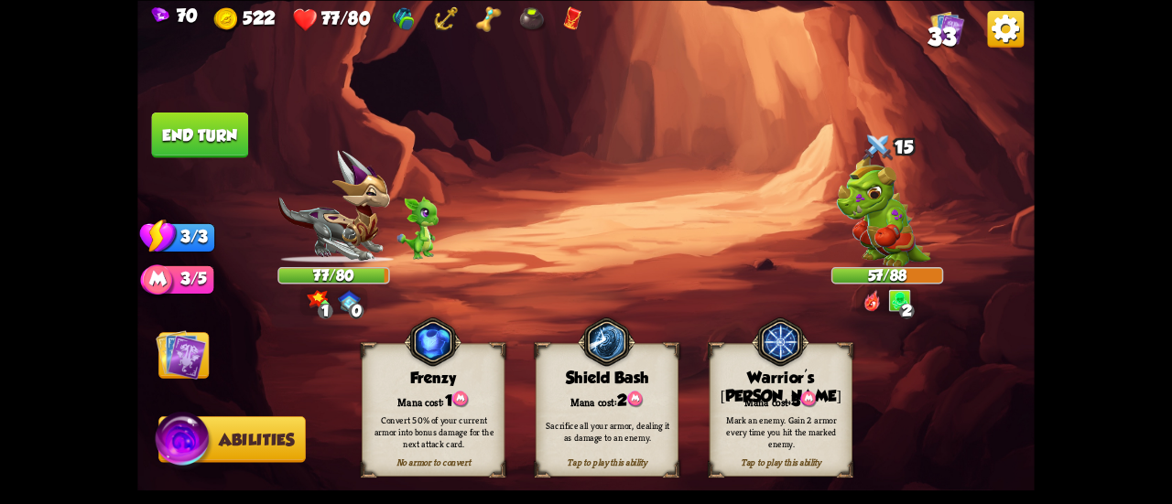
click at [189, 351] on img at bounding box center [181, 355] width 50 height 50
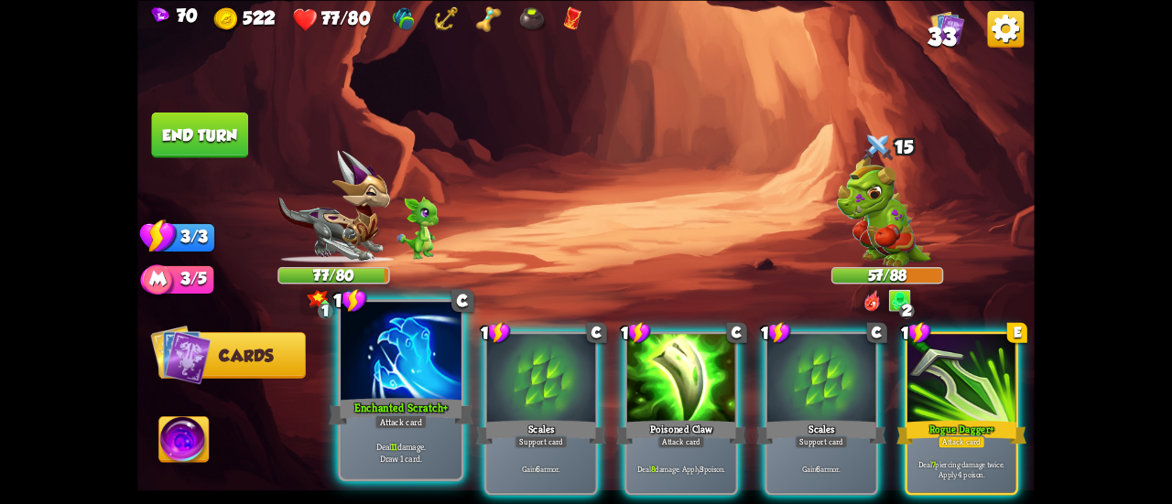
click at [370, 418] on div "Enchanted Scratch+" at bounding box center [401, 412] width 145 height 32
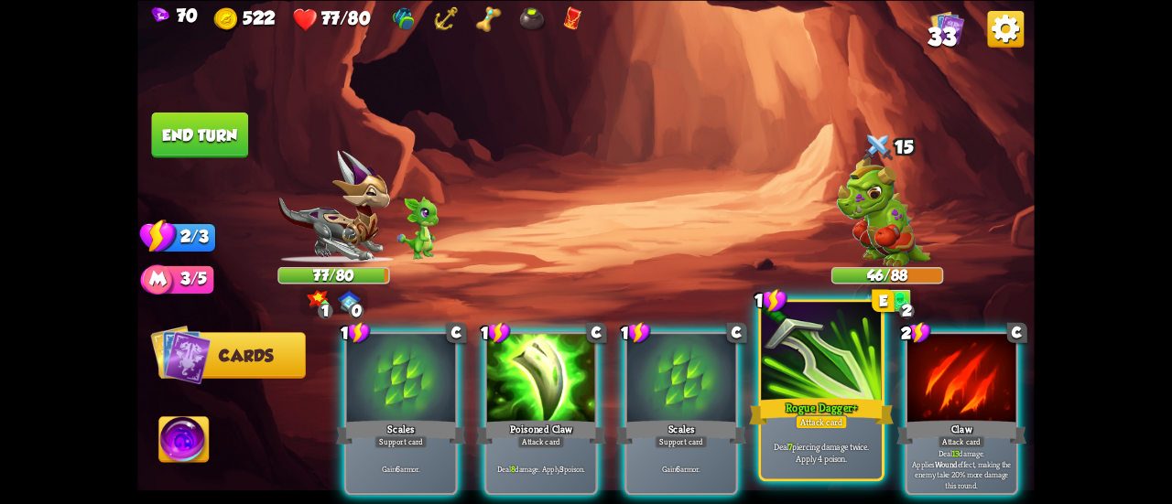
click at [822, 397] on div "Rogue Dagger+" at bounding box center [821, 412] width 145 height 32
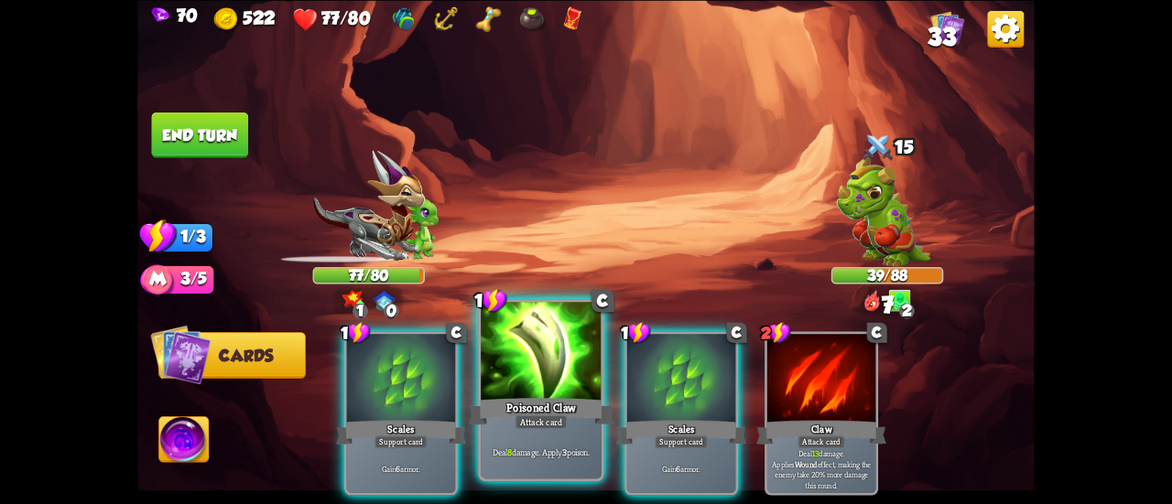
click at [518, 362] on div at bounding box center [541, 353] width 121 height 102
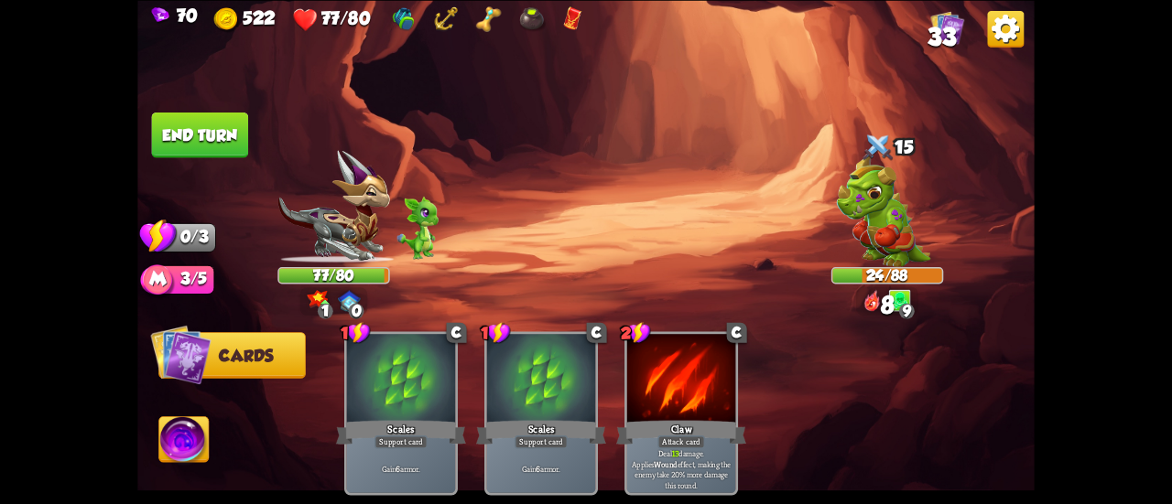
click at [211, 138] on button "End turn" at bounding box center [200, 135] width 97 height 46
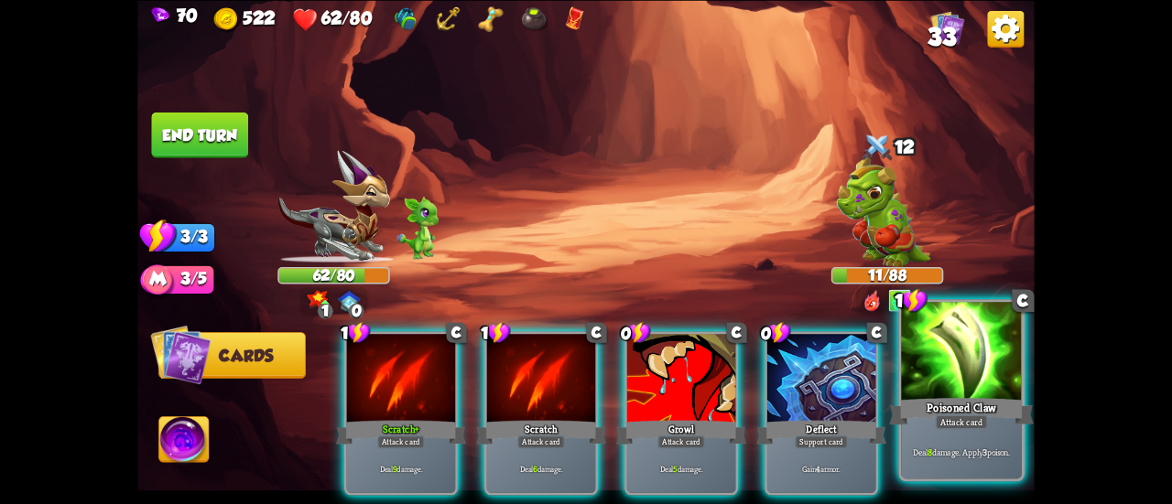
click at [954, 413] on div "Poisoned Claw" at bounding box center [961, 412] width 145 height 32
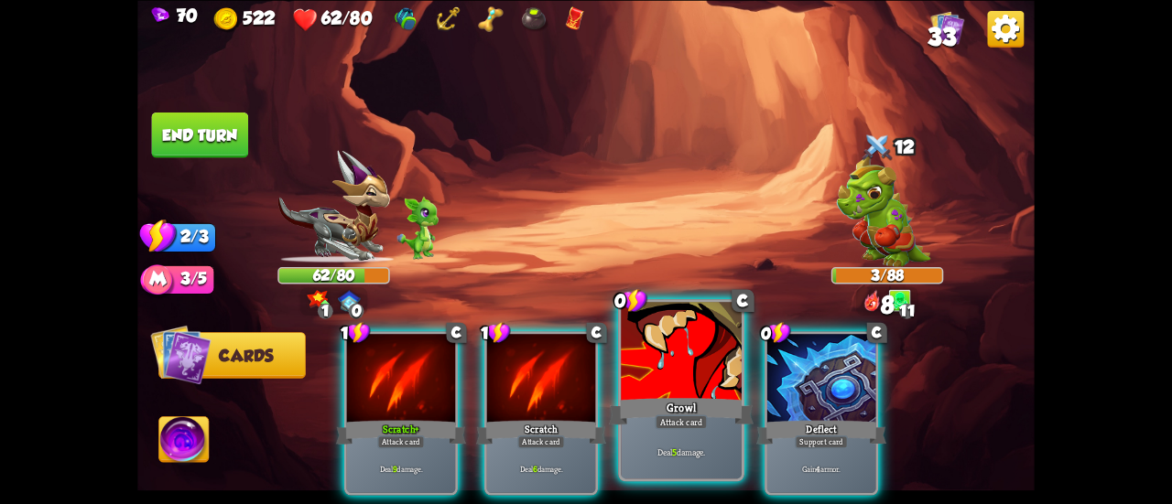
click at [645, 382] on div at bounding box center [681, 353] width 121 height 102
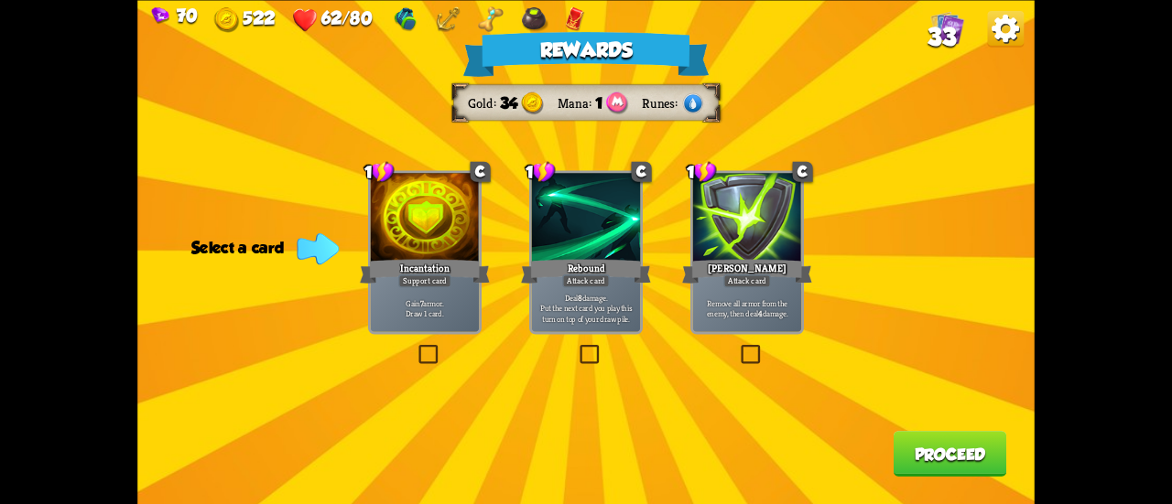
drag, startPoint x: 588, startPoint y: 353, endPoint x: 432, endPoint y: 288, distance: 168.3
click at [438, 0] on div "1 C Incantation Support card Gain 7 armor. Draw 1 card. 1 C Rebound Attack card…" at bounding box center [585, 0] width 897 height 0
click at [428, 283] on div "Support card" at bounding box center [424, 281] width 53 height 13
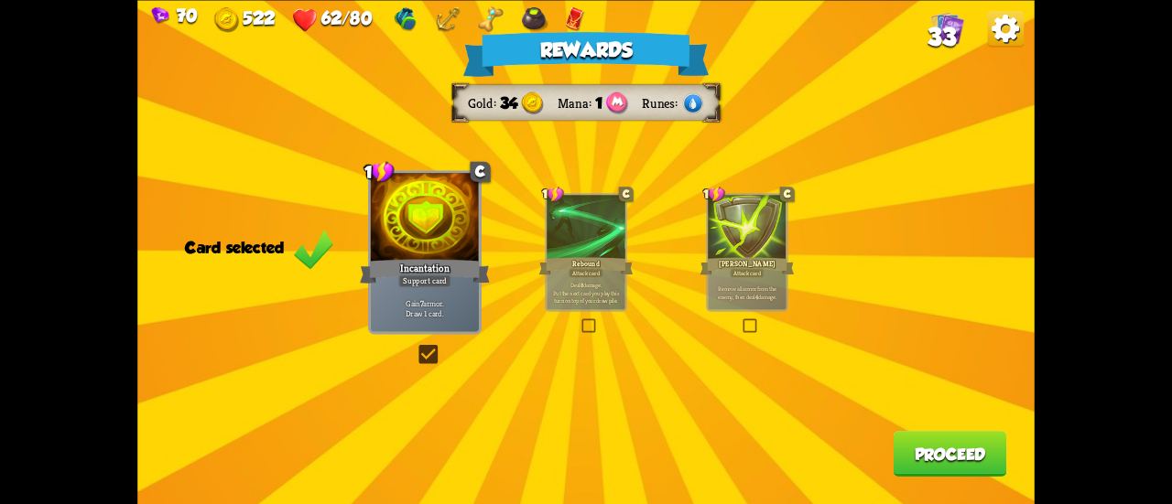
click at [579, 14] on img at bounding box center [576, 19] width 20 height 26
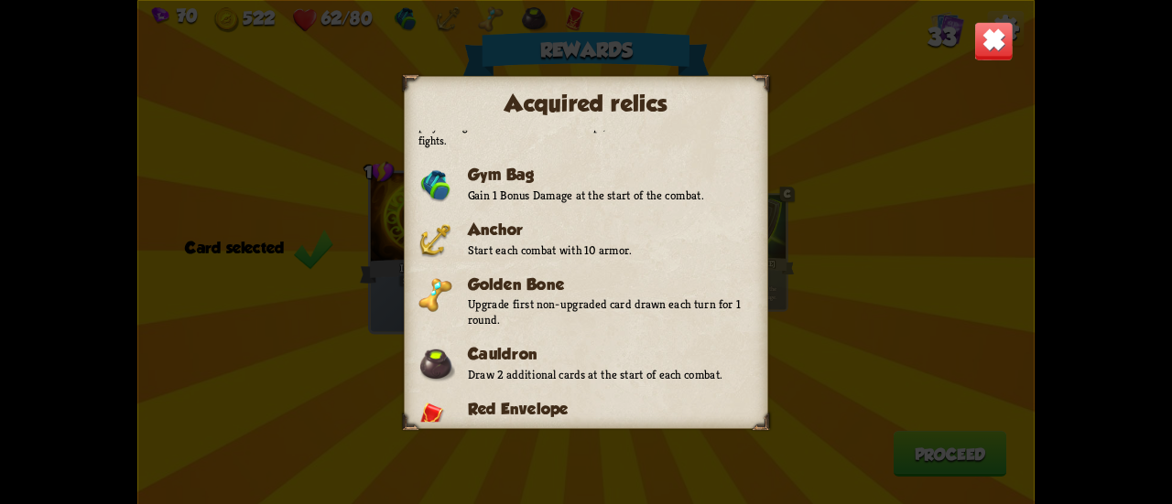
scroll to position [42, 0]
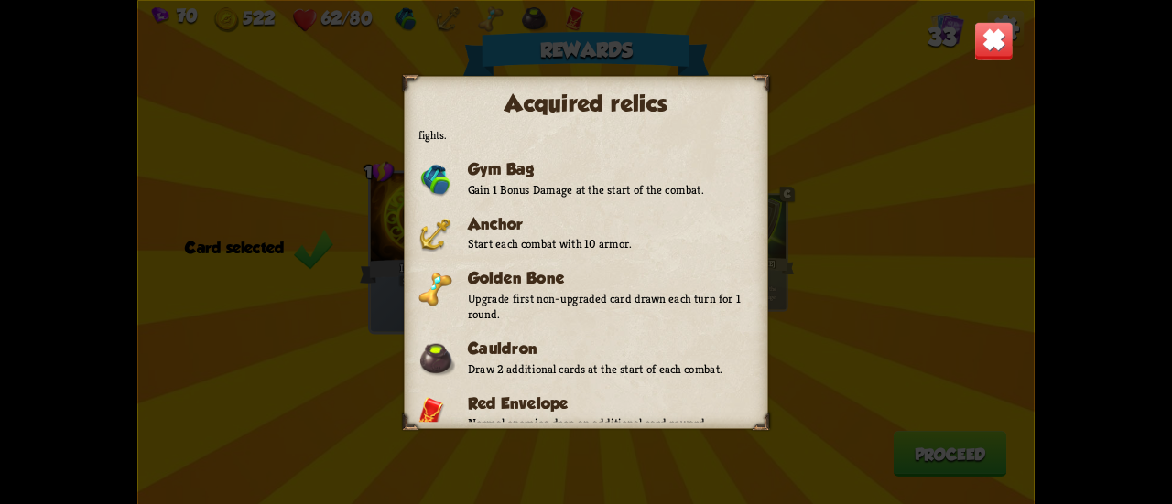
click at [991, 32] on img at bounding box center [993, 40] width 39 height 39
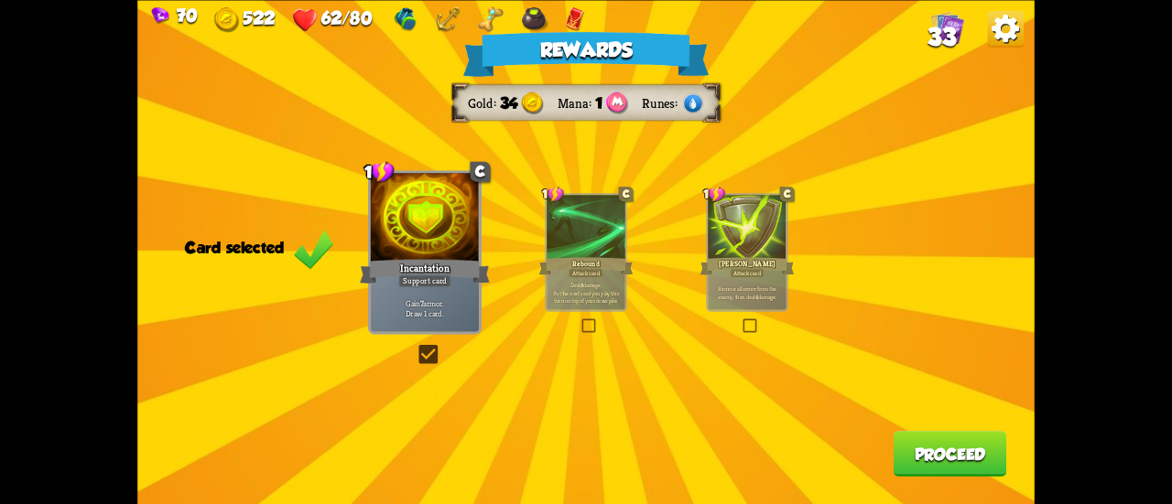
click at [927, 446] on button "Proceed" at bounding box center [951, 454] width 114 height 46
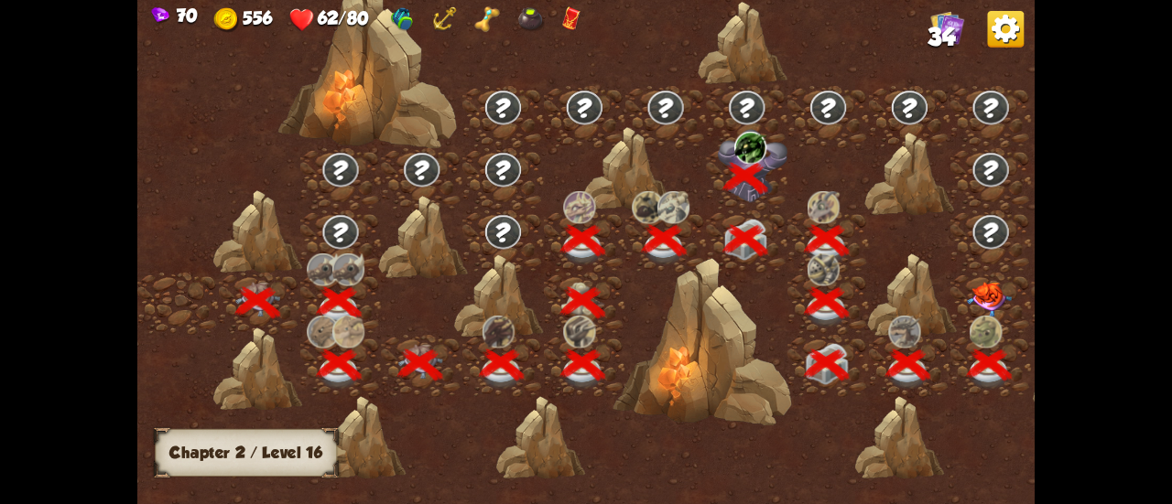
scroll to position [0, 278]
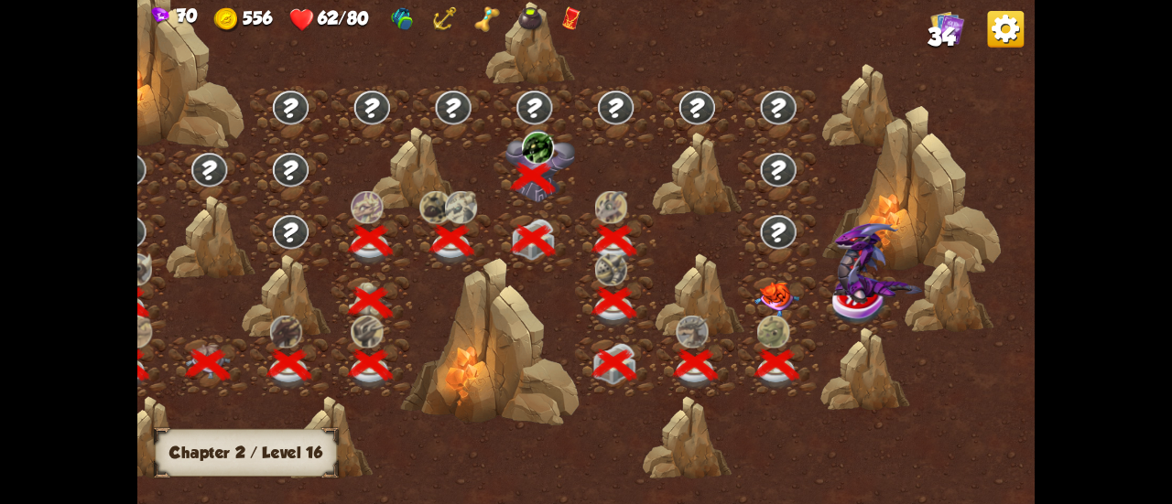
click at [800, 305] on div at bounding box center [777, 304] width 81 height 62
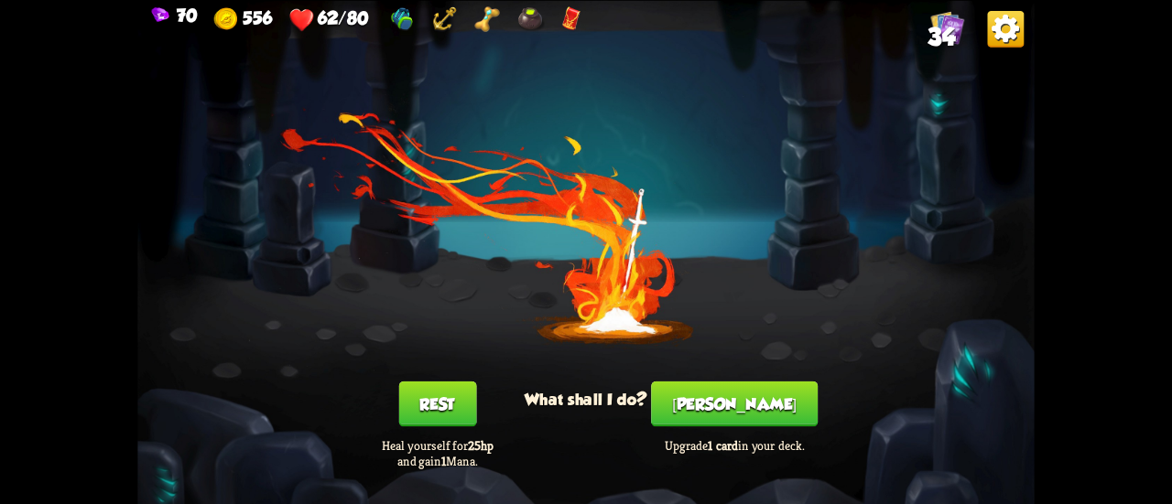
click at [729, 407] on button "[PERSON_NAME]" at bounding box center [734, 404] width 167 height 46
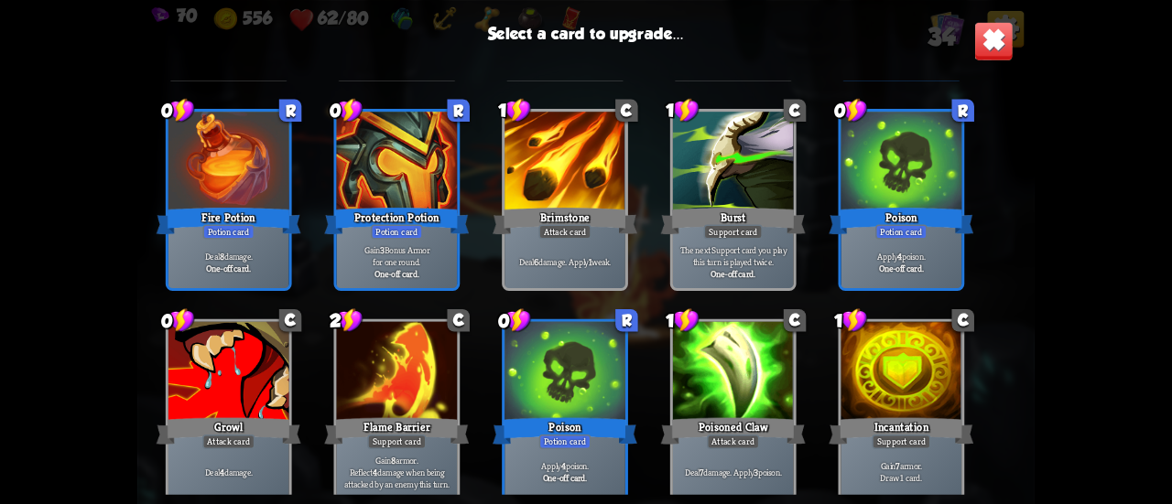
scroll to position [1125, 0]
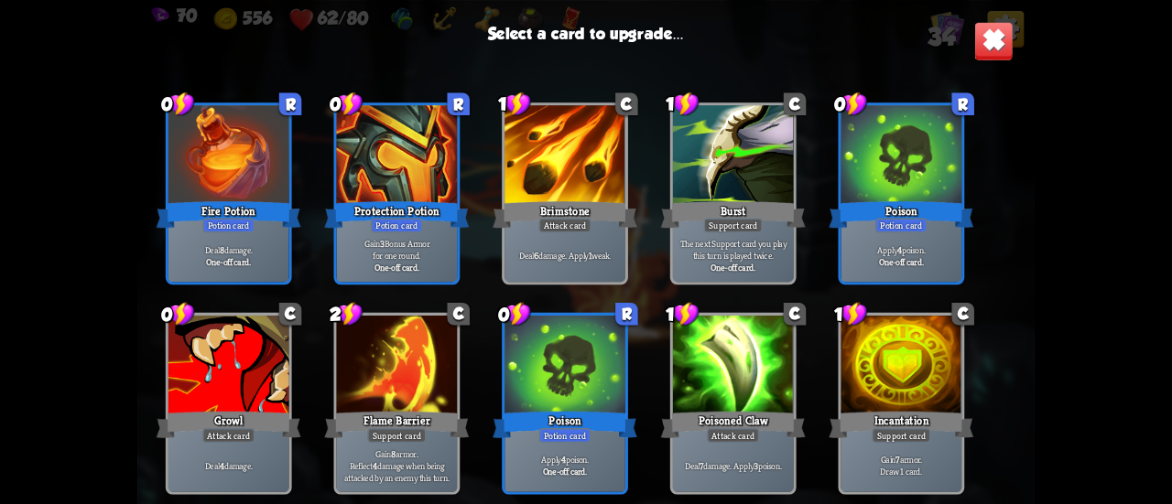
click at [590, 418] on div "Poison" at bounding box center [565, 424] width 145 height 32
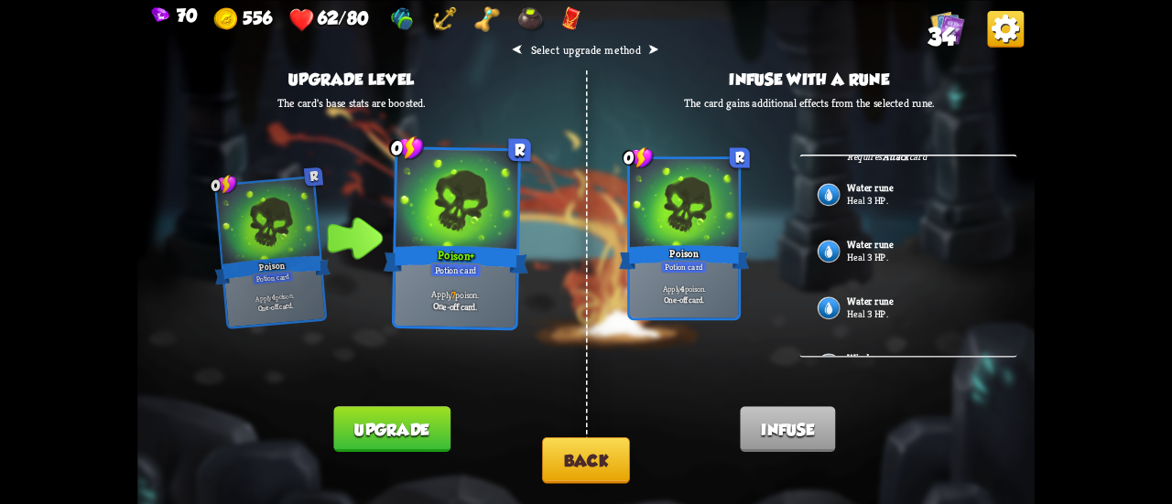
scroll to position [265, 0]
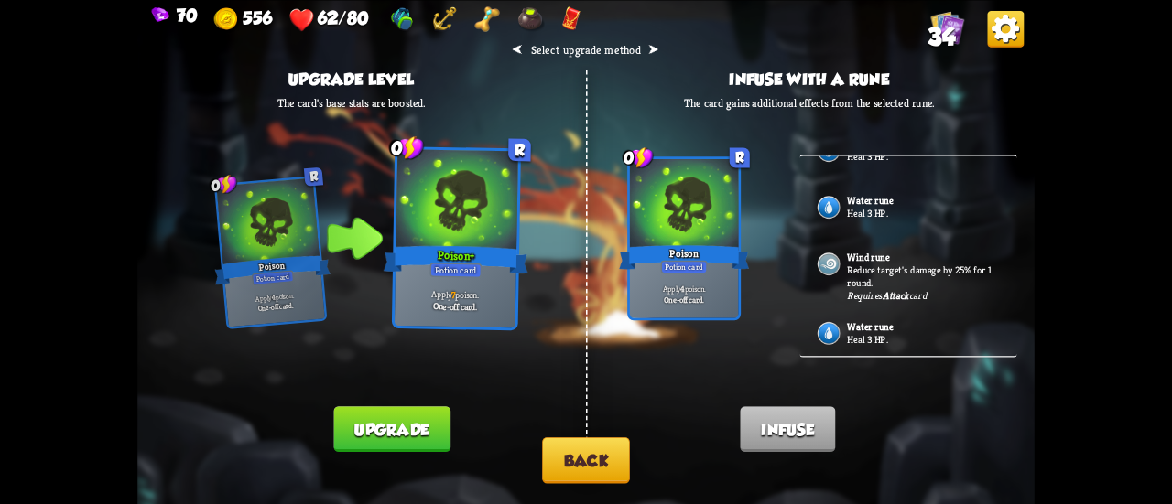
click at [610, 472] on button "Back" at bounding box center [586, 461] width 88 height 47
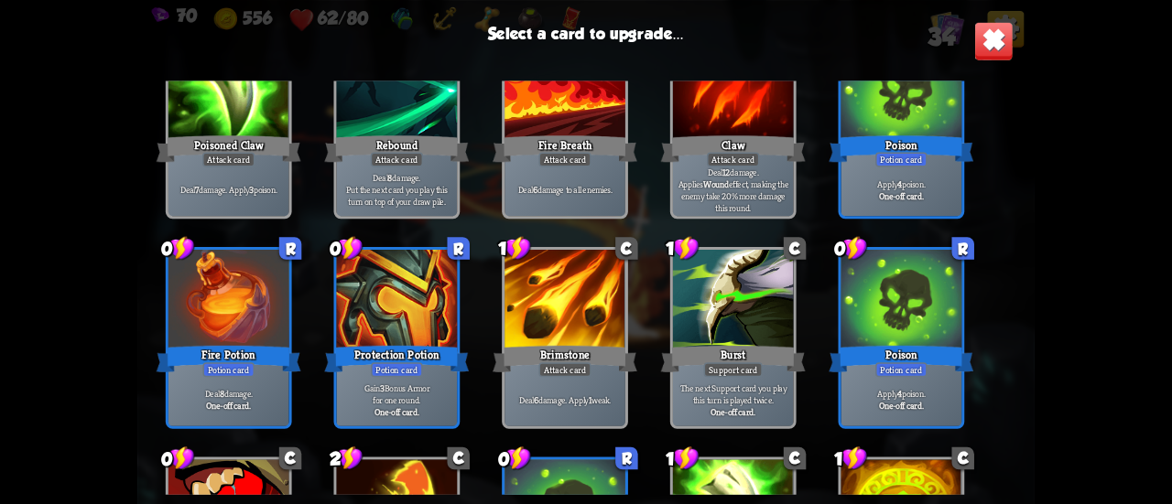
scroll to position [1099, 0]
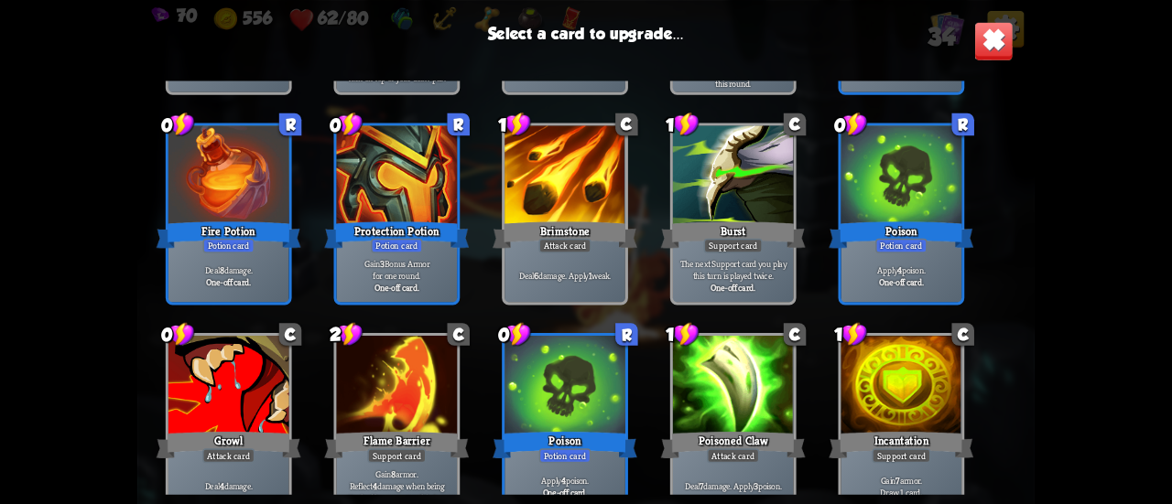
click at [585, 379] on div at bounding box center [564, 387] width 121 height 102
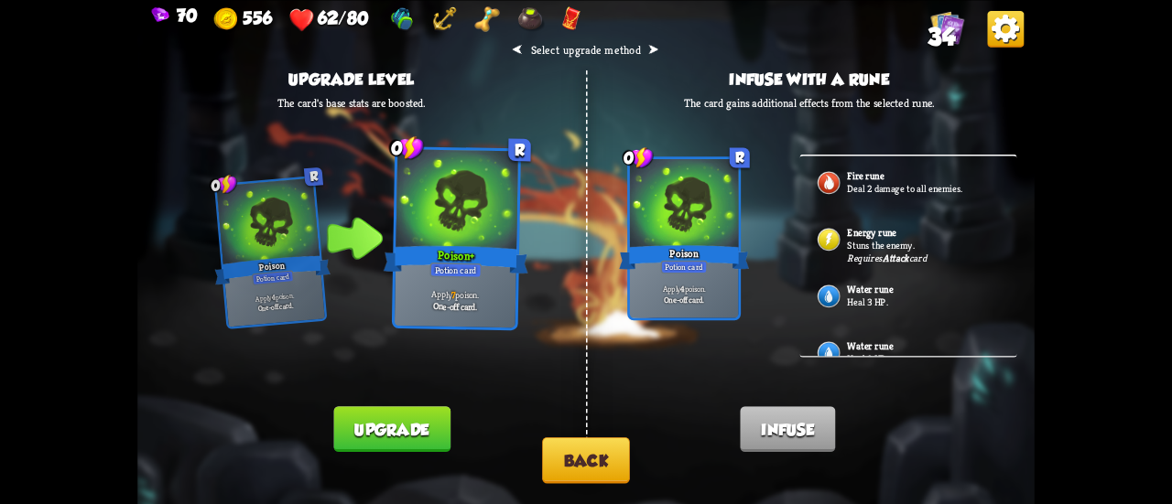
click at [410, 417] on button "Upgrade" at bounding box center [391, 430] width 116 height 46
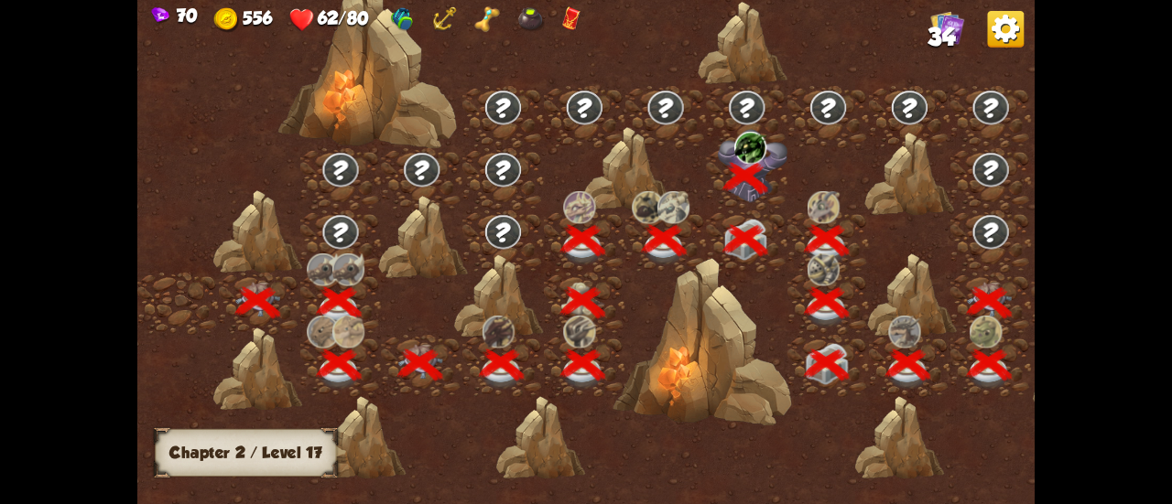
scroll to position [0, 278]
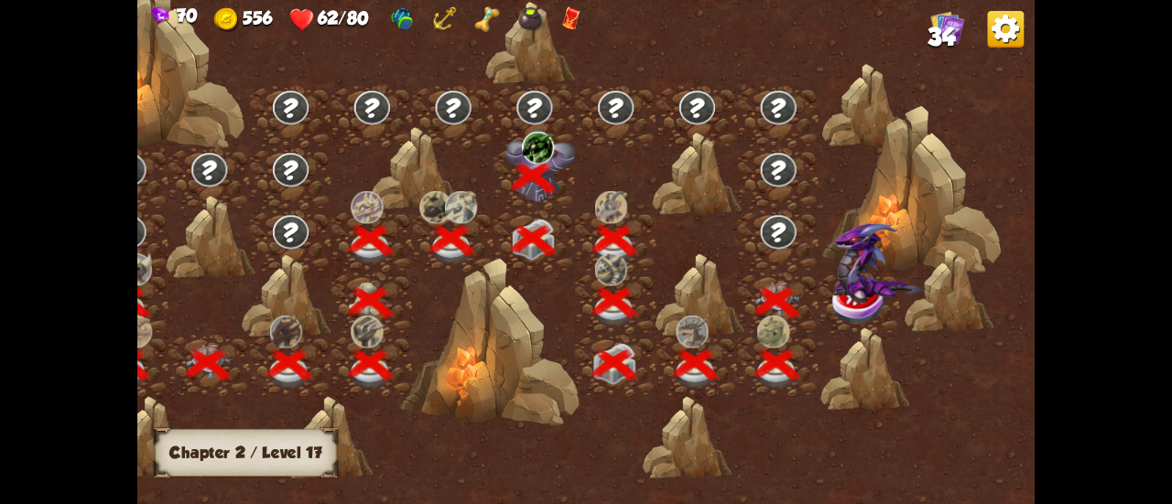
click at [840, 306] on div at bounding box center [859, 304] width 81 height 62
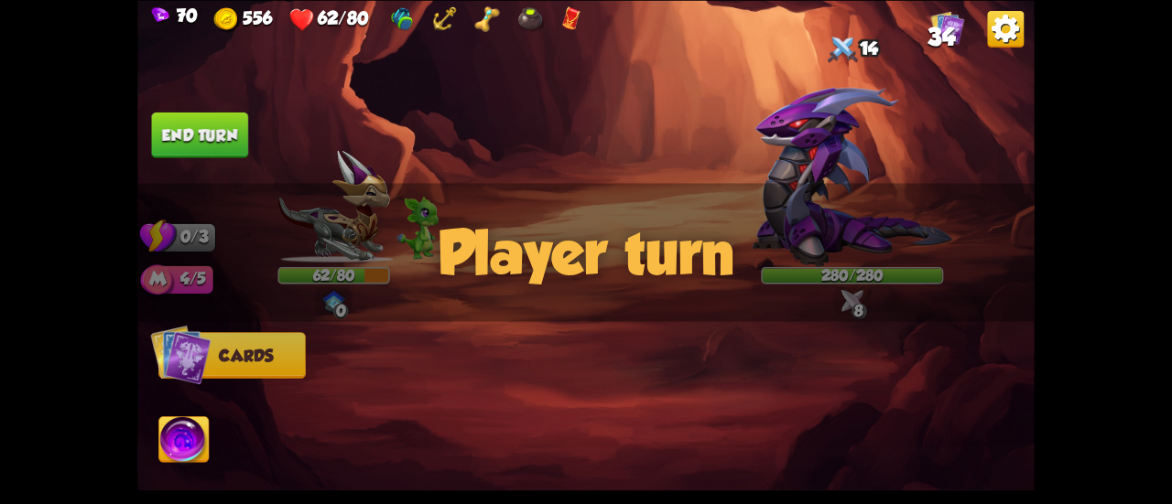
click at [802, 215] on div "Player turn" at bounding box center [585, 252] width 897 height 138
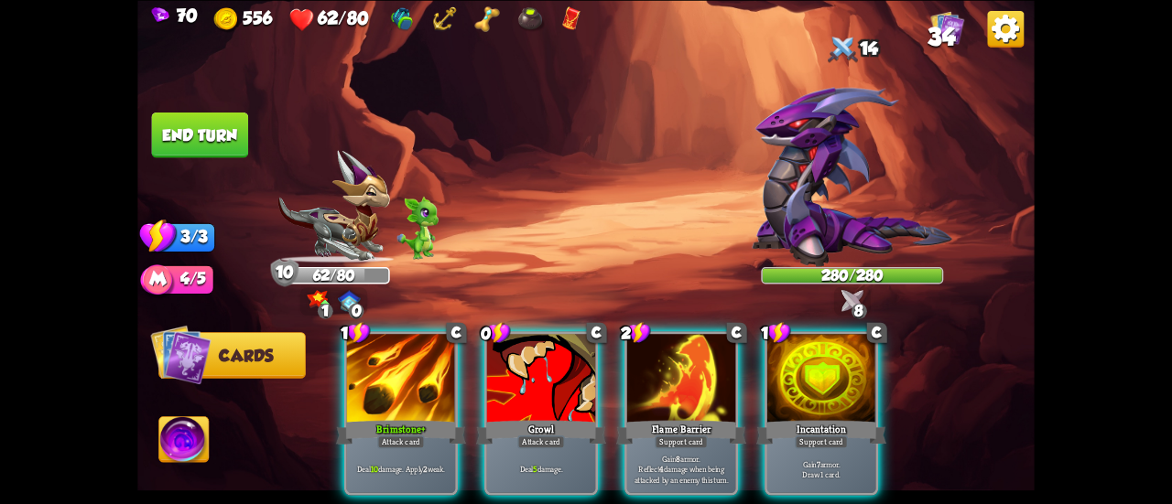
click at [795, 206] on div "Player turn" at bounding box center [585, 252] width 897 height 138
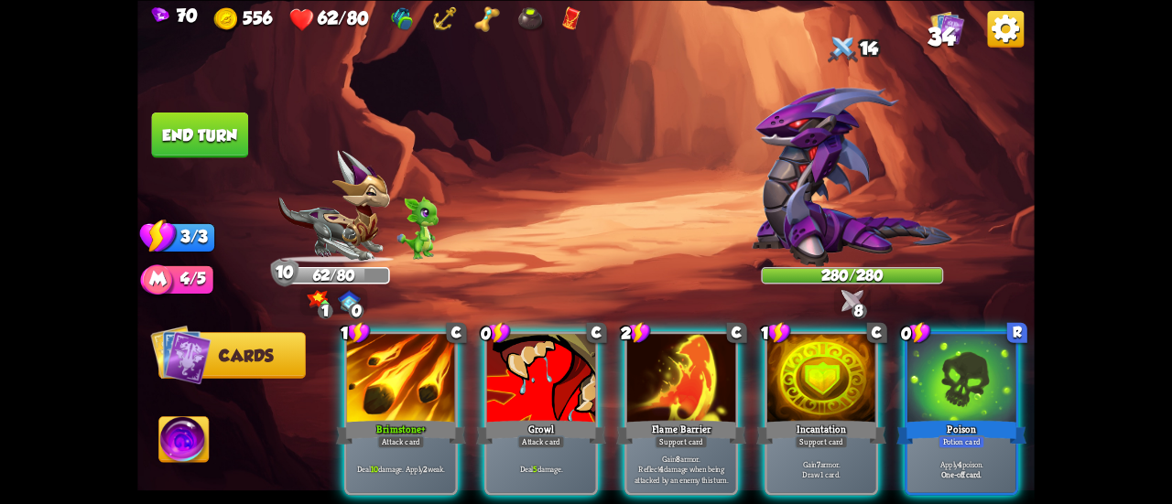
click at [804, 224] on img at bounding box center [852, 176] width 201 height 179
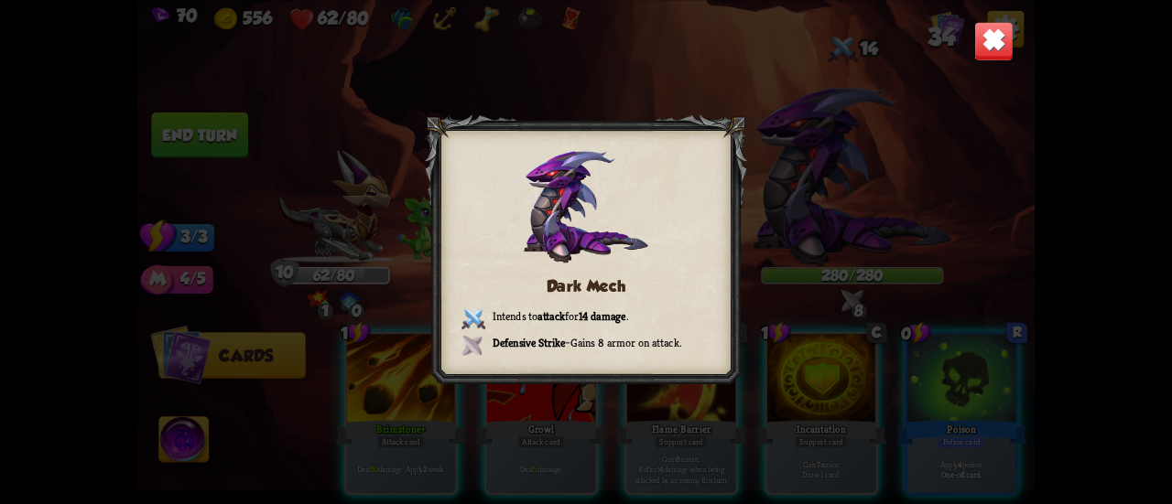
click at [987, 32] on img at bounding box center [993, 40] width 39 height 39
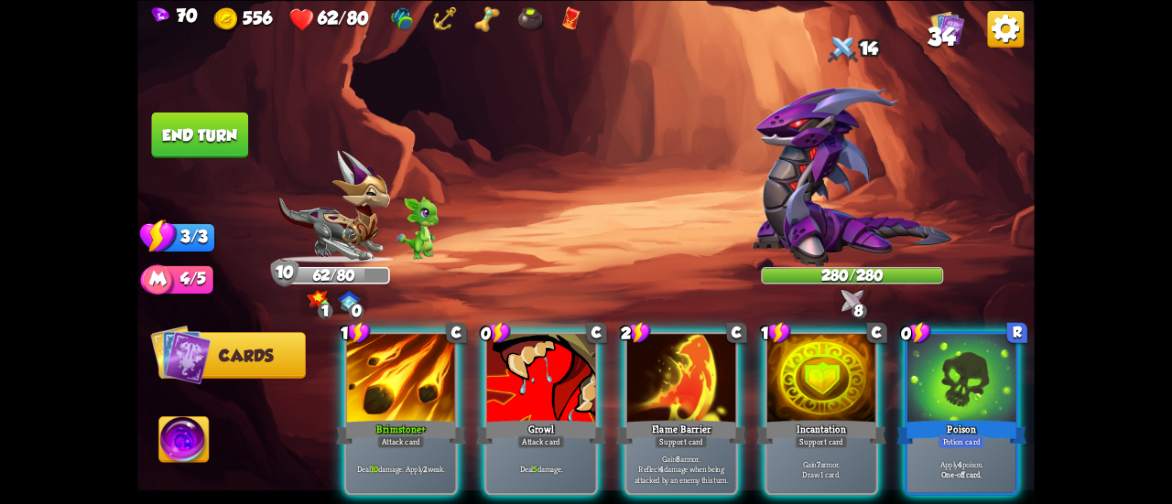
click at [197, 453] on img at bounding box center [183, 442] width 49 height 50
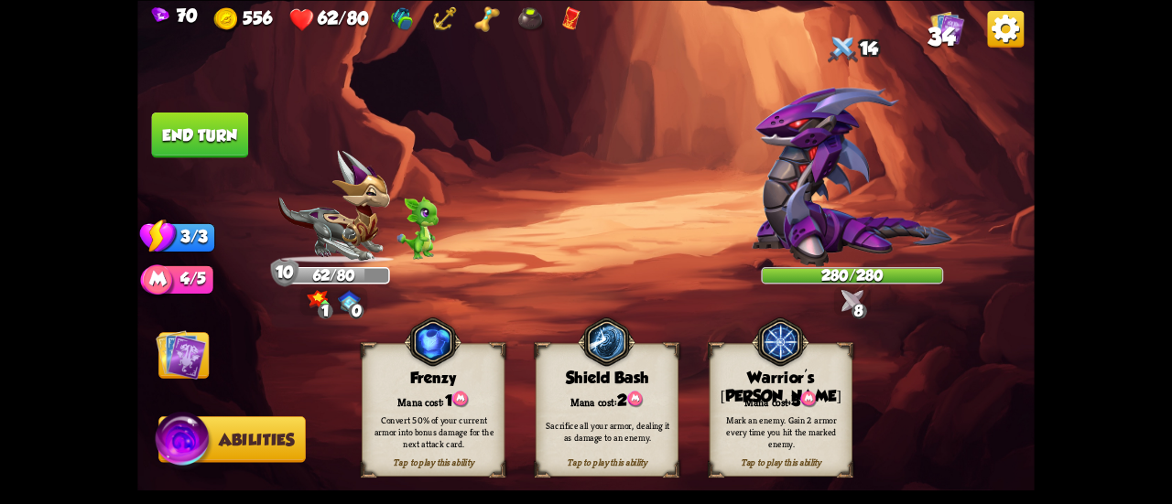
click at [747, 400] on div "Mana cost: 3" at bounding box center [781, 399] width 142 height 20
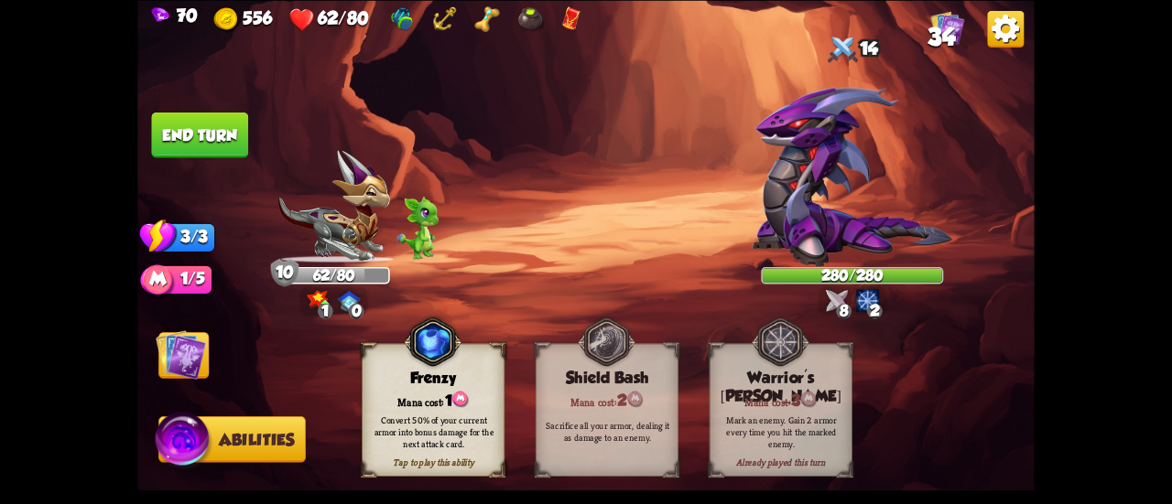
click at [170, 363] on img at bounding box center [181, 355] width 50 height 50
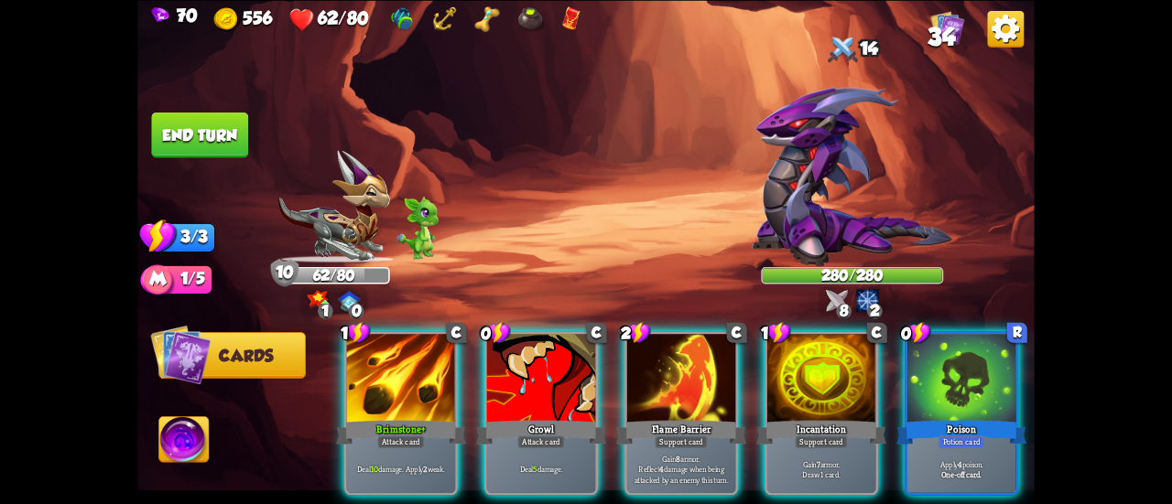
scroll to position [0, 356]
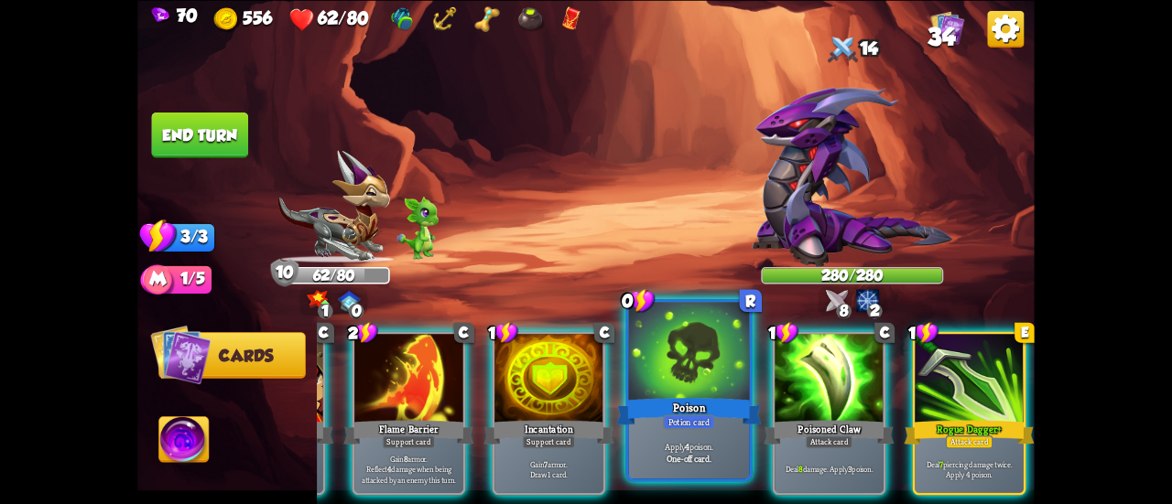
click at [721, 416] on div "Poison" at bounding box center [689, 412] width 145 height 32
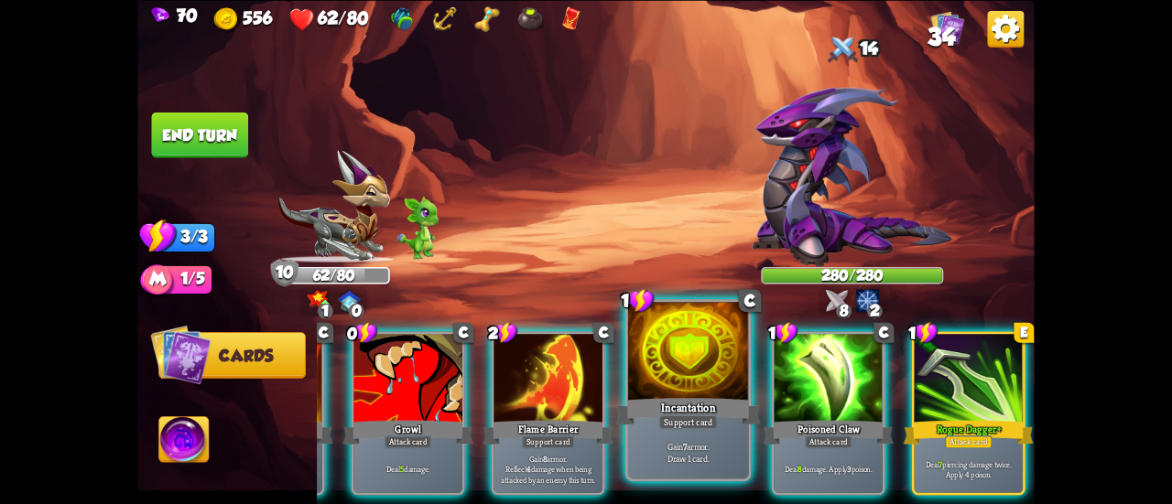
scroll to position [0, 173]
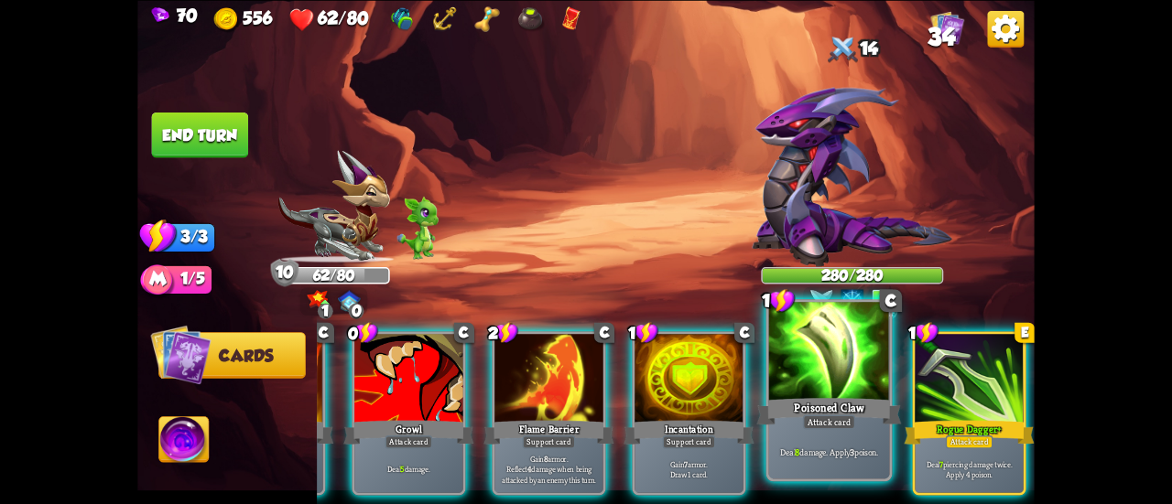
click at [813, 435] on div "Deal 8 damage. Apply 3 poison." at bounding box center [829, 452] width 121 height 52
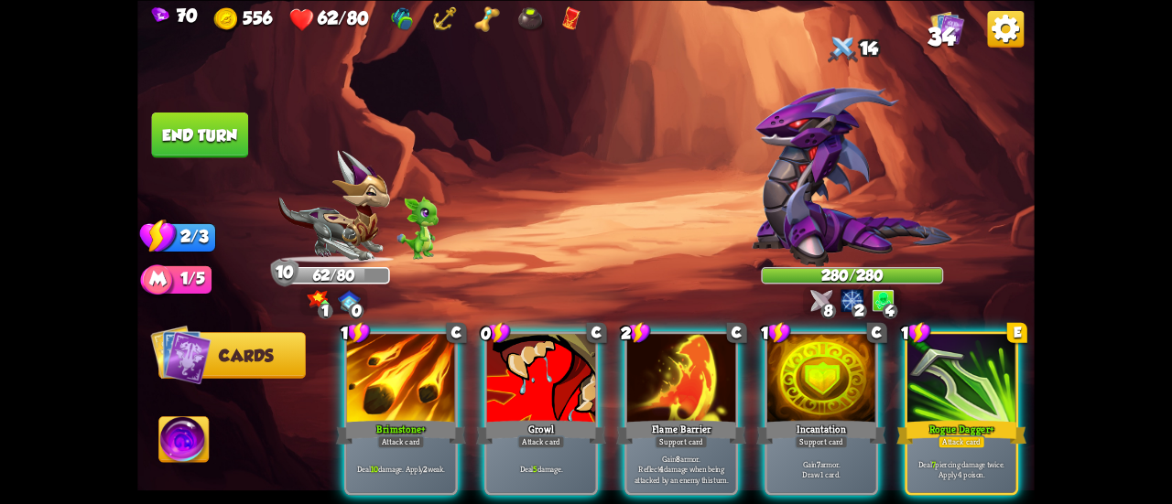
scroll to position [0, 0]
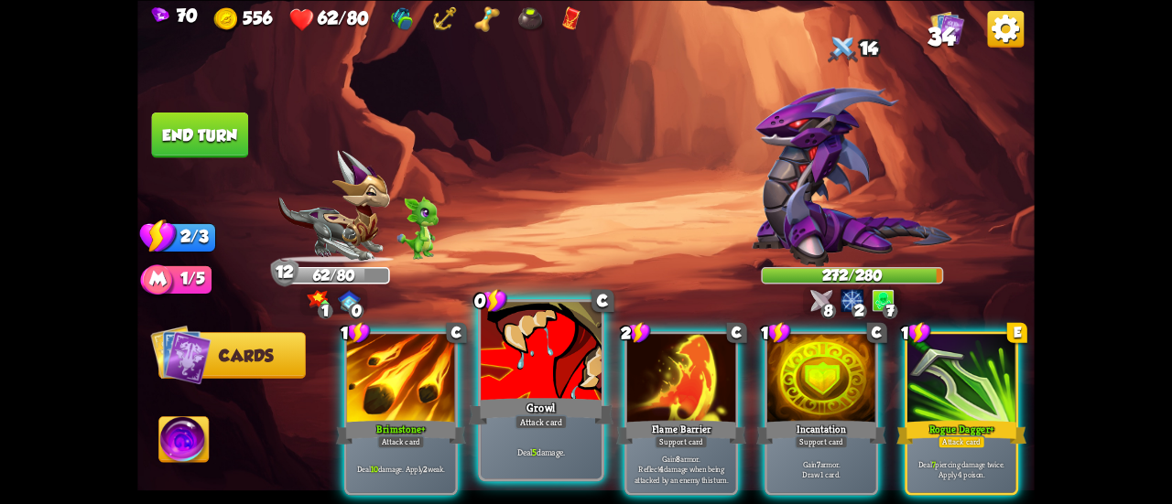
click at [568, 349] on div at bounding box center [541, 353] width 121 height 102
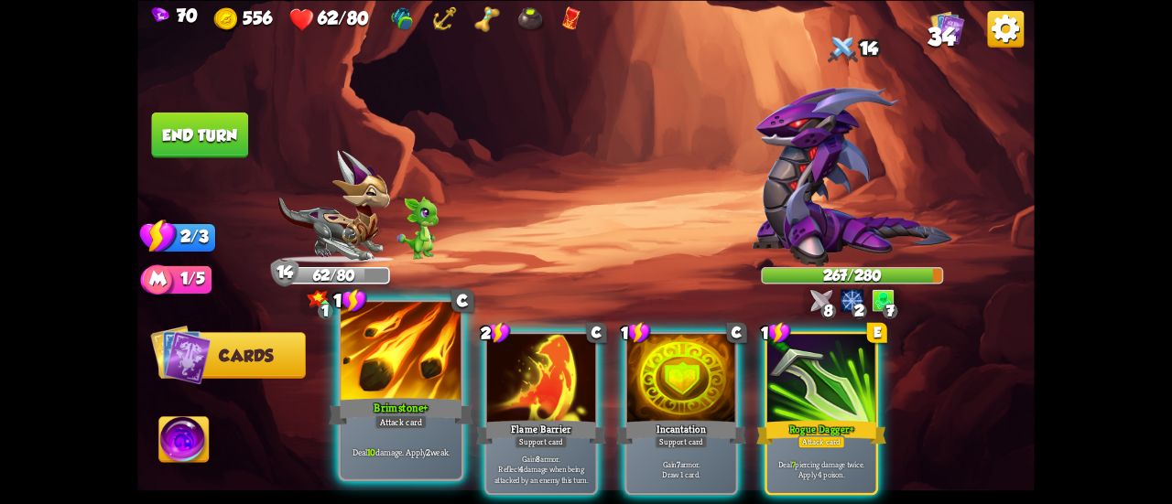
click at [422, 356] on div at bounding box center [401, 353] width 121 height 102
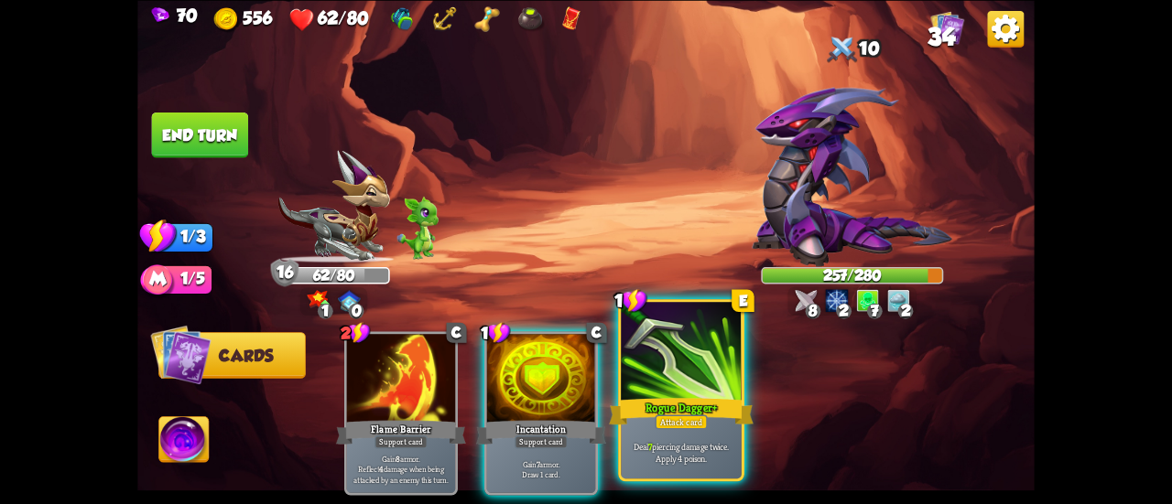
click at [672, 378] on div at bounding box center [681, 353] width 121 height 102
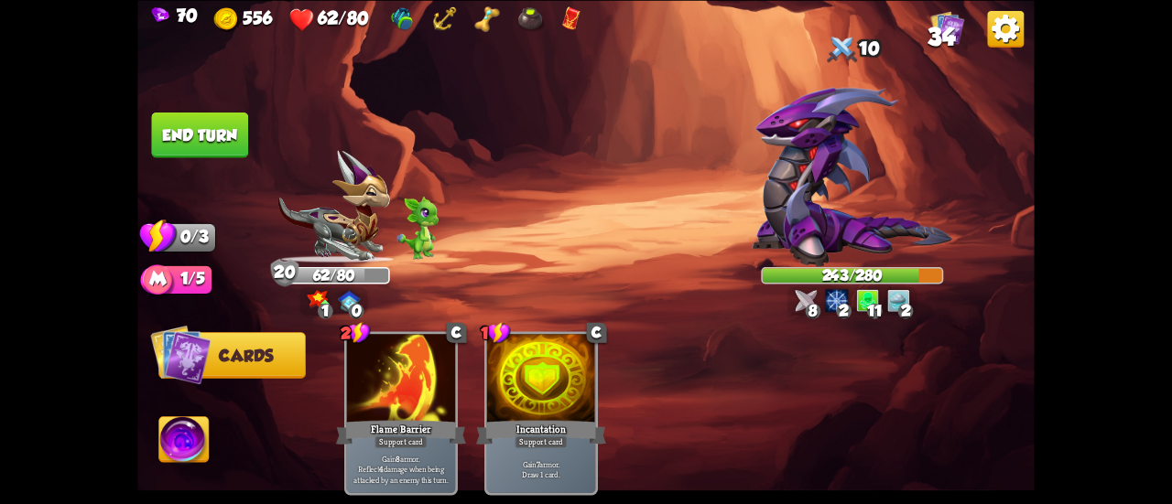
click at [181, 125] on button "End turn" at bounding box center [200, 135] width 97 height 46
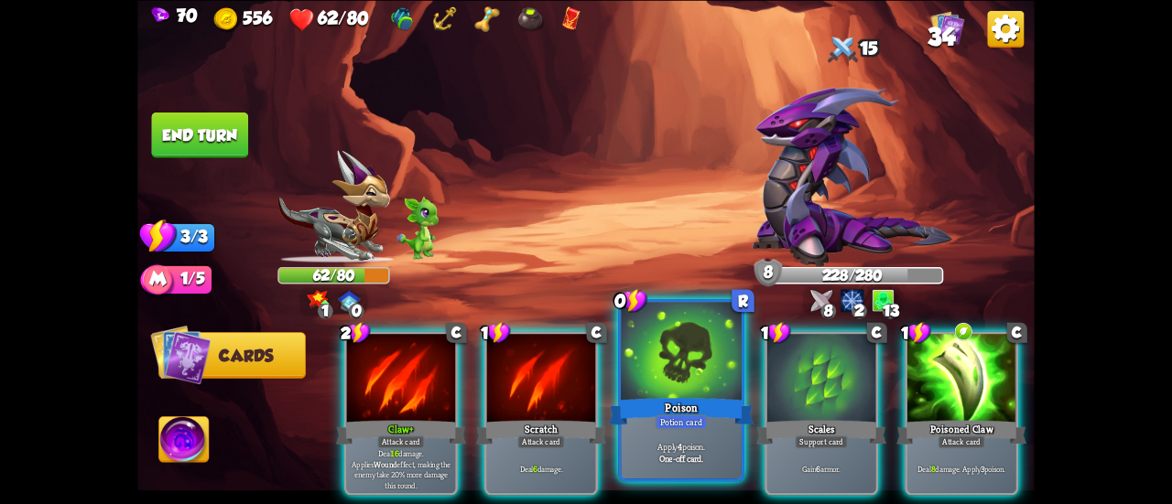
click at [667, 371] on div at bounding box center [681, 353] width 121 height 102
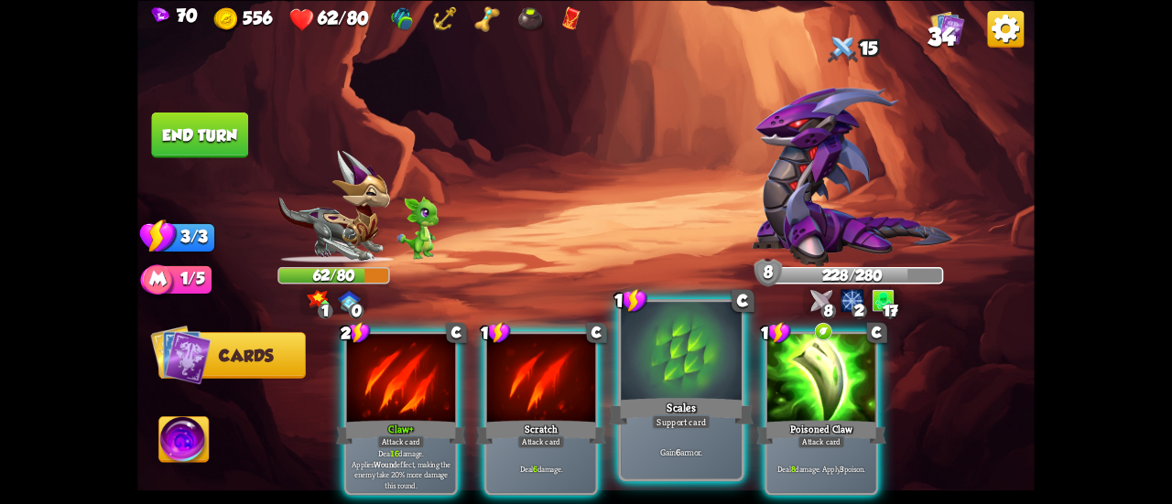
click at [653, 384] on div at bounding box center [681, 353] width 121 height 102
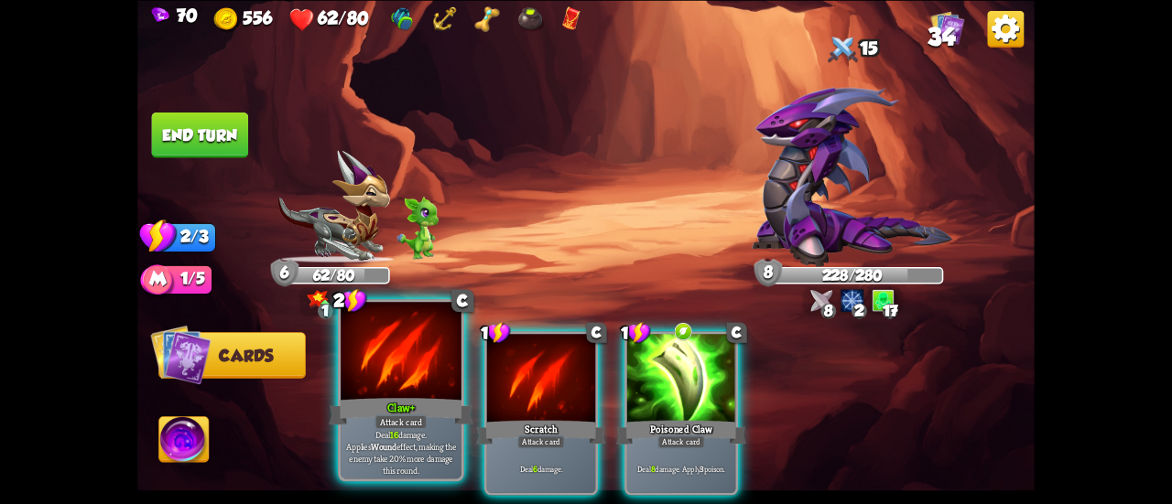
click at [372, 356] on div at bounding box center [401, 353] width 121 height 102
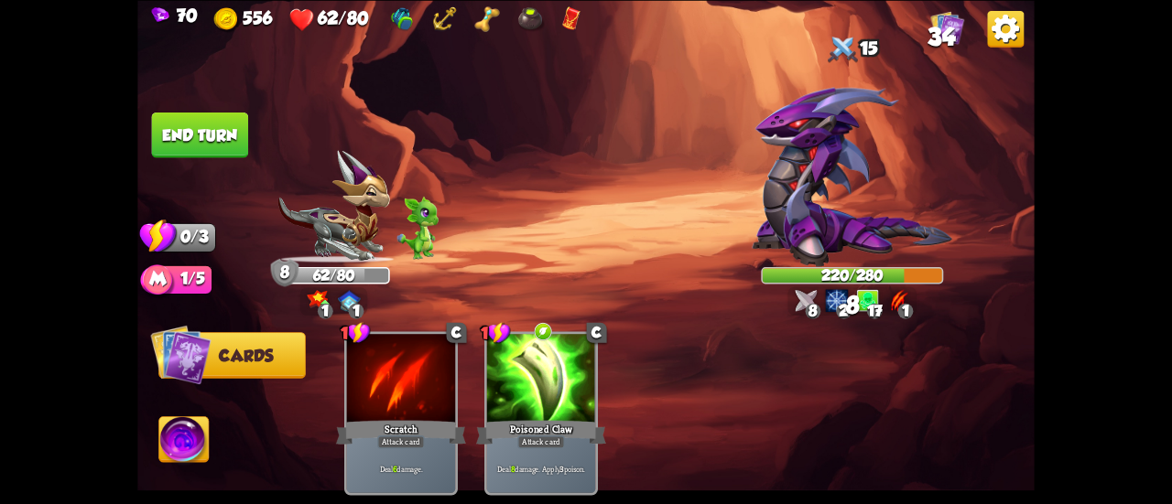
click at [212, 136] on button "End turn" at bounding box center [200, 135] width 97 height 46
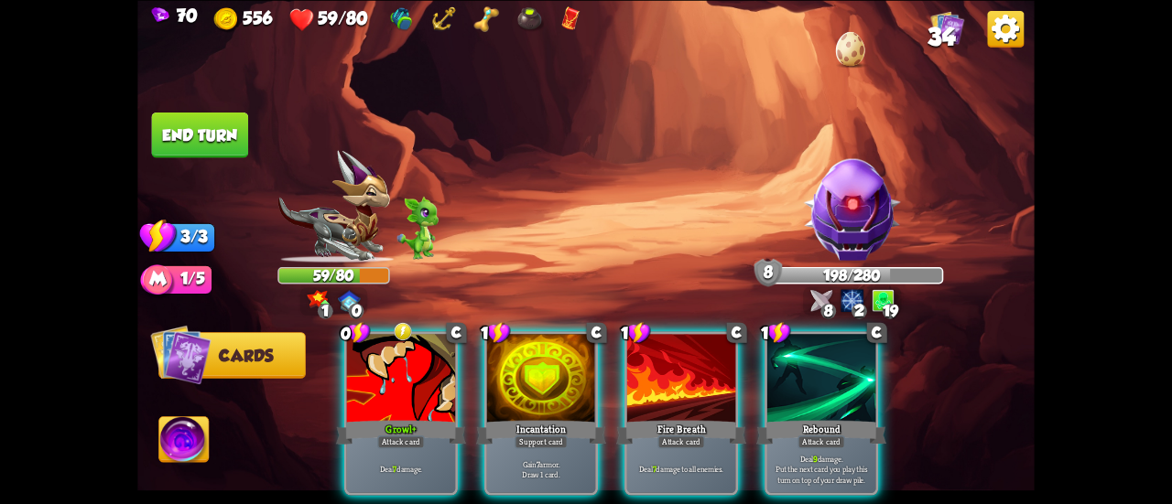
click at [826, 205] on div "Player turn" at bounding box center [585, 252] width 897 height 138
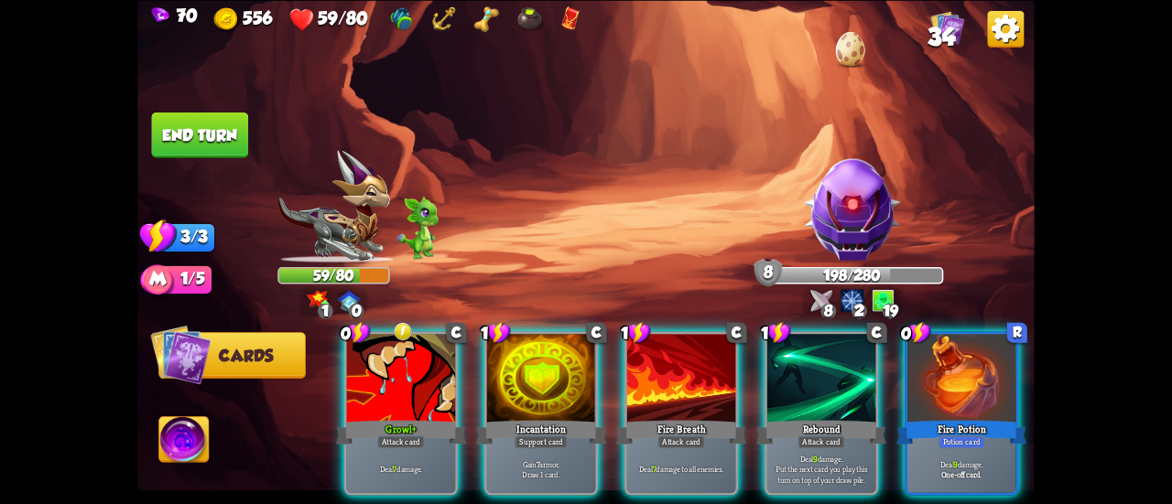
click at [837, 217] on img at bounding box center [852, 209] width 108 height 108
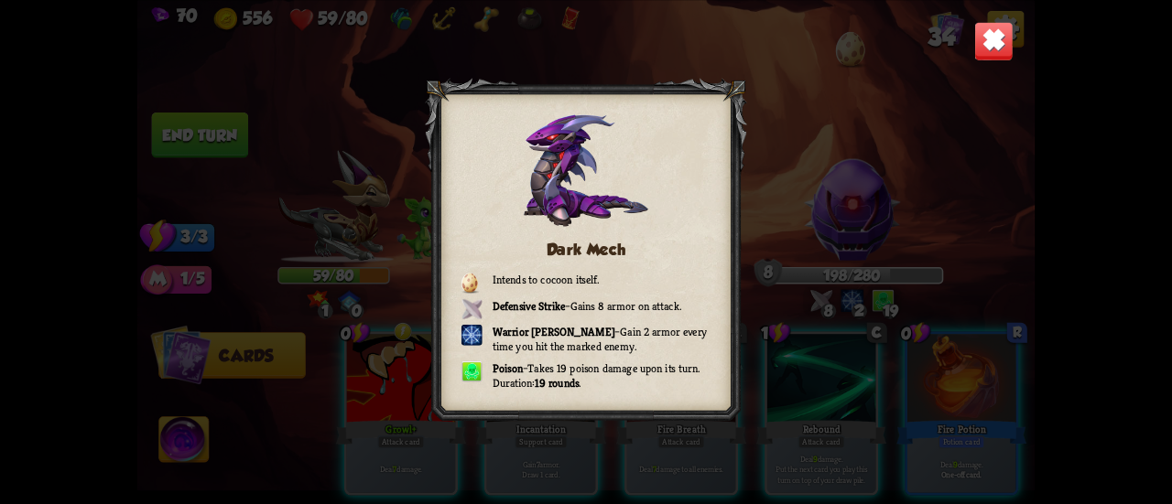
click at [982, 32] on img at bounding box center [993, 40] width 39 height 39
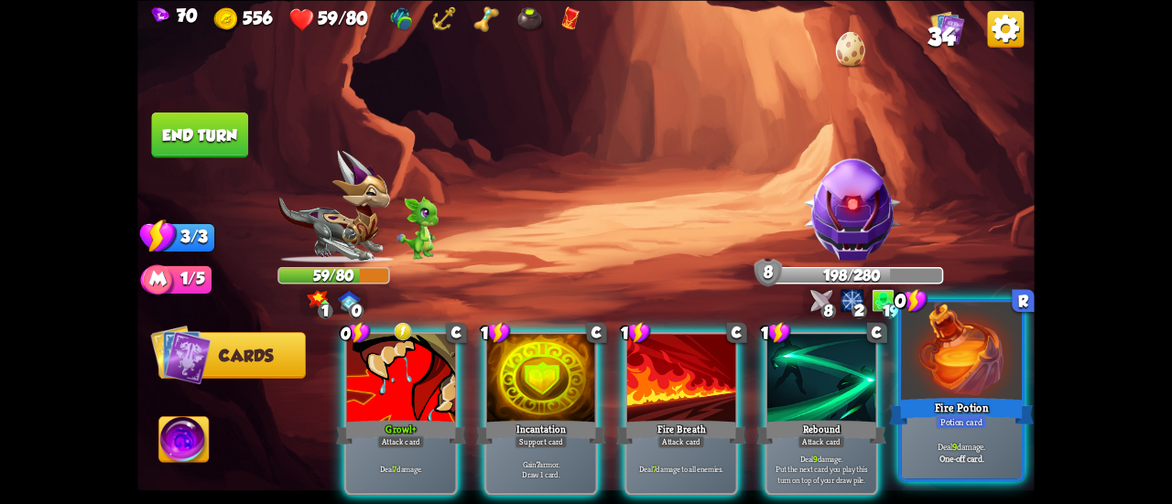
click at [927, 418] on div "Fire Potion" at bounding box center [961, 412] width 145 height 32
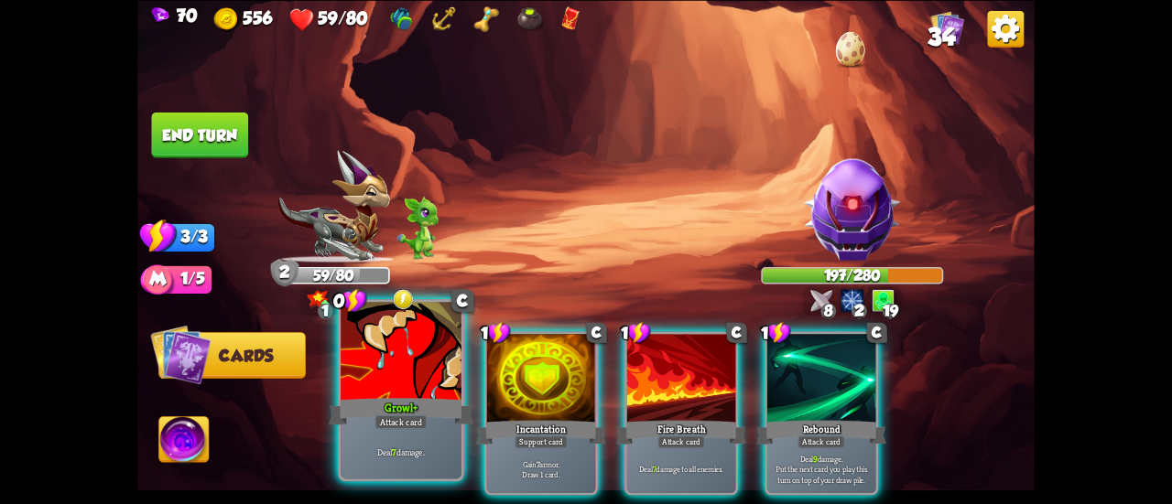
click at [416, 413] on div "Growl+" at bounding box center [401, 412] width 145 height 32
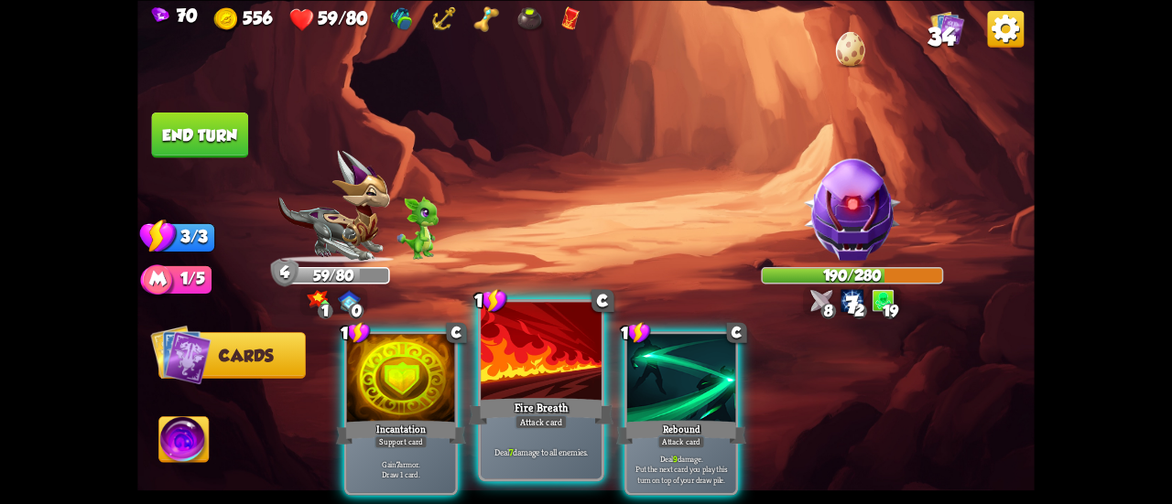
click at [502, 408] on div "Fire Breath" at bounding box center [541, 412] width 145 height 32
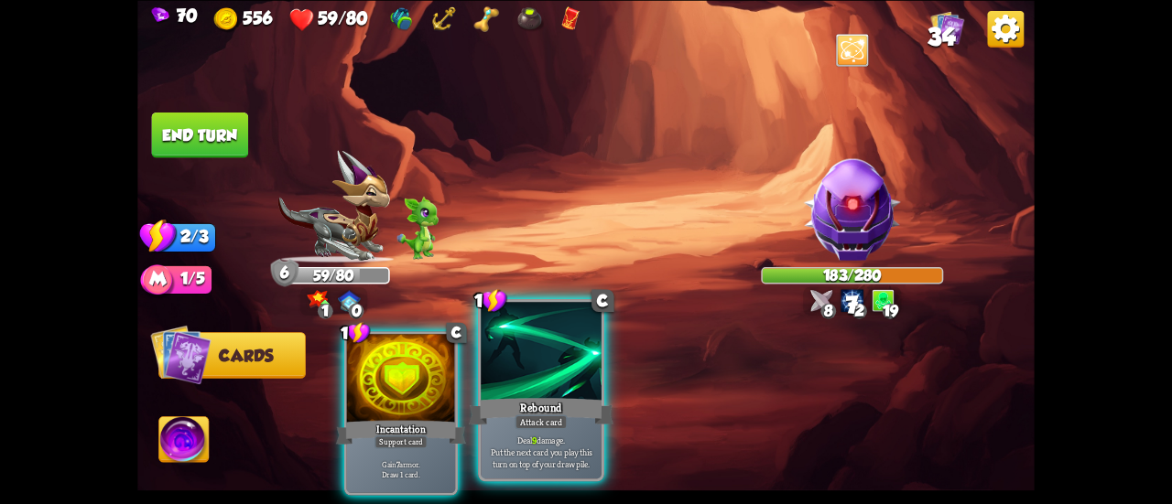
click at [516, 408] on div "Rebound" at bounding box center [541, 412] width 145 height 32
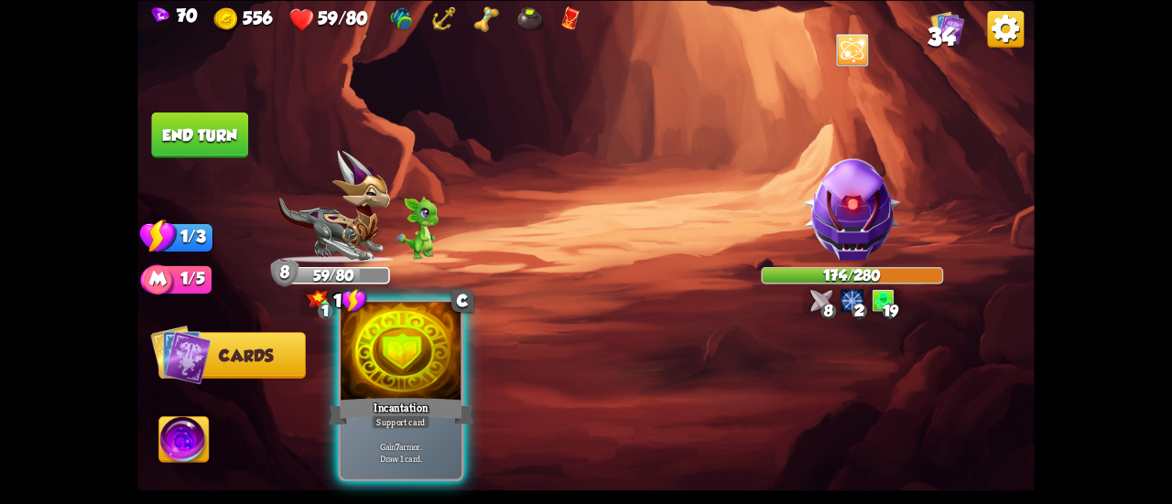
click at [446, 406] on div "Incantation" at bounding box center [401, 412] width 145 height 32
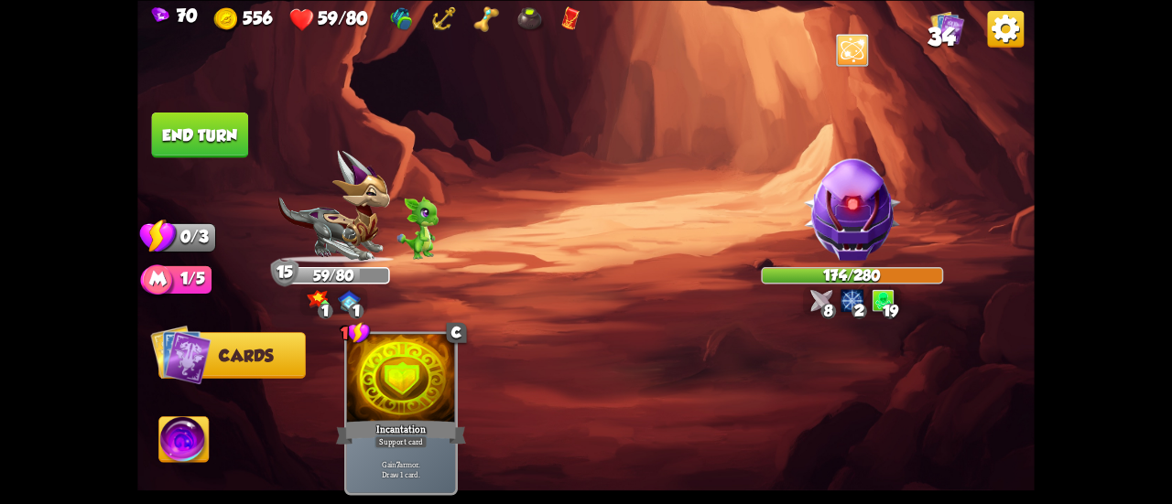
click at [185, 136] on button "End turn" at bounding box center [200, 135] width 97 height 46
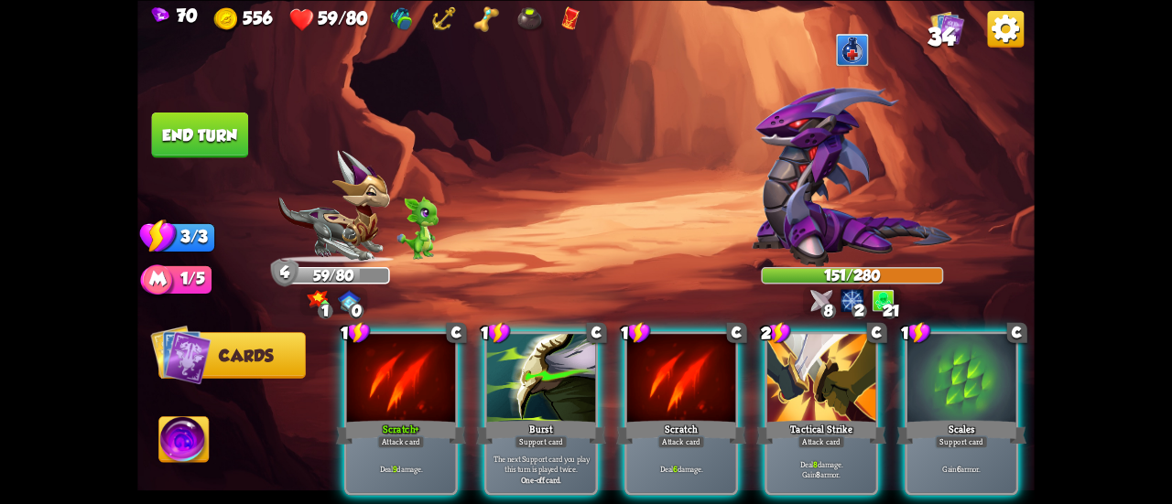
click at [776, 418] on div "Tactical Strike" at bounding box center [821, 432] width 130 height 29
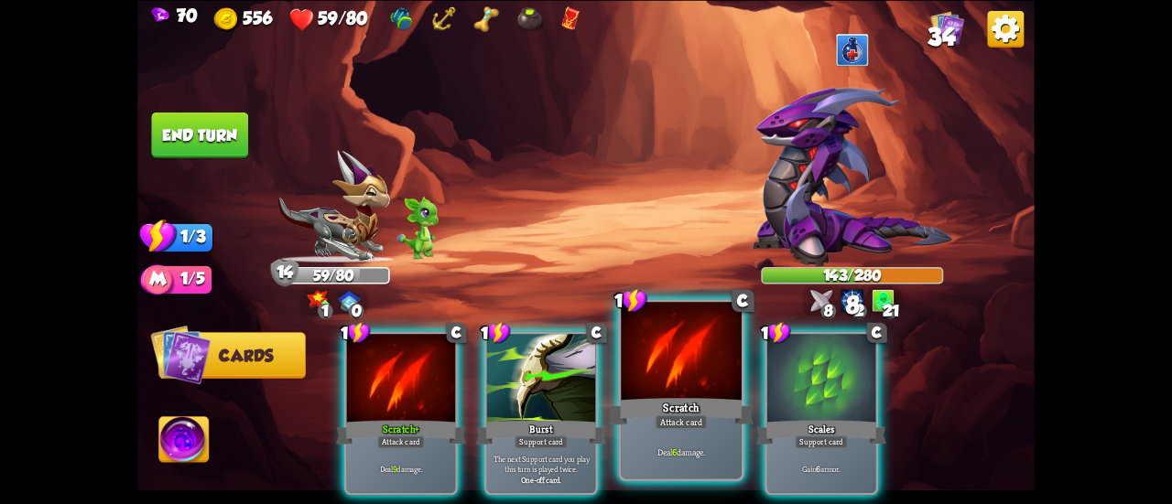
click at [654, 387] on div at bounding box center [681, 353] width 121 height 102
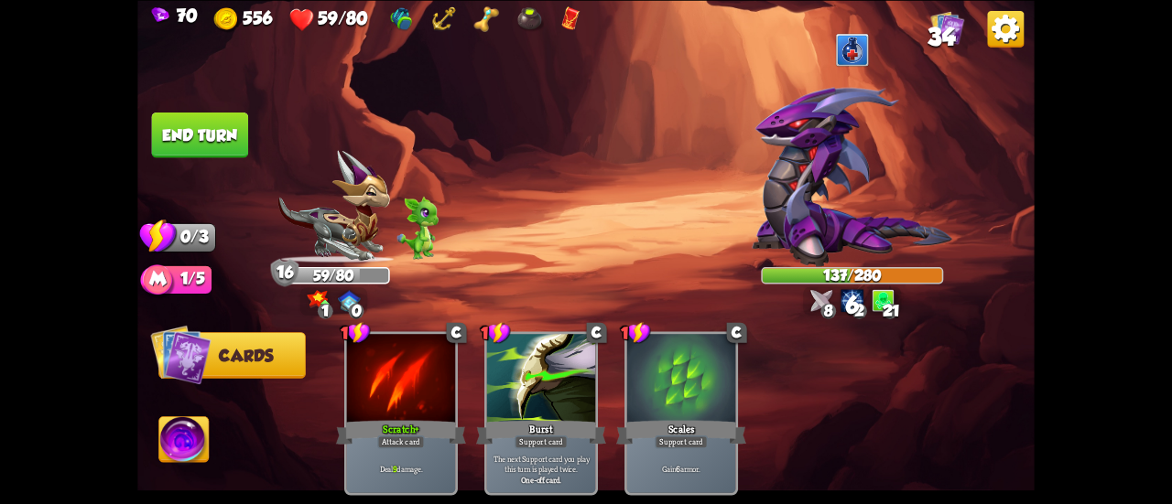
click at [198, 136] on button "End turn" at bounding box center [199, 135] width 99 height 47
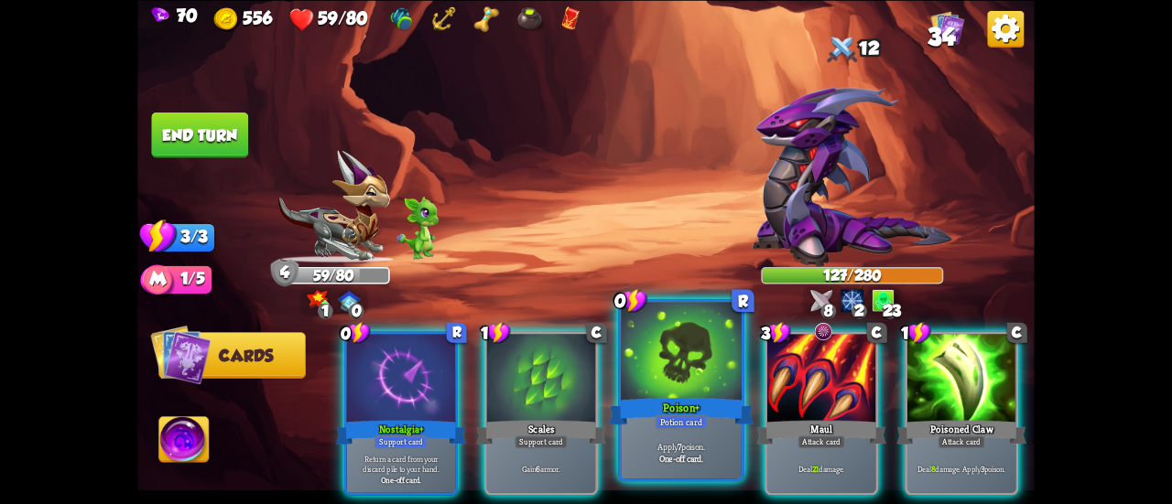
click at [684, 365] on div at bounding box center [681, 353] width 121 height 102
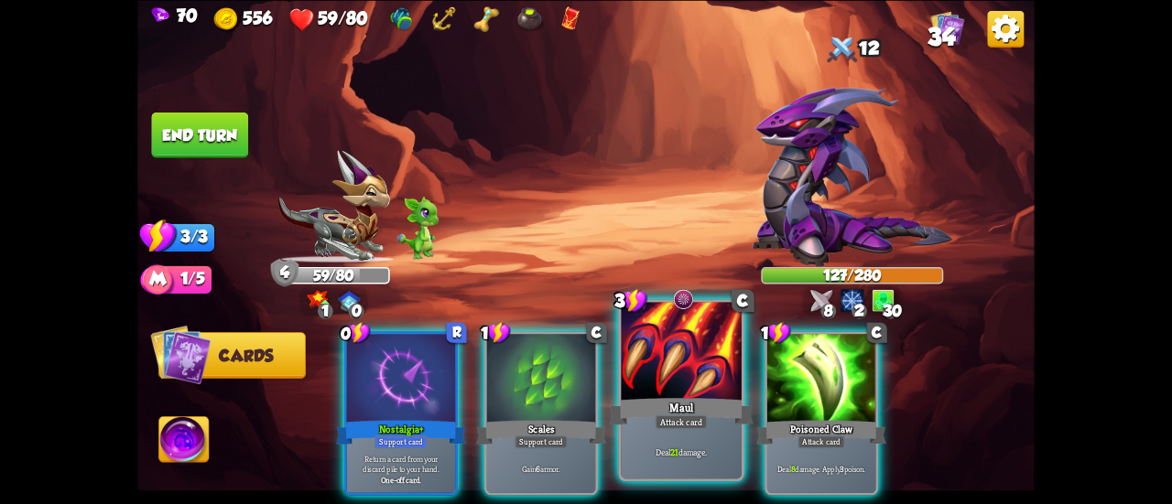
click at [684, 376] on div at bounding box center [681, 353] width 121 height 102
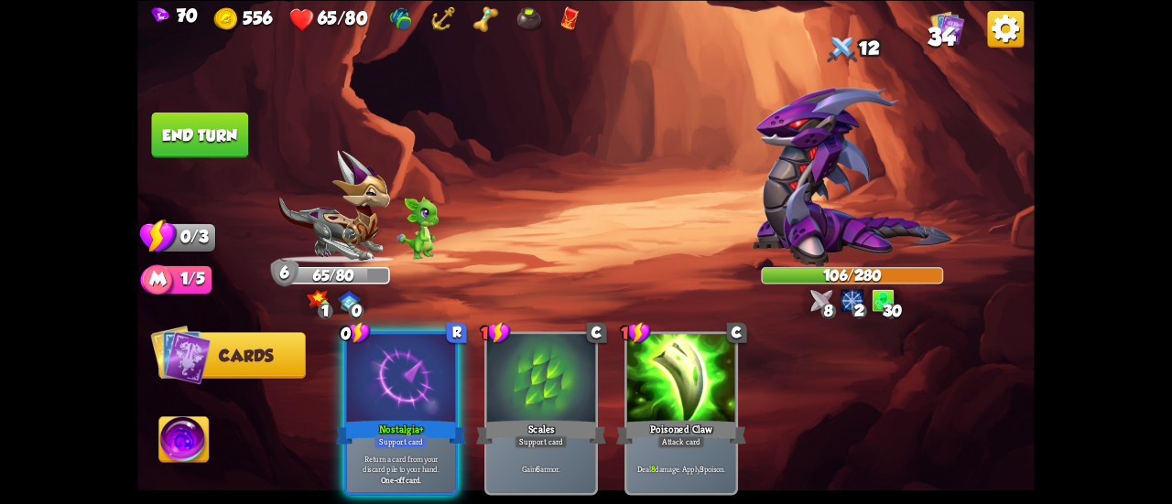
click at [233, 131] on button "End turn" at bounding box center [200, 135] width 97 height 46
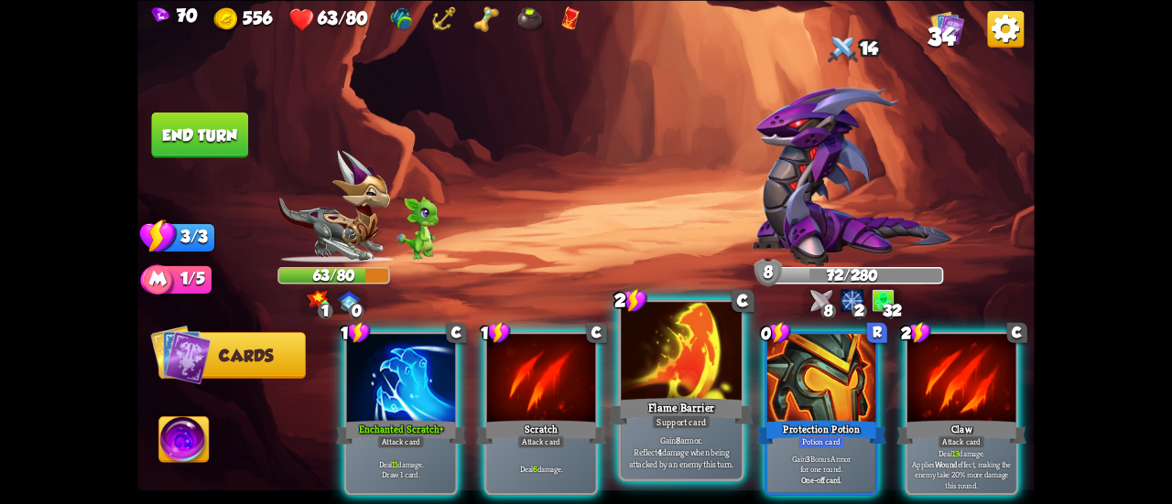
click at [704, 379] on div at bounding box center [681, 353] width 121 height 102
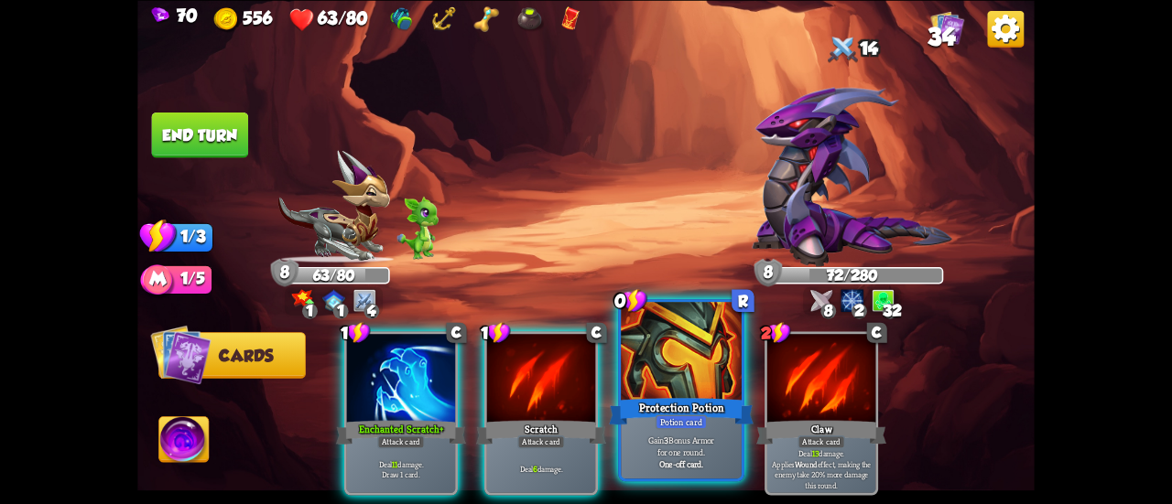
click at [656, 398] on div "Protection Potion" at bounding box center [681, 412] width 145 height 32
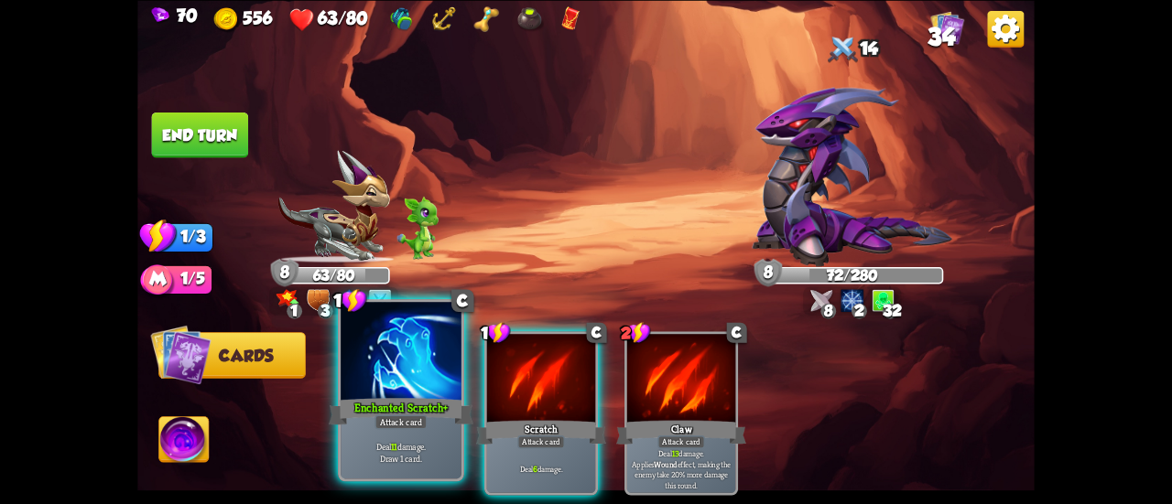
click at [419, 408] on div "Enchanted Scratch+" at bounding box center [401, 412] width 145 height 32
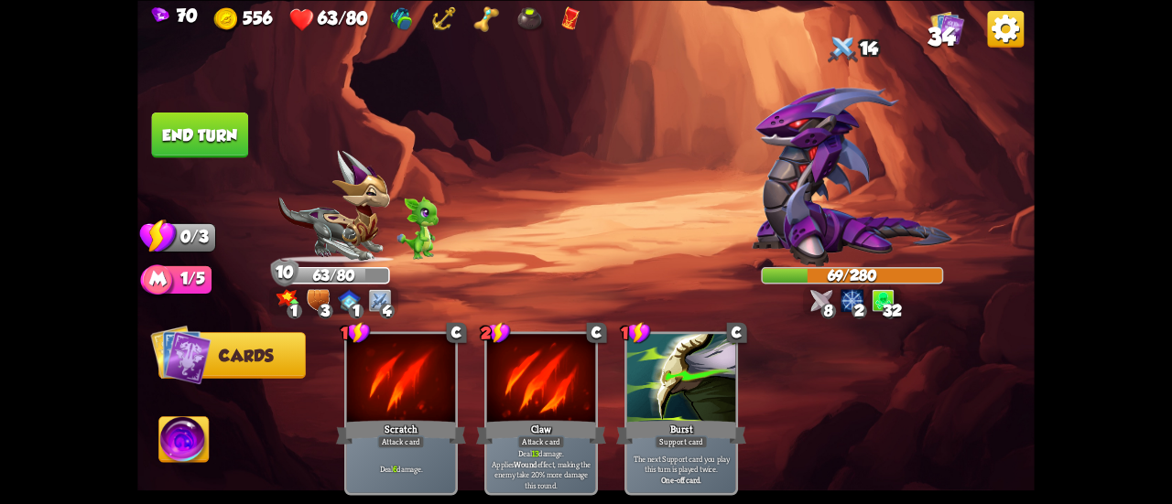
click at [232, 133] on button "End turn" at bounding box center [200, 135] width 97 height 46
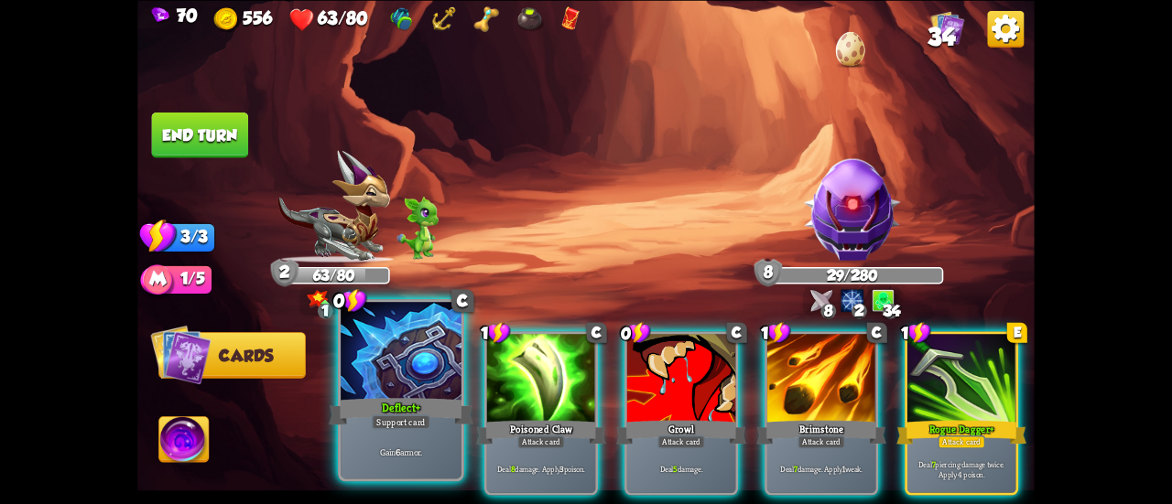
click at [387, 355] on div at bounding box center [401, 353] width 121 height 102
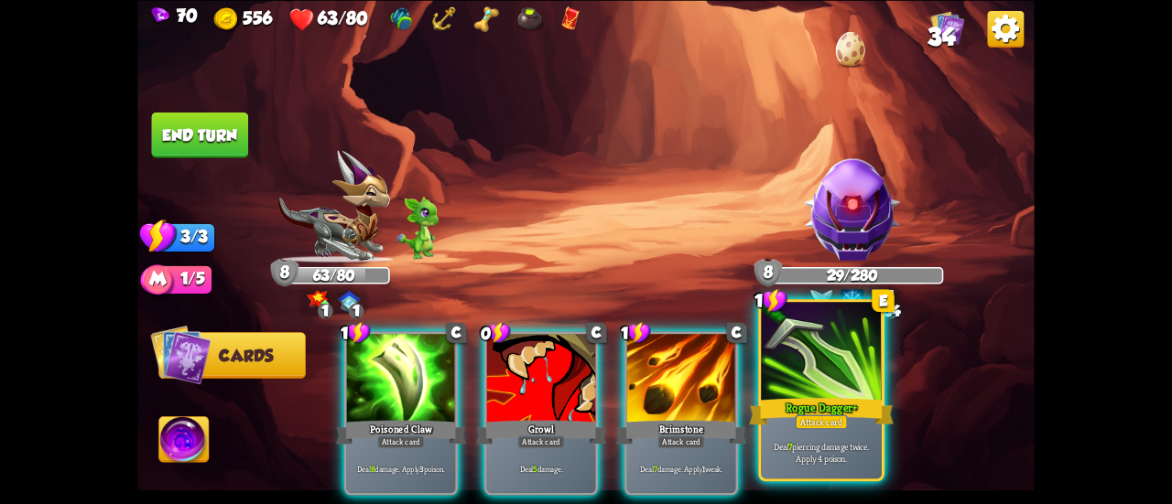
click at [790, 424] on div "Rogue Dagger+" at bounding box center [821, 412] width 145 height 32
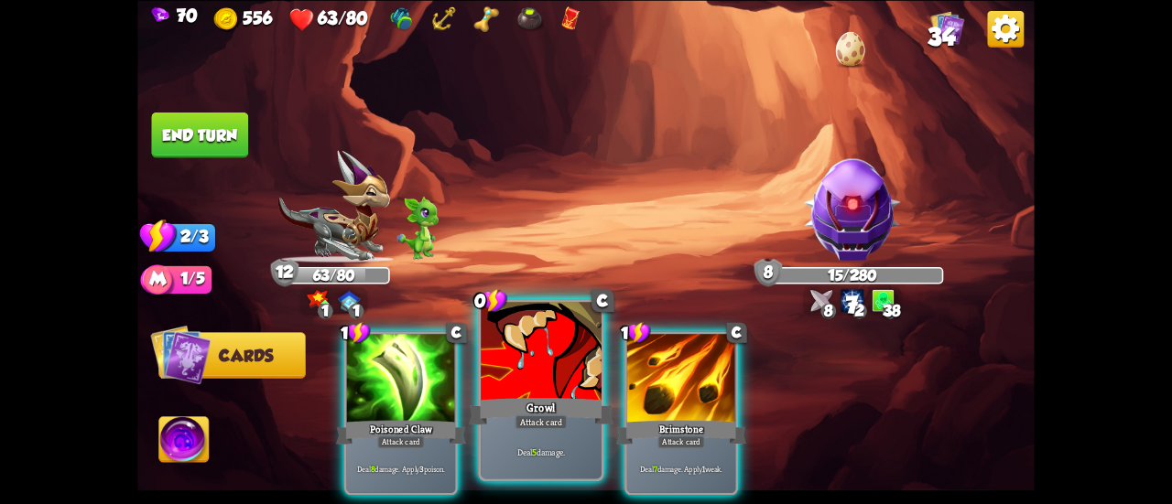
click at [489, 396] on div "Growl" at bounding box center [541, 412] width 145 height 32
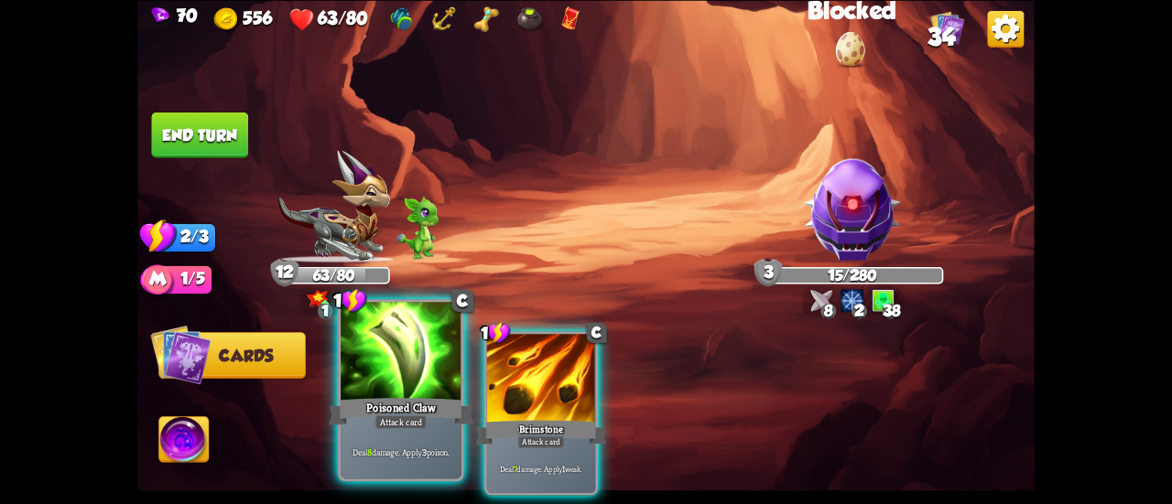
click at [423, 394] on div at bounding box center [401, 353] width 121 height 102
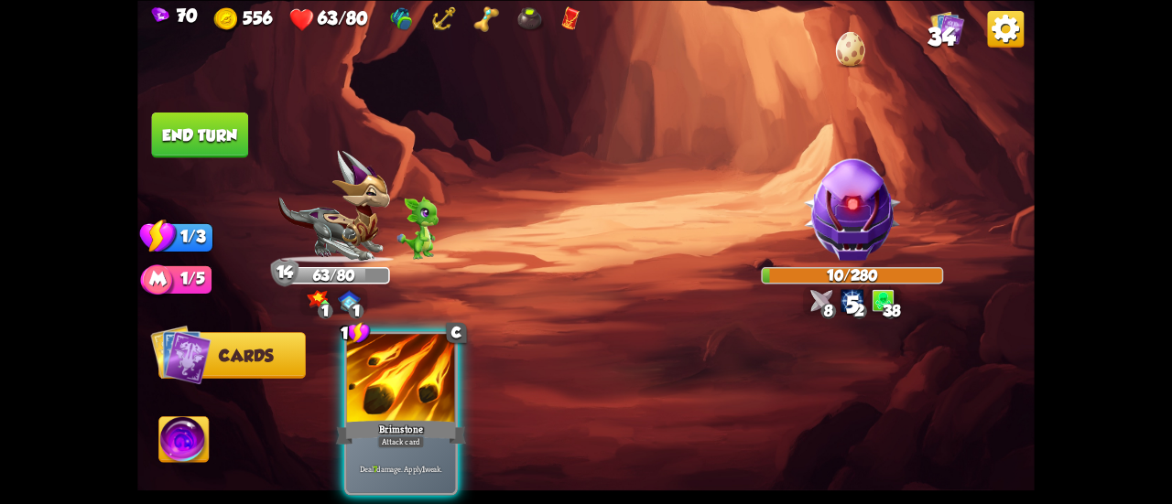
click at [211, 120] on button "End turn" at bounding box center [199, 135] width 99 height 47
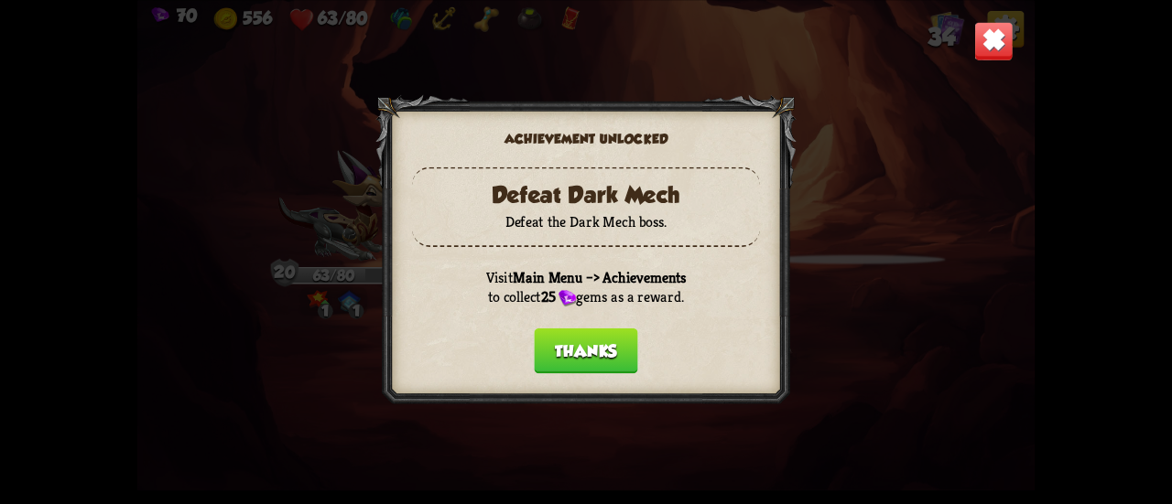
click at [575, 347] on button "Thanks" at bounding box center [585, 351] width 103 height 46
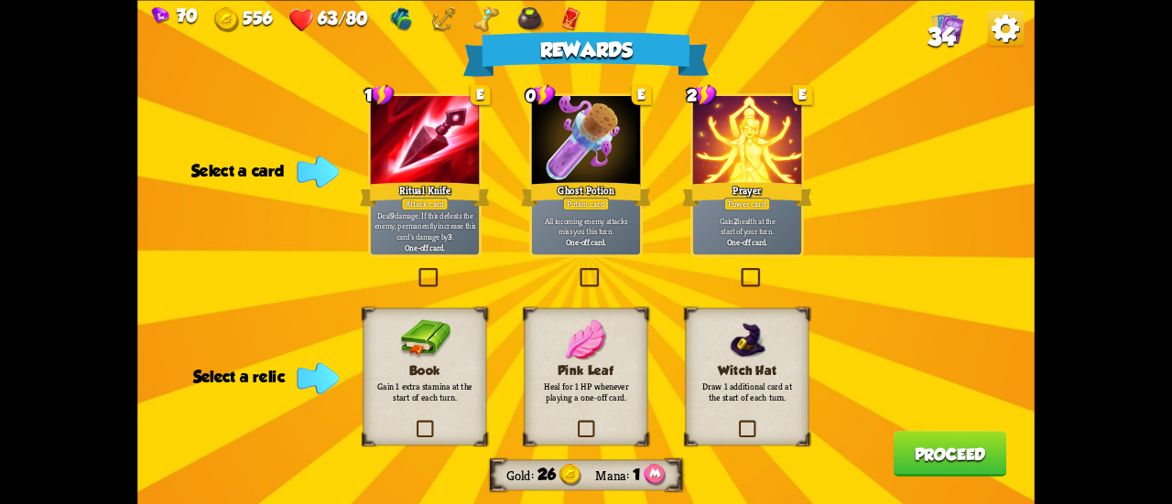
click at [418, 152] on div at bounding box center [425, 142] width 108 height 92
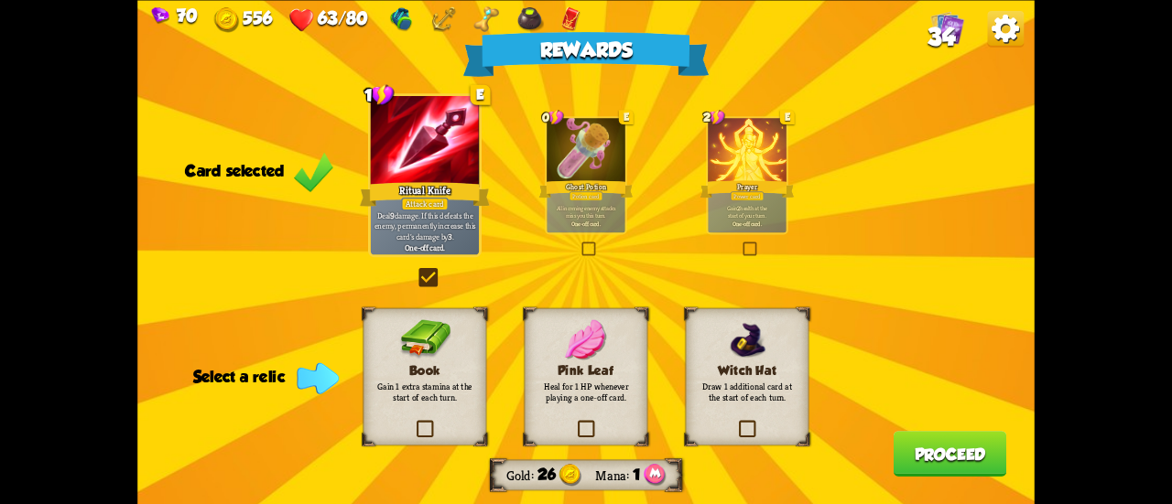
click at [466, 431] on div "Book Gain 1 extra stamina at the start of each turn." at bounding box center [425, 376] width 124 height 137
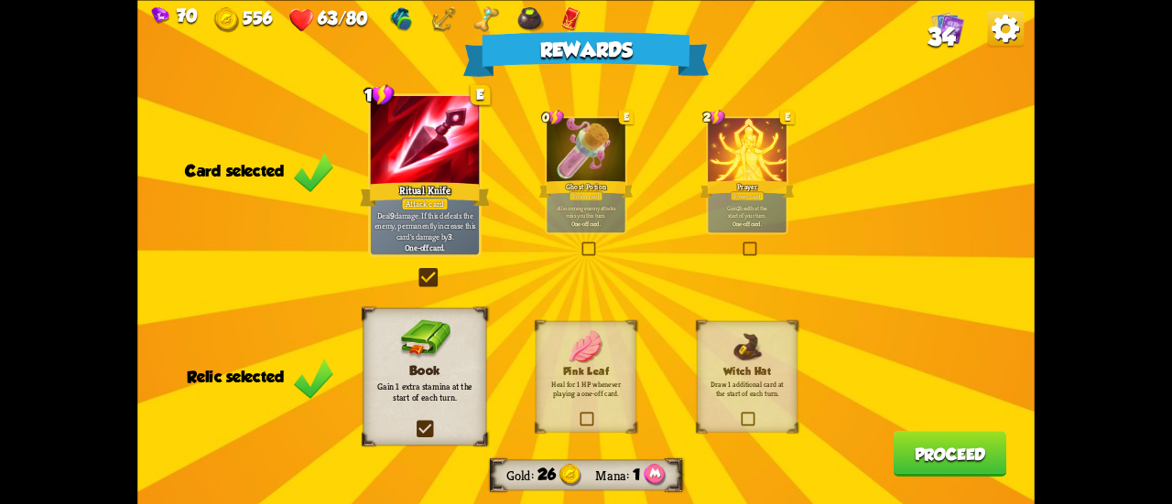
click at [915, 455] on button "Proceed" at bounding box center [951, 454] width 114 height 46
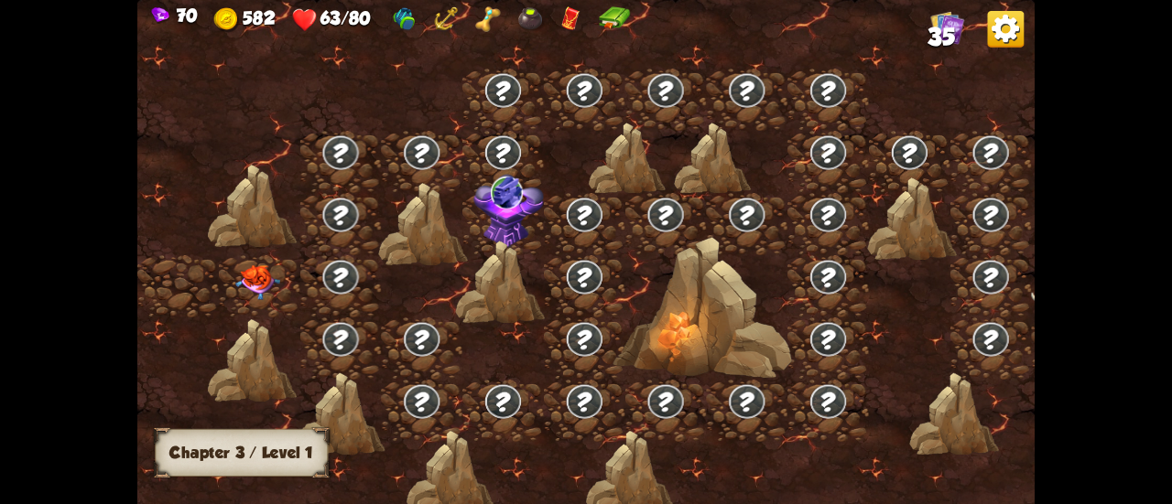
click at [260, 274] on img at bounding box center [257, 283] width 45 height 35
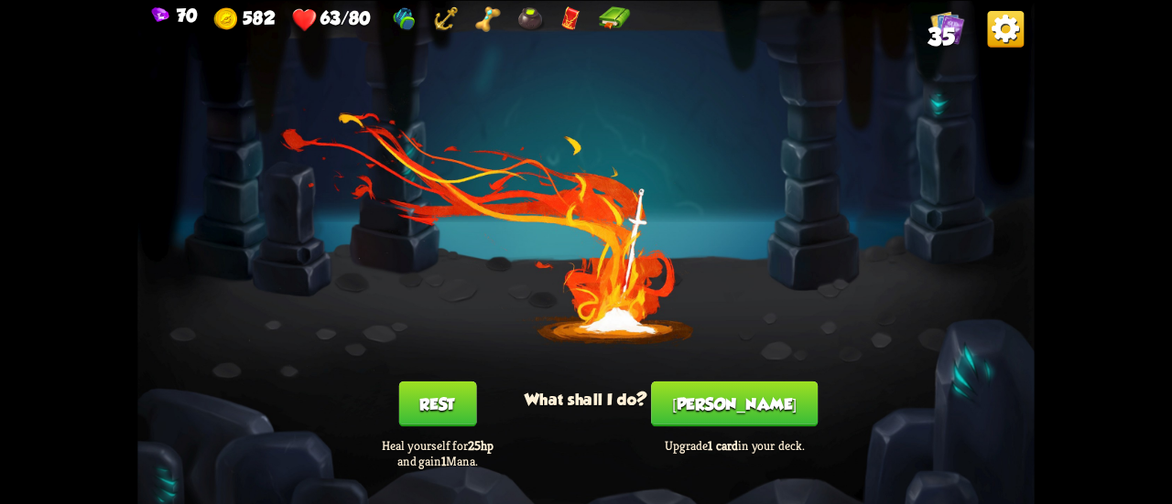
click at [709, 392] on button "[PERSON_NAME]" at bounding box center [734, 404] width 167 height 46
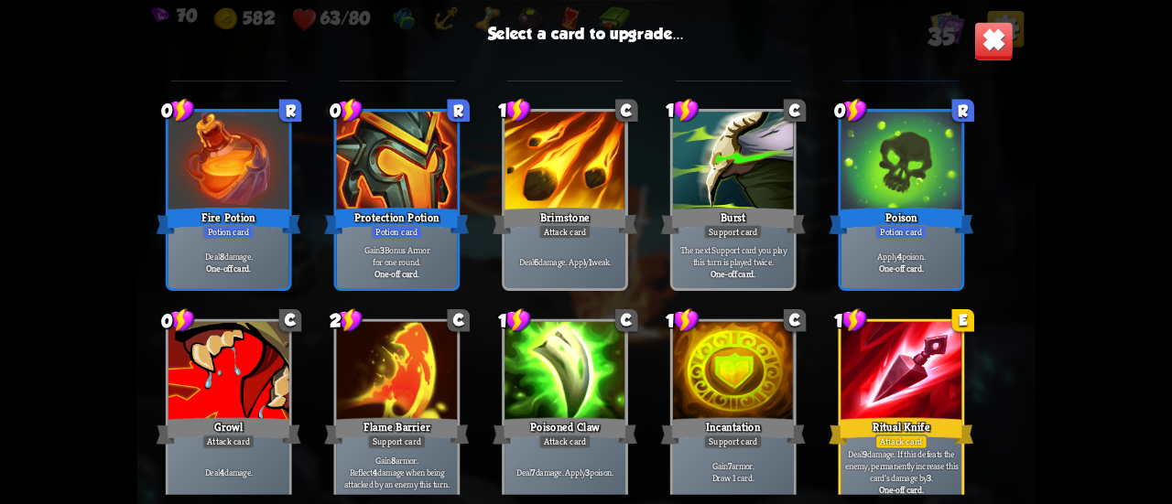
scroll to position [1125, 0]
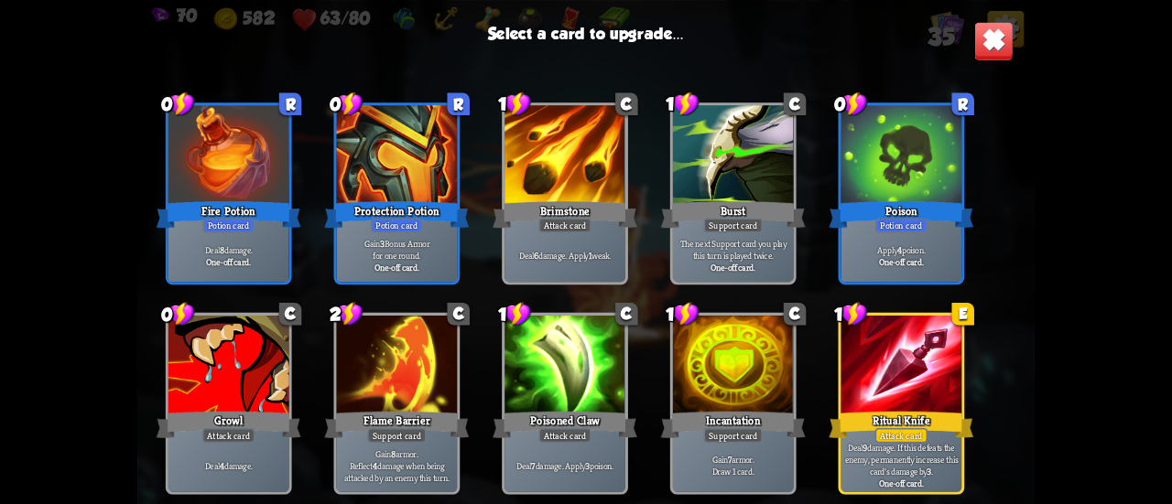
click at [868, 336] on div at bounding box center [901, 367] width 121 height 102
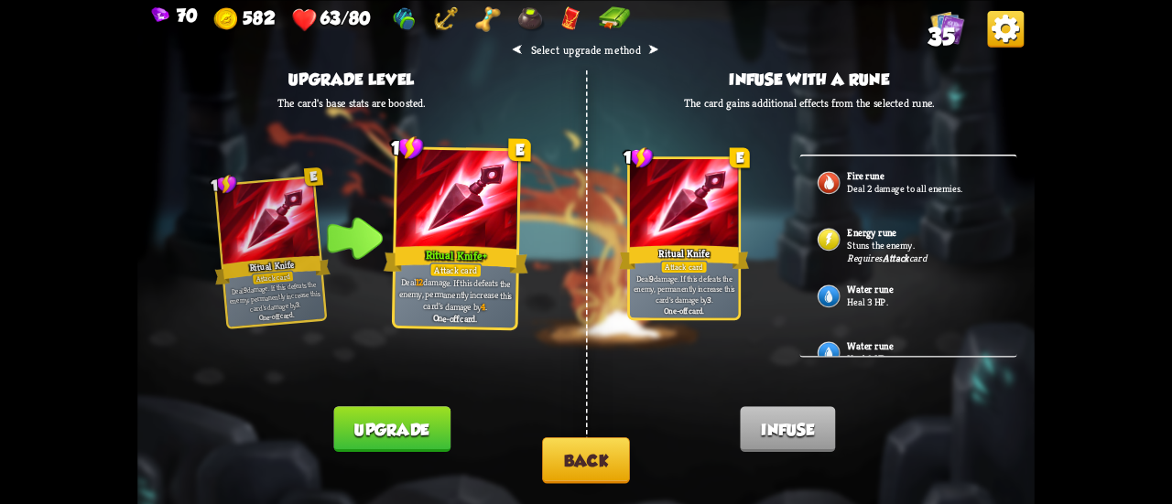
click at [571, 452] on button "Back" at bounding box center [586, 461] width 88 height 47
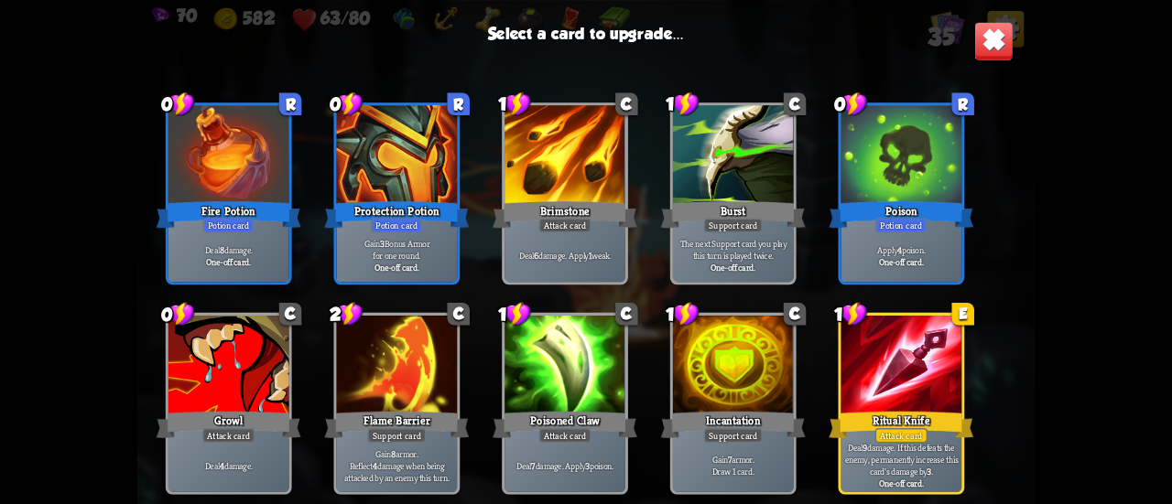
click at [887, 357] on div at bounding box center [901, 367] width 121 height 102
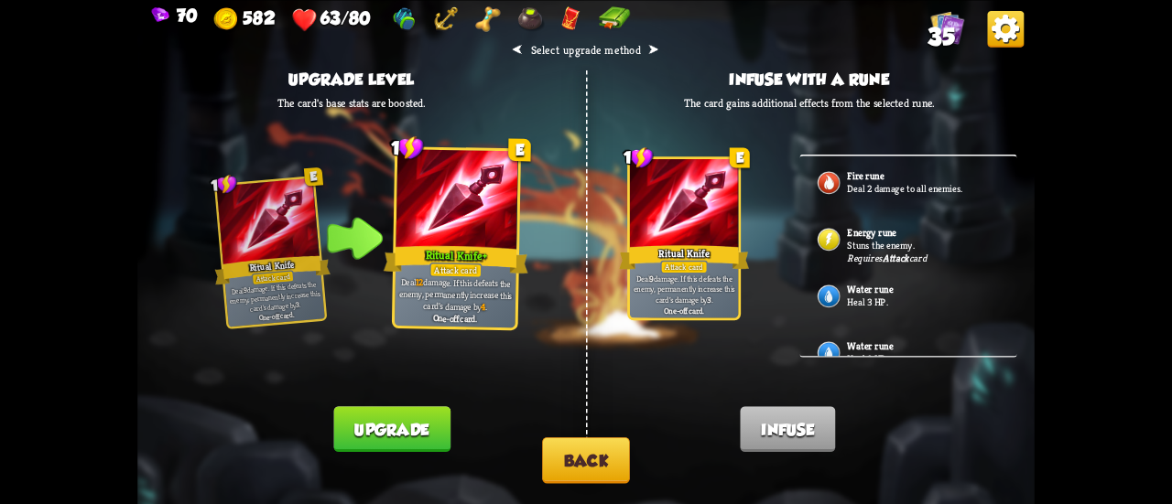
click at [419, 435] on button "Upgrade" at bounding box center [391, 430] width 116 height 46
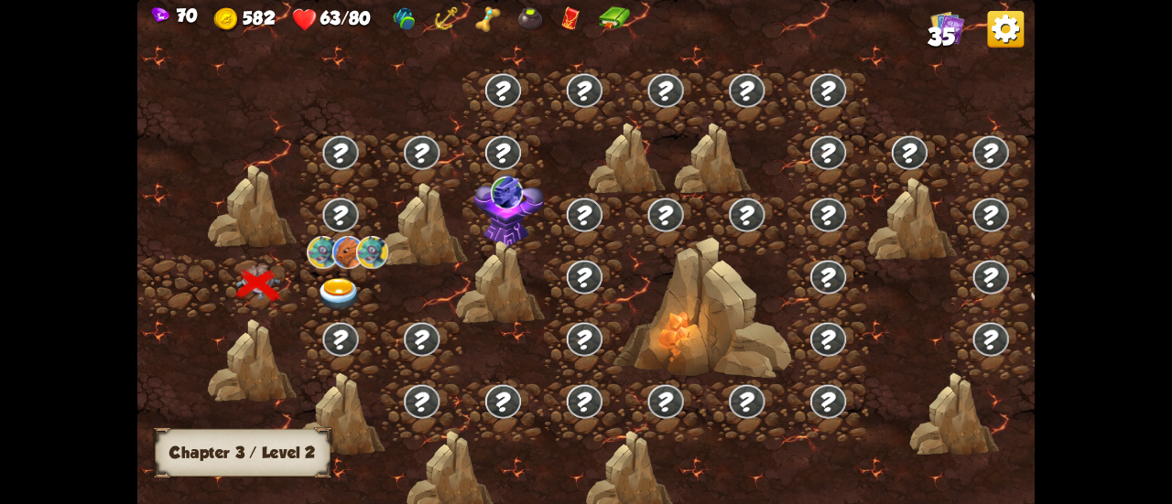
click at [332, 278] on img at bounding box center [339, 294] width 45 height 33
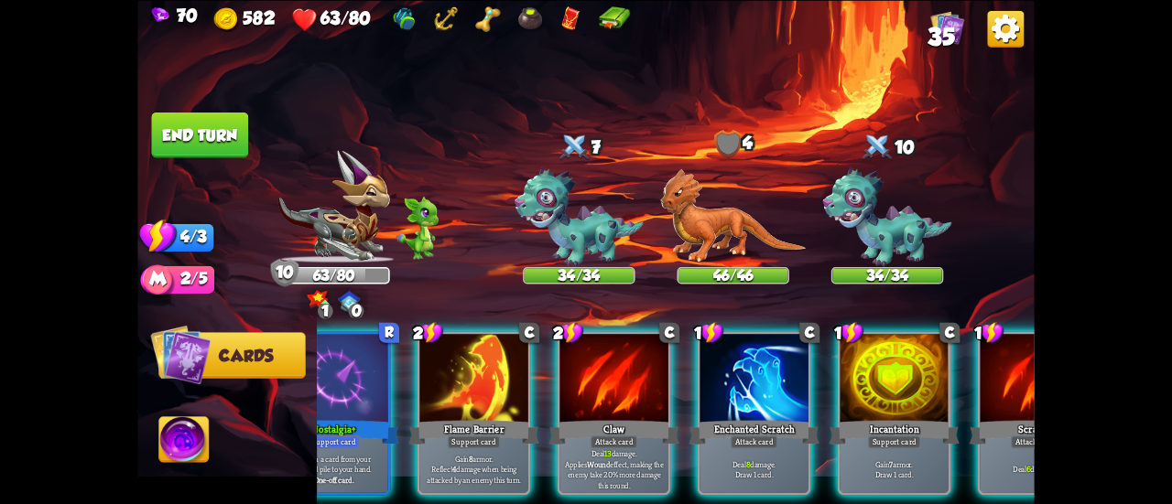
scroll to position [0, 0]
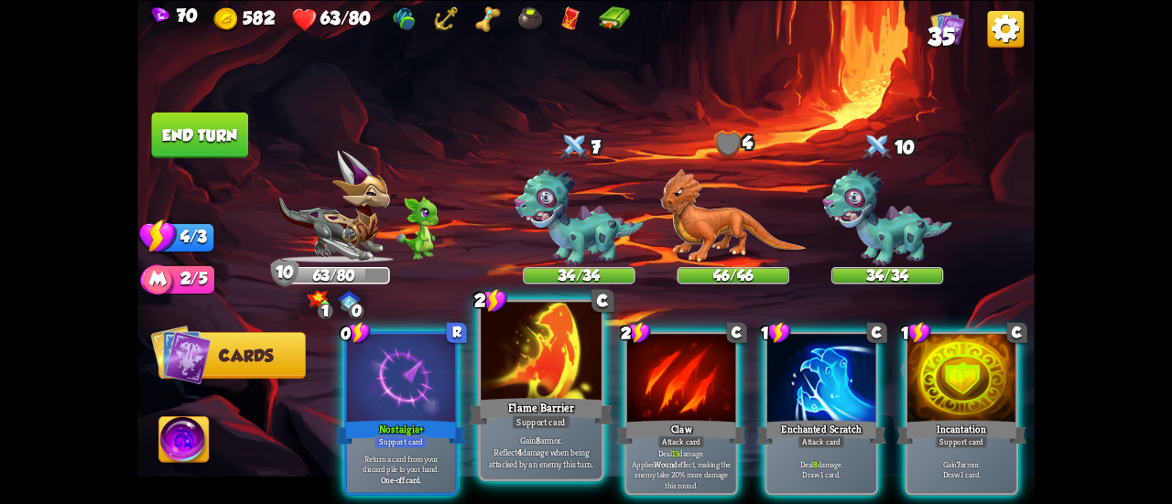
click at [515, 418] on div "Support card" at bounding box center [541, 422] width 59 height 15
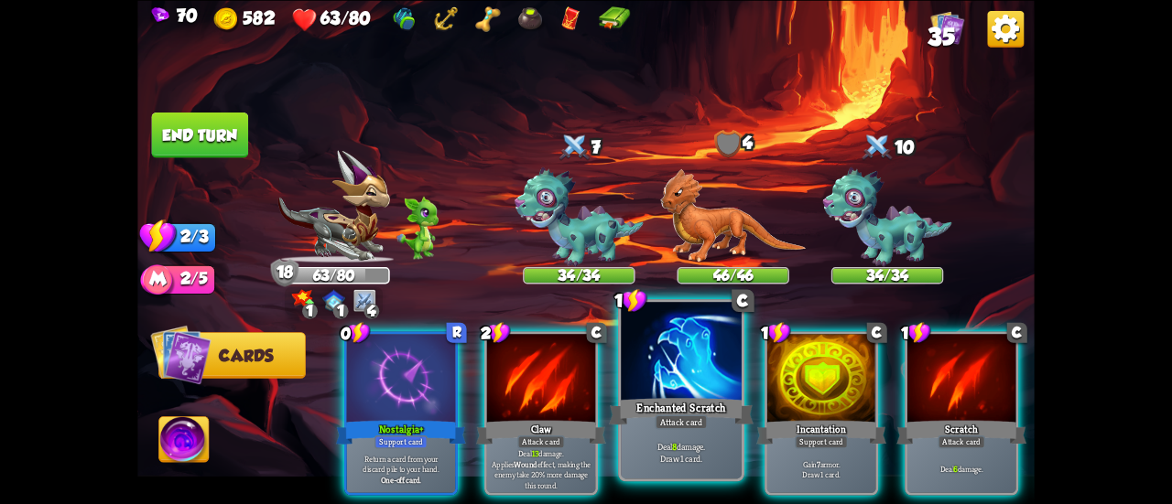
click at [670, 460] on p "Deal 8 damage. Draw 1 card." at bounding box center [681, 452] width 114 height 24
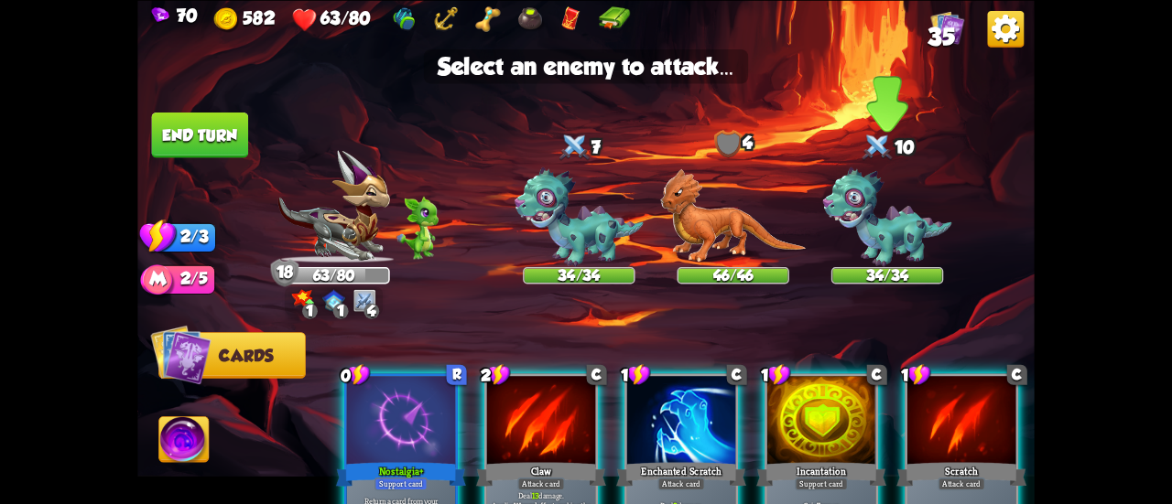
click at [866, 233] on img at bounding box center [887, 218] width 129 height 100
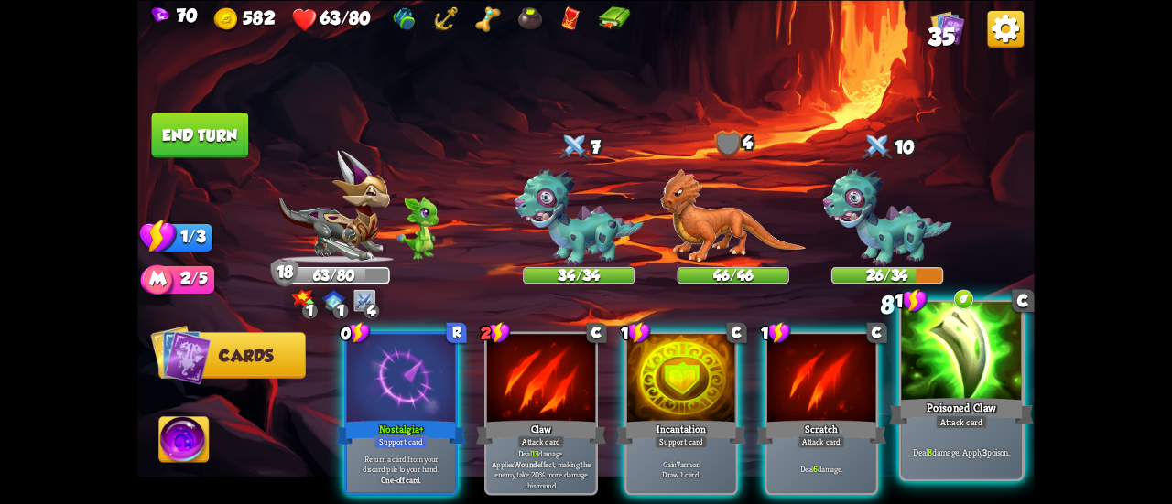
click at [973, 369] on div at bounding box center [961, 353] width 121 height 102
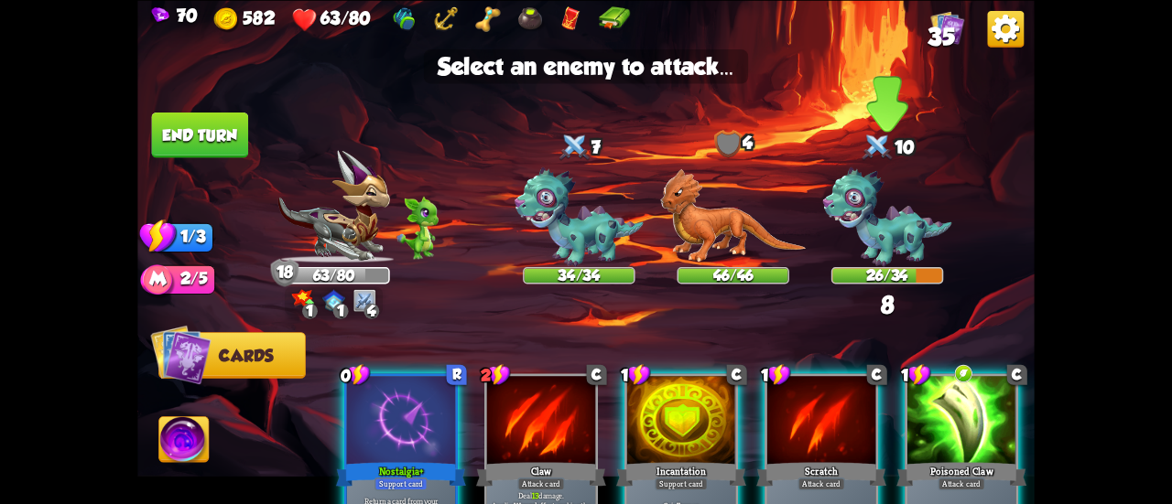
click at [894, 233] on img at bounding box center [887, 218] width 129 height 100
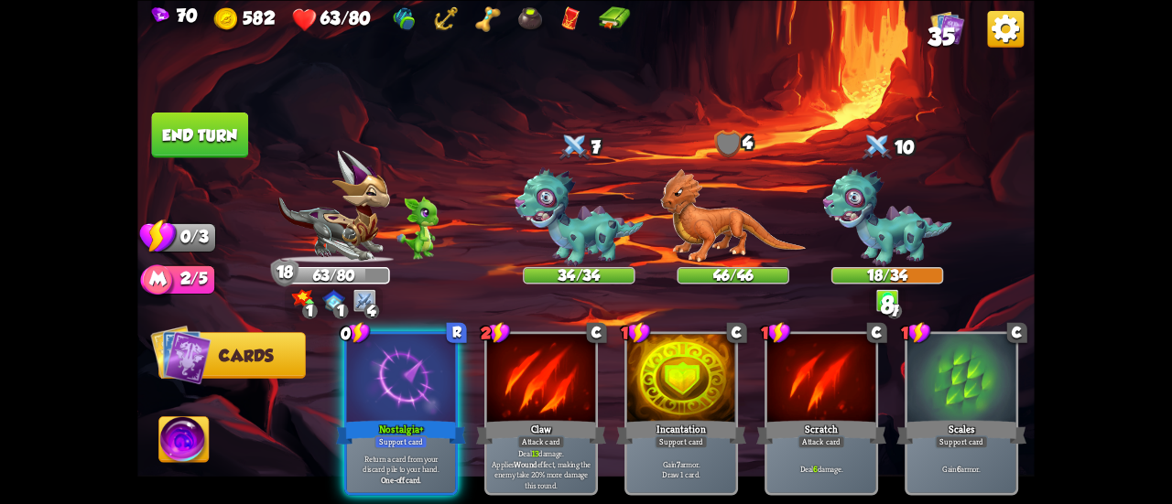
click at [181, 122] on button "End turn" at bounding box center [199, 135] width 99 height 47
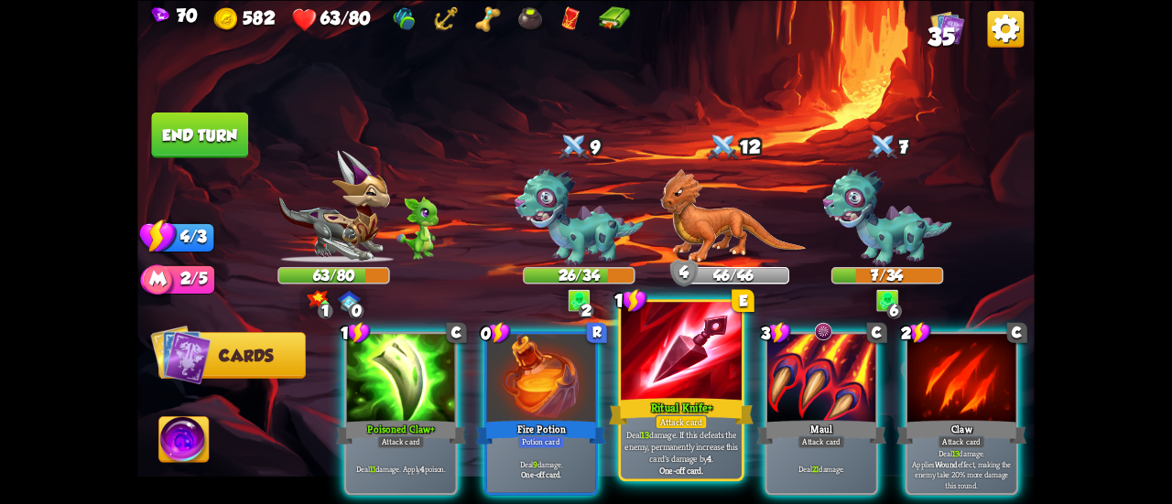
click at [692, 385] on div at bounding box center [681, 353] width 121 height 102
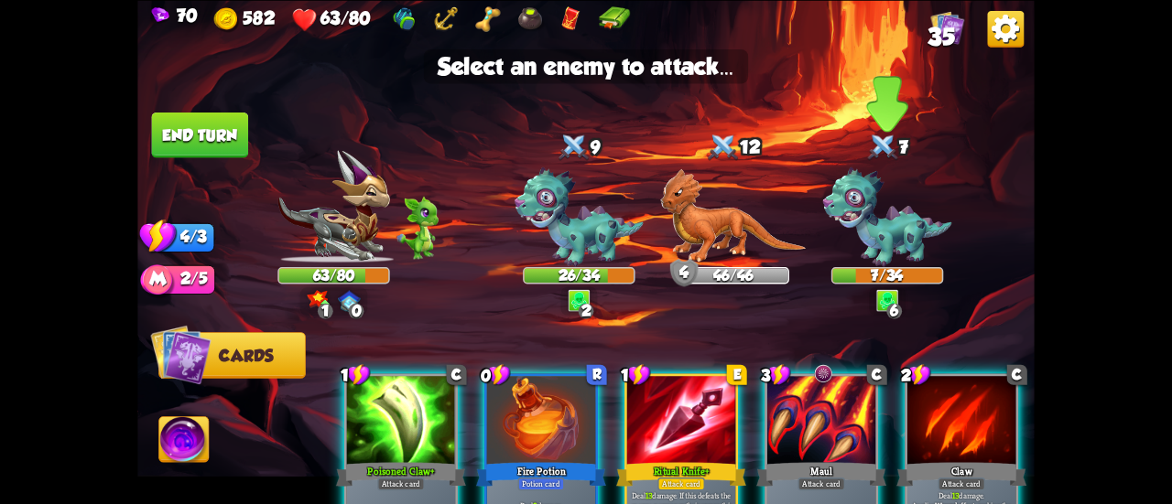
click at [887, 219] on img at bounding box center [887, 218] width 129 height 100
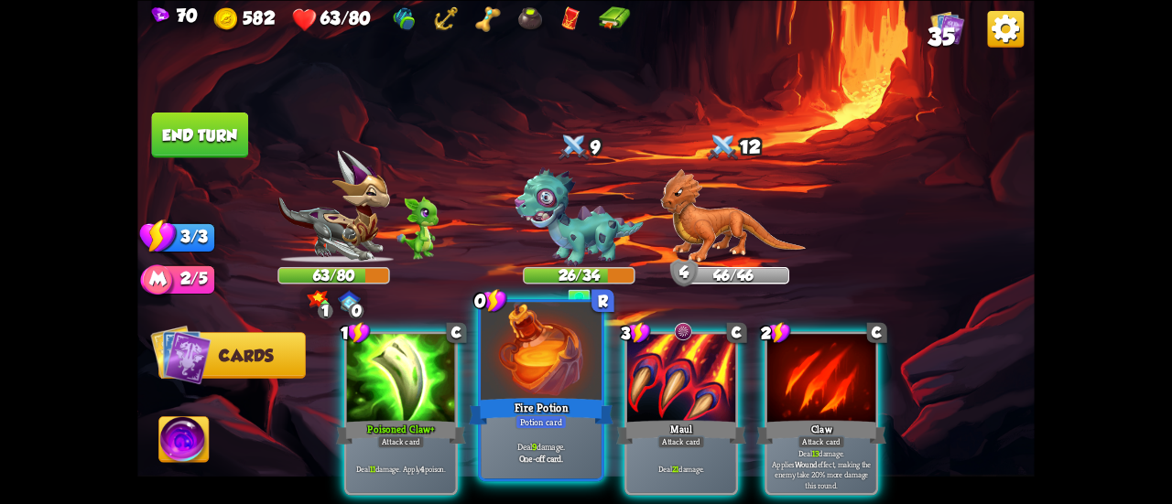
click at [523, 352] on div at bounding box center [541, 353] width 121 height 102
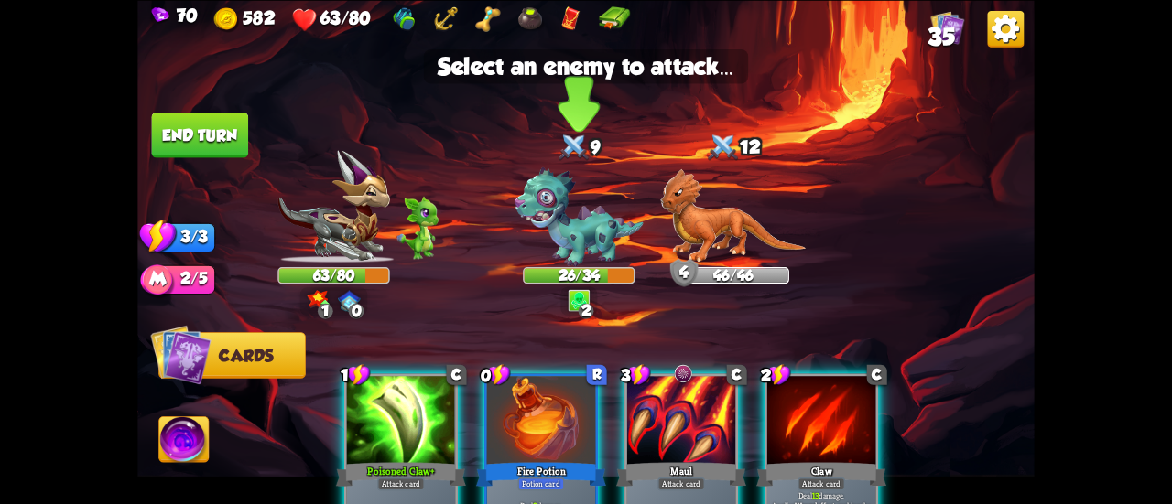
click at [564, 212] on img at bounding box center [579, 218] width 129 height 100
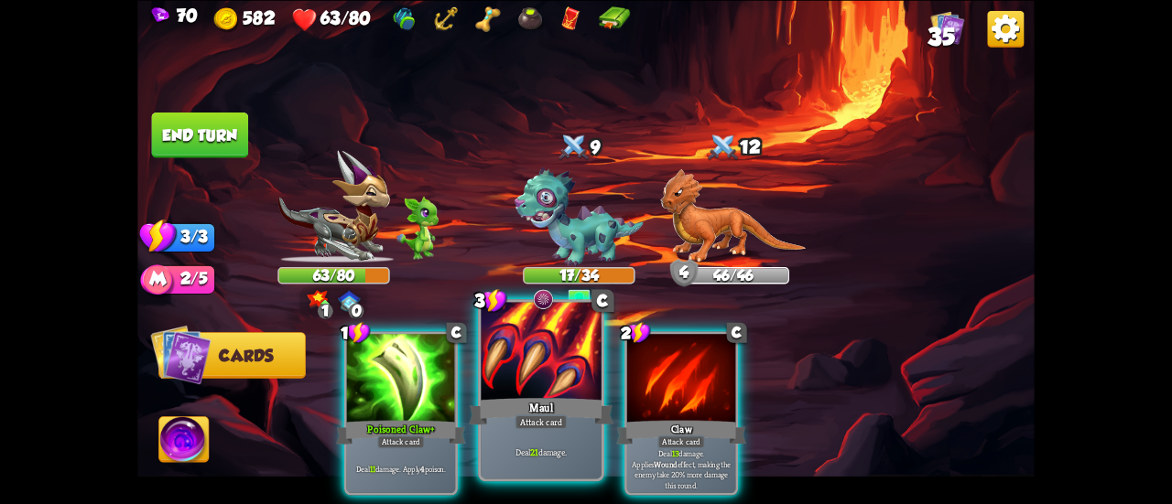
click at [561, 388] on div at bounding box center [541, 353] width 121 height 102
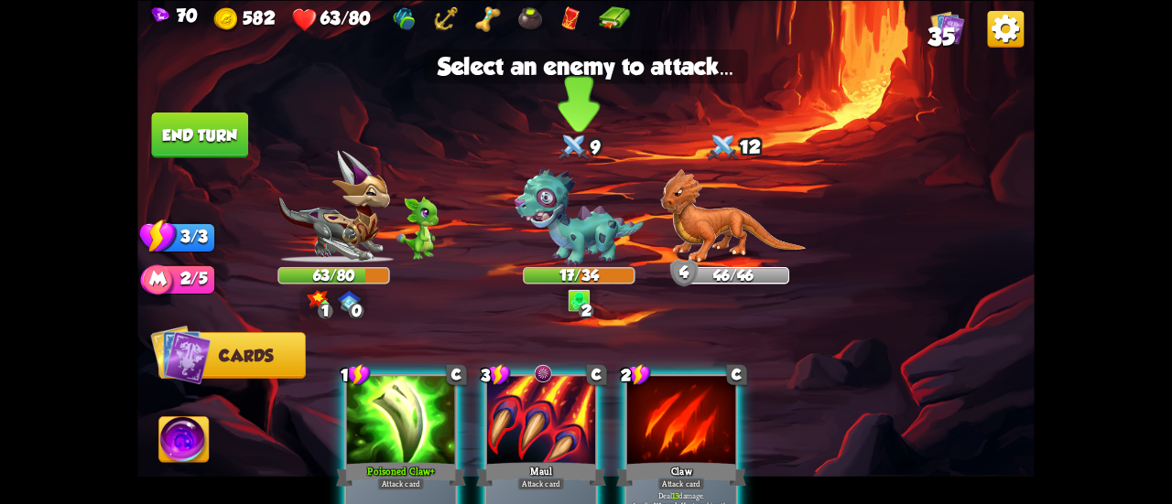
click at [561, 209] on img at bounding box center [579, 218] width 129 height 100
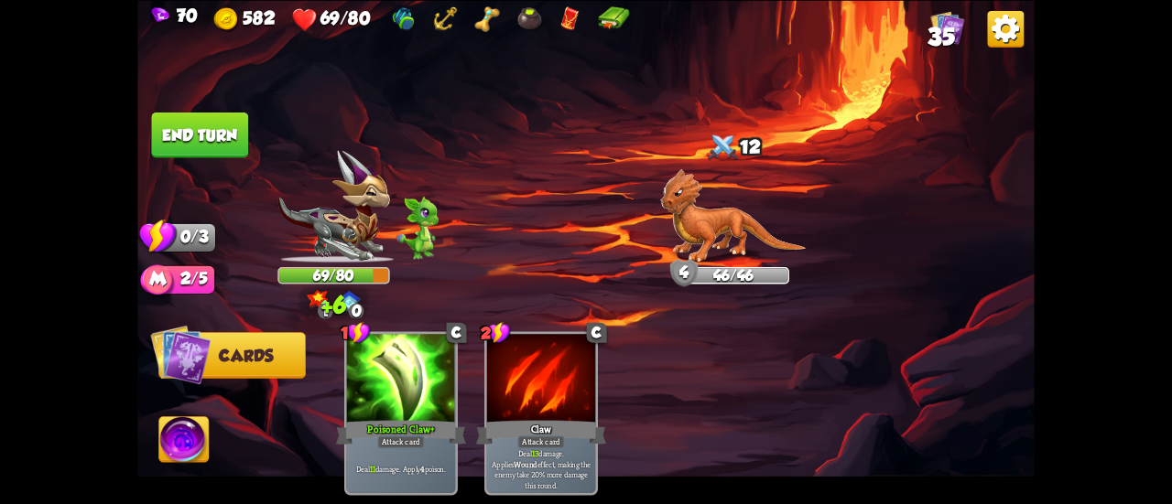
click at [221, 125] on button "End turn" at bounding box center [200, 135] width 97 height 46
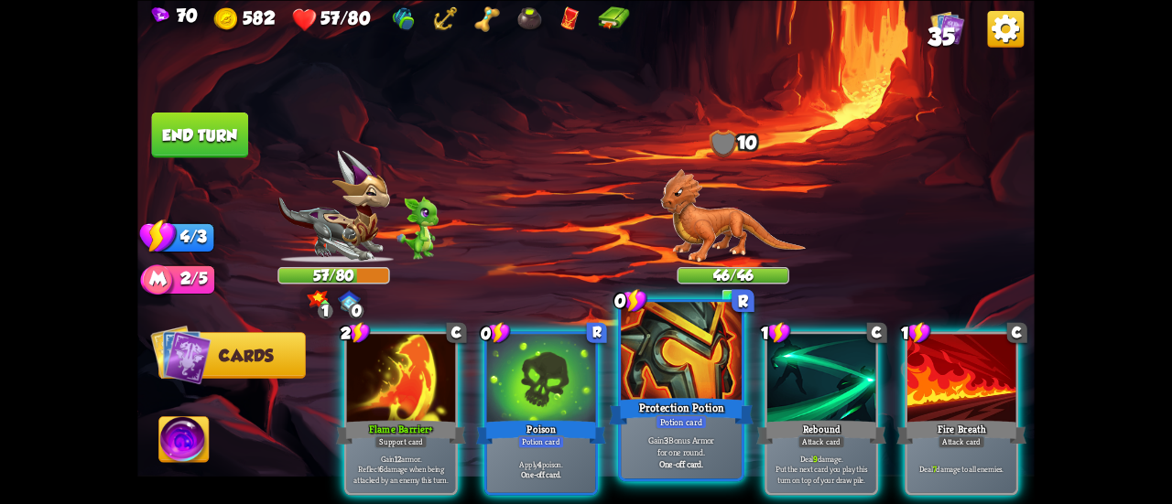
click at [682, 407] on div "Protection Potion" at bounding box center [681, 412] width 145 height 32
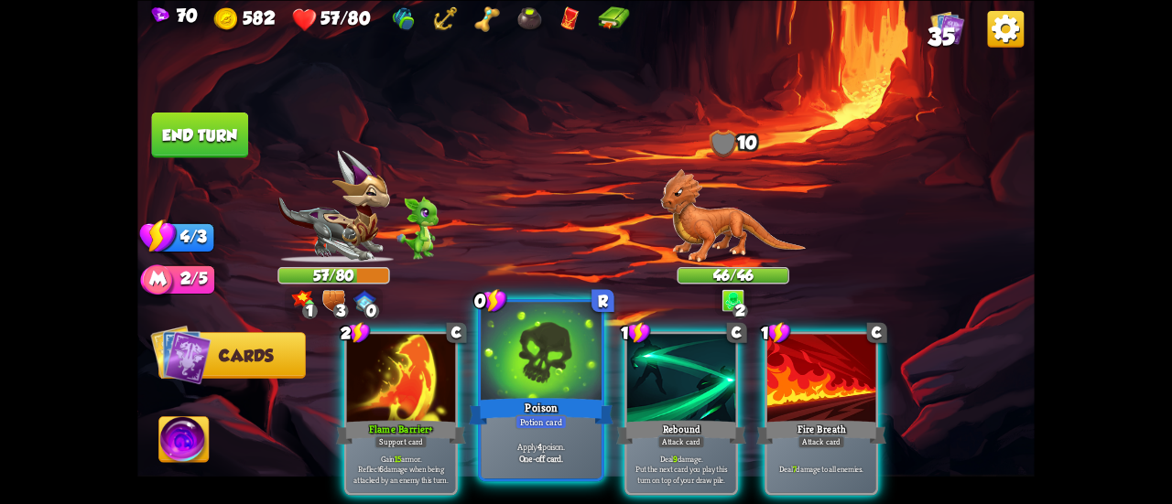
click at [538, 406] on div "Poison" at bounding box center [541, 412] width 145 height 32
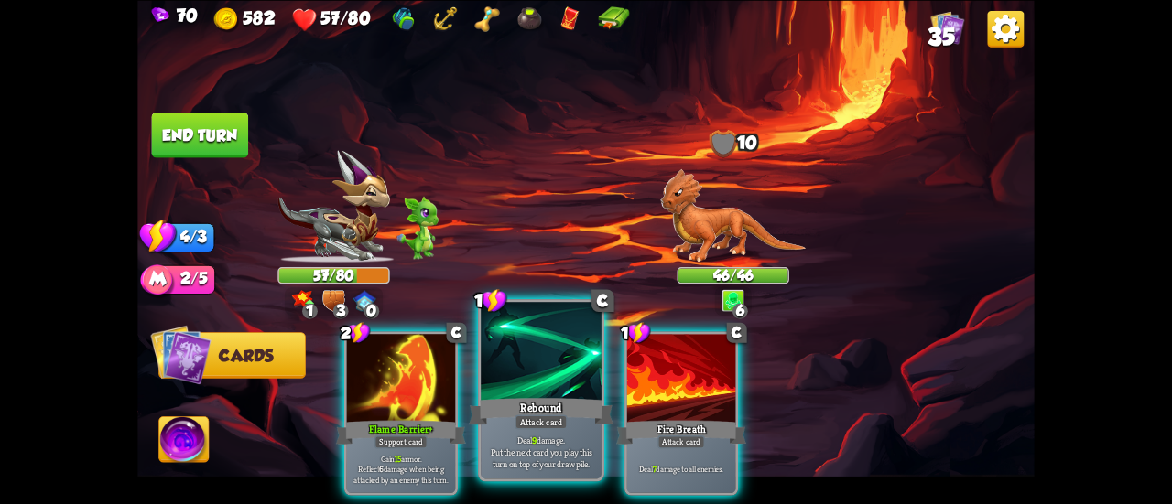
click at [524, 411] on div "Rebound" at bounding box center [541, 412] width 145 height 32
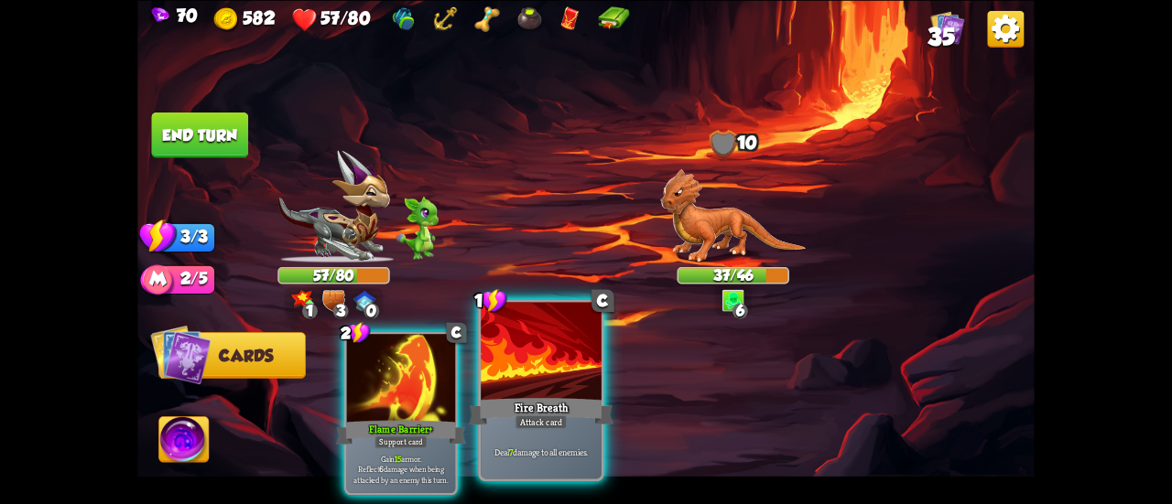
click at [502, 407] on div "Fire Breath" at bounding box center [541, 412] width 145 height 32
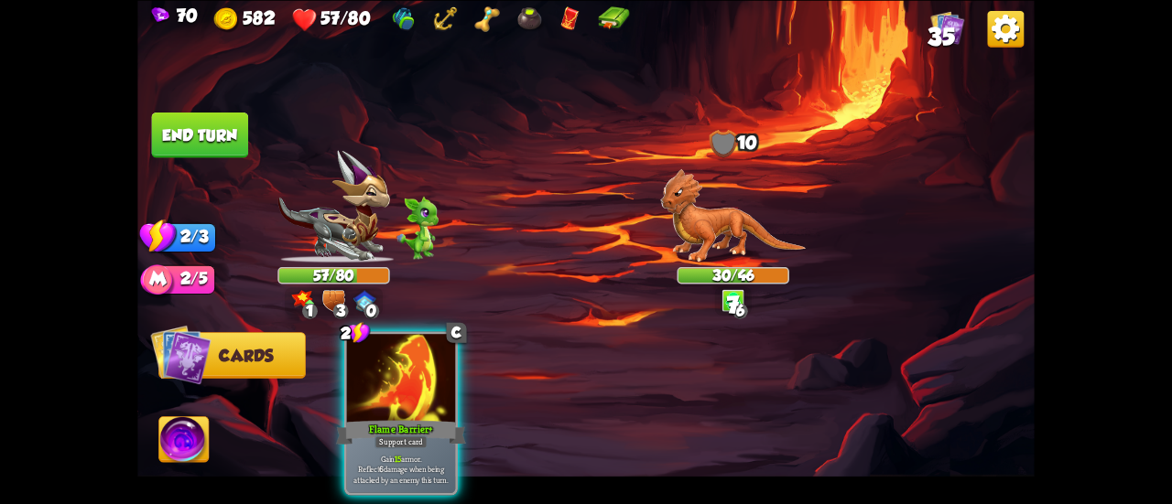
click at [169, 136] on button "End turn" at bounding box center [199, 135] width 97 height 46
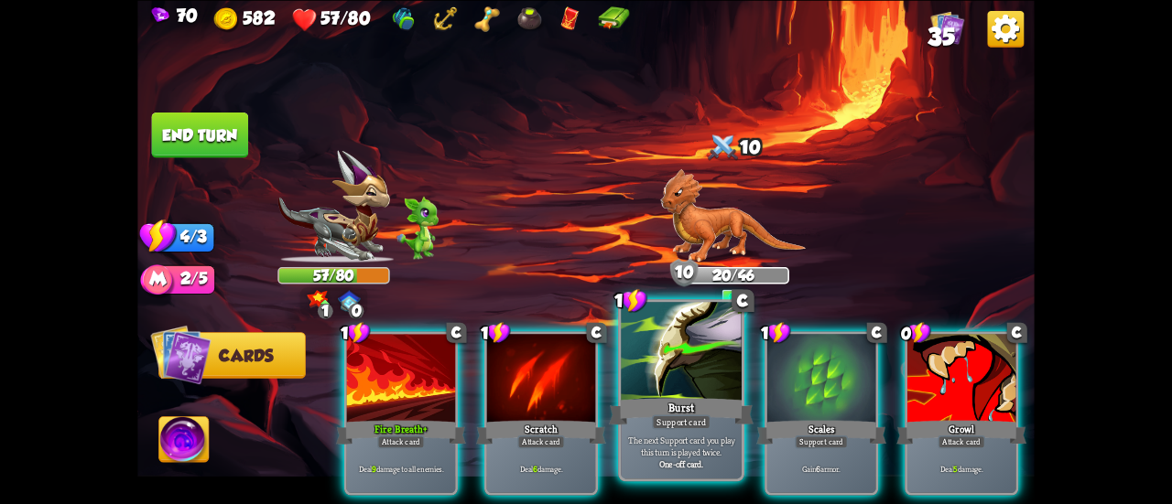
click at [660, 353] on div at bounding box center [681, 353] width 121 height 102
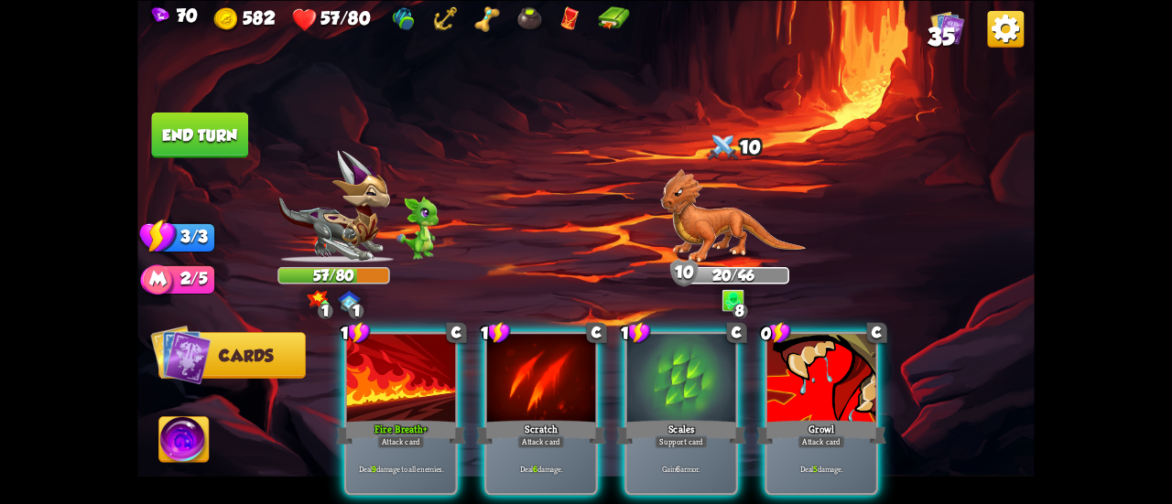
click at [660, 353] on div at bounding box center [681, 380] width 108 height 92
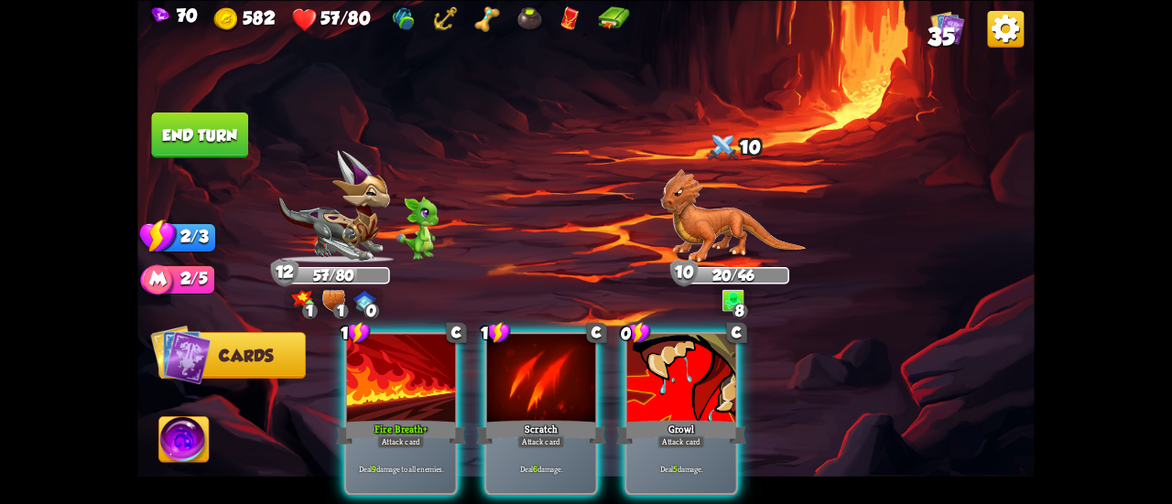
click at [660, 353] on div at bounding box center [681, 380] width 108 height 92
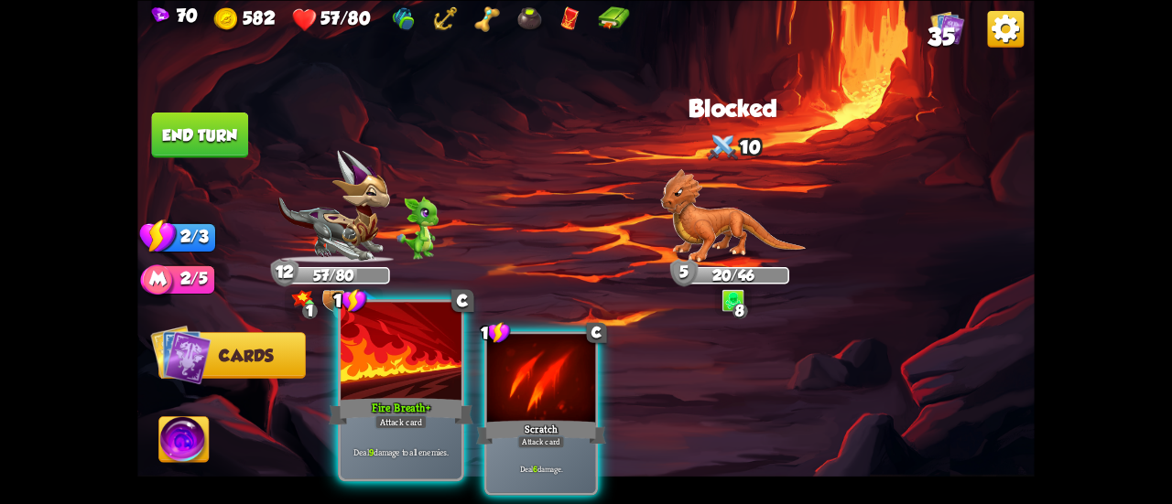
click at [428, 384] on div at bounding box center [401, 353] width 121 height 102
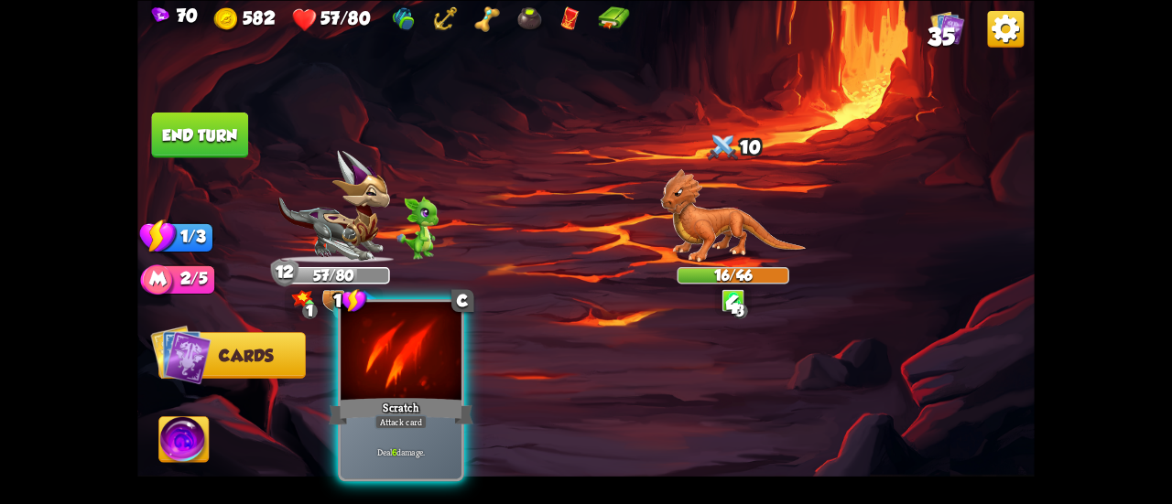
click at [401, 415] on div "Attack card" at bounding box center [400, 422] width 52 height 15
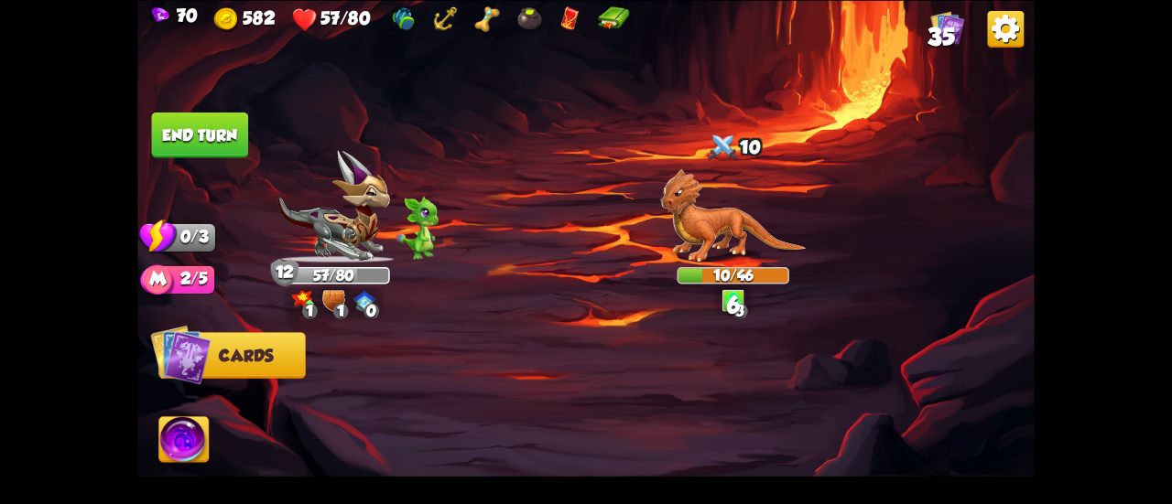
click at [222, 133] on button "End turn" at bounding box center [200, 135] width 97 height 46
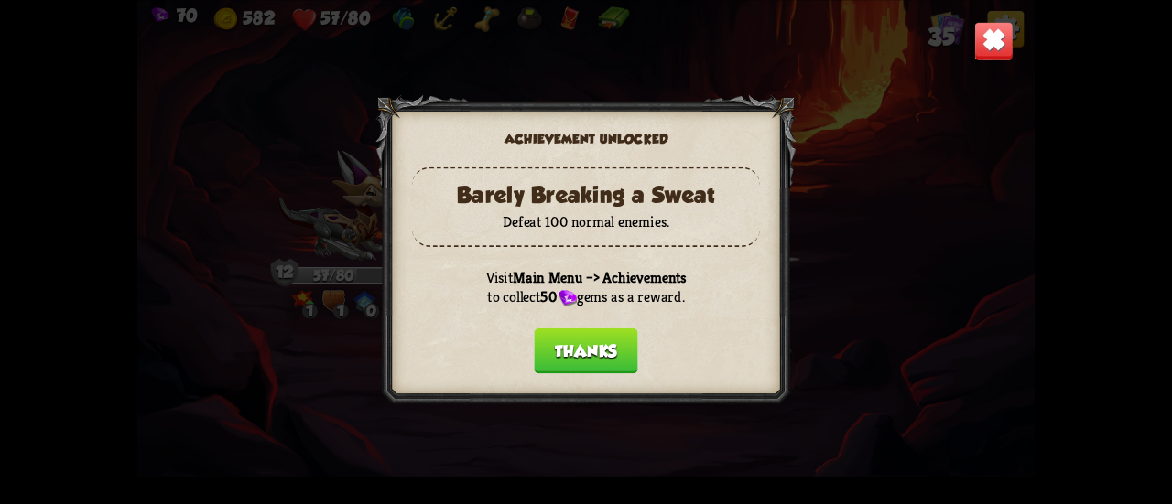
click at [554, 356] on button "Thanks" at bounding box center [585, 351] width 103 height 46
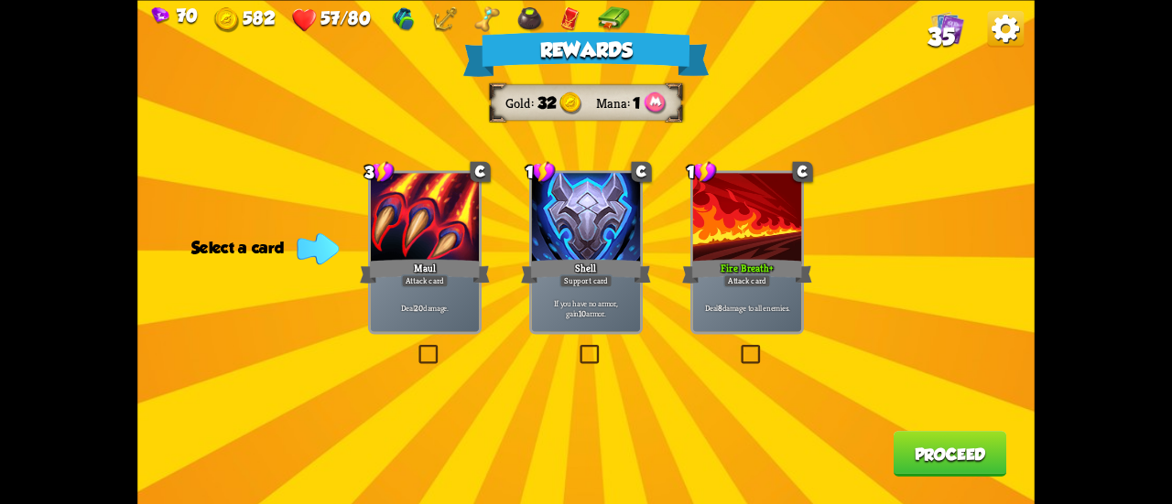
click at [719, 321] on div "Deal 8 damage to all enemies." at bounding box center [747, 309] width 108 height 48
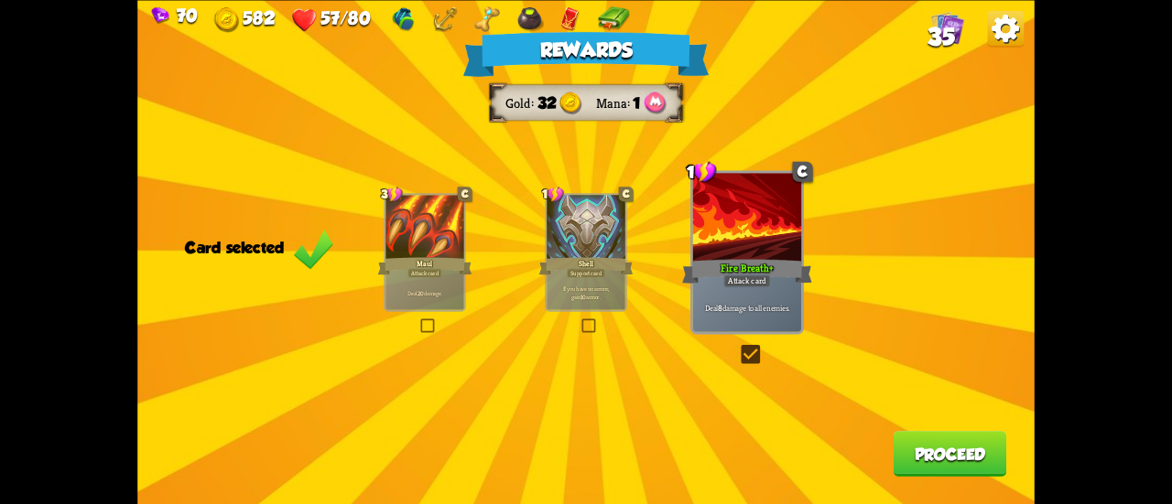
click at [923, 457] on button "Proceed" at bounding box center [951, 454] width 114 height 46
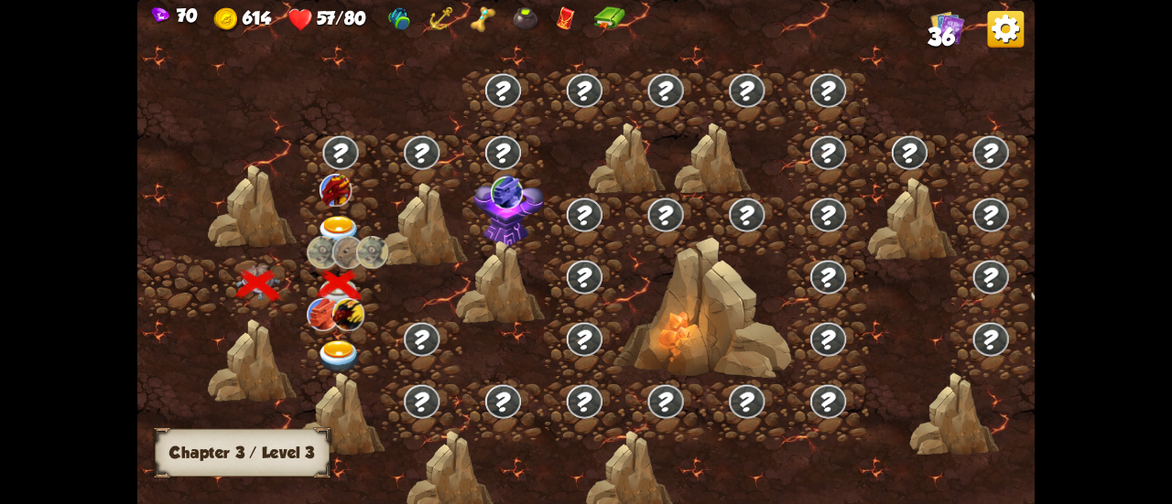
click at [335, 213] on div at bounding box center [340, 224] width 81 height 62
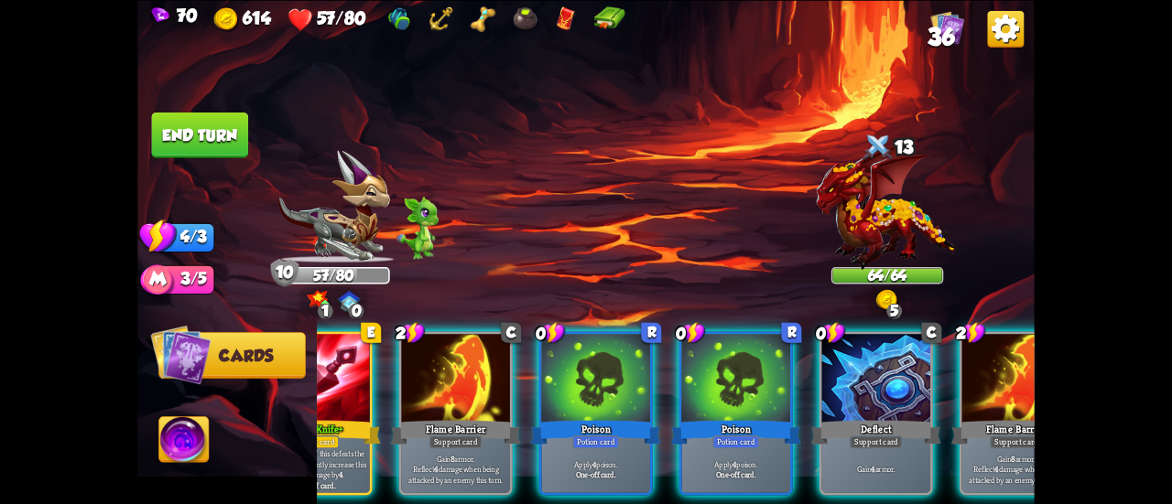
scroll to position [0, 356]
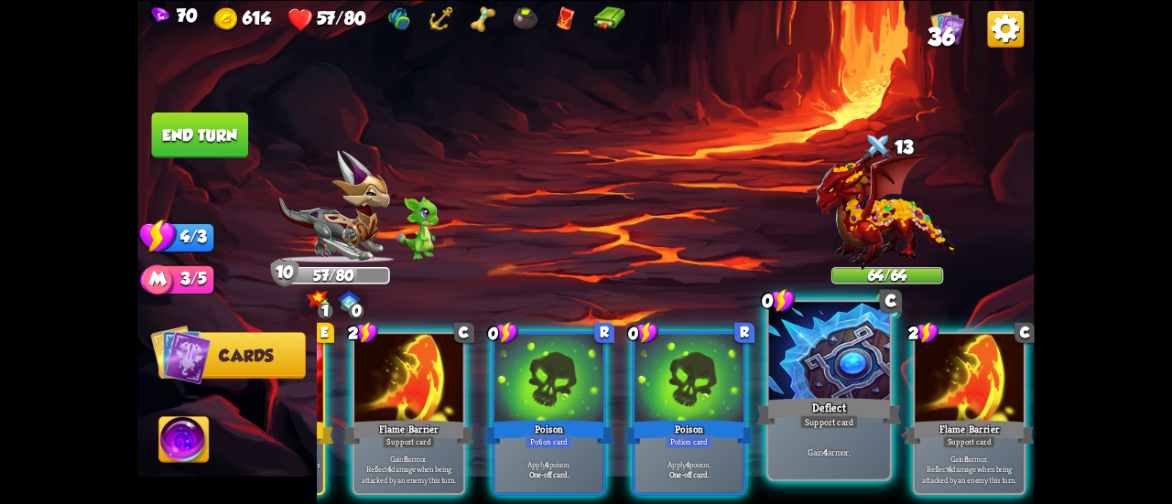
click at [854, 428] on div "Support card" at bounding box center [828, 422] width 59 height 15
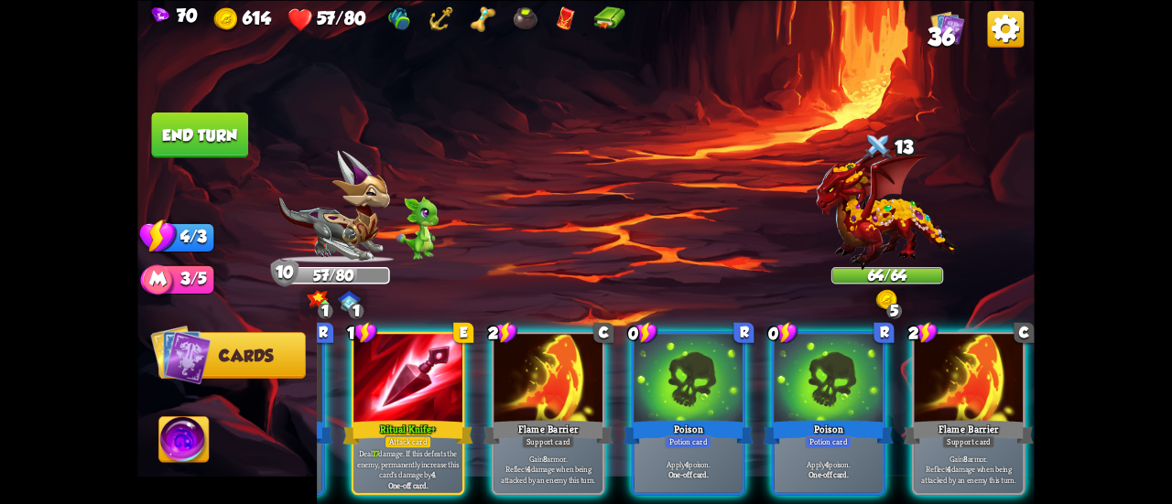
scroll to position [0, 173]
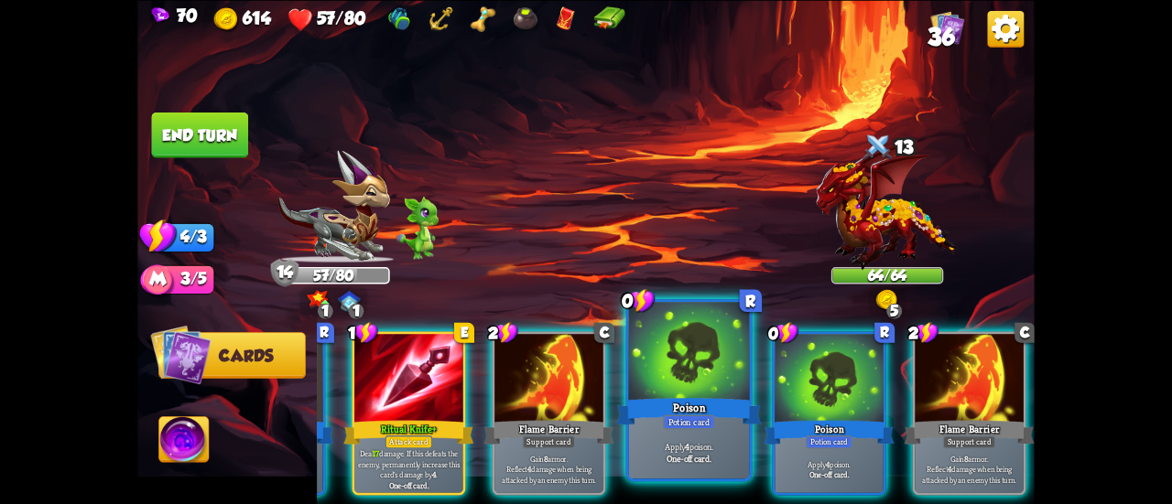
click at [712, 407] on div "Poison" at bounding box center [689, 412] width 145 height 32
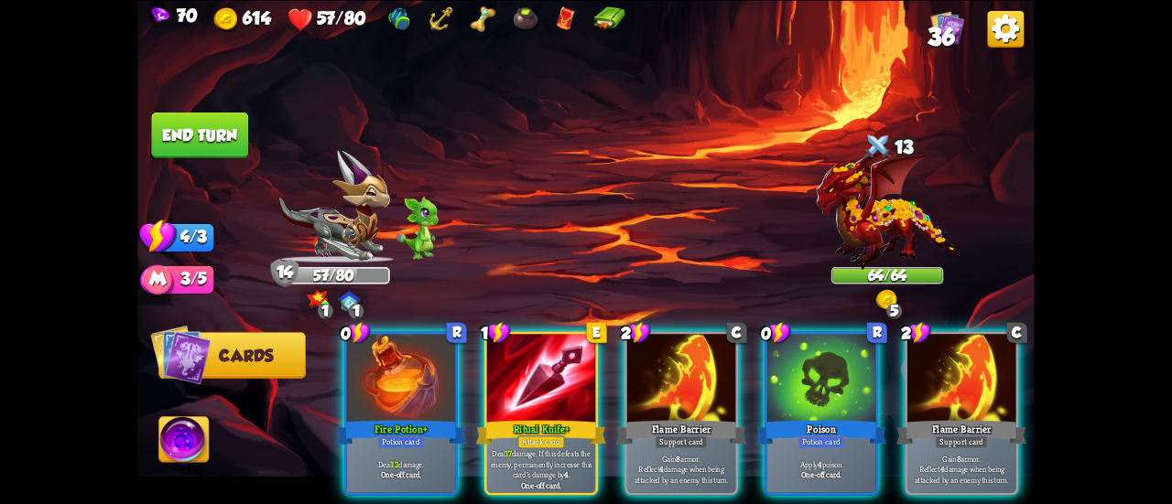
scroll to position [0, 0]
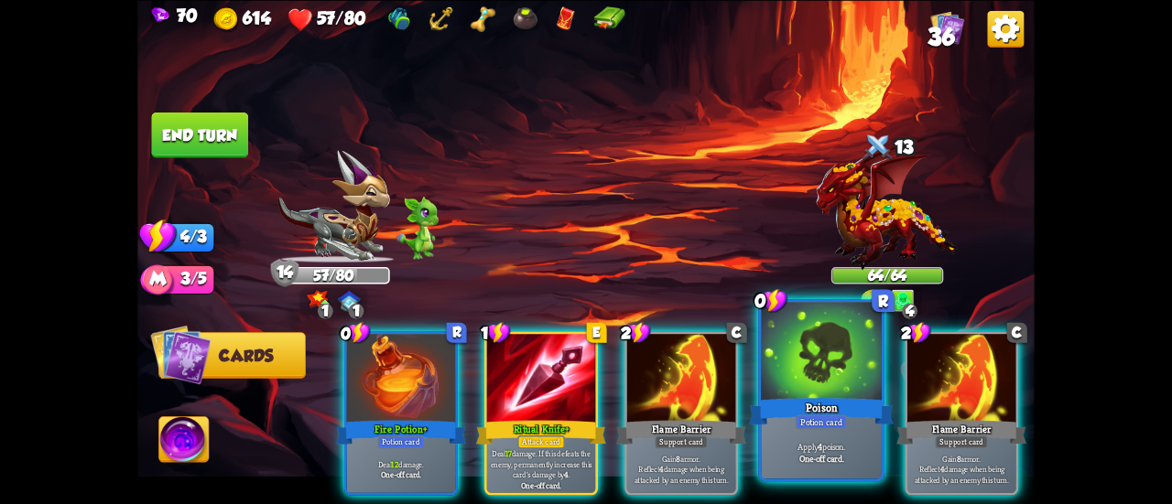
click at [777, 398] on div "Poison" at bounding box center [821, 412] width 145 height 32
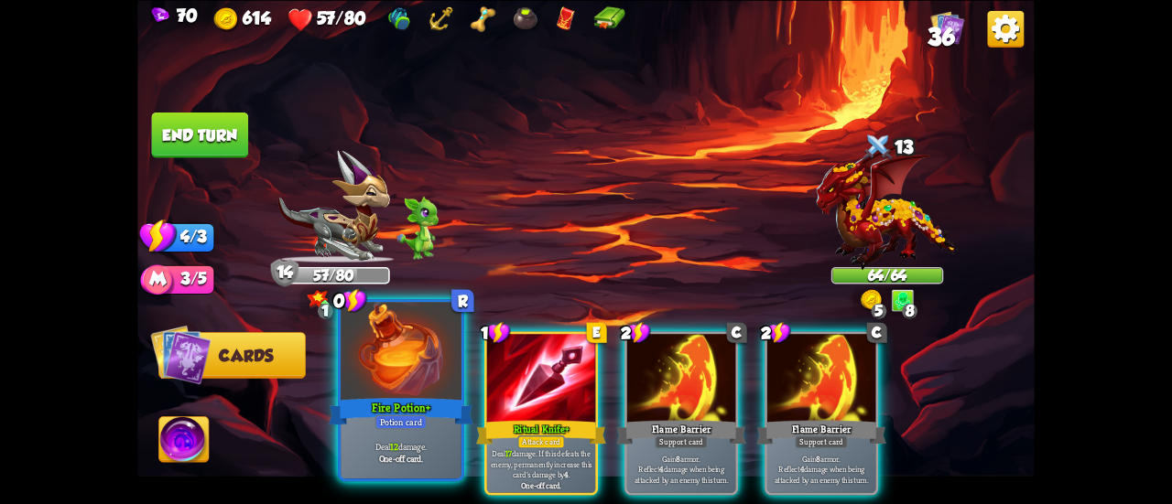
click at [407, 370] on div at bounding box center [401, 353] width 121 height 102
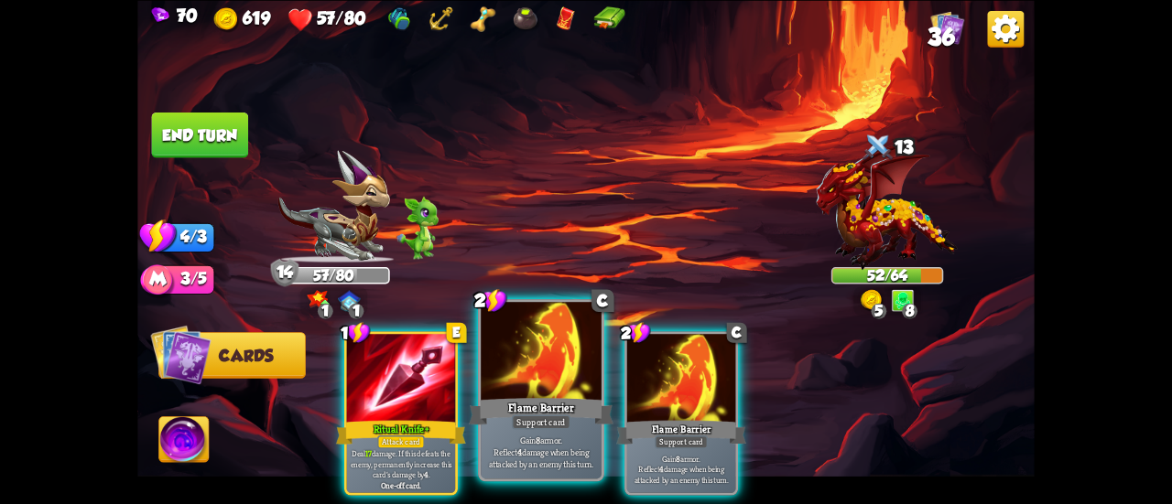
click at [545, 457] on p "Gain 8 armor. Reflect 4 damage when being attacked by an enemy this turn." at bounding box center [541, 452] width 114 height 36
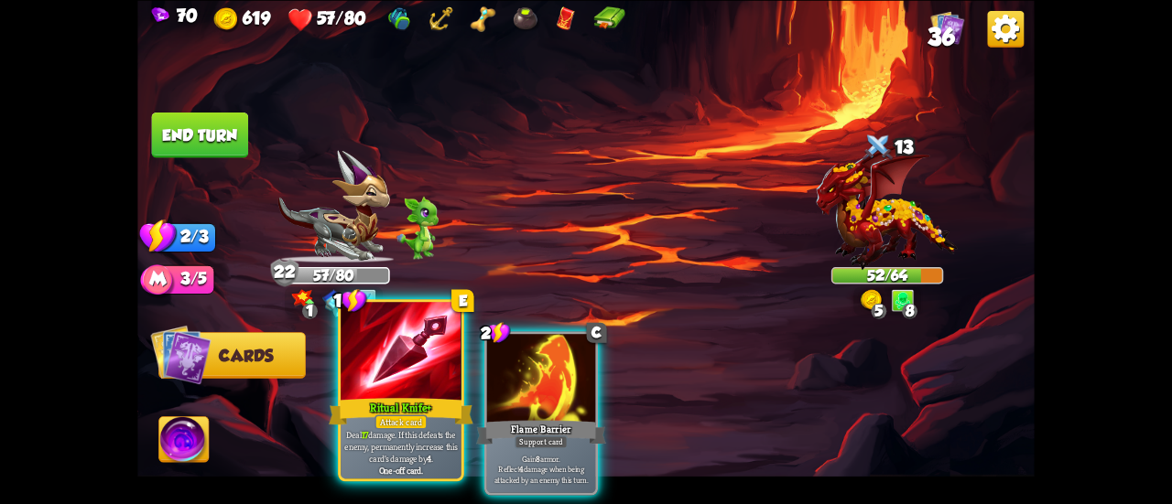
click at [444, 450] on p "Deal 17 damage. If this defeats the enemy, permanently increase this card's dam…" at bounding box center [400, 446] width 114 height 36
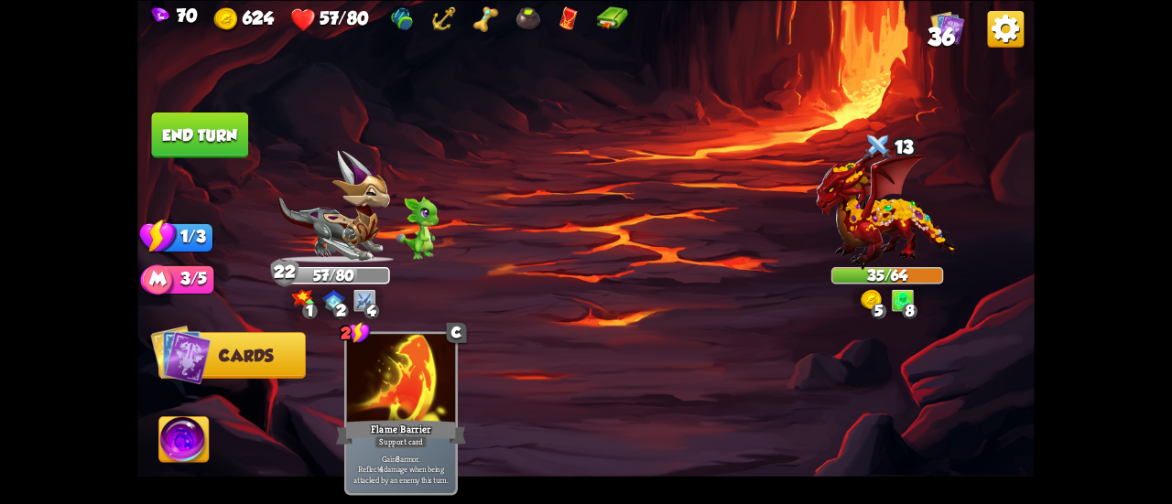
click at [220, 127] on button "End turn" at bounding box center [200, 135] width 97 height 46
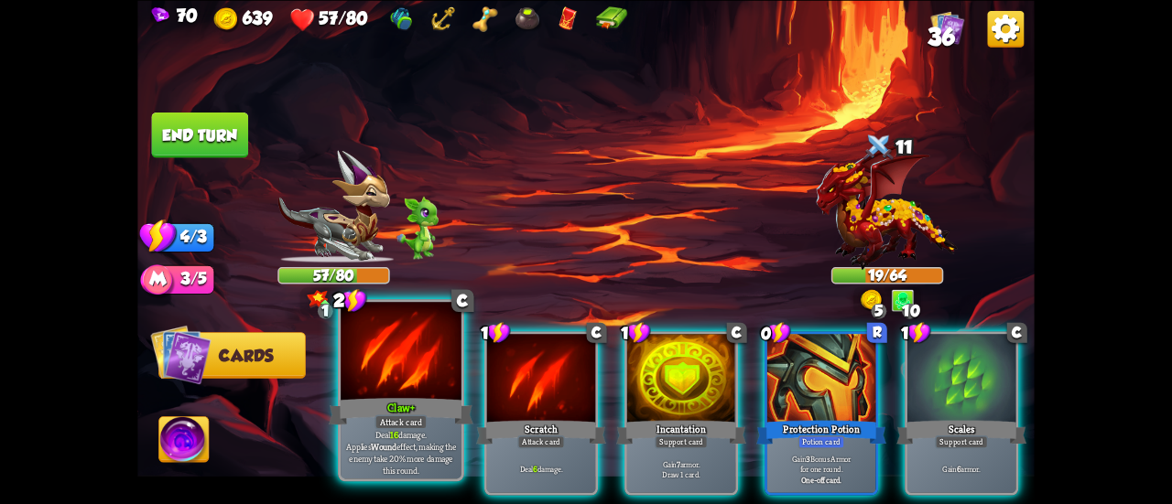
click at [418, 362] on div at bounding box center [401, 353] width 121 height 102
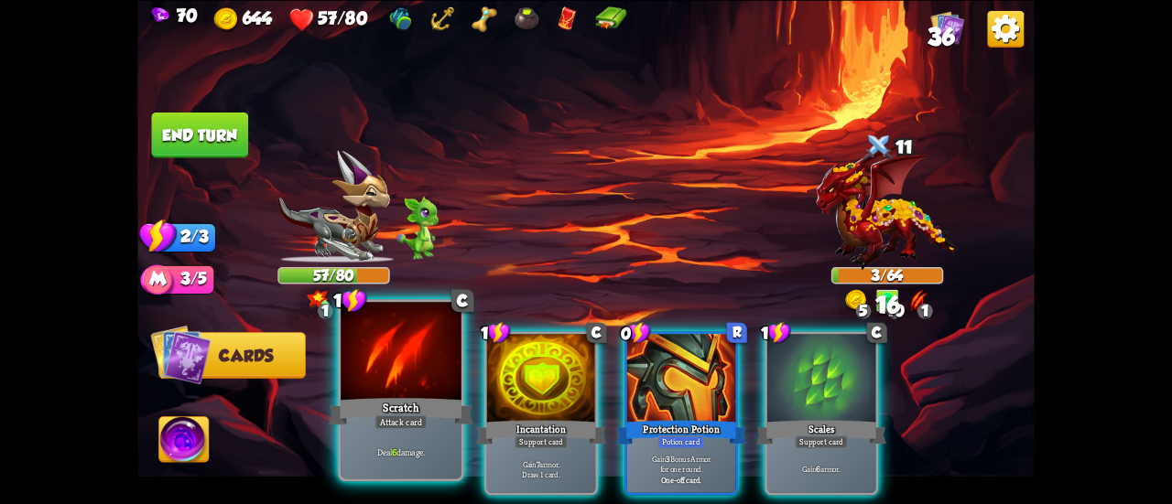
click at [370, 390] on div at bounding box center [401, 353] width 121 height 102
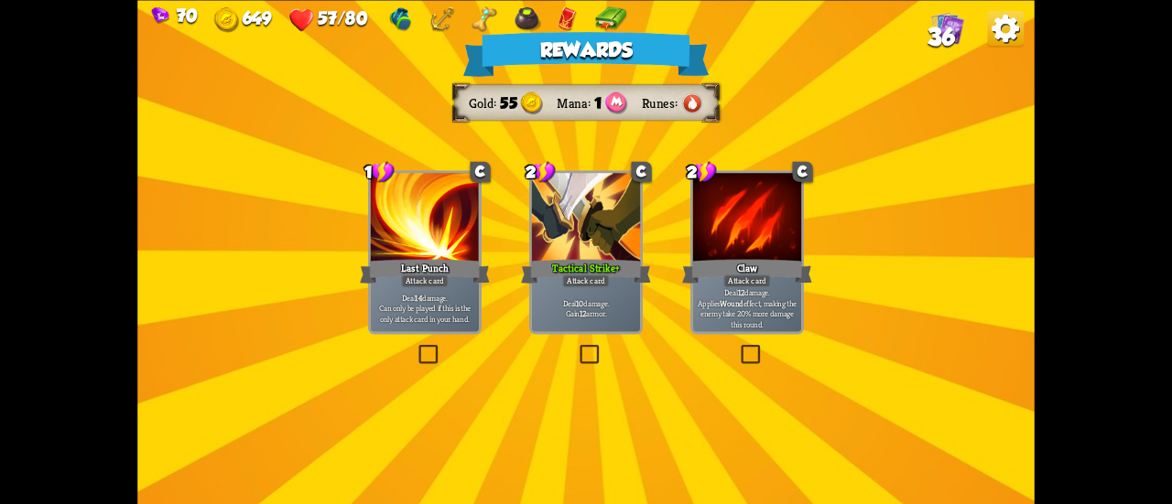
click at [601, 261] on div "Tactical Strike+" at bounding box center [586, 270] width 130 height 29
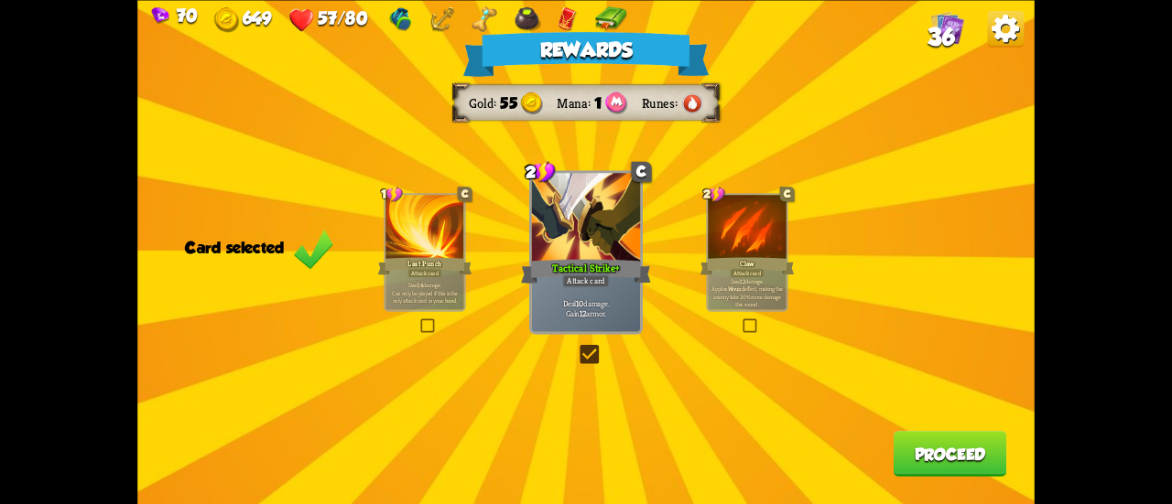
click at [924, 458] on button "Proceed" at bounding box center [951, 454] width 114 height 46
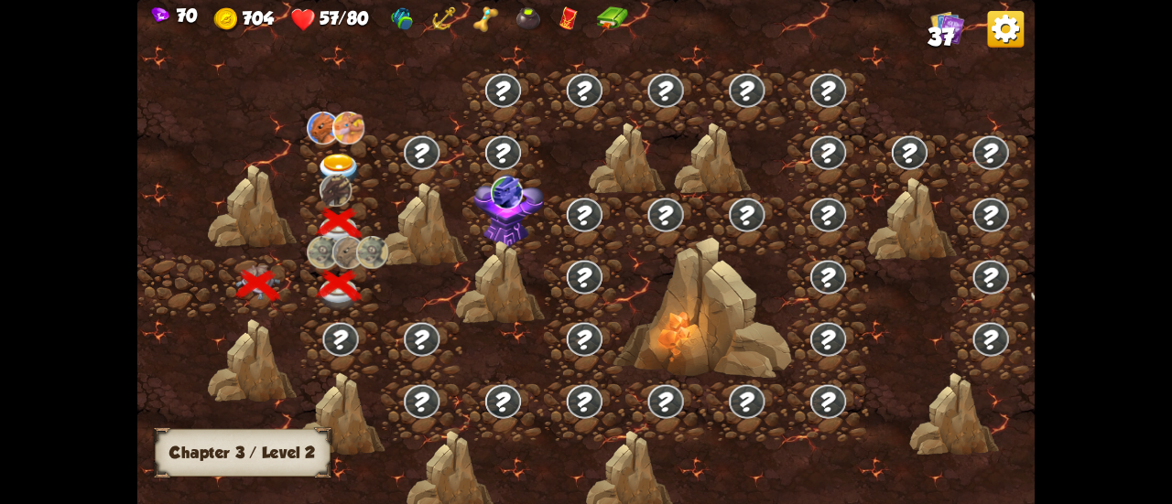
click at [337, 157] on img at bounding box center [339, 170] width 45 height 33
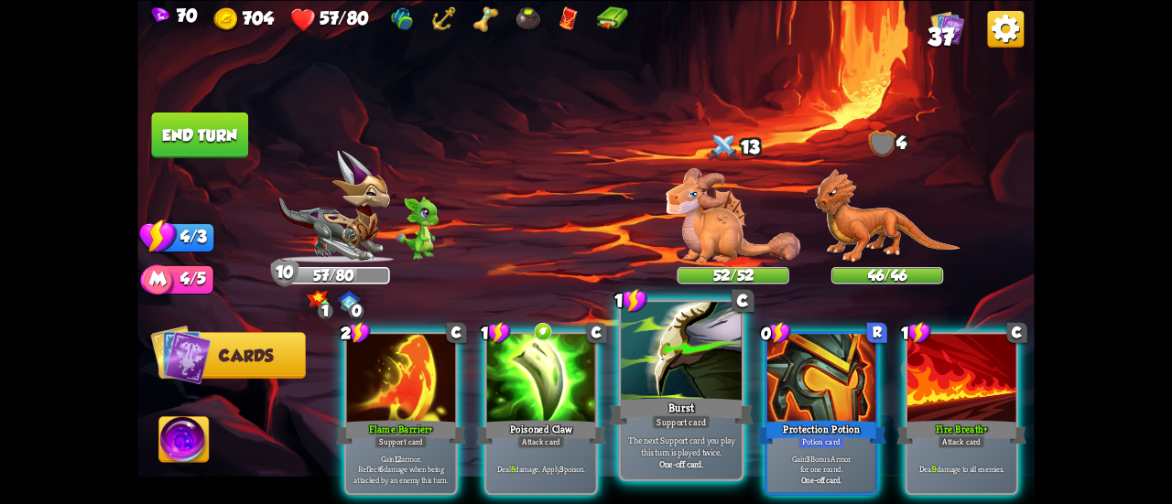
click at [686, 437] on p "The next Support card you play this turn is played twice." at bounding box center [681, 446] width 114 height 24
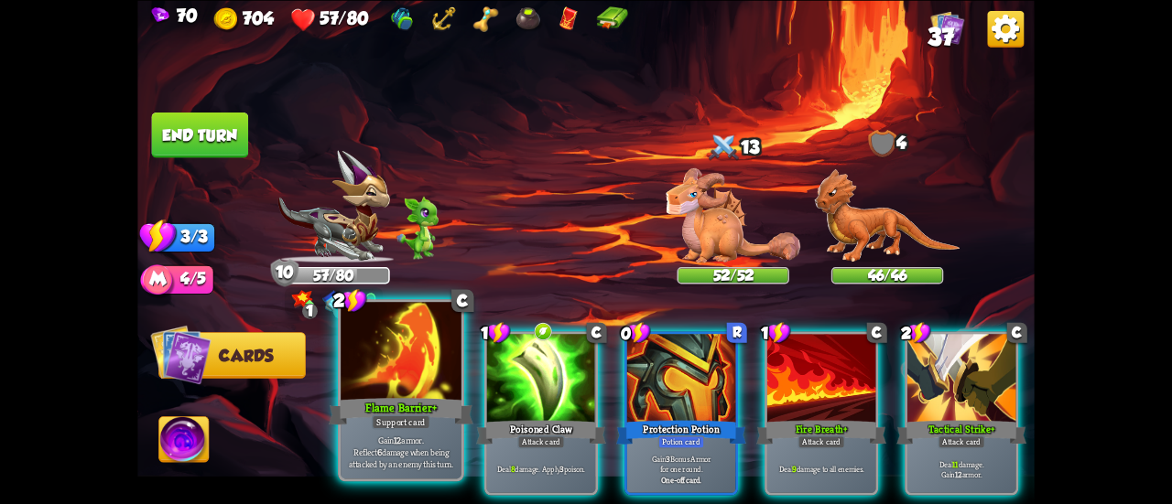
click at [407, 417] on div "Support card" at bounding box center [401, 422] width 59 height 15
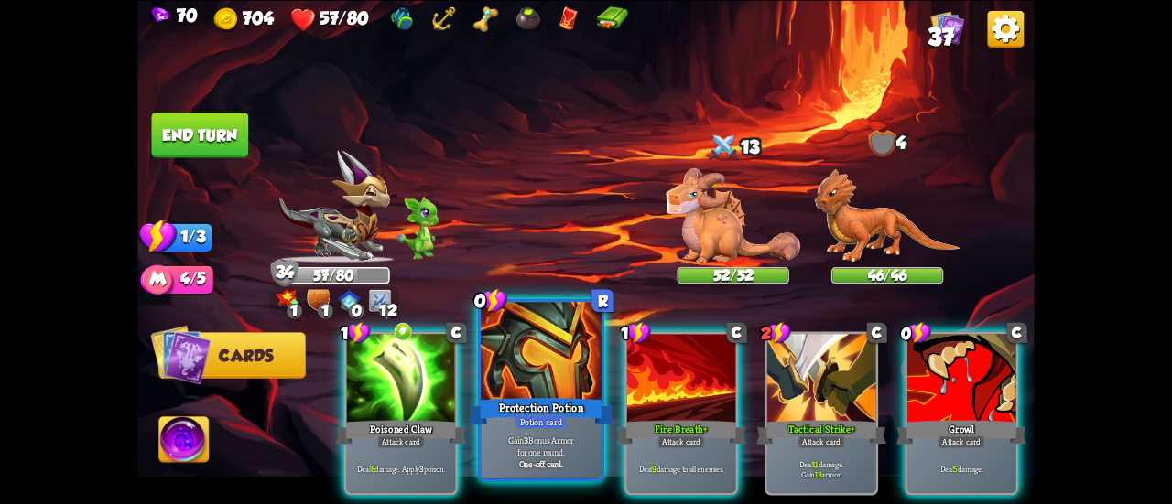
click at [536, 460] on b "One-off card." at bounding box center [541, 464] width 45 height 12
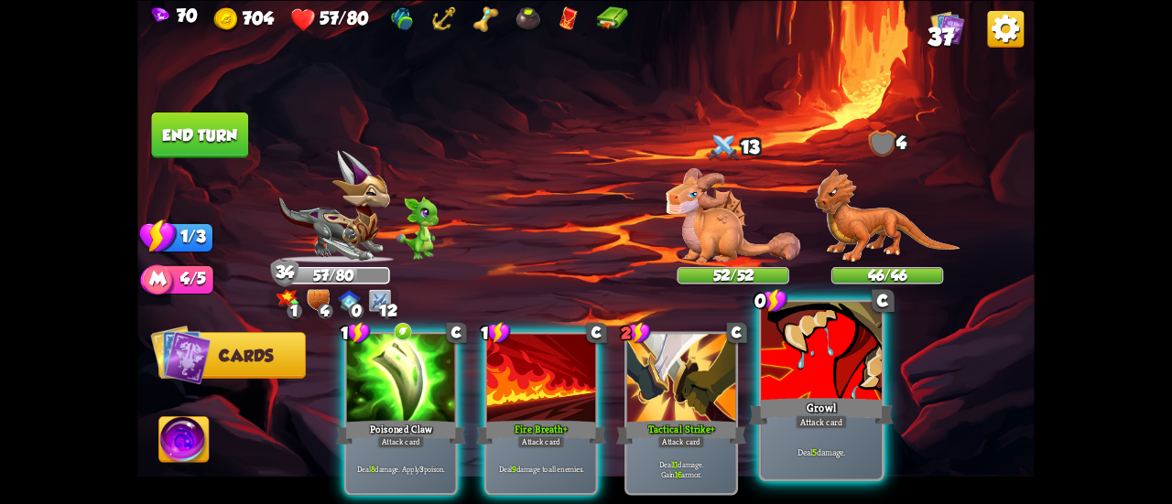
click at [805, 407] on div "Growl" at bounding box center [821, 412] width 145 height 32
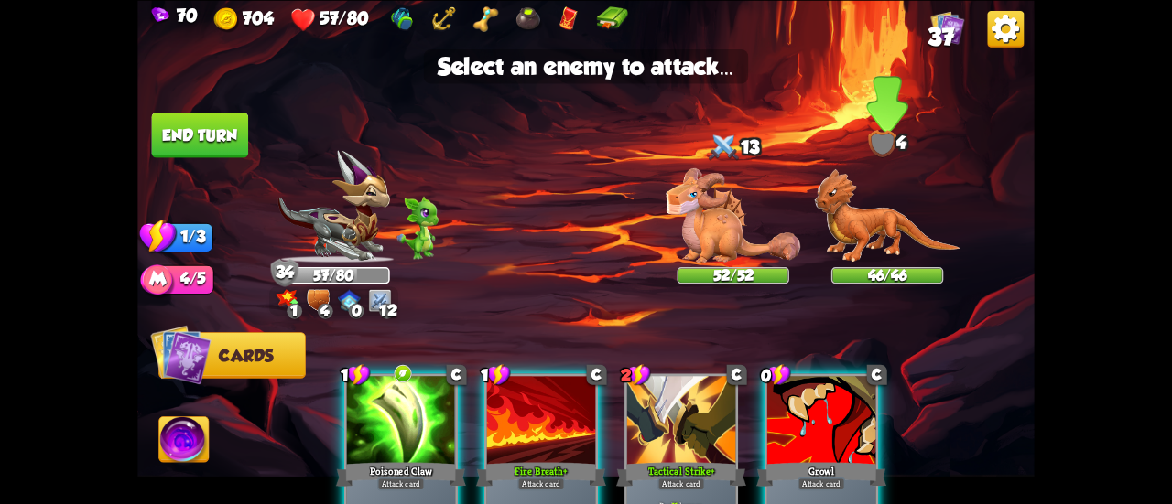
click at [842, 222] on img at bounding box center [887, 215] width 146 height 94
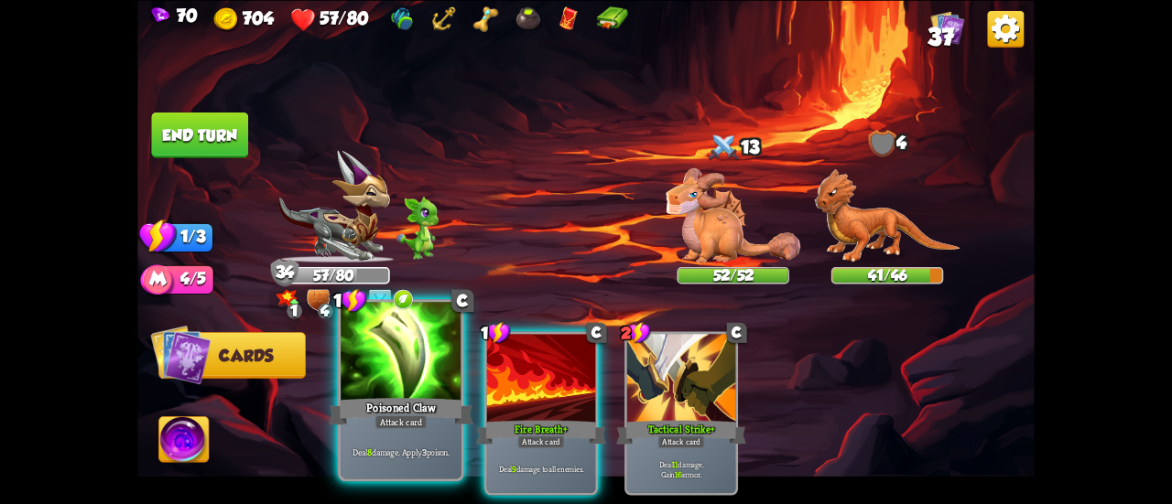
click at [421, 378] on div at bounding box center [401, 353] width 121 height 102
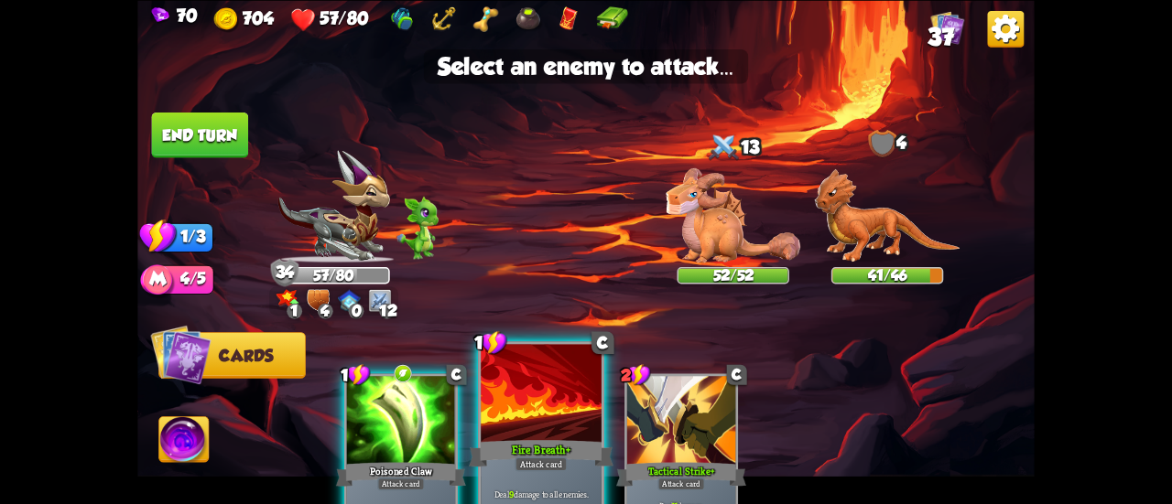
click at [553, 411] on div at bounding box center [541, 395] width 121 height 102
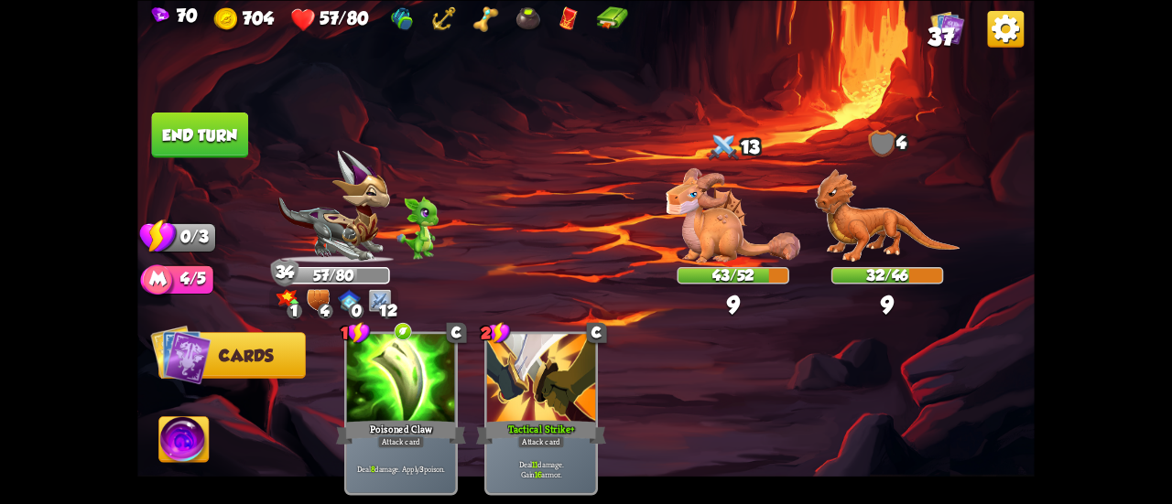
click at [228, 149] on button "End turn" at bounding box center [200, 135] width 97 height 46
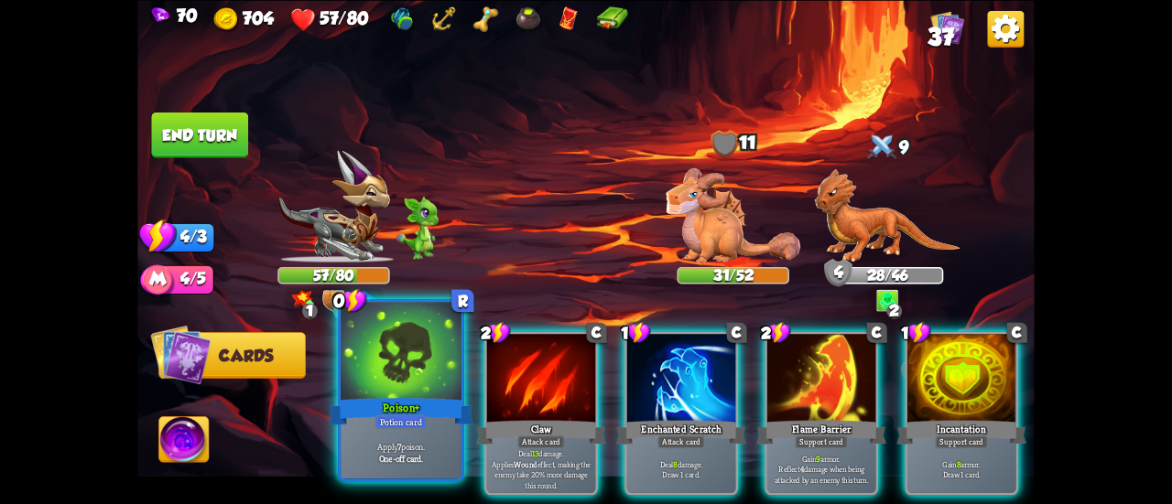
click at [418, 387] on div at bounding box center [401, 353] width 121 height 102
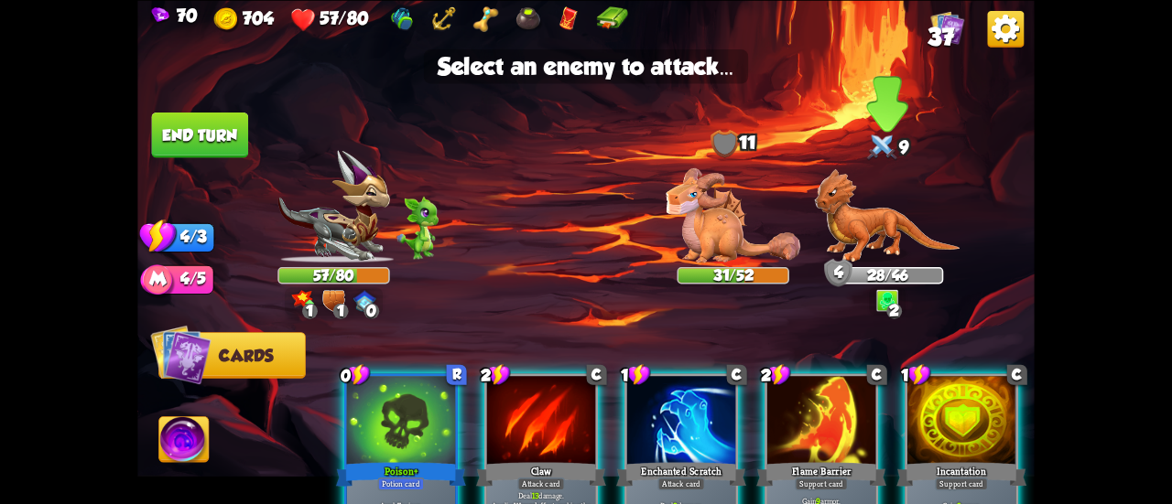
click at [829, 217] on img at bounding box center [887, 215] width 146 height 94
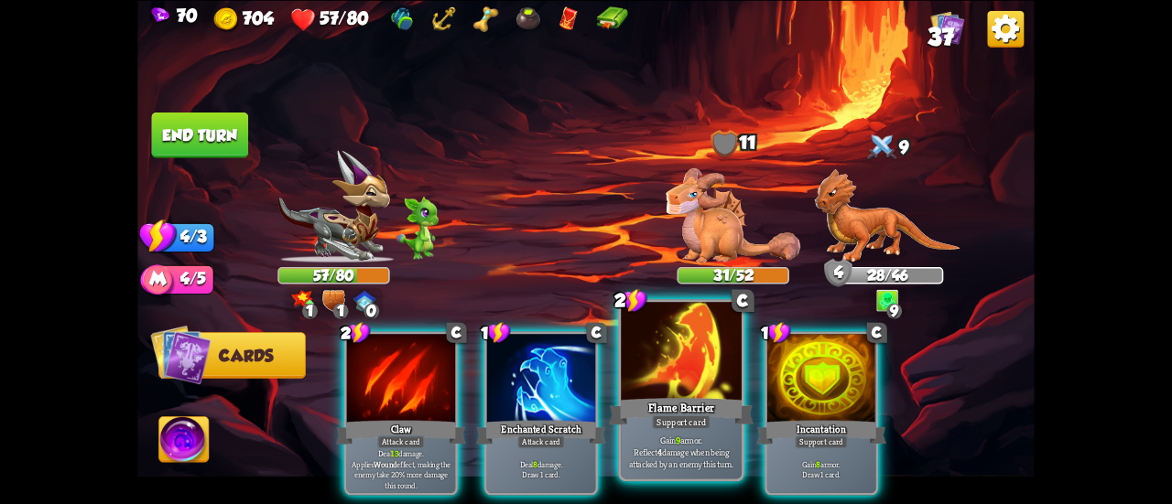
click at [693, 348] on div at bounding box center [681, 353] width 121 height 102
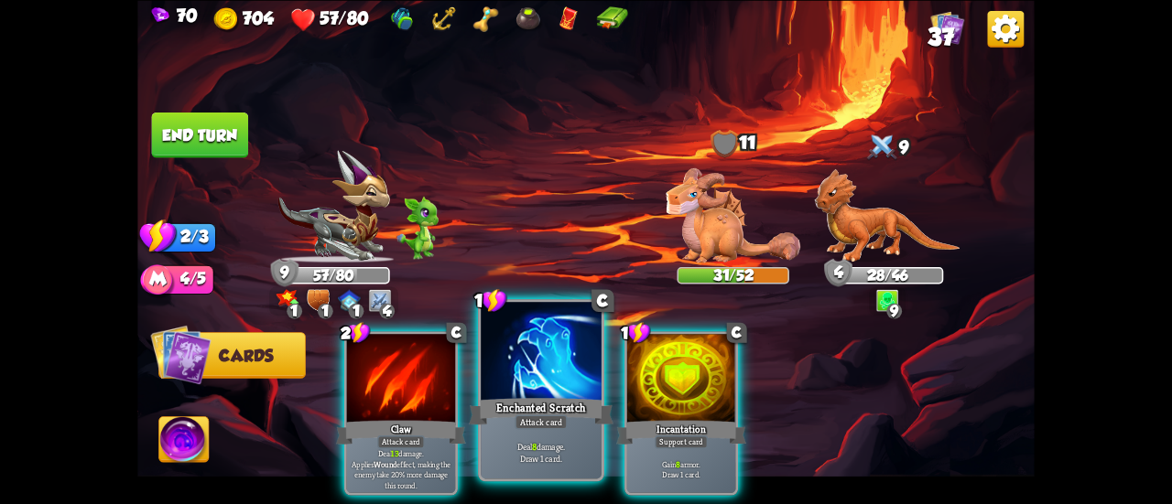
click at [515, 369] on div at bounding box center [541, 353] width 121 height 102
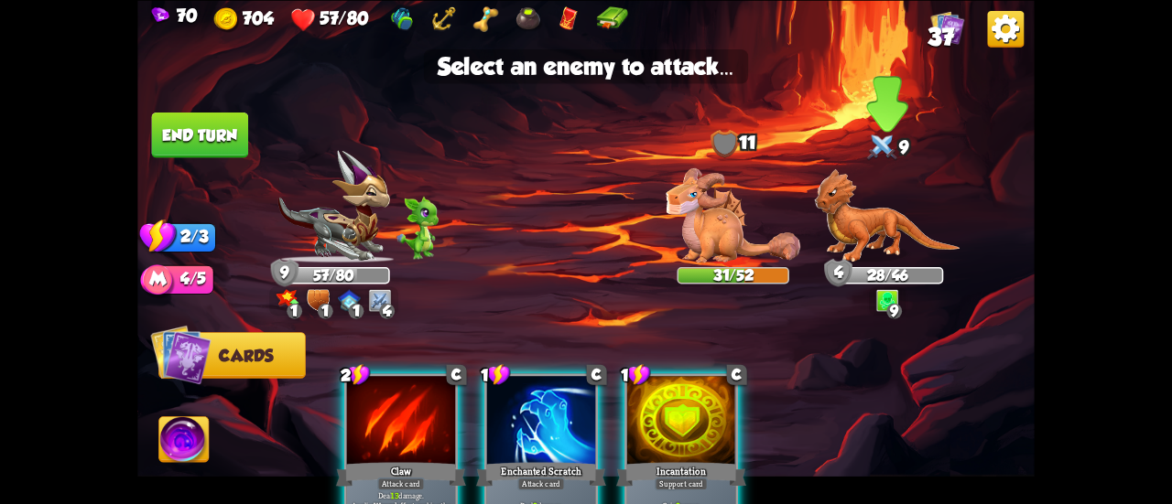
click at [839, 208] on img at bounding box center [887, 215] width 146 height 94
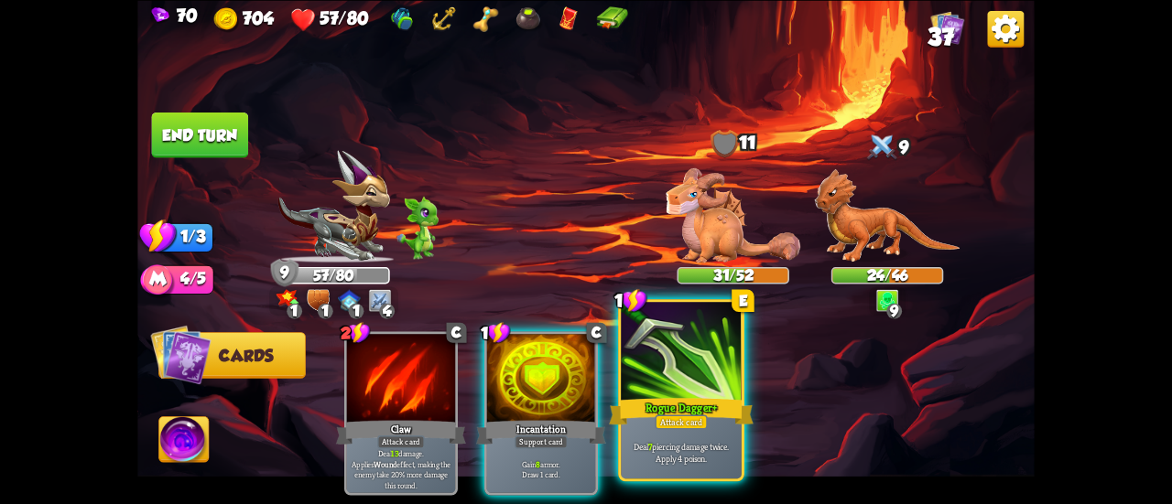
click at [696, 388] on div at bounding box center [681, 353] width 121 height 102
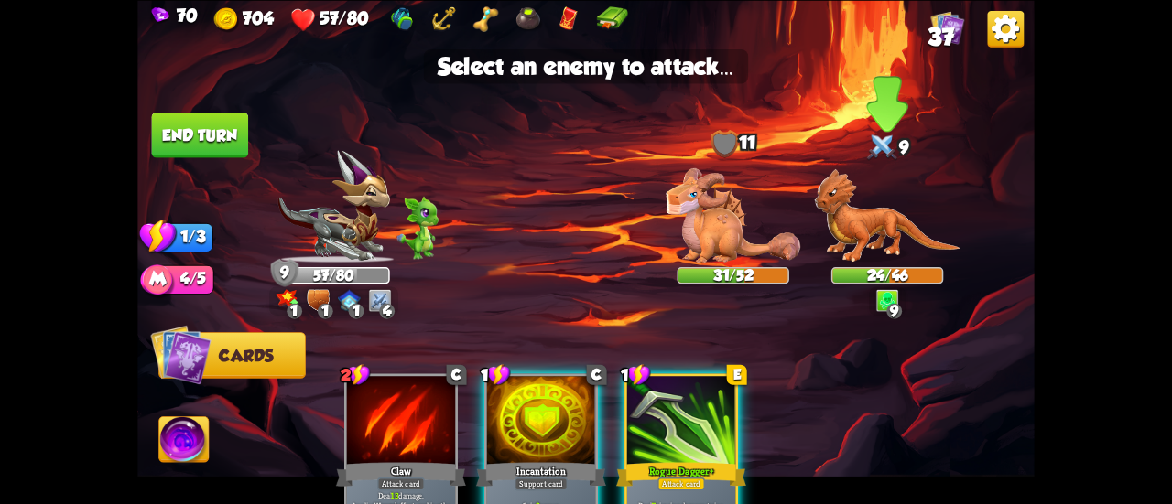
click at [873, 244] on img at bounding box center [887, 215] width 146 height 94
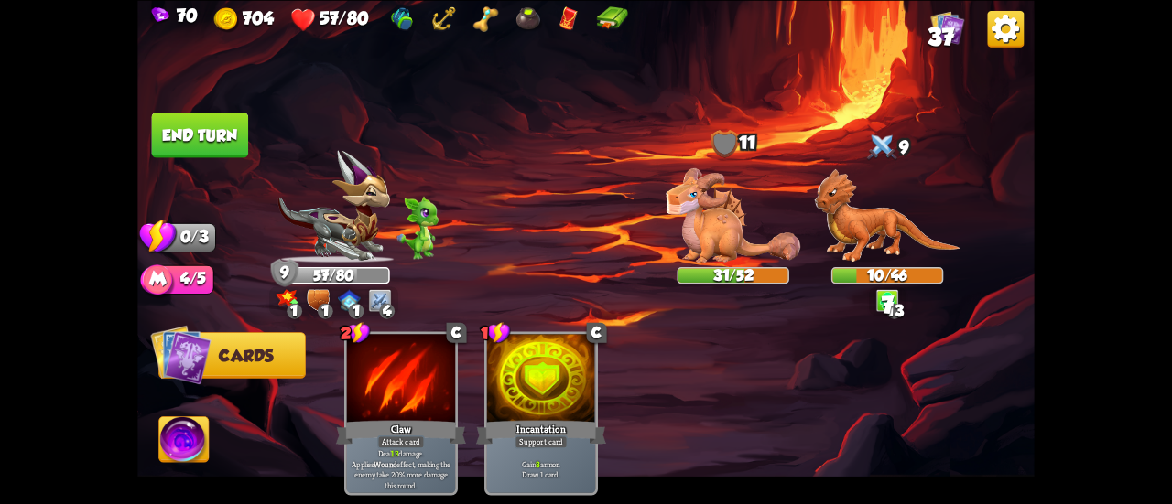
click at [201, 145] on button "End turn" at bounding box center [199, 135] width 99 height 47
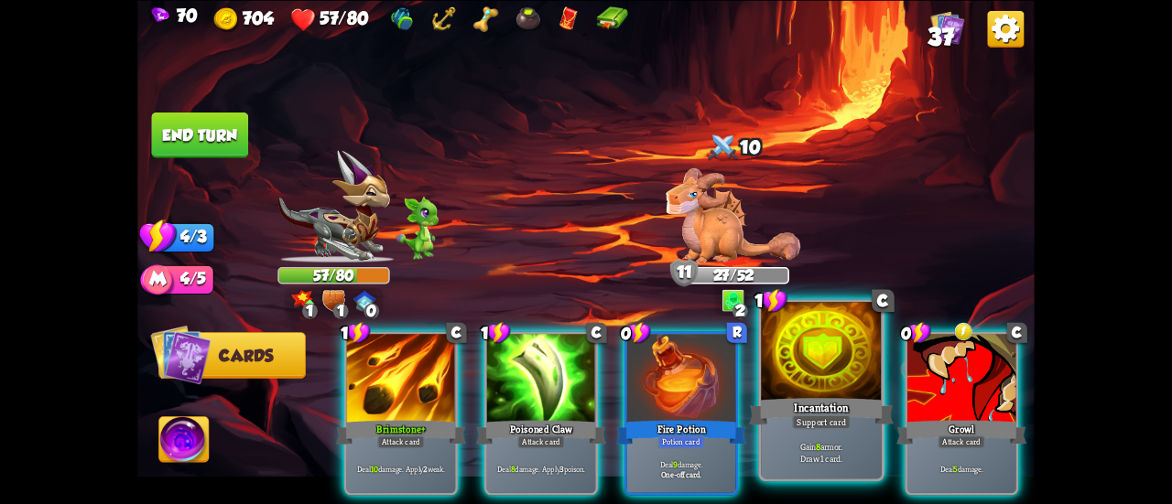
click at [795, 388] on div at bounding box center [821, 353] width 121 height 102
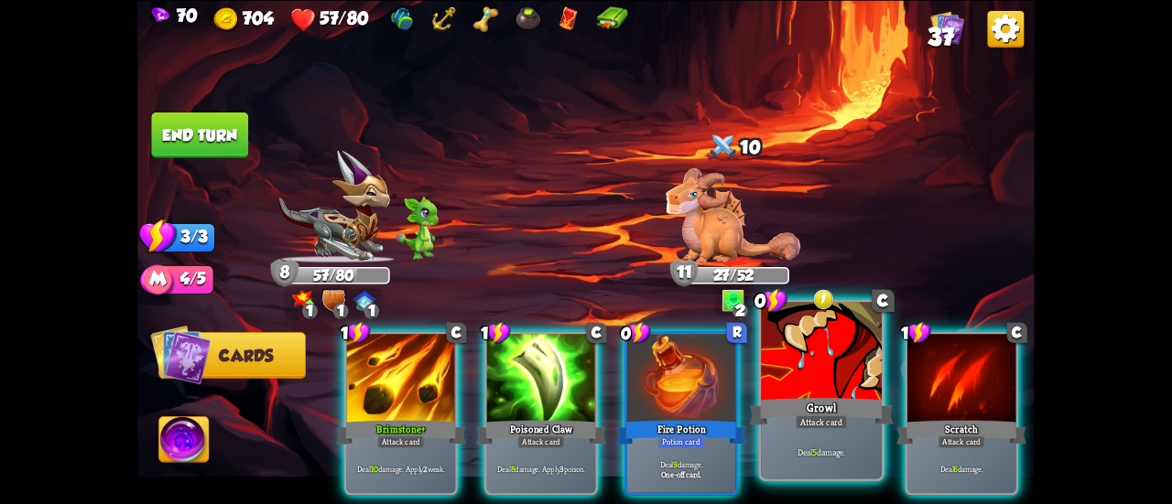
click at [820, 405] on div "Growl" at bounding box center [821, 412] width 145 height 32
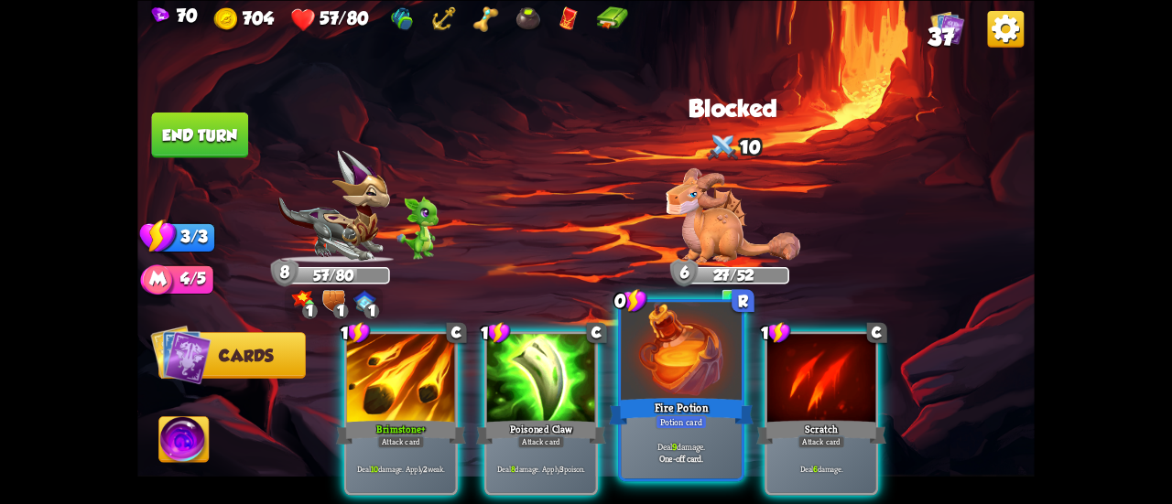
click at [676, 408] on div "Fire Potion" at bounding box center [681, 412] width 145 height 32
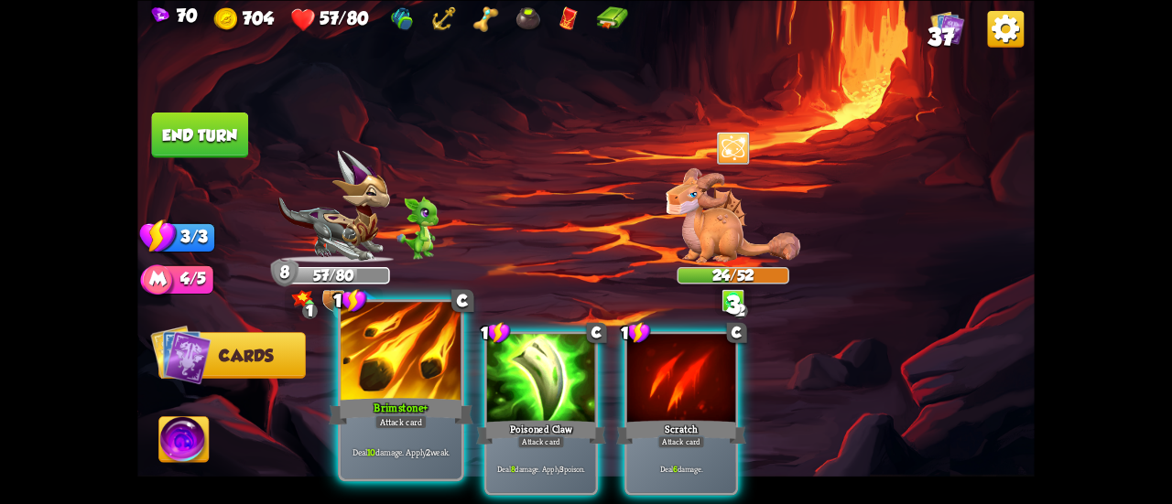
click at [421, 380] on div at bounding box center [401, 353] width 121 height 102
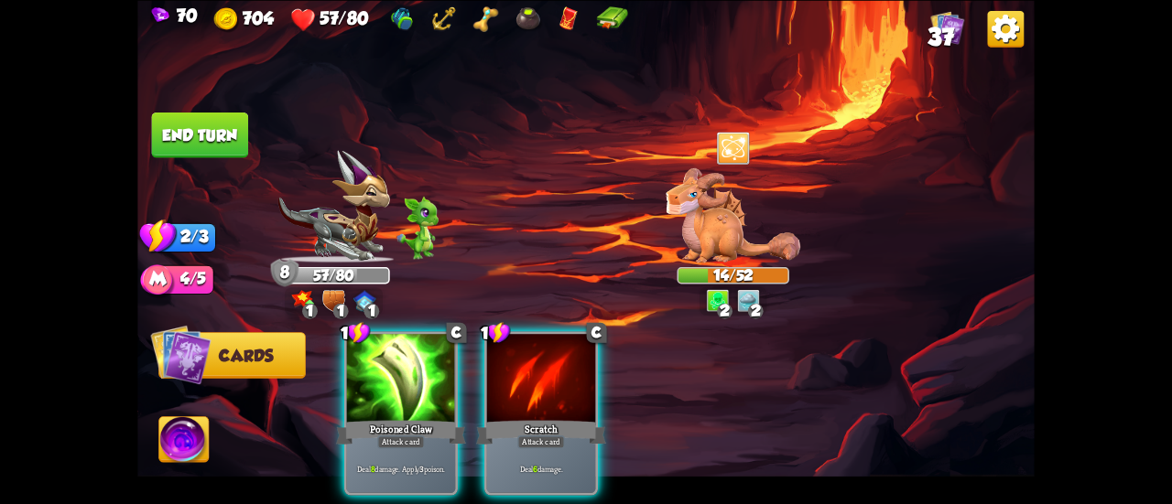
click at [221, 151] on button "End turn" at bounding box center [199, 135] width 97 height 46
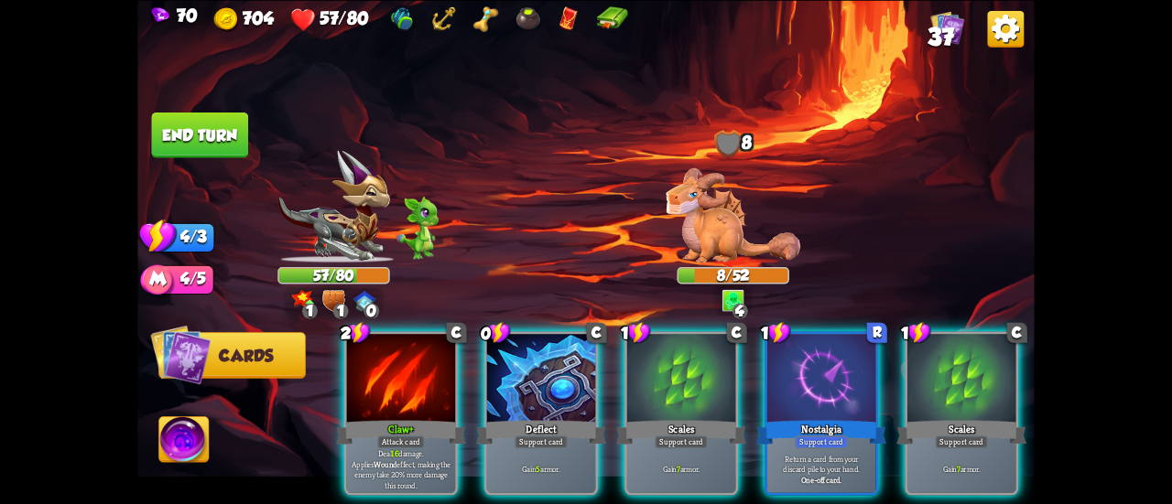
click at [225, 137] on button "End turn" at bounding box center [200, 135] width 97 height 46
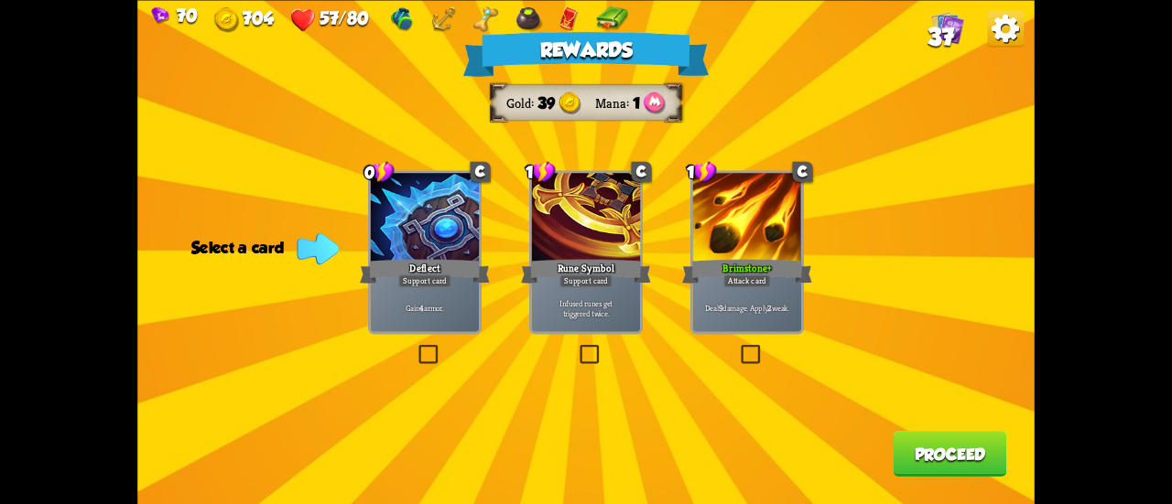
click at [715, 290] on div "Deal 9 damage. Apply 2 weak." at bounding box center [747, 309] width 108 height 48
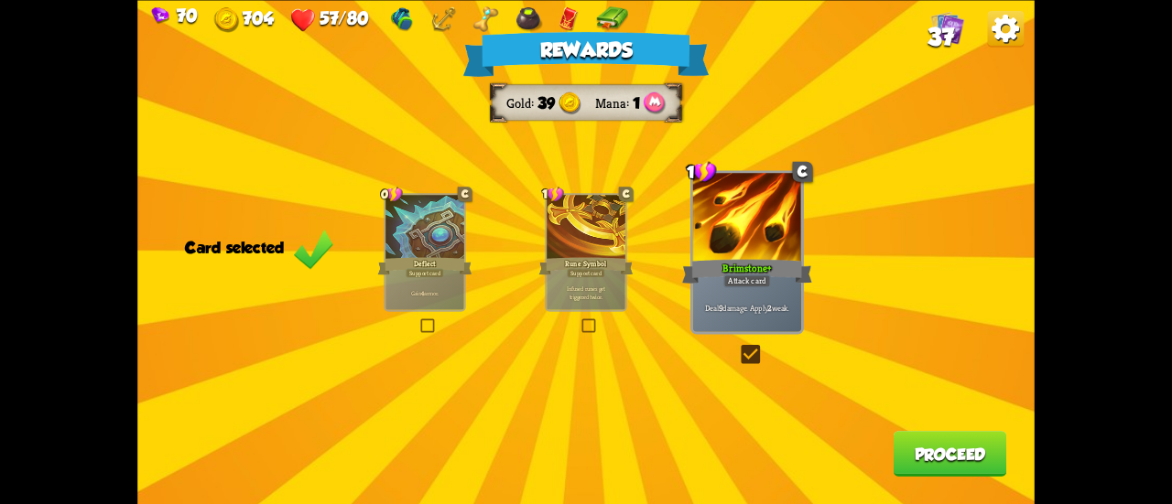
click at [928, 450] on button "Proceed" at bounding box center [951, 454] width 114 height 46
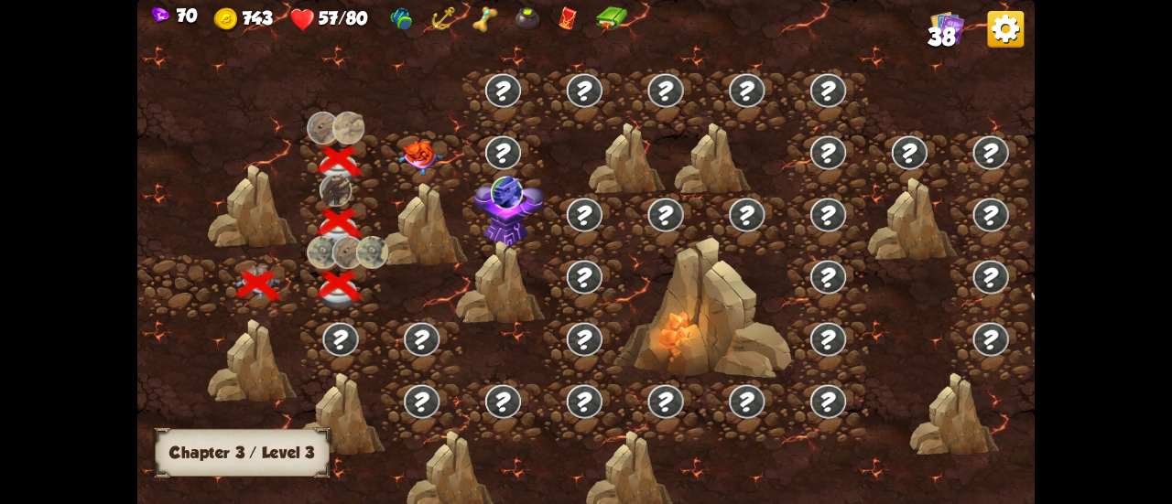
drag, startPoint x: 388, startPoint y: 151, endPoint x: 403, endPoint y: 155, distance: 15.1
click at [403, 155] on div at bounding box center [422, 162] width 81 height 62
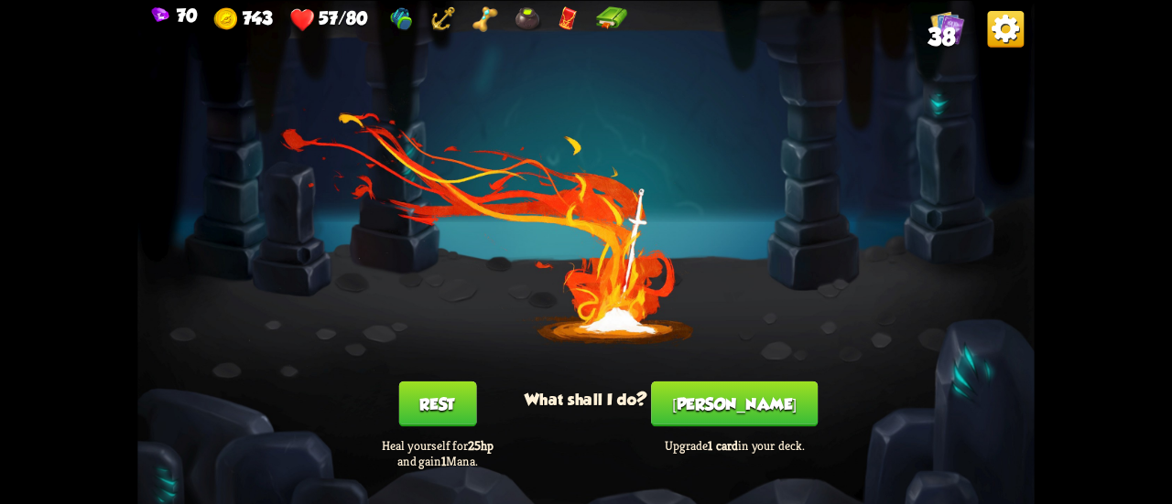
click at [456, 168] on div "You feel rested! What shall I do? Rest Heal yourself for 25hp and gain 1 Mana. …" at bounding box center [585, 252] width 897 height 504
click at [761, 409] on button "[PERSON_NAME]" at bounding box center [734, 404] width 167 height 46
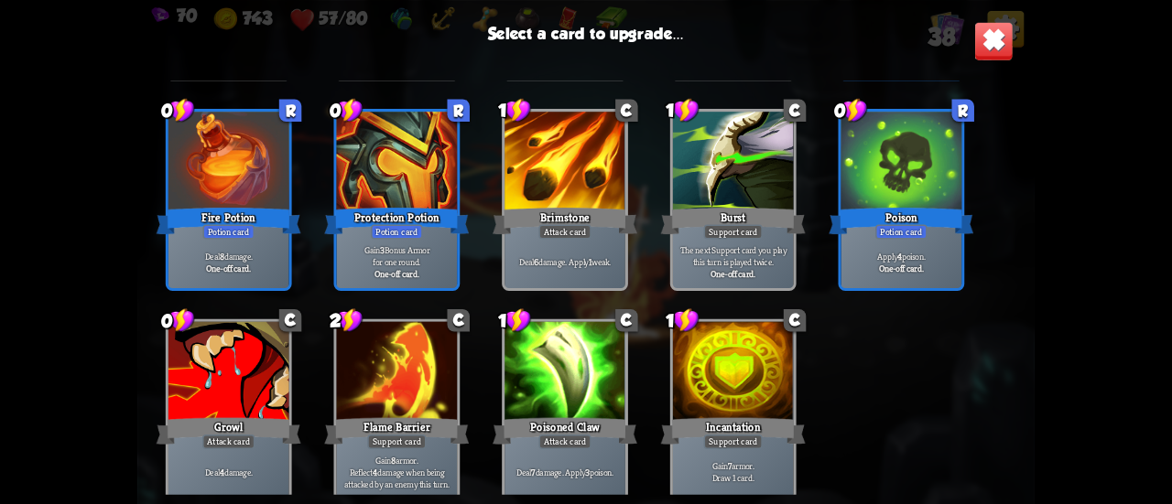
scroll to position [1125, 0]
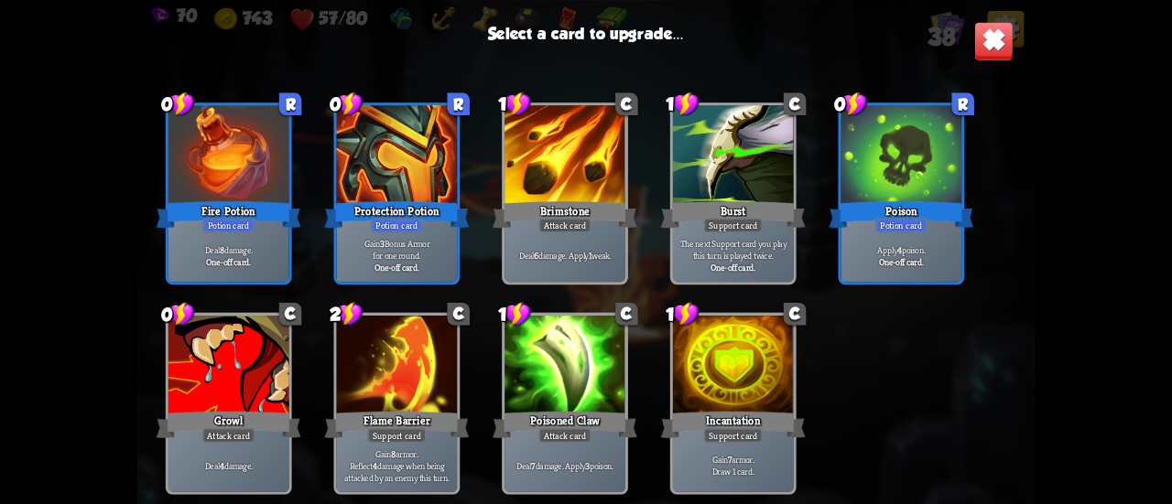
click at [249, 212] on div "Fire Potion" at bounding box center [229, 215] width 145 height 32
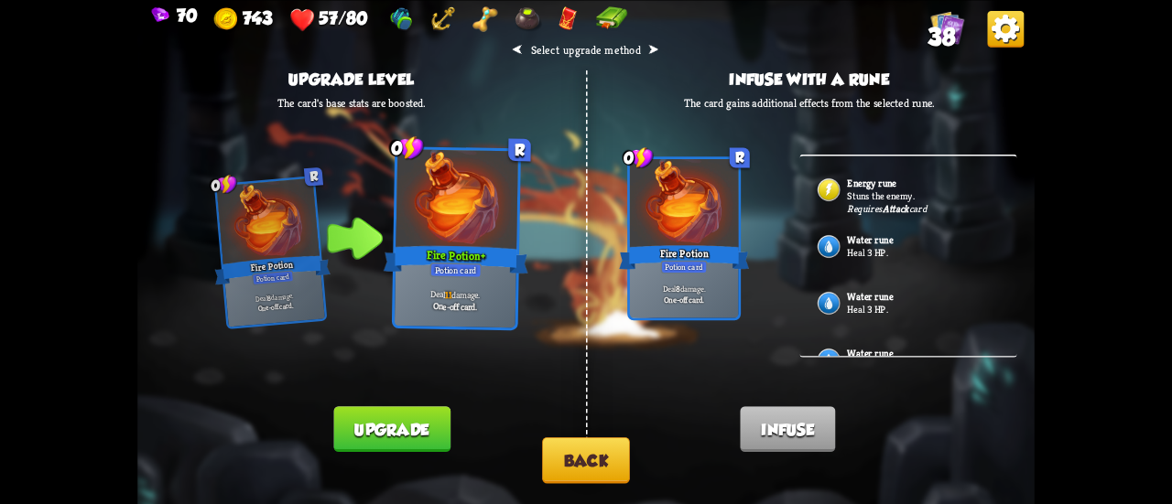
scroll to position [92, 0]
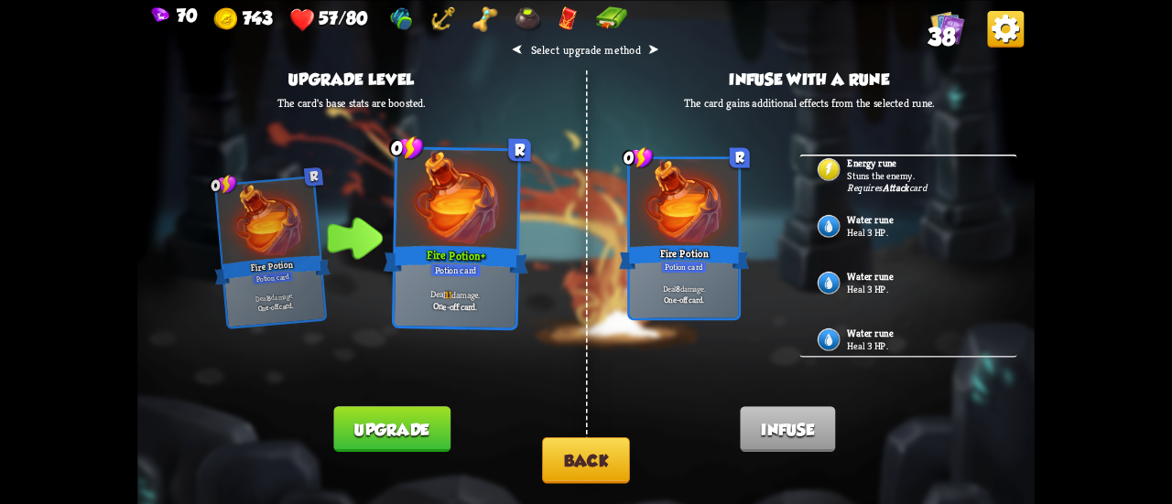
click at [578, 439] on button "Back" at bounding box center [586, 461] width 88 height 47
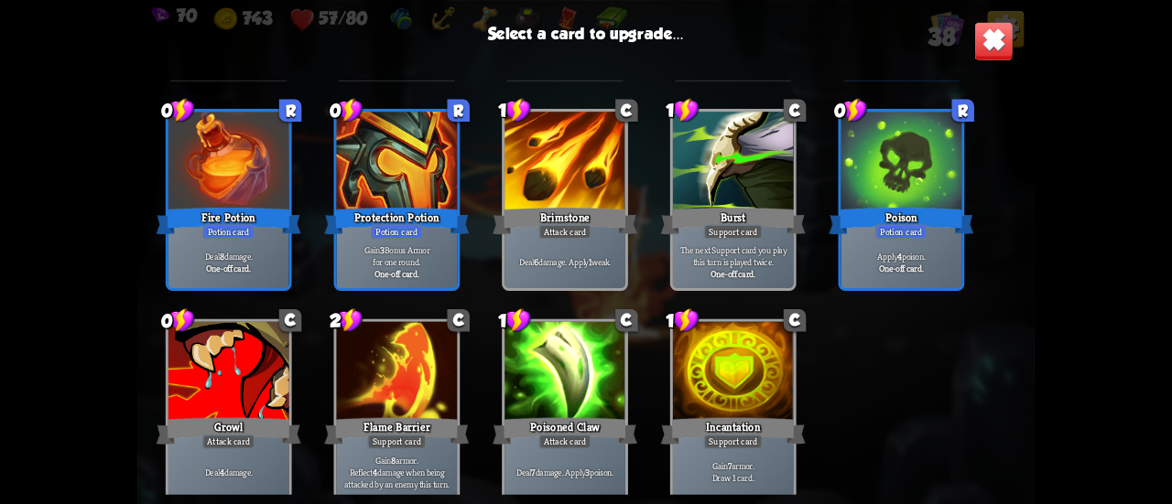
scroll to position [1125, 0]
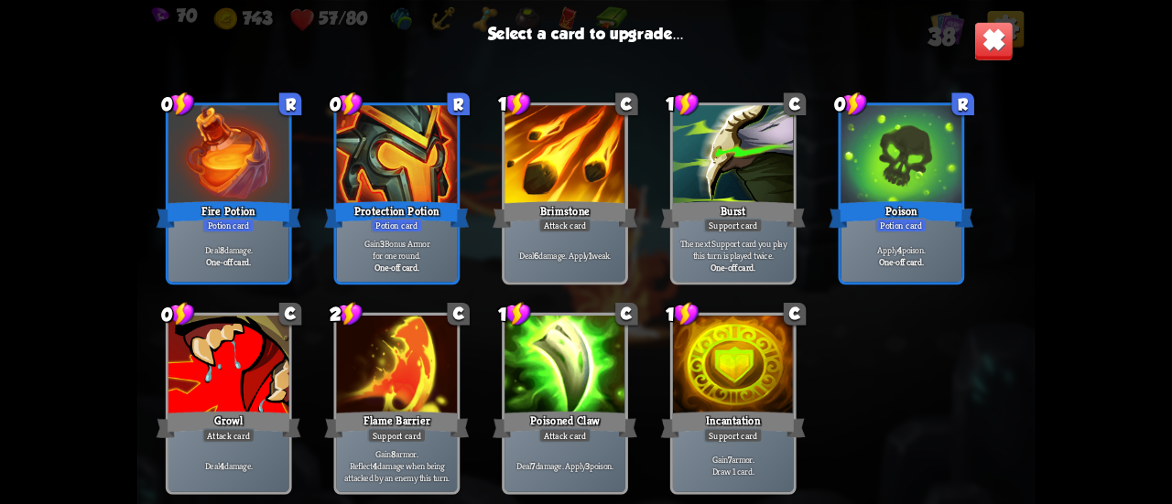
click at [991, 38] on img at bounding box center [993, 40] width 39 height 39
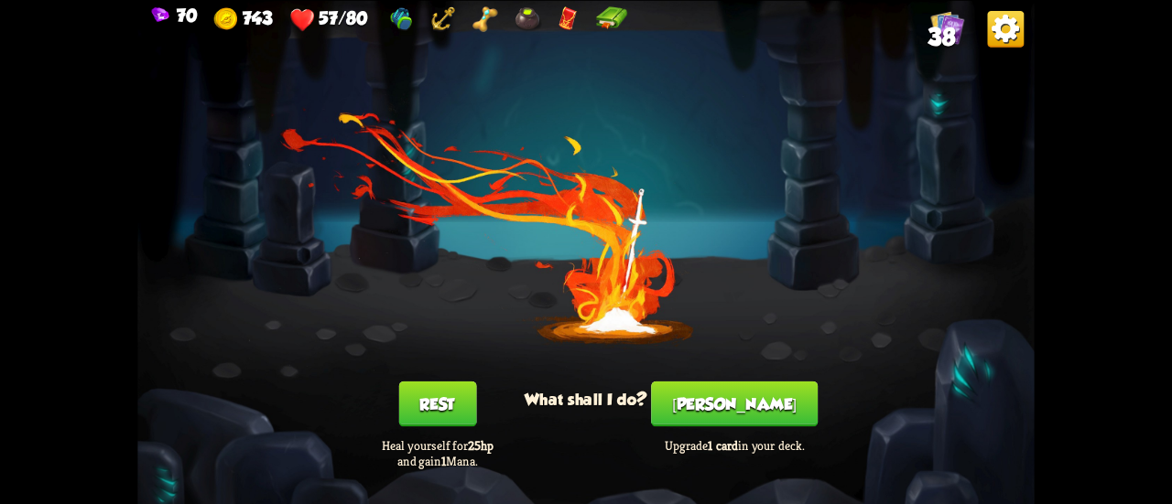
click at [420, 399] on button "Rest" at bounding box center [437, 404] width 78 height 46
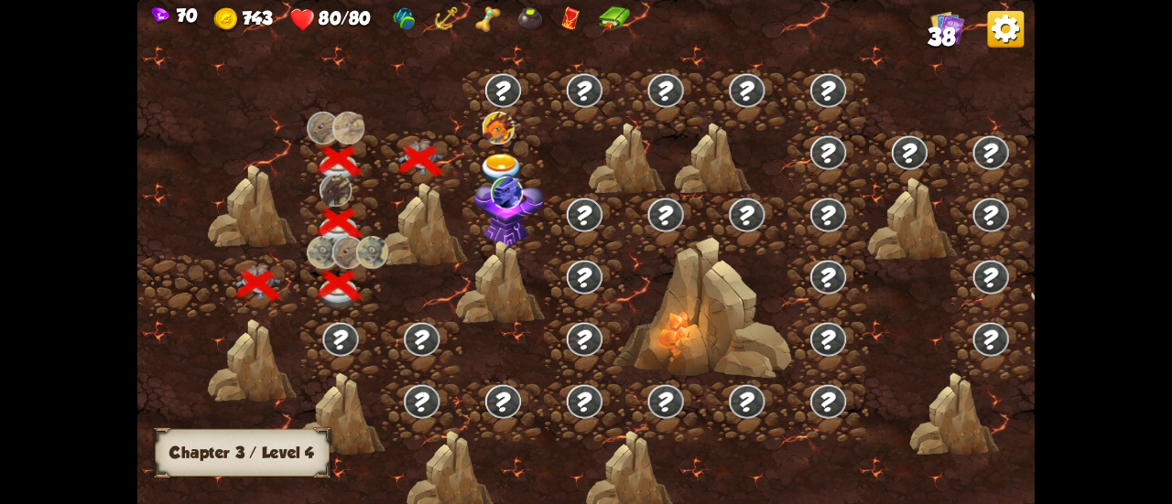
click at [495, 154] on img at bounding box center [502, 170] width 45 height 33
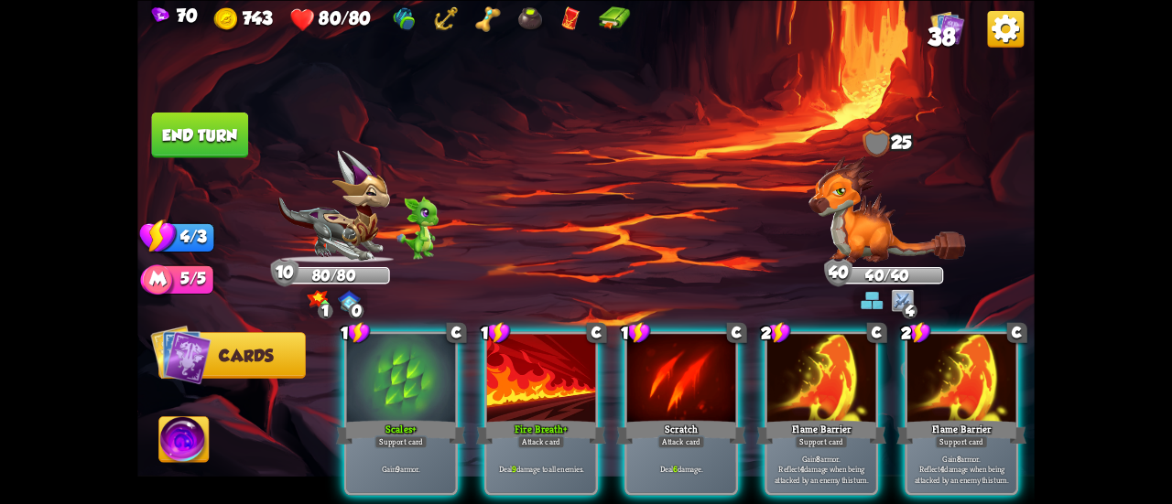
drag, startPoint x: 815, startPoint y: 494, endPoint x: 813, endPoint y: 508, distance: 14.8
click at [813, 504] on html "70 743 80/80 38 Select an enemy to attack... You don't have enough stamina to p…" at bounding box center [586, 252] width 1172 height 504
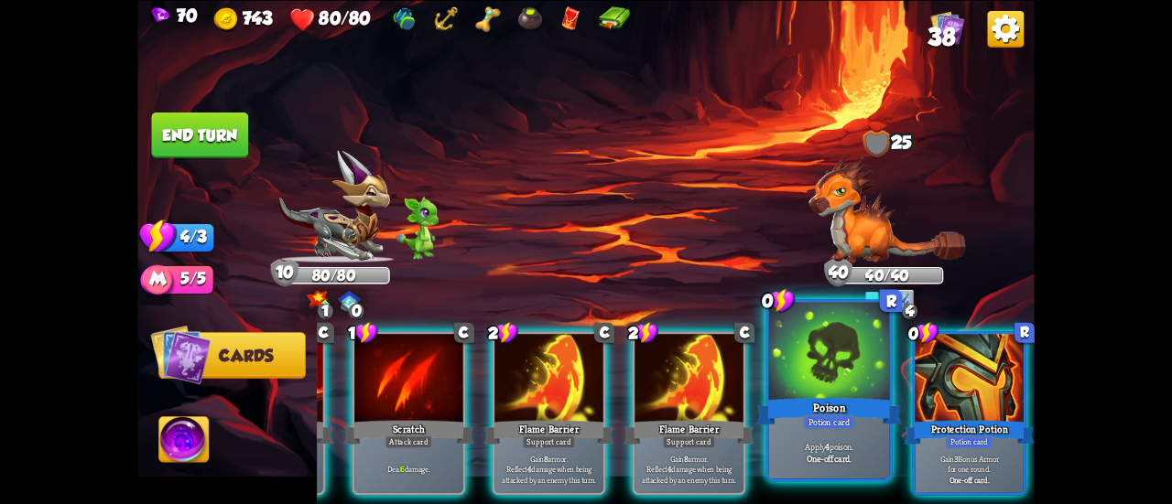
click at [782, 372] on div at bounding box center [829, 353] width 121 height 102
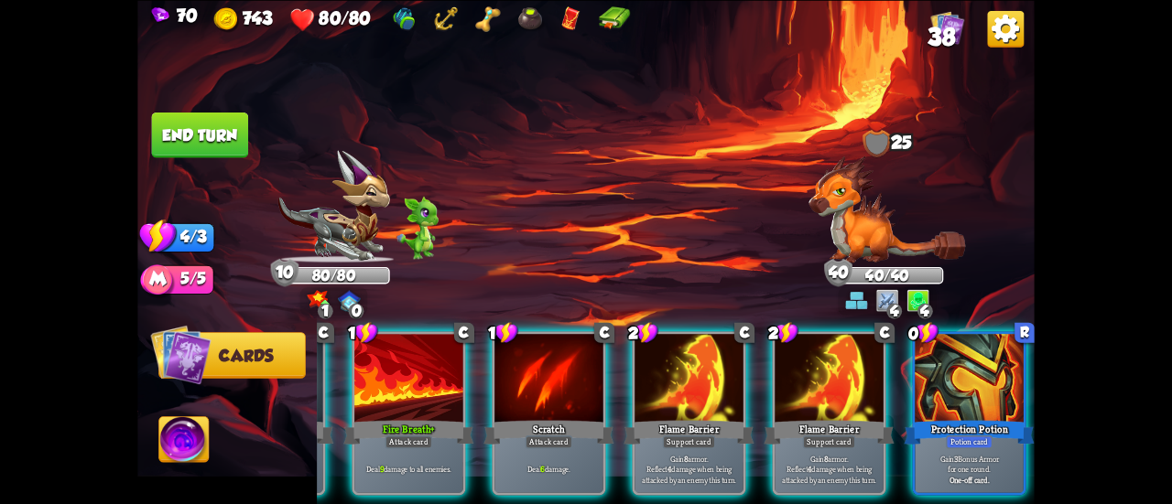
scroll to position [0, 0]
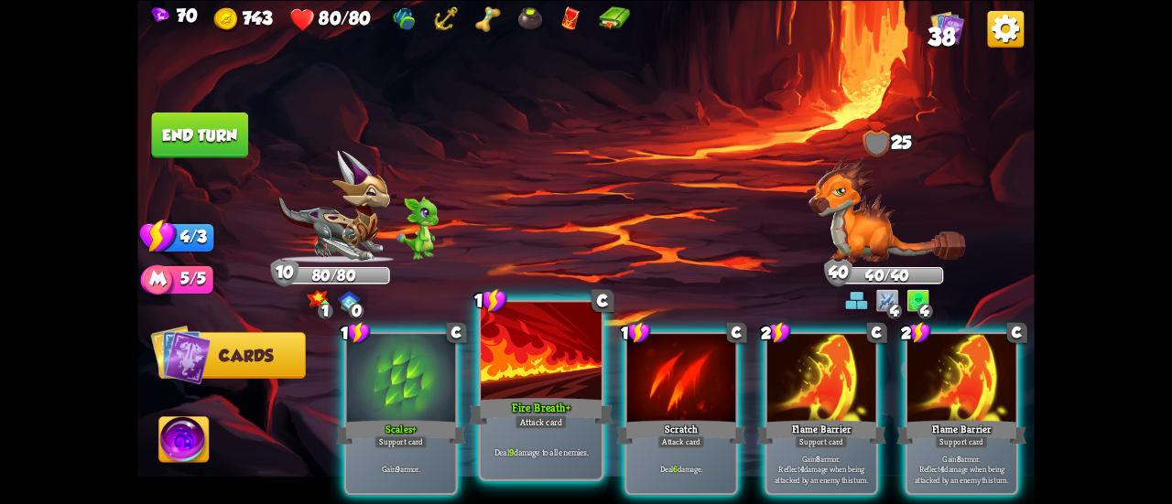
click at [520, 455] on p "Deal 9 damage to all enemies." at bounding box center [541, 452] width 114 height 12
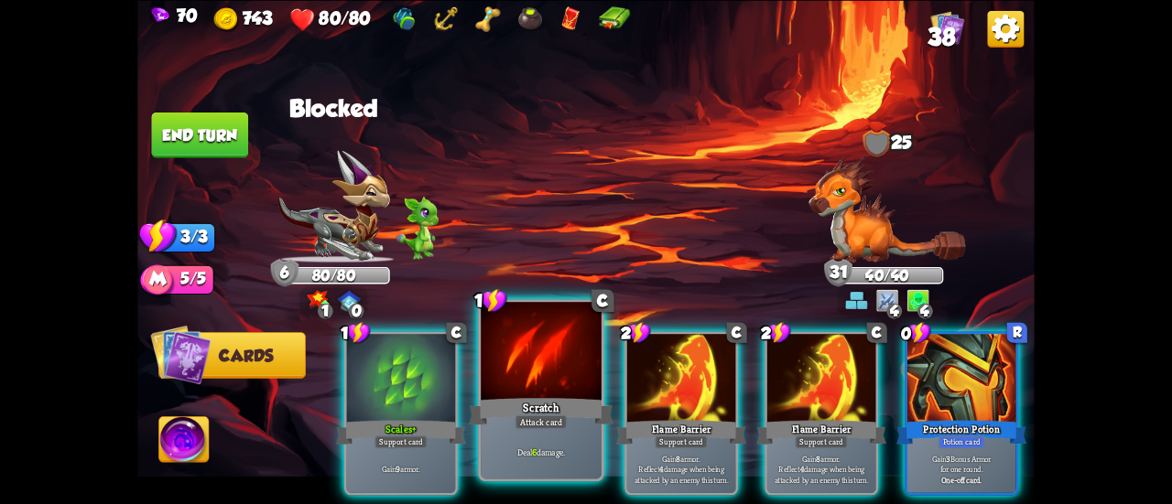
click at [530, 428] on div "Attack card" at bounding box center [541, 422] width 52 height 15
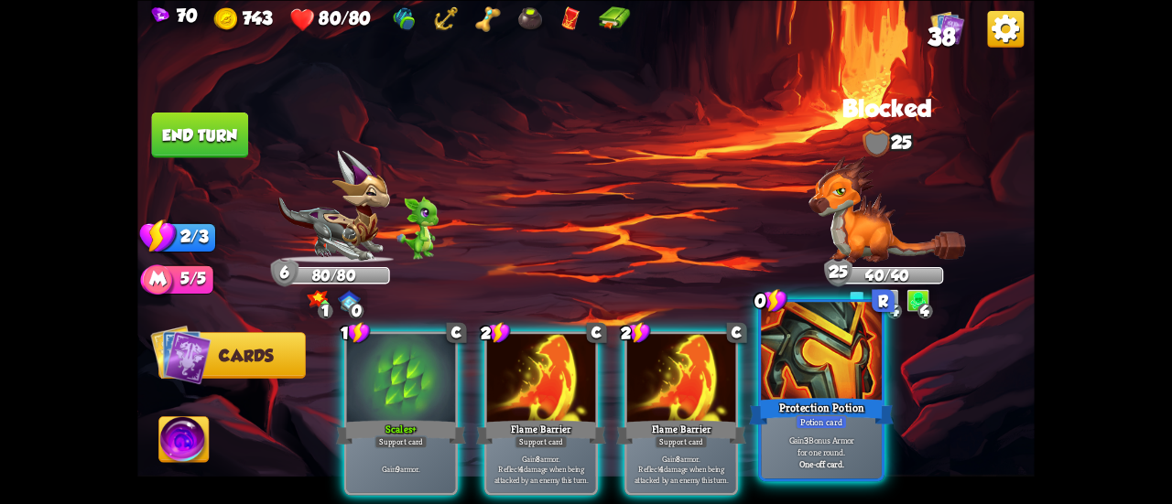
click at [860, 418] on div "Protection Potion" at bounding box center [821, 412] width 145 height 32
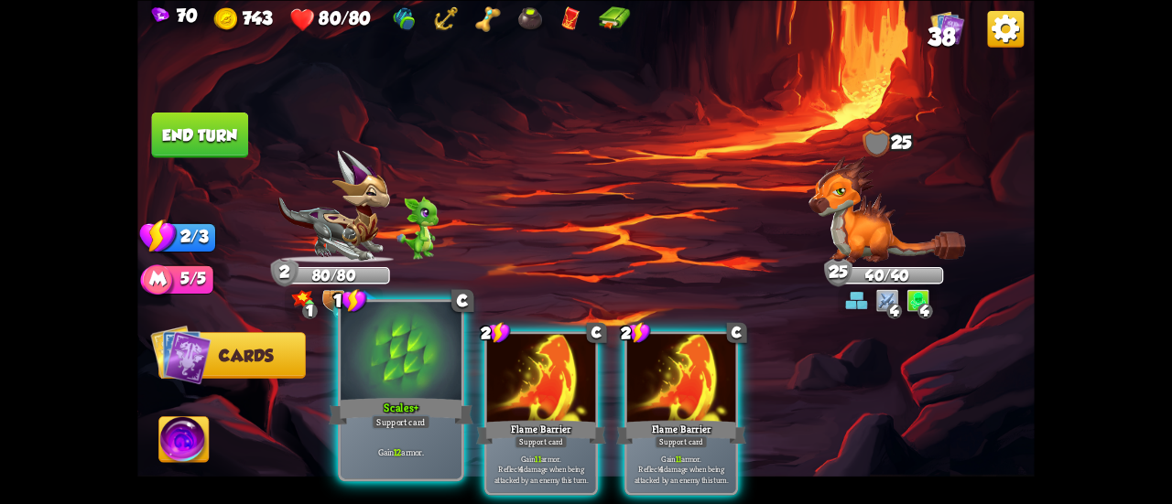
click at [375, 363] on div at bounding box center [401, 353] width 121 height 102
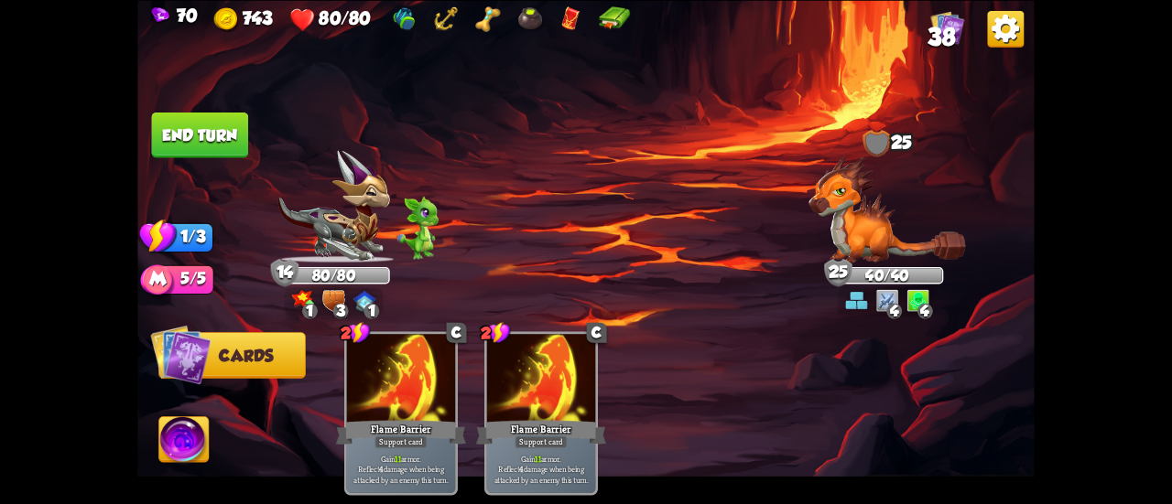
click at [205, 122] on button "End turn" at bounding box center [200, 135] width 97 height 46
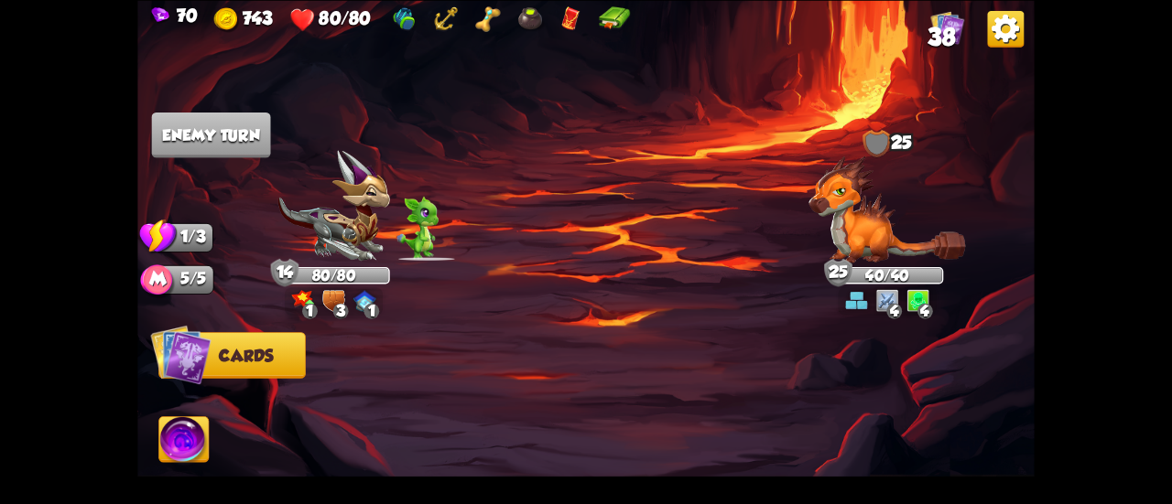
click at [324, 239] on img at bounding box center [333, 206] width 112 height 113
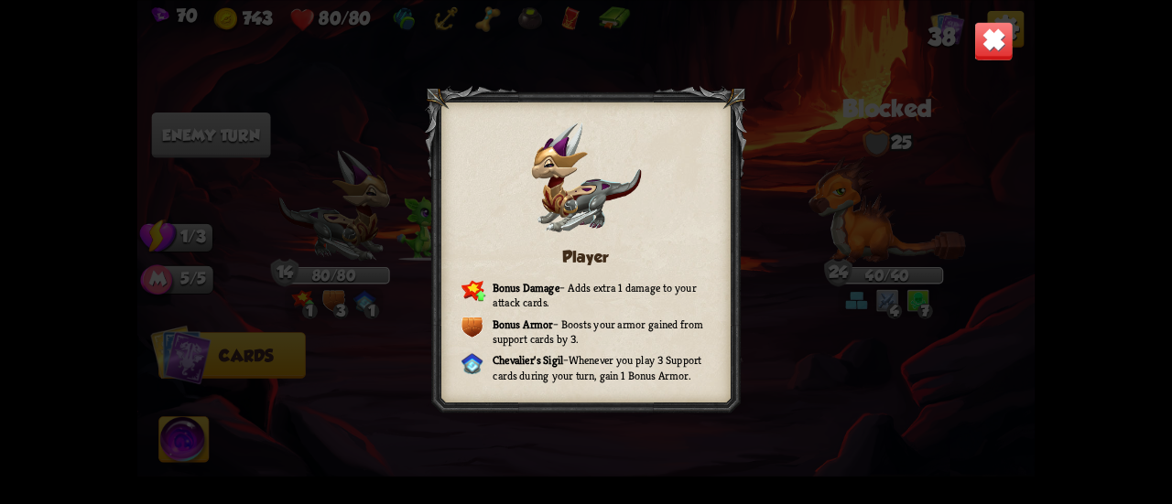
click at [960, 36] on div "Player Bonus Damage – Adds extra 1 damage to your attack cards. Bonus Armor – B…" at bounding box center [585, 252] width 897 height 504
click at [982, 49] on img at bounding box center [993, 40] width 39 height 39
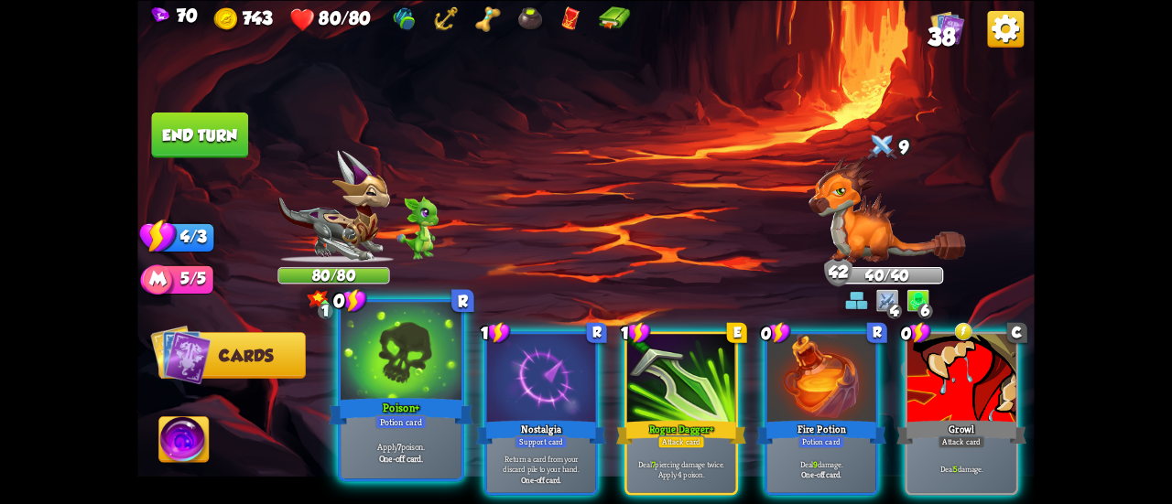
click at [397, 380] on div at bounding box center [401, 353] width 121 height 102
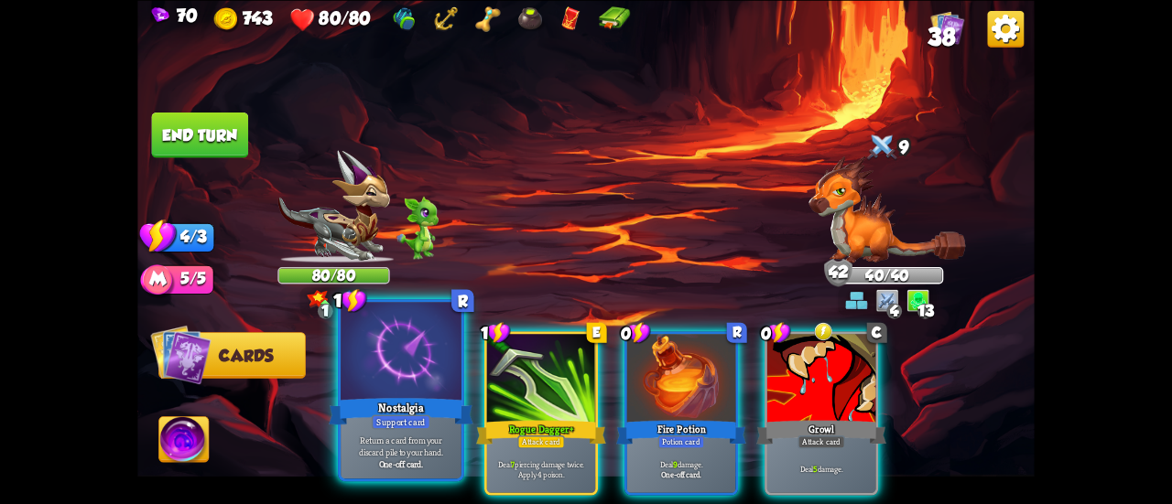
click at [403, 391] on div at bounding box center [401, 353] width 121 height 102
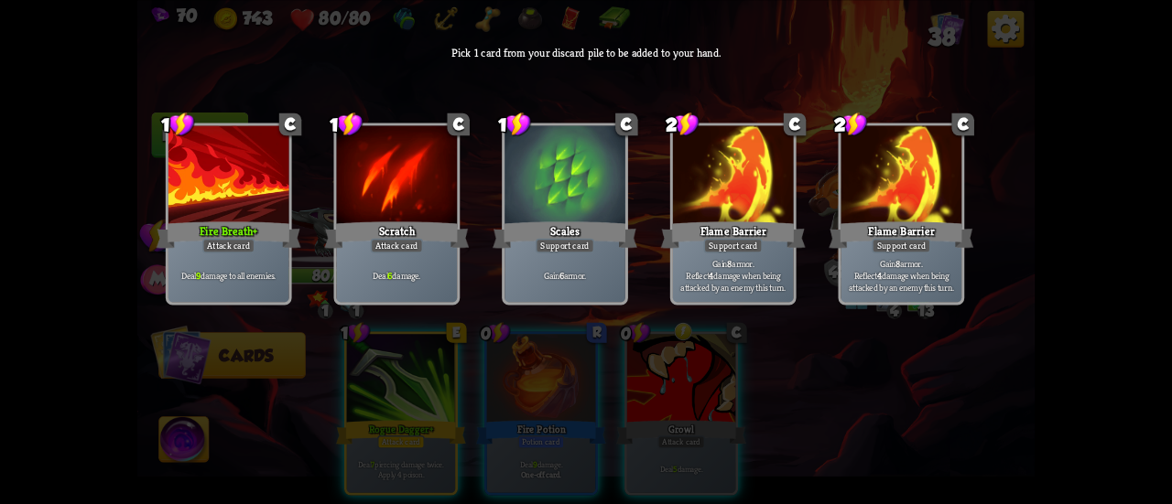
click at [579, 240] on div "Support card" at bounding box center [565, 245] width 59 height 15
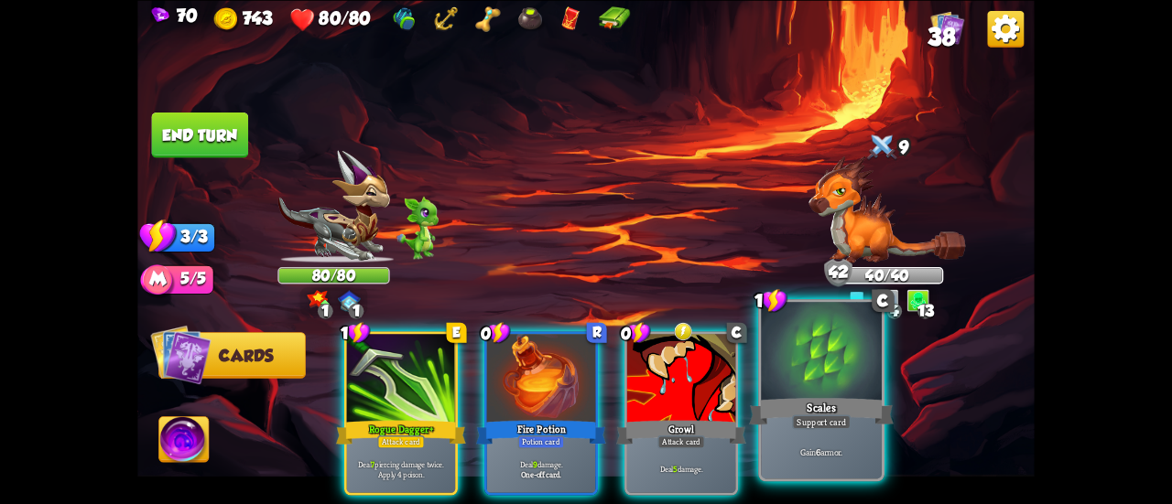
click at [811, 398] on div "Scales" at bounding box center [821, 412] width 145 height 32
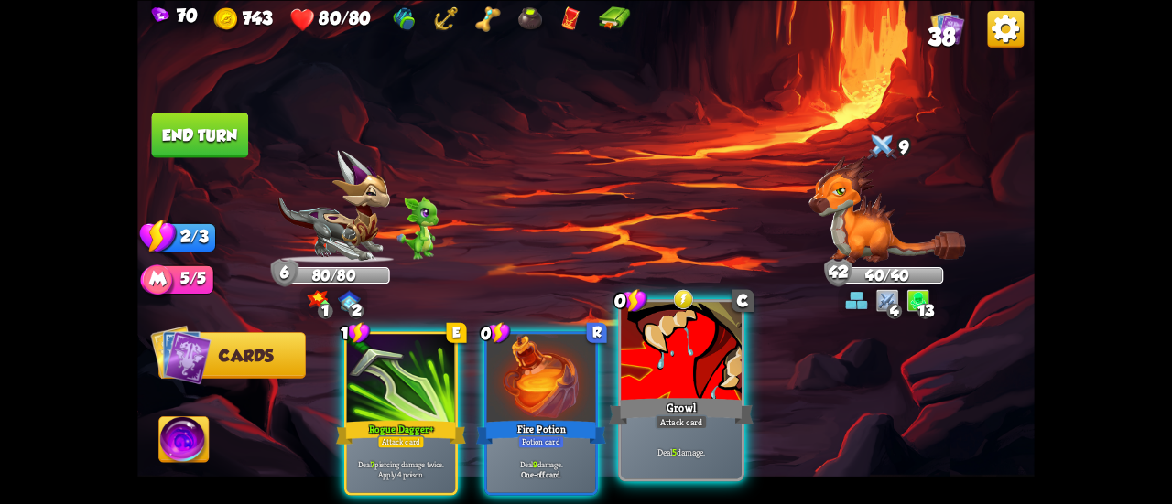
click at [721, 387] on div at bounding box center [681, 353] width 121 height 102
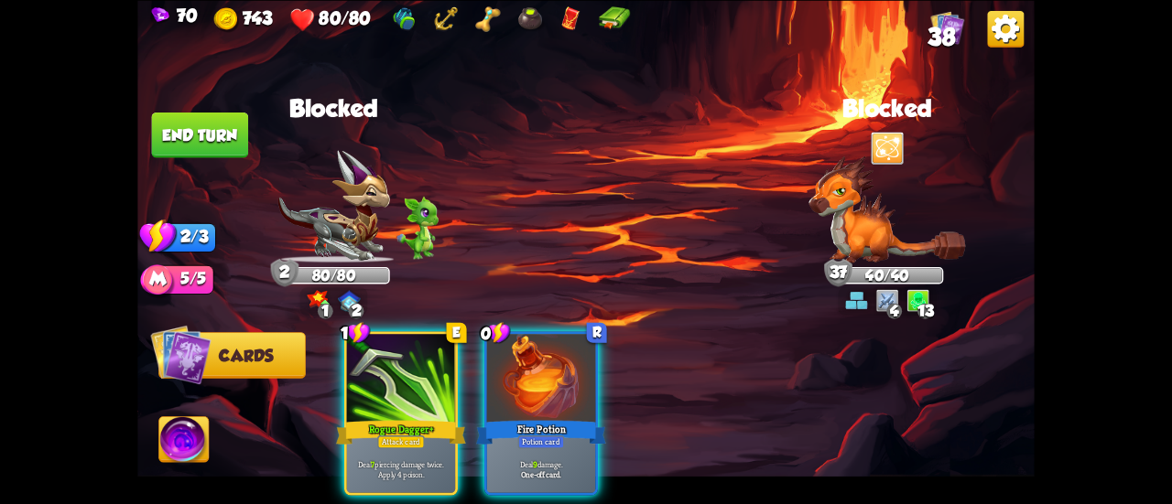
click at [172, 436] on img at bounding box center [183, 442] width 49 height 50
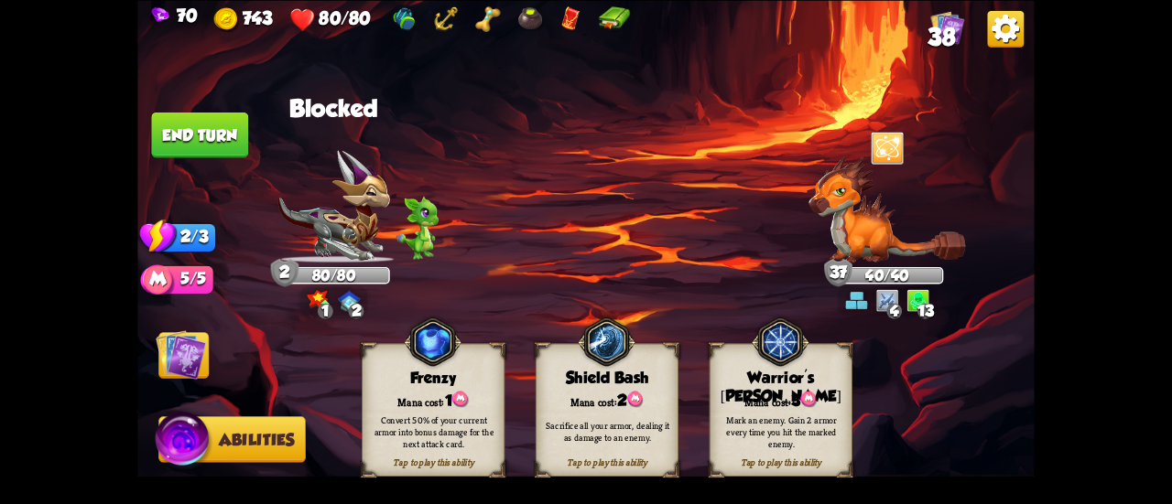
click at [832, 374] on div "Warrior's [PERSON_NAME]" at bounding box center [781, 388] width 142 height 38
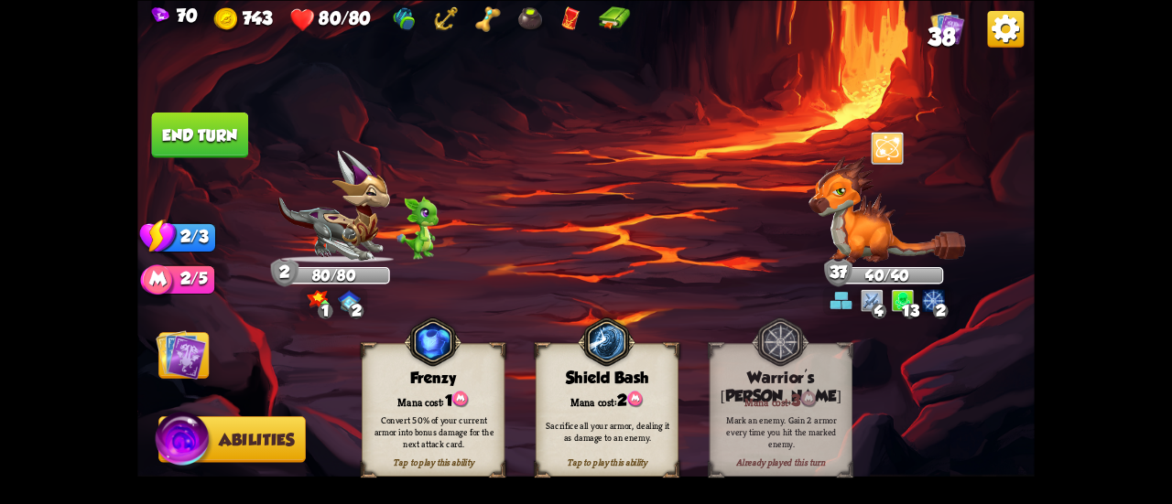
click at [146, 349] on img at bounding box center [585, 252] width 897 height 504
click at [167, 359] on img at bounding box center [181, 355] width 50 height 50
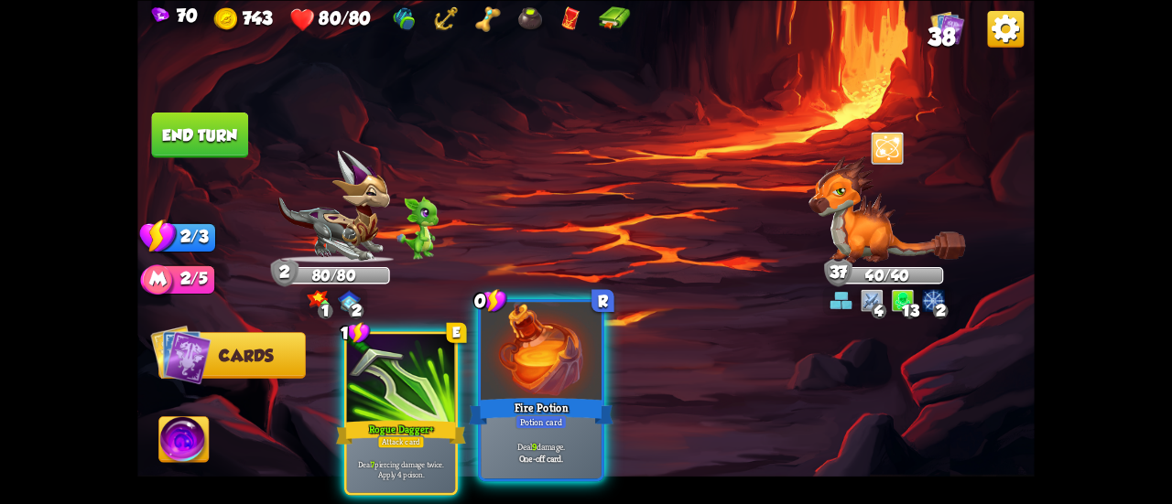
click at [513, 418] on div "Fire Potion" at bounding box center [541, 412] width 145 height 32
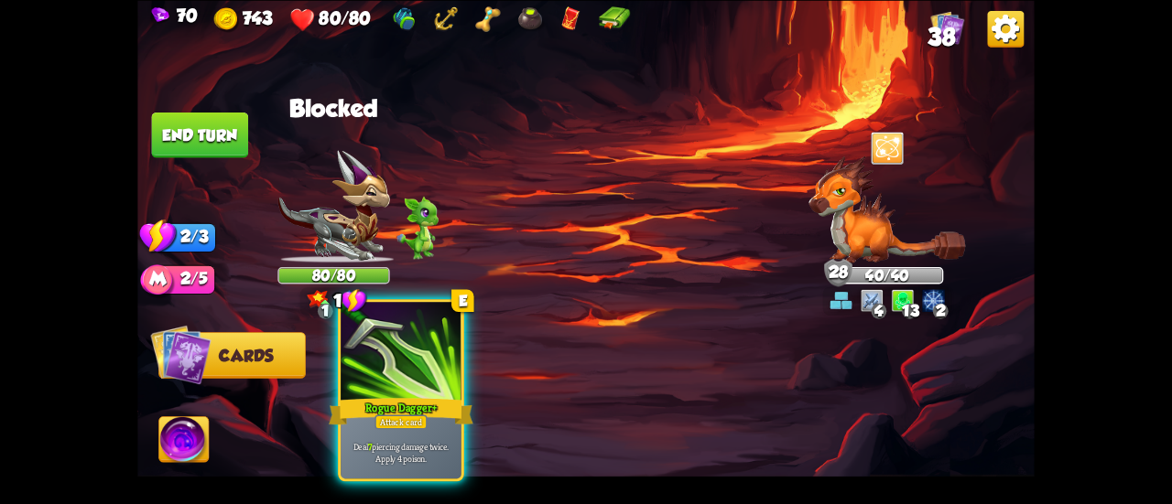
click at [422, 403] on div "Rogue Dagger+" at bounding box center [401, 412] width 145 height 32
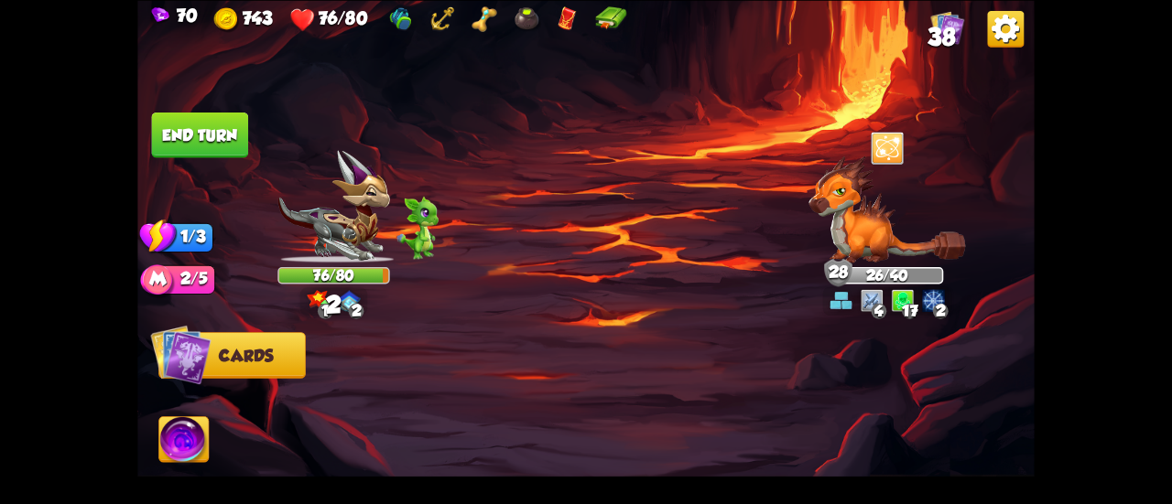
click at [227, 149] on button "End turn" at bounding box center [200, 135] width 97 height 46
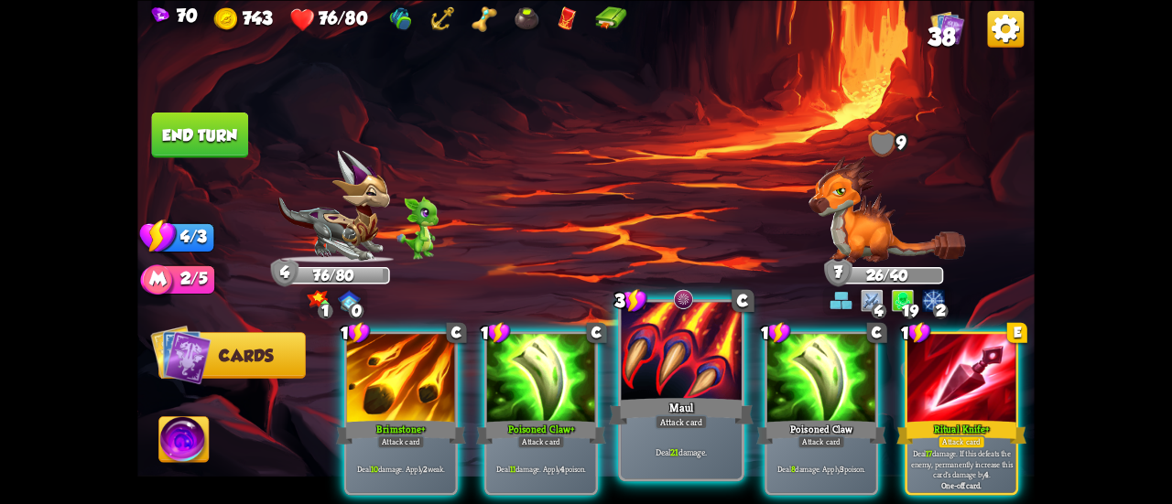
click at [678, 418] on div "Attack card" at bounding box center [681, 422] width 52 height 15
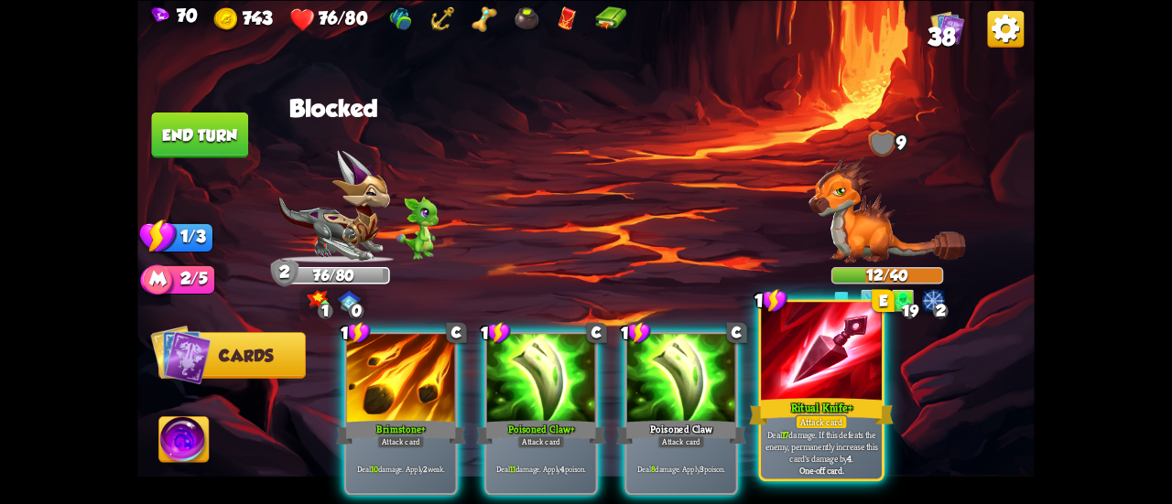
click at [822, 417] on div "Attack card" at bounding box center [821, 422] width 52 height 15
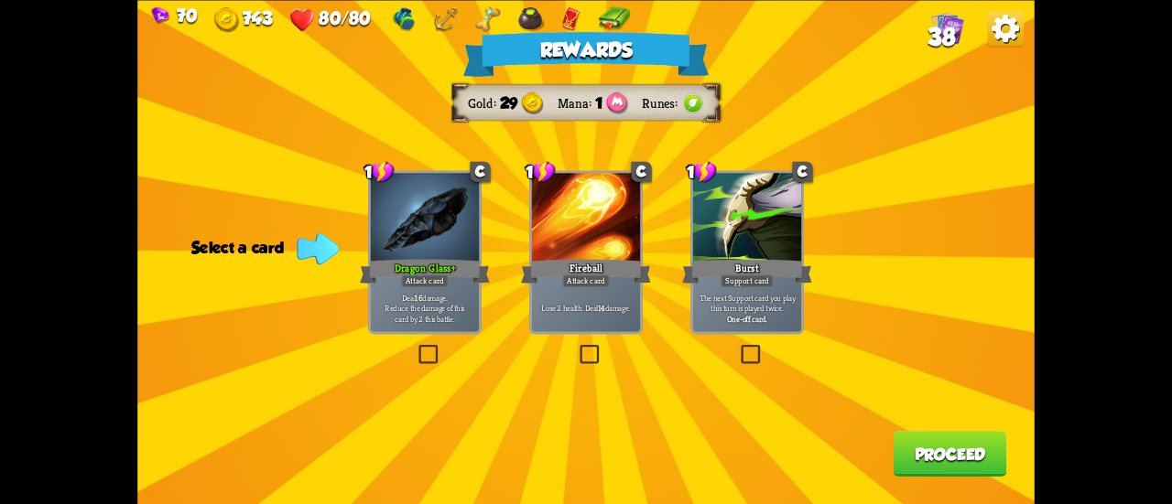
click at [743, 309] on p "The next Support card you play this turn is played twice." at bounding box center [747, 302] width 103 height 21
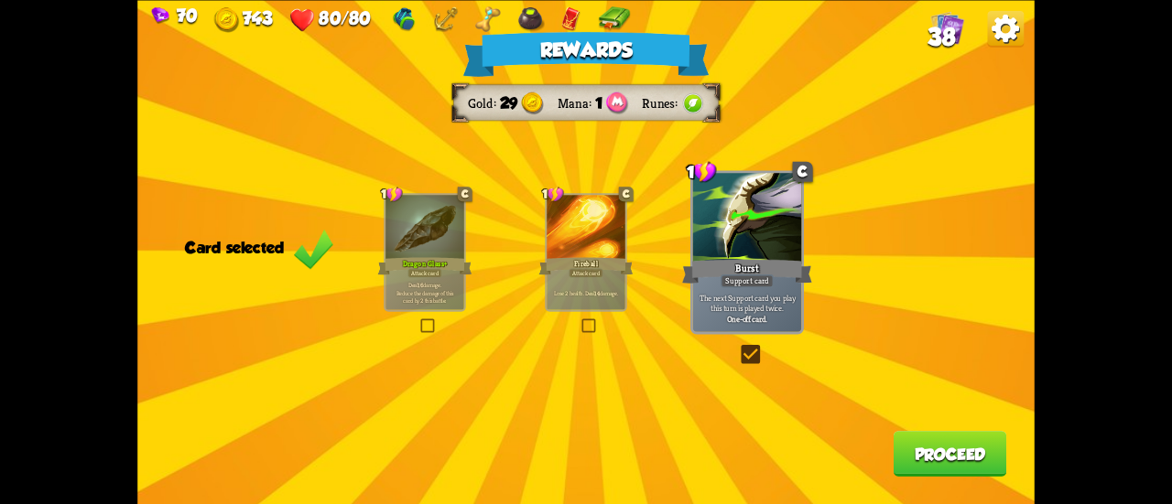
click at [930, 461] on button "Proceed" at bounding box center [951, 454] width 114 height 46
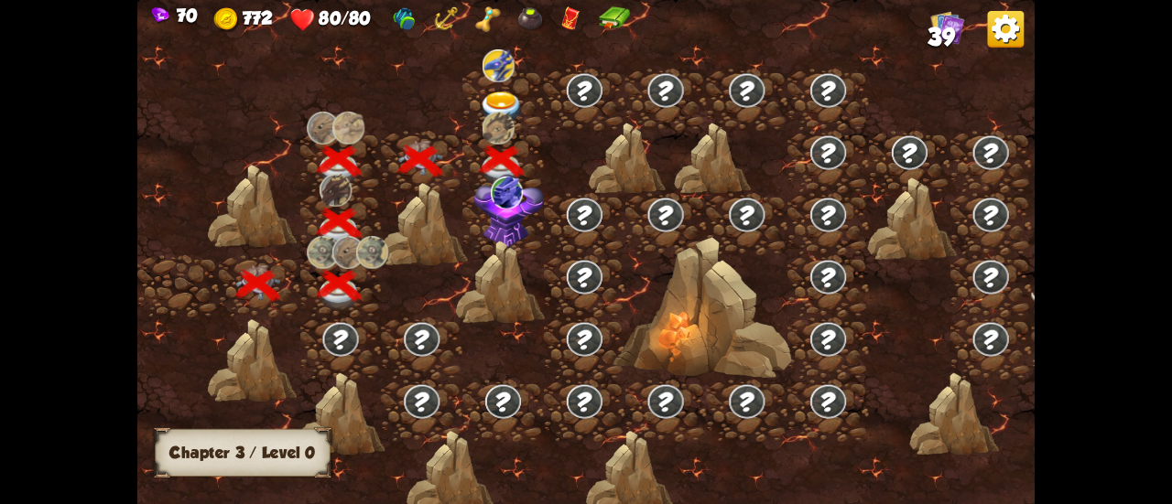
click at [516, 222] on div at bounding box center [692, 261] width 1110 height 524
click at [496, 201] on img at bounding box center [507, 193] width 32 height 33
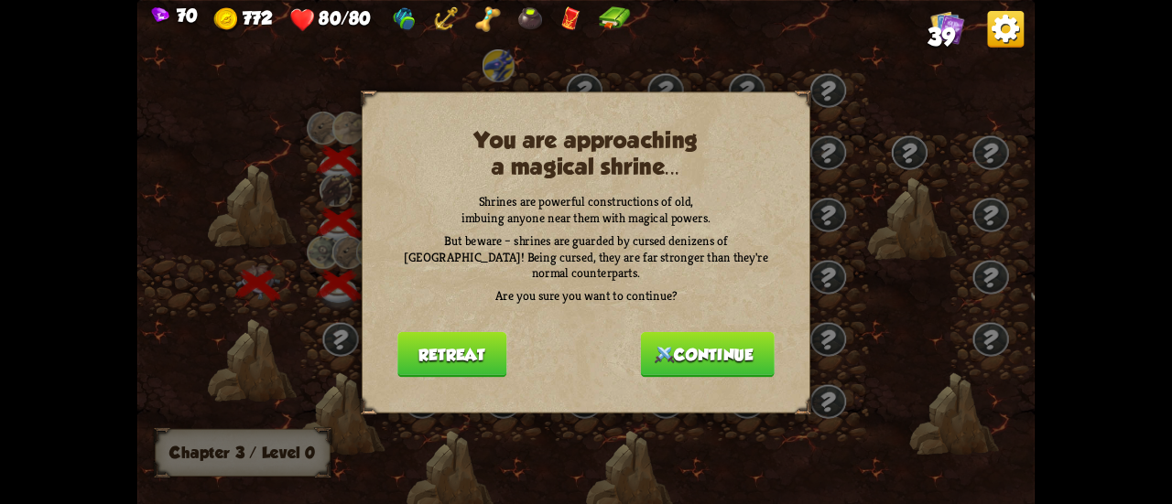
click at [679, 351] on button "Continue" at bounding box center [708, 354] width 134 height 46
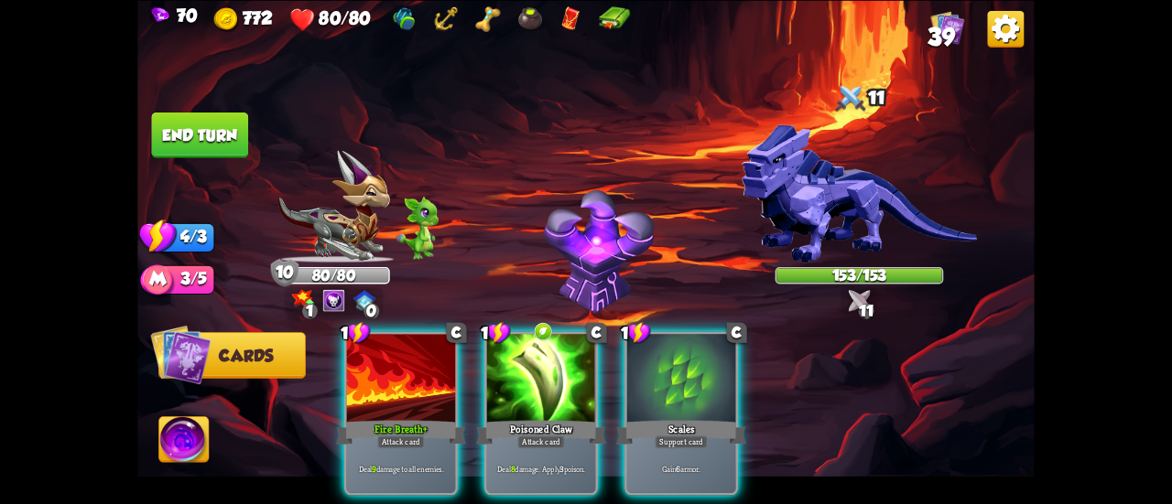
click at [861, 197] on div "Select an enemy to attack... You don't have enough stamina to play that card...…" at bounding box center [585, 252] width 897 height 504
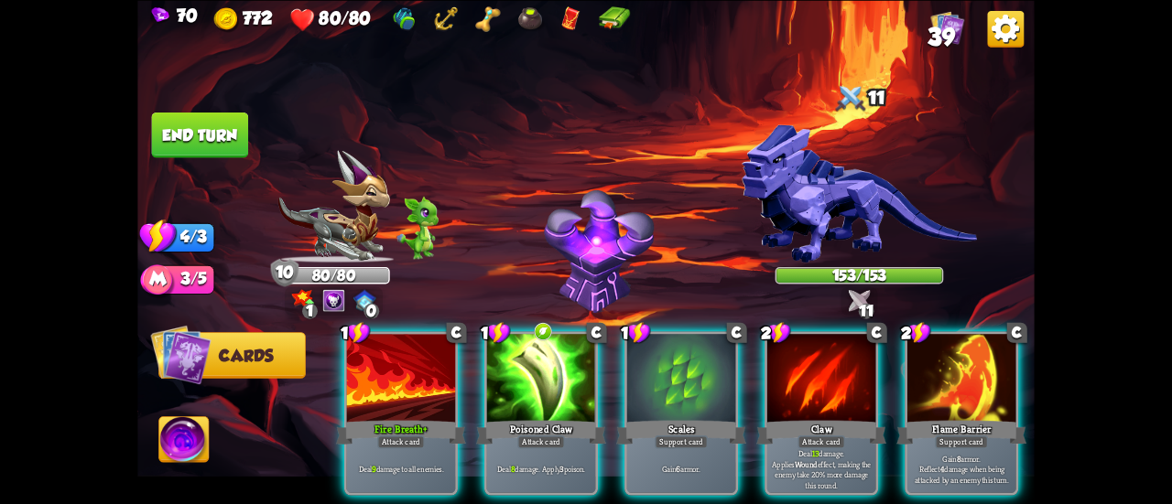
click at [835, 195] on img at bounding box center [859, 194] width 235 height 138
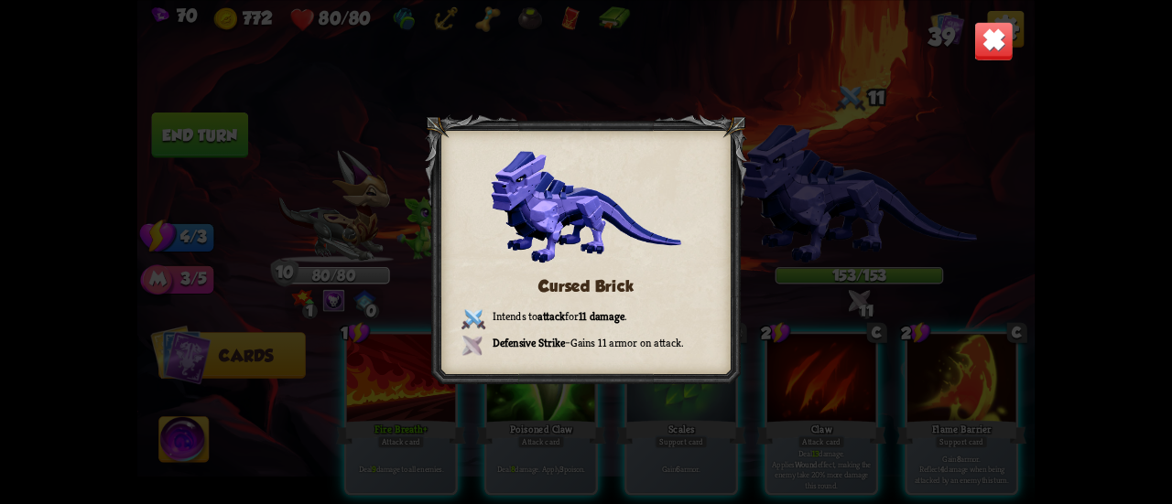
click at [1005, 38] on img at bounding box center [993, 40] width 39 height 39
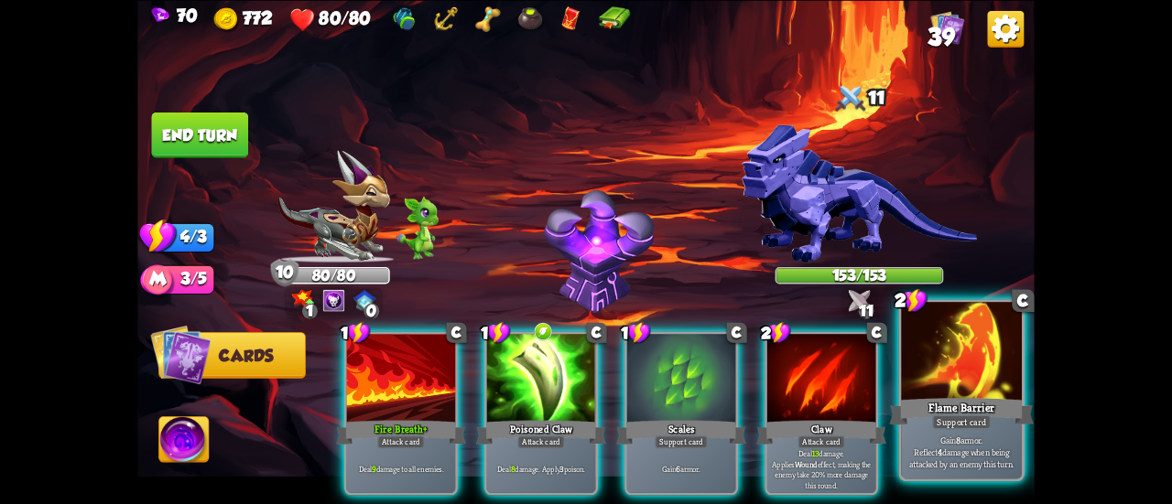
click at [926, 409] on div "Flame Barrier" at bounding box center [961, 412] width 145 height 32
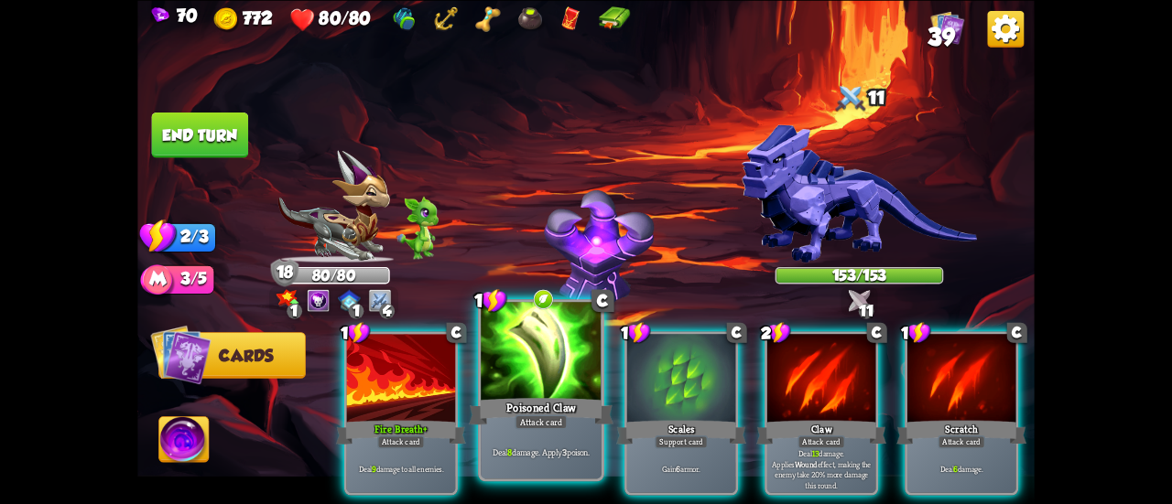
click at [557, 328] on div at bounding box center [541, 353] width 121 height 102
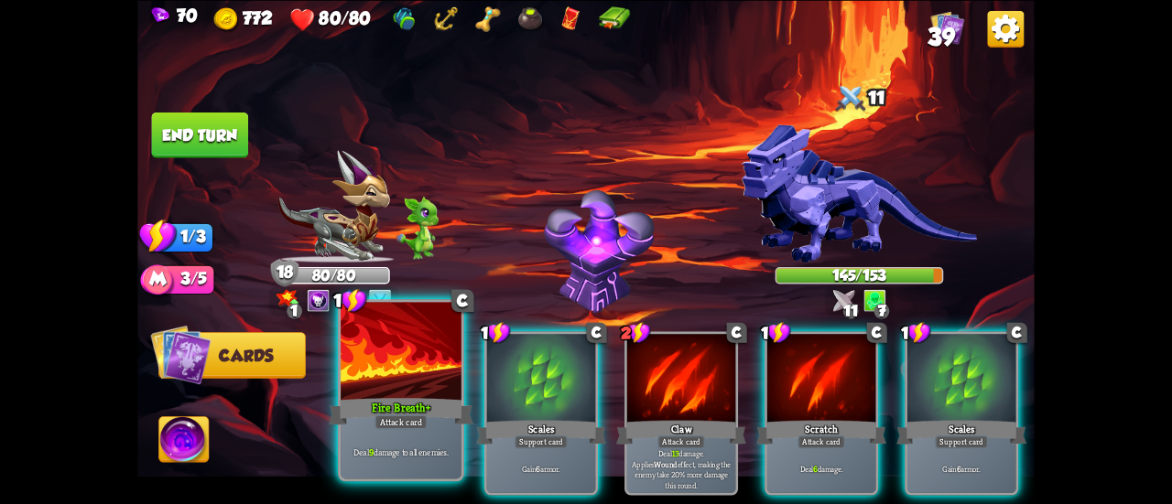
click at [409, 371] on div at bounding box center [401, 353] width 121 height 102
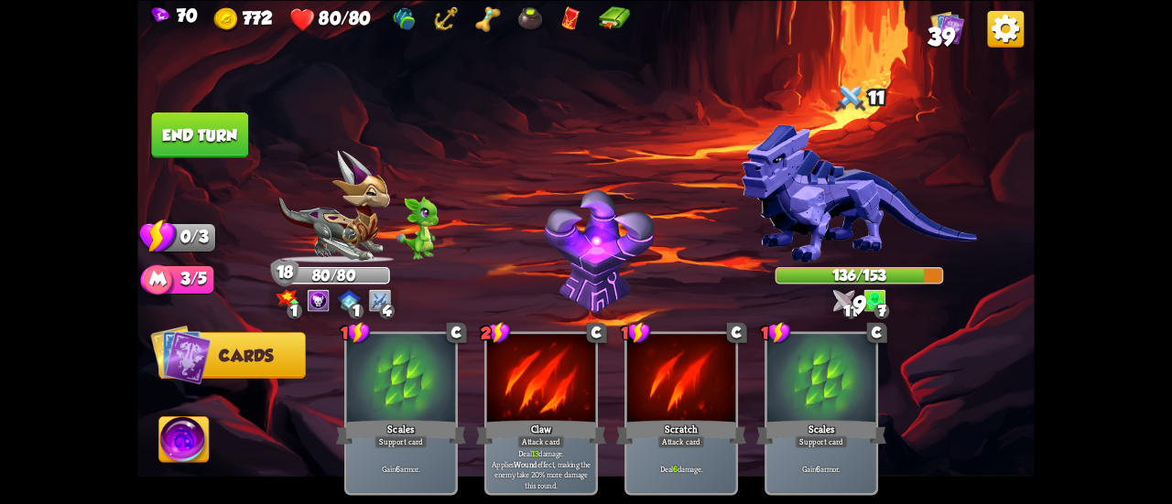
click at [196, 130] on button "End turn" at bounding box center [200, 135] width 98 height 46
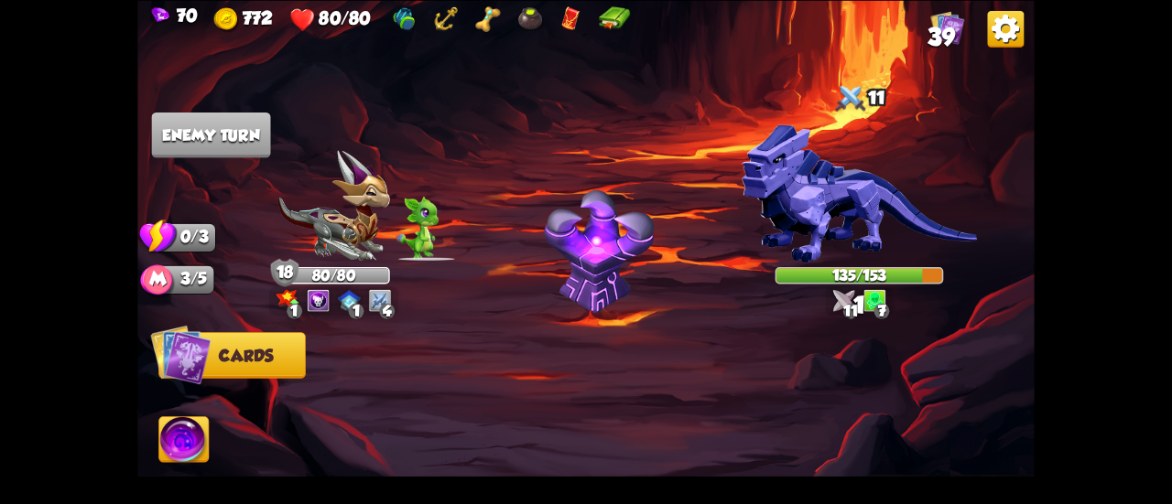
click at [179, 422] on img at bounding box center [183, 442] width 49 height 50
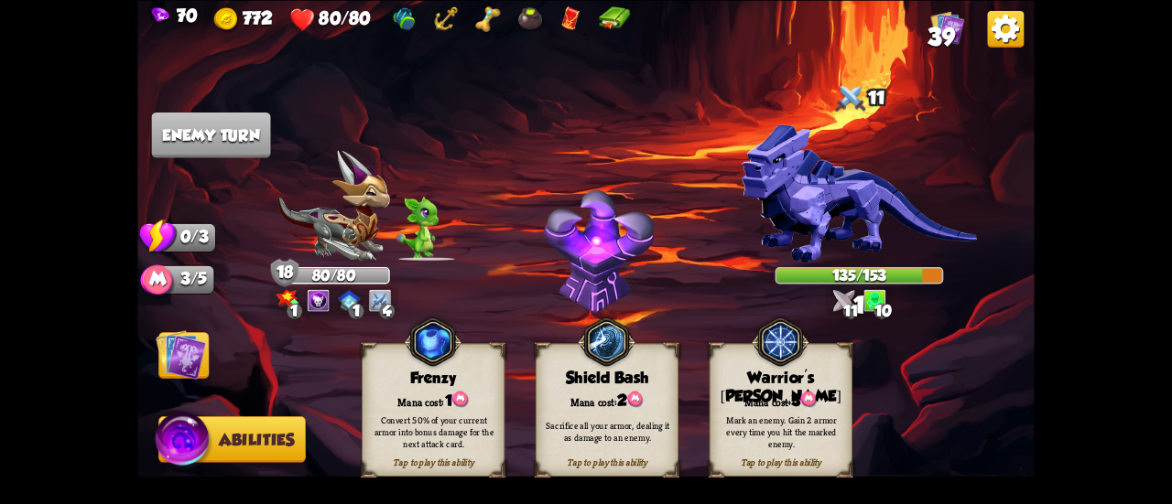
click at [786, 396] on div "Mana cost: 3" at bounding box center [781, 399] width 142 height 20
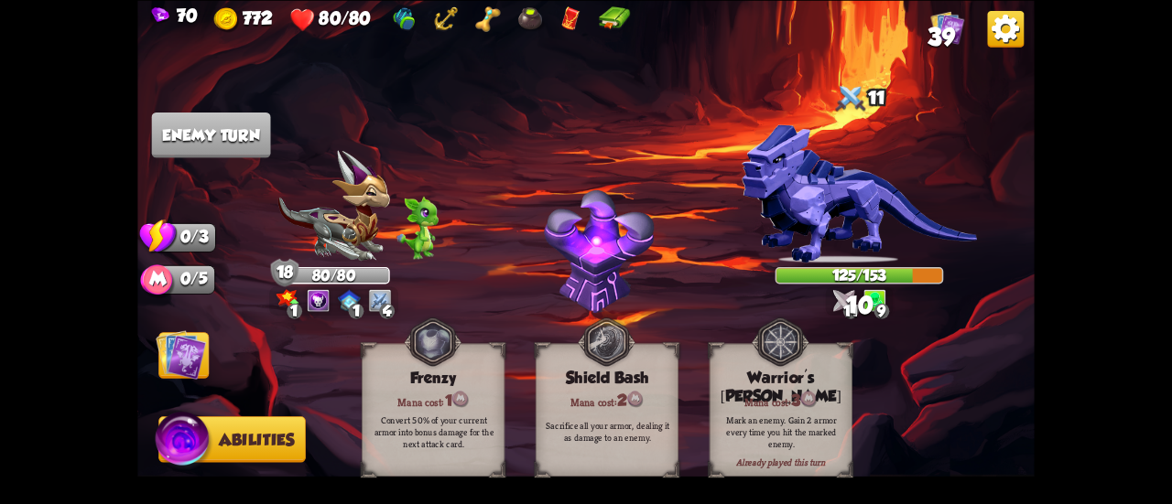
click at [189, 345] on img at bounding box center [181, 355] width 50 height 50
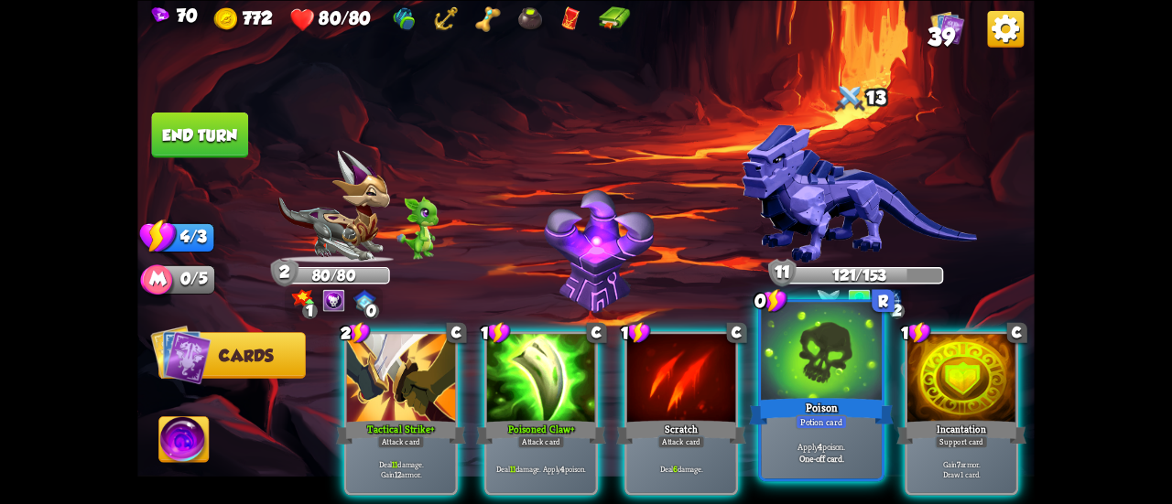
click at [793, 395] on div at bounding box center [821, 353] width 121 height 102
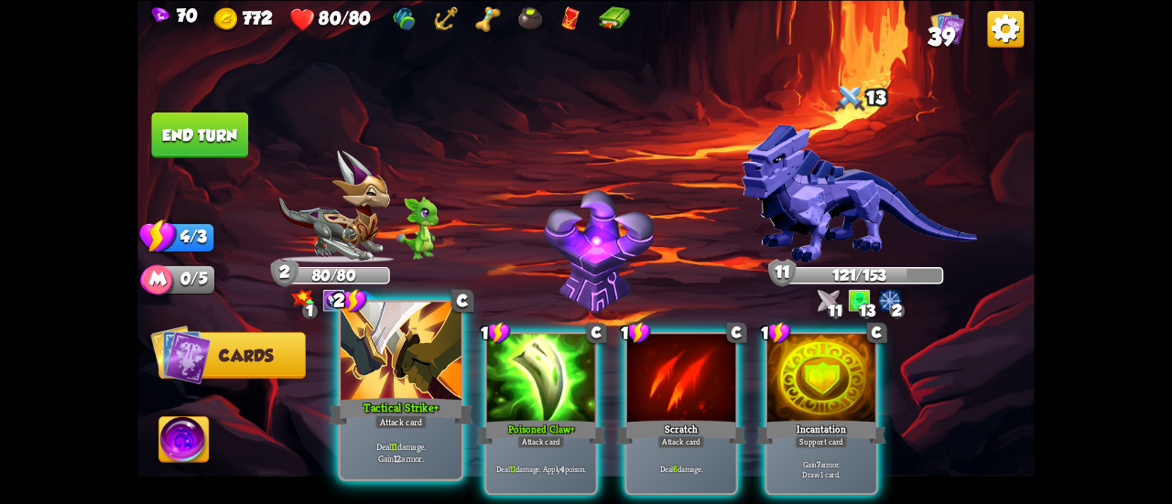
click at [412, 389] on div at bounding box center [401, 353] width 121 height 102
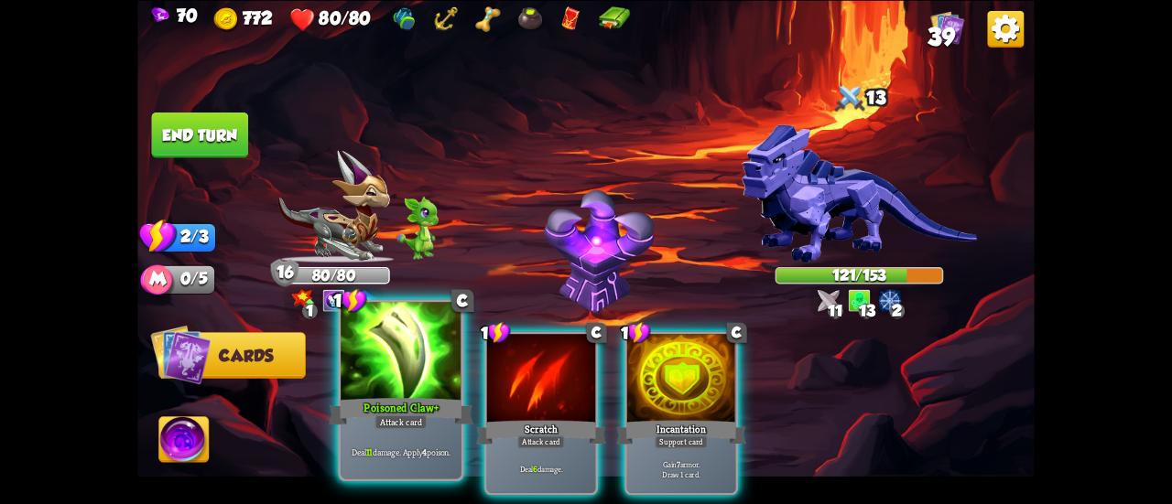
click at [411, 390] on div at bounding box center [401, 353] width 121 height 102
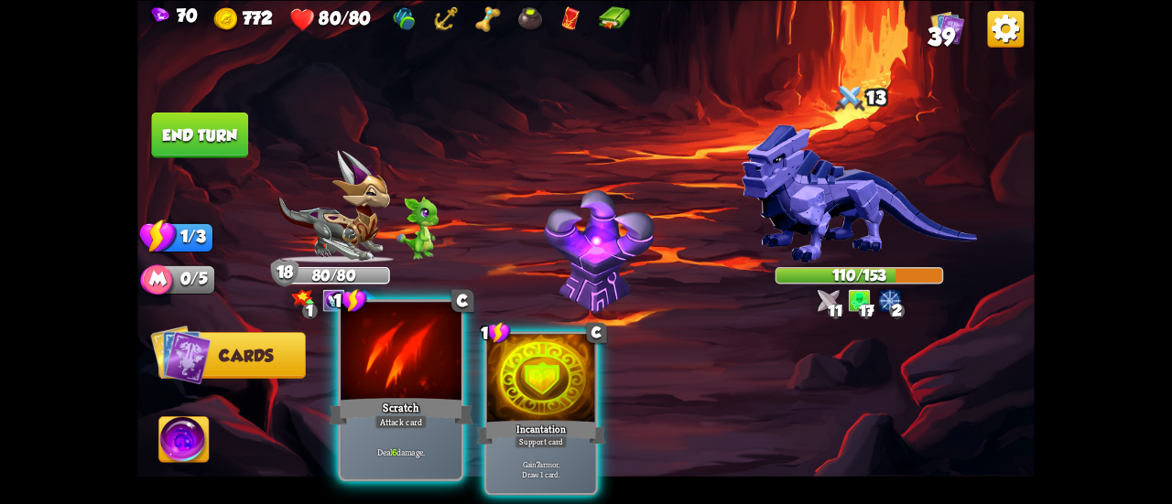
click at [418, 385] on div at bounding box center [401, 353] width 121 height 102
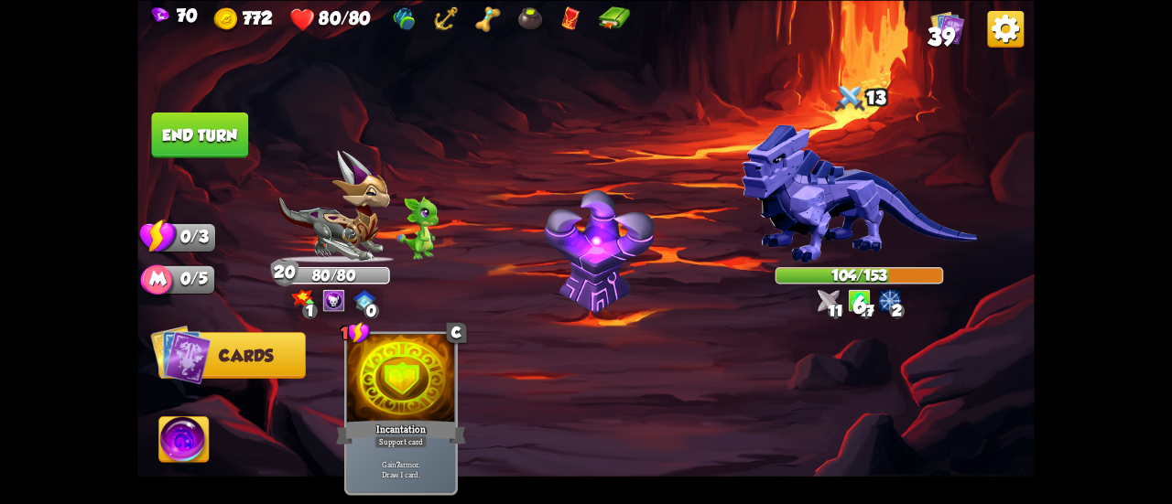
click at [209, 130] on button "End turn" at bounding box center [199, 135] width 97 height 46
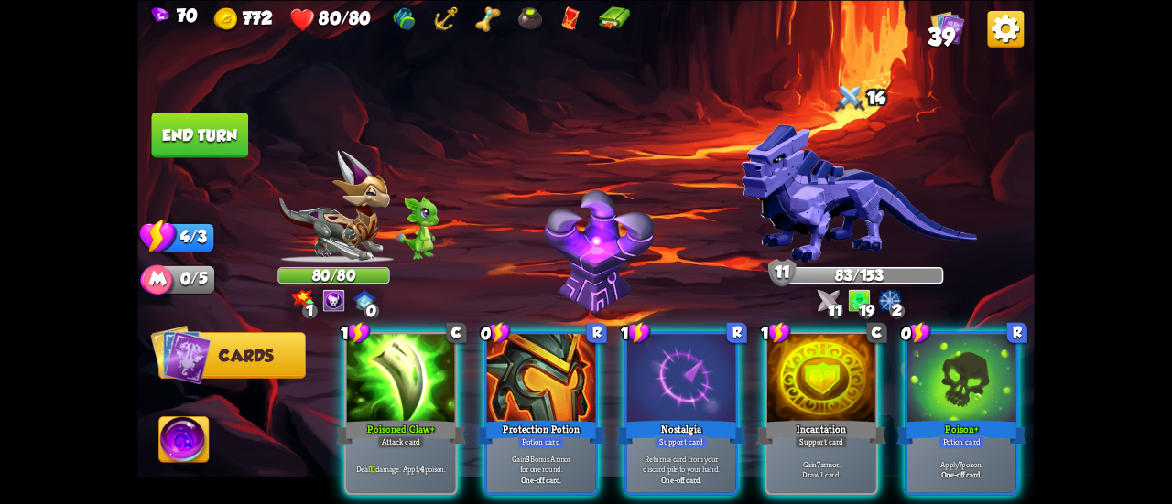
click at [545, 365] on div at bounding box center [541, 380] width 108 height 92
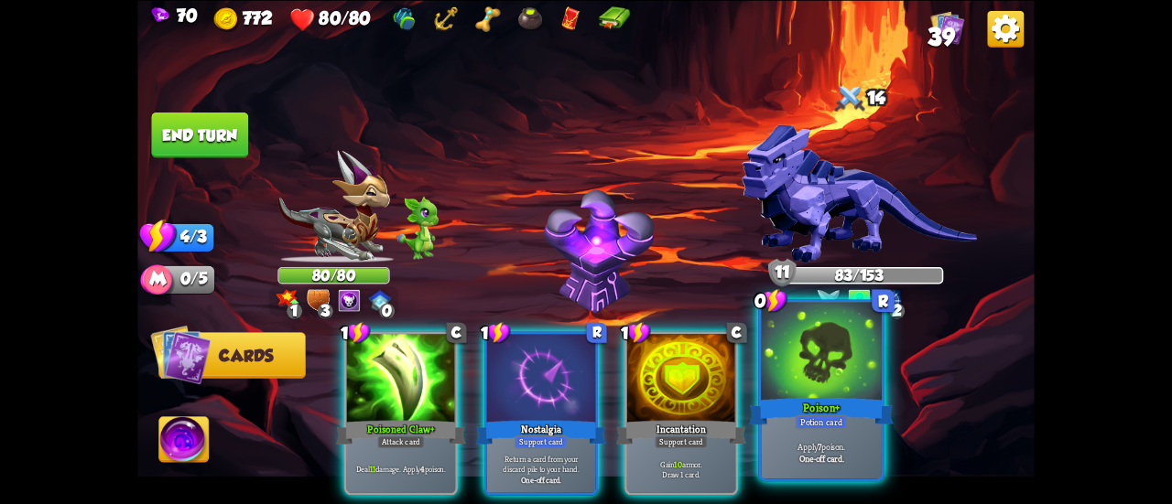
click at [778, 374] on div at bounding box center [821, 353] width 121 height 102
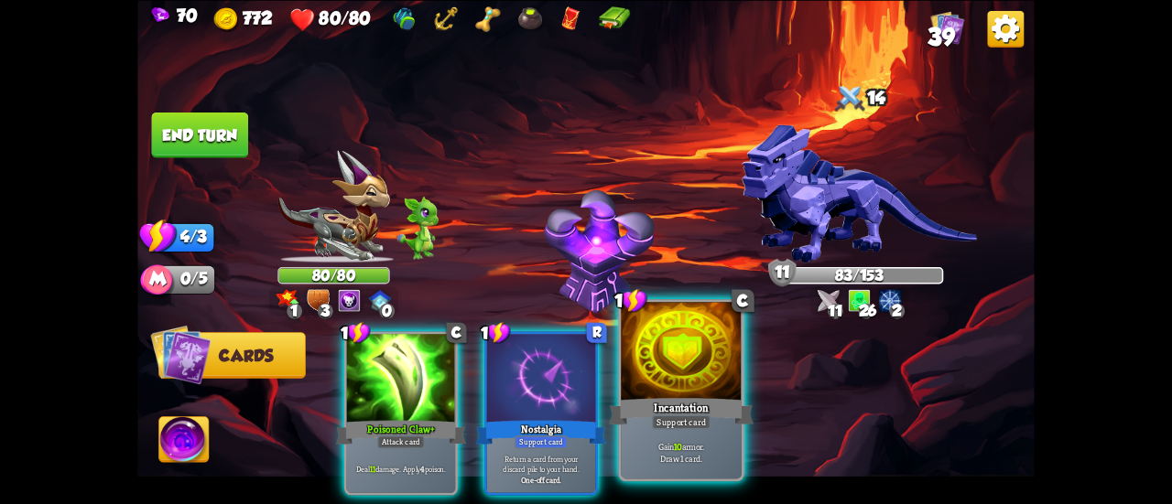
click at [663, 377] on div at bounding box center [681, 353] width 121 height 102
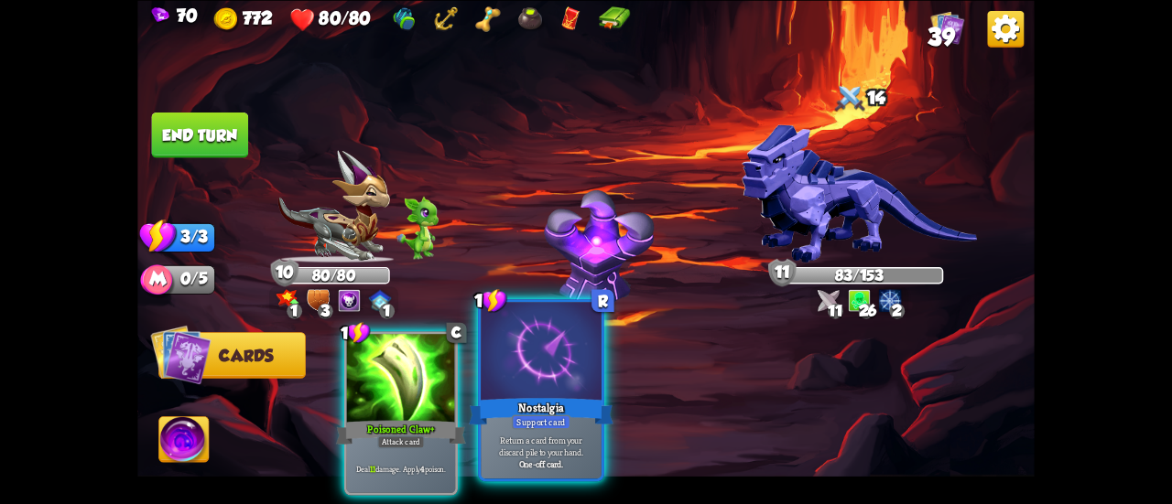
click at [556, 392] on div at bounding box center [541, 353] width 121 height 102
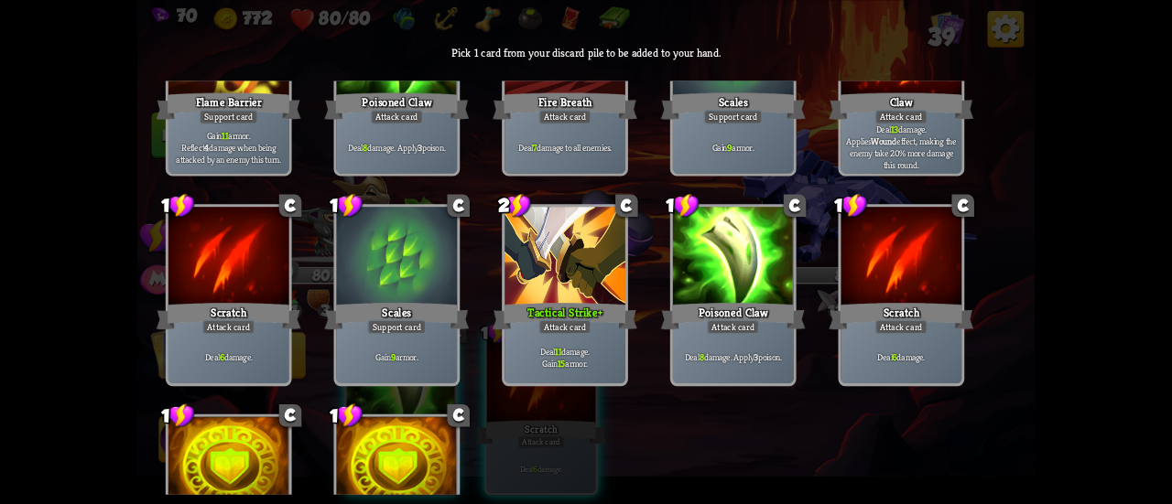
scroll to position [27, 0]
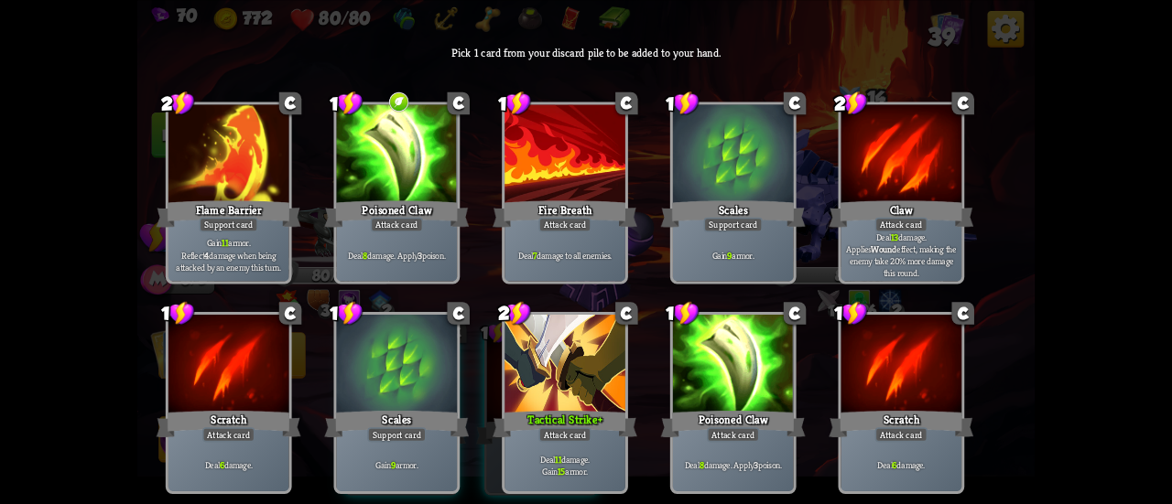
click at [391, 329] on div at bounding box center [397, 366] width 121 height 102
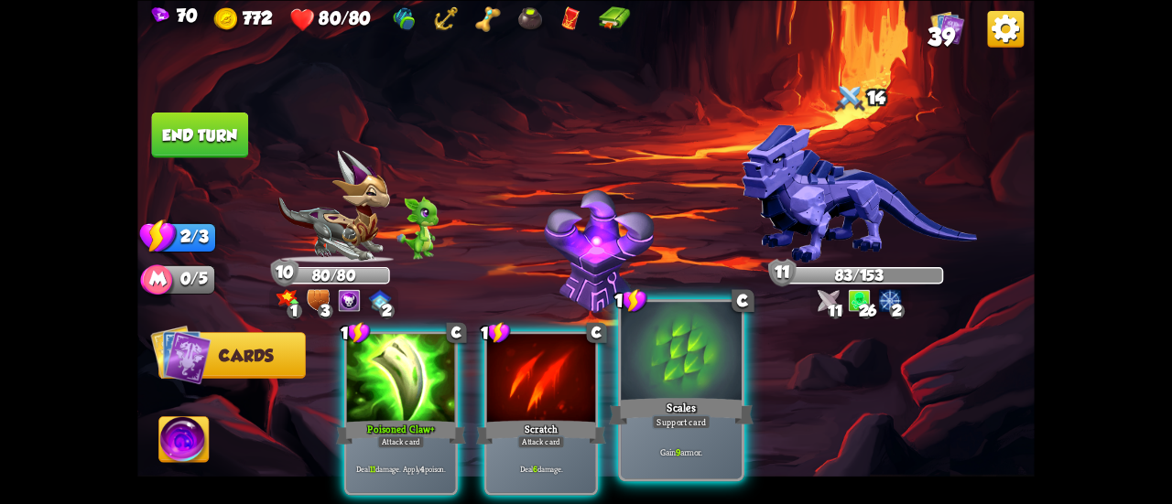
click at [690, 404] on div "Scales" at bounding box center [681, 412] width 145 height 32
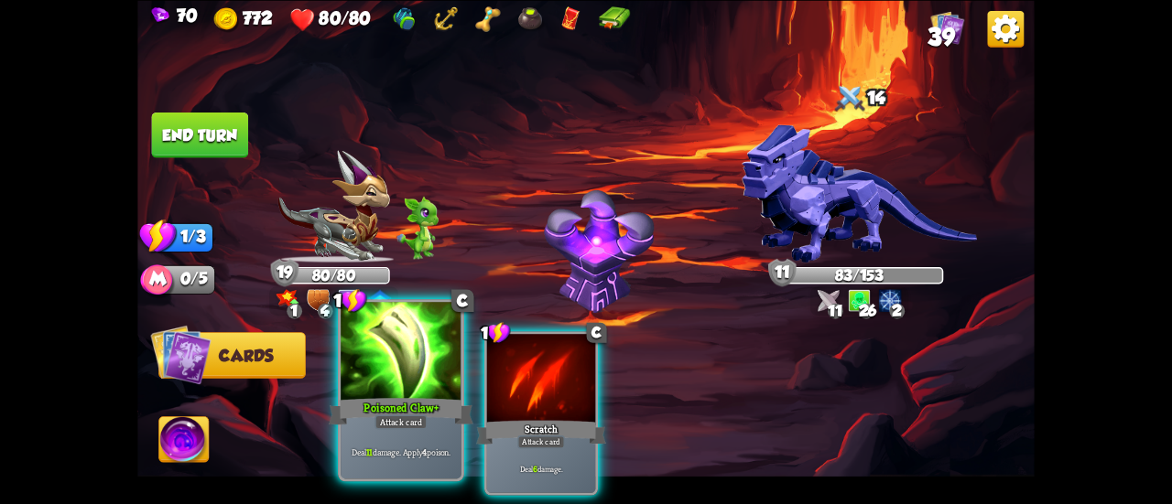
click at [357, 371] on div at bounding box center [401, 353] width 121 height 102
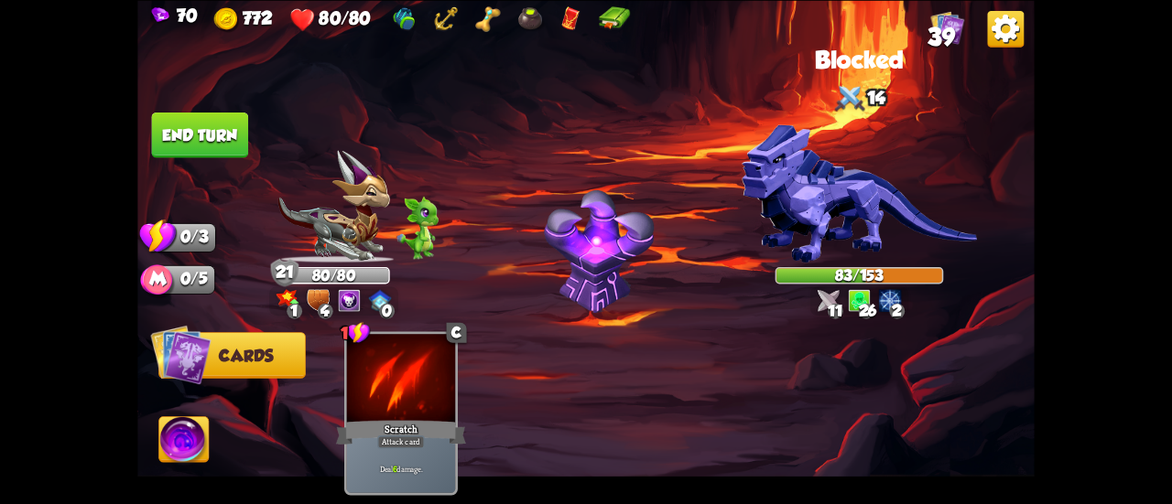
click at [185, 153] on button "End turn" at bounding box center [199, 135] width 99 height 47
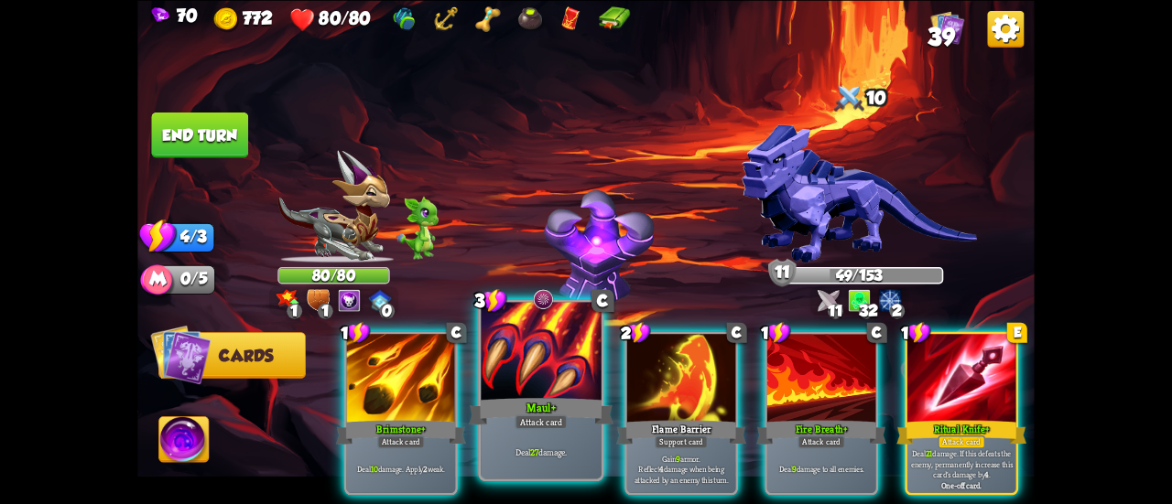
click at [517, 371] on div at bounding box center [541, 353] width 121 height 102
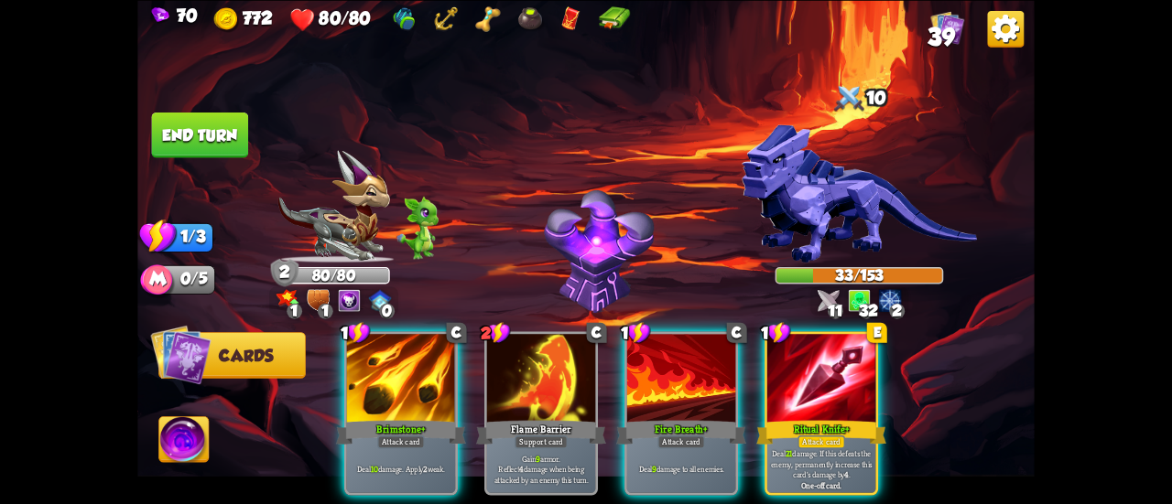
click at [192, 440] on img at bounding box center [183, 442] width 49 height 50
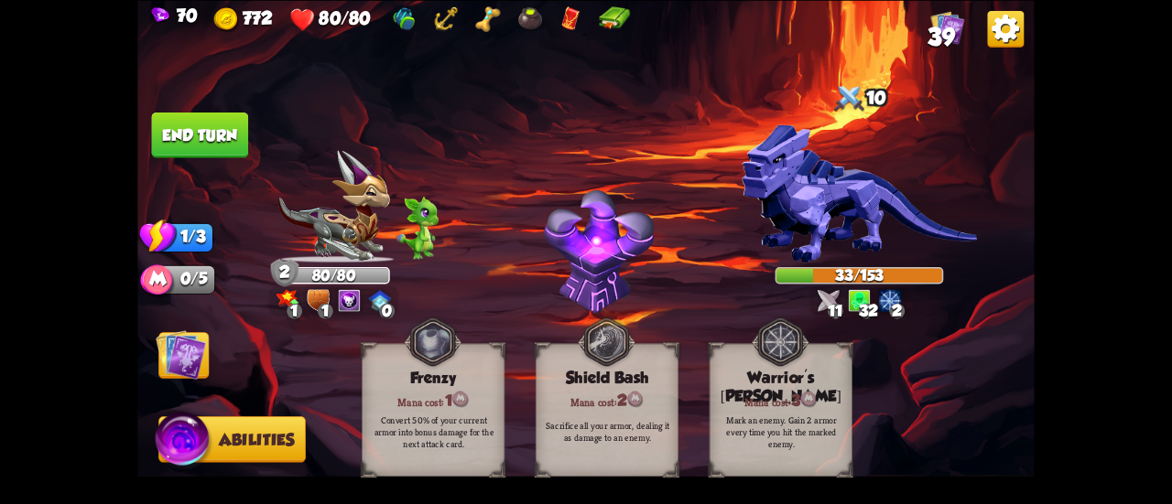
click at [191, 382] on img at bounding box center [585, 252] width 897 height 504
click at [190, 362] on img at bounding box center [181, 355] width 50 height 50
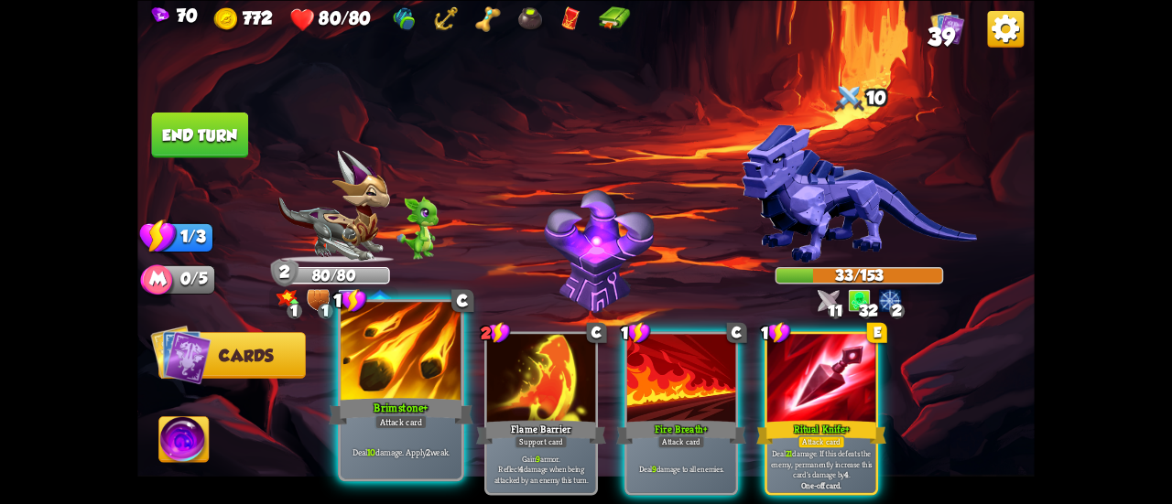
click at [390, 393] on div at bounding box center [401, 353] width 121 height 102
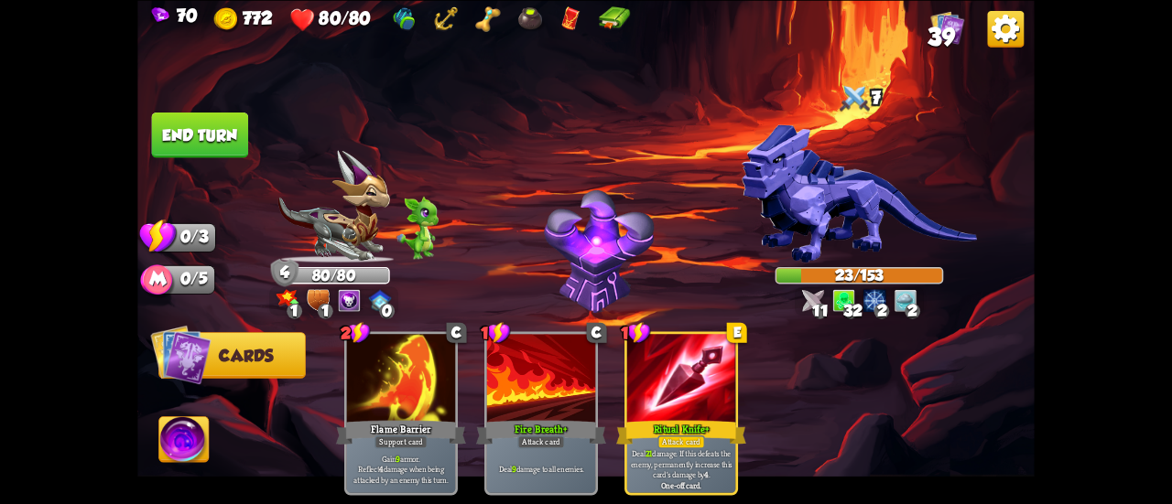
click at [212, 129] on button "End turn" at bounding box center [200, 135] width 97 height 46
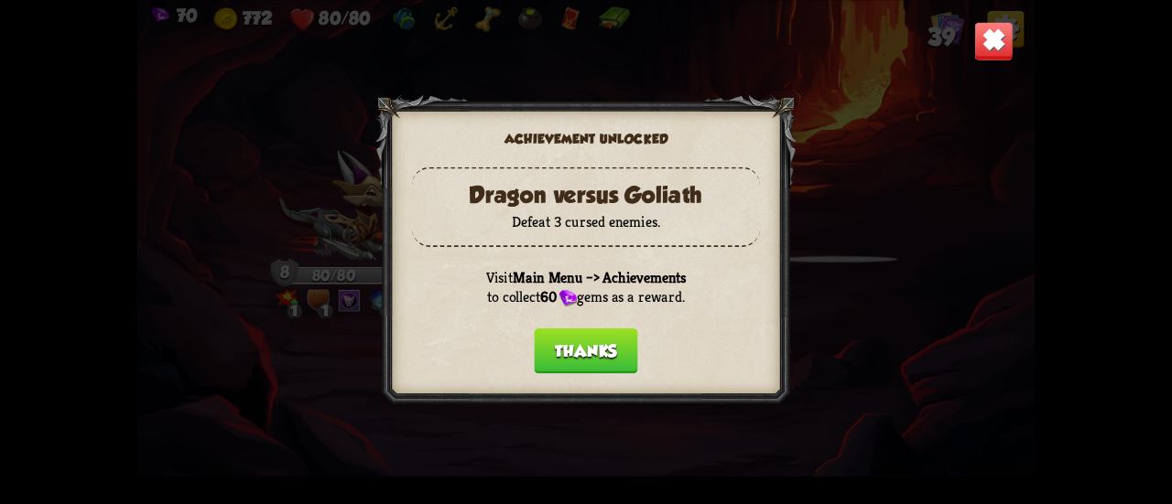
click at [565, 349] on button "Thanks" at bounding box center [585, 351] width 103 height 46
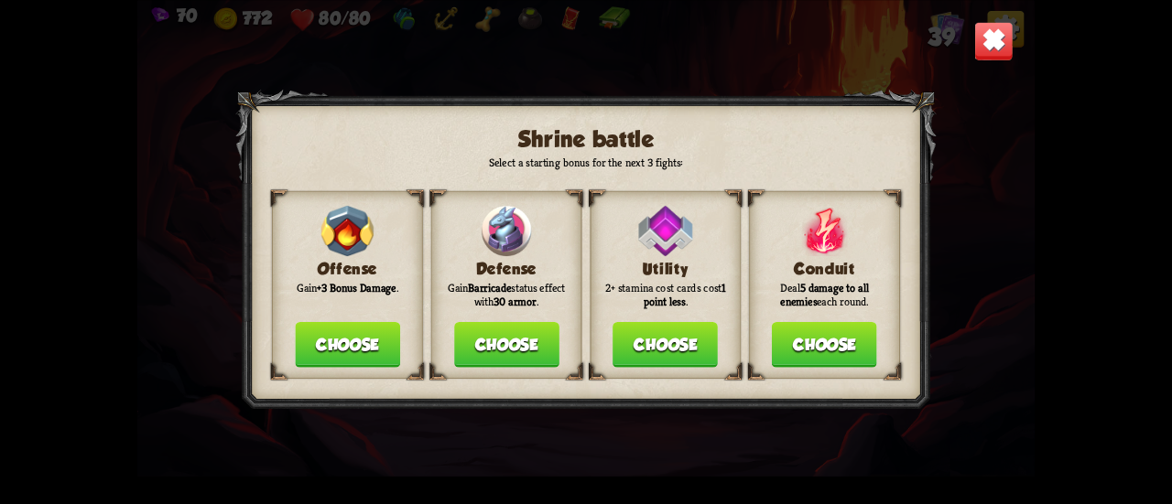
click at [480, 353] on button "Choose" at bounding box center [506, 345] width 105 height 46
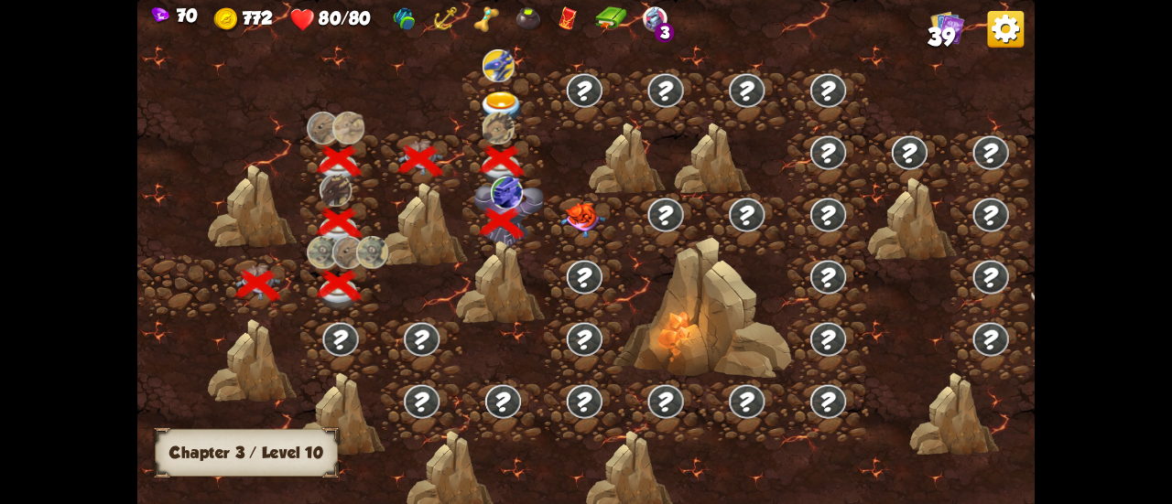
click at [580, 210] on img at bounding box center [582, 220] width 45 height 35
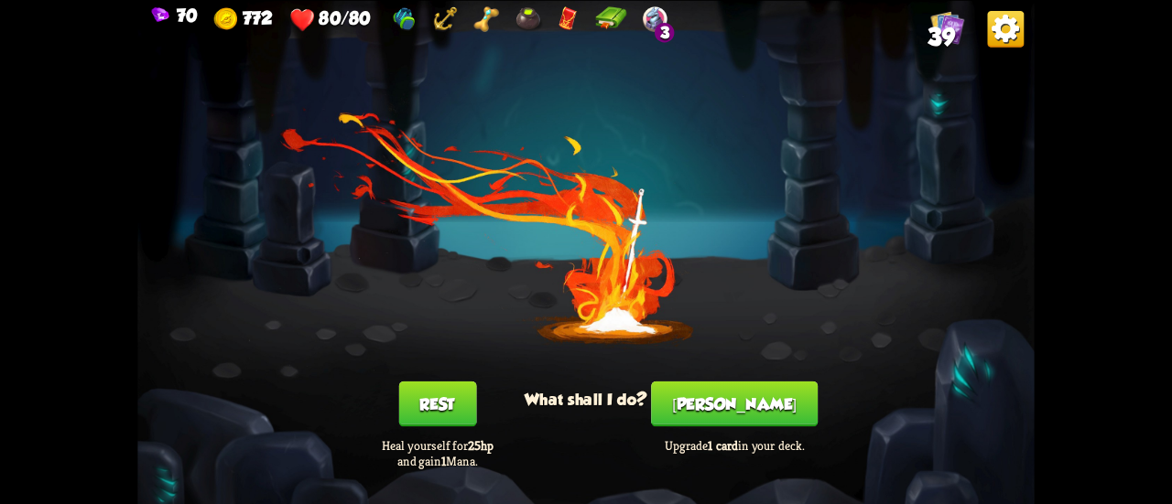
click at [732, 387] on button "[PERSON_NAME]" at bounding box center [734, 404] width 167 height 46
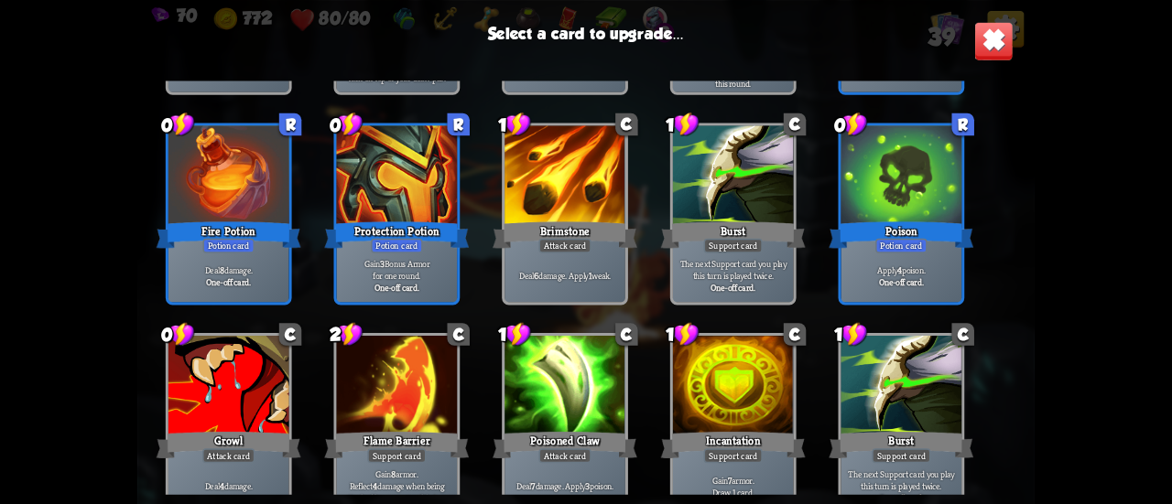
scroll to position [1125, 0]
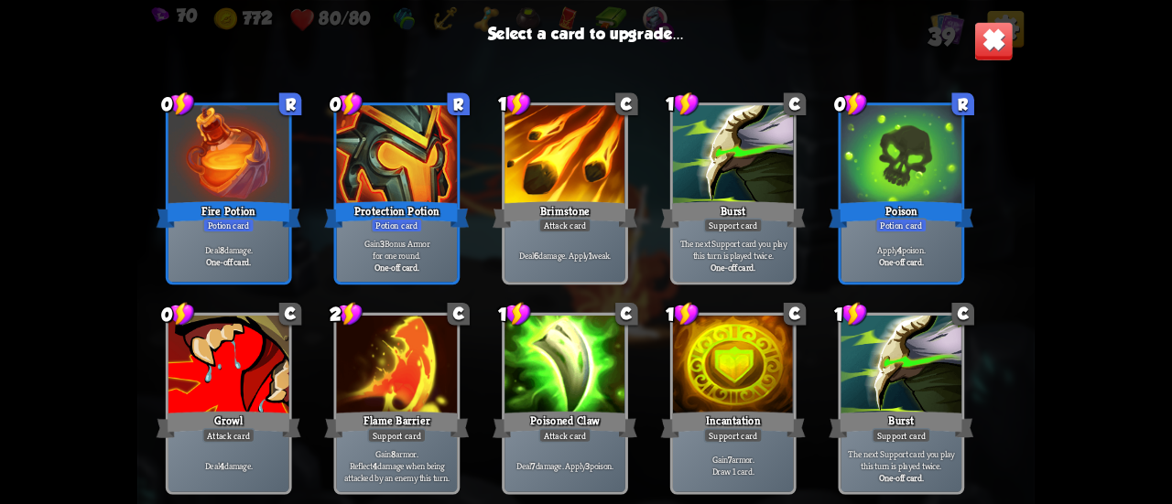
click at [231, 171] on div at bounding box center [228, 156] width 121 height 102
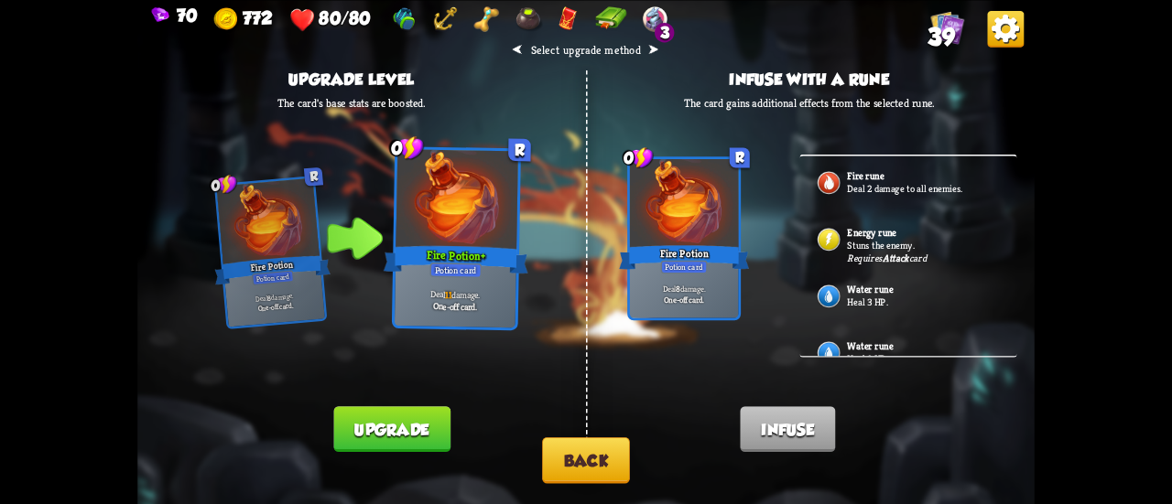
click at [587, 450] on button "Back" at bounding box center [586, 461] width 88 height 47
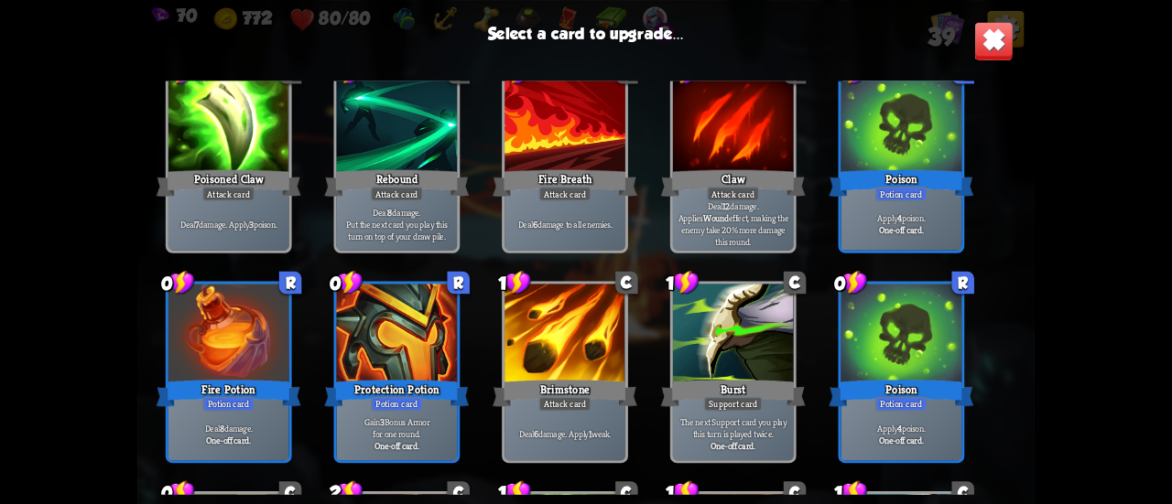
scroll to position [916, 0]
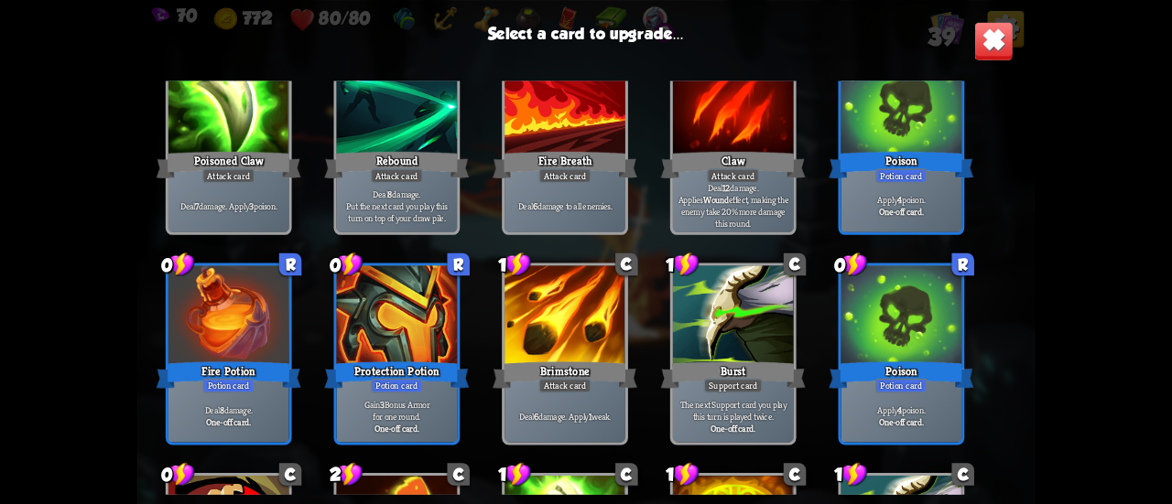
click at [613, 193] on div "Deal 6 damage to all enemies." at bounding box center [564, 205] width 121 height 52
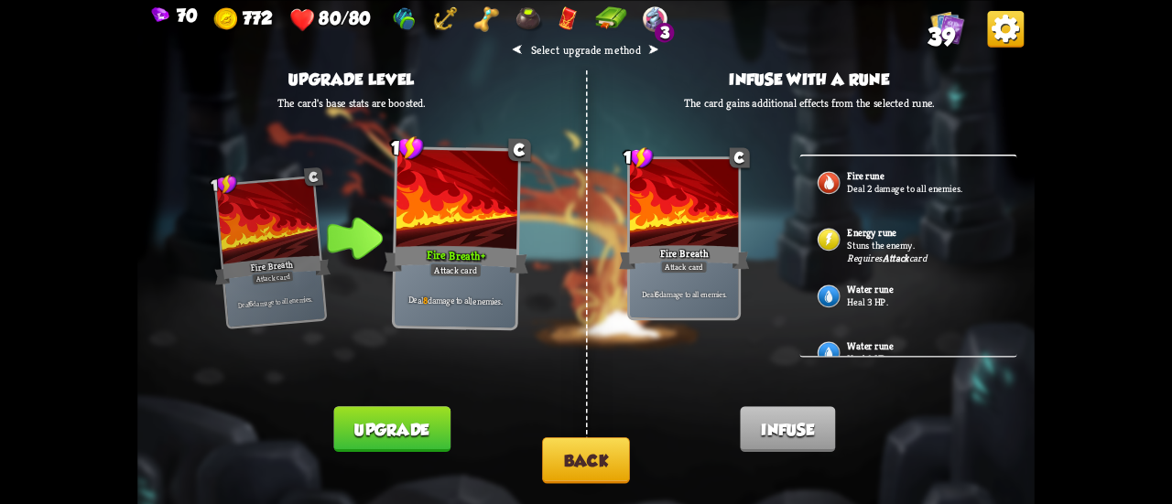
click at [901, 254] on b "Attack" at bounding box center [896, 258] width 27 height 13
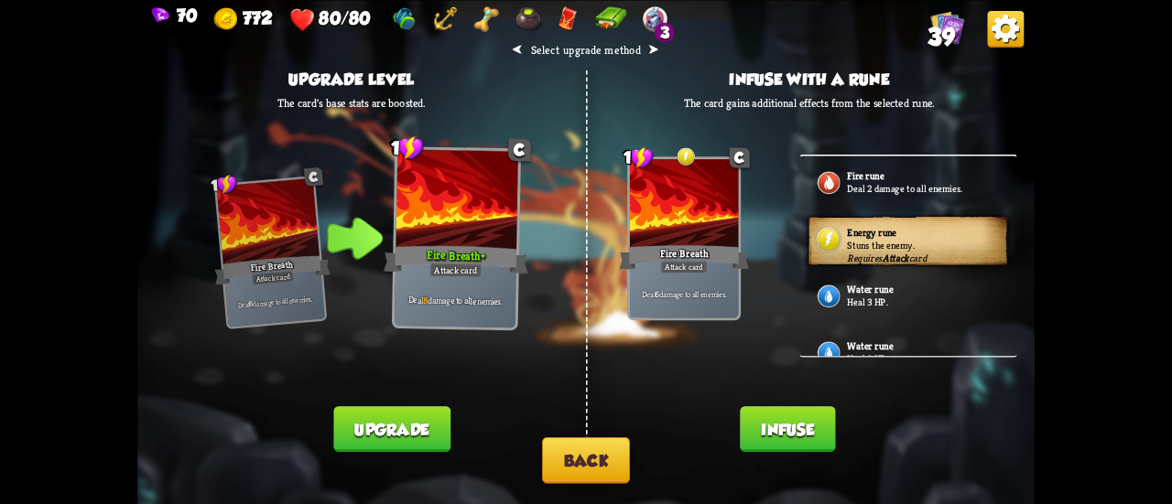
click at [756, 420] on button "Infuse" at bounding box center [787, 430] width 95 height 46
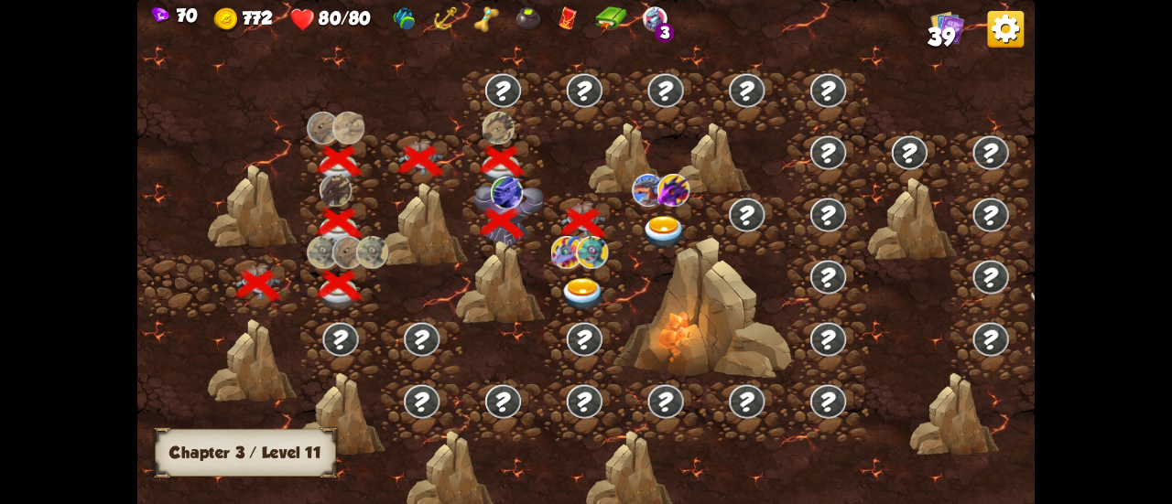
scroll to position [0, 278]
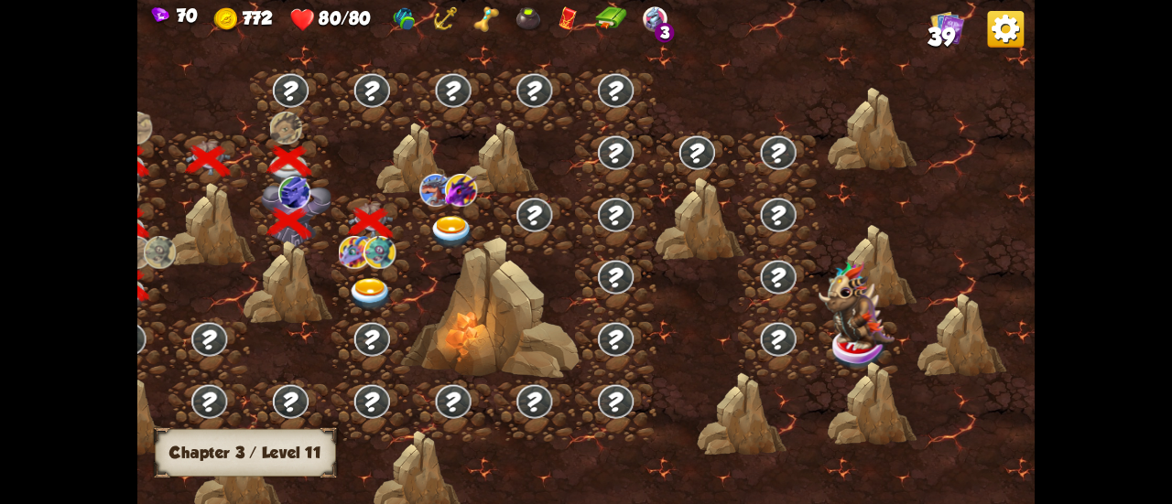
click at [363, 290] on img at bounding box center [370, 294] width 45 height 33
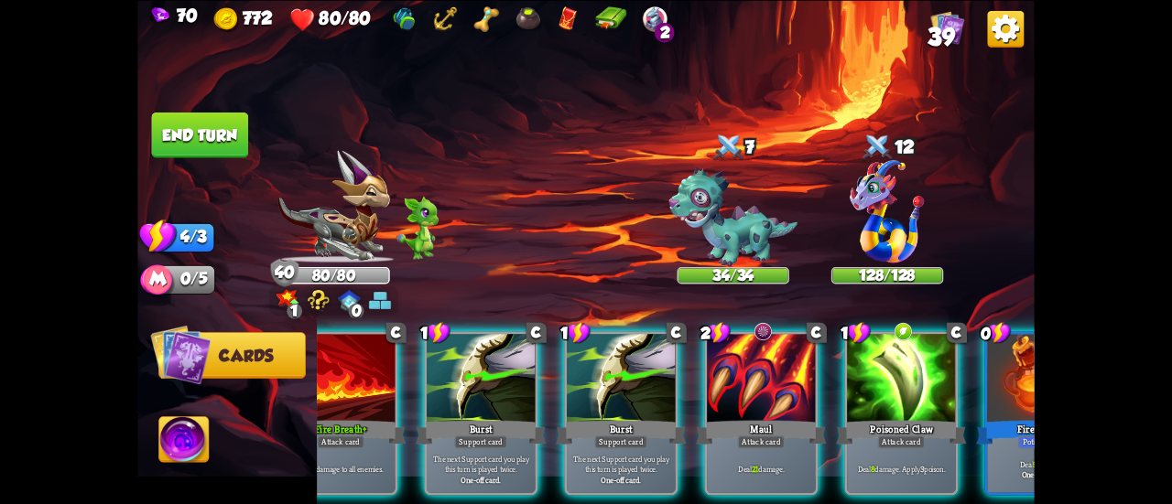
scroll to position [0, 356]
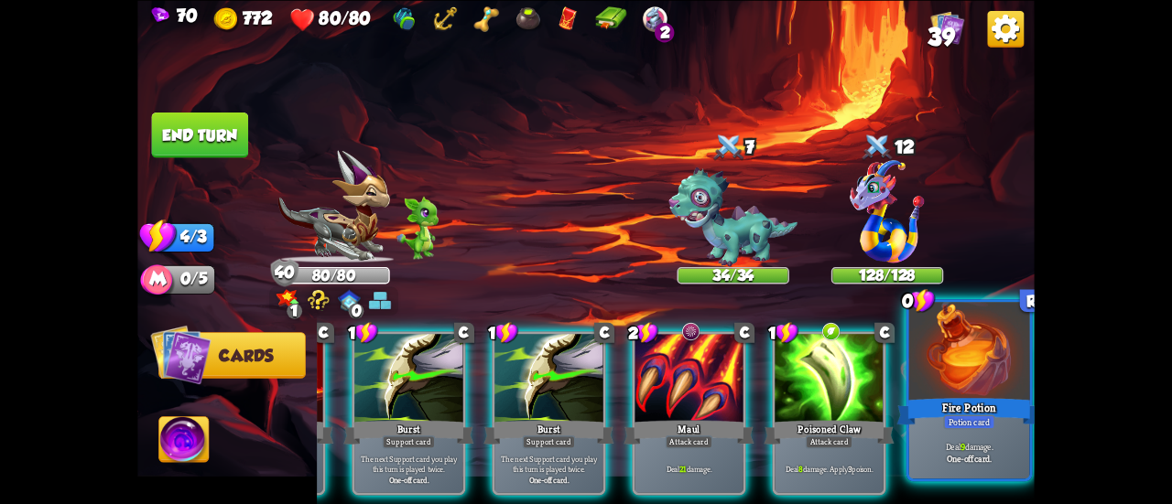
click at [960, 447] on b "9" at bounding box center [962, 446] width 5 height 12
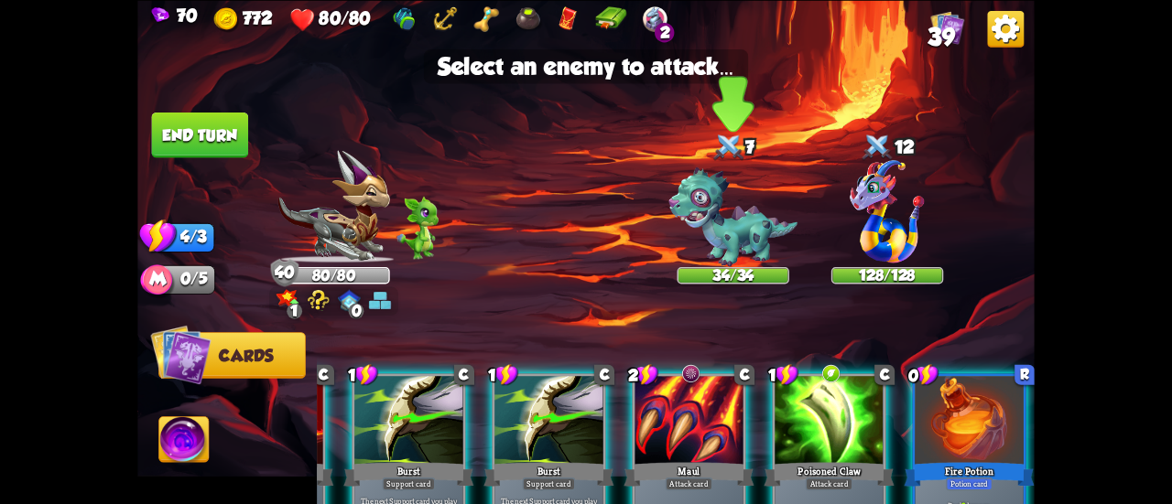
click at [725, 226] on img at bounding box center [732, 218] width 129 height 100
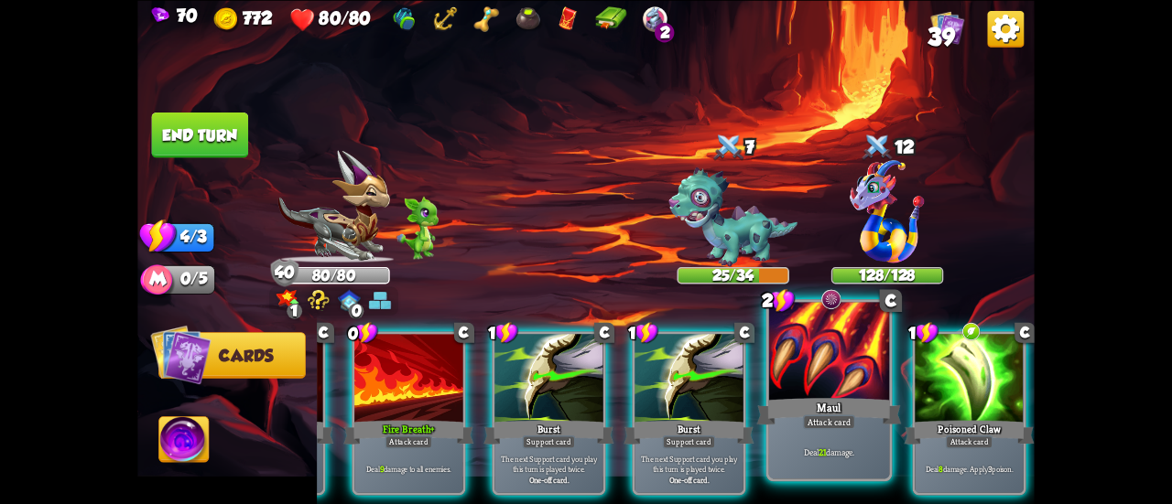
click at [813, 376] on div at bounding box center [829, 353] width 121 height 102
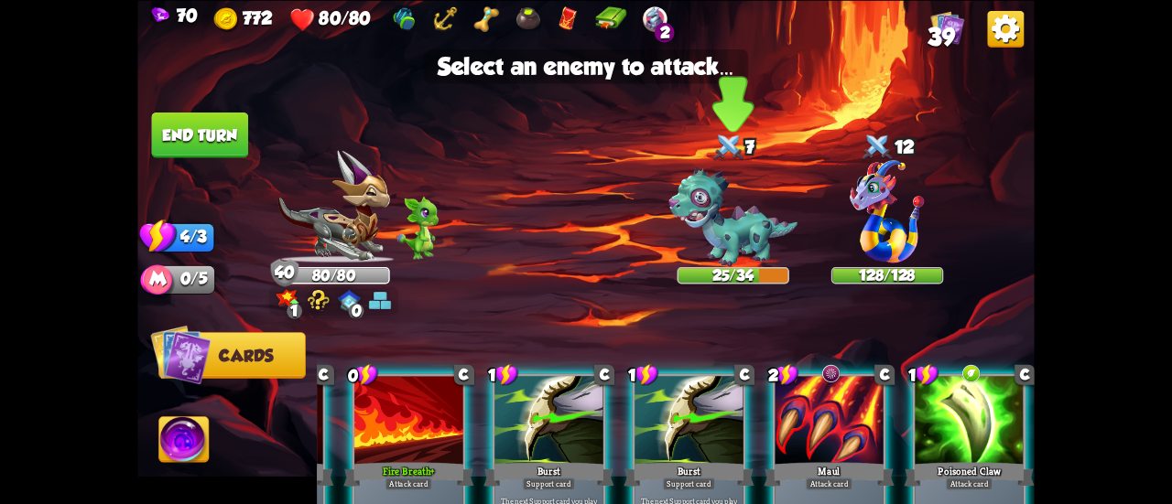
click at [717, 217] on img at bounding box center [732, 218] width 129 height 100
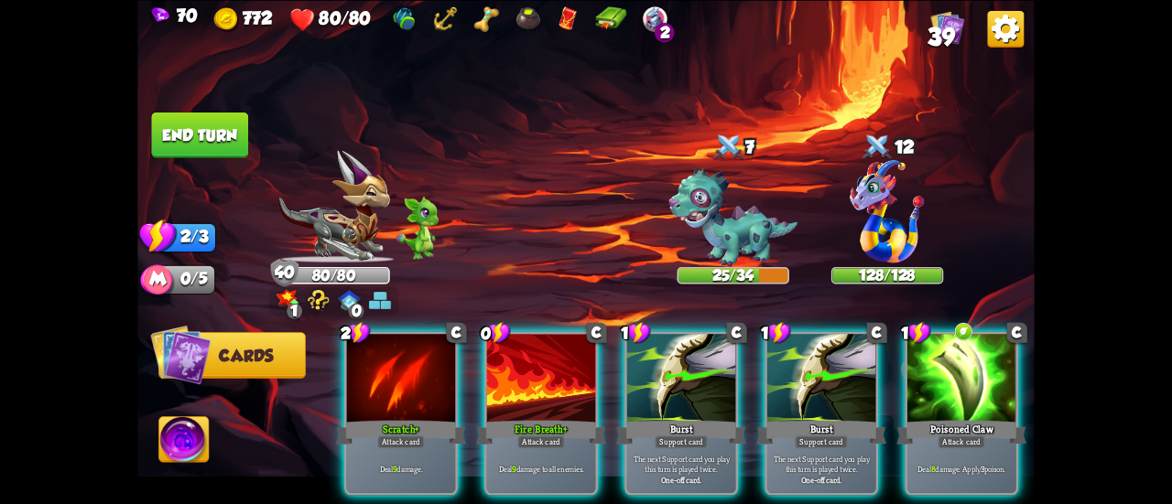
scroll to position [0, 0]
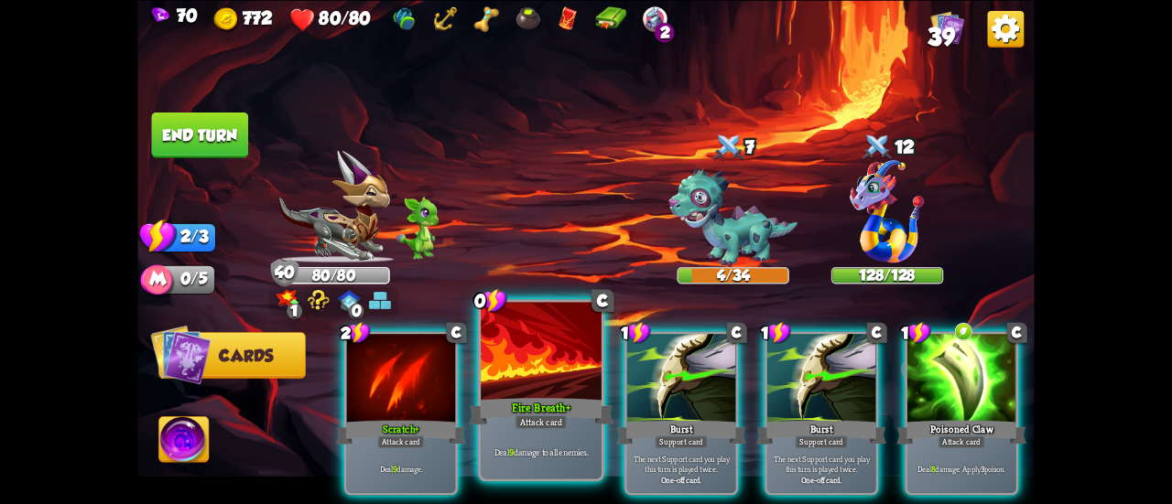
click at [548, 362] on div at bounding box center [541, 353] width 121 height 102
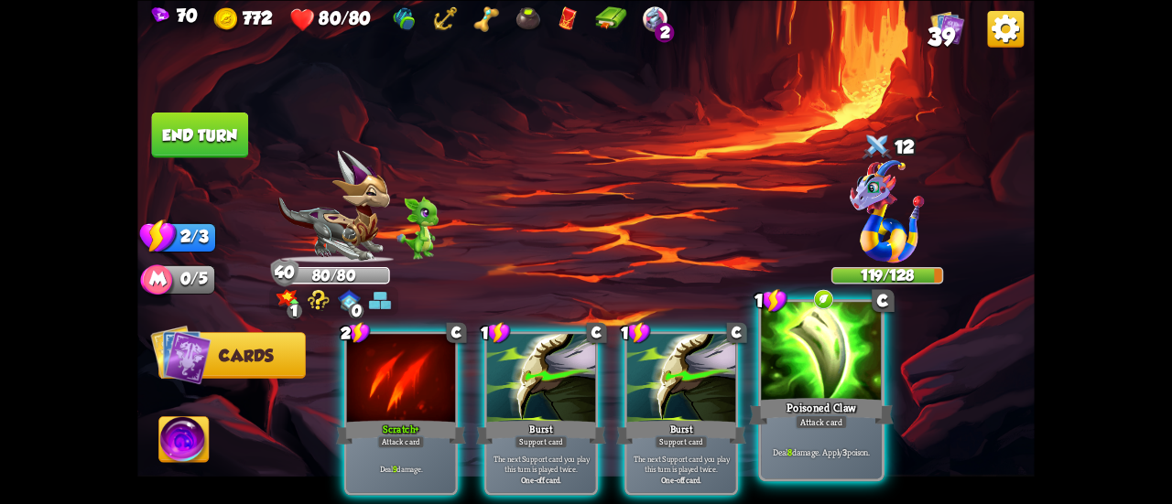
click at [846, 361] on div at bounding box center [821, 353] width 121 height 102
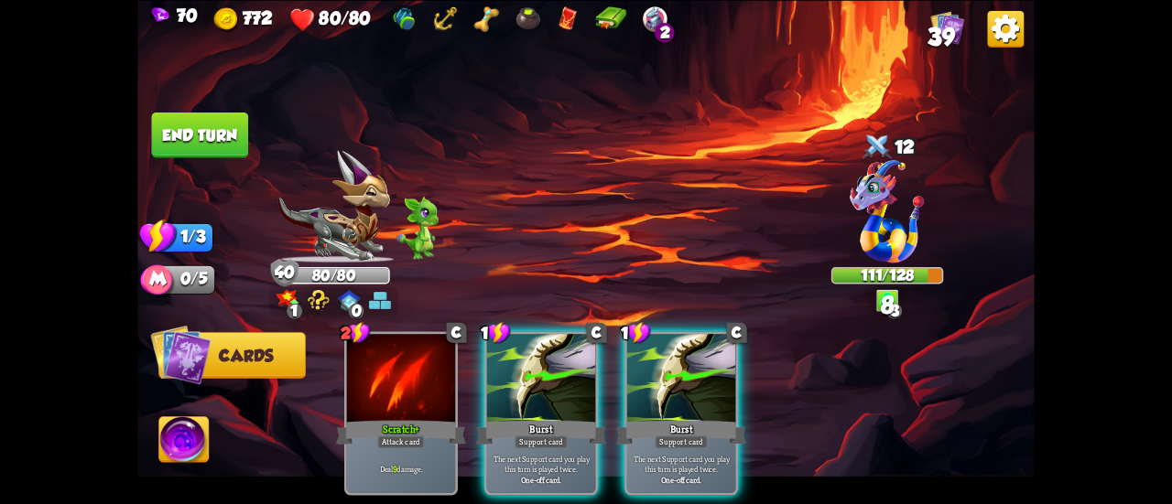
click at [222, 138] on button "End turn" at bounding box center [200, 135] width 97 height 46
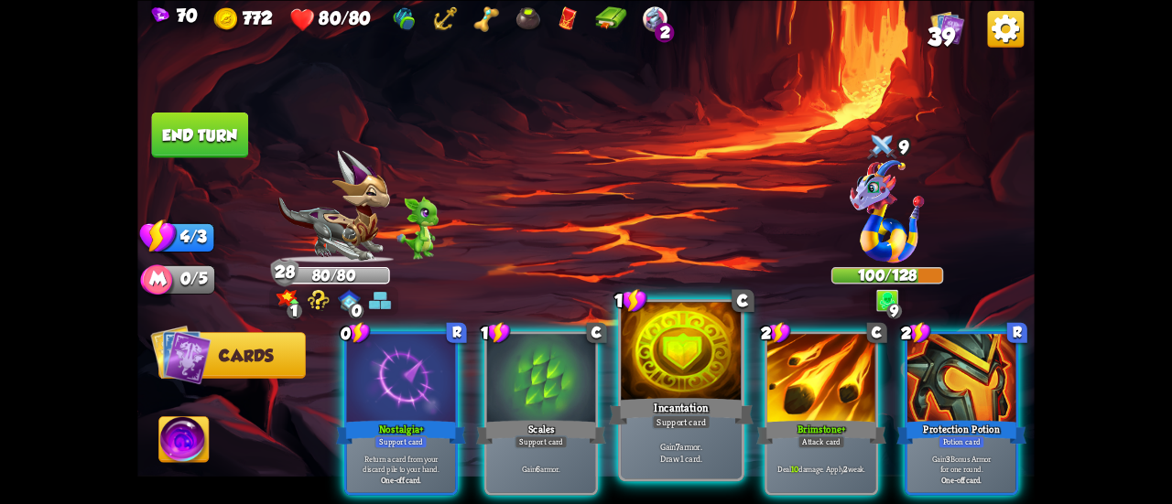
click at [668, 403] on div "Incantation" at bounding box center [681, 412] width 145 height 32
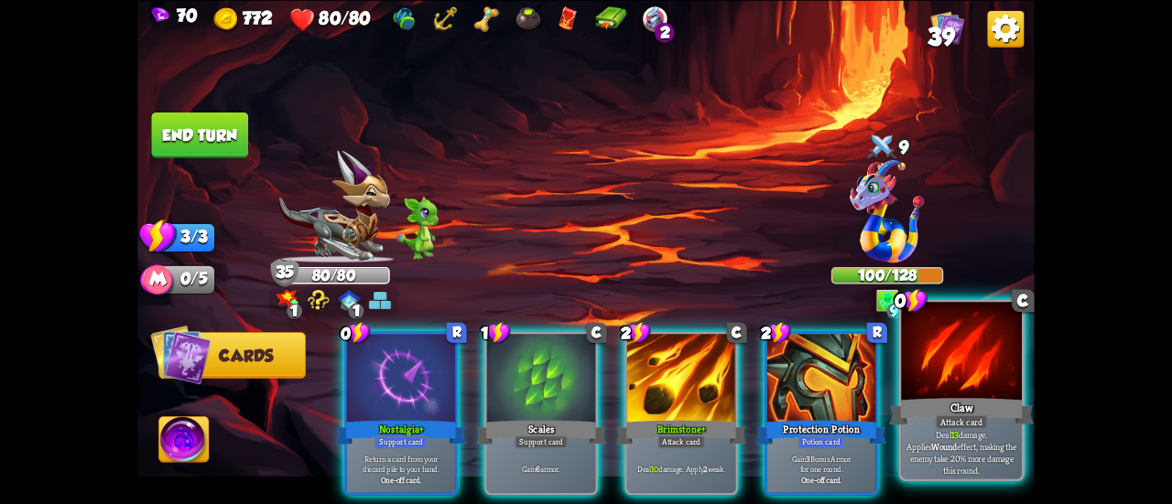
click at [952, 429] on div "Deal 13 damage. Applies Wound effect, making the enemy take 20% more damage thi…" at bounding box center [961, 452] width 121 height 52
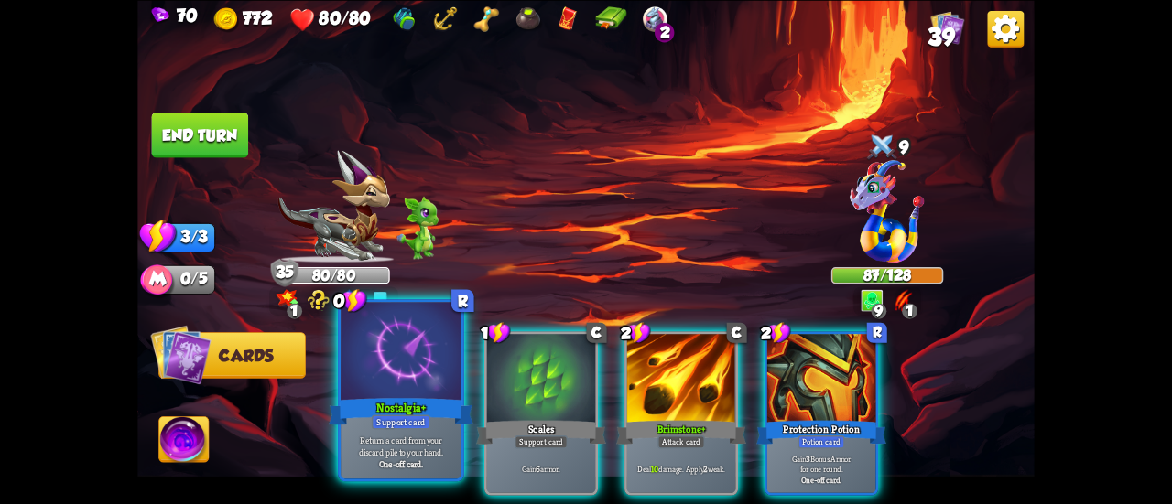
click at [375, 369] on div at bounding box center [401, 353] width 121 height 102
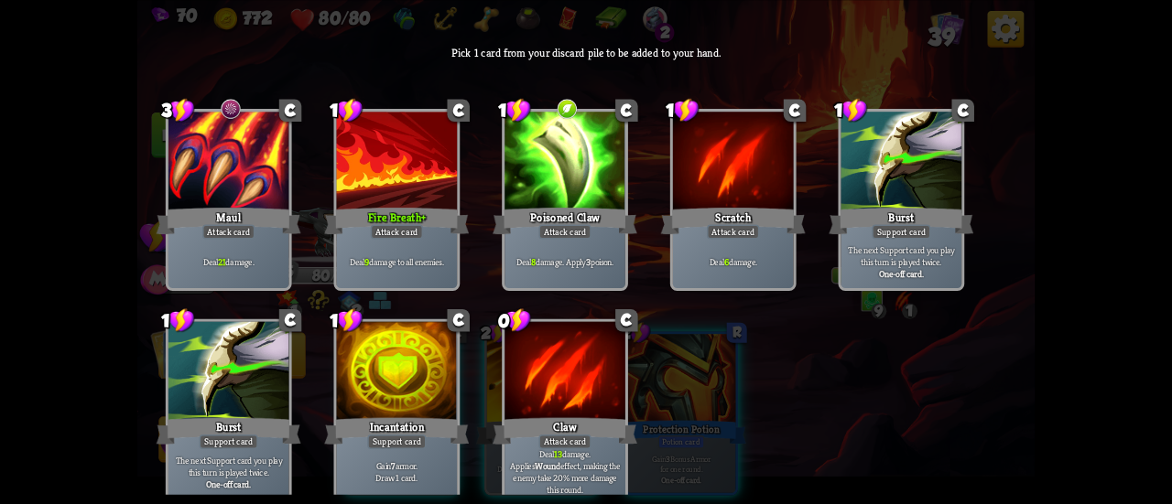
scroll to position [27, 0]
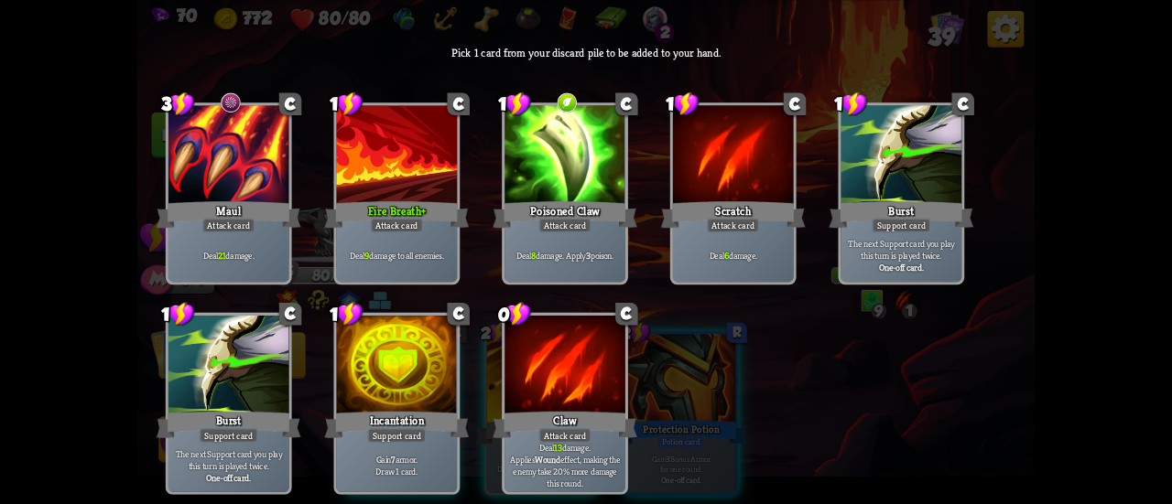
click at [216, 235] on div "Deal 21 damage." at bounding box center [228, 255] width 121 height 52
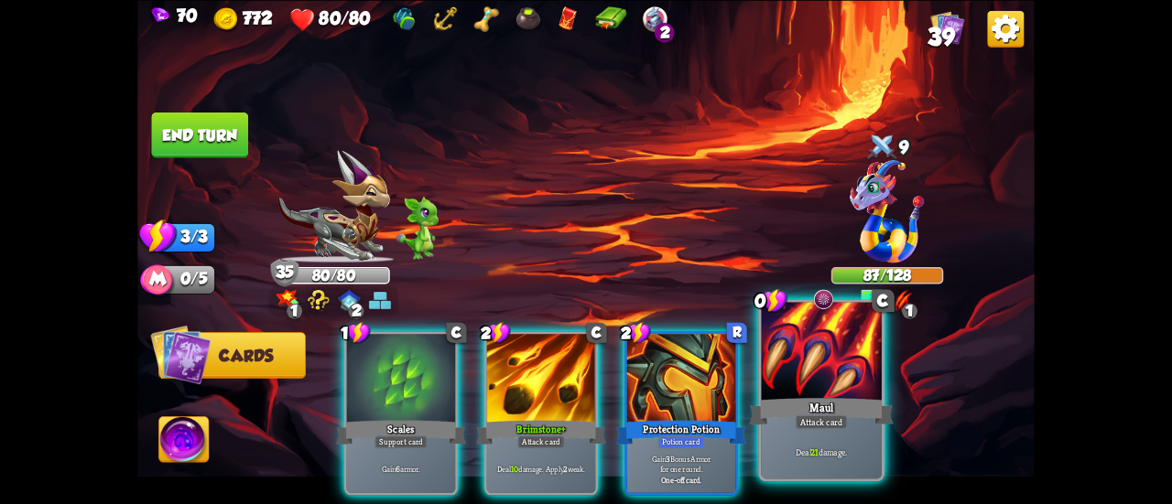
click at [847, 378] on div at bounding box center [821, 353] width 121 height 102
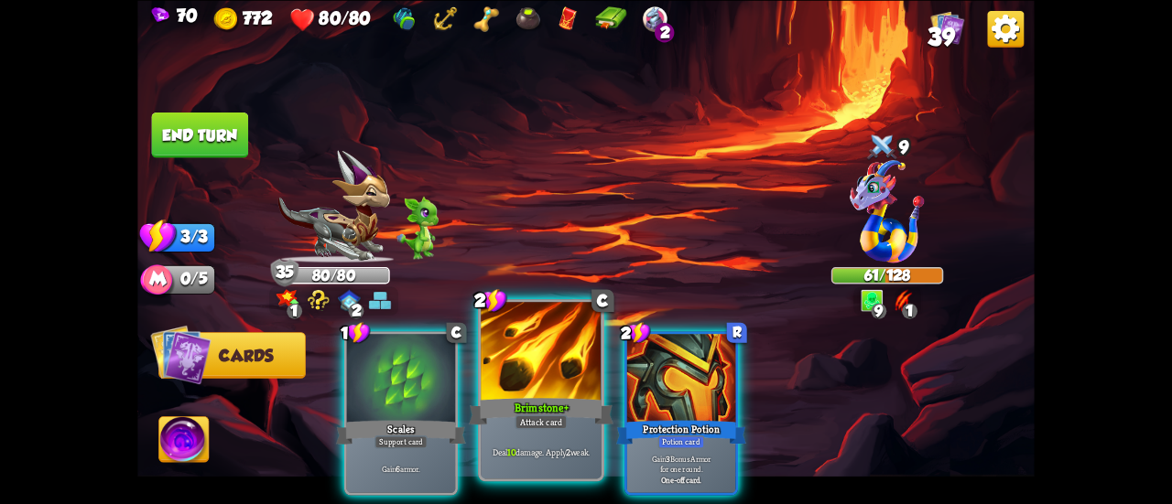
click at [482, 326] on div at bounding box center [541, 353] width 121 height 102
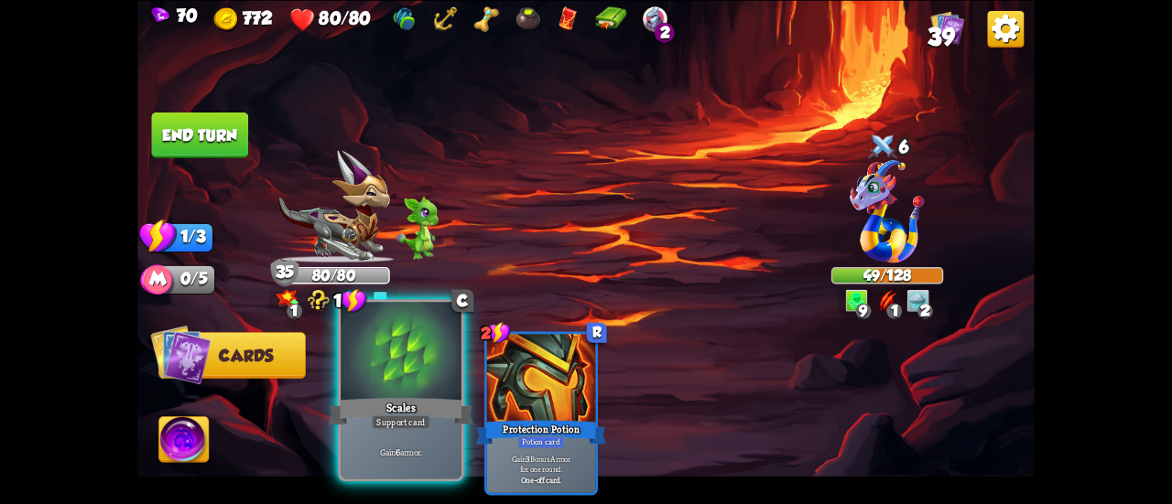
click at [353, 375] on div at bounding box center [401, 353] width 121 height 102
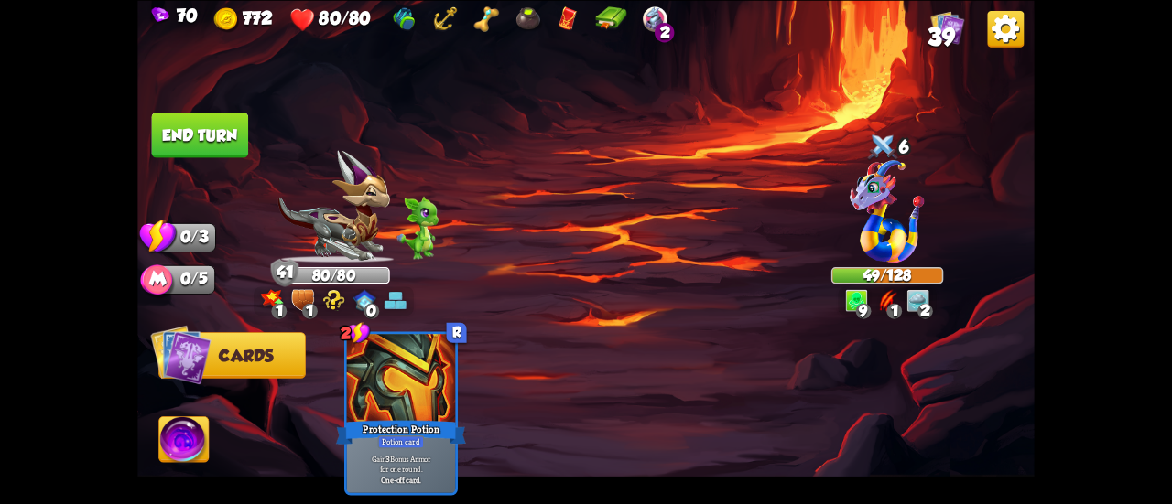
click at [186, 134] on button "End turn" at bounding box center [200, 135] width 97 height 46
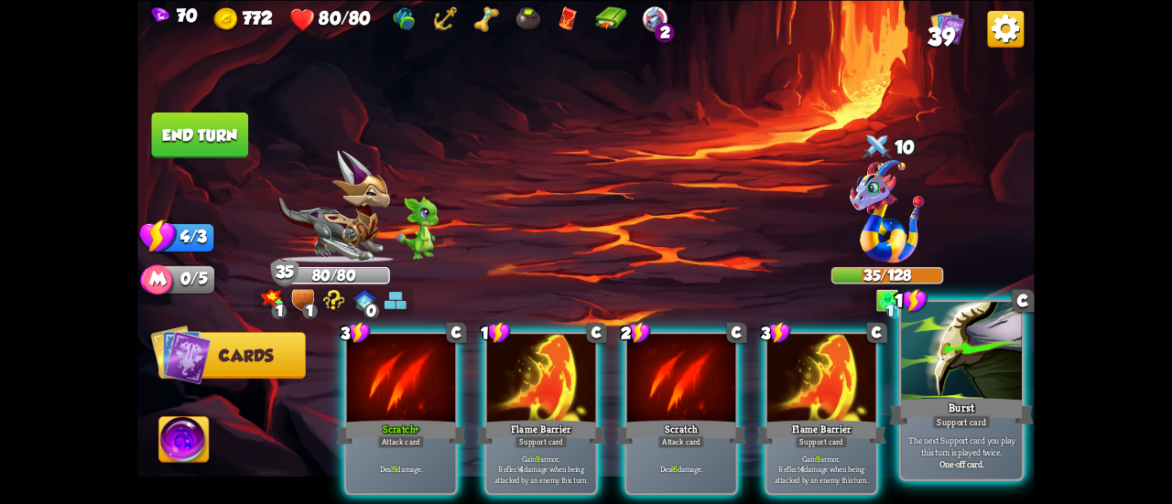
click at [952, 419] on div "Support card" at bounding box center [961, 422] width 59 height 15
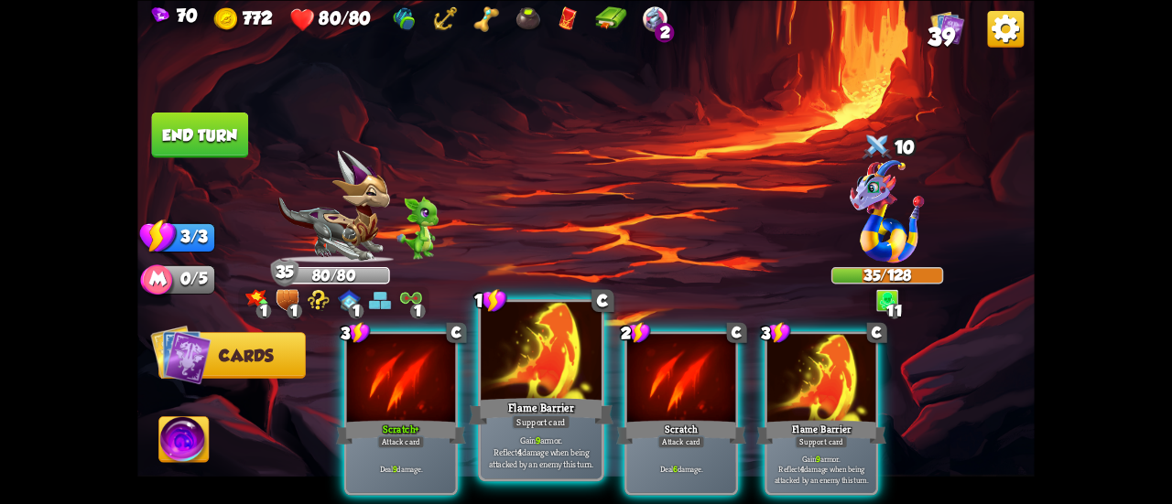
click at [562, 393] on div at bounding box center [541, 353] width 121 height 102
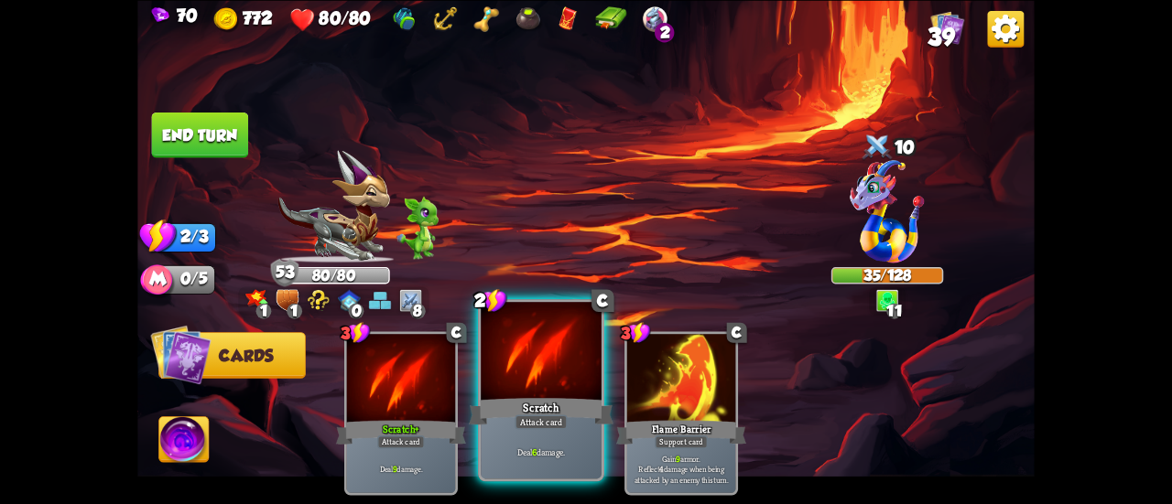
click at [557, 396] on div "Scratch" at bounding box center [541, 412] width 145 height 32
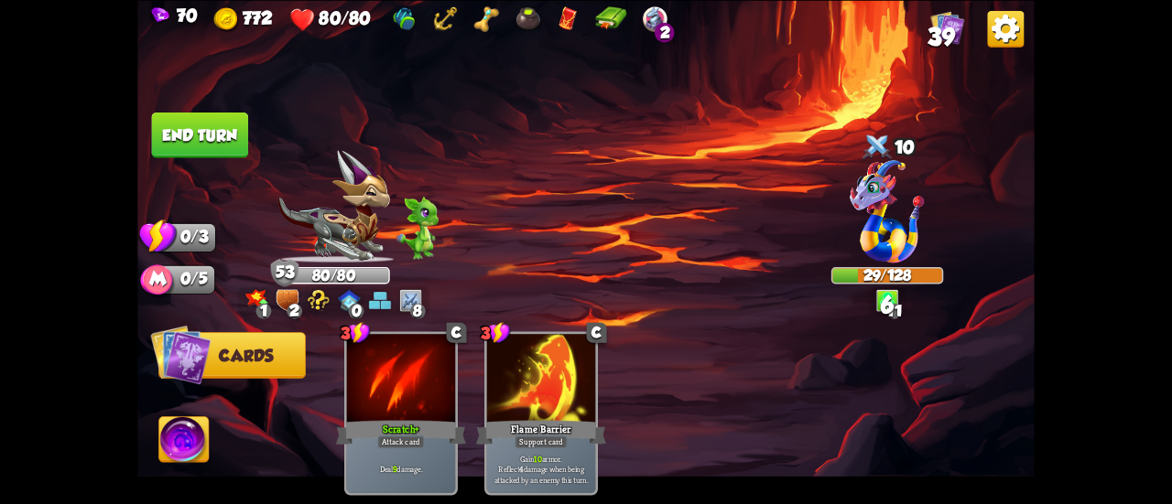
click at [219, 145] on button "End turn" at bounding box center [200, 135] width 97 height 46
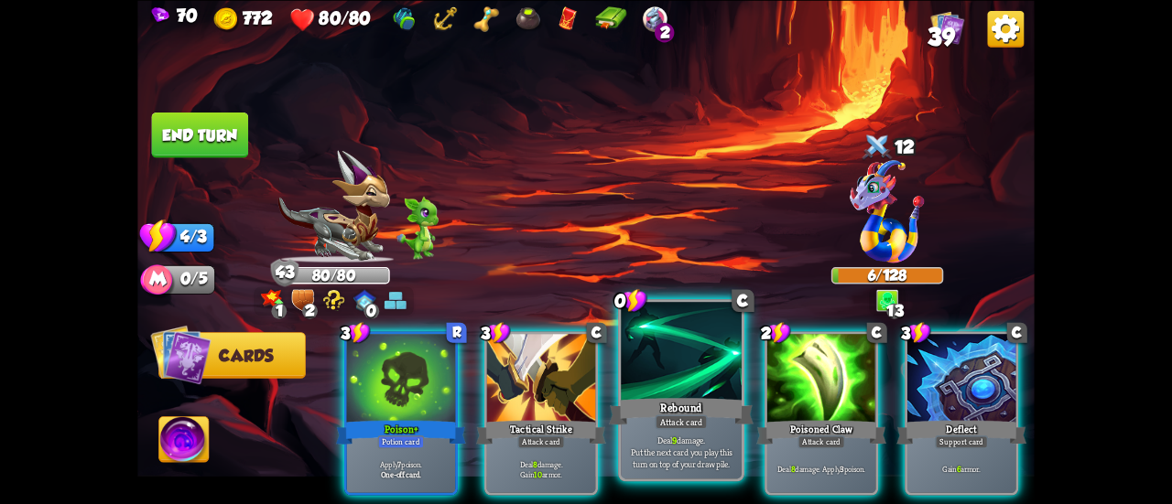
click at [656, 389] on div at bounding box center [681, 353] width 121 height 102
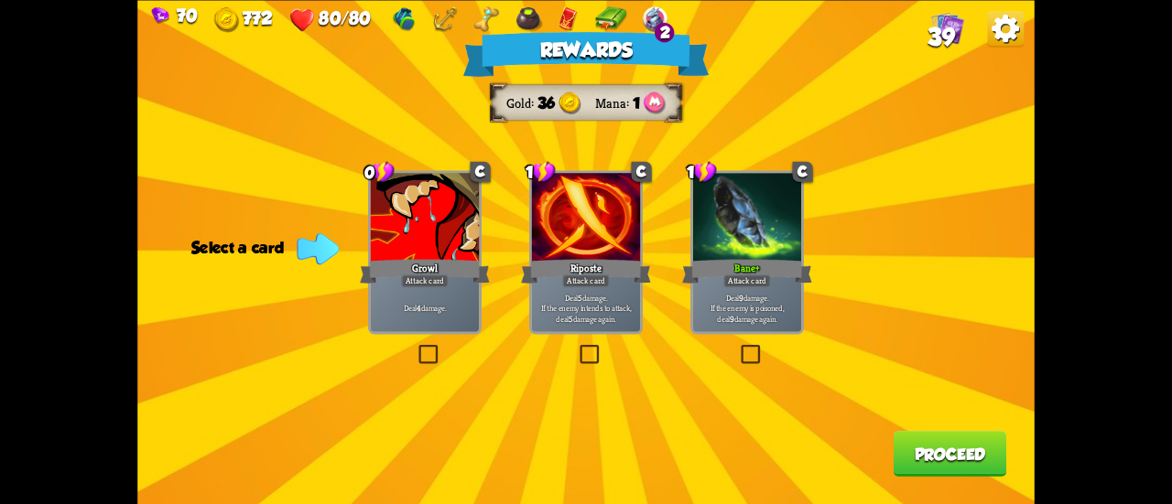
click at [718, 314] on p "Deal 9 damage. If the enemy is poisoned, deal 9 damage again." at bounding box center [747, 308] width 103 height 32
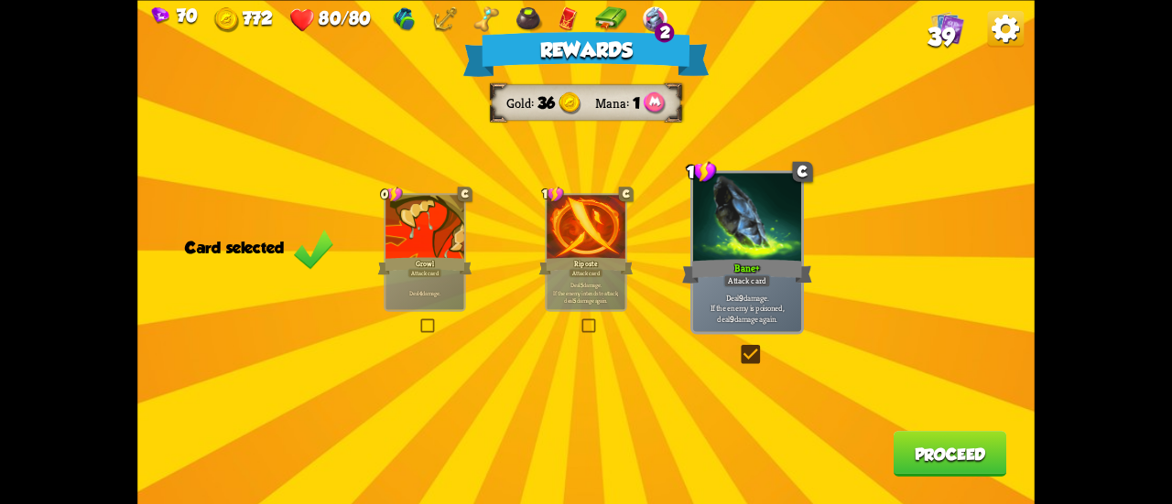
click at [930, 447] on button "Proceed" at bounding box center [951, 454] width 114 height 46
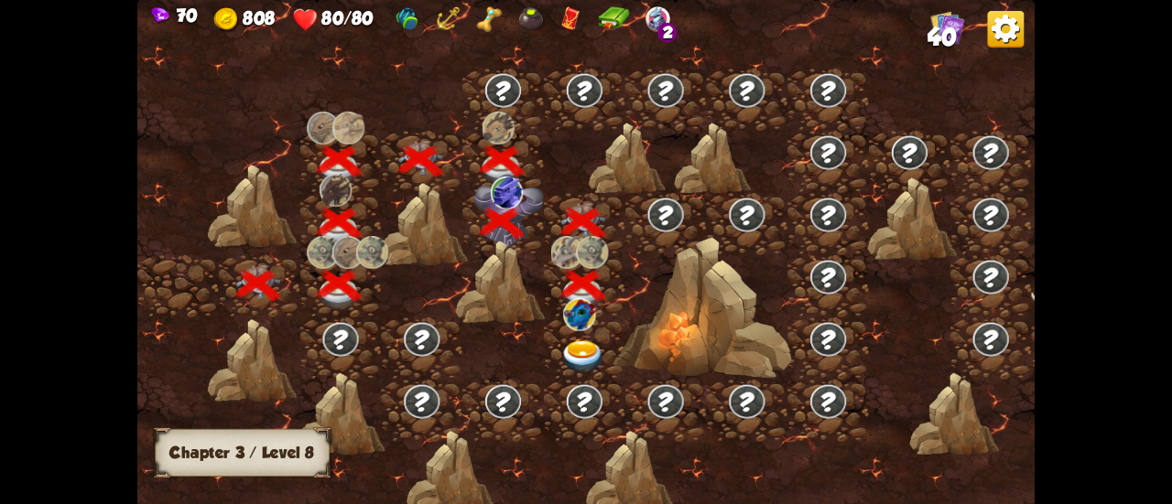
click at [582, 349] on img at bounding box center [582, 357] width 45 height 33
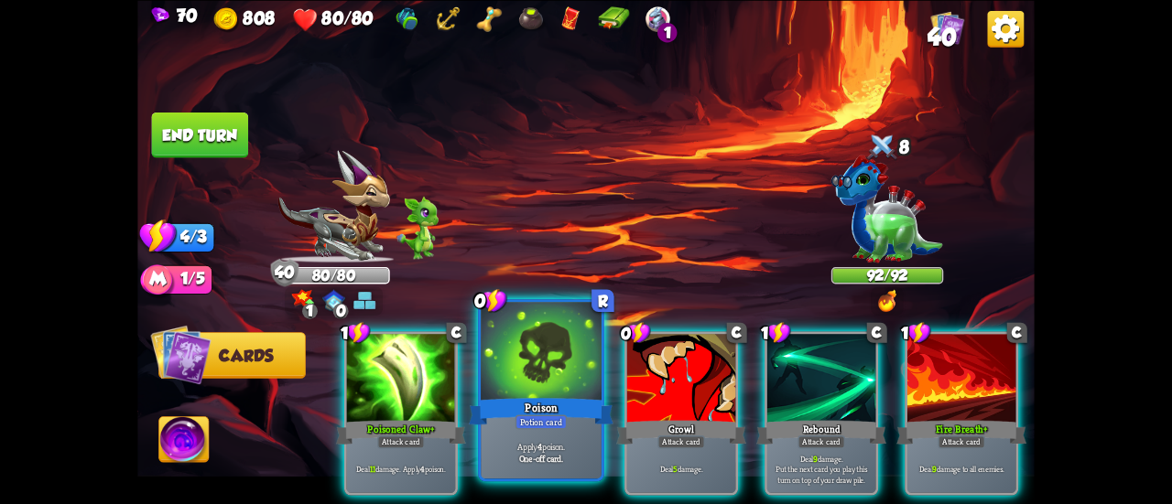
click at [553, 353] on div at bounding box center [541, 353] width 121 height 102
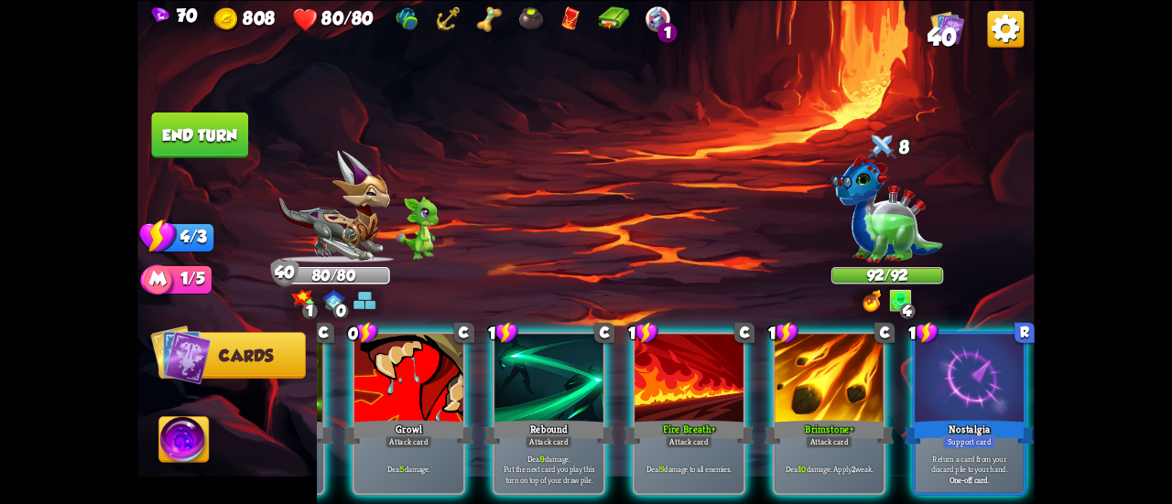
scroll to position [0, 0]
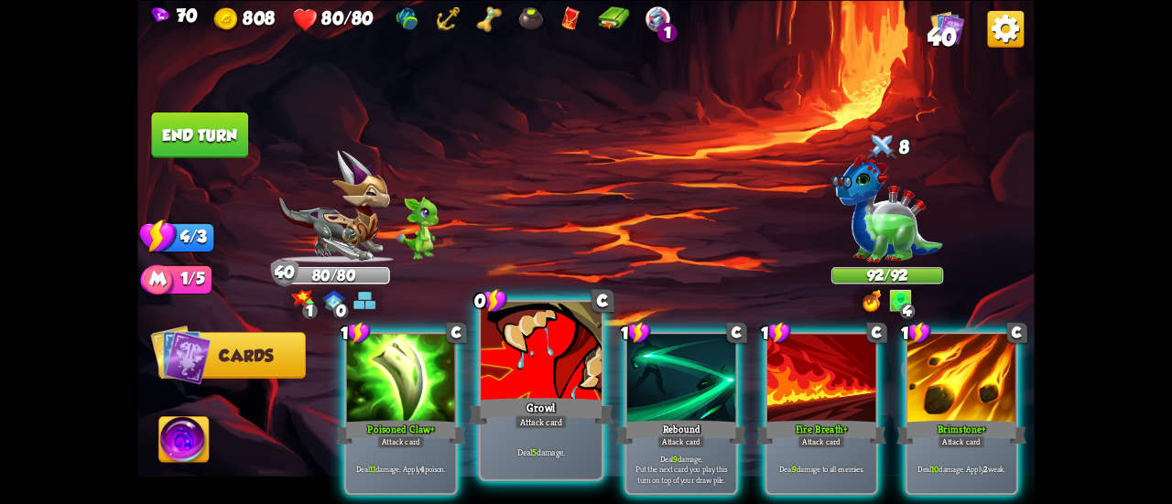
click at [525, 455] on p "Deal 5 damage." at bounding box center [541, 452] width 114 height 12
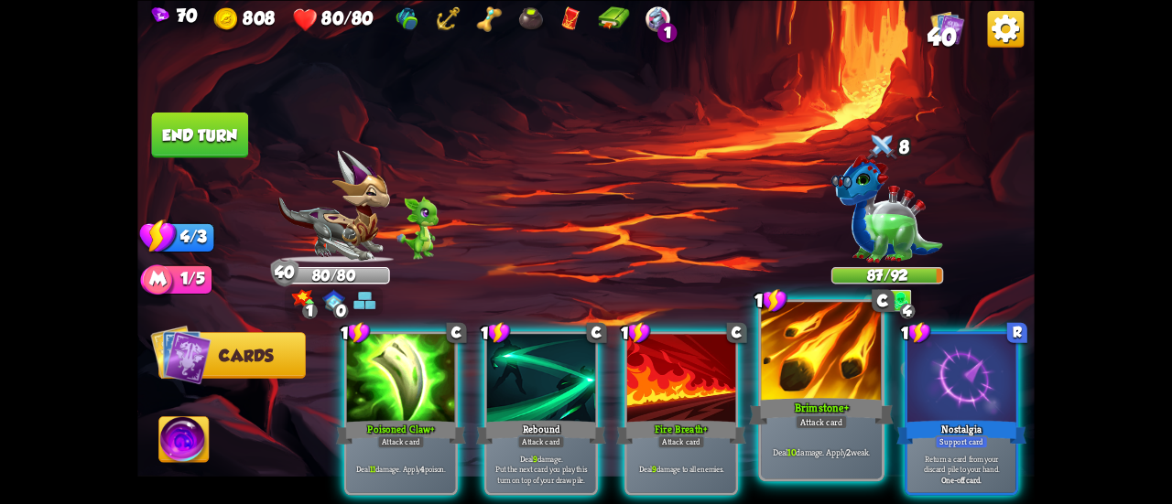
click at [778, 461] on div "Deal 10 damage. Apply 2 weak." at bounding box center [821, 452] width 121 height 52
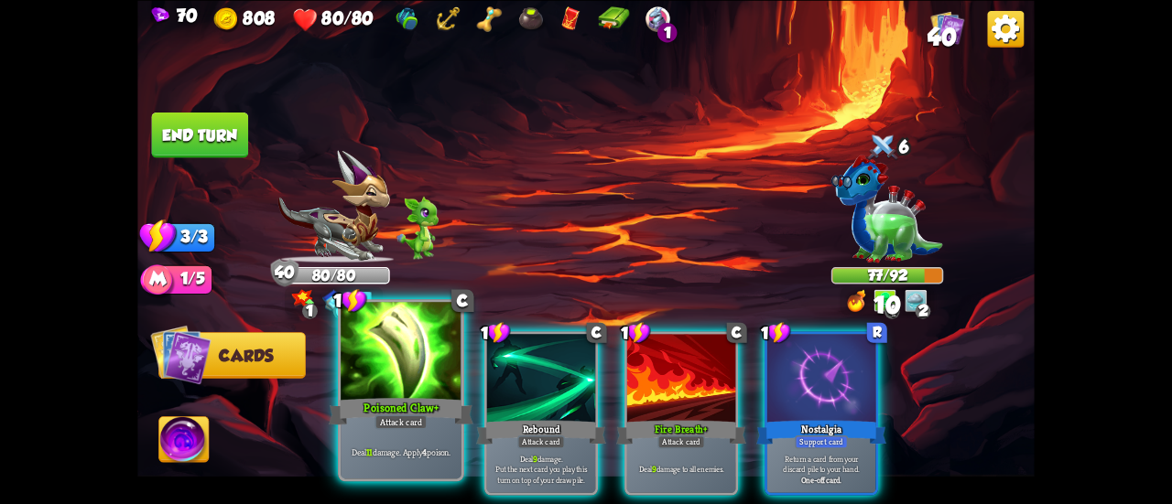
click at [391, 409] on div "Poisoned Claw+" at bounding box center [401, 412] width 145 height 32
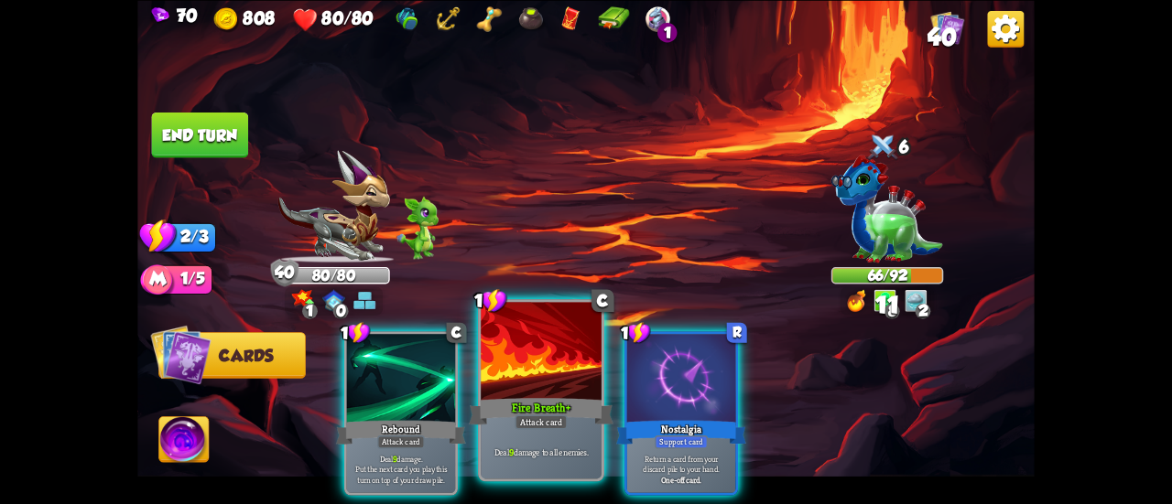
click at [484, 428] on div "Deal 9 damage to all enemies." at bounding box center [541, 452] width 121 height 52
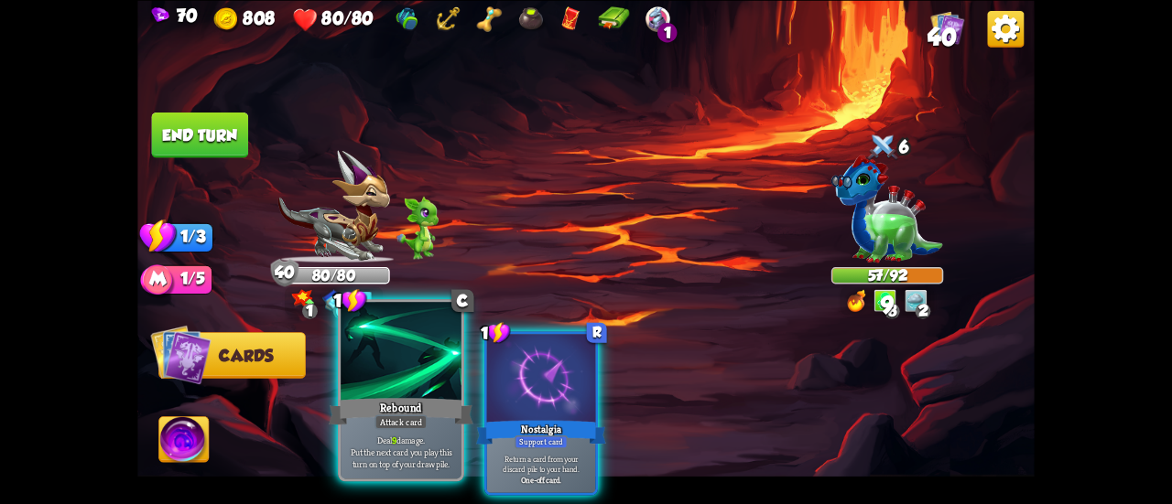
click at [405, 428] on div "Attack card" at bounding box center [400, 422] width 52 height 15
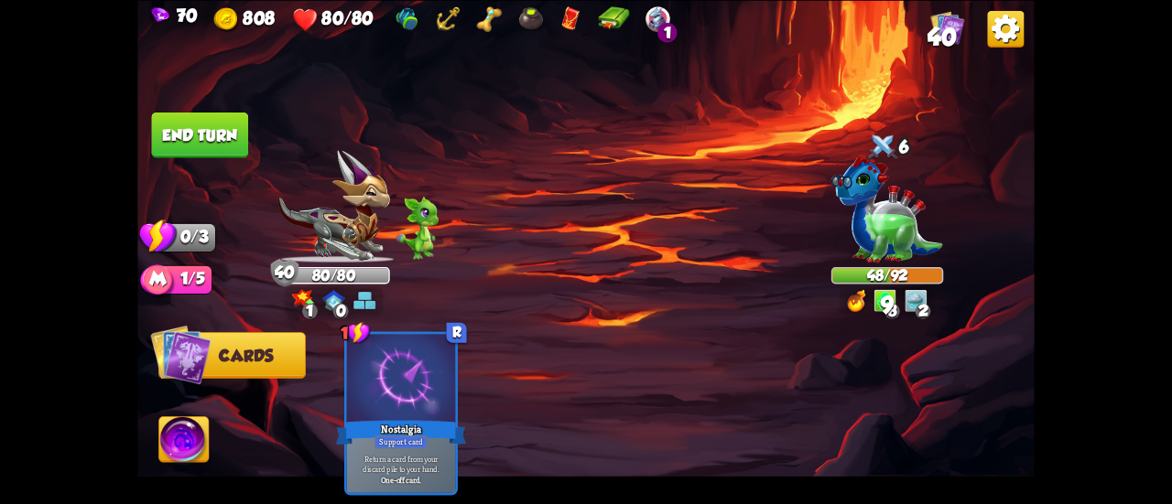
click at [228, 127] on button "End turn" at bounding box center [200, 135] width 97 height 46
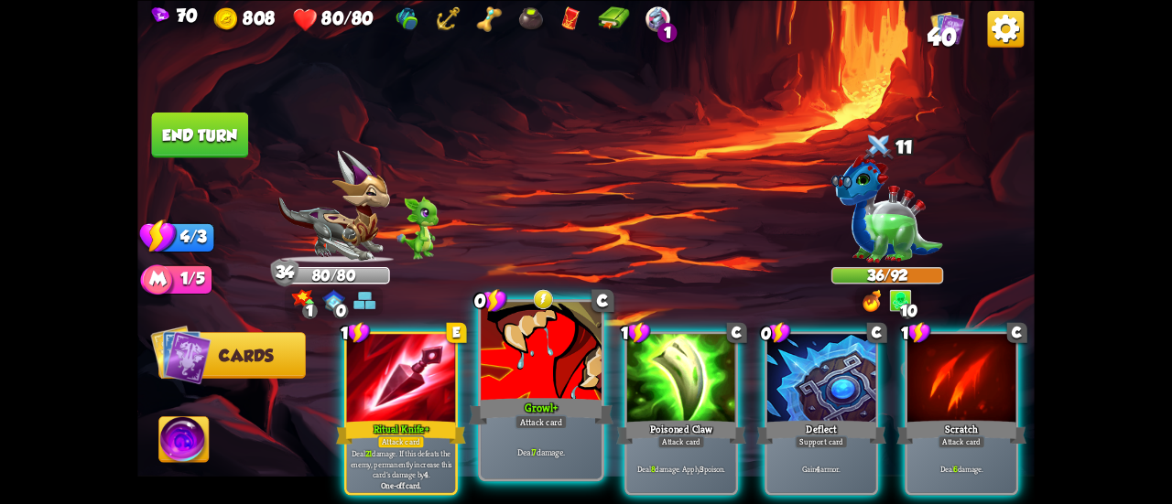
click at [520, 358] on div at bounding box center [541, 353] width 121 height 102
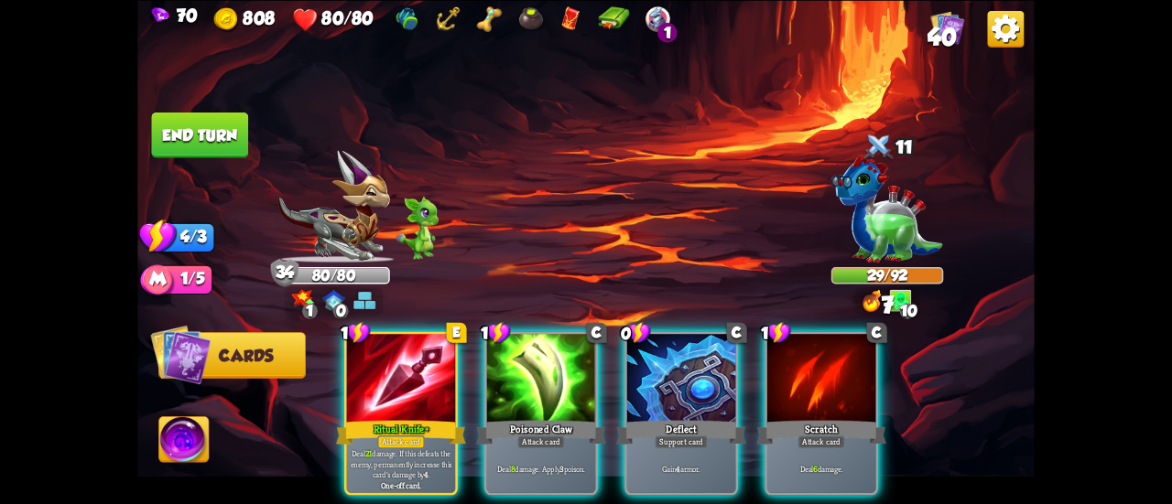
click at [520, 358] on div at bounding box center [541, 380] width 108 height 92
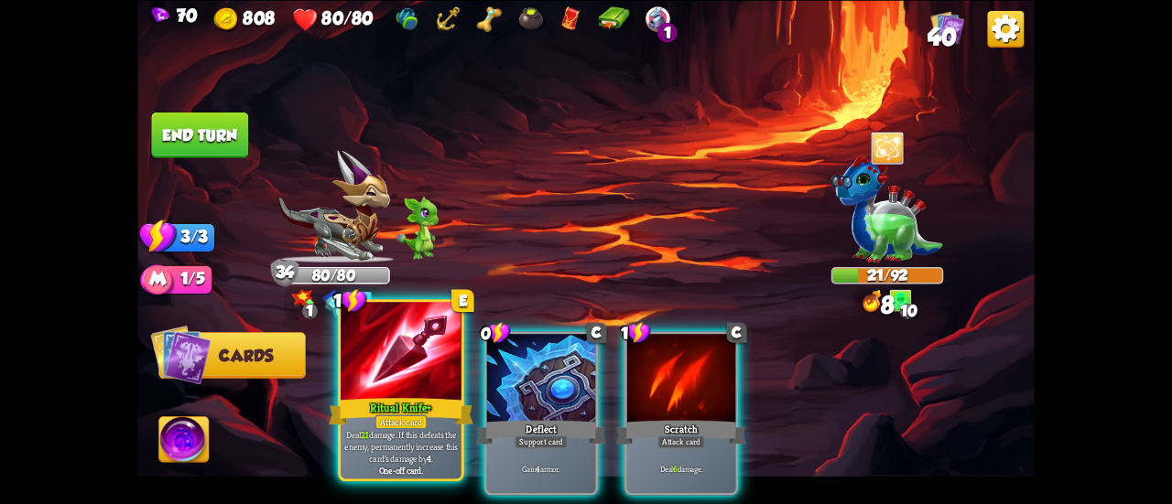
click at [385, 371] on div at bounding box center [401, 353] width 121 height 102
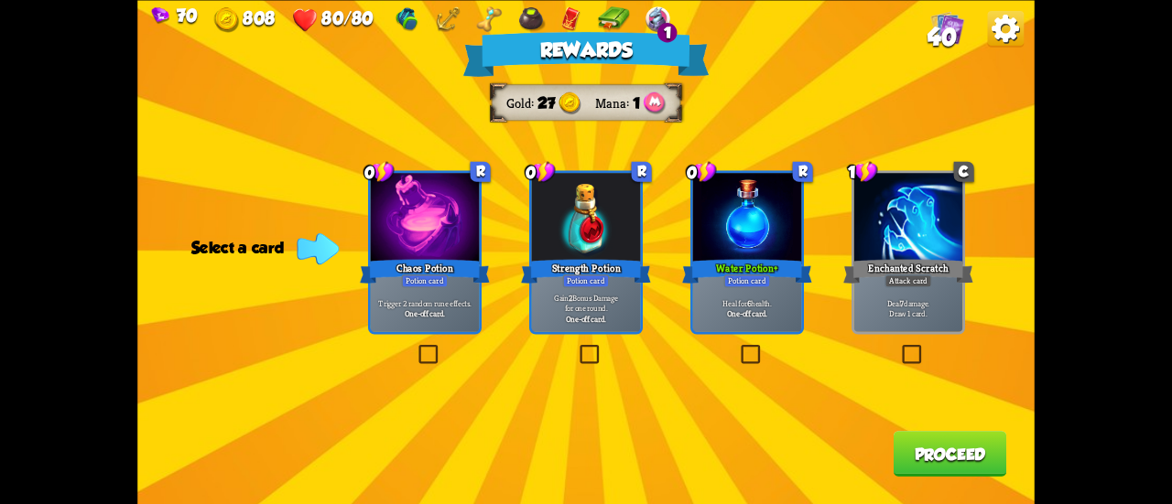
click at [776, 298] on p "Heal for 6 health." at bounding box center [747, 303] width 103 height 11
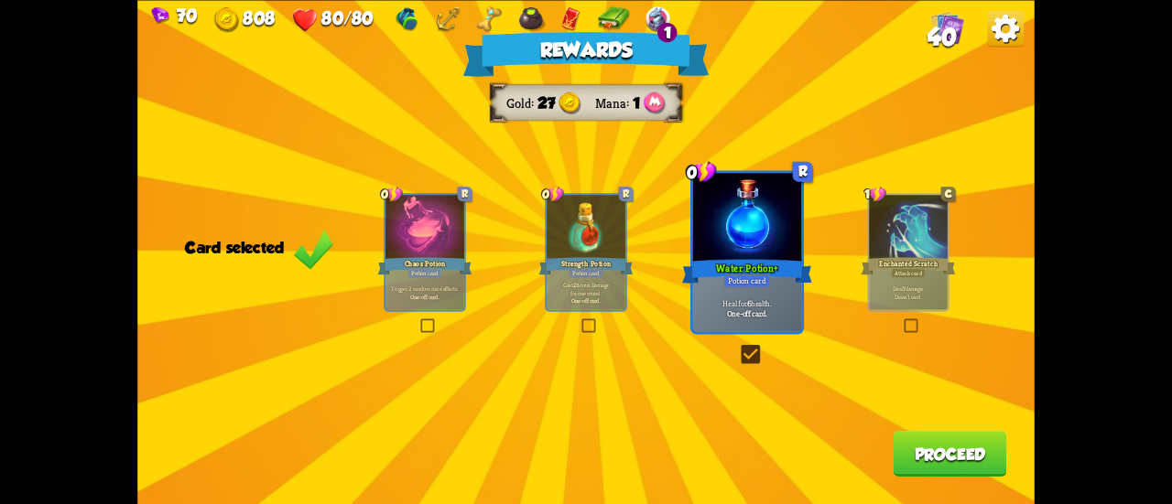
click at [936, 457] on button "Proceed" at bounding box center [951, 454] width 114 height 46
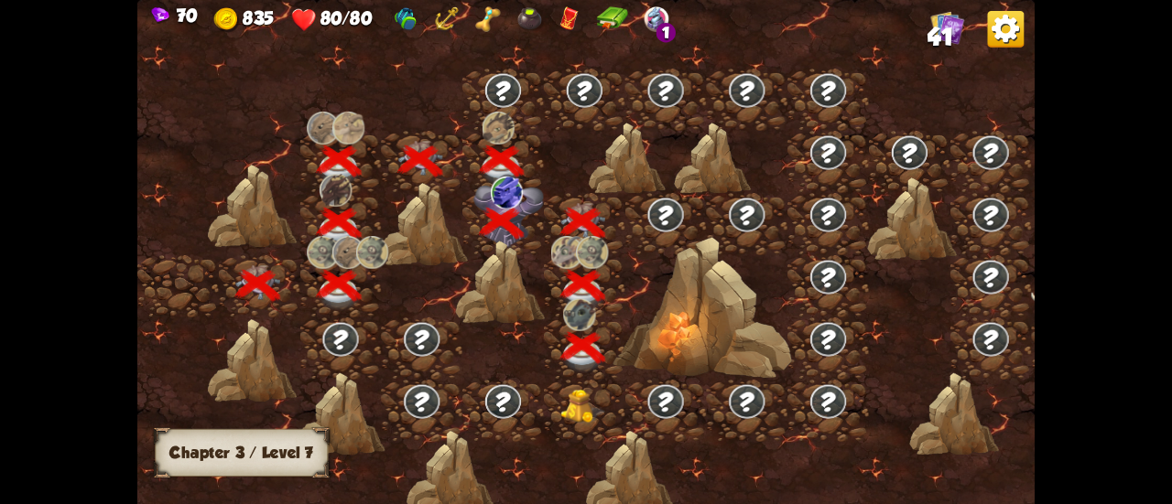
click at [591, 402] on img at bounding box center [582, 407] width 45 height 34
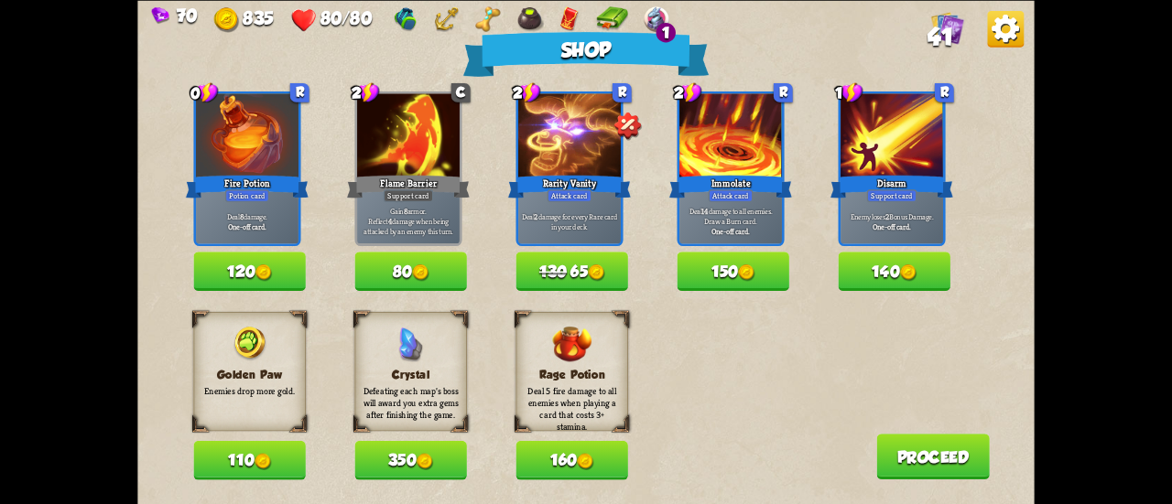
click at [282, 271] on button "120" at bounding box center [249, 271] width 112 height 39
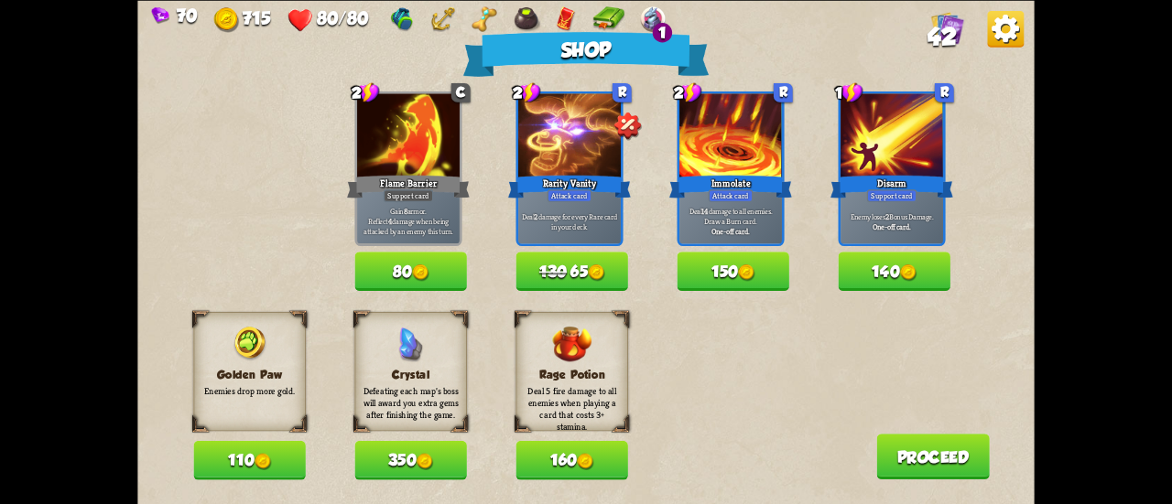
click at [769, 284] on button "150" at bounding box center [733, 271] width 112 height 39
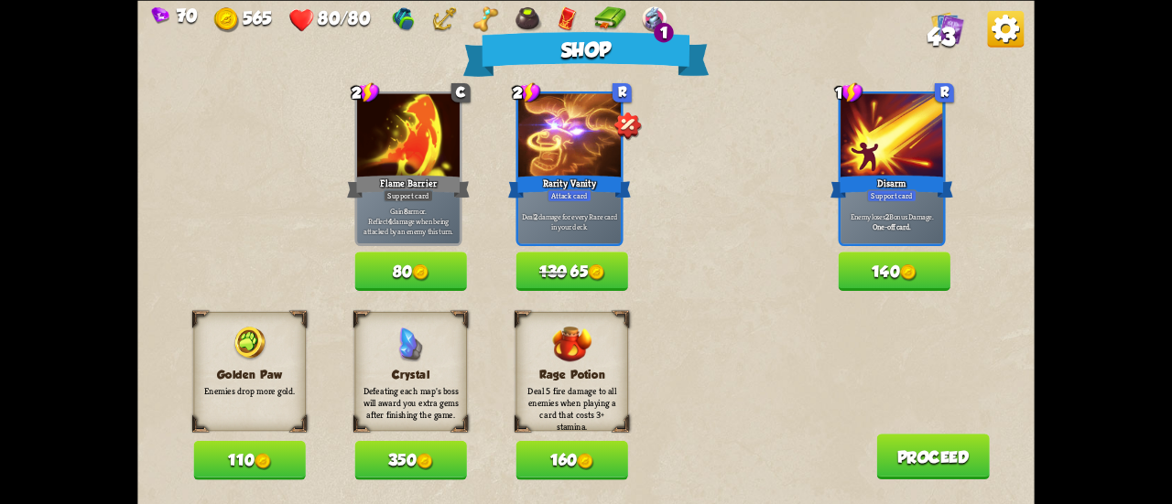
click at [905, 433] on div "Golden Paw Enemies drop more gold. 110 Crystal Defeating each map's boss will a…" at bounding box center [613, 396] width 841 height 168
click at [890, 451] on button "Proceed" at bounding box center [933, 457] width 114 height 46
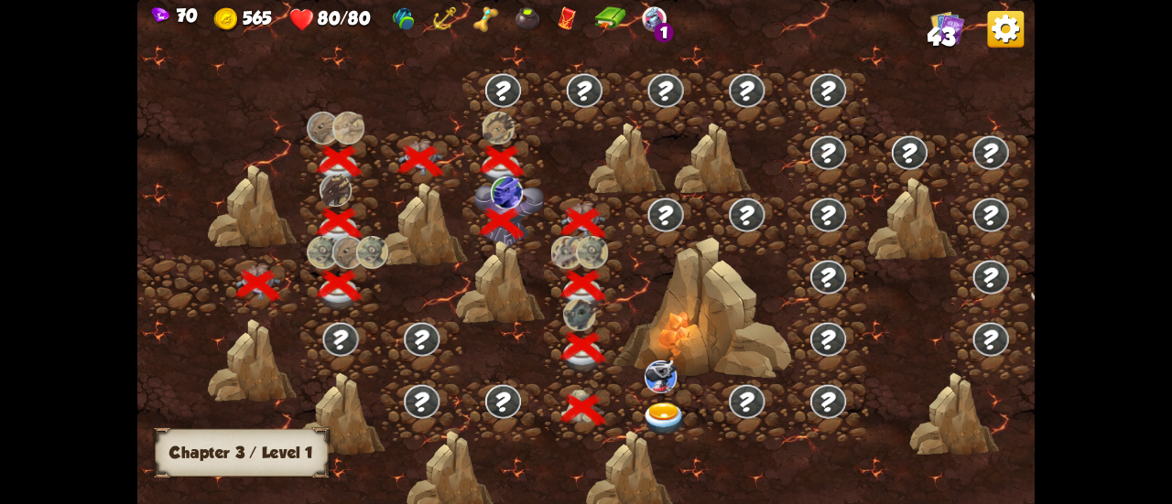
click at [642, 422] on img at bounding box center [664, 419] width 45 height 33
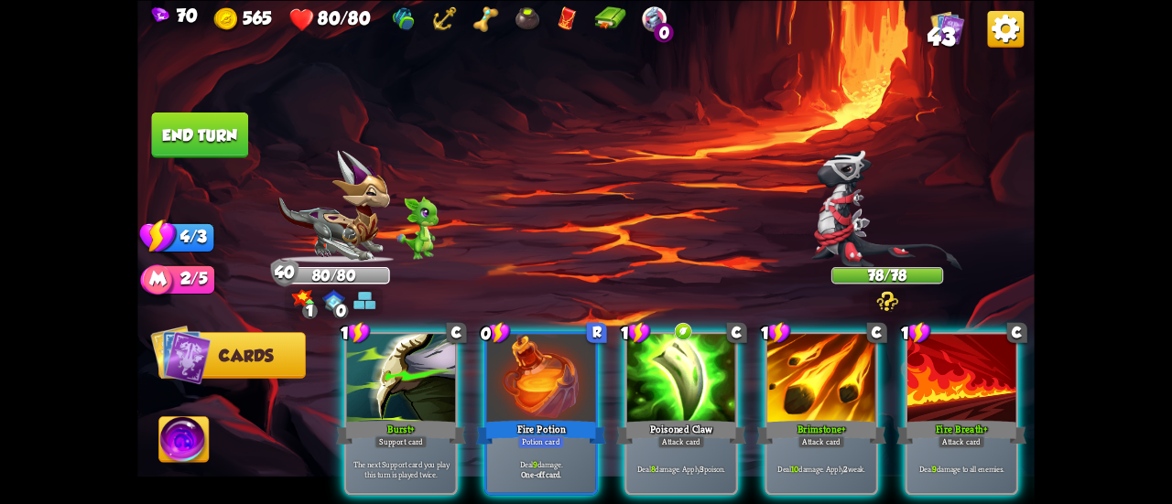
drag, startPoint x: 777, startPoint y: 494, endPoint x: 806, endPoint y: 498, distance: 28.7
click at [806, 498] on div "1 C Burst+ Support card The next Support card you play this turn is played twic…" at bounding box center [676, 392] width 718 height 224
click at [558, 418] on div "Fire Potion" at bounding box center [541, 432] width 130 height 29
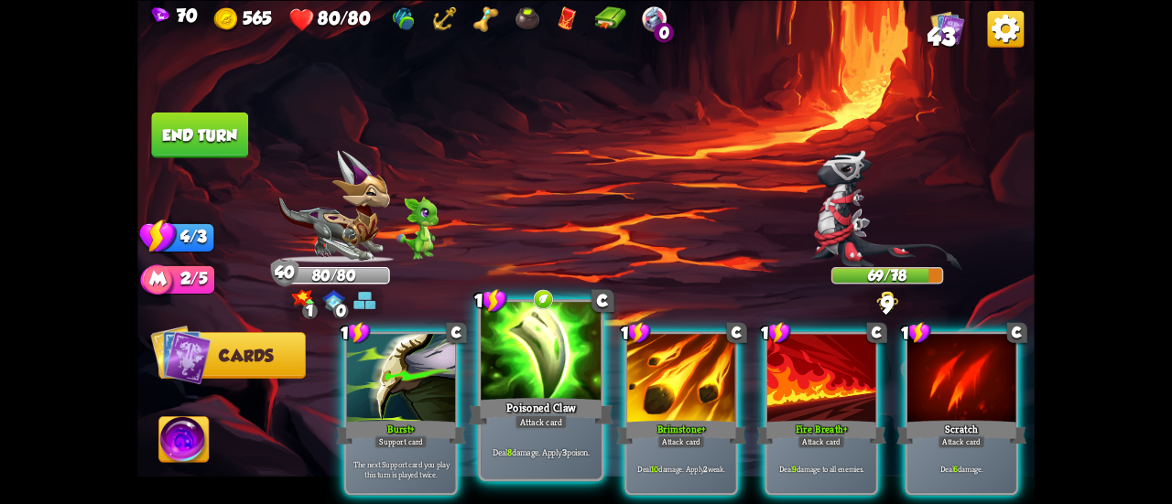
click at [548, 397] on div "Poisoned Claw" at bounding box center [541, 412] width 145 height 32
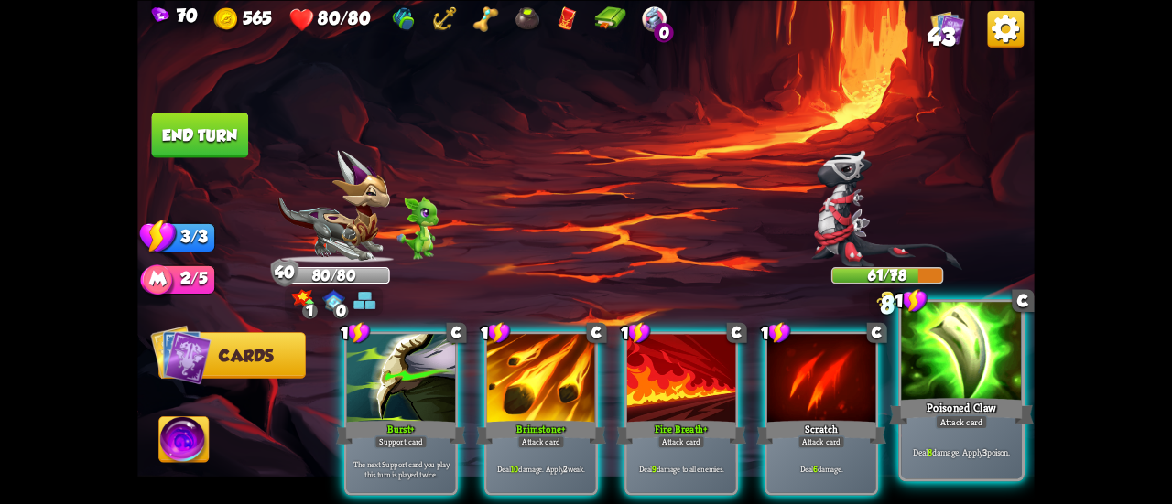
click at [969, 384] on div at bounding box center [961, 353] width 121 height 102
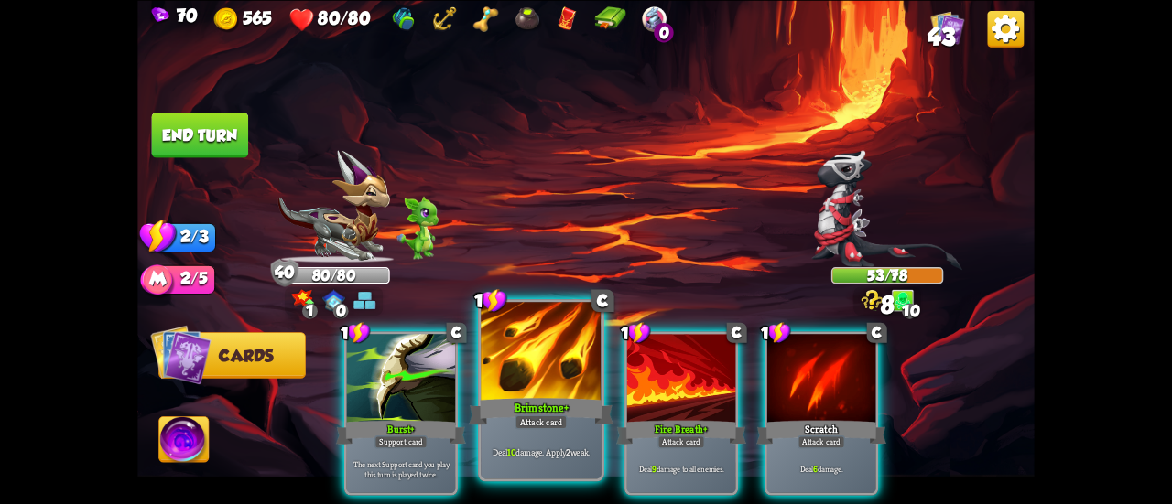
click at [552, 406] on div "Brimstone+" at bounding box center [541, 412] width 145 height 32
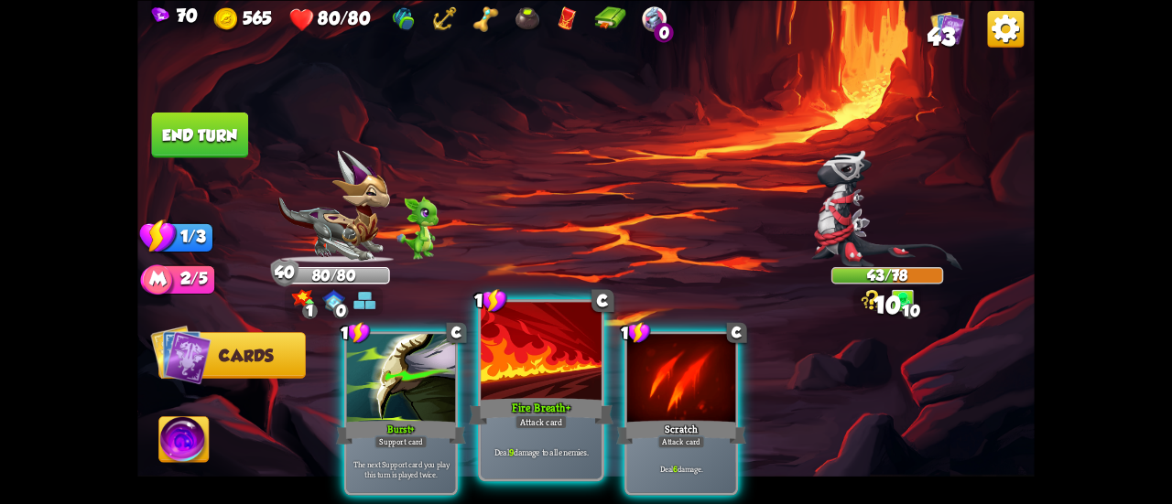
click at [549, 406] on div "Fire Breath+" at bounding box center [541, 412] width 145 height 32
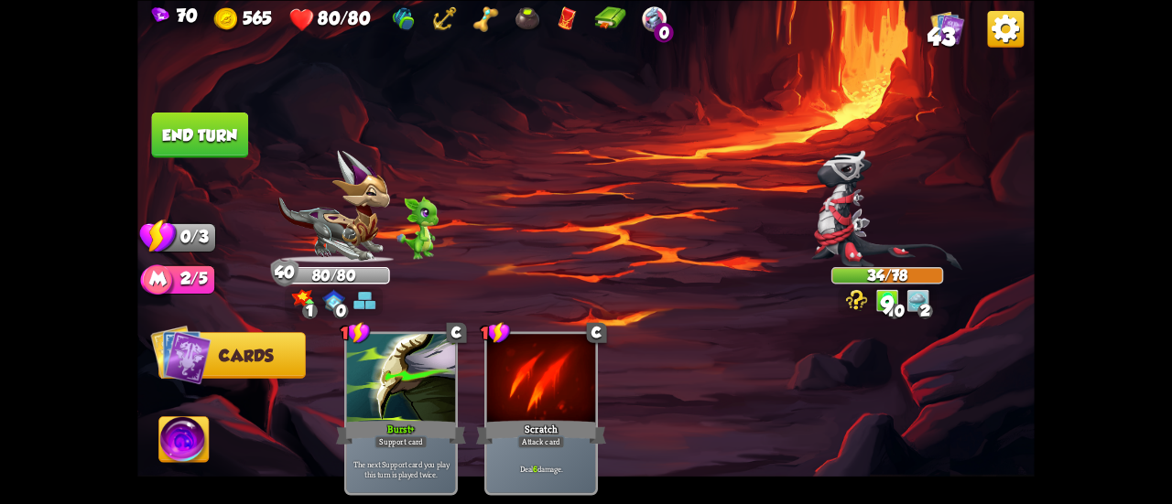
click at [219, 133] on button "End turn" at bounding box center [199, 135] width 97 height 46
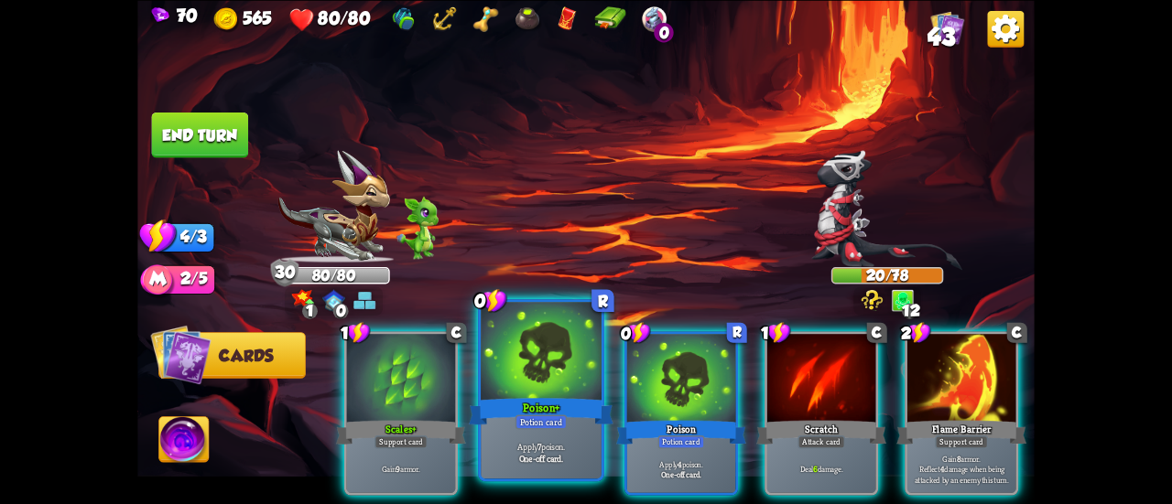
click at [546, 334] on div at bounding box center [541, 353] width 121 height 102
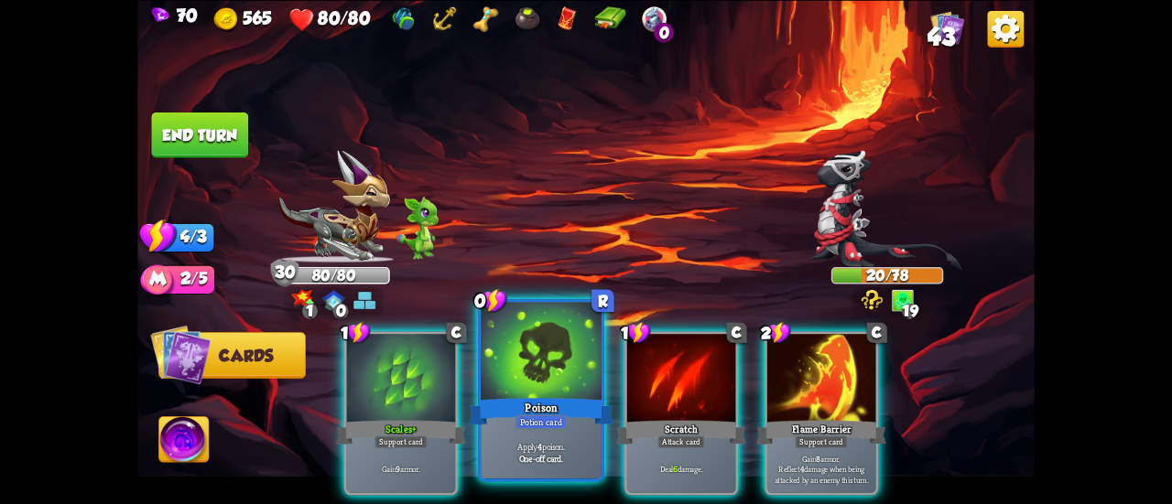
click at [530, 347] on div at bounding box center [541, 353] width 121 height 102
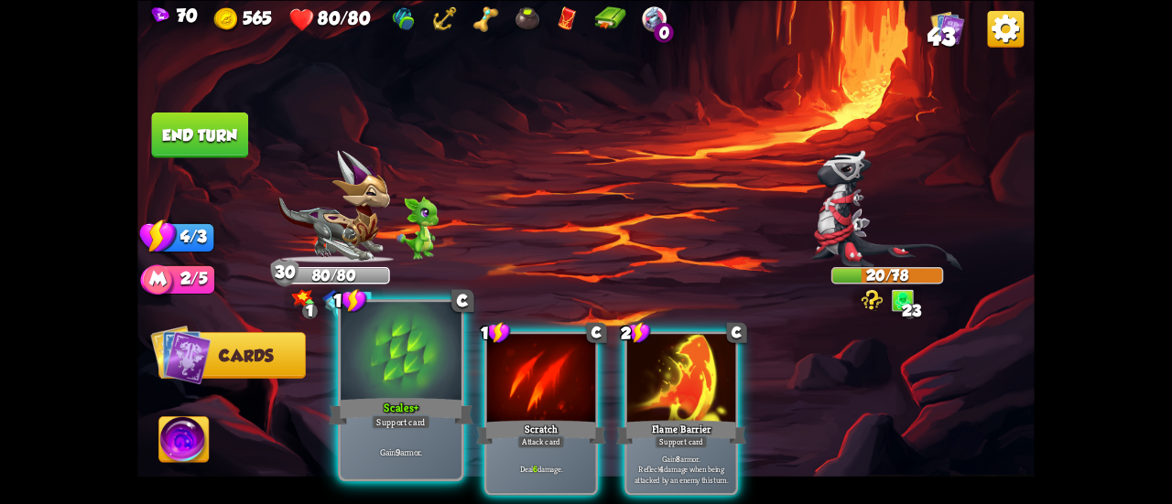
click at [408, 369] on div at bounding box center [401, 353] width 121 height 102
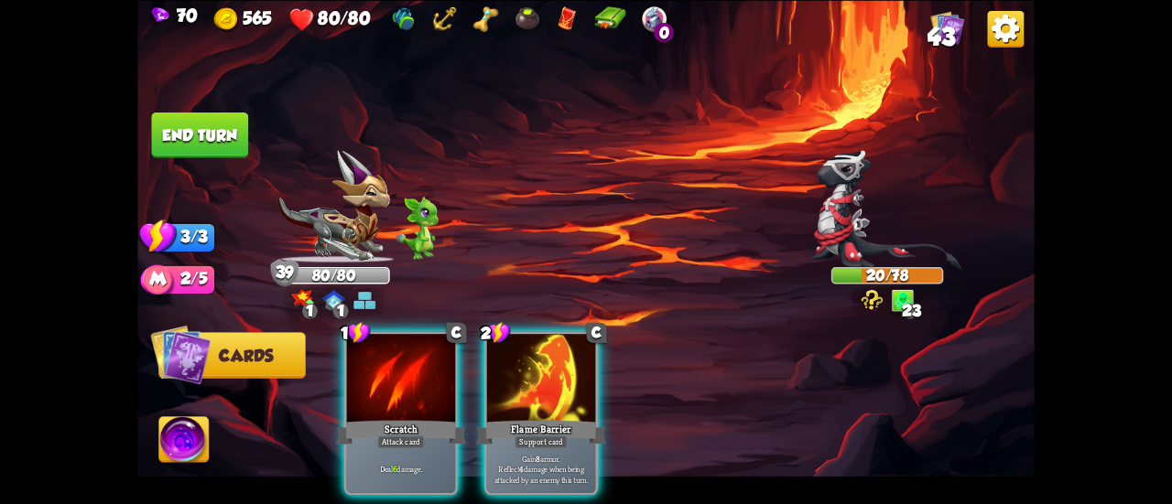
click at [222, 140] on button "End turn" at bounding box center [199, 135] width 97 height 46
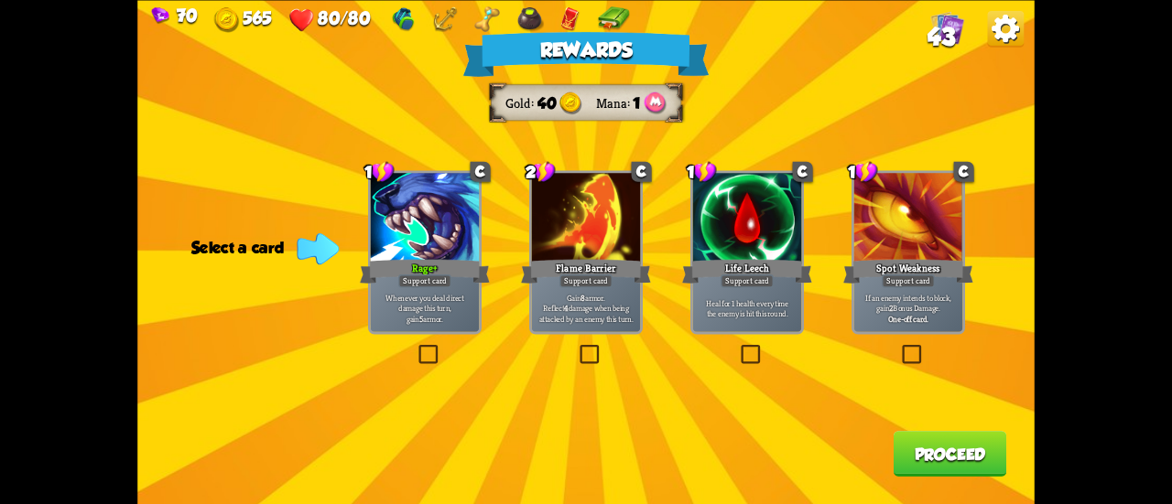
click at [416, 347] on label at bounding box center [416, 347] width 0 height 0
click at [0, 0] on input "checkbox" at bounding box center [0, 0] width 0 height 0
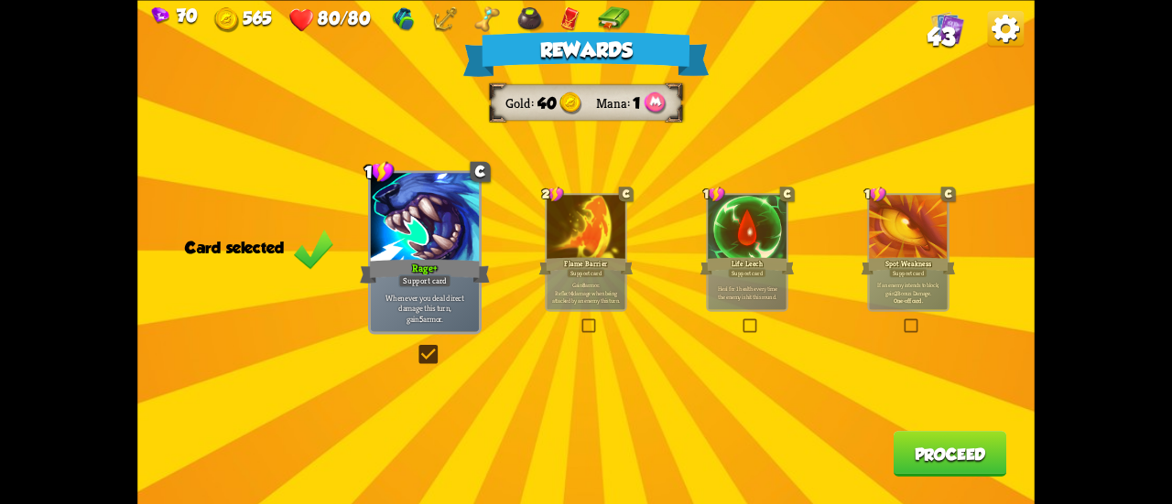
click at [949, 464] on button "Proceed" at bounding box center [951, 454] width 114 height 46
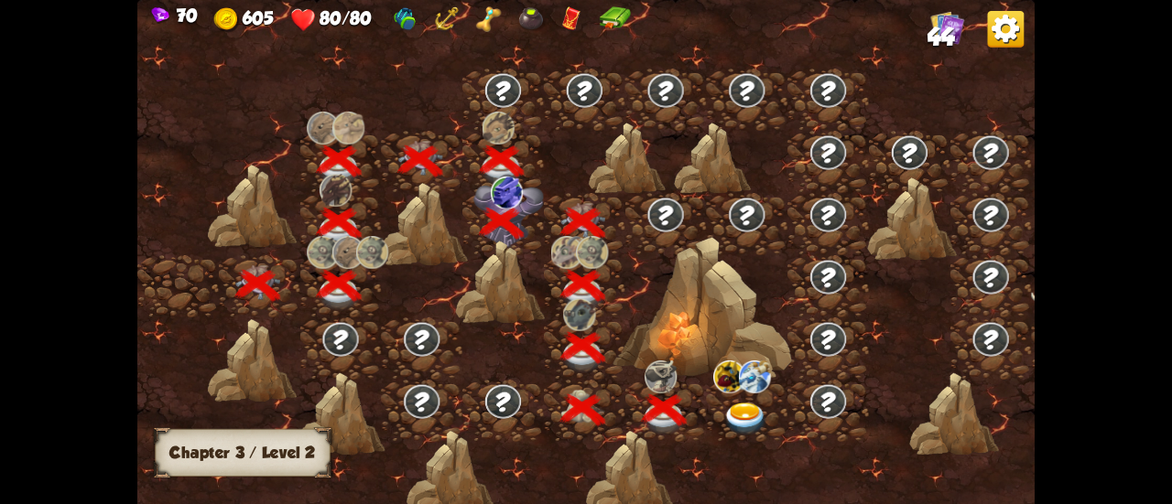
click at [747, 410] on img at bounding box center [745, 419] width 45 height 33
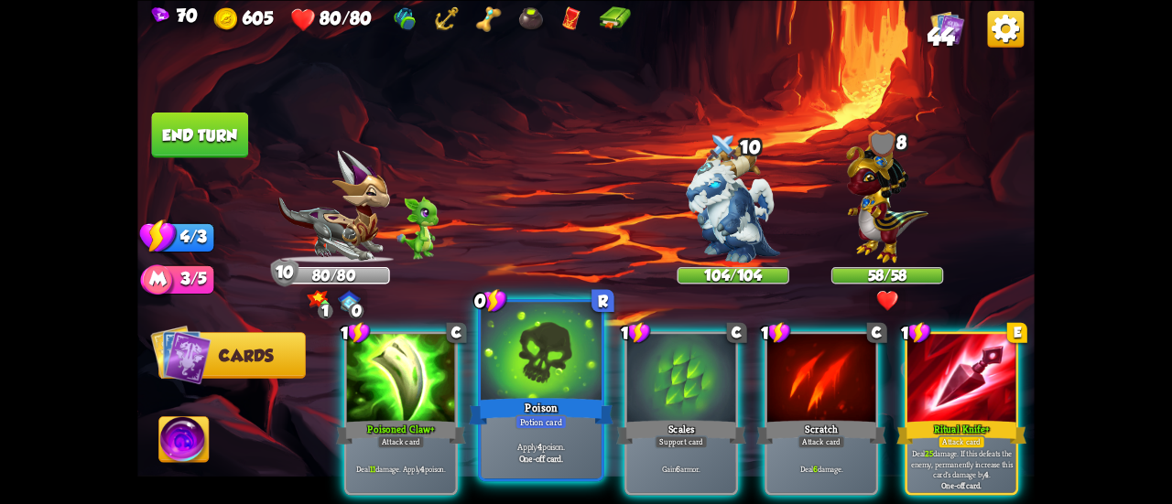
click at [536, 340] on div at bounding box center [541, 353] width 121 height 102
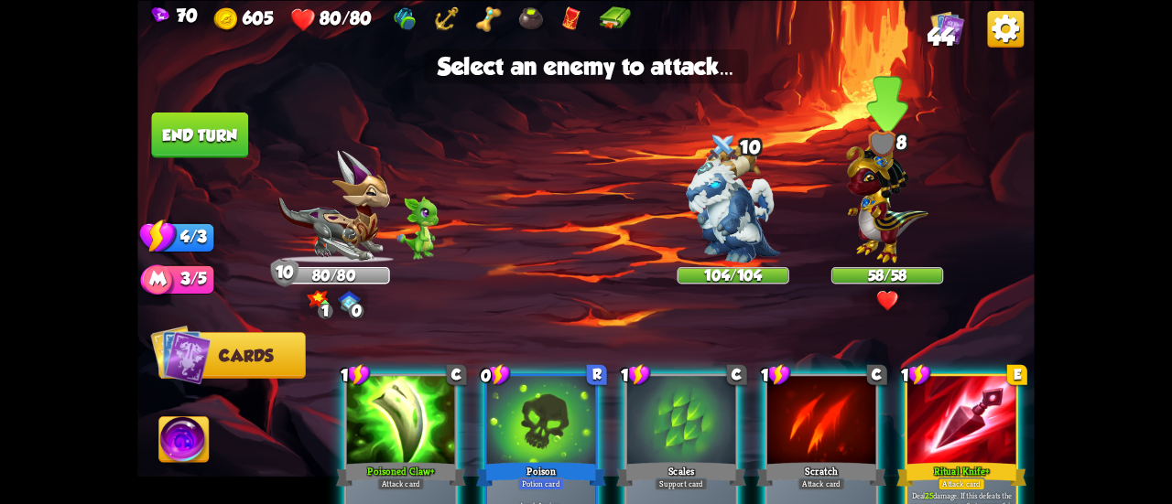
click at [897, 197] on img at bounding box center [886, 199] width 81 height 127
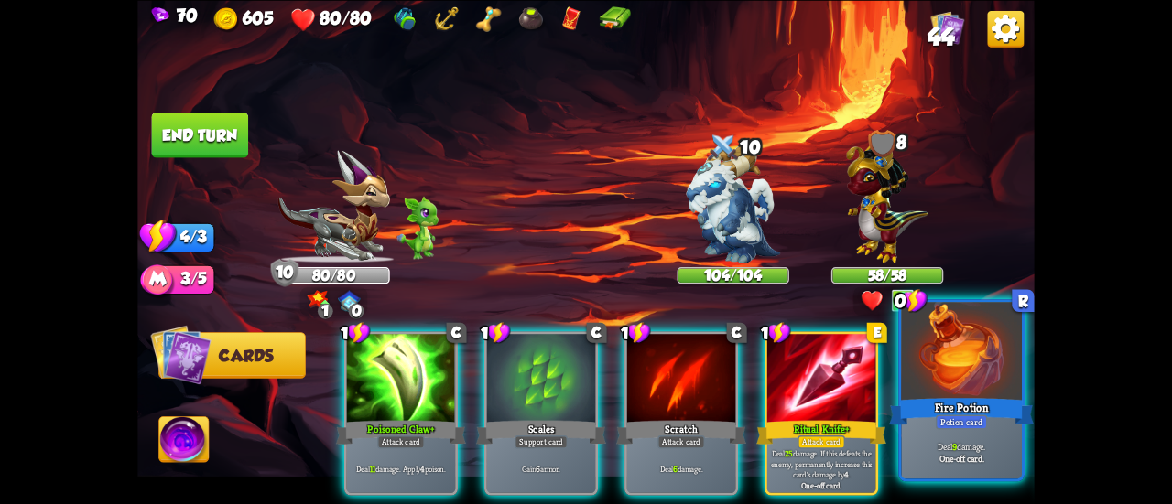
click at [951, 458] on b "One-off card." at bounding box center [961, 458] width 45 height 12
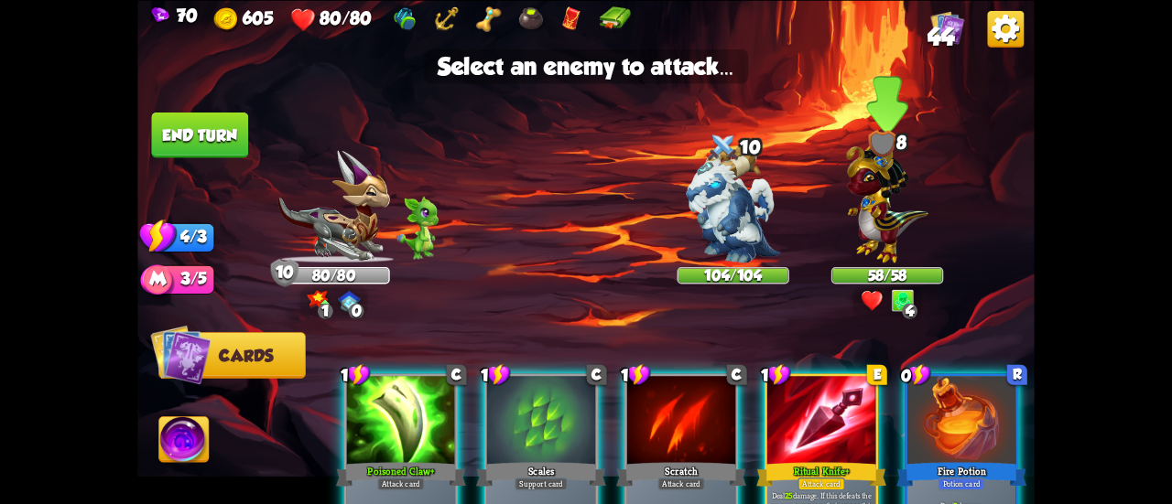
click at [881, 215] on img at bounding box center [886, 199] width 81 height 127
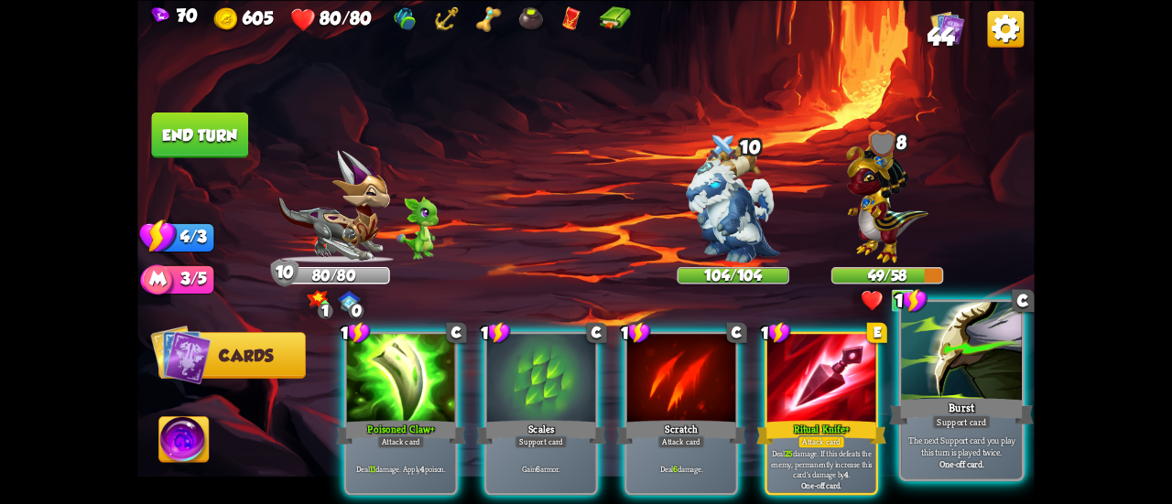
click at [945, 365] on div at bounding box center [961, 353] width 121 height 102
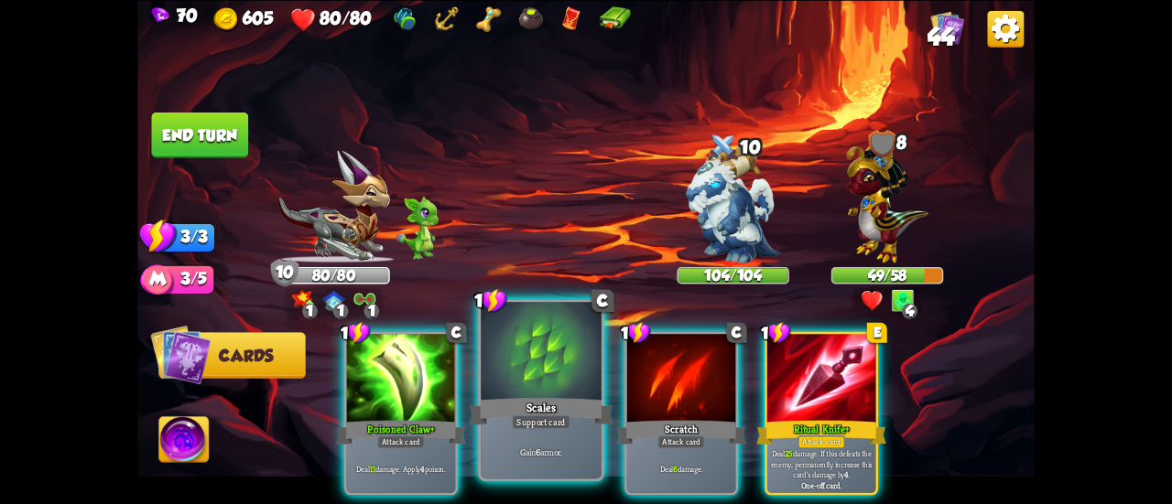
click at [550, 357] on div at bounding box center [541, 353] width 121 height 102
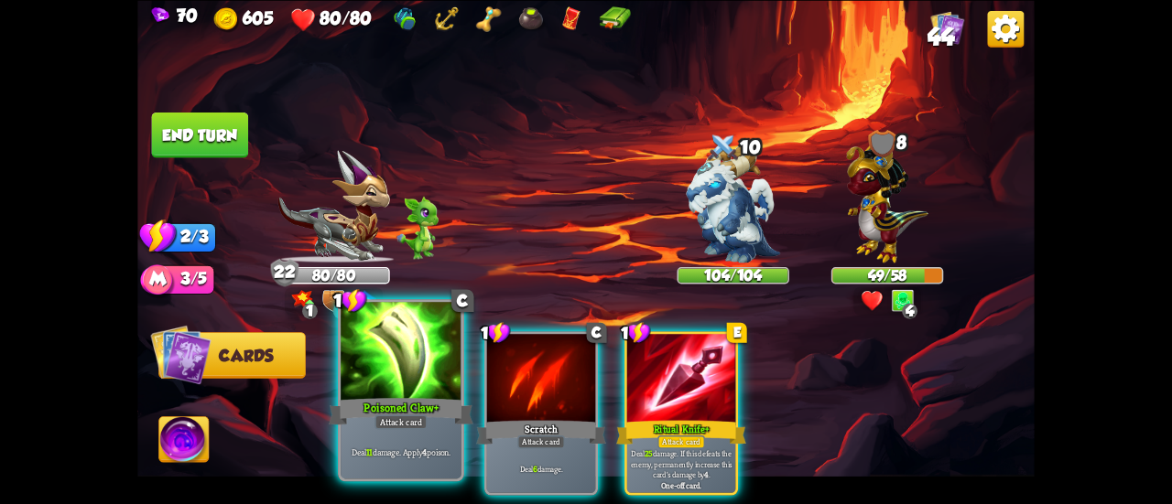
click at [416, 358] on div at bounding box center [401, 353] width 121 height 102
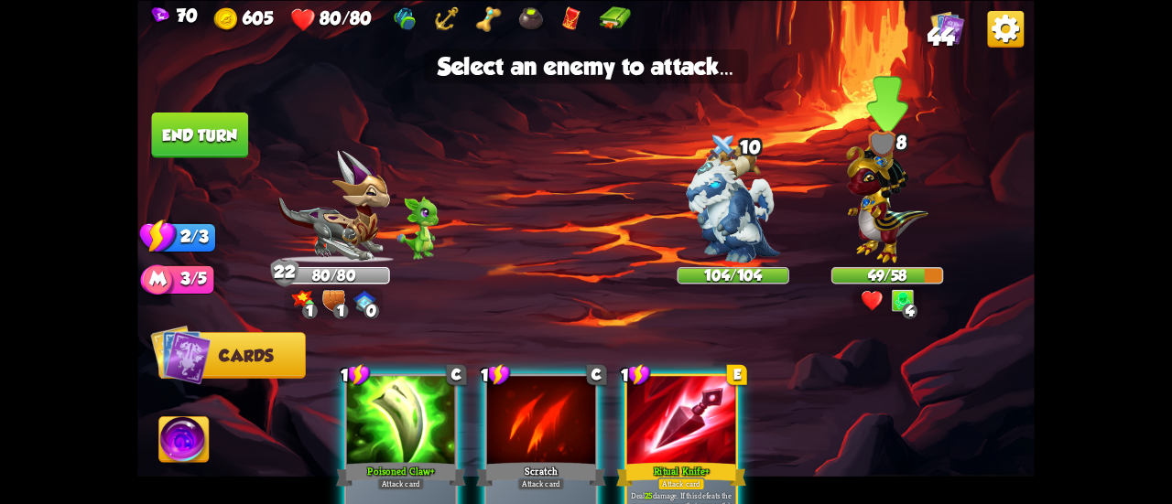
click at [871, 199] on img at bounding box center [886, 199] width 81 height 127
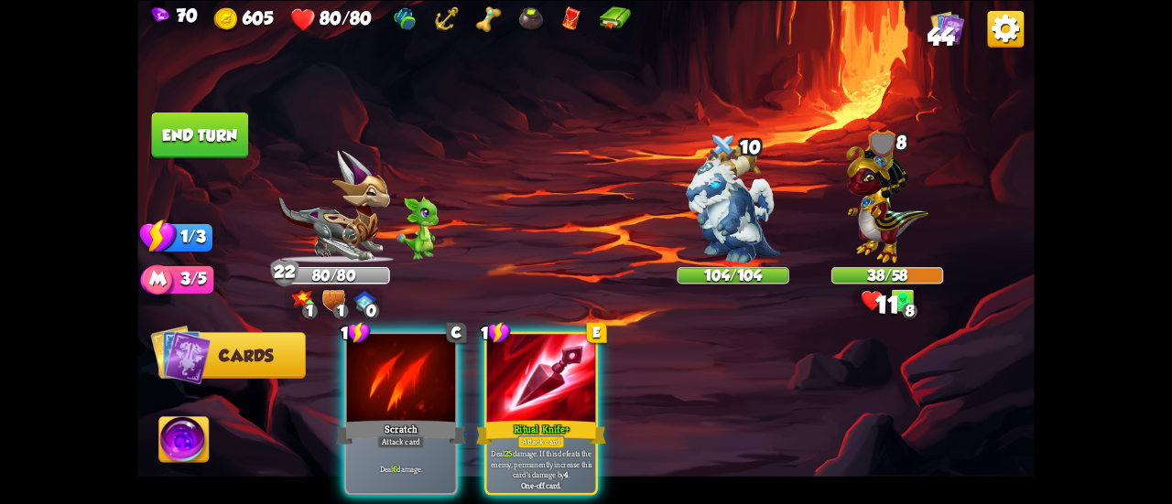
click at [192, 440] on img at bounding box center [183, 442] width 49 height 50
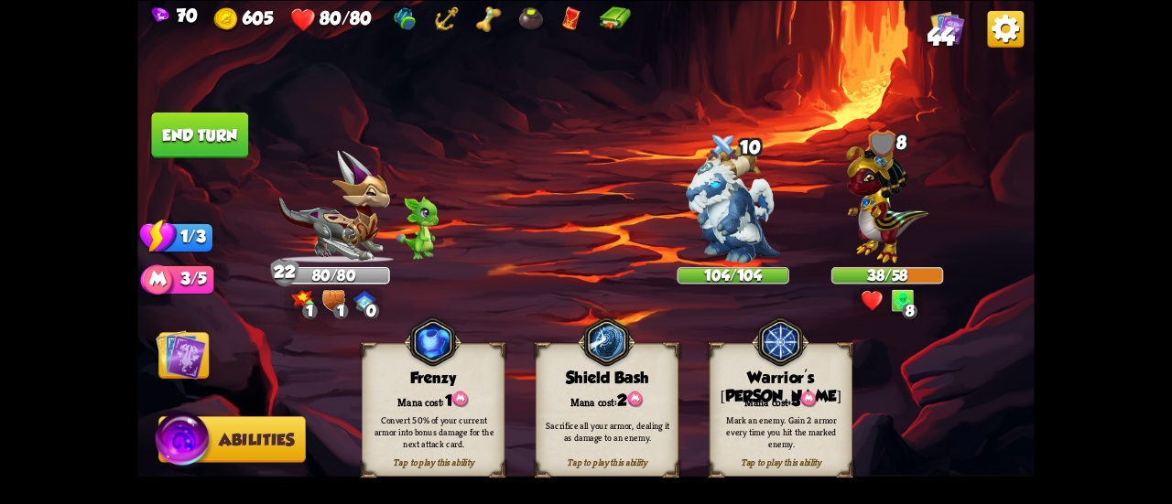
click at [621, 392] on span "2" at bounding box center [622, 401] width 10 height 18
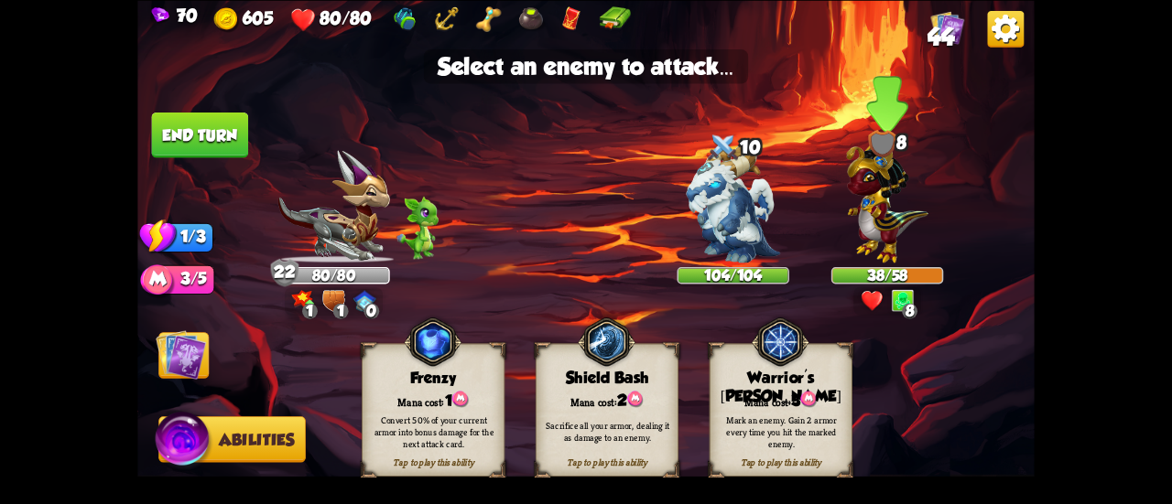
click at [875, 233] on img at bounding box center [886, 199] width 81 height 127
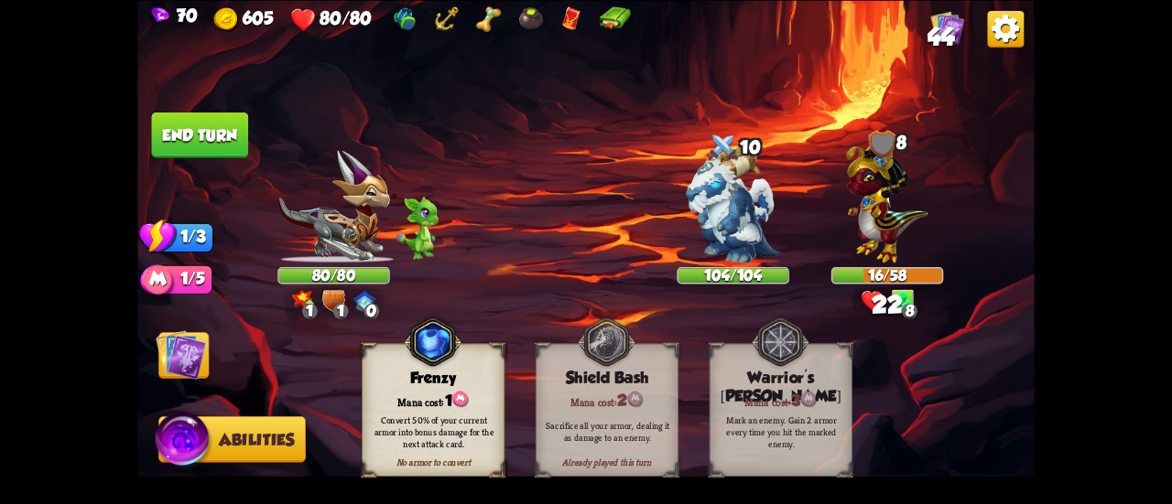
click at [168, 364] on img at bounding box center [181, 355] width 50 height 50
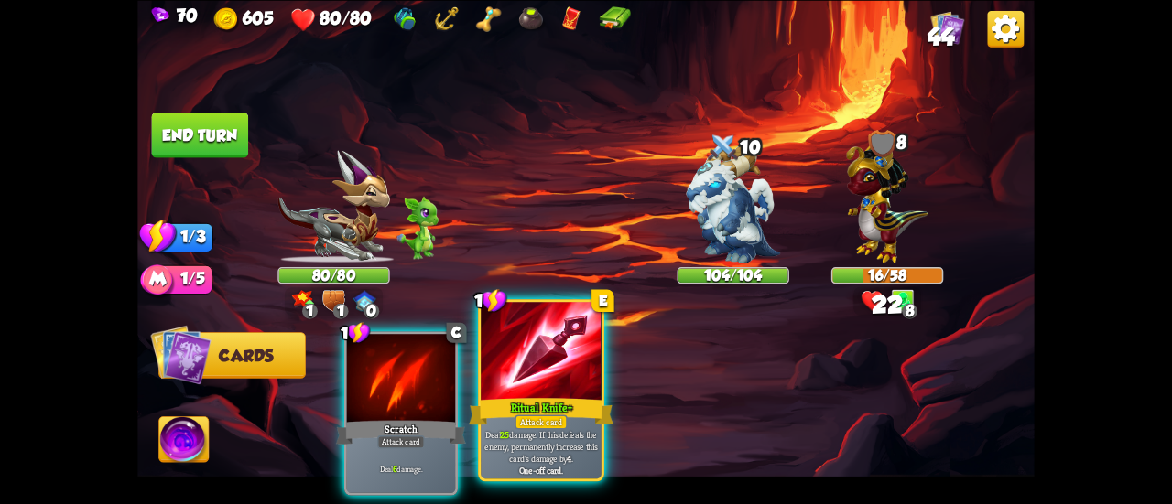
click at [579, 409] on div "Ritual Knife+" at bounding box center [541, 412] width 145 height 32
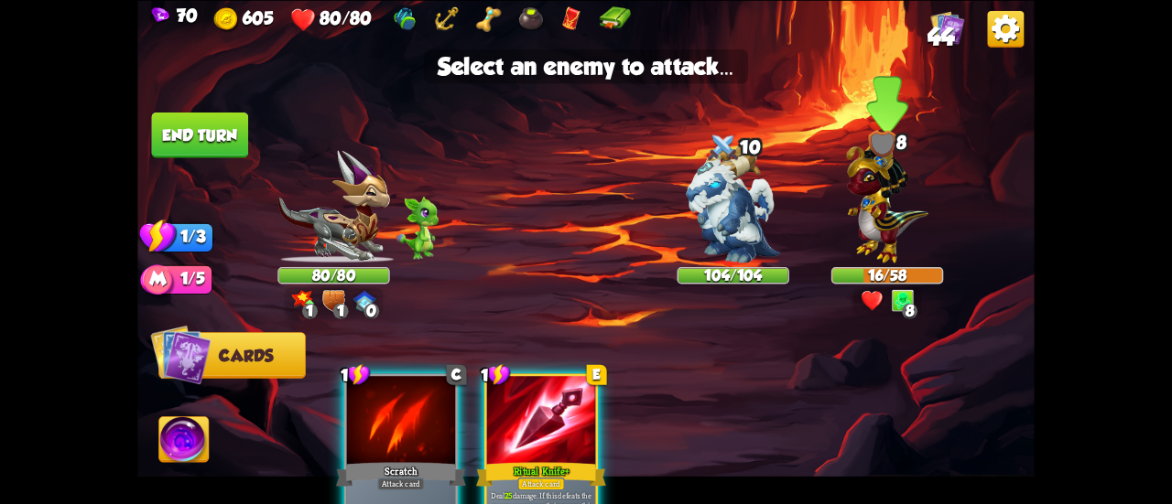
click at [854, 207] on img at bounding box center [886, 199] width 81 height 127
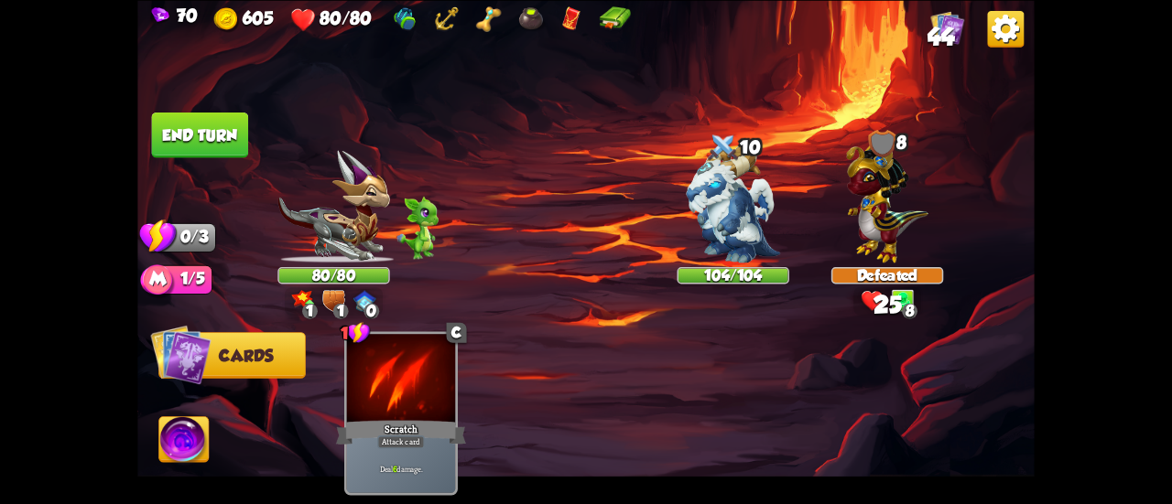
click at [228, 127] on button "End turn" at bounding box center [200, 135] width 97 height 46
